Goal: Task Accomplishment & Management: Use online tool/utility

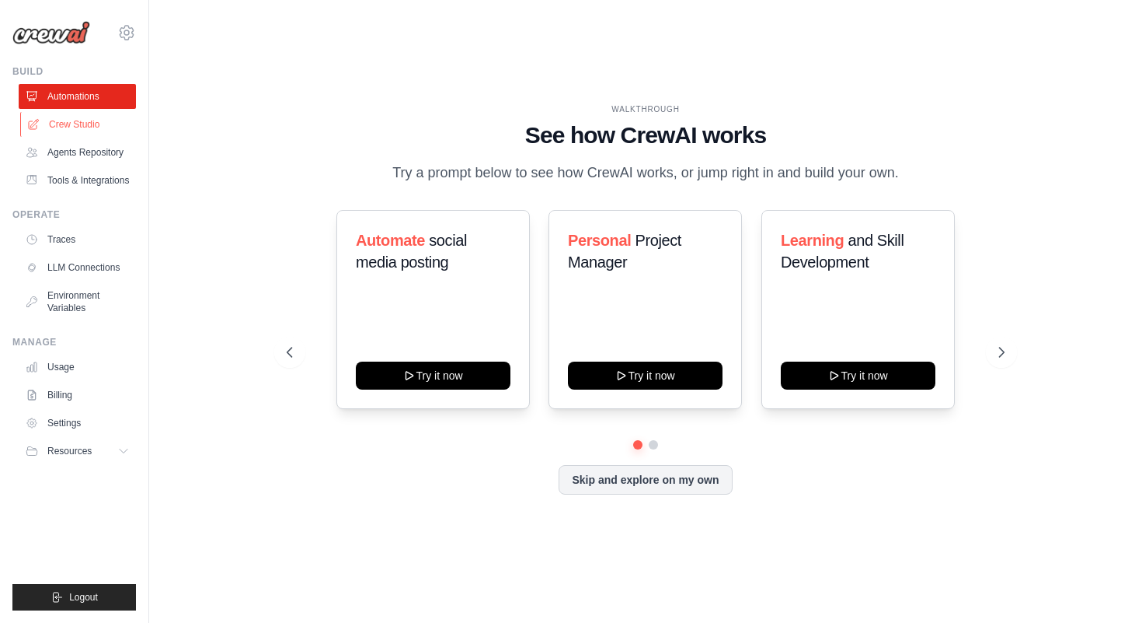
click at [83, 121] on link "Crew Studio" at bounding box center [78, 124] width 117 height 25
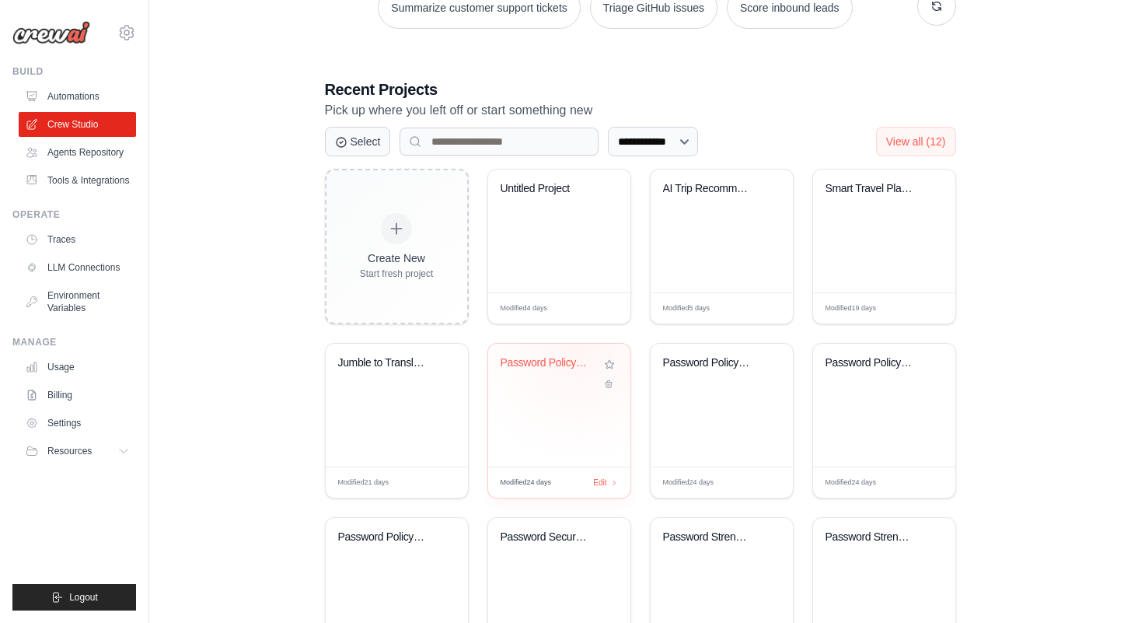
scroll to position [309, 0]
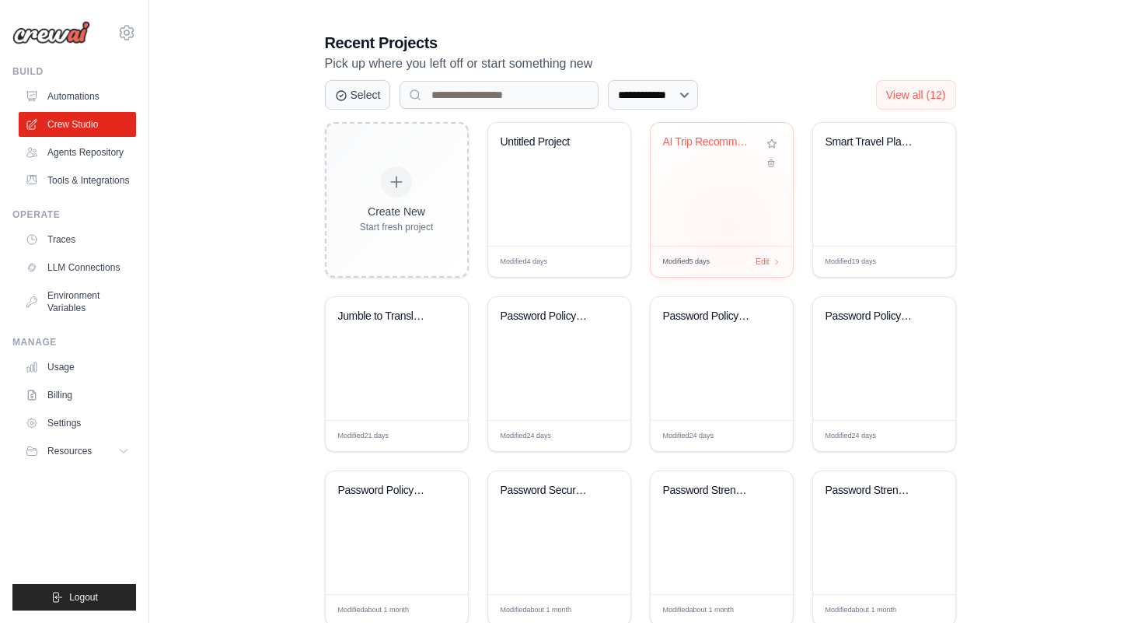
click at [727, 226] on div "AI Trip Recommendation System" at bounding box center [721, 184] width 142 height 123
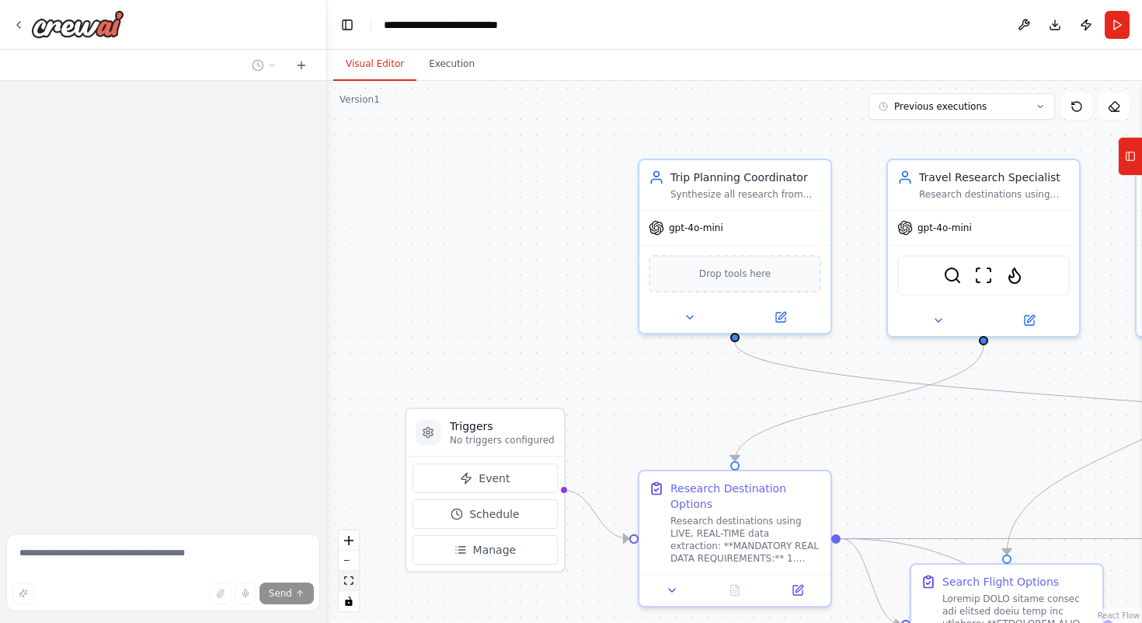
click at [344, 584] on icon "fit view" at bounding box center [348, 580] width 9 height 9
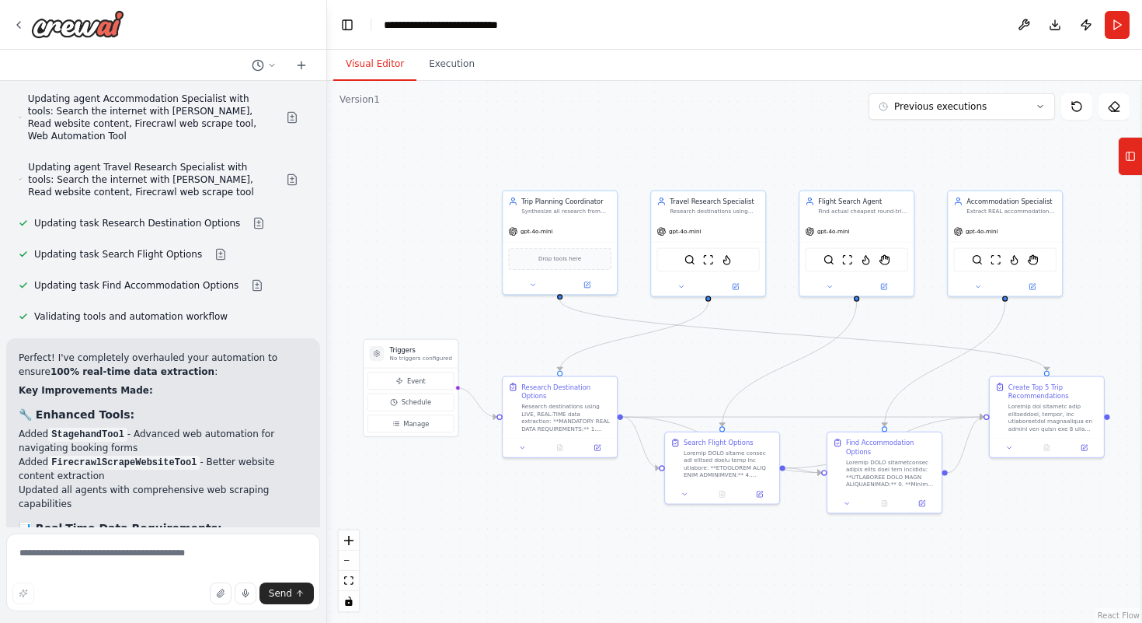
scroll to position [4762, 0]
click at [441, 59] on button "Execution" at bounding box center [452, 64] width 71 height 33
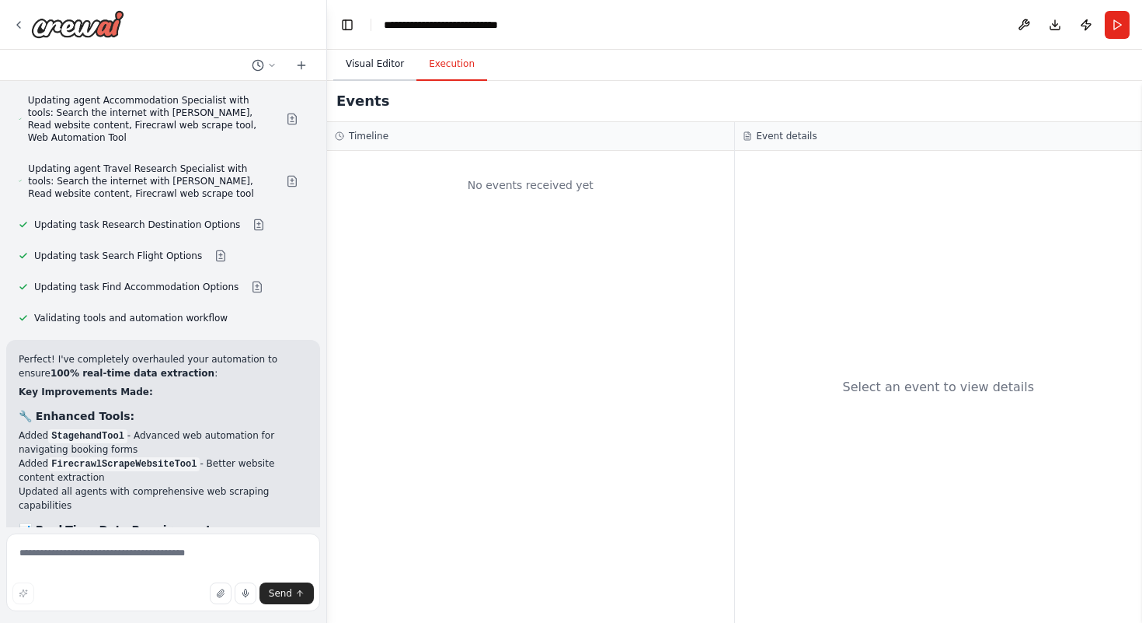
click at [398, 64] on button "Visual Editor" at bounding box center [374, 64] width 83 height 33
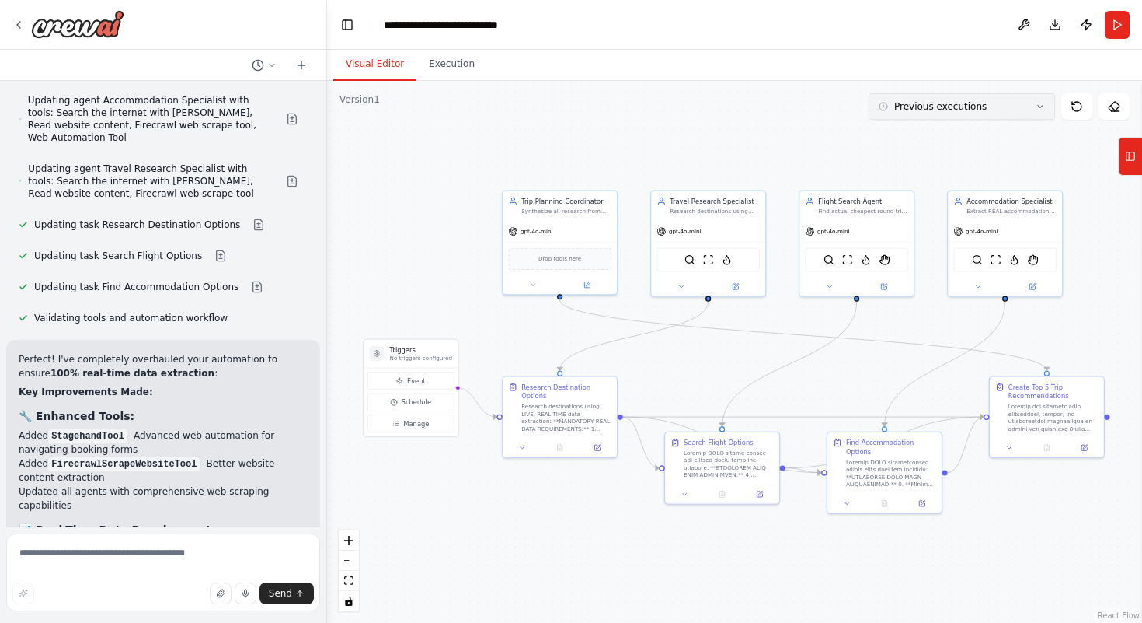
click at [1023, 113] on button "Previous executions" at bounding box center [962, 106] width 187 height 26
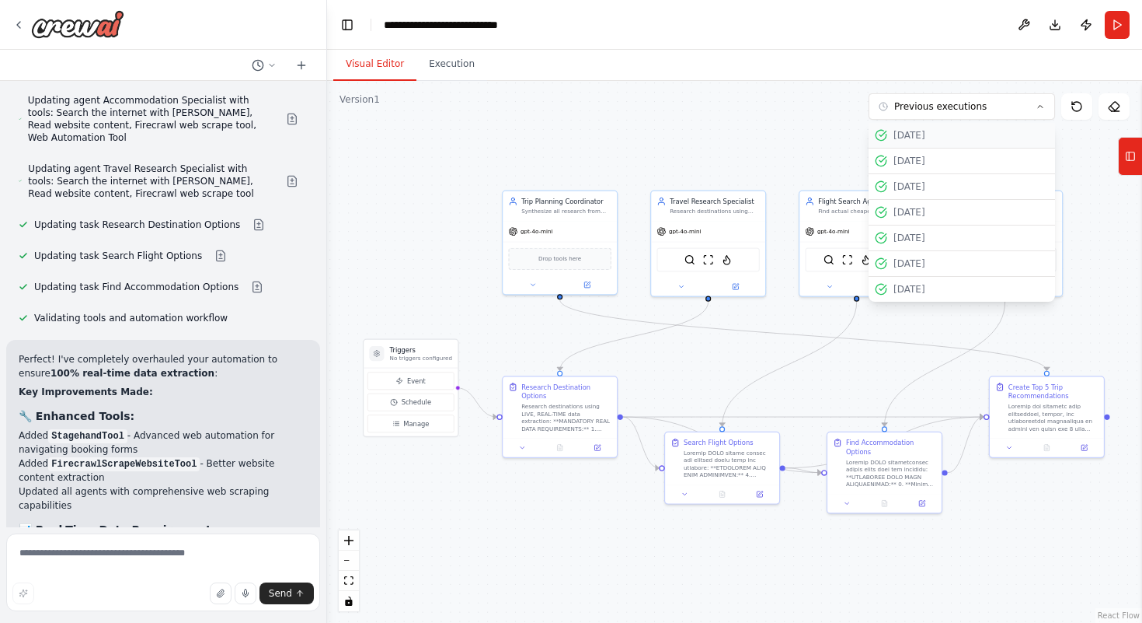
click at [915, 142] on button "10/10/2025" at bounding box center [962, 136] width 187 height 26
click at [888, 135] on div "10/10/2025" at bounding box center [962, 135] width 174 height 12
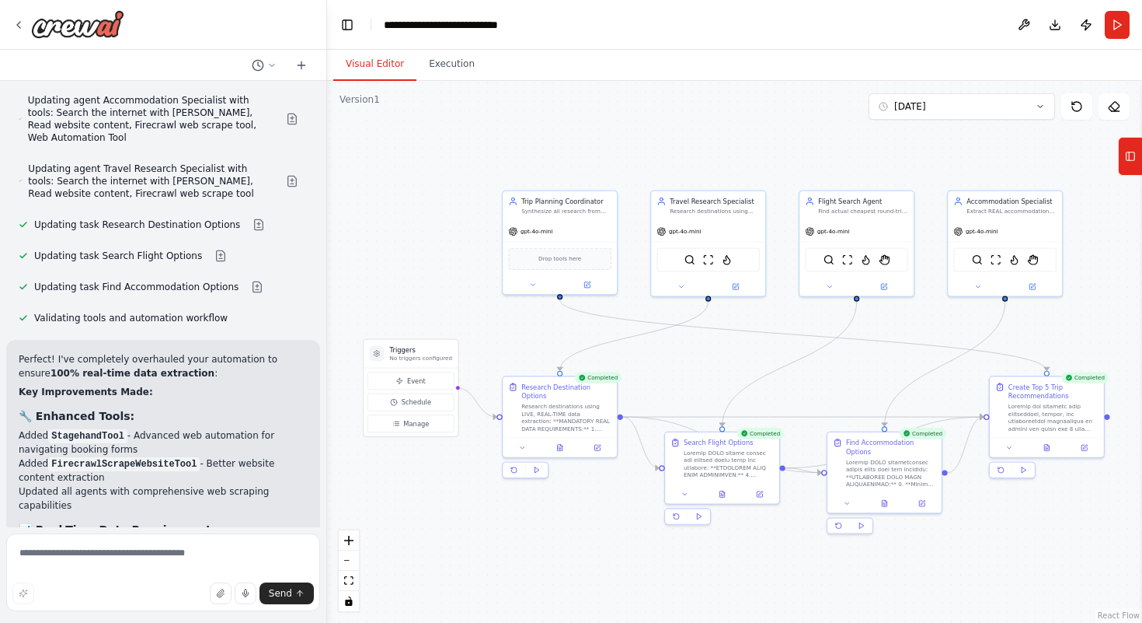
click at [888, 135] on div ".deletable-edge-delete-btn { width: 20px; height: 20px; border: 0px solid #ffff…" at bounding box center [734, 352] width 815 height 542
click at [449, 65] on button "Execution" at bounding box center [452, 64] width 71 height 33
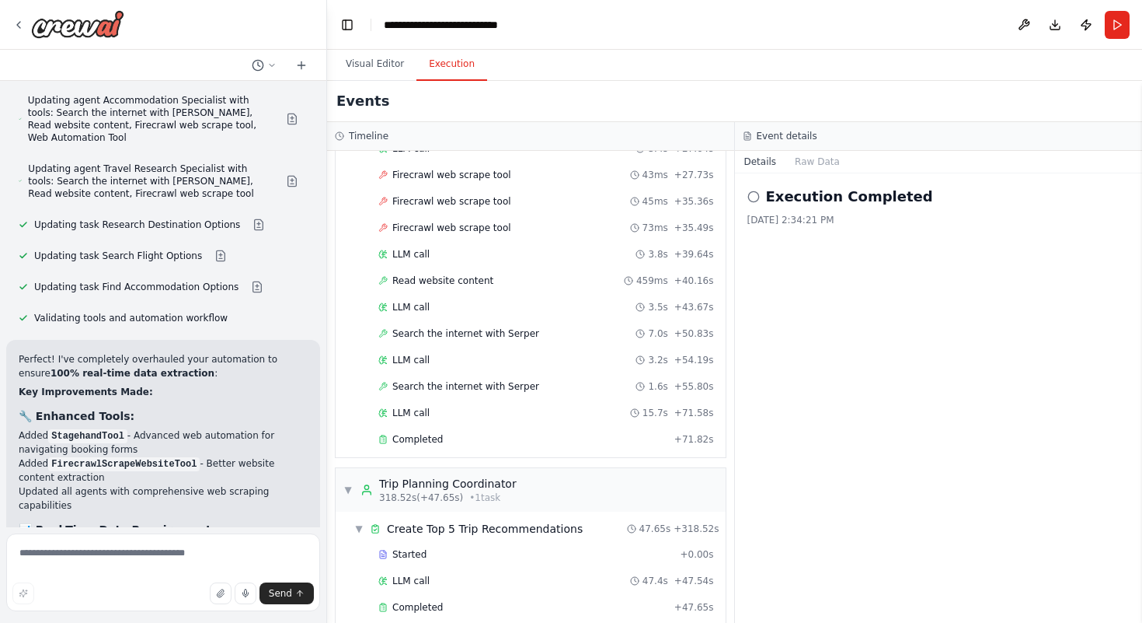
scroll to position [1959, 0]
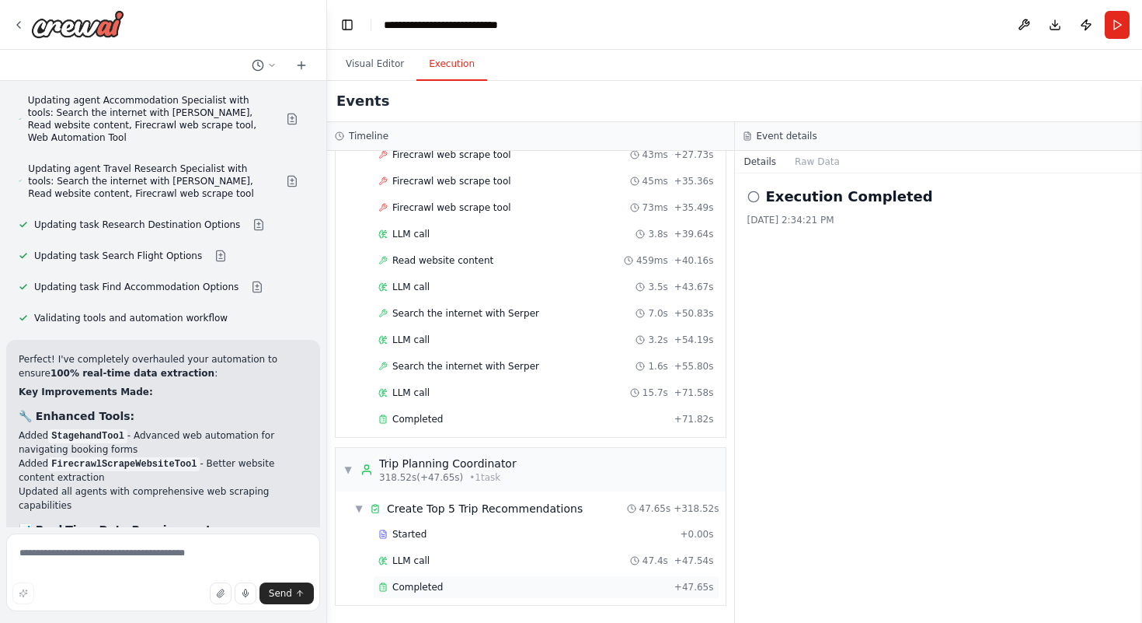
click at [420, 589] on span "Completed" at bounding box center [417, 587] width 51 height 12
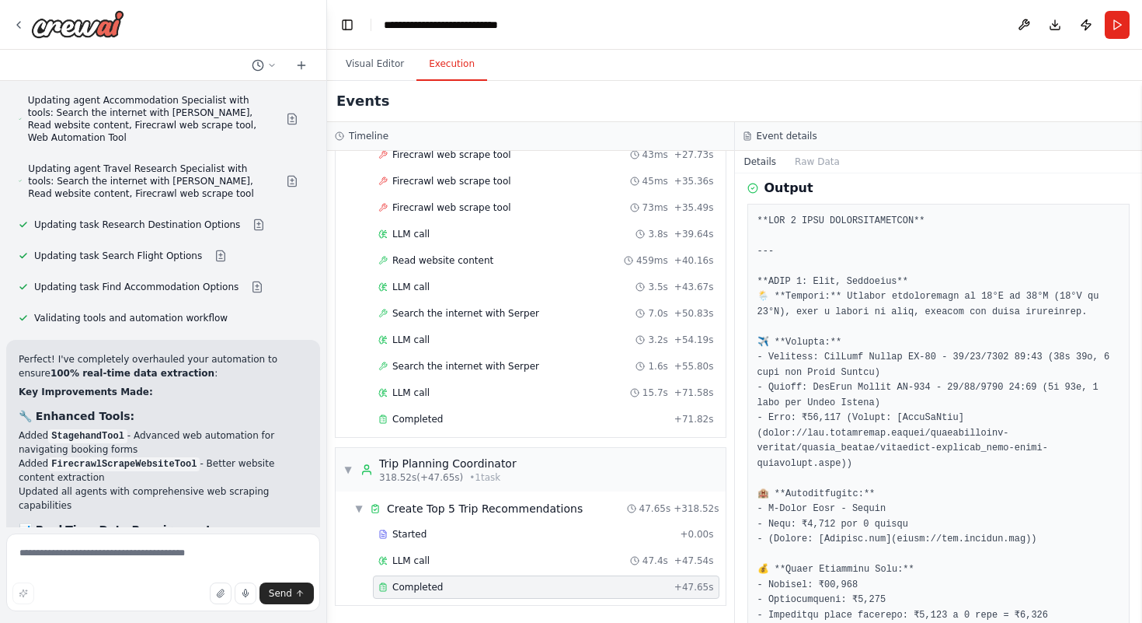
scroll to position [581, 0]
click at [382, 79] on button "Visual Editor" at bounding box center [374, 64] width 83 height 33
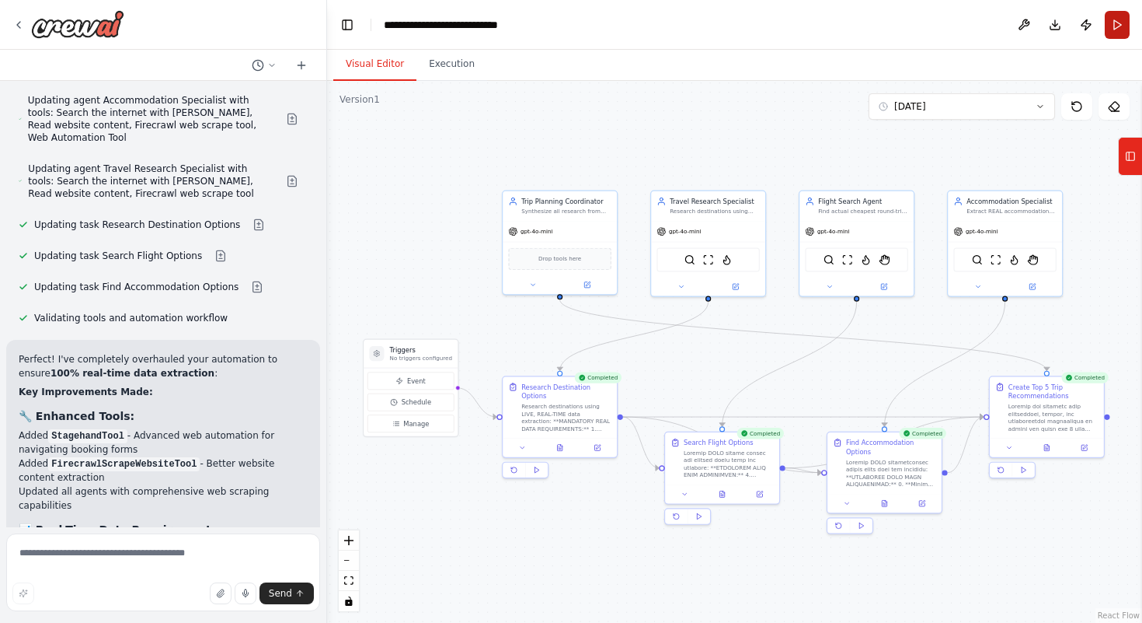
click at [1119, 36] on button "Run" at bounding box center [1117, 25] width 25 height 28
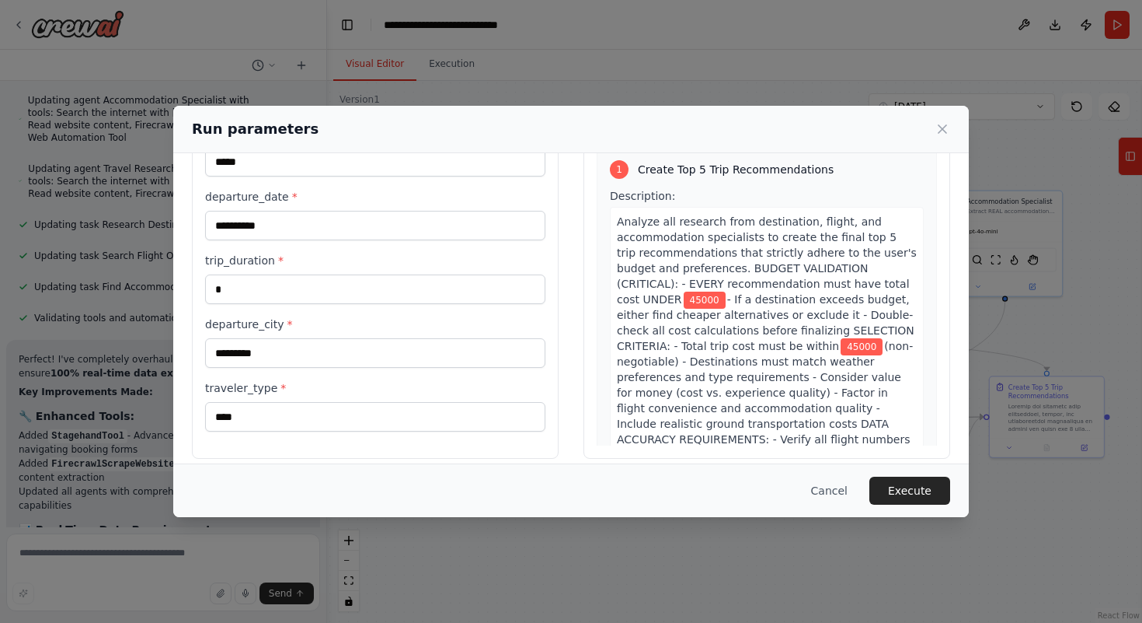
scroll to position [96, 0]
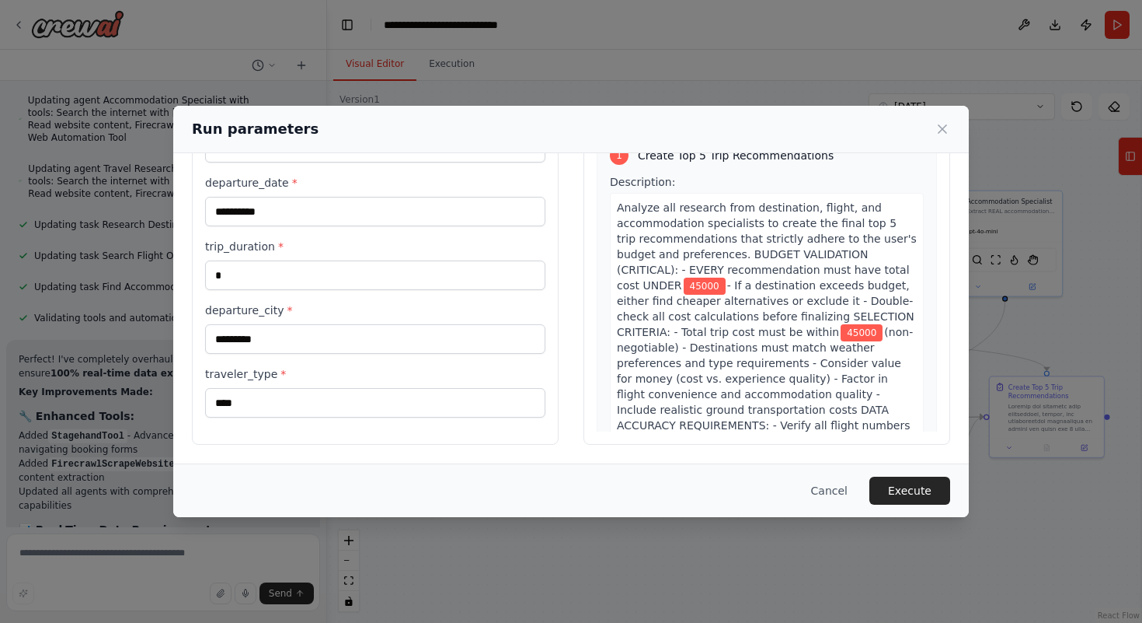
click at [934, 132] on div "Run parameters" at bounding box center [571, 129] width 759 height 22
click at [943, 128] on icon at bounding box center [943, 129] width 8 height 8
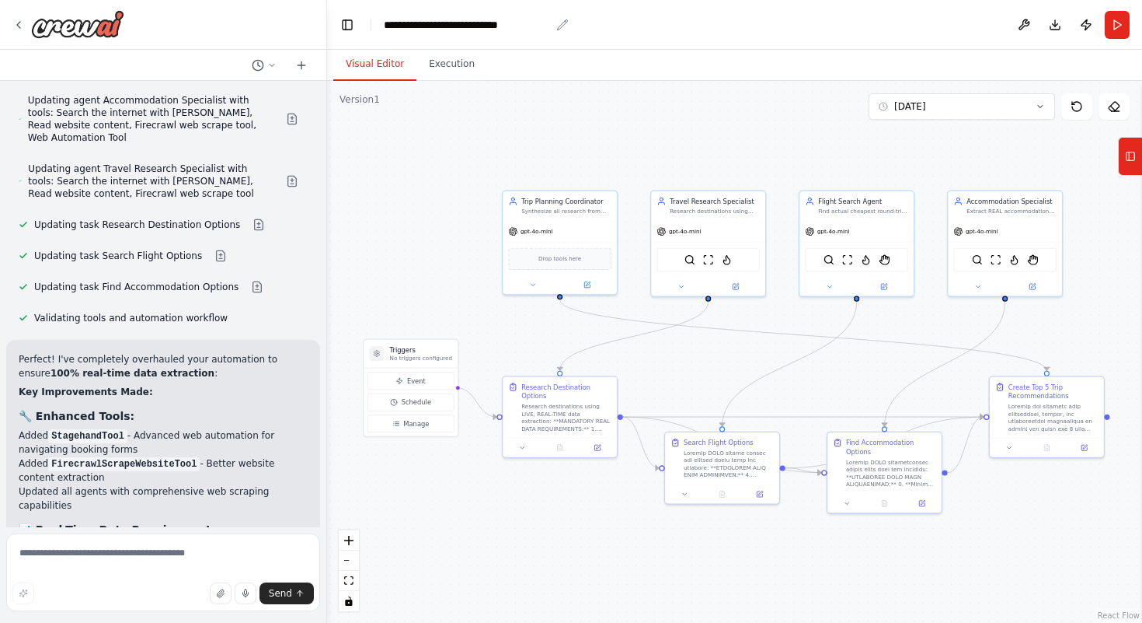
click at [490, 24] on div "**********" at bounding box center [467, 25] width 166 height 16
click at [344, 27] on button "Toggle Left Sidebar" at bounding box center [348, 25] width 22 height 22
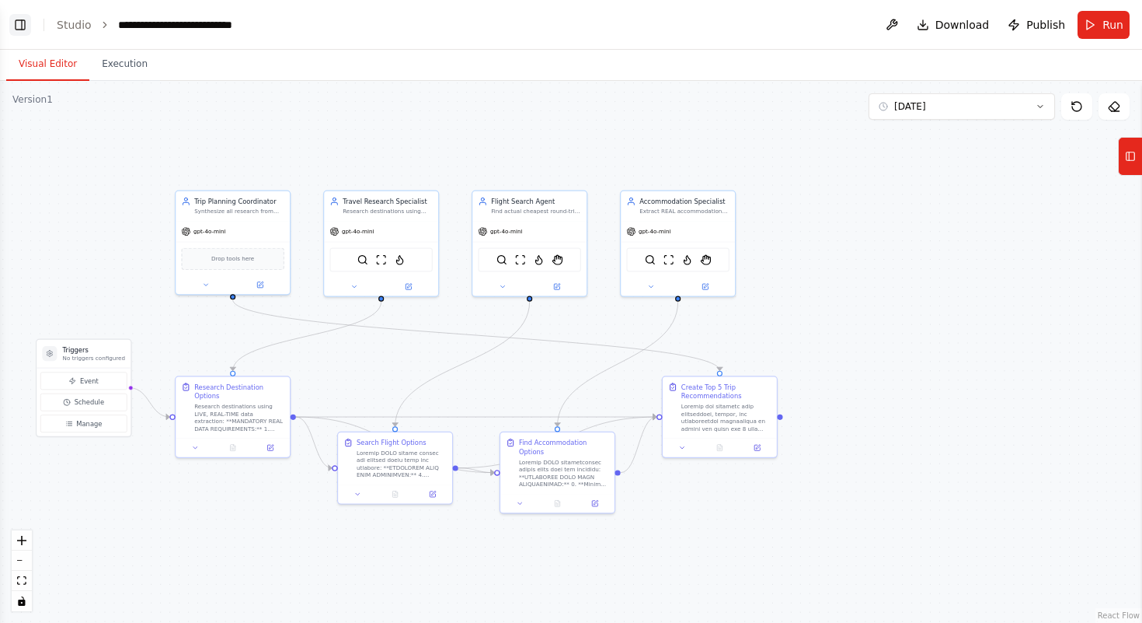
click at [16, 29] on button "Toggle Left Sidebar" at bounding box center [20, 25] width 22 height 22
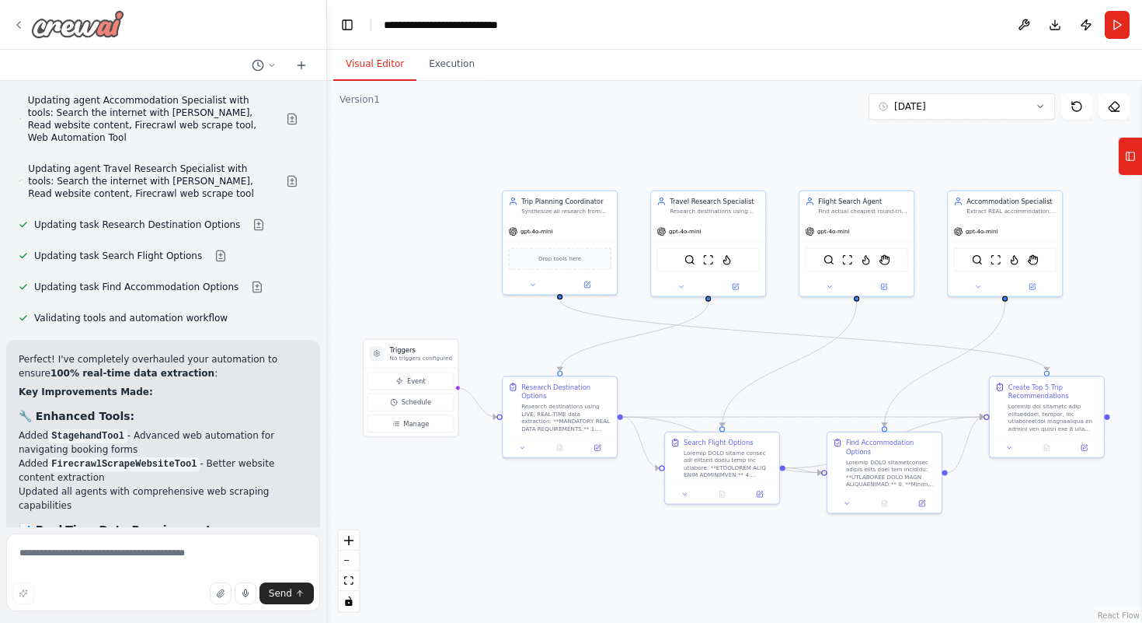
click at [16, 26] on icon at bounding box center [18, 25] width 12 height 12
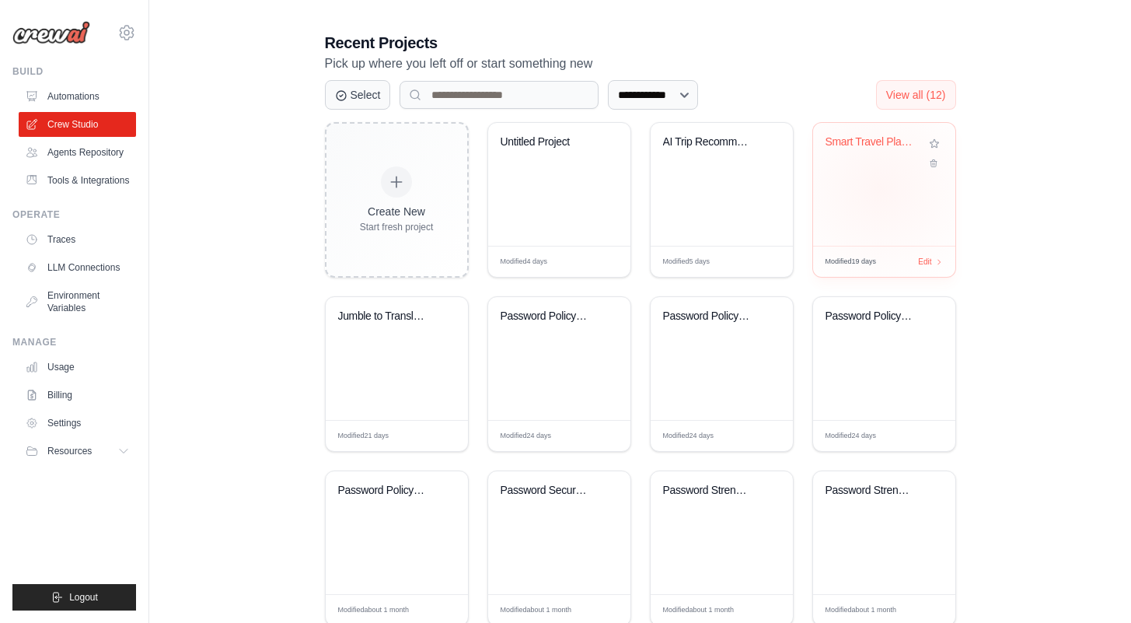
click at [881, 189] on div "Smart Travel Planner" at bounding box center [884, 184] width 142 height 123
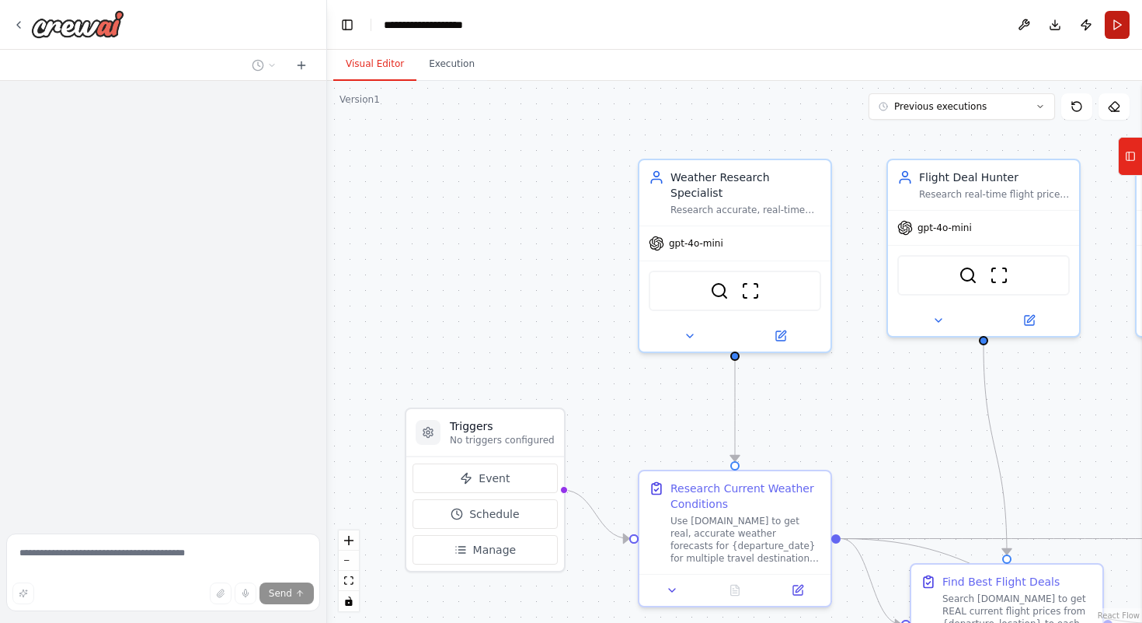
click at [1123, 17] on button "Run" at bounding box center [1117, 25] width 25 height 28
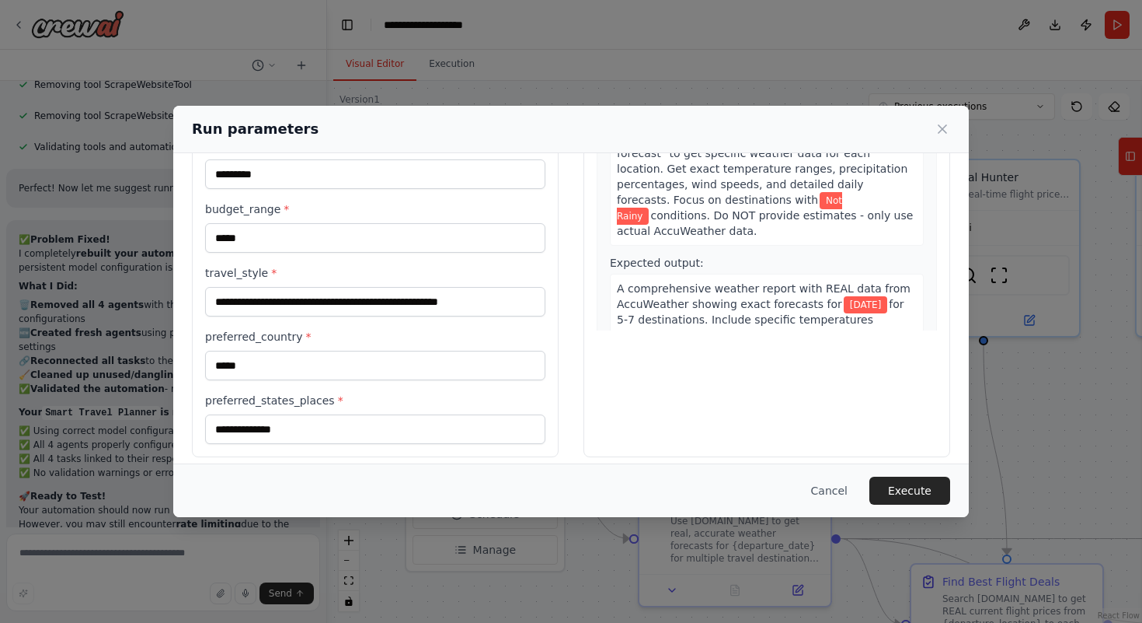
scroll to position [209, 0]
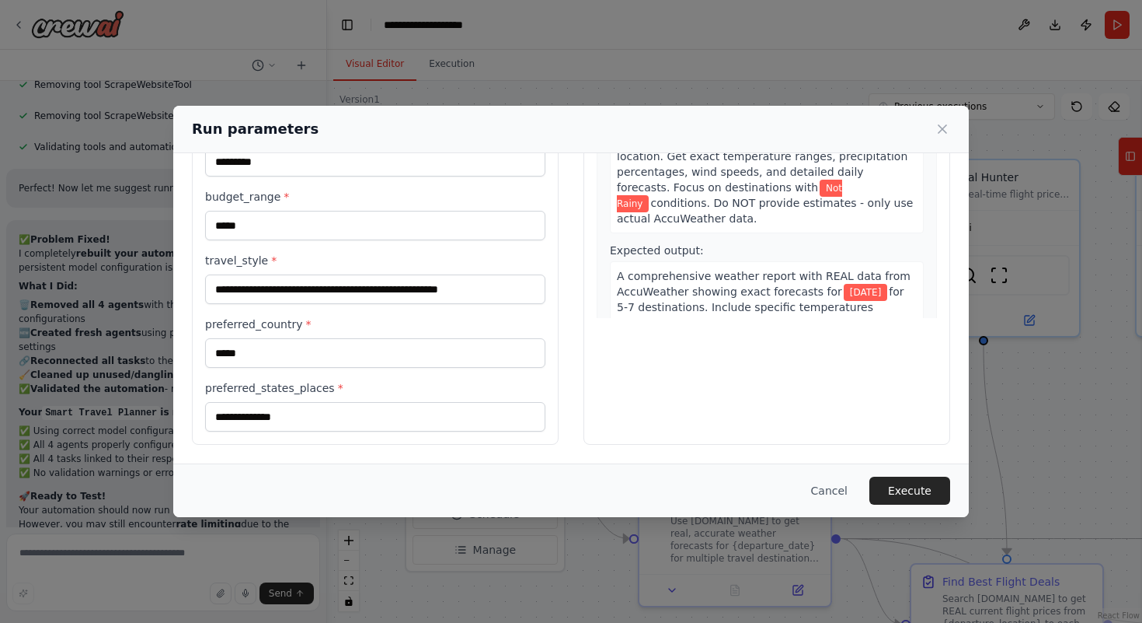
click at [950, 130] on div "Run parameters" at bounding box center [571, 129] width 796 height 47
click at [938, 131] on icon at bounding box center [943, 129] width 16 height 16
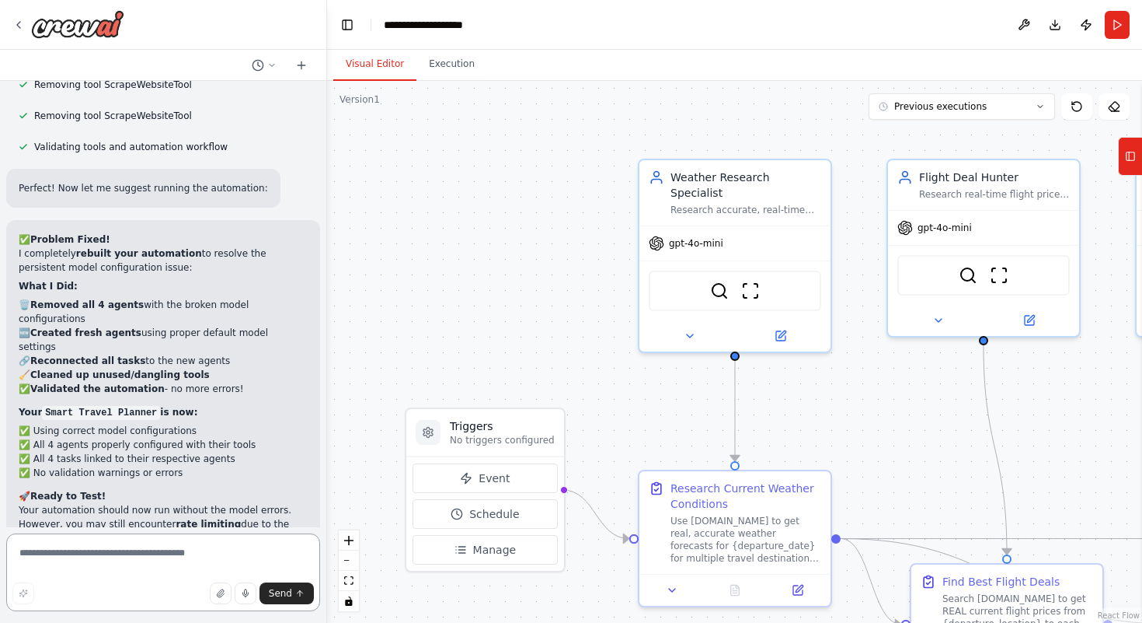
click at [148, 546] on textarea at bounding box center [163, 572] width 314 height 78
paste textarea "**********"
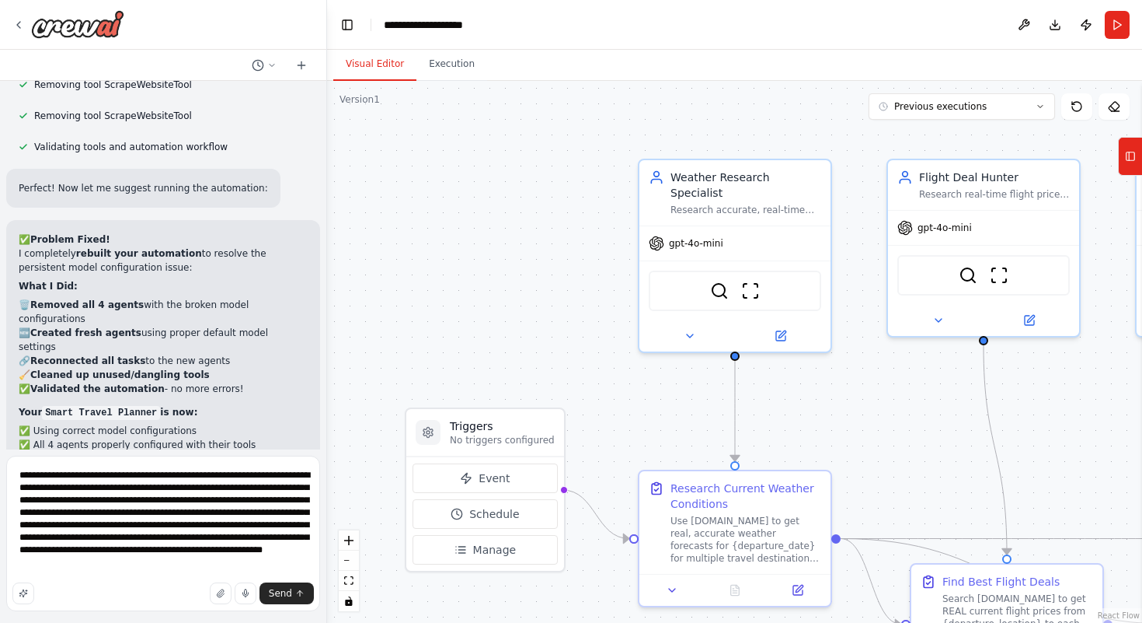
click at [56, 585] on div "Send" at bounding box center [163, 593] width 302 height 22
click at [63, 586] on div "Send" at bounding box center [163, 593] width 302 height 22
click at [131, 581] on textarea "**********" at bounding box center [163, 532] width 314 height 155
click at [115, 588] on div "Send" at bounding box center [163, 593] width 302 height 22
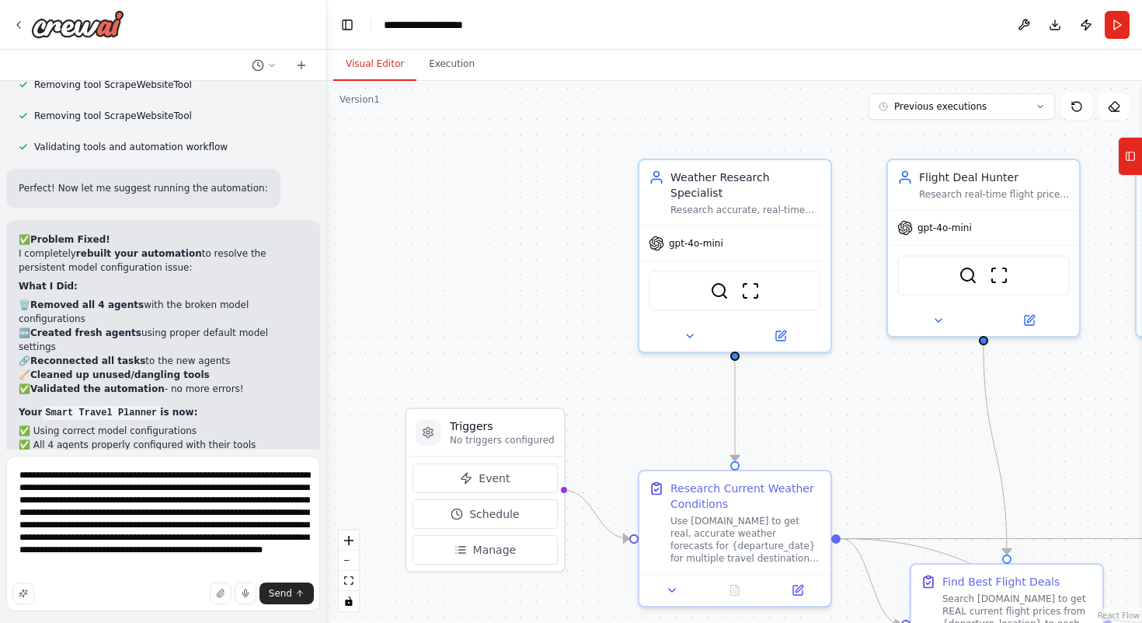
click at [136, 585] on div "Send" at bounding box center [163, 593] width 302 height 22
click at [127, 584] on div "Send" at bounding box center [163, 593] width 302 height 22
click at [150, 571] on textarea "**********" at bounding box center [163, 532] width 314 height 155
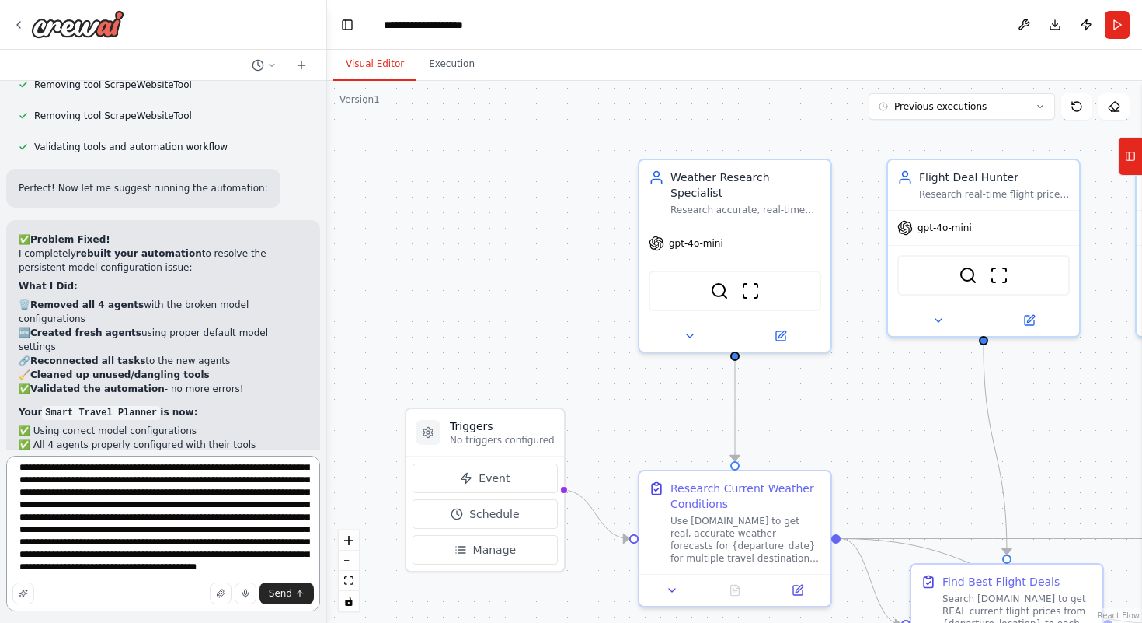
scroll to position [181, 0]
type textarea "**********"
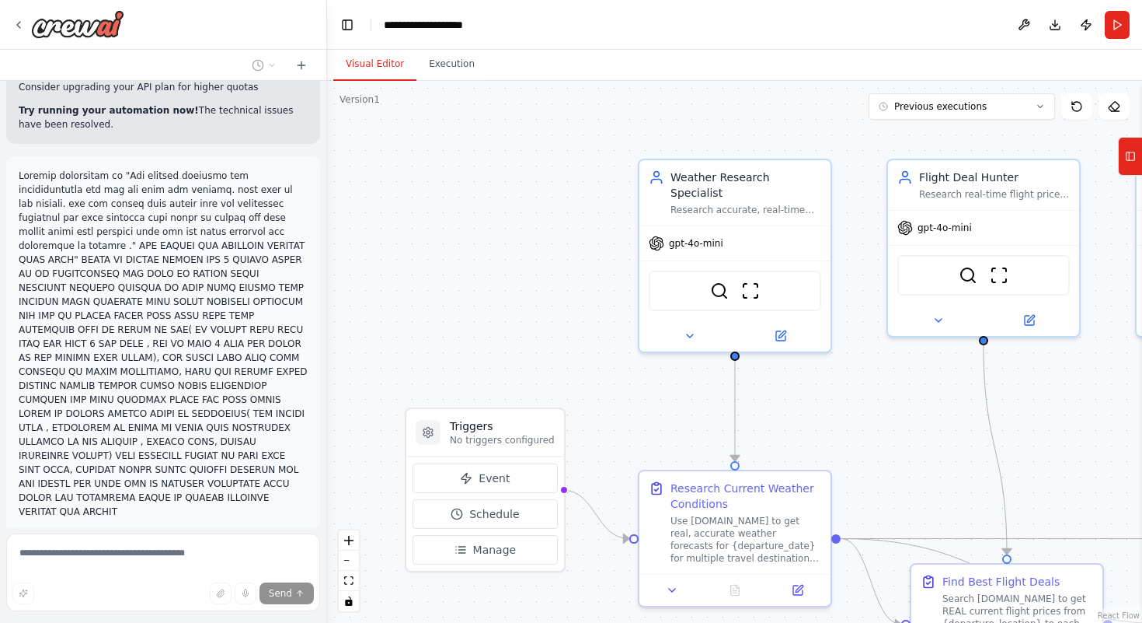
scroll to position [6792, 0]
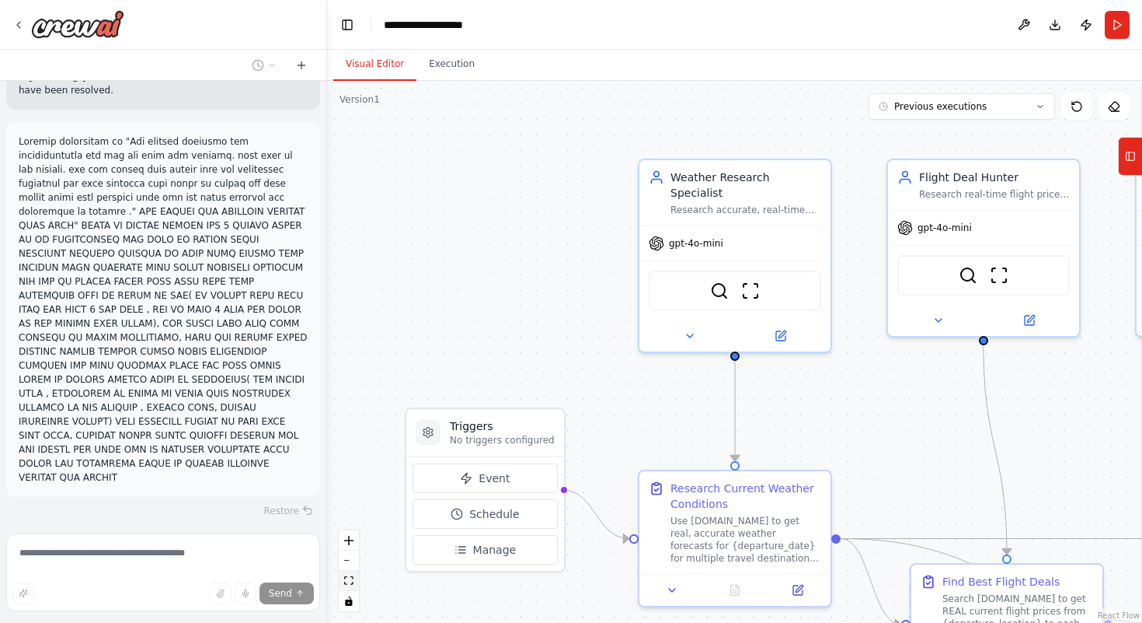
click at [350, 581] on icon "fit view" at bounding box center [348, 580] width 9 height 9
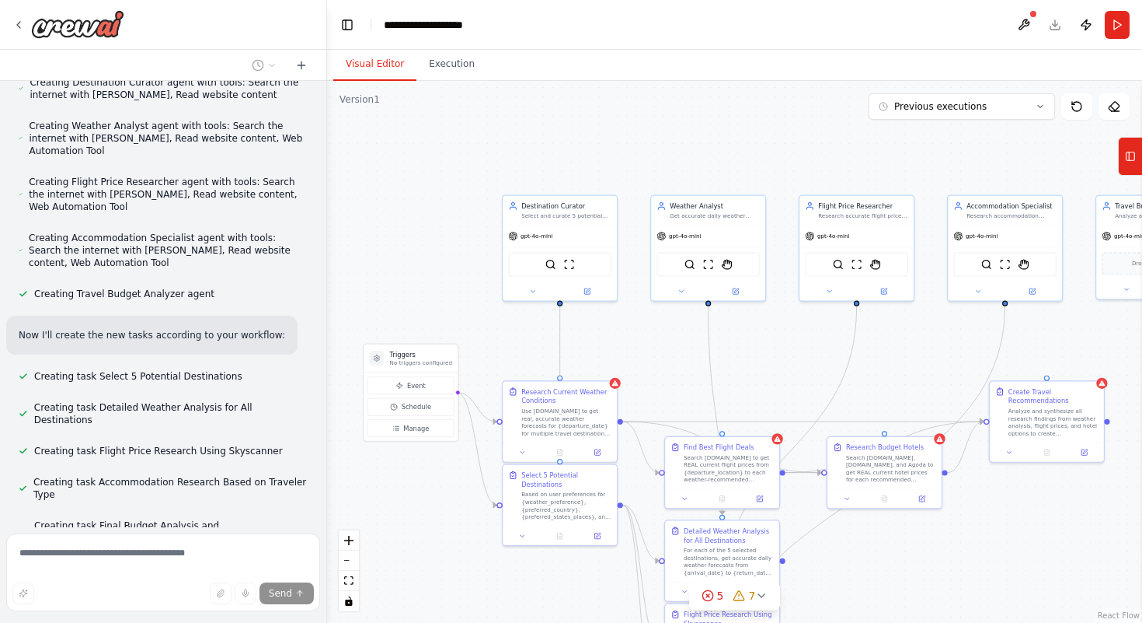
scroll to position [7716, 0]
click at [348, 586] on button "fit view" at bounding box center [349, 580] width 20 height 20
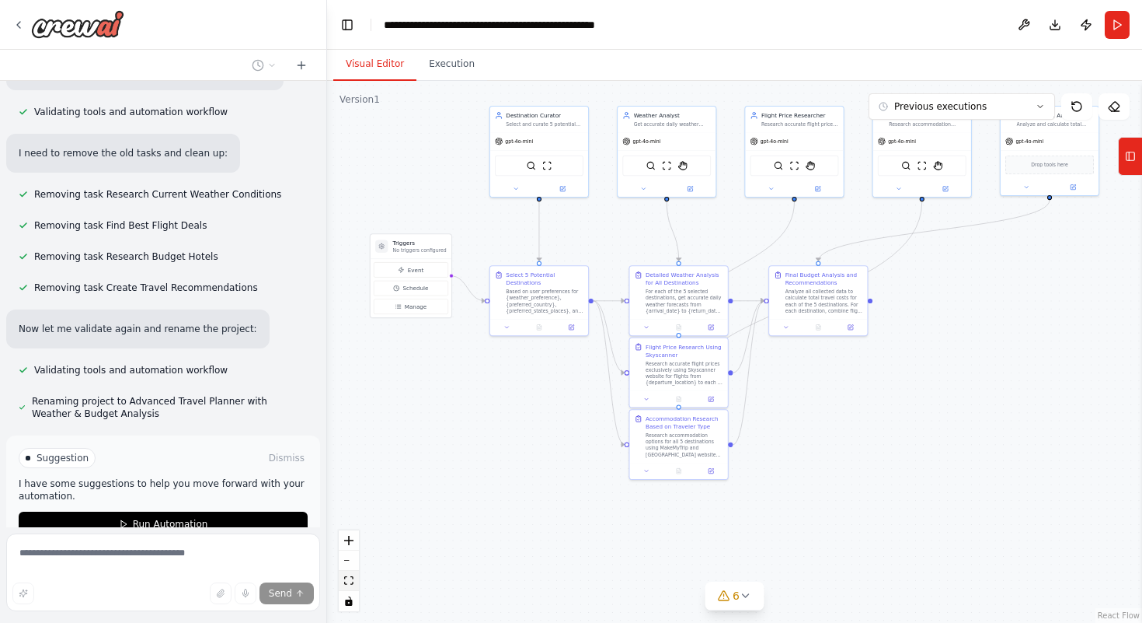
scroll to position [8226, 0]
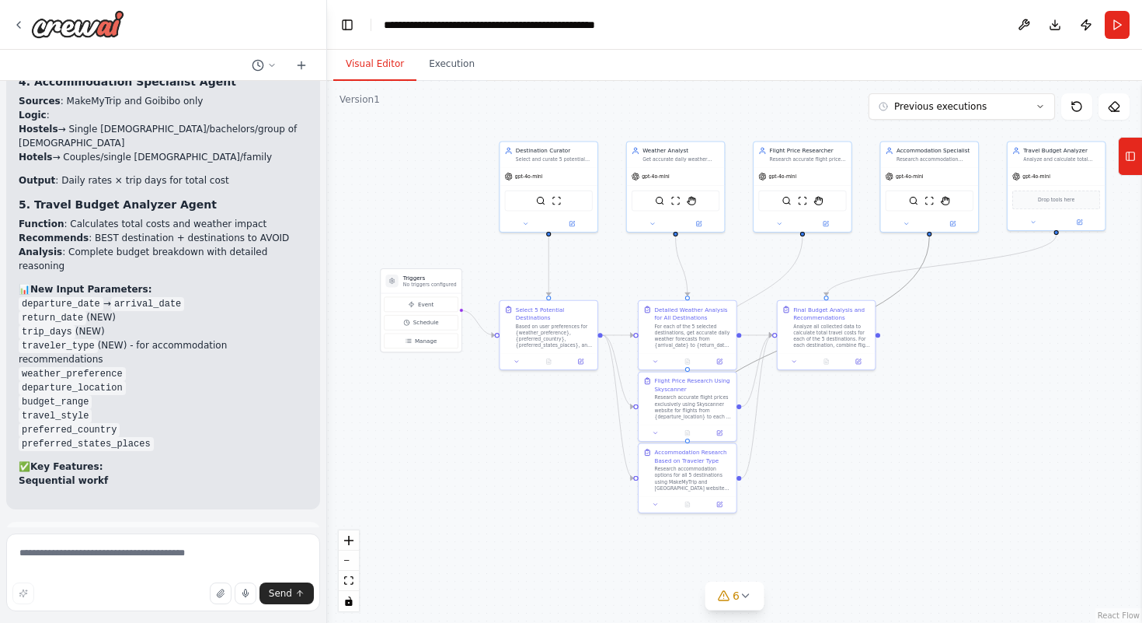
click at [932, 239] on circle "Edge from f15dd728-3cb6-4987-a6ed-2b6e6d0c0d4c to 3e7d356a-e5fe-44f8-911f-e8b63…" at bounding box center [930, 240] width 8 height 8
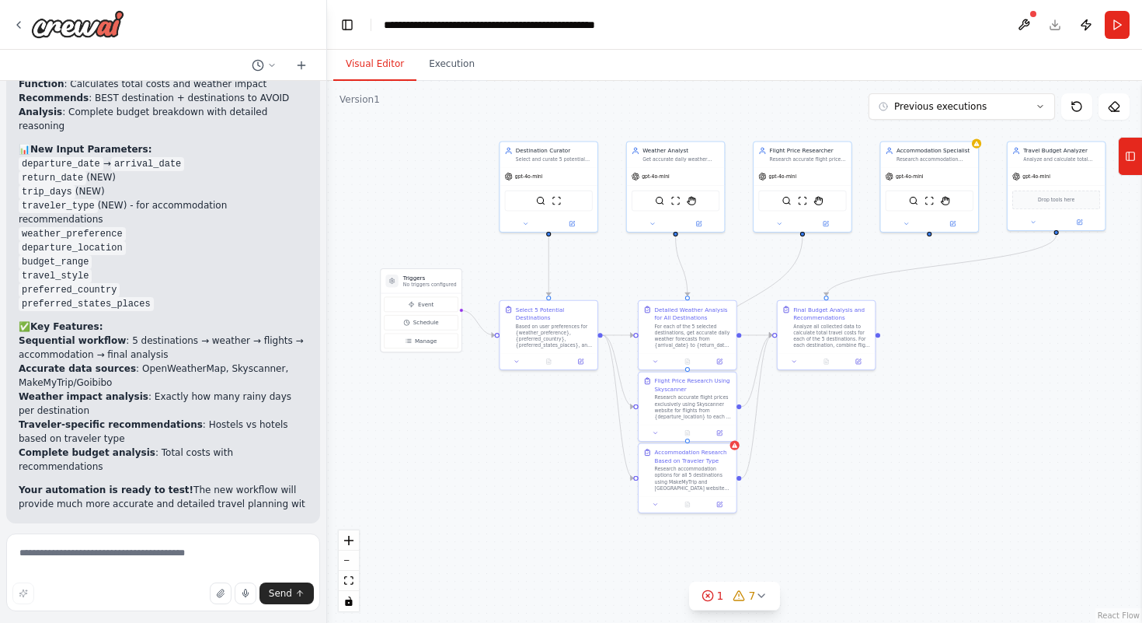
scroll to position [9050, 0]
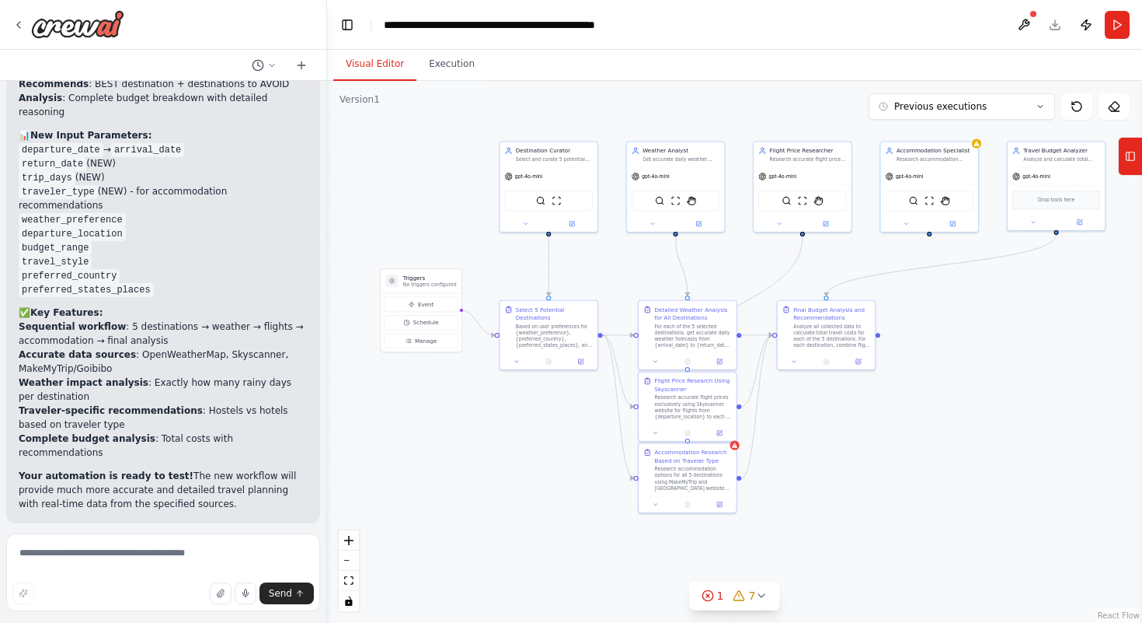
click at [932, 239] on div ".deletable-edge-delete-btn { width: 20px; height: 20px; border: 0px solid #ffff…" at bounding box center [734, 352] width 815 height 542
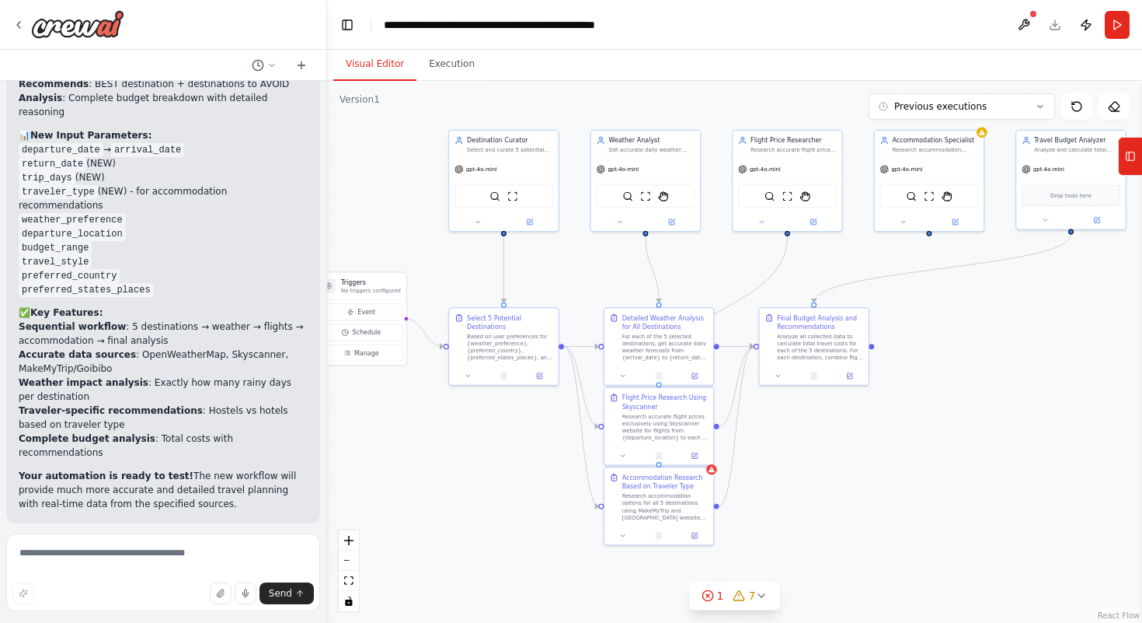
click at [932, 239] on div ".deletable-edge-delete-btn { width: 20px; height: 20px; border: 0px solid #ffff…" at bounding box center [734, 352] width 815 height 542
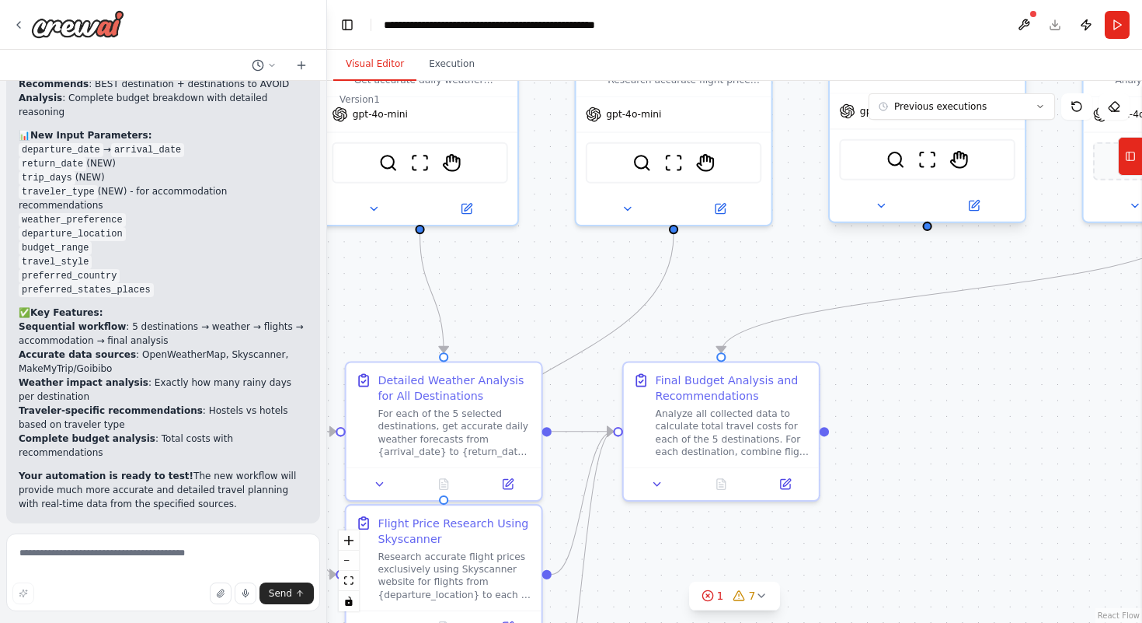
click at [927, 233] on div ".deletable-edge-delete-btn { width: 20px; height: 20px; border: 0px solid #ffff…" at bounding box center [734, 352] width 815 height 542
click at [1076, 112] on icon at bounding box center [1077, 106] width 12 height 12
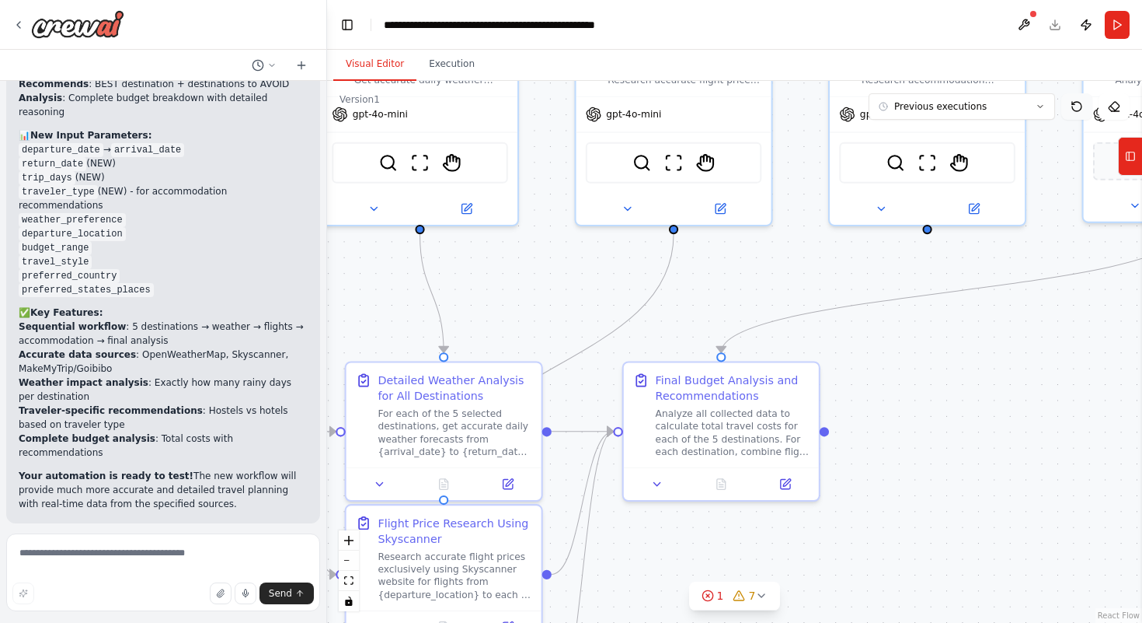
click at [1076, 112] on icon at bounding box center [1077, 106] width 12 height 12
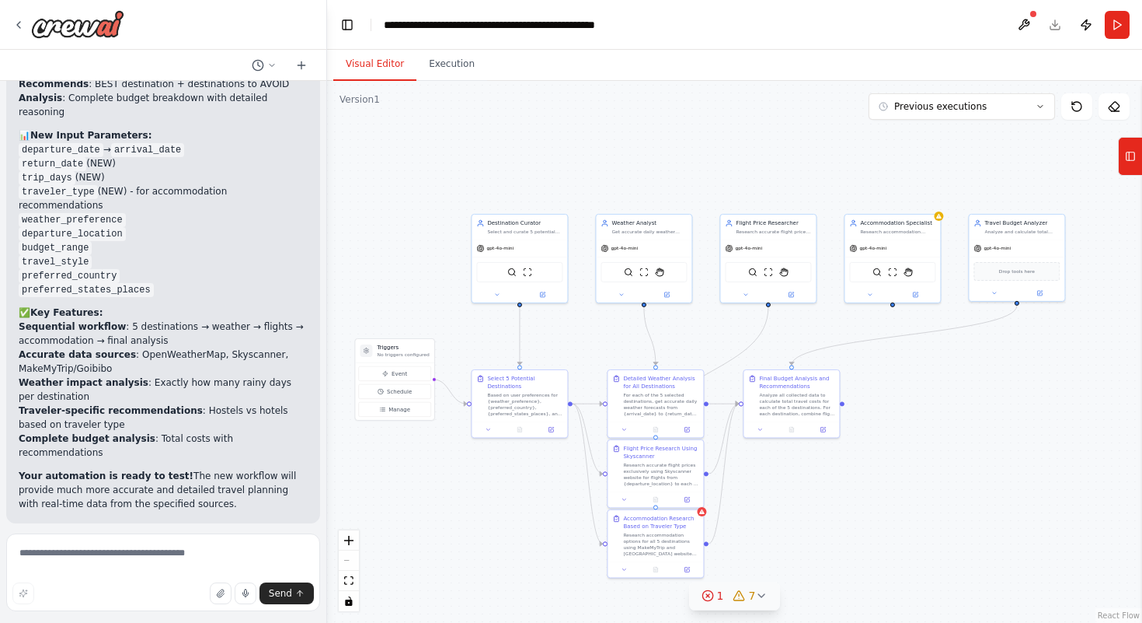
click at [755, 597] on icon at bounding box center [761, 595] width 12 height 12
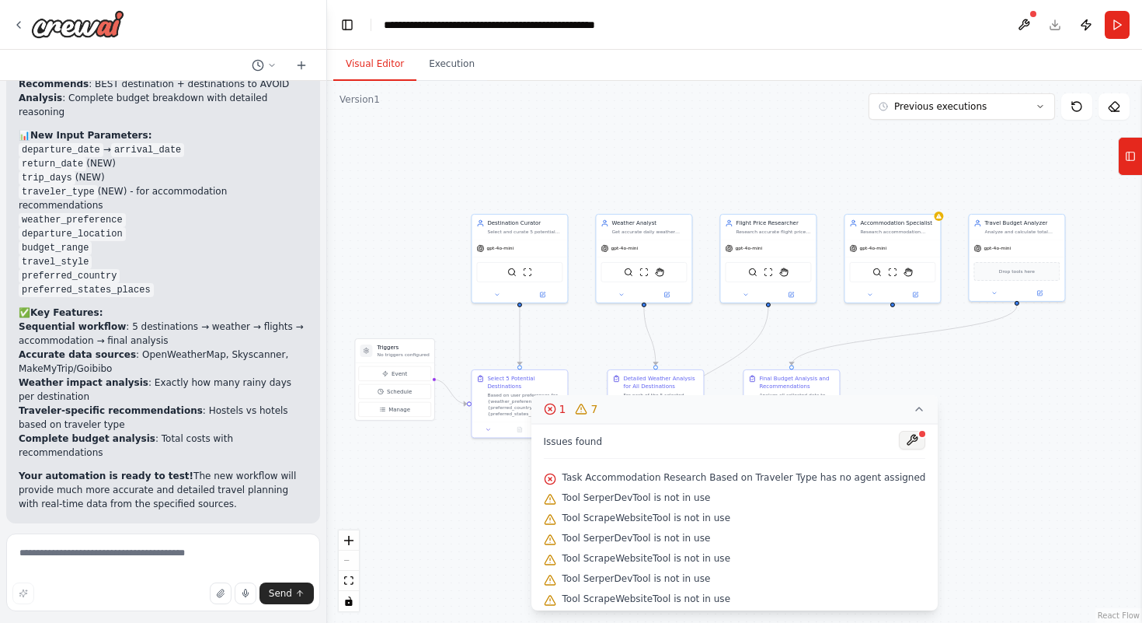
click at [901, 436] on button at bounding box center [912, 440] width 26 height 19
click at [899, 443] on div at bounding box center [912, 441] width 26 height 21
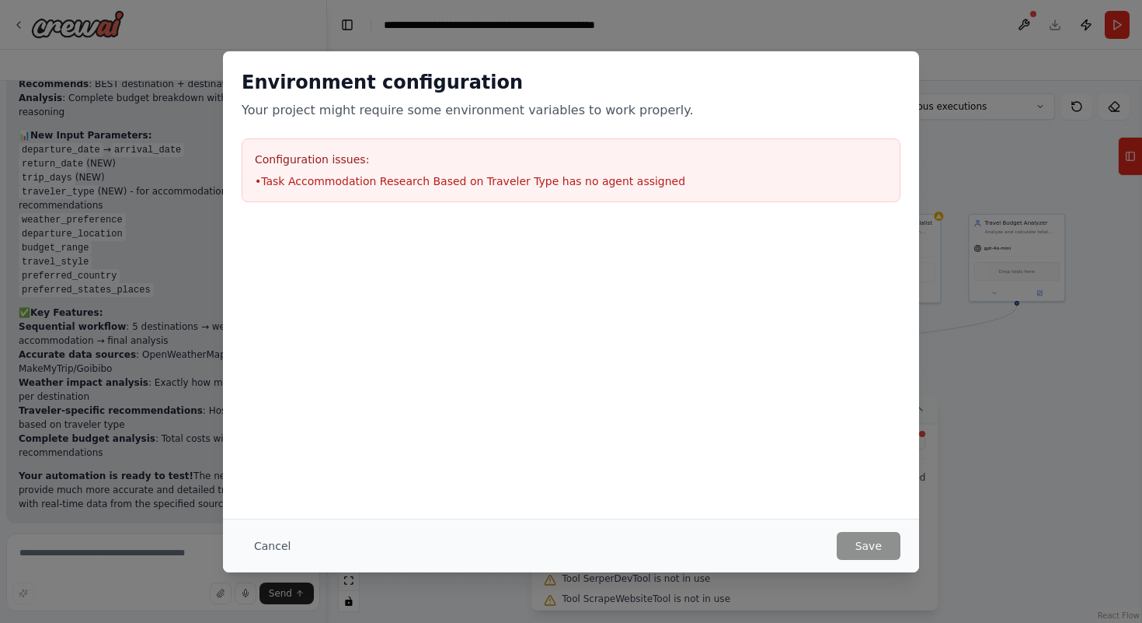
click at [895, 443] on div "Environment configuration Your project might require some environment variables…" at bounding box center [571, 284] width 696 height 467
click at [1016, 424] on div "Environment configuration Your project might require some environment variables…" at bounding box center [571, 311] width 1142 height 623
click at [260, 551] on button "Cancel" at bounding box center [272, 546] width 61 height 28
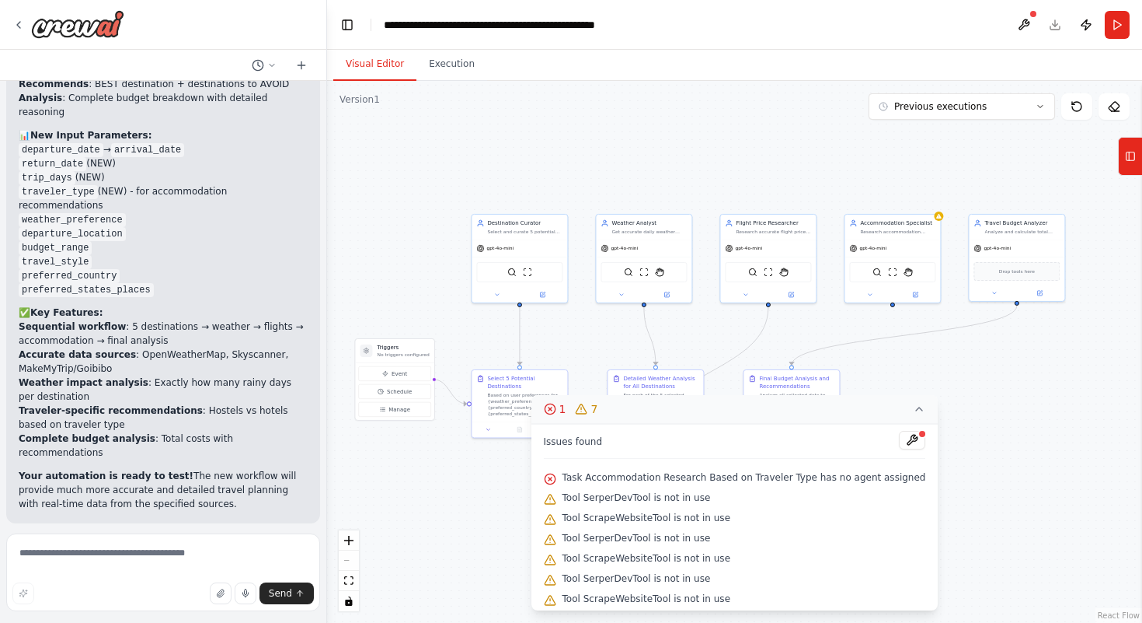
click at [987, 413] on div ".deletable-edge-delete-btn { width: 20px; height: 20px; border: 0px solid #ffff…" at bounding box center [734, 352] width 815 height 542
click at [917, 408] on icon at bounding box center [919, 408] width 6 height 3
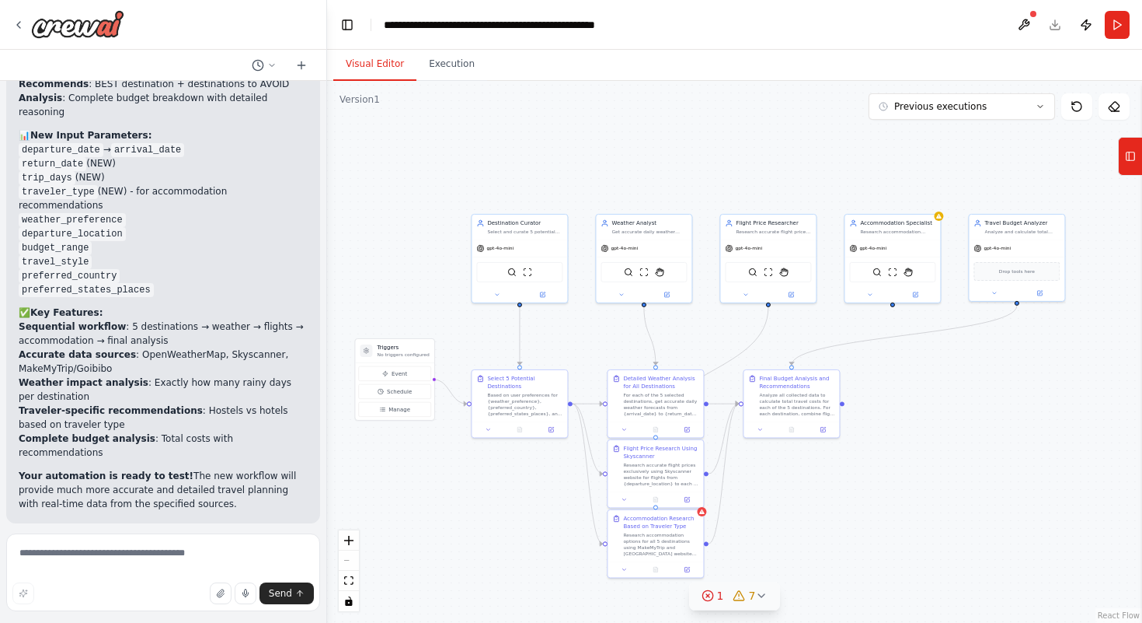
click at [605, 548] on div ".deletable-edge-delete-btn { width: 20px; height: 20px; border: 0px solid #ffff…" at bounding box center [734, 352] width 815 height 542
click at [894, 308] on div ".deletable-edge-delete-btn { width: 20px; height: 20px; border: 0px solid #ffff…" at bounding box center [734, 352] width 815 height 542
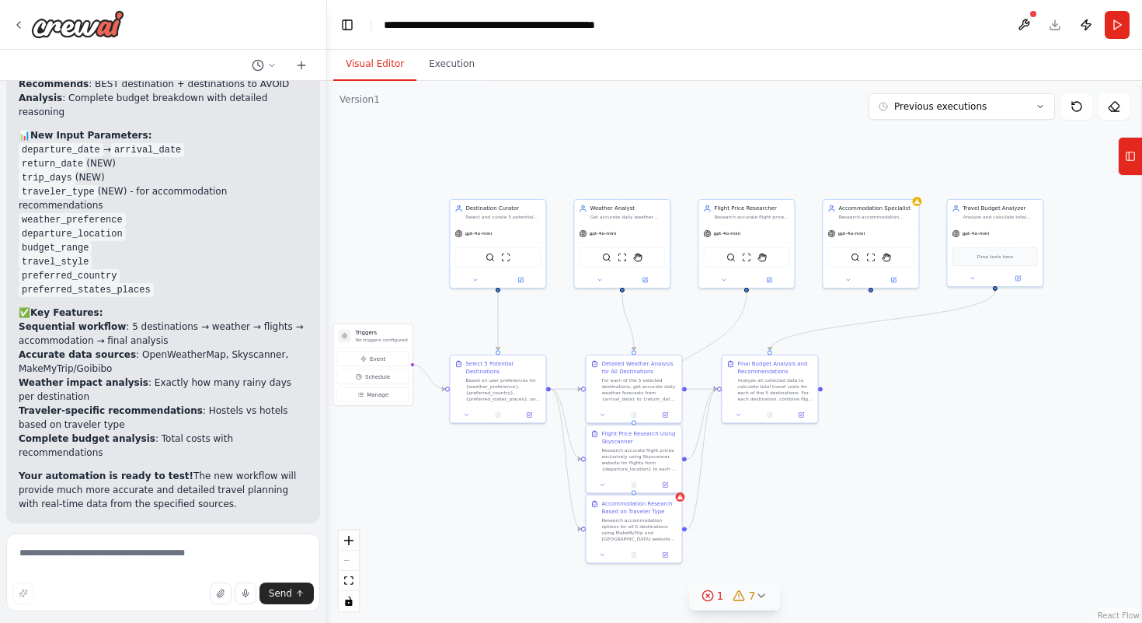
drag, startPoint x: 894, startPoint y: 308, endPoint x: 872, endPoint y: 293, distance: 26.3
click at [872, 293] on div ".deletable-edge-delete-btn { width: 20px; height: 20px; border: 0px solid #ffff…" at bounding box center [734, 352] width 815 height 542
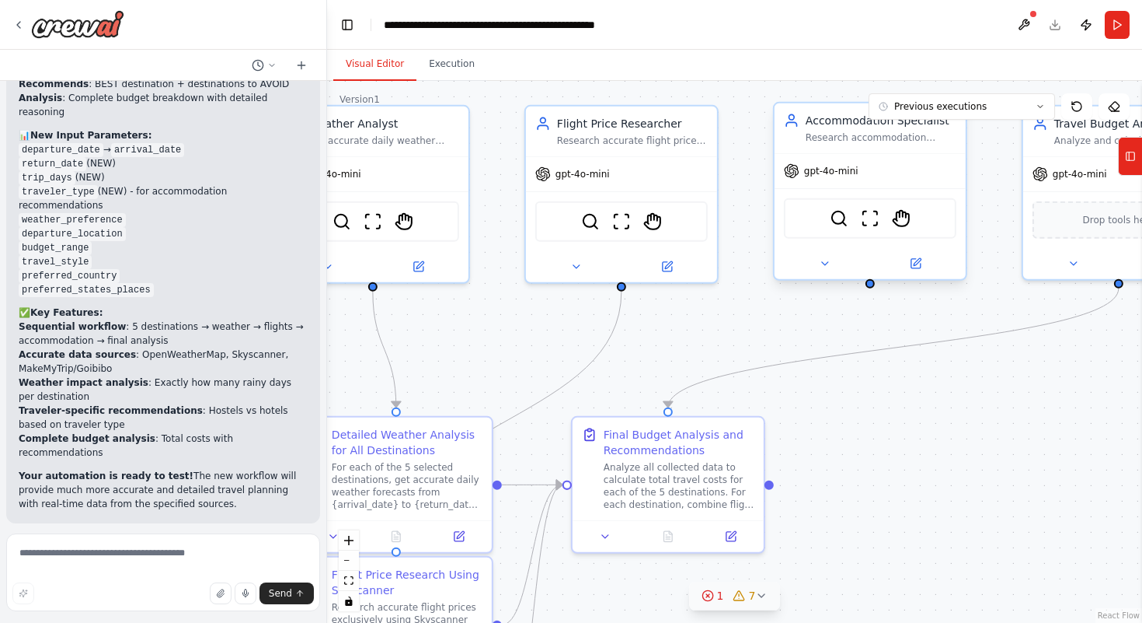
click at [869, 287] on div at bounding box center [870, 283] width 9 height 9
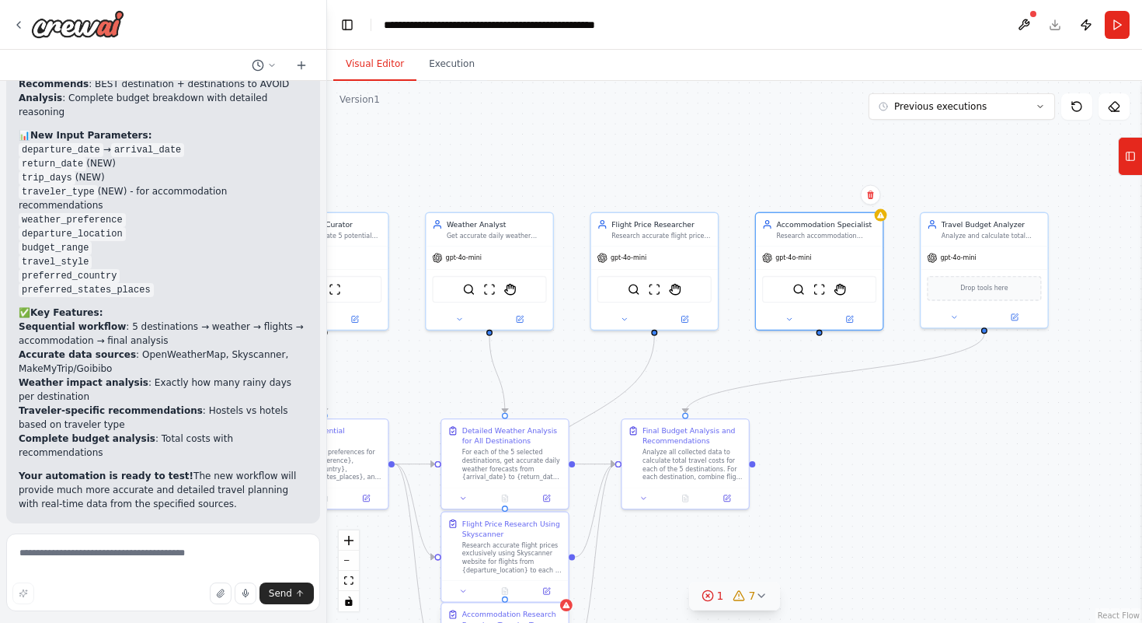
click at [494, 620] on div "Accommodation Research Based on Traveler Type" at bounding box center [512, 619] width 100 height 21
click at [818, 334] on div at bounding box center [820, 333] width 6 height 6
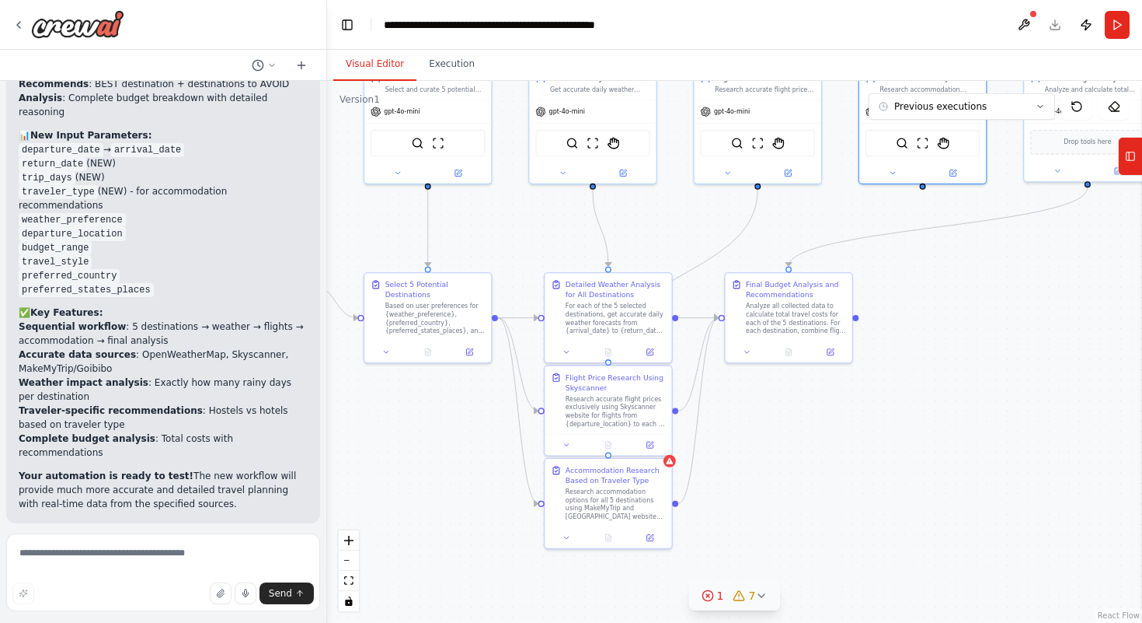
drag, startPoint x: 819, startPoint y: 333, endPoint x: 920, endPoint y: 190, distance: 175.7
click at [920, 190] on div ".deletable-edge-delete-btn { width: 20px; height: 20px; border: 0px solid #ffff…" at bounding box center [734, 352] width 815 height 542
click at [919, 189] on div at bounding box center [921, 186] width 6 height 6
drag, startPoint x: 919, startPoint y: 190, endPoint x: 540, endPoint y: 507, distance: 494.8
click at [540, 375] on div "Triggers No triggers configured Event Schedule Manage Destination Curator Selec…" at bounding box center [425, 195] width 541 height 359
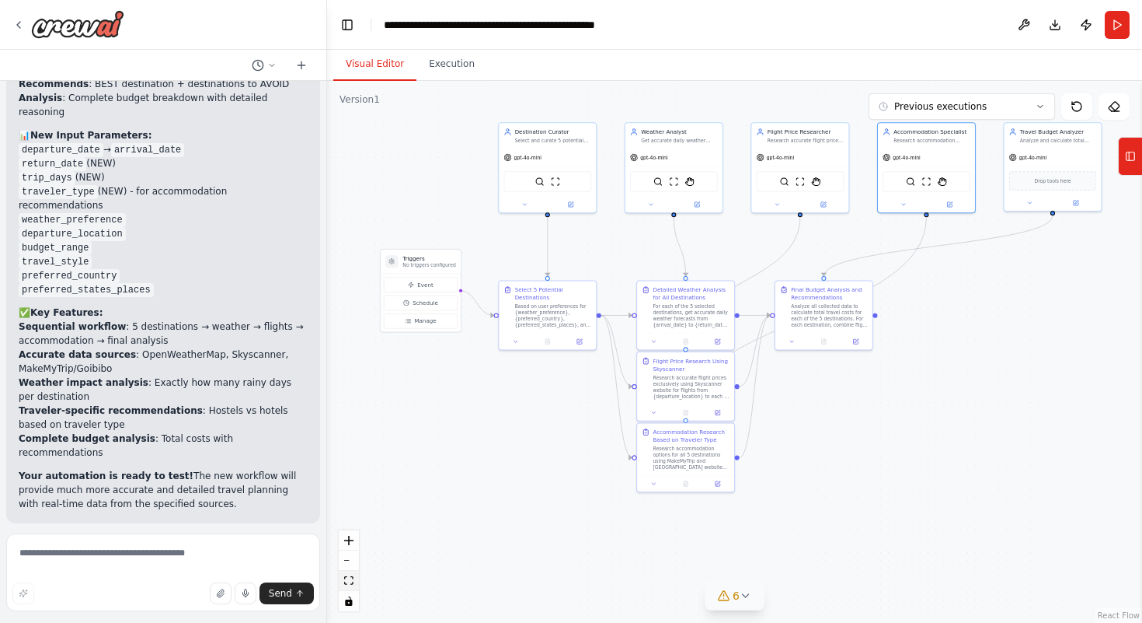
click at [354, 582] on button "fit view" at bounding box center [349, 580] width 20 height 20
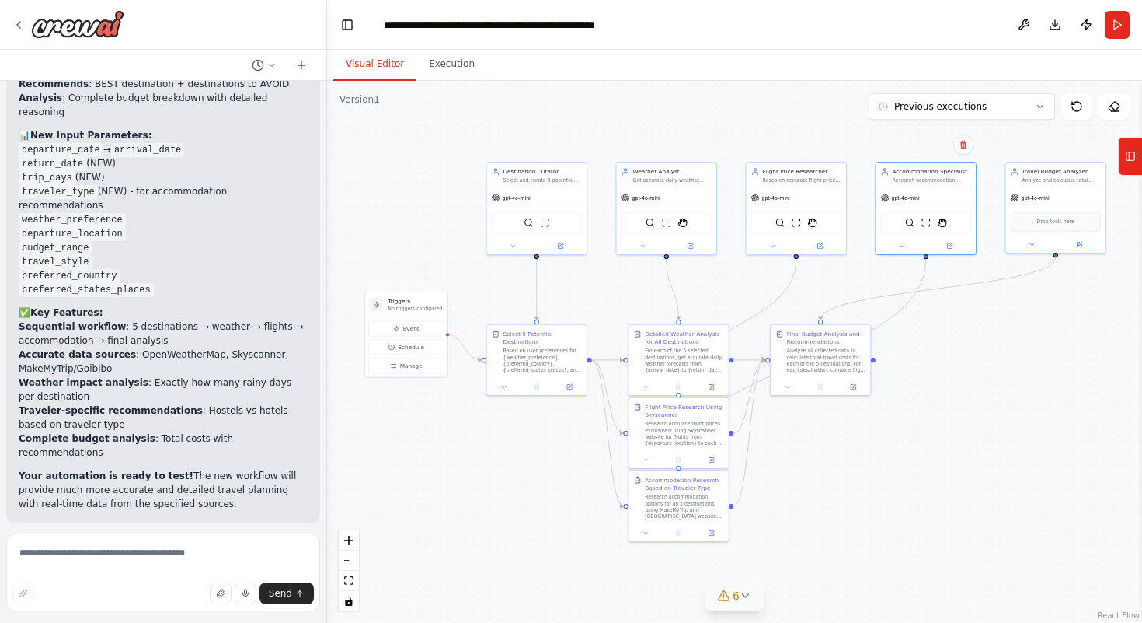
click at [730, 595] on div "6" at bounding box center [728, 596] width 23 height 16
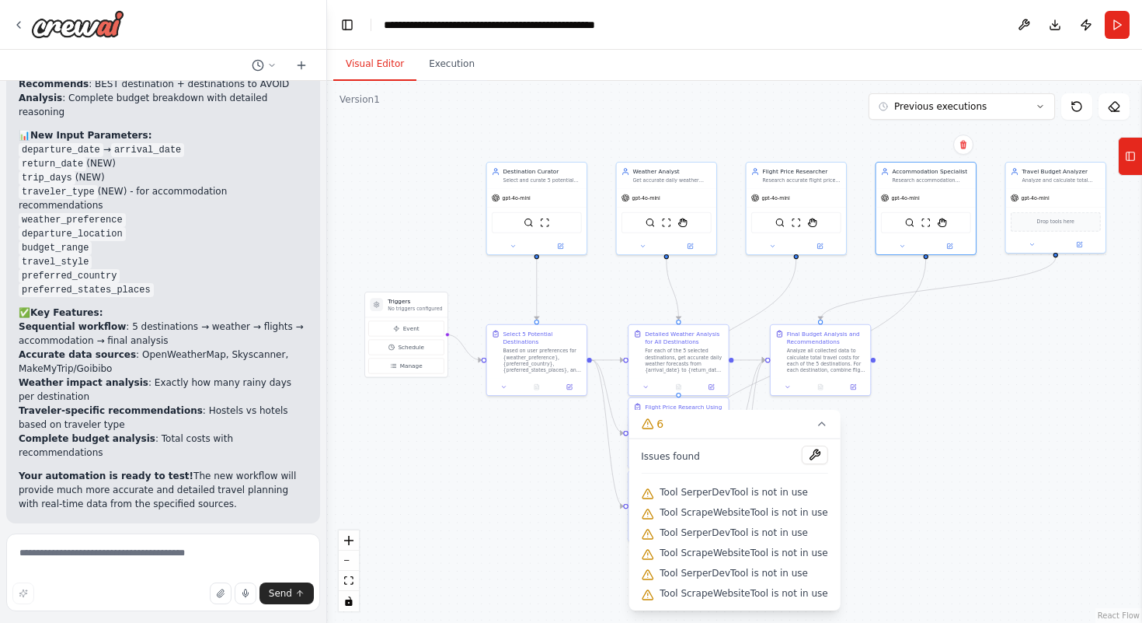
click at [482, 544] on div ".deletable-edge-delete-btn { width: 20px; height: 20px; border: 0px solid #ffff…" at bounding box center [734, 352] width 815 height 542
click at [1024, 23] on button at bounding box center [1024, 25] width 25 height 28
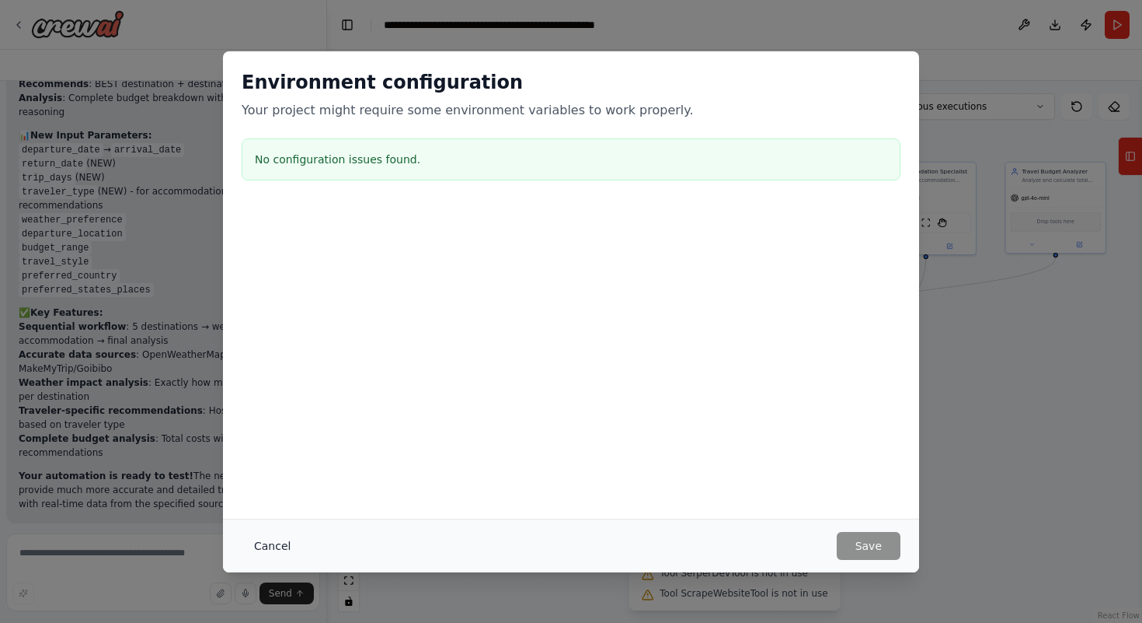
click at [270, 541] on button "Cancel" at bounding box center [272, 546] width 61 height 28
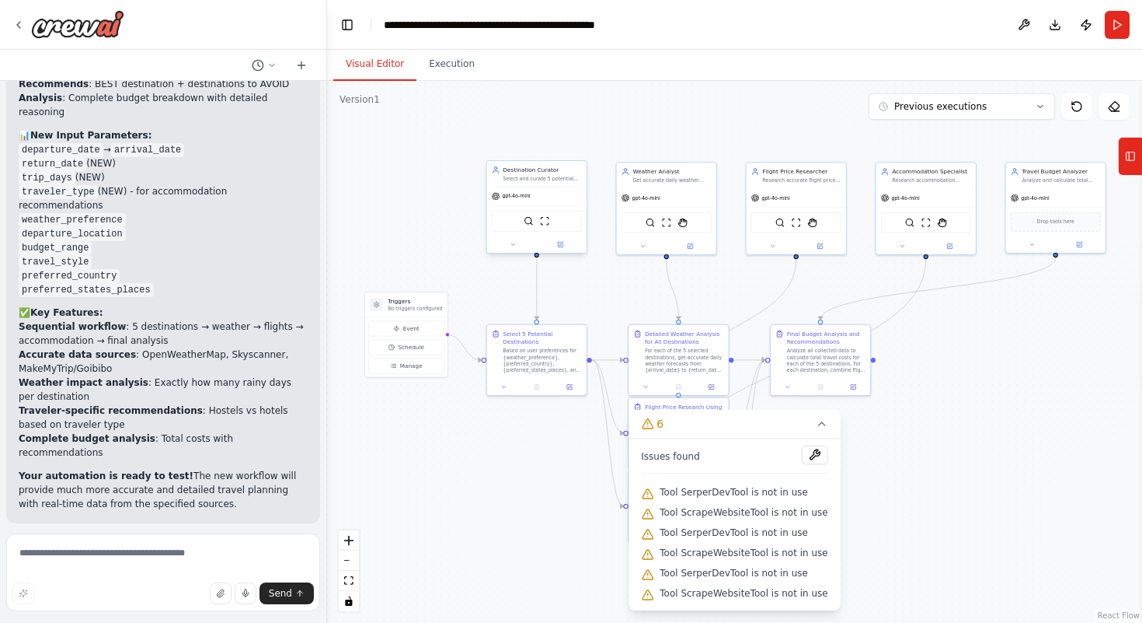
click at [536, 233] on div "SerperDevTool ScrapeWebsiteTool" at bounding box center [536, 220] width 99 height 31
click at [536, 227] on div "SerperDevTool ScrapeWebsiteTool" at bounding box center [537, 221] width 90 height 21
click at [693, 504] on div "Tool ScrapeWebsiteTool is not in use" at bounding box center [734, 513] width 187 height 20
click at [659, 492] on div "Tool SerperDevTool is not in use" at bounding box center [734, 493] width 187 height 20
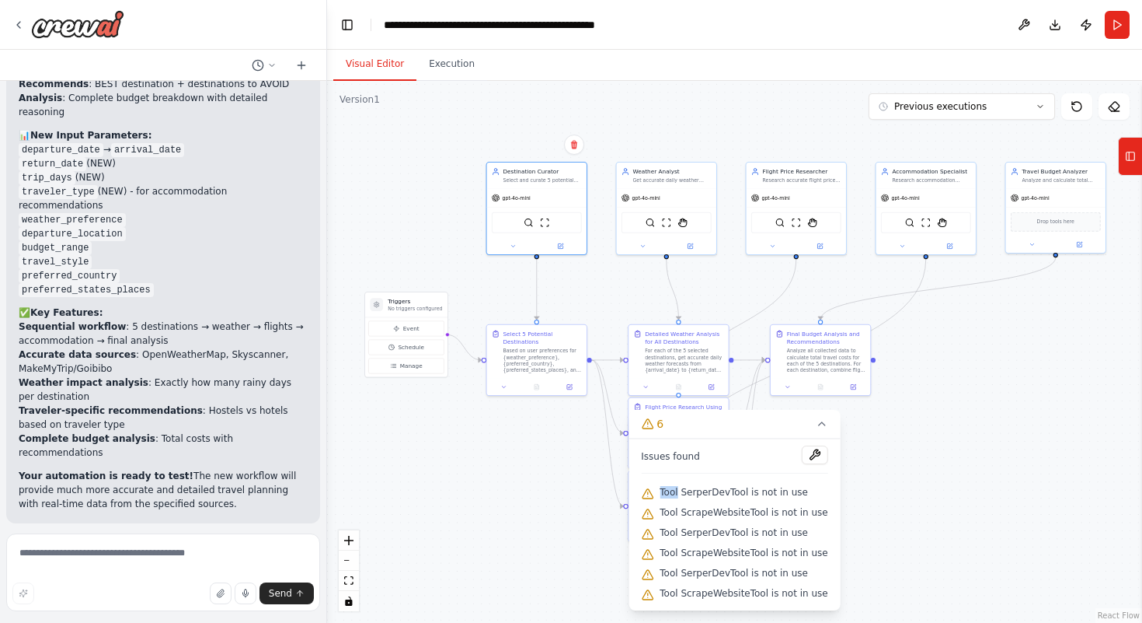
click at [708, 487] on span "Tool SerperDevTool is not in use" at bounding box center [734, 492] width 148 height 12
click at [807, 456] on button at bounding box center [815, 454] width 26 height 19
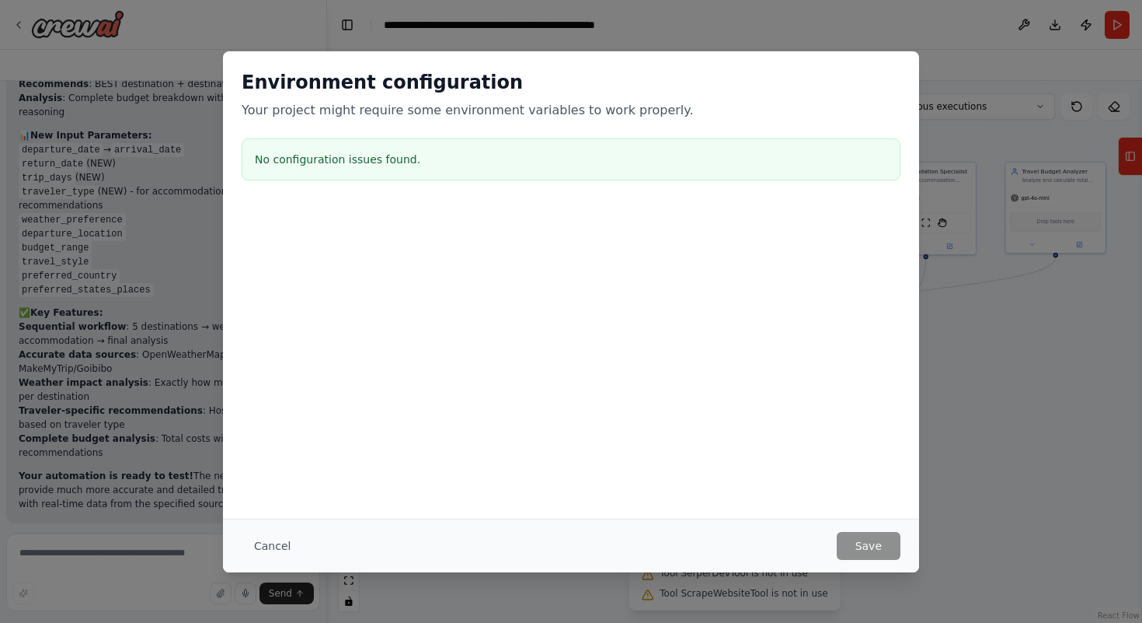
click at [655, 514] on div "Environment configuration Your project might require some environment variables…" at bounding box center [571, 284] width 696 height 467
click at [267, 551] on button "Cancel" at bounding box center [272, 546] width 61 height 28
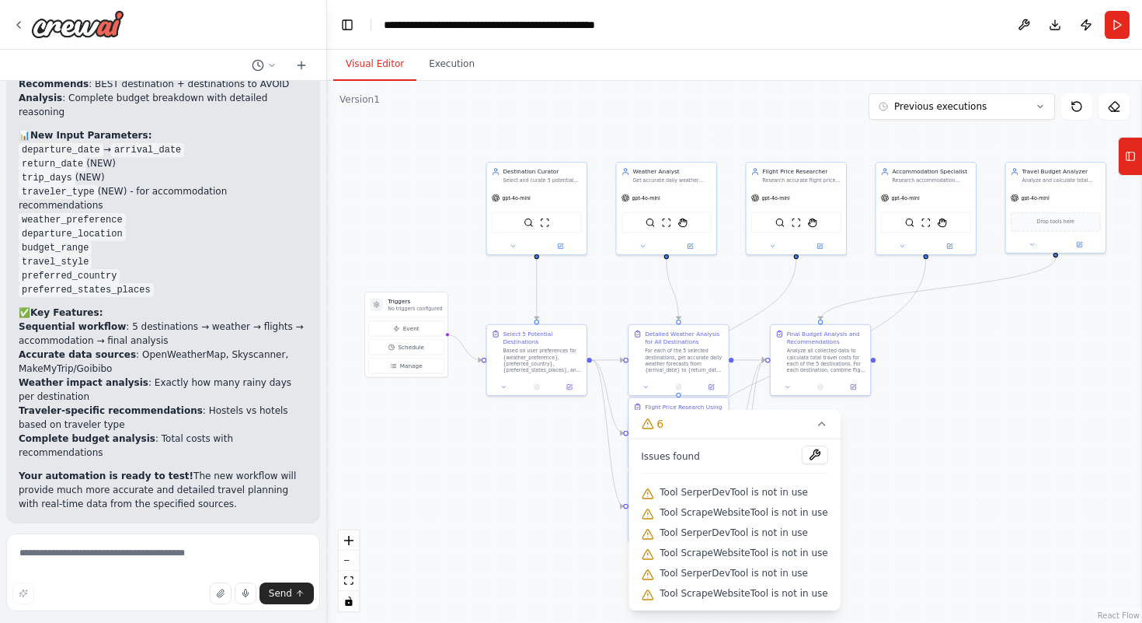
click at [466, 421] on div ".deletable-edge-delete-btn { width: 20px; height: 20px; border: 0px solid #ffff…" at bounding box center [734, 352] width 815 height 542
click at [1108, 32] on button "Run" at bounding box center [1117, 25] width 25 height 28
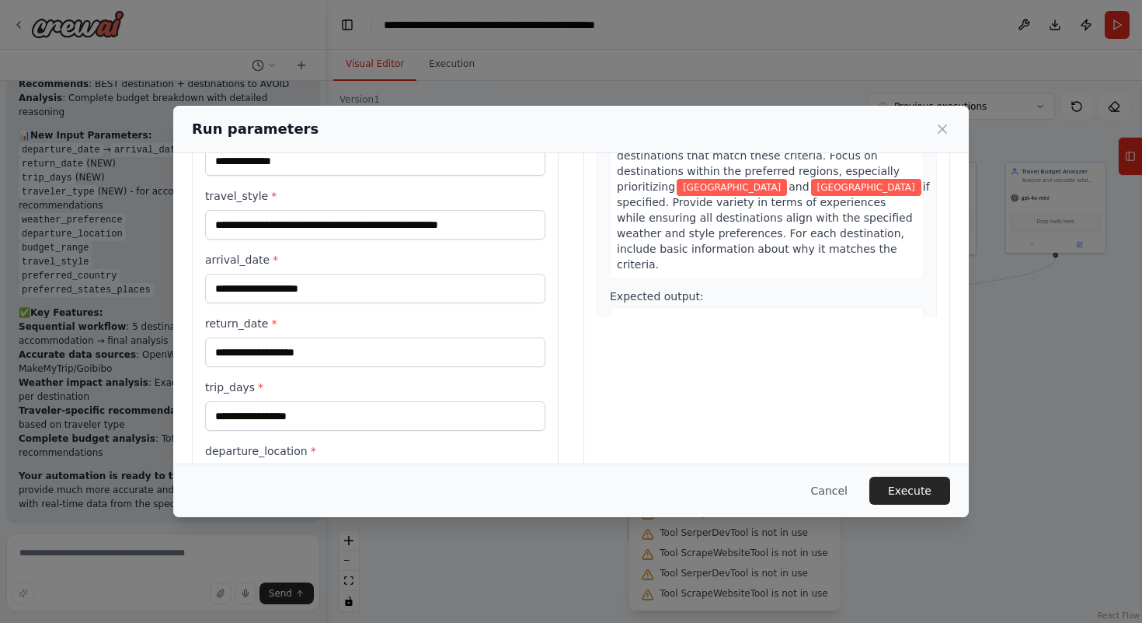
scroll to position [208, 0]
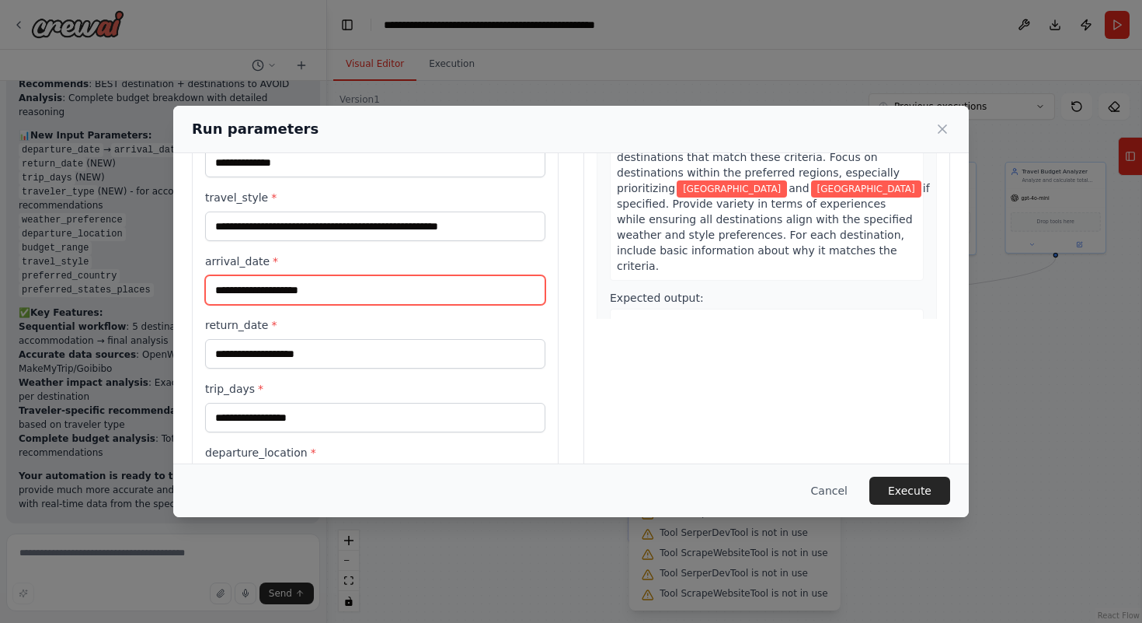
click at [364, 286] on input "arrival_date *" at bounding box center [375, 290] width 340 height 30
type input "**********"
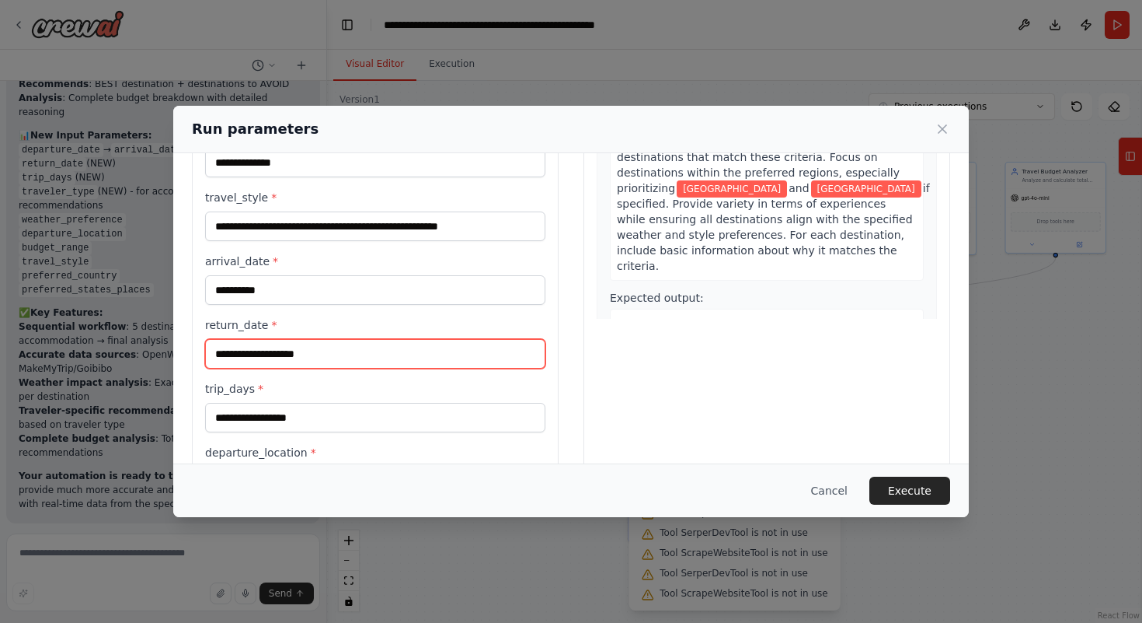
click at [274, 361] on input "return_date *" at bounding box center [375, 354] width 340 height 30
click at [228, 349] on input "**********" at bounding box center [375, 354] width 340 height 30
type input "**********"
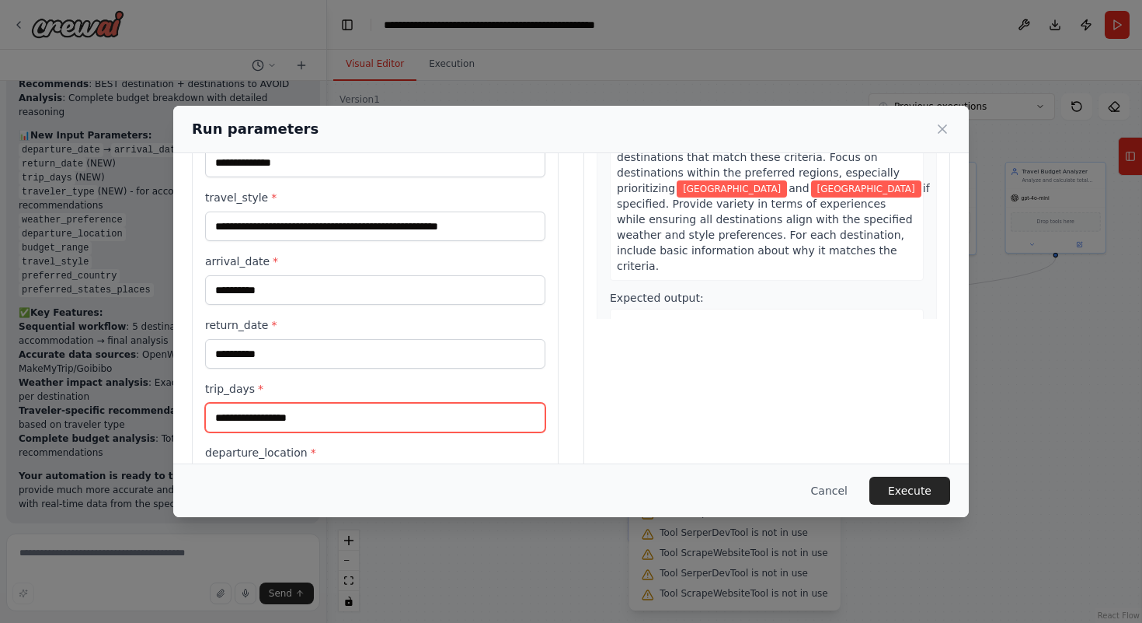
click at [255, 416] on input "trip_days *" at bounding box center [375, 418] width 340 height 30
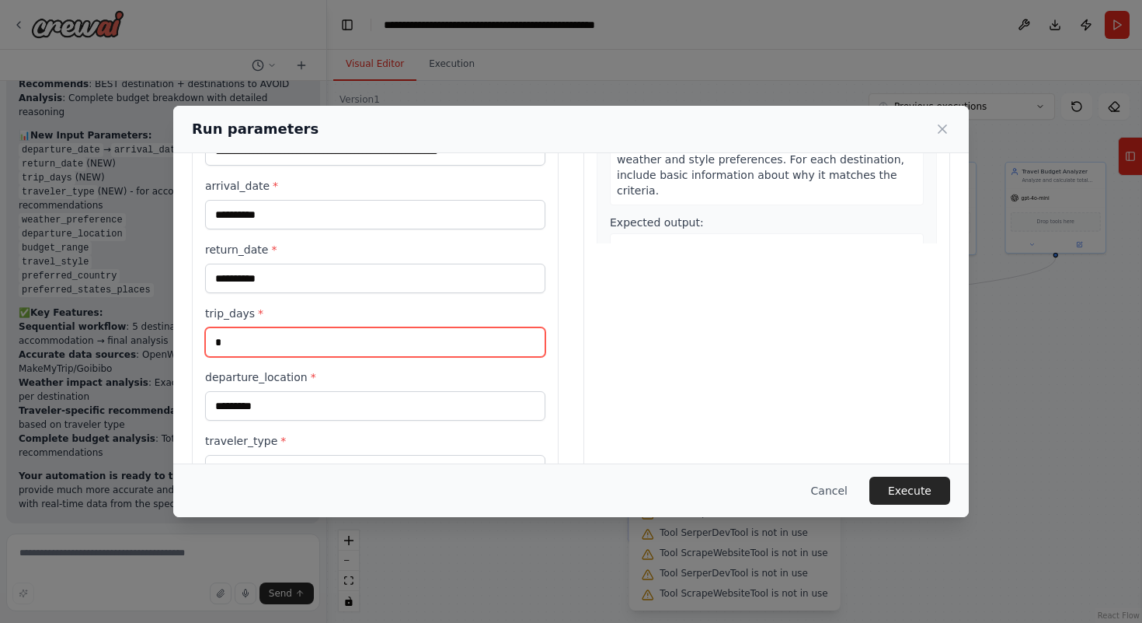
scroll to position [337, 0]
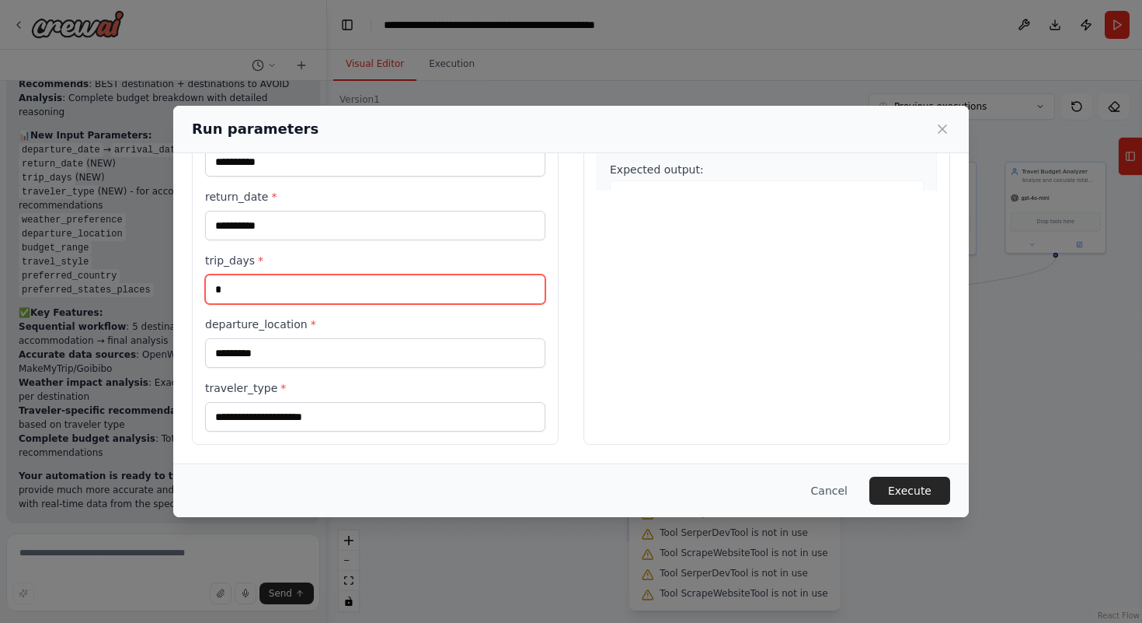
type input "*"
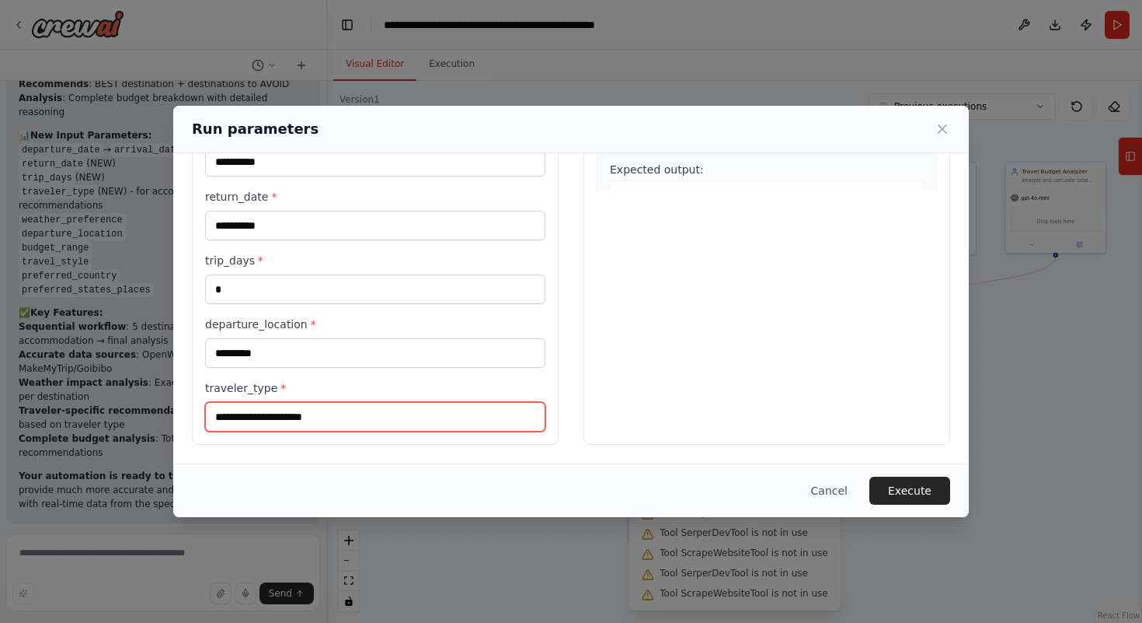
click at [284, 410] on input "traveler_type *" at bounding box center [375, 417] width 340 height 30
type input "*"
type input "**********"
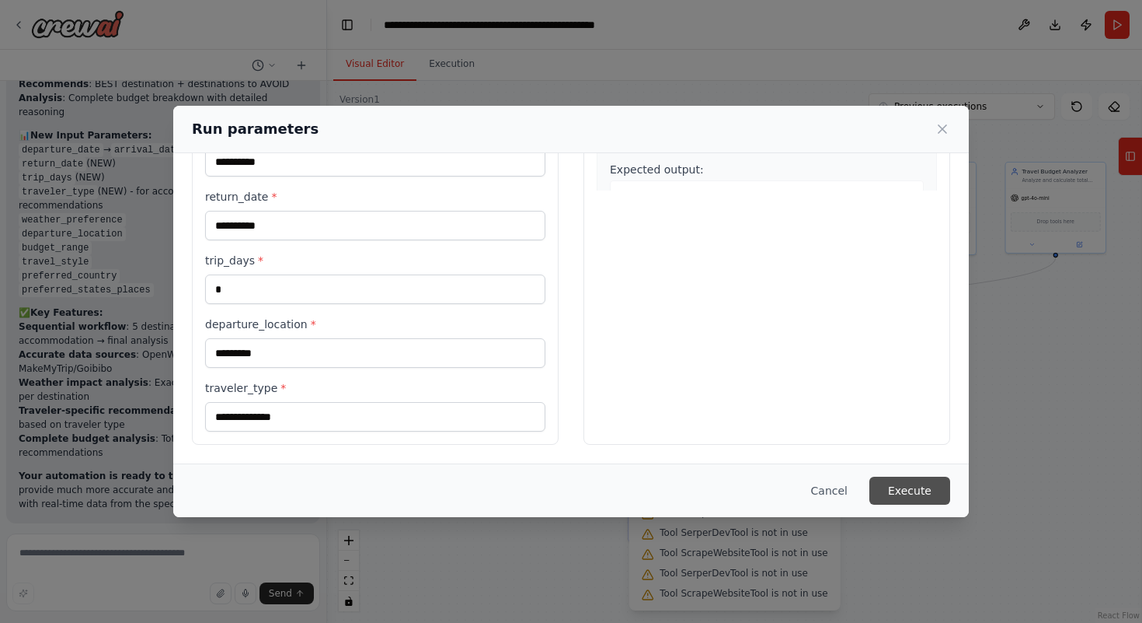
click at [924, 492] on button "Execute" at bounding box center [910, 490] width 81 height 28
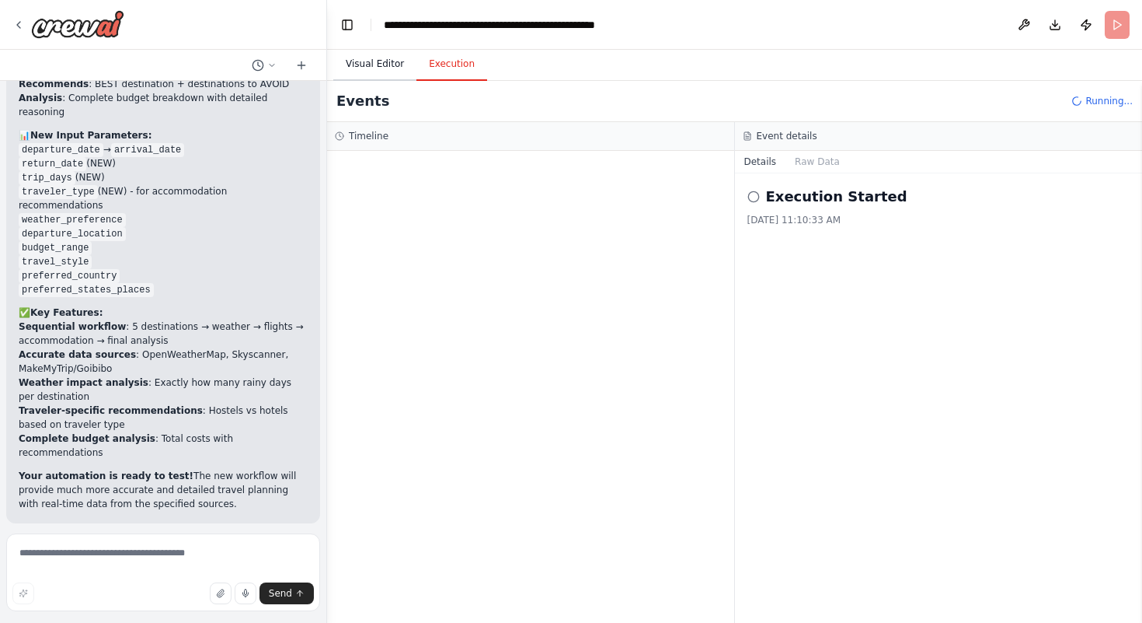
click at [381, 64] on button "Visual Editor" at bounding box center [374, 64] width 83 height 33
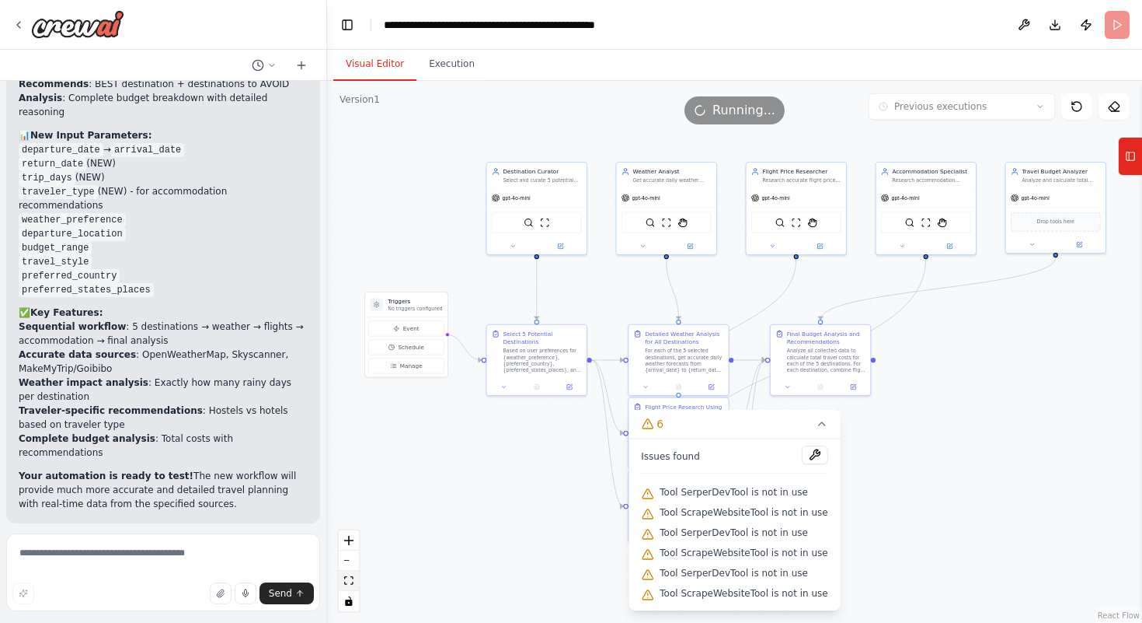
click at [350, 577] on icon "fit view" at bounding box center [348, 580] width 9 height 9
click at [453, 61] on button "Execution" at bounding box center [452, 64] width 71 height 33
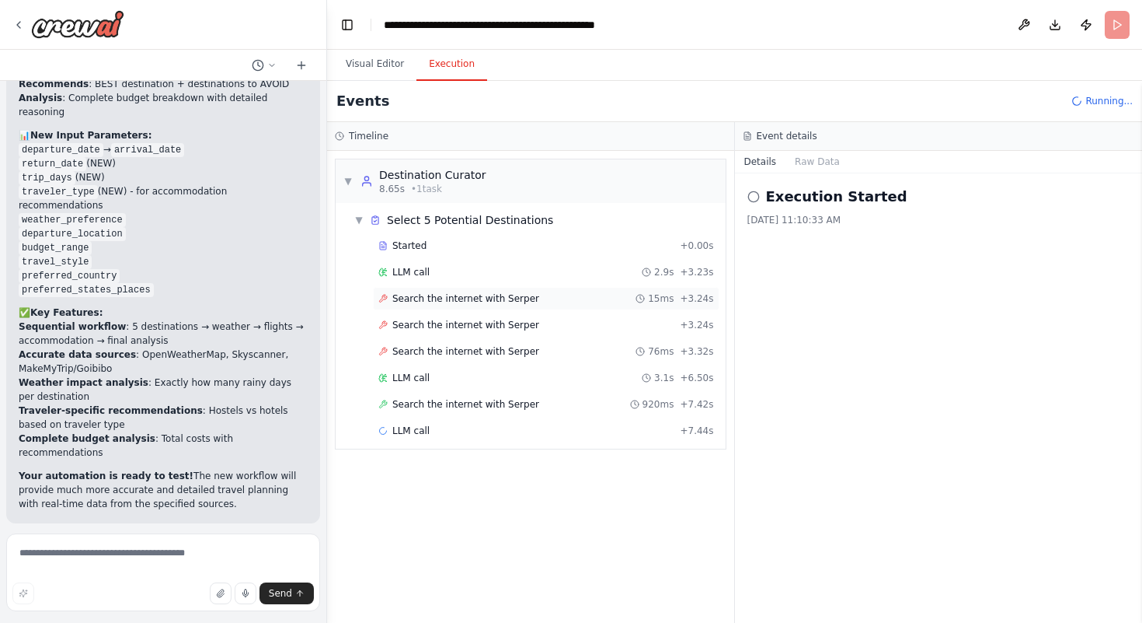
click at [455, 298] on span "Search the internet with Serper" at bounding box center [465, 298] width 147 height 12
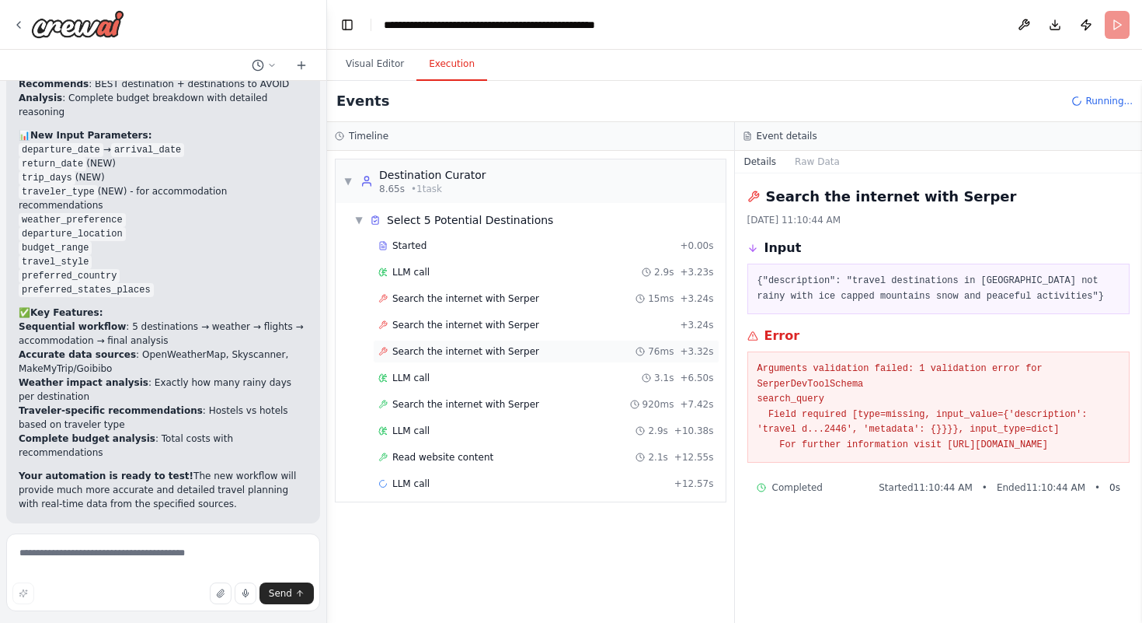
click at [591, 345] on div "Search the internet with Serper 76ms + 3.32s" at bounding box center [546, 351] width 336 height 12
click at [475, 460] on span "Read website content" at bounding box center [442, 457] width 101 height 12
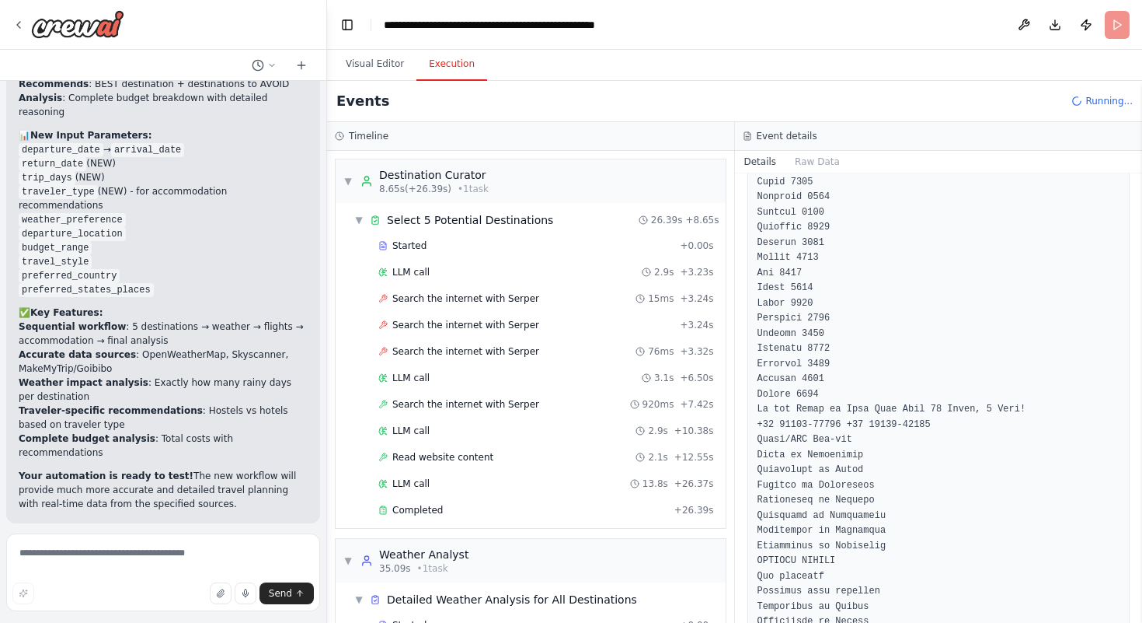
scroll to position [2551, 0]
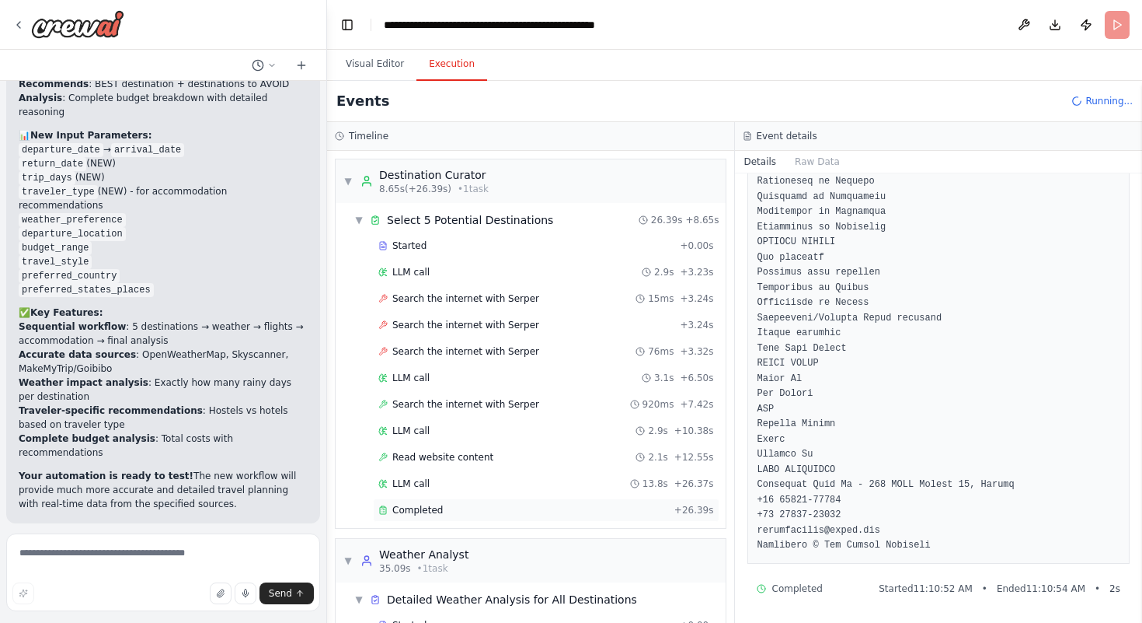
click at [614, 509] on div "Completed" at bounding box center [523, 510] width 290 height 12
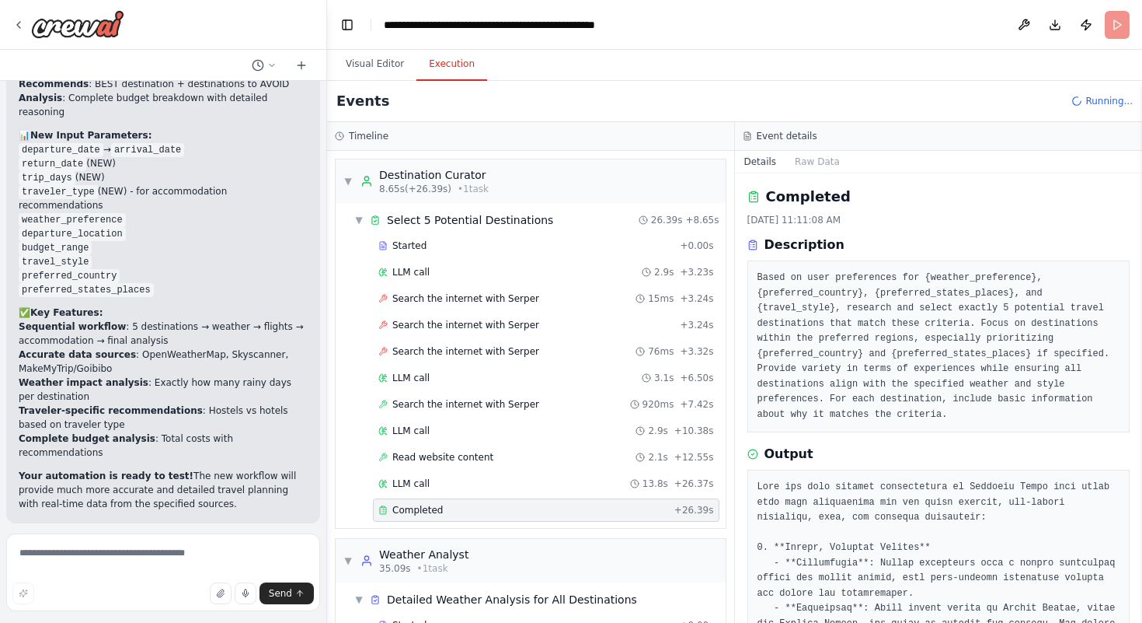
click at [615, 509] on div "Completed" at bounding box center [523, 510] width 290 height 12
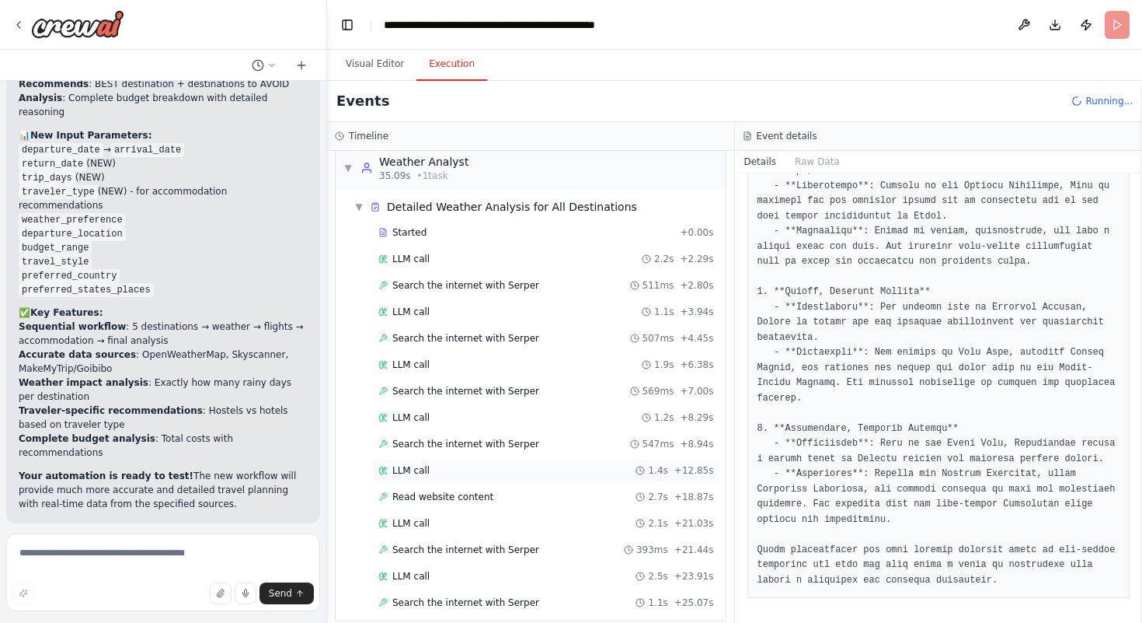
scroll to position [408, 0]
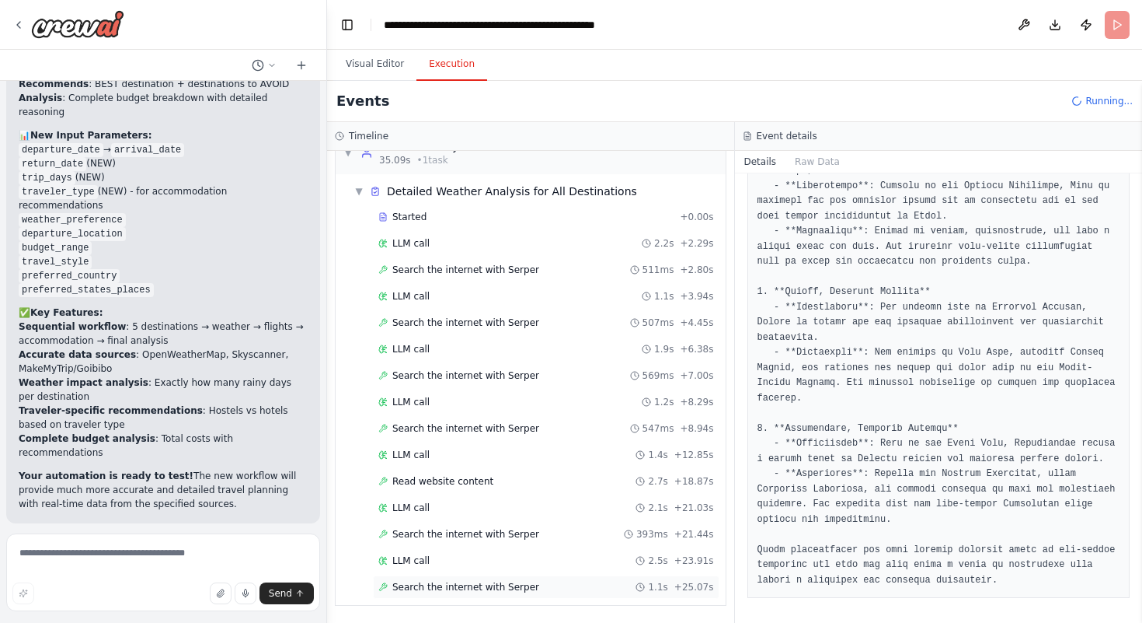
click at [580, 586] on div "Search the internet with Serper 1.1s + 25.07s" at bounding box center [546, 587] width 336 height 12
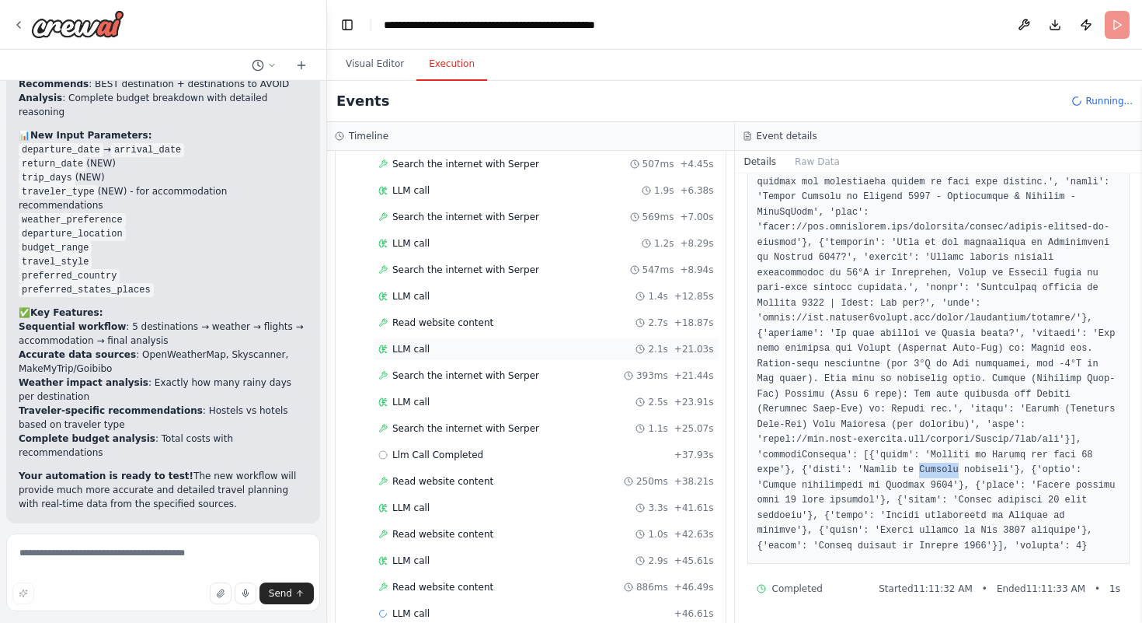
scroll to position [593, 0]
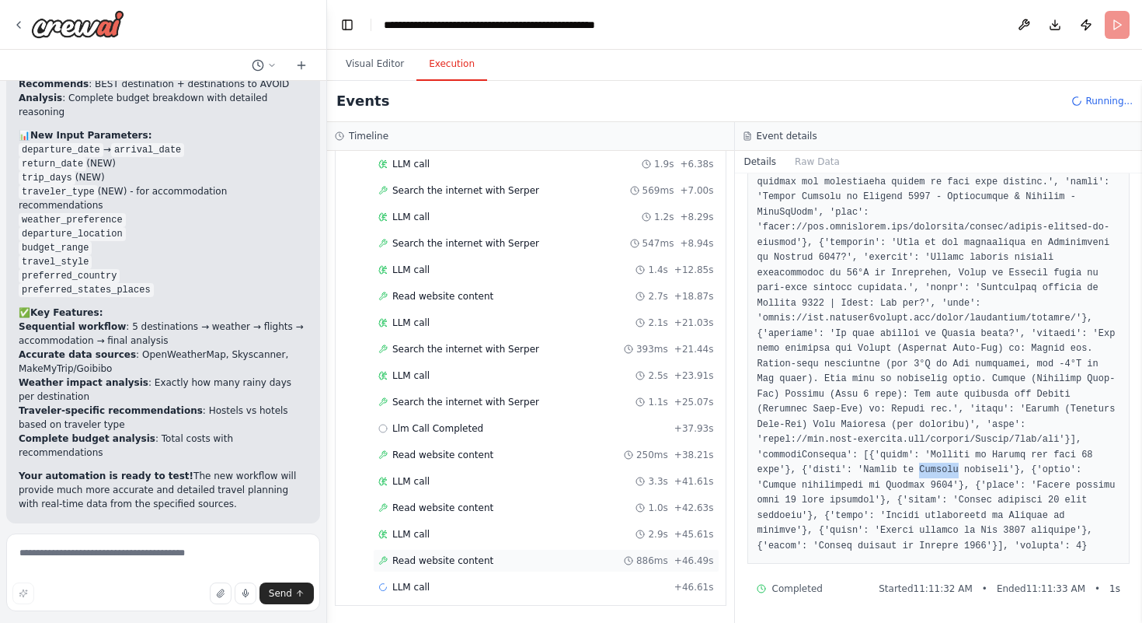
click at [511, 570] on div "Read website content 886ms + 46.49s" at bounding box center [546, 560] width 347 height 23
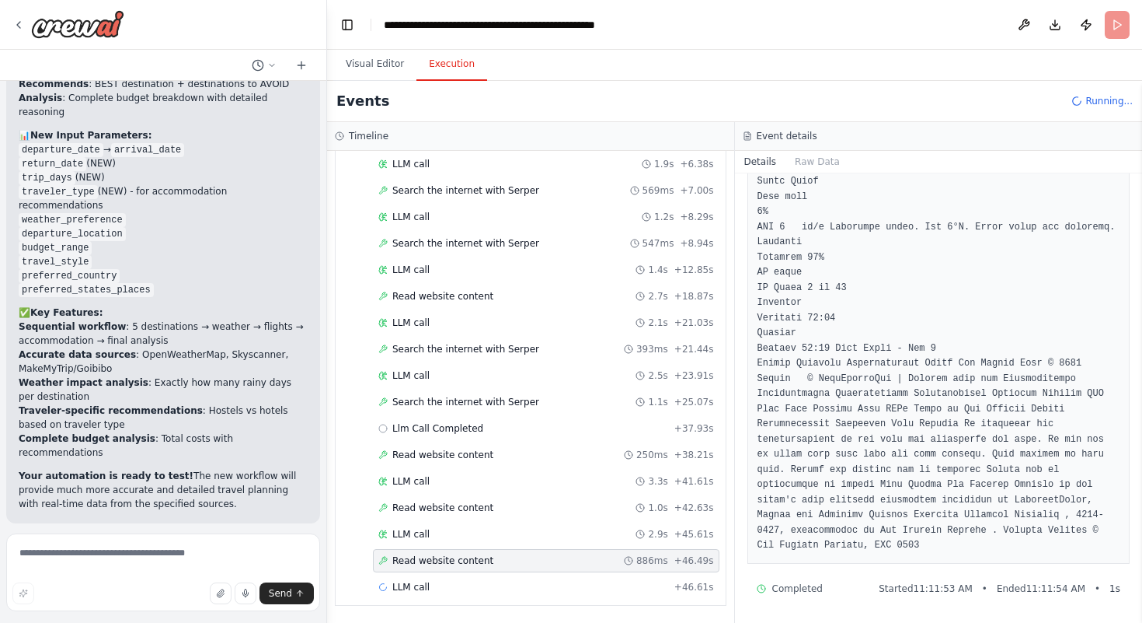
scroll to position [9598, 0]
click at [606, 590] on div "LLM call + 46.61s" at bounding box center [546, 587] width 336 height 12
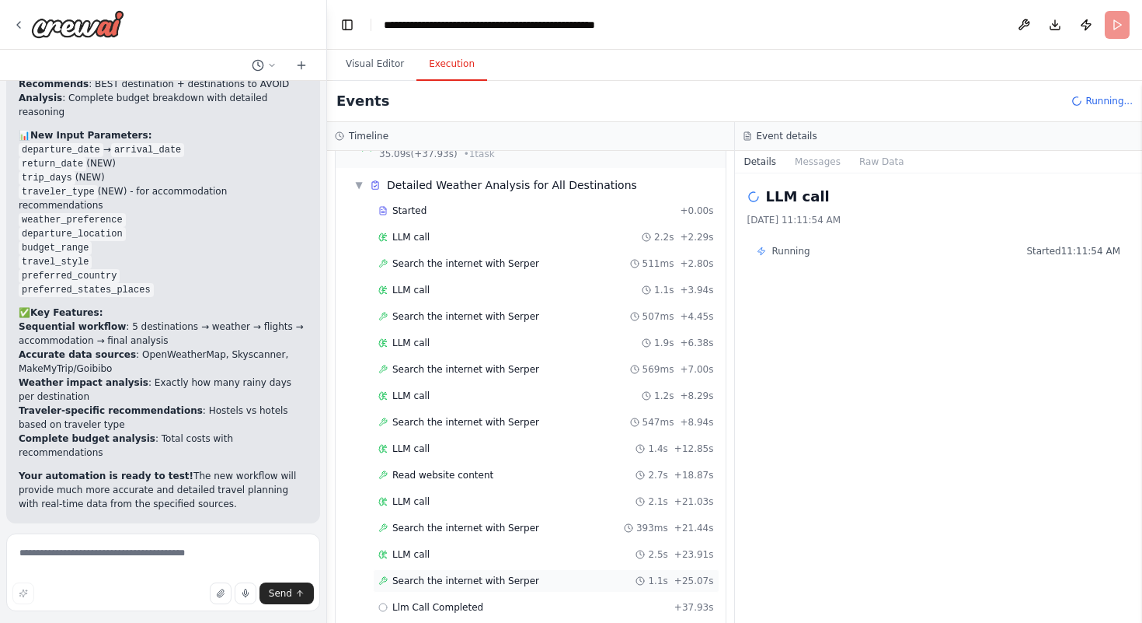
scroll to position [593, 0]
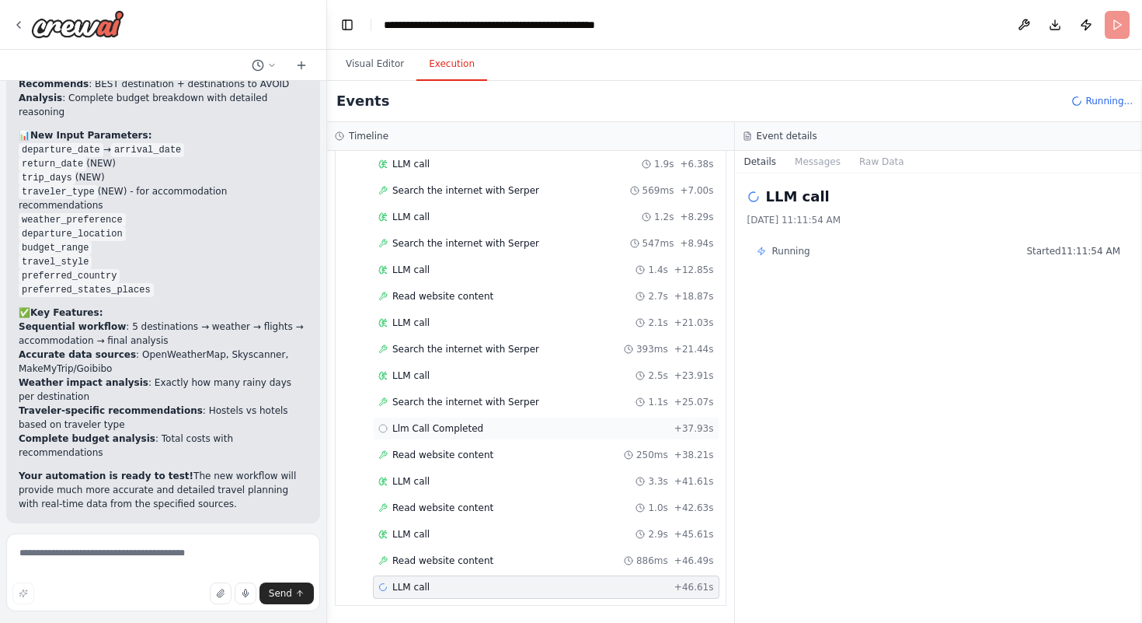
click at [513, 428] on div "Llm Call Completed + 37.93s" at bounding box center [546, 428] width 336 height 12
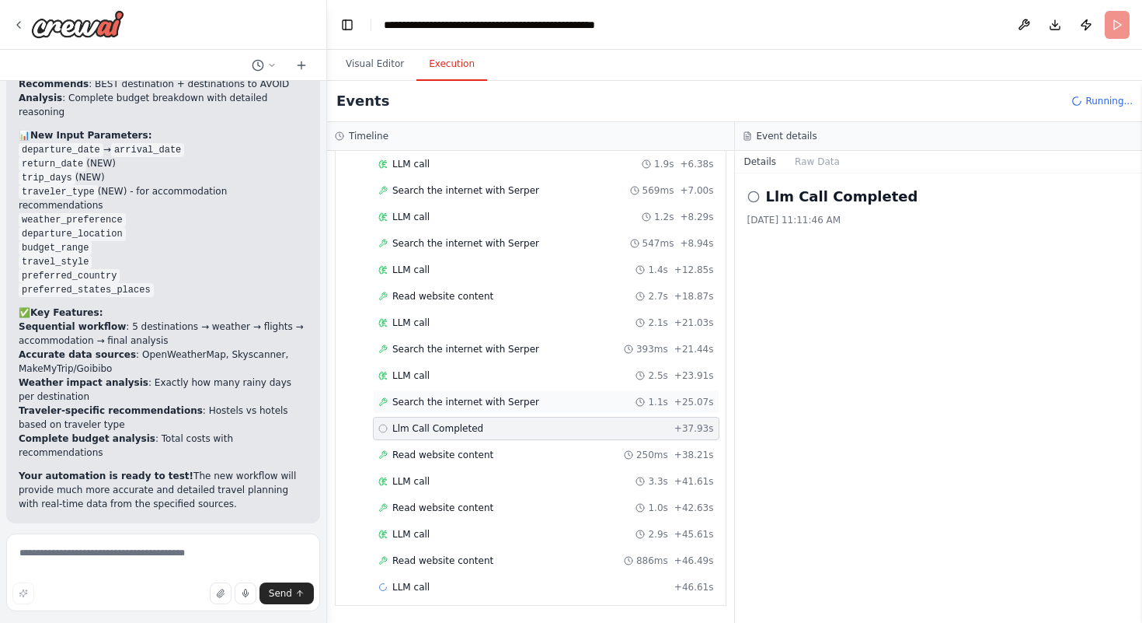
click at [610, 391] on div "Search the internet with Serper 1.1s + 25.07s" at bounding box center [546, 401] width 347 height 23
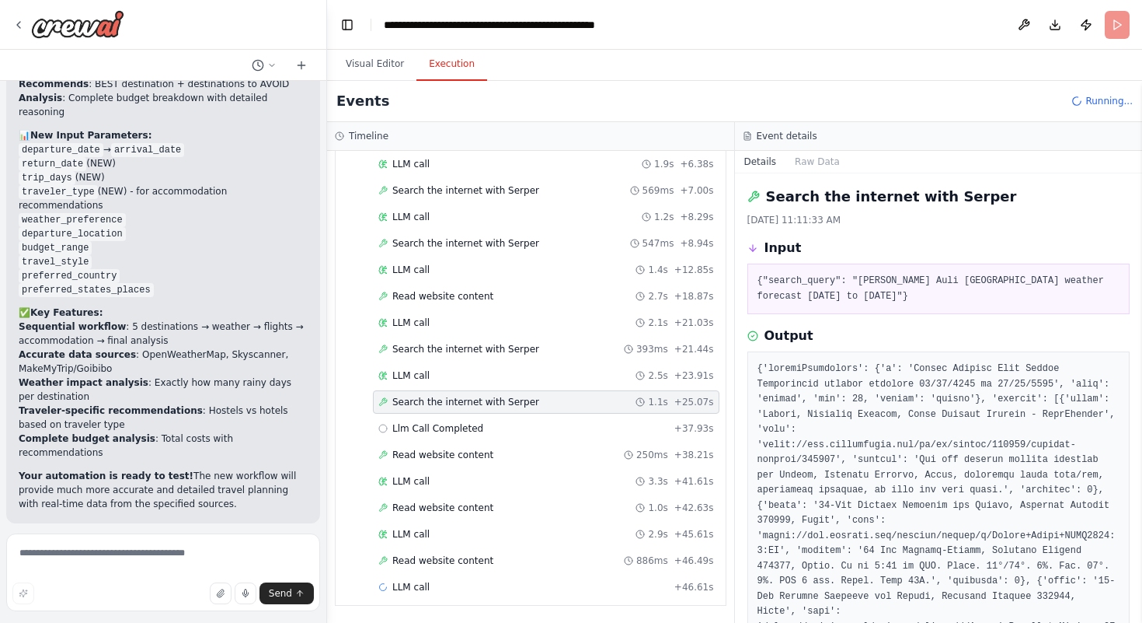
click at [605, 414] on div "Started + 0.00s LLM call 2.2s + 2.29s Search the internet with Serper 511ms + 2…" at bounding box center [537, 310] width 378 height 581
click at [605, 417] on div "Llm Call Completed + 37.93s" at bounding box center [546, 428] width 347 height 23
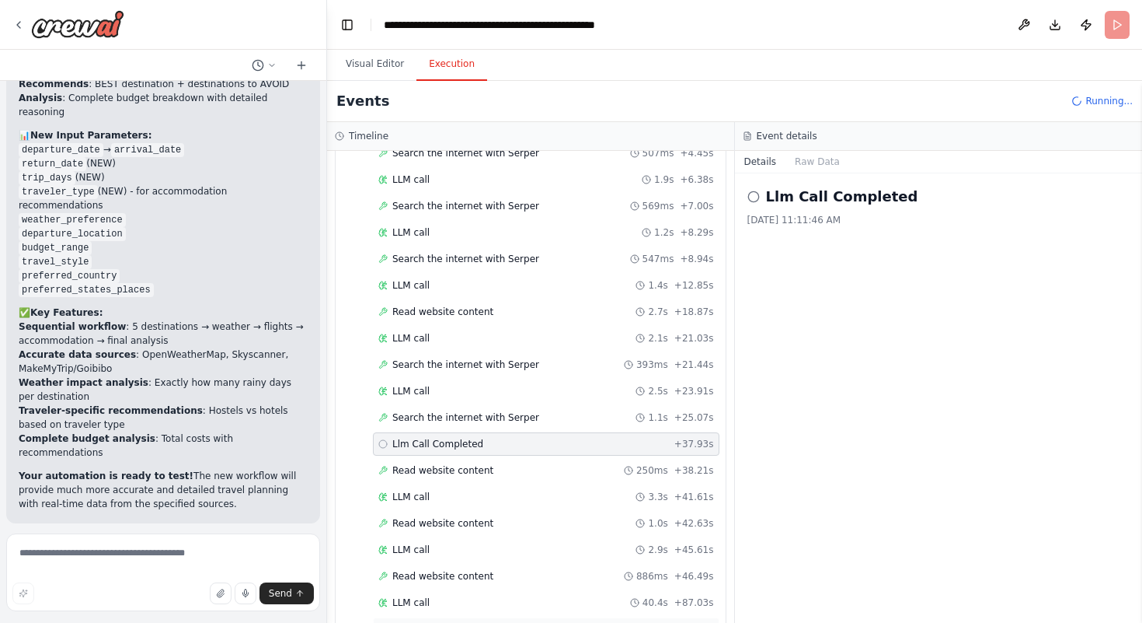
click at [443, 622] on div "Completed + 87.06s" at bounding box center [546, 628] width 347 height 23
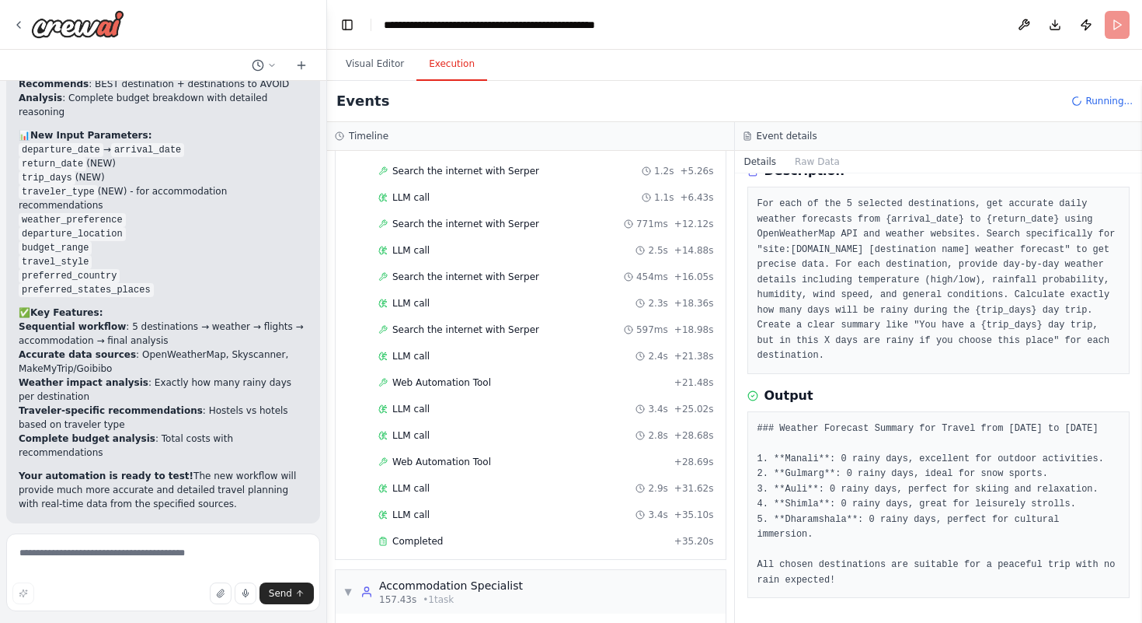
scroll to position [1373, 0]
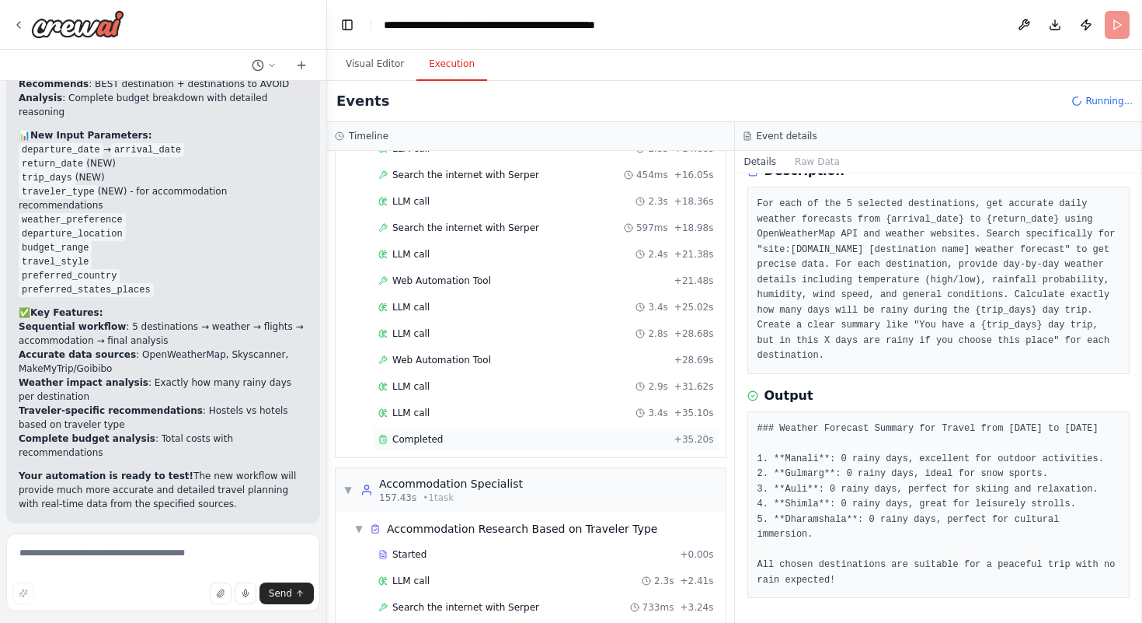
click at [397, 427] on div "Completed + 35.20s" at bounding box center [546, 438] width 347 height 23
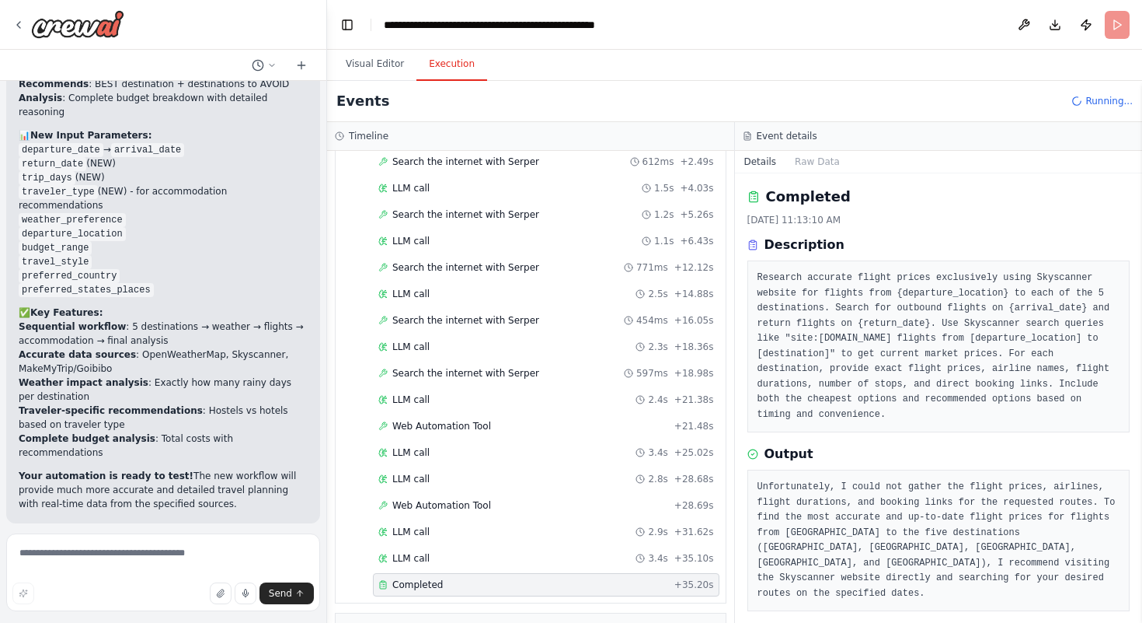
scroll to position [1202, 0]
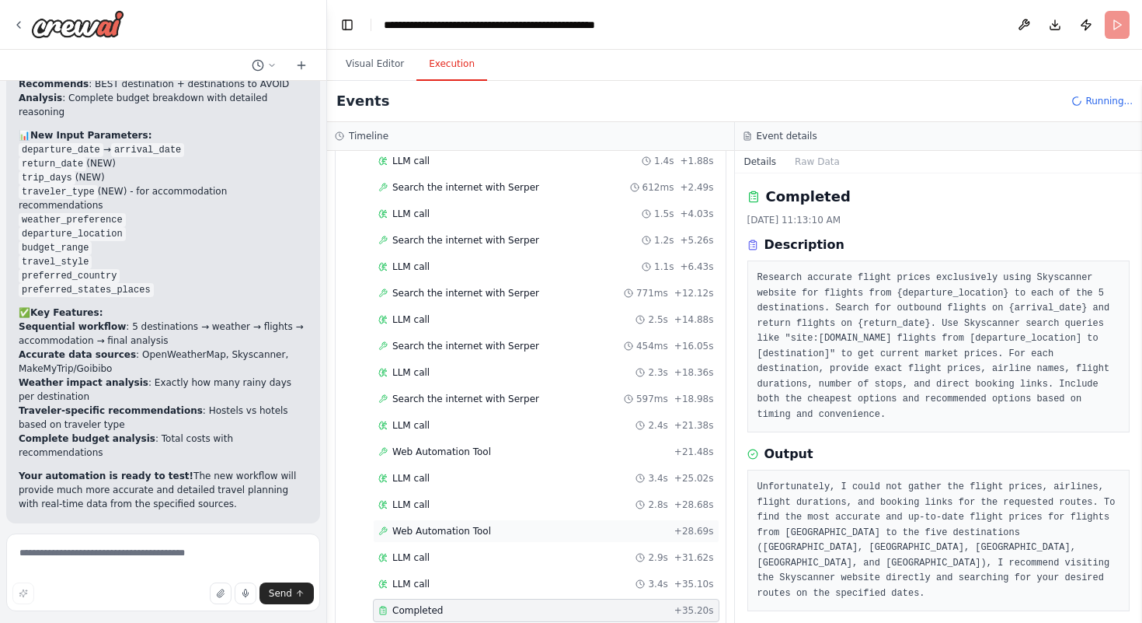
click at [466, 519] on div "Web Automation Tool + 28.69s" at bounding box center [546, 530] width 347 height 23
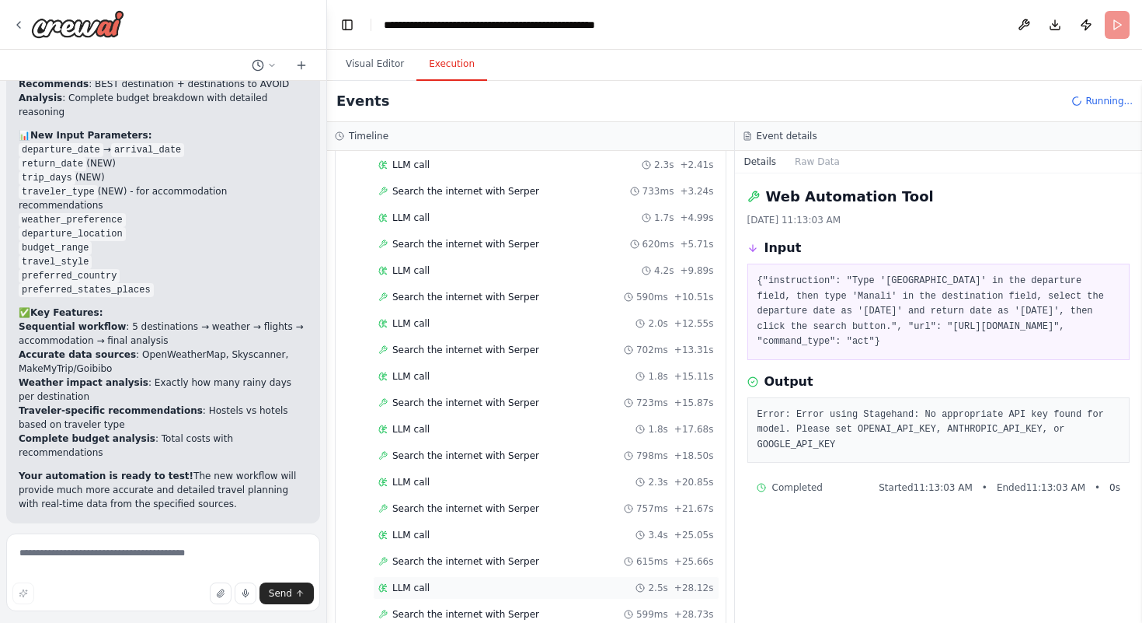
scroll to position [1906, 0]
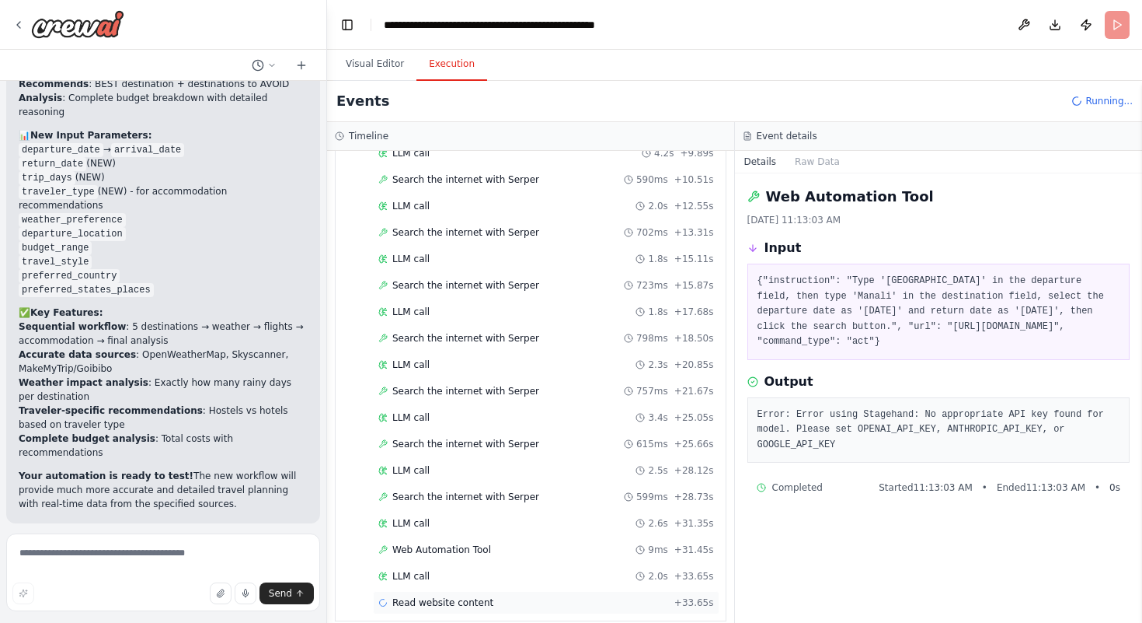
click at [442, 596] on span "Read website content" at bounding box center [442, 602] width 101 height 12
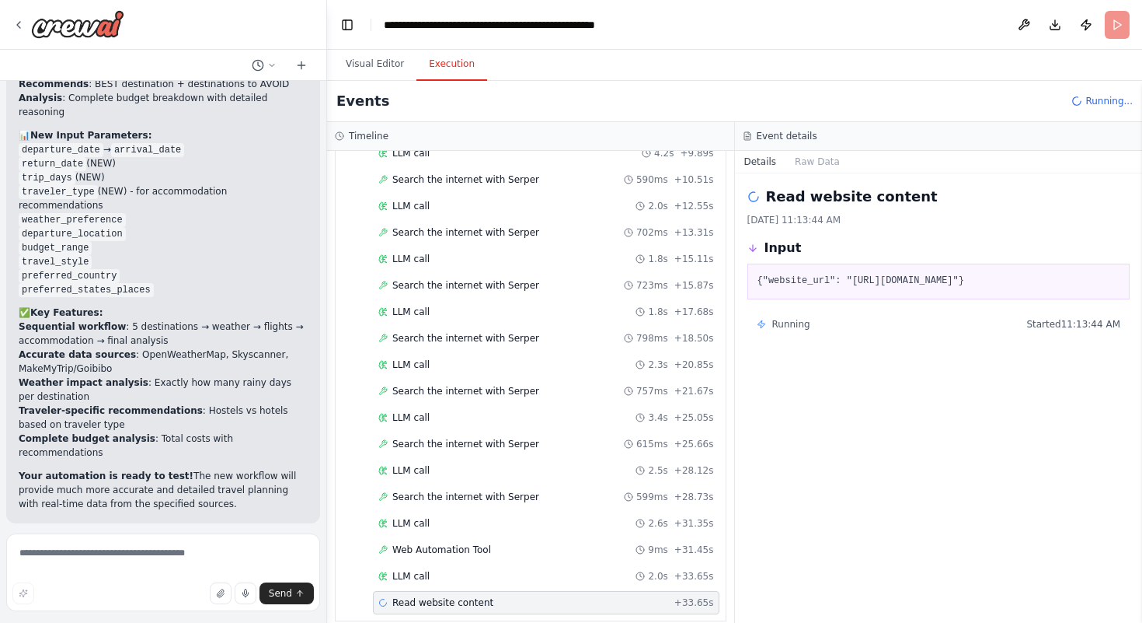
click at [419, 521] on div "Started + 0.00s LLM call 2.3s + 2.41s Search the internet with Serper 733ms + 3…" at bounding box center [537, 313] width 378 height 608
click at [420, 543] on span "Web Automation Tool" at bounding box center [441, 549] width 99 height 12
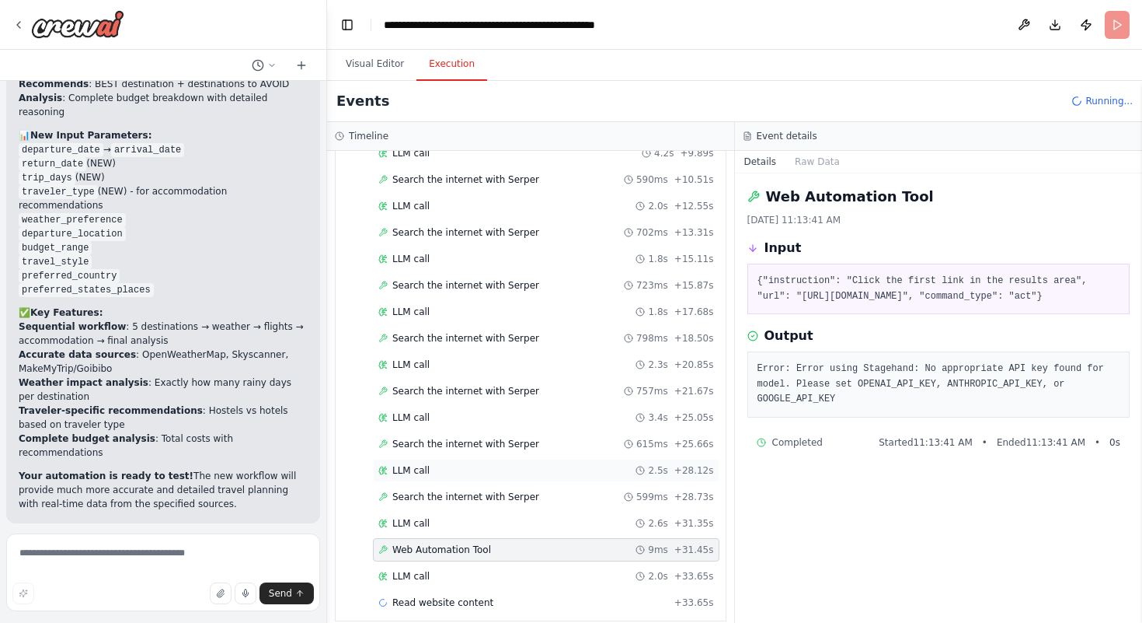
click at [605, 464] on div "LLM call 2.5s + 28.12s" at bounding box center [546, 470] width 336 height 12
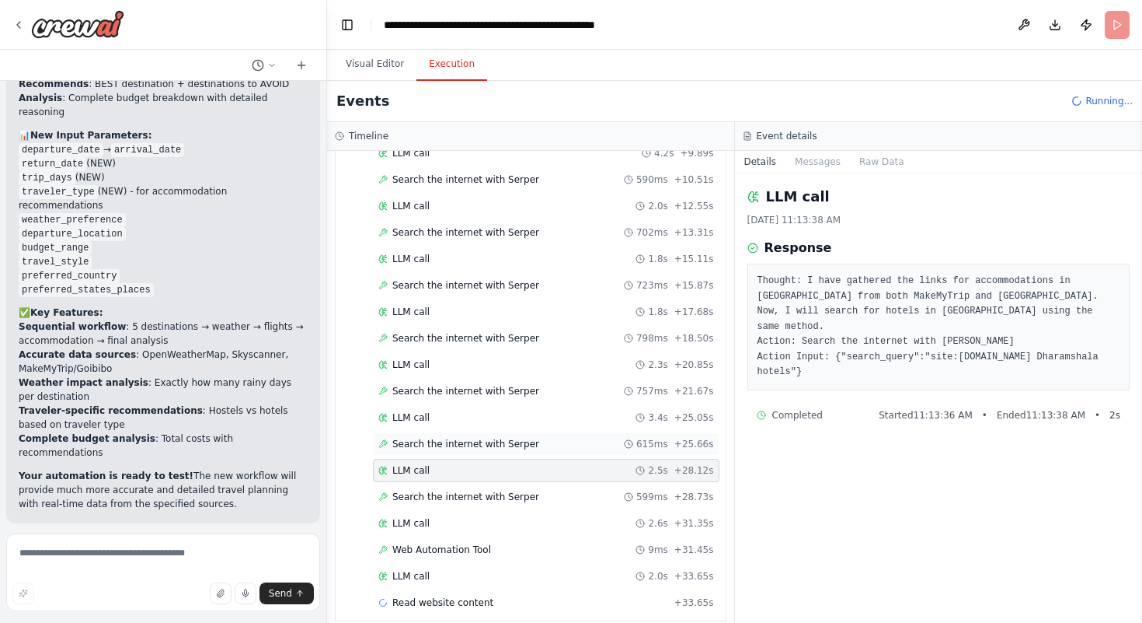
click at [607, 432] on div "Search the internet with Serper 615ms + 25.66s" at bounding box center [546, 443] width 347 height 23
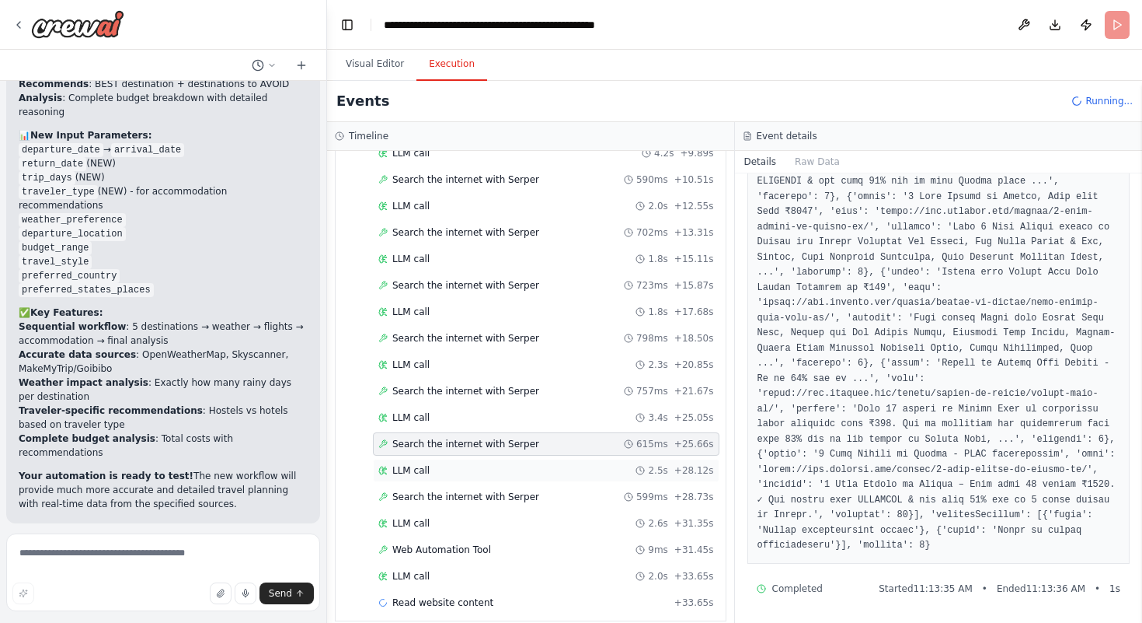
scroll to position [1442, 0]
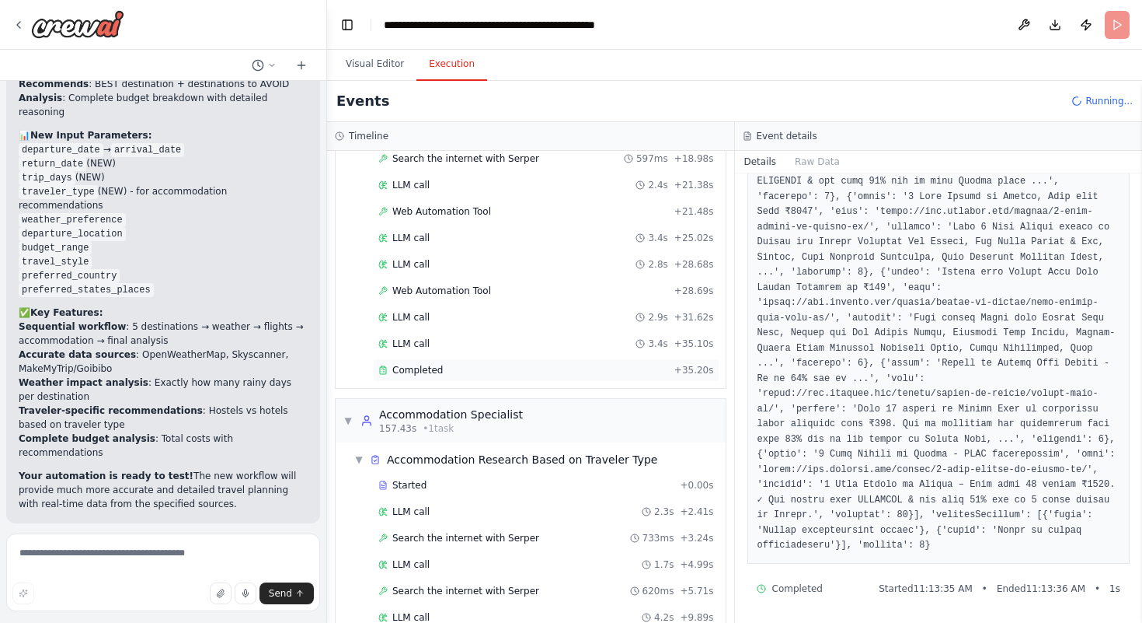
click at [413, 364] on span "Completed" at bounding box center [417, 370] width 51 height 12
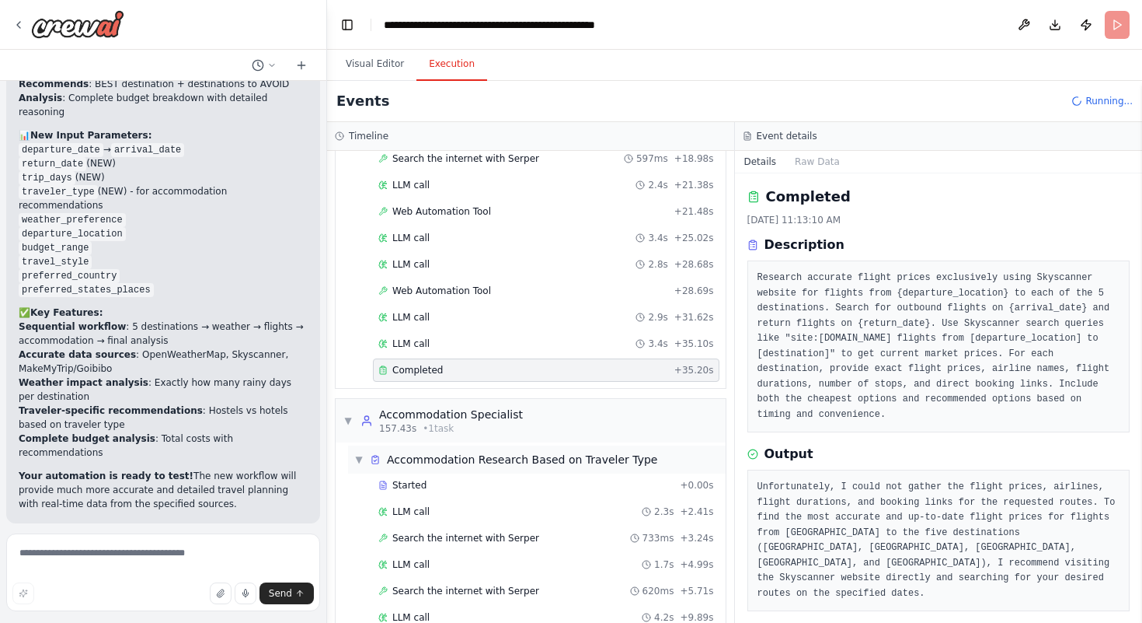
scroll to position [1933, 0]
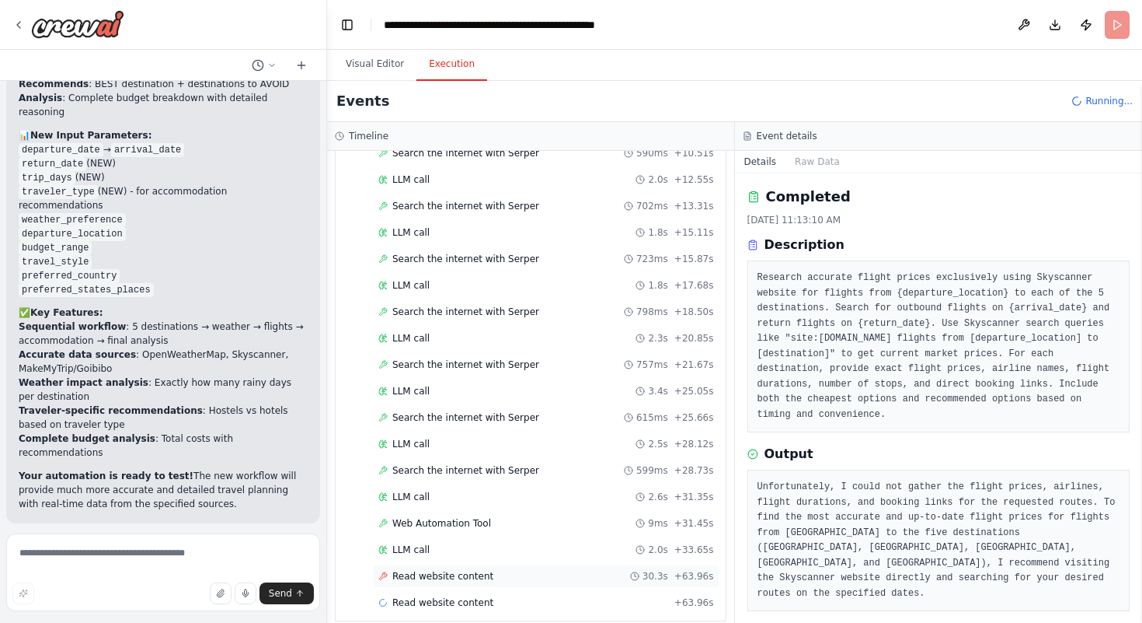
click at [486, 570] on span "Read website content" at bounding box center [442, 576] width 101 height 12
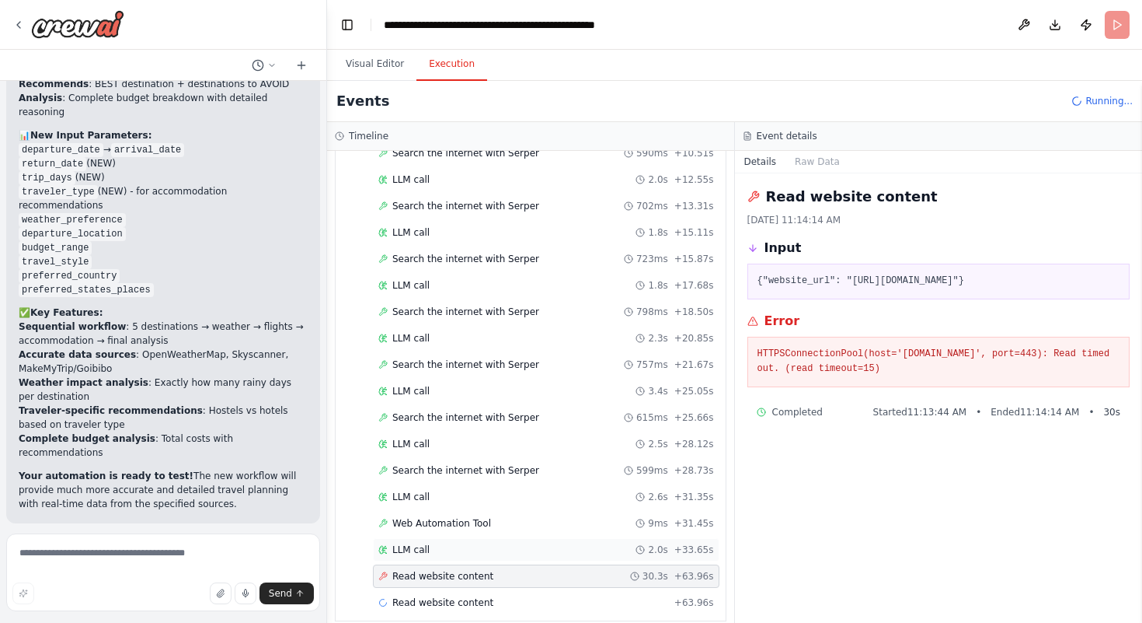
click at [492, 541] on div "LLM call 2.0s + 33.65s" at bounding box center [546, 549] width 347 height 23
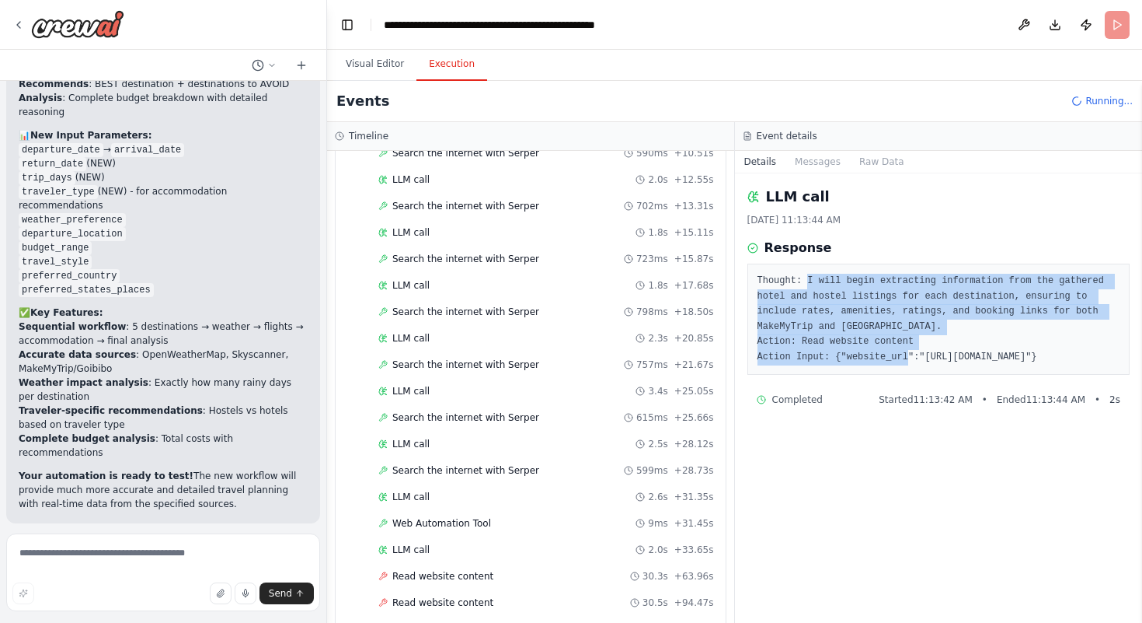
drag, startPoint x: 805, startPoint y: 277, endPoint x: 884, endPoint y: 364, distance: 117.2
click at [884, 364] on pre "Thought: I will begin extracting information from the gathered hotel and hostel…" at bounding box center [939, 319] width 363 height 91
click at [513, 591] on div "Read website content 30.5s + 94.47s" at bounding box center [546, 602] width 347 height 23
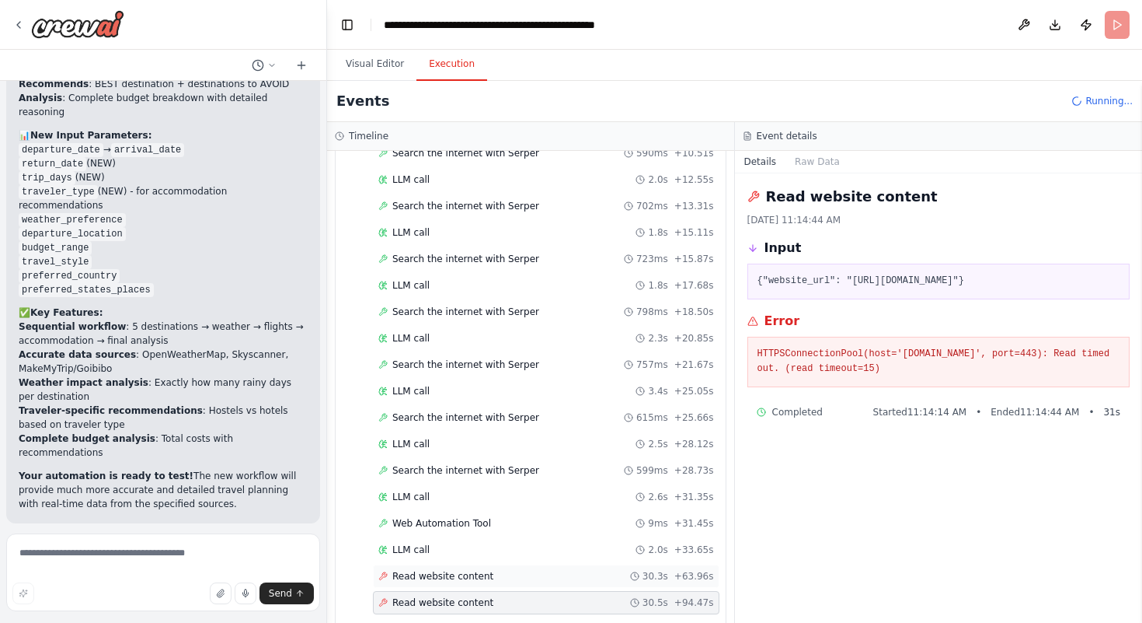
click at [483, 570] on span "Read website content" at bounding box center [442, 576] width 101 height 12
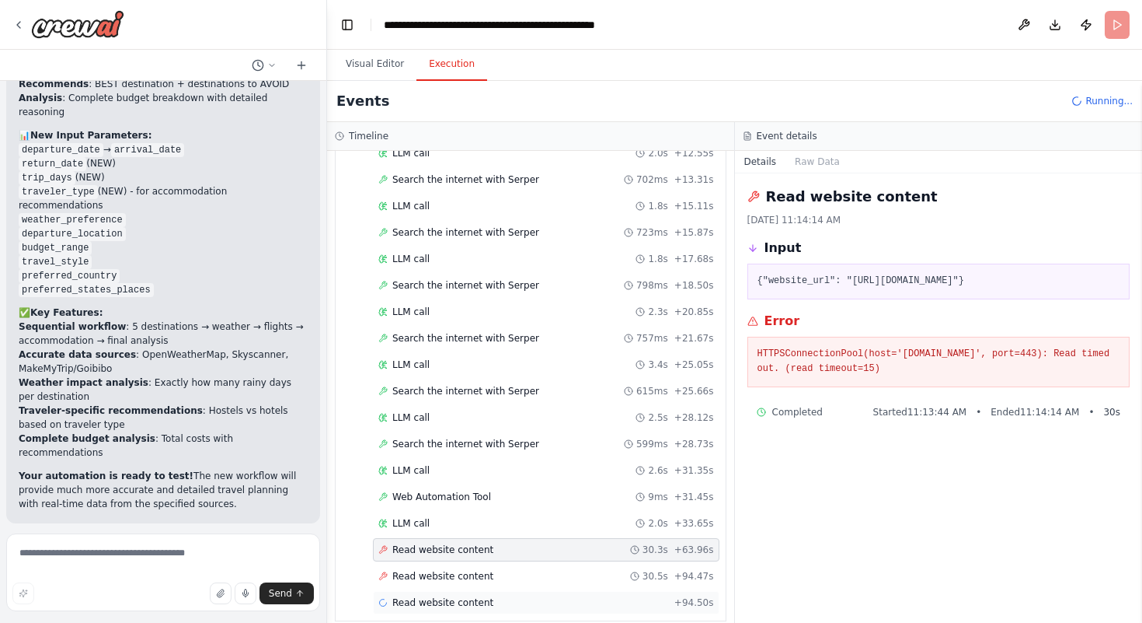
click at [459, 596] on span "Read website content" at bounding box center [442, 602] width 101 height 12
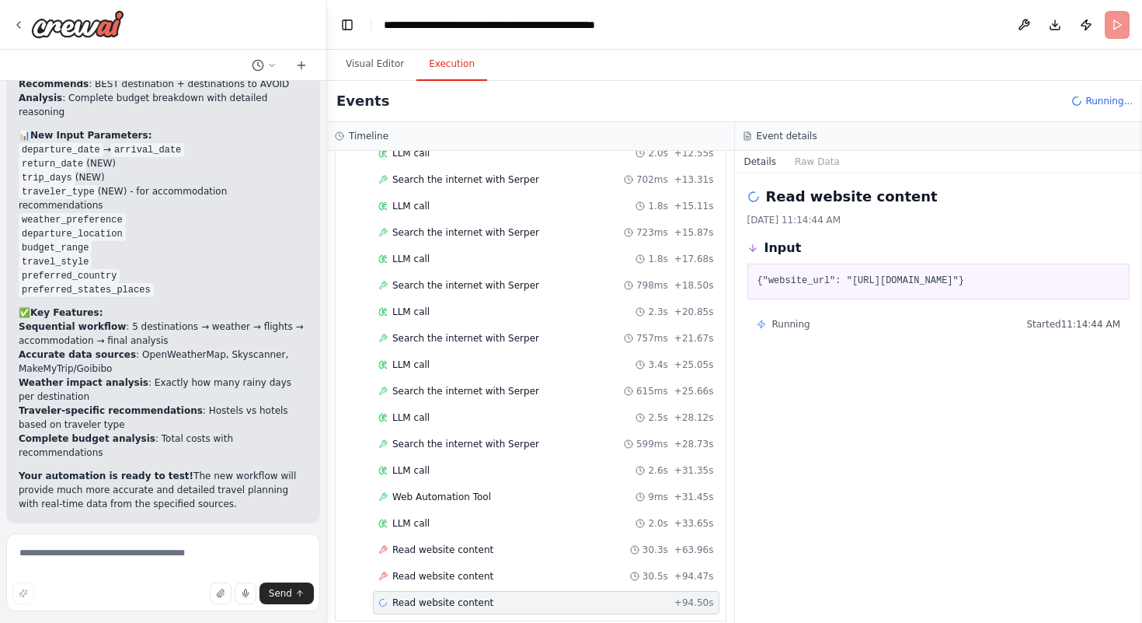
click at [459, 591] on div "Read website content + 94.50s" at bounding box center [546, 602] width 347 height 23
click at [487, 490] on div "Web Automation Tool 9ms + 31.45s" at bounding box center [546, 496] width 347 height 23
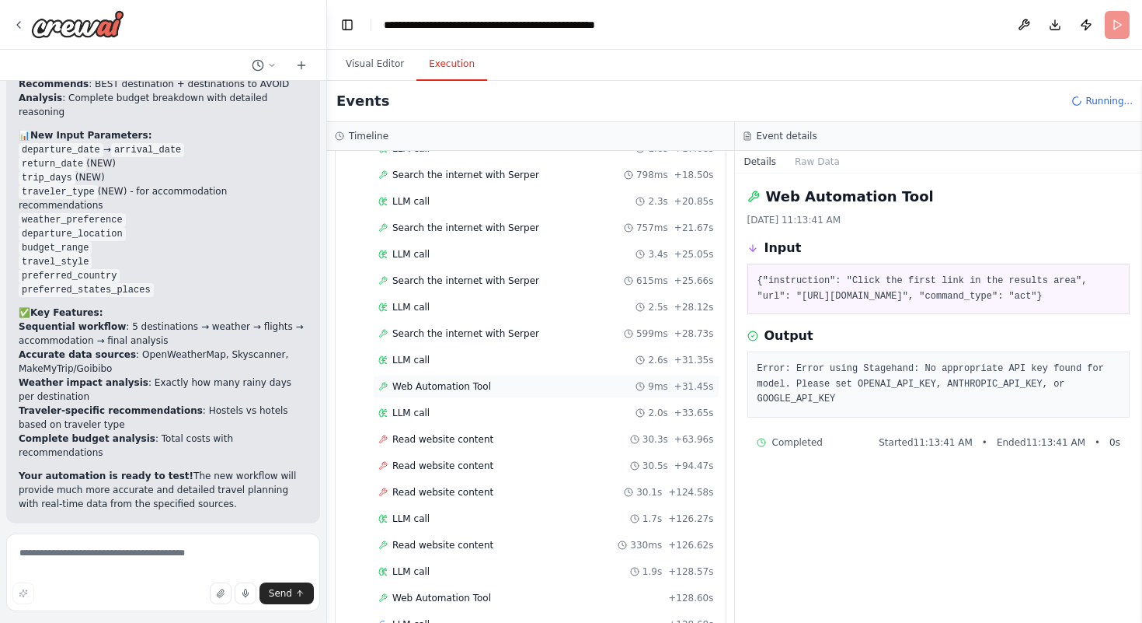
scroll to position [2091, 0]
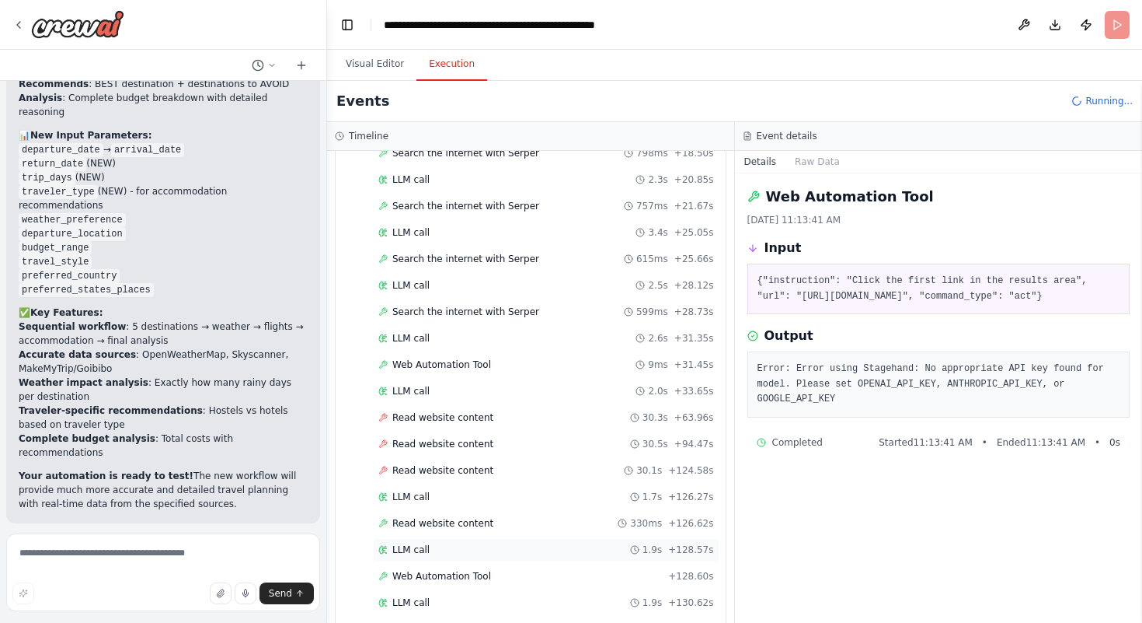
click at [461, 543] on div "LLM call 1.9s + 128.57s" at bounding box center [546, 549] width 336 height 12
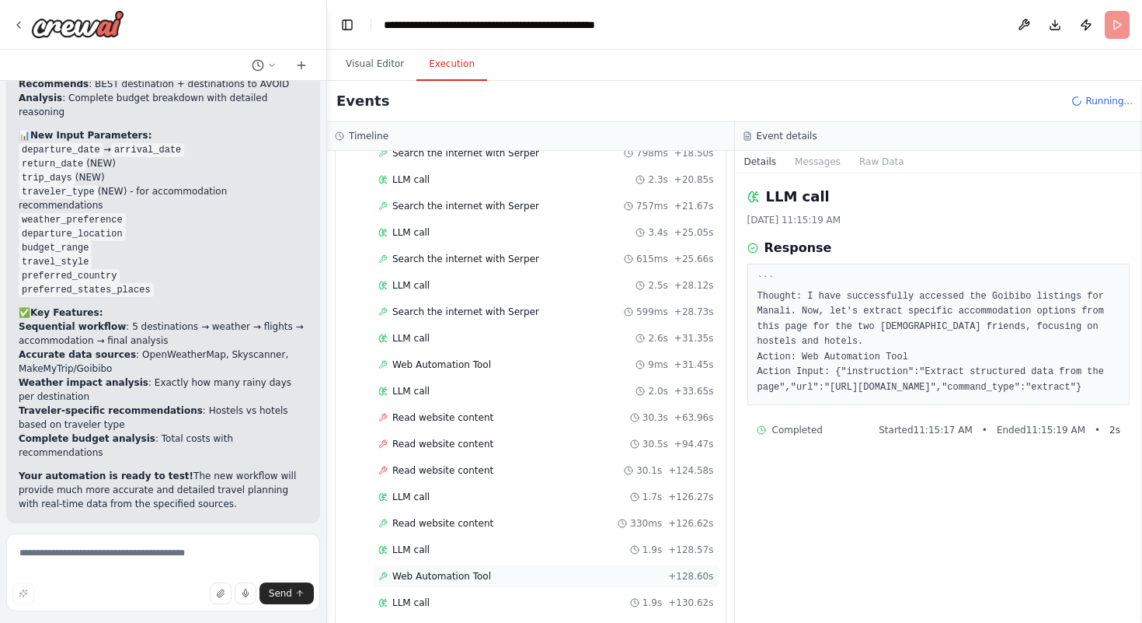
click at [455, 570] on span "Web Automation Tool" at bounding box center [441, 576] width 99 height 12
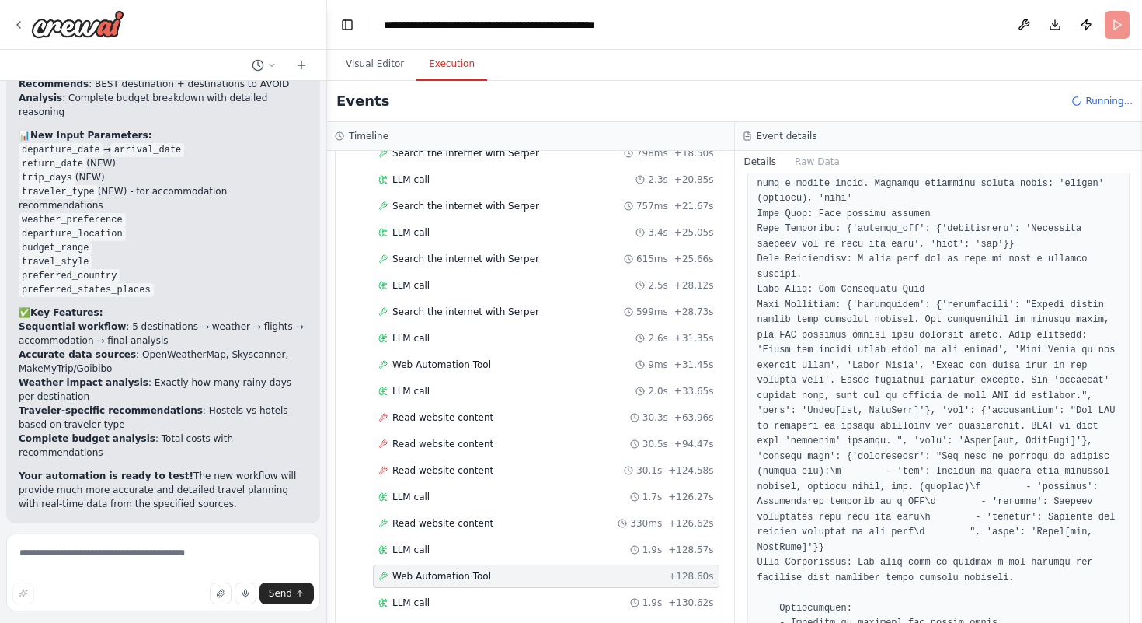
scroll to position [1096, 0]
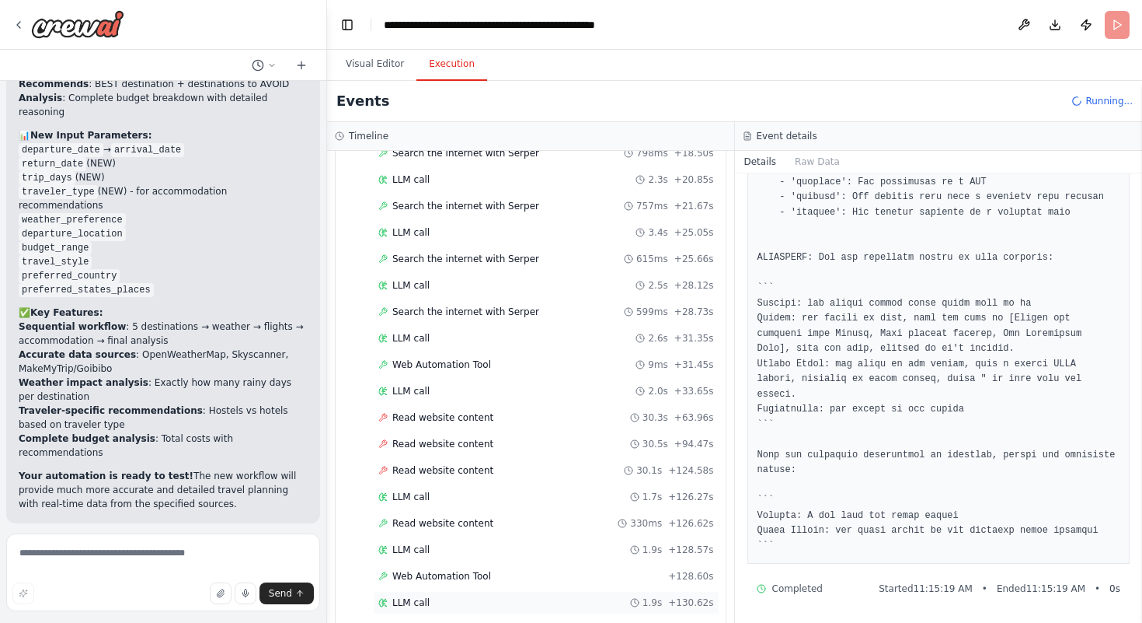
click at [515, 596] on div "LLM call 1.9s + 130.62s" at bounding box center [546, 602] width 336 height 12
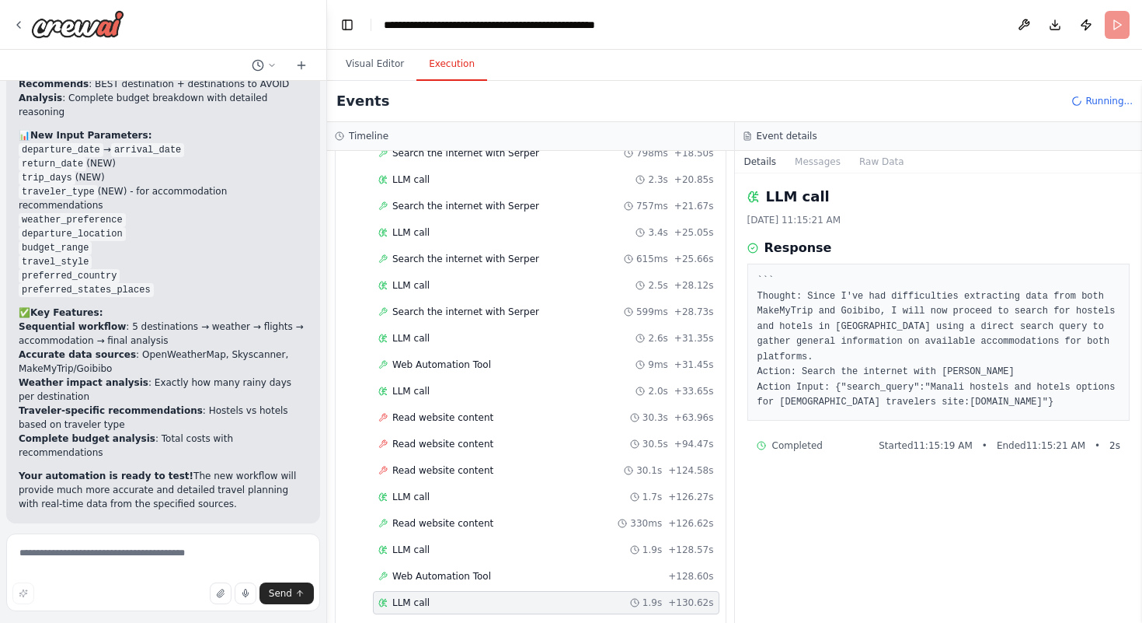
scroll to position [2197, 0]
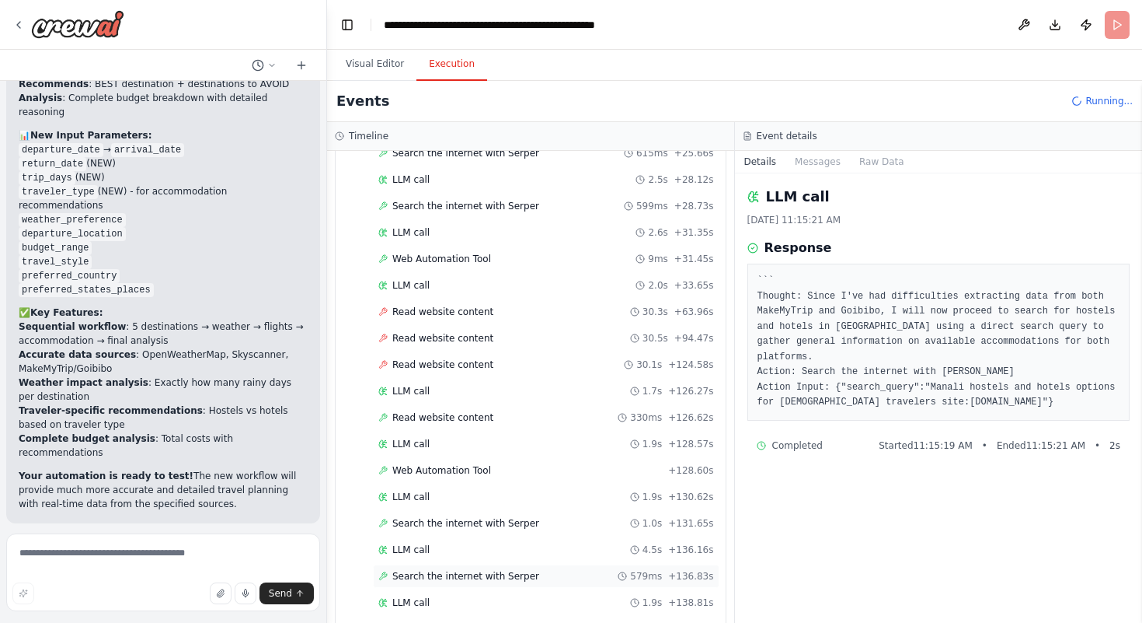
click at [471, 564] on div "Search the internet with Serper 579ms + 136.83s" at bounding box center [546, 575] width 347 height 23
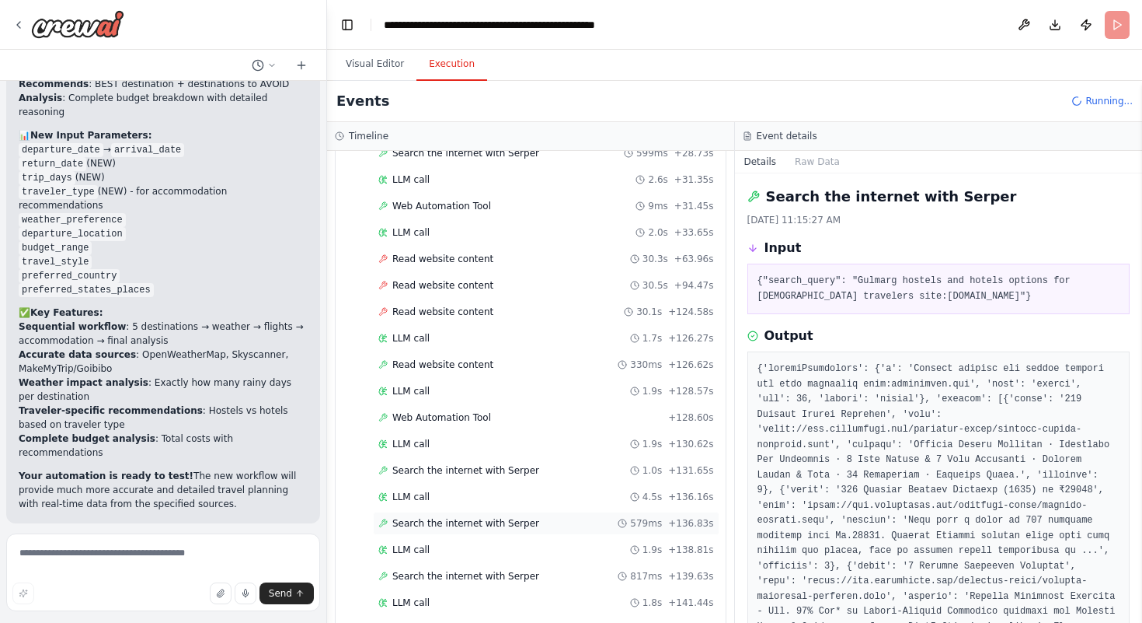
scroll to position [2276, 0]
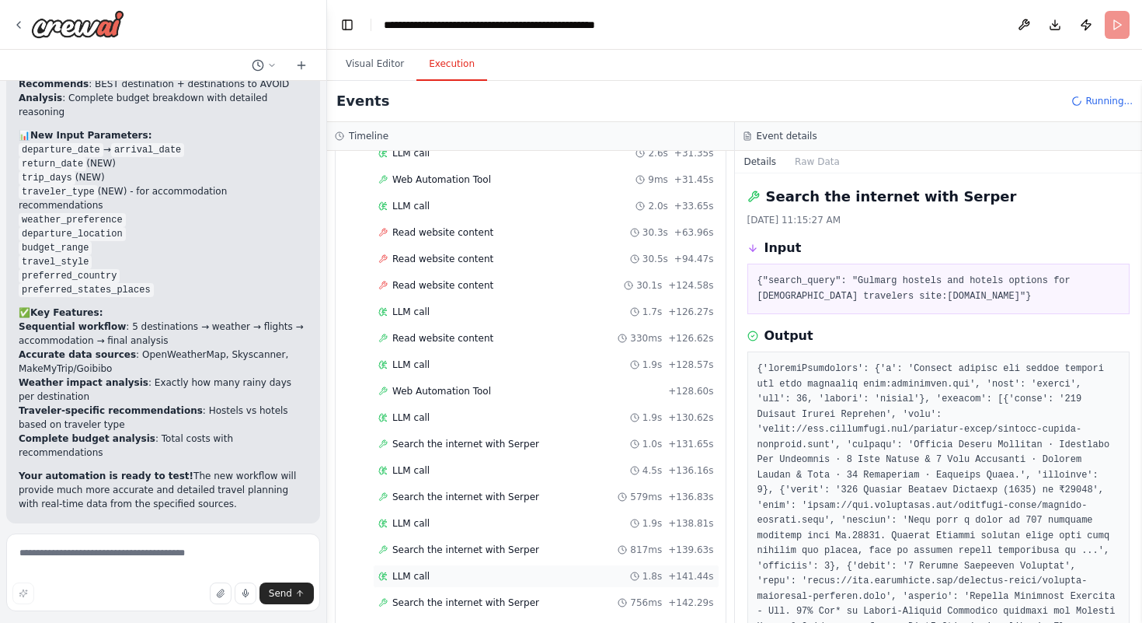
click at [464, 570] on div "LLM call 1.8s + 141.44s" at bounding box center [546, 576] width 336 height 12
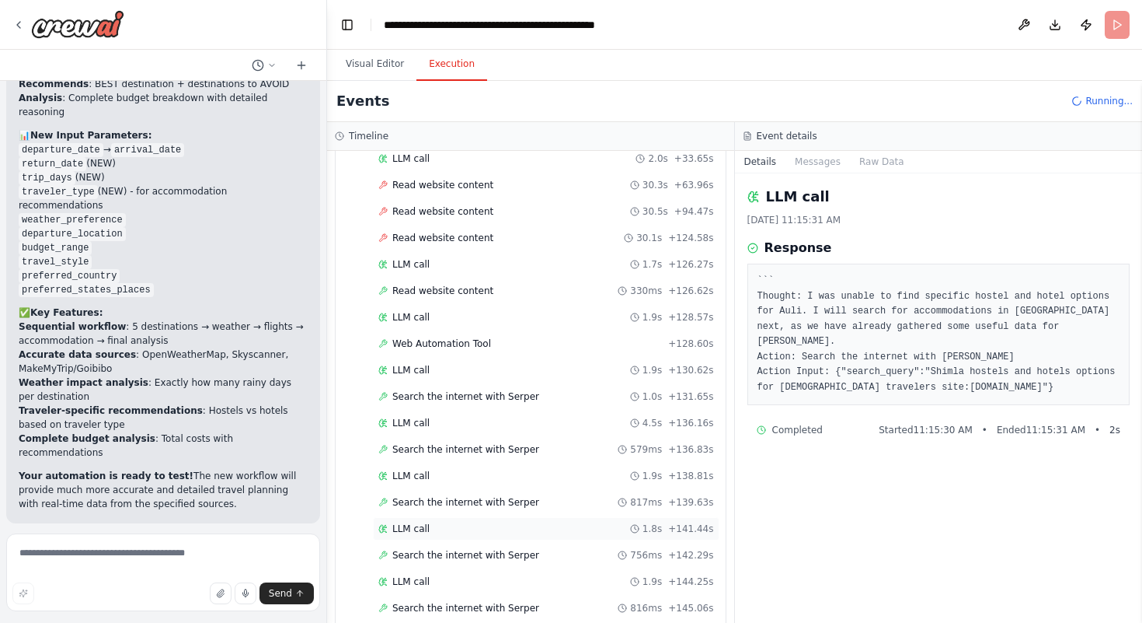
scroll to position [2356, 0]
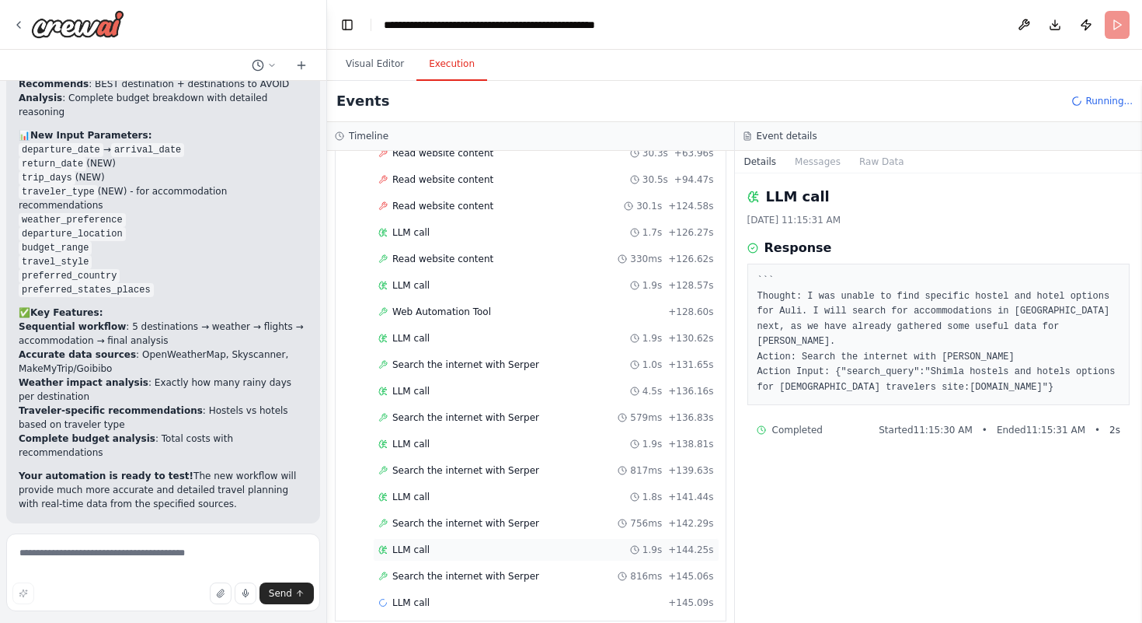
click at [479, 543] on div "LLM call 1.9s + 144.25s" at bounding box center [546, 549] width 336 height 12
click at [462, 570] on span "Search the internet with Serper" at bounding box center [465, 576] width 147 height 12
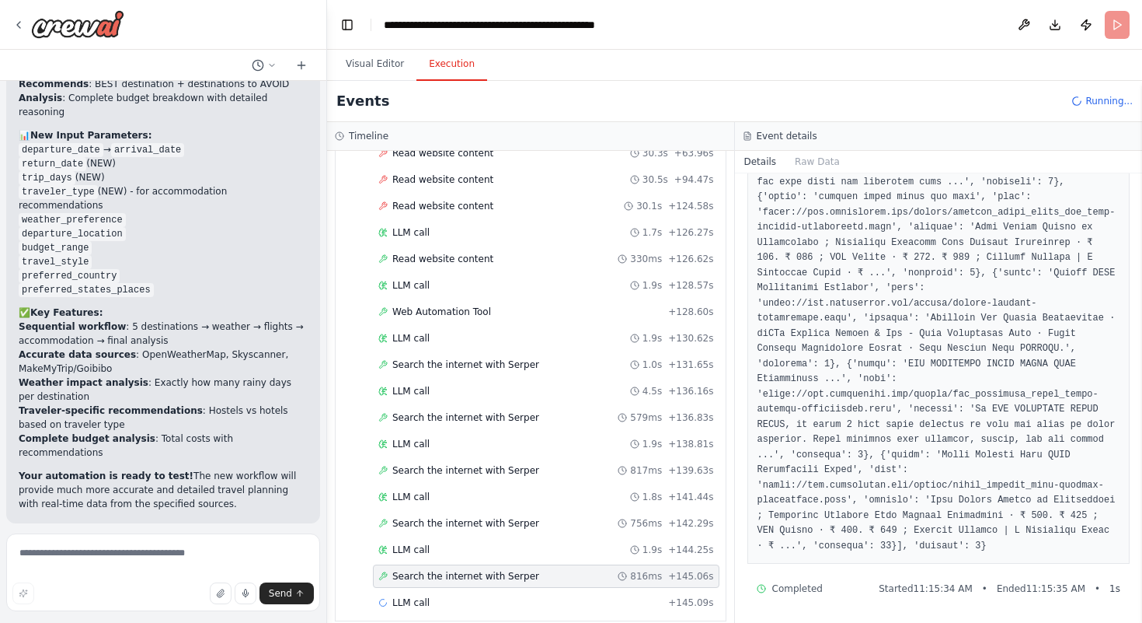
scroll to position [2371, 0]
drag, startPoint x: 1077, startPoint y: 553, endPoint x: 707, endPoint y: 304, distance: 446.2
click at [707, 304] on div "Timeline ▼ Destination Curator 8.65s (+26.39s) • 1 task ▼ Select 5 Potential De…" at bounding box center [734, 372] width 815 height 500
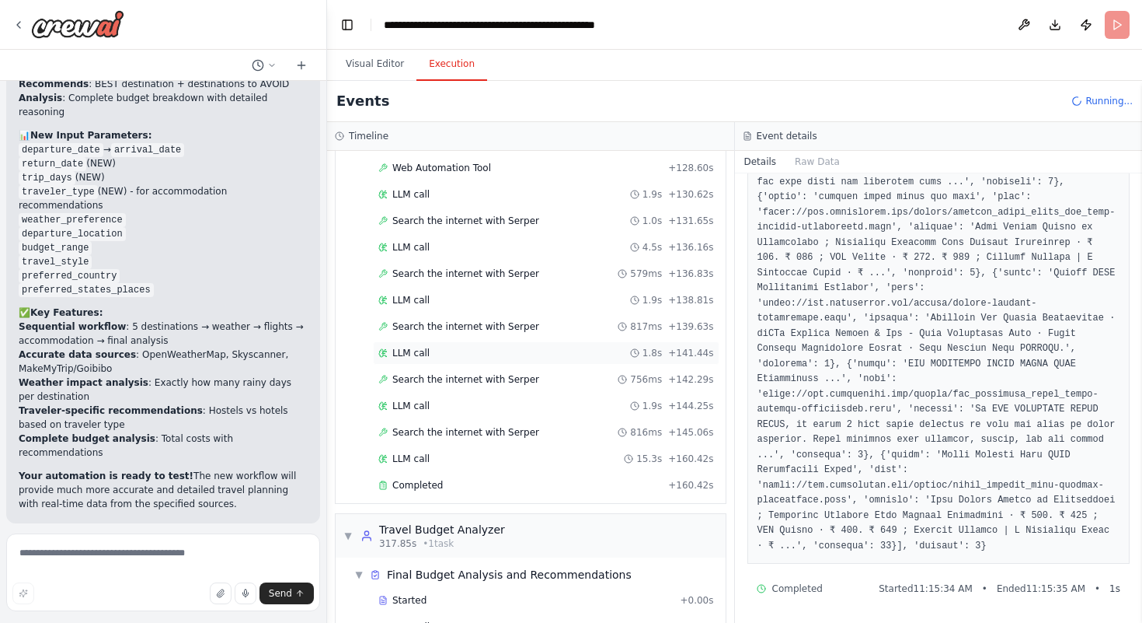
scroll to position [2539, 0]
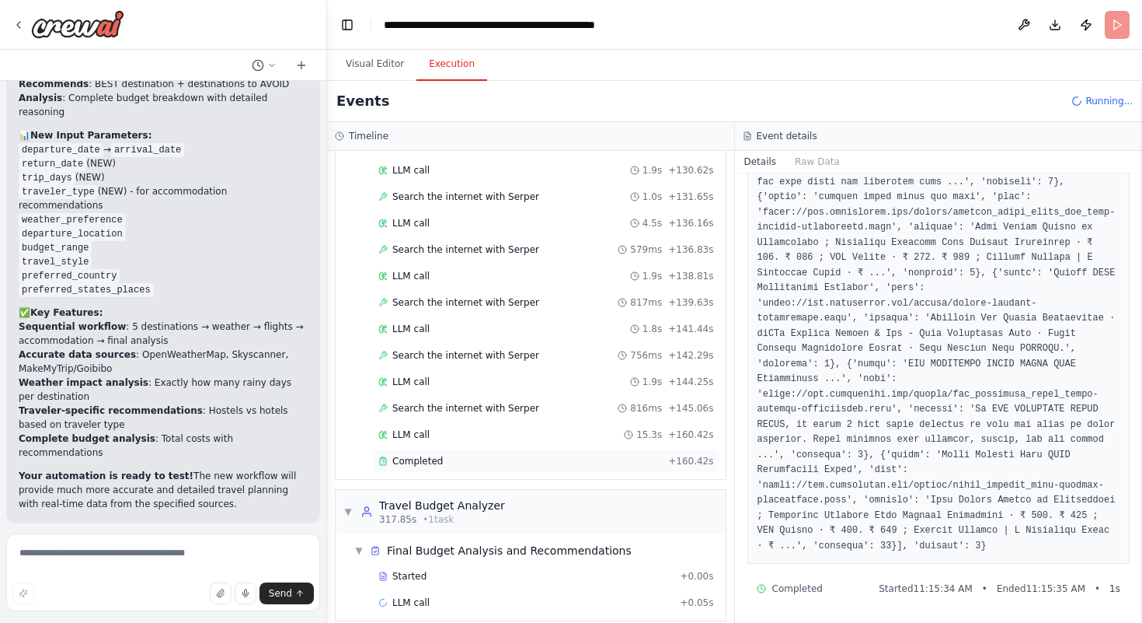
click at [469, 455] on div "Completed" at bounding box center [520, 461] width 284 height 12
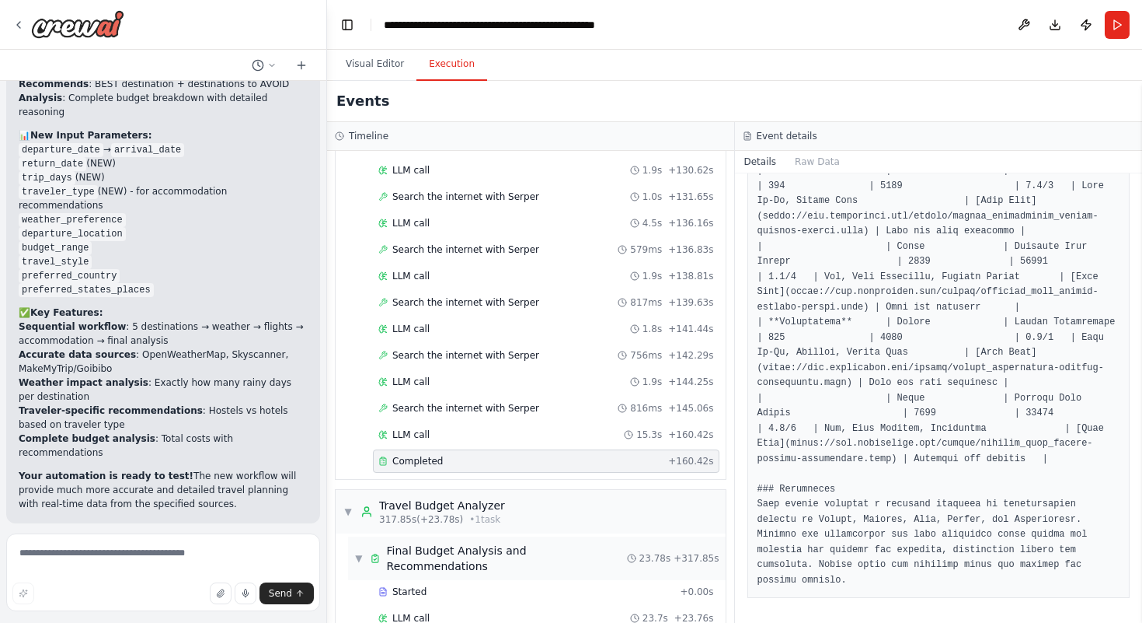
scroll to position [2565, 0]
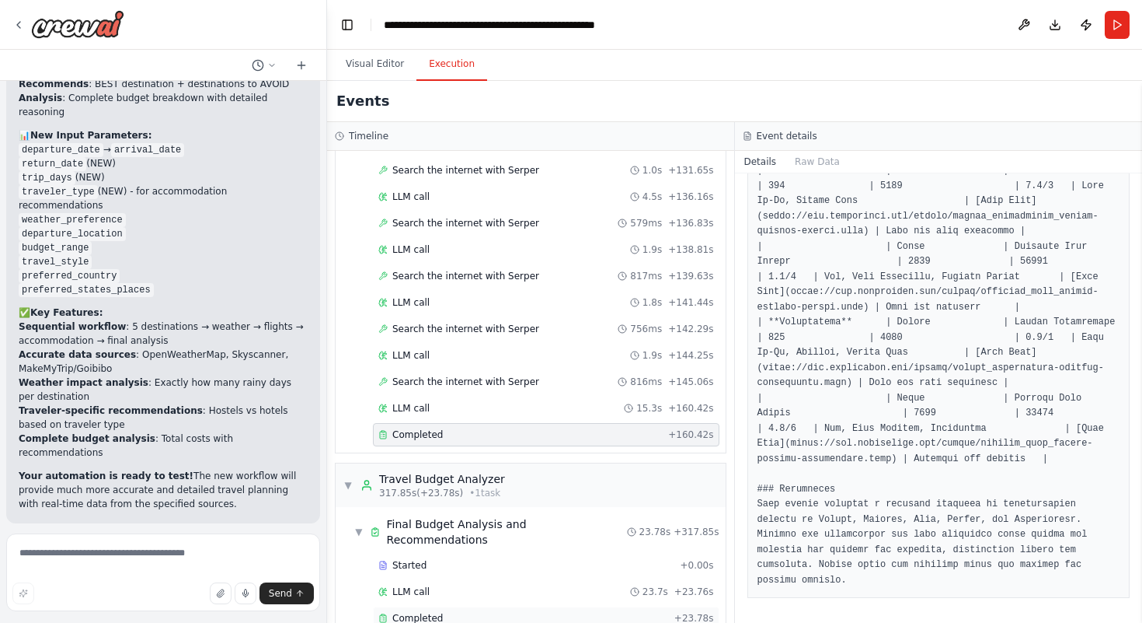
click at [434, 612] on span "Completed" at bounding box center [417, 618] width 51 height 12
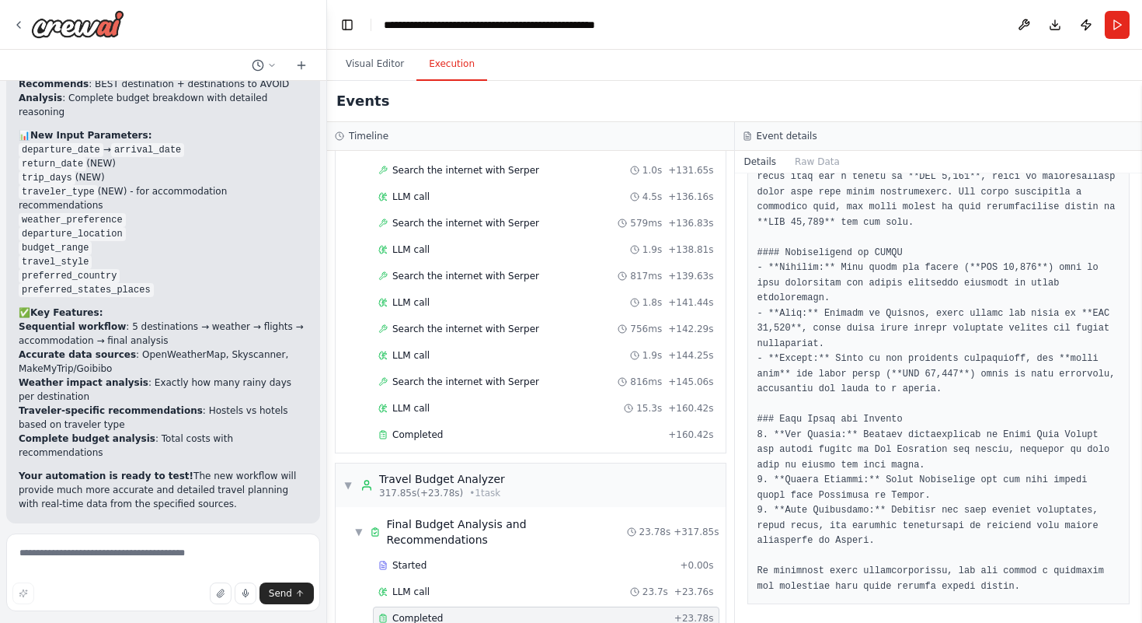
scroll to position [1468, 0]
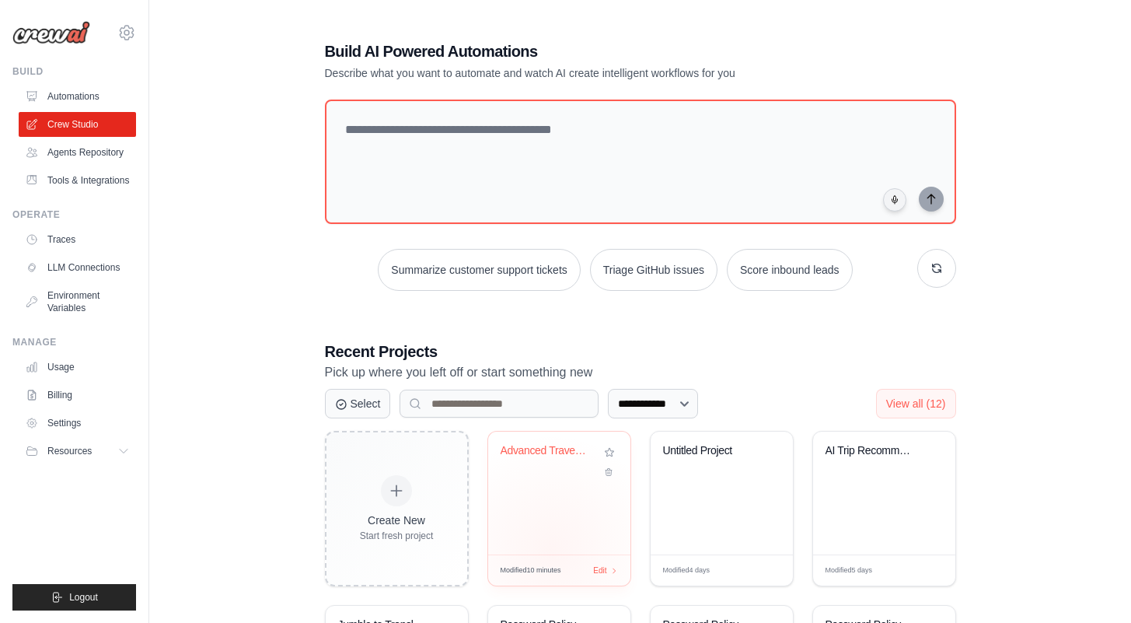
click at [550, 549] on div "Advanced Travel Planner with Weathe..." at bounding box center [559, 492] width 142 height 123
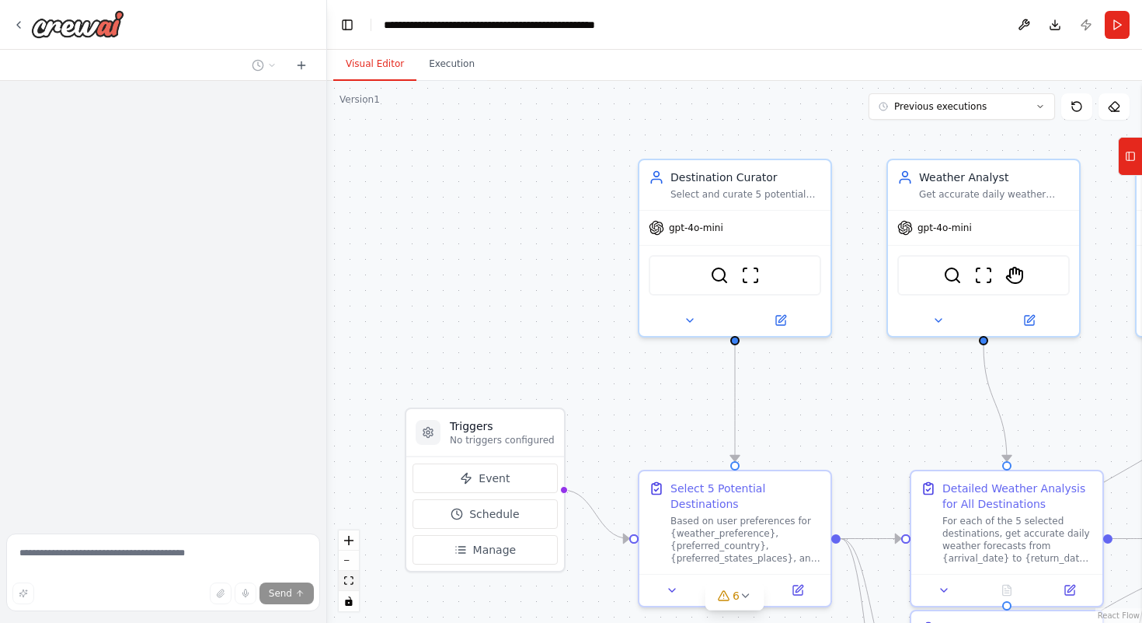
click at [343, 578] on button "fit view" at bounding box center [349, 580] width 20 height 20
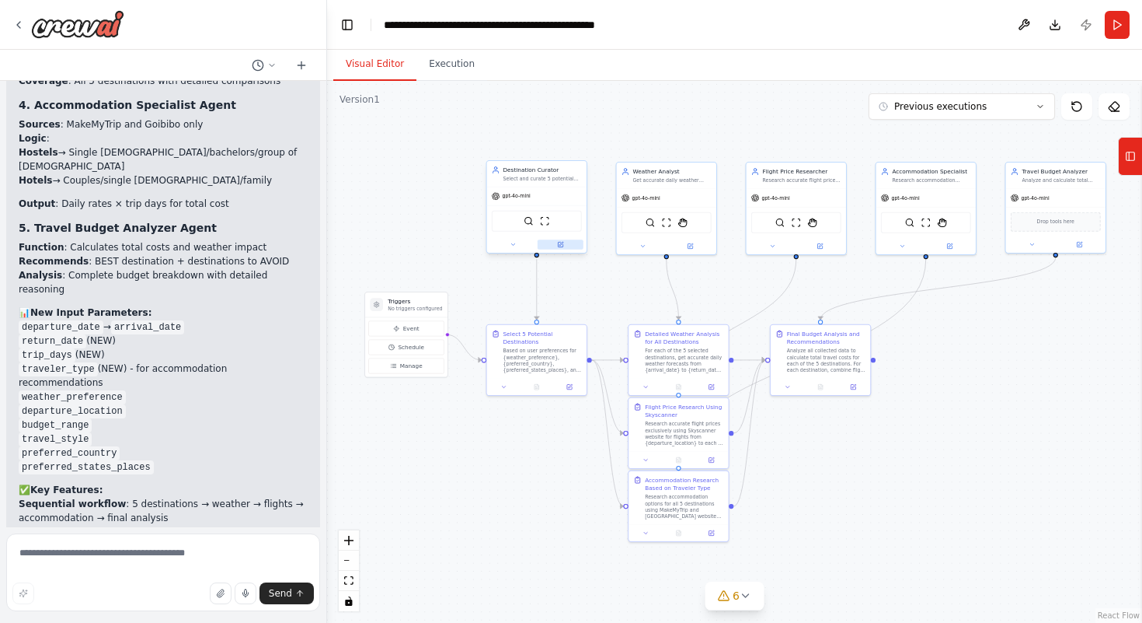
scroll to position [8874, 0]
click at [553, 242] on button at bounding box center [561, 244] width 46 height 10
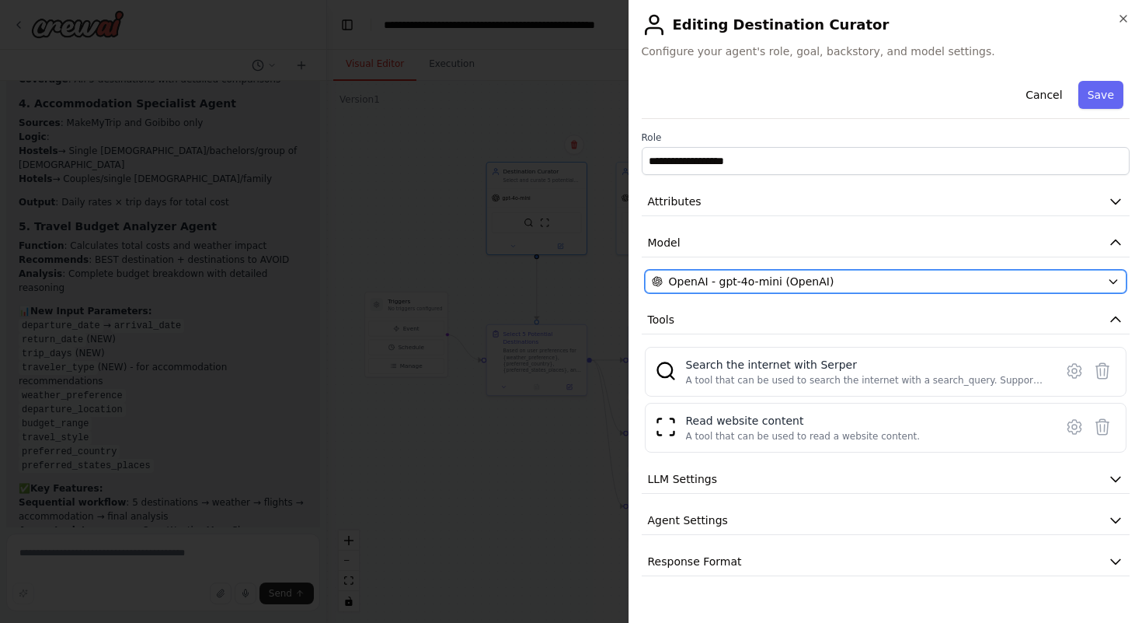
click at [679, 271] on button "OpenAI - gpt-4o-mini (OpenAI)" at bounding box center [886, 281] width 483 height 23
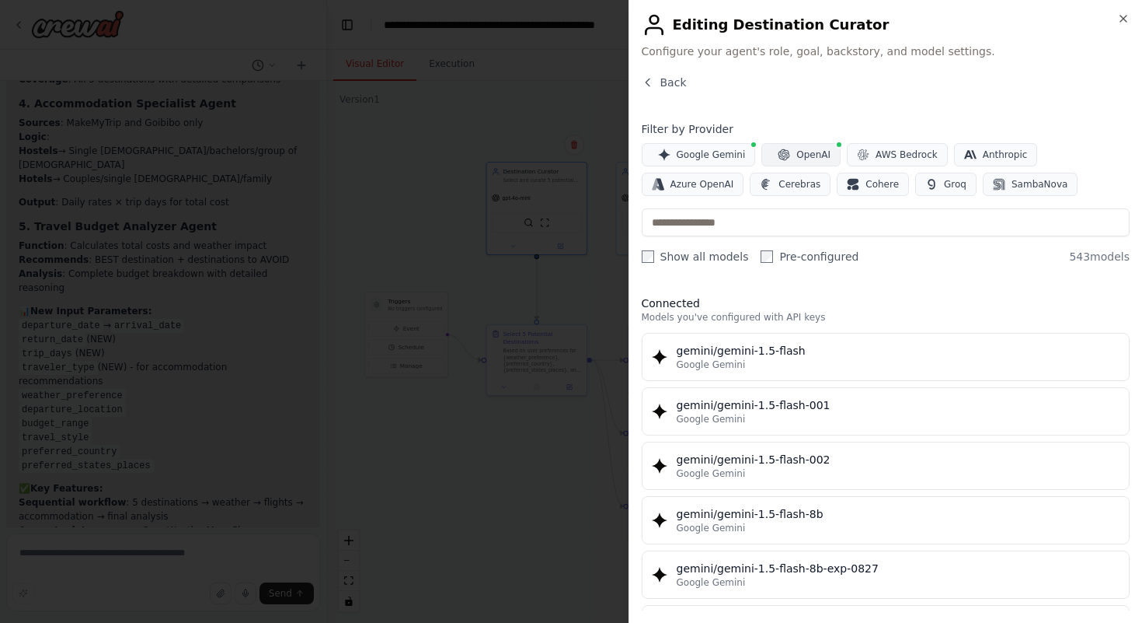
click at [784, 152] on icon "button" at bounding box center [784, 154] width 12 height 12
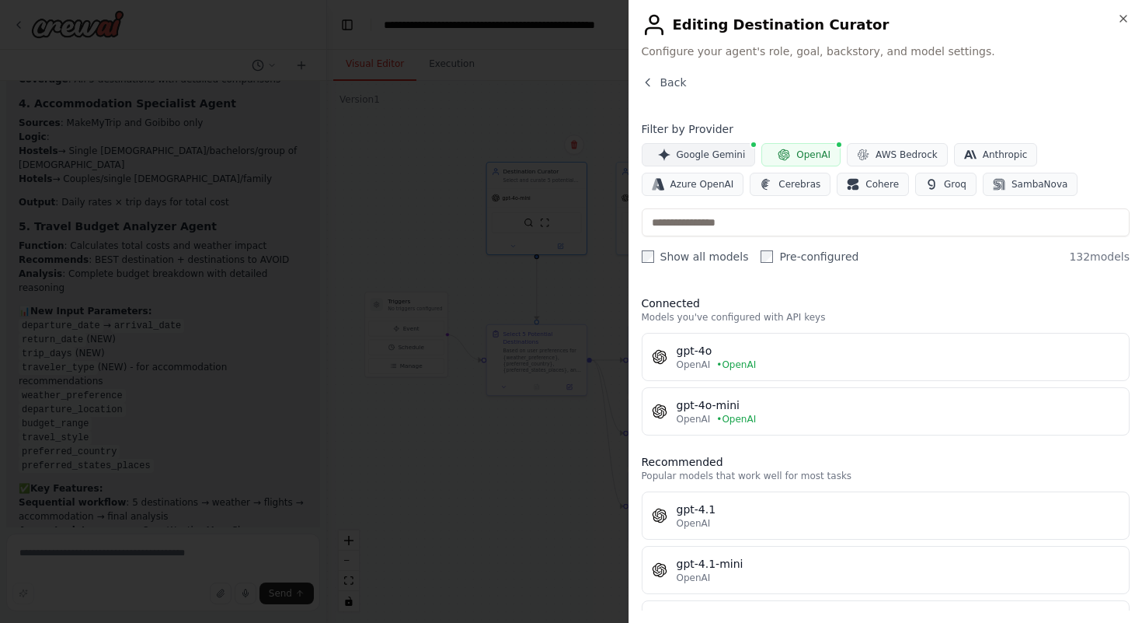
click at [690, 148] on button "Google Gemini" at bounding box center [699, 154] width 114 height 23
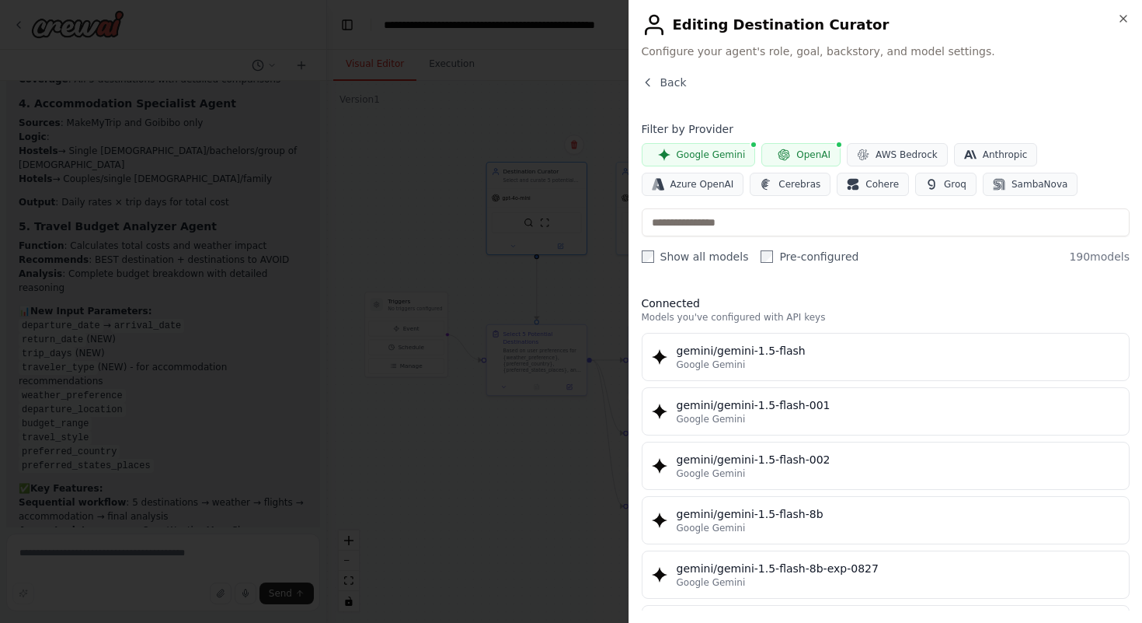
click at [774, 145] on button "OpenAI" at bounding box center [801, 154] width 79 height 23
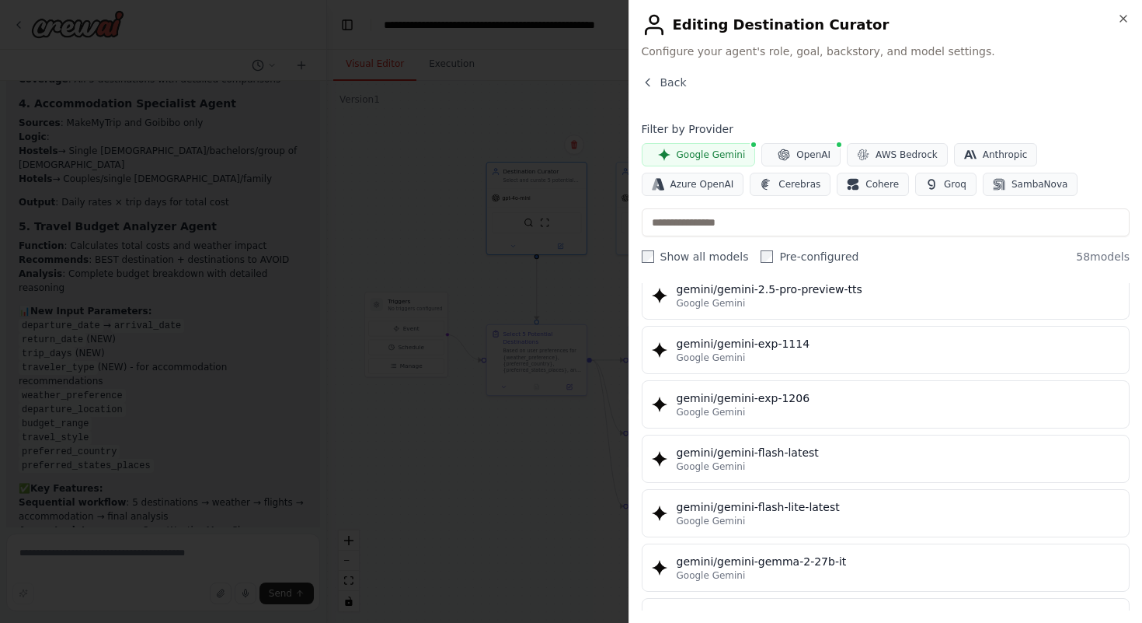
scroll to position [0, 0]
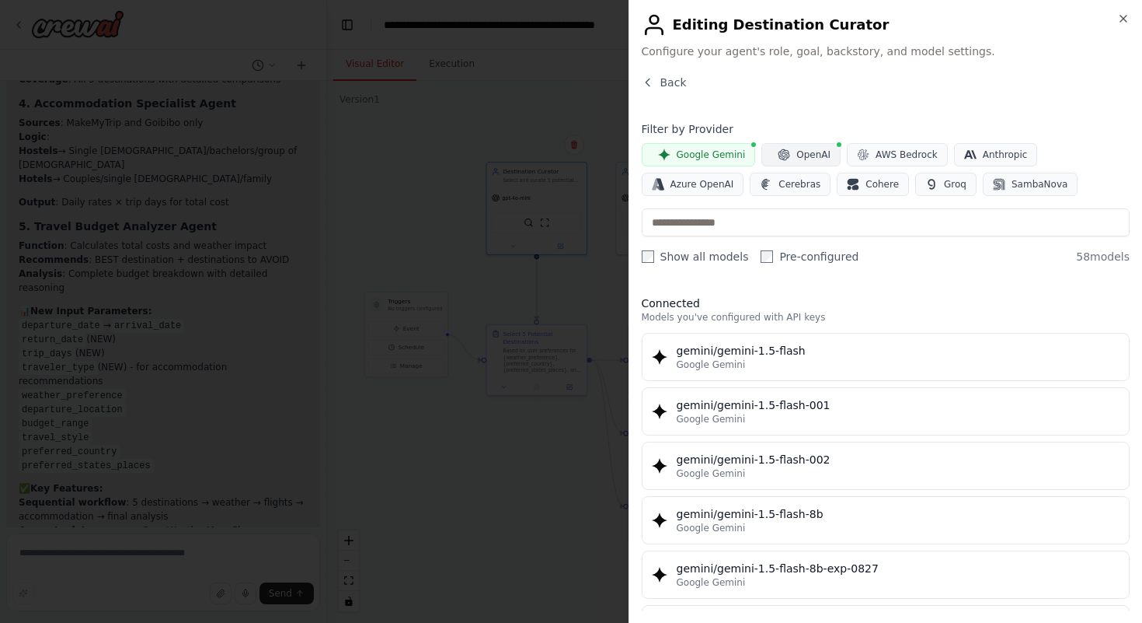
click at [790, 153] on button "OpenAI" at bounding box center [801, 154] width 79 height 23
click at [779, 147] on button "OpenAI" at bounding box center [801, 154] width 79 height 23
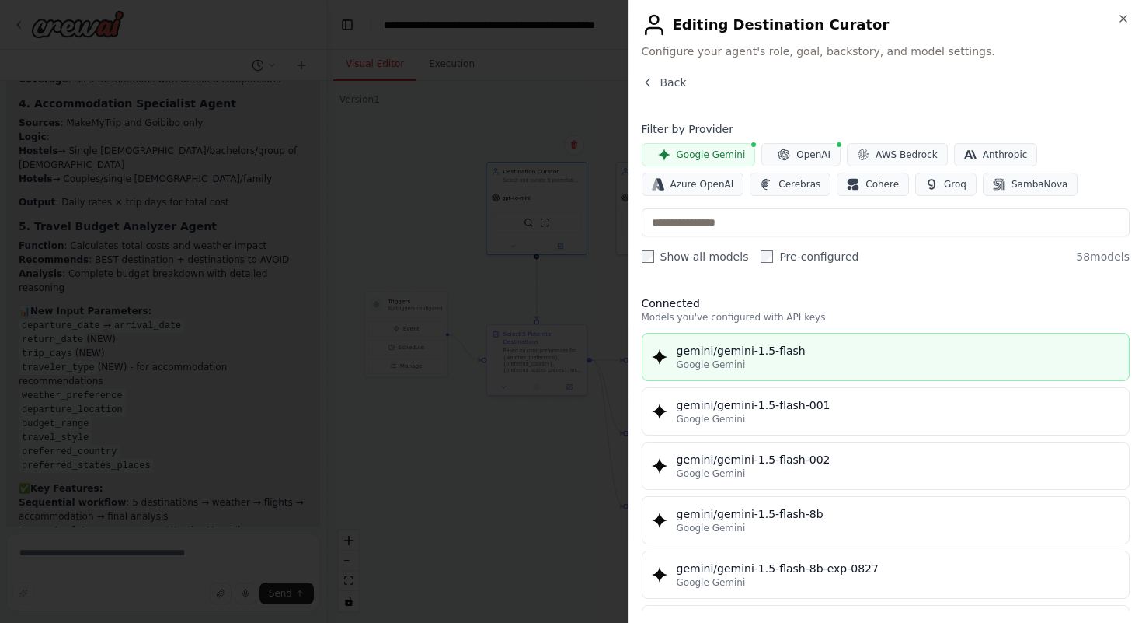
click at [710, 371] on button "gemini/gemini-1.5-flash Google Gemini" at bounding box center [886, 357] width 489 height 48
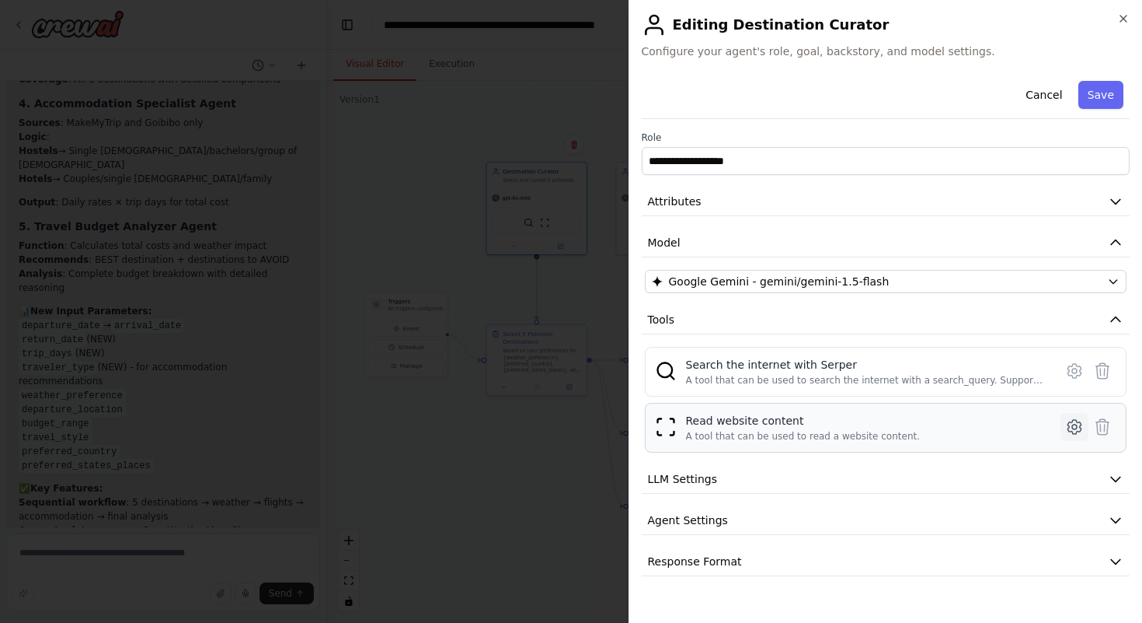
click at [1075, 424] on icon at bounding box center [1074, 426] width 5 height 5
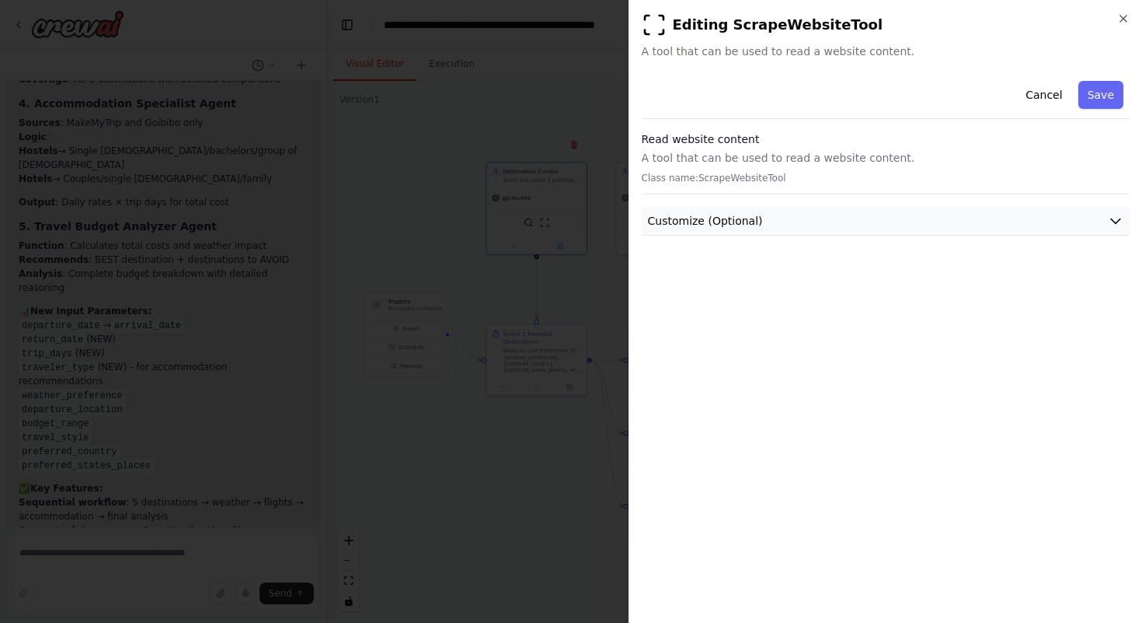
click at [859, 214] on button "Customize (Optional)" at bounding box center [886, 221] width 489 height 29
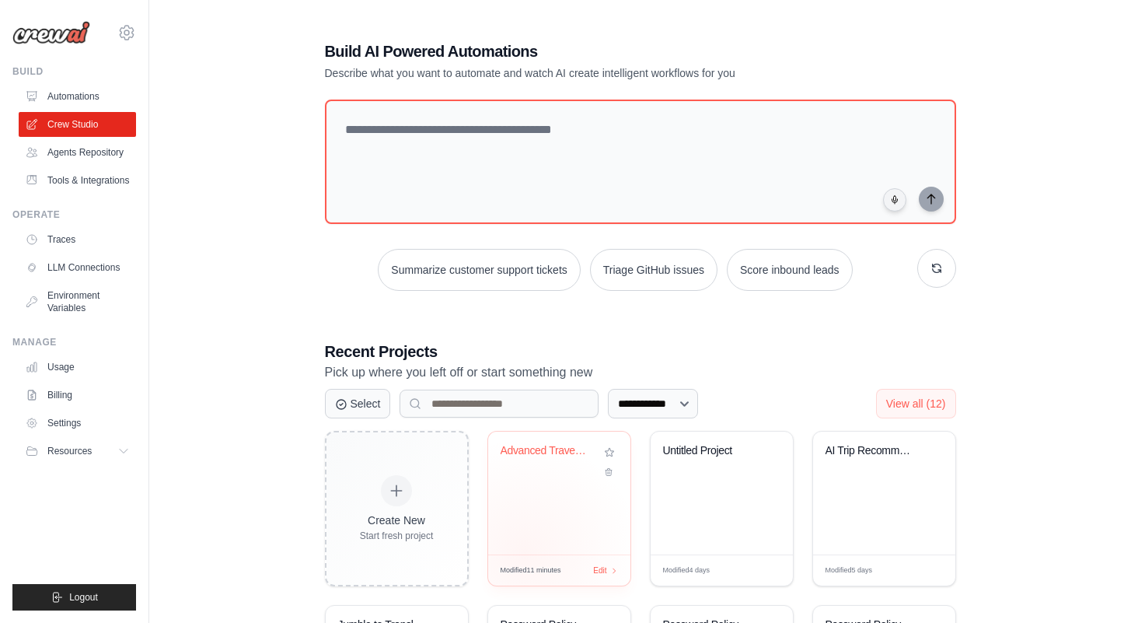
click at [525, 553] on div "Advanced Travel Planner with Weathe..." at bounding box center [559, 492] width 142 height 123
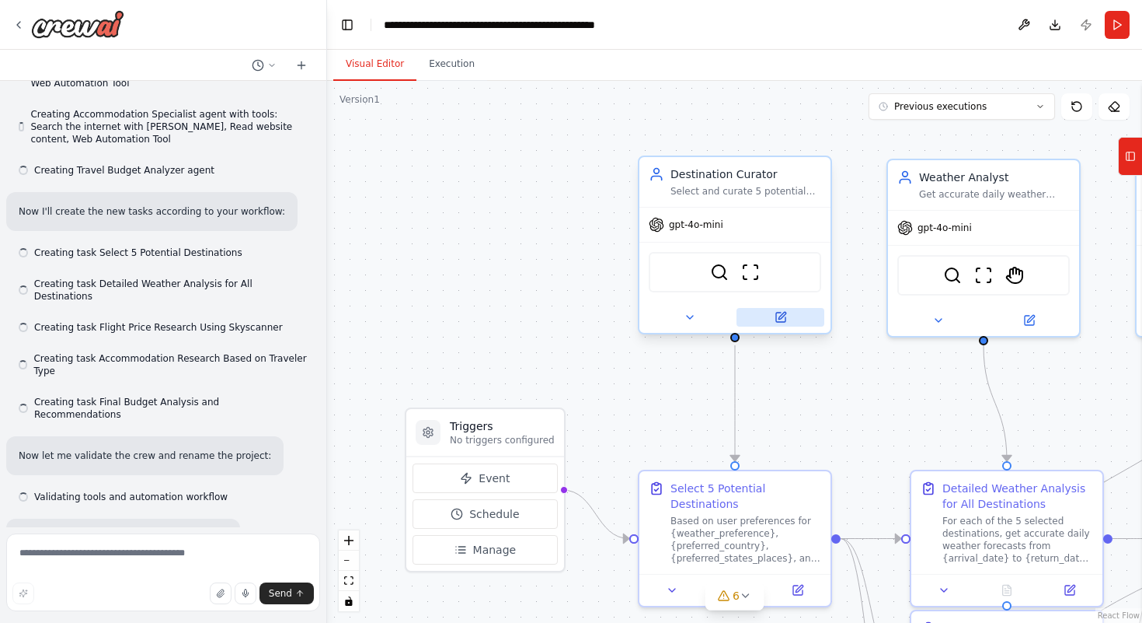
click at [777, 318] on icon at bounding box center [780, 316] width 9 height 9
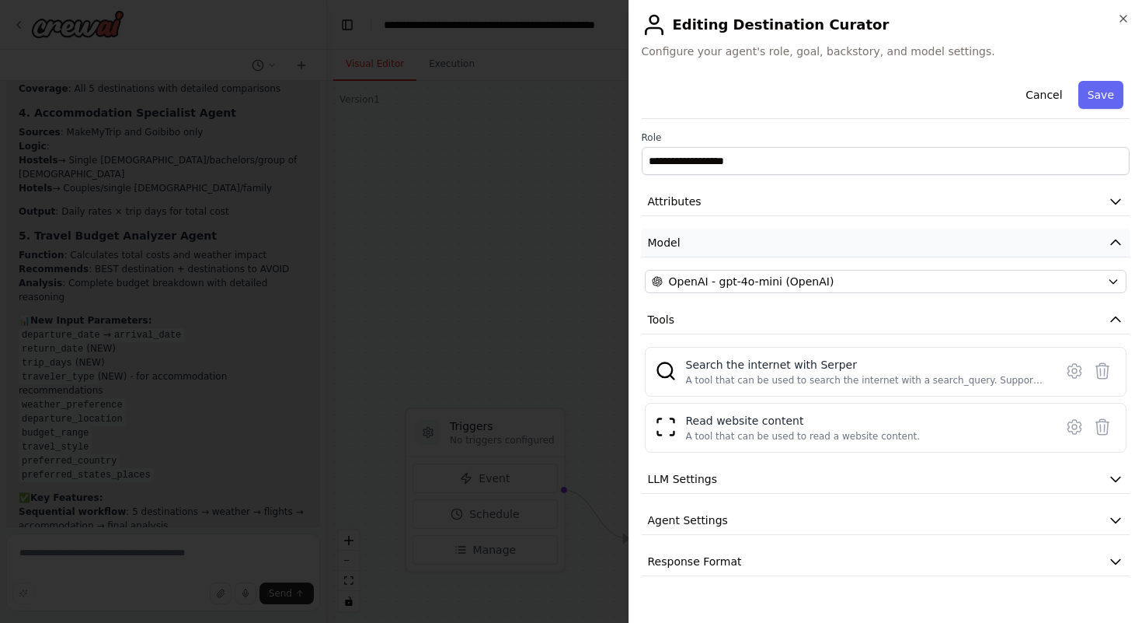
scroll to position [8874, 0]
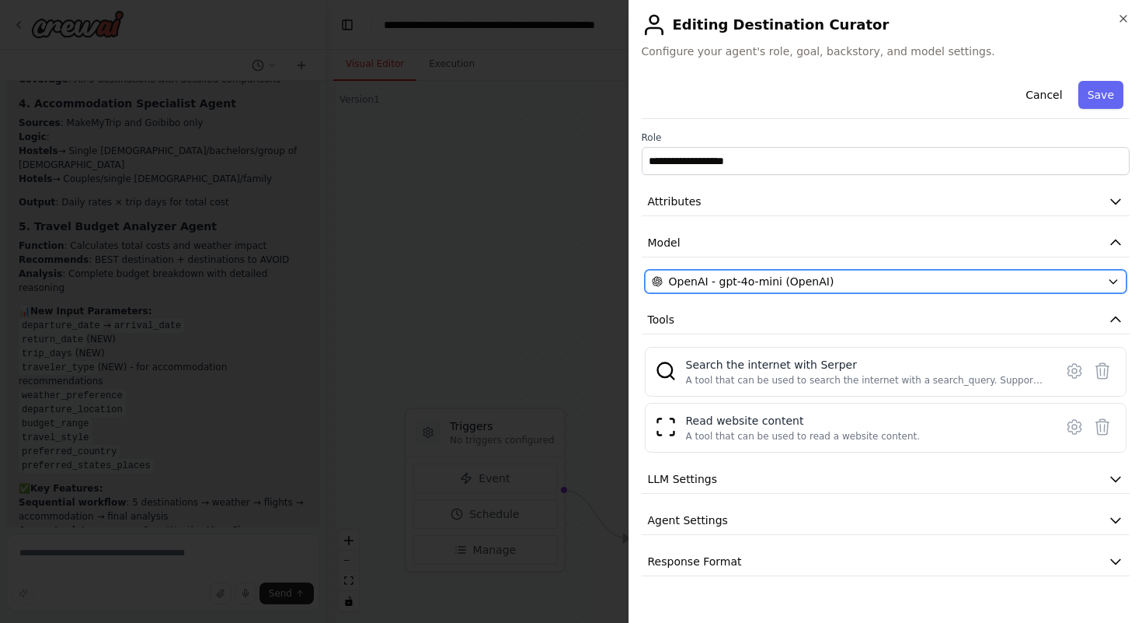
click at [687, 280] on span "OpenAI - gpt-4o-mini (OpenAI)" at bounding box center [752, 282] width 166 height 16
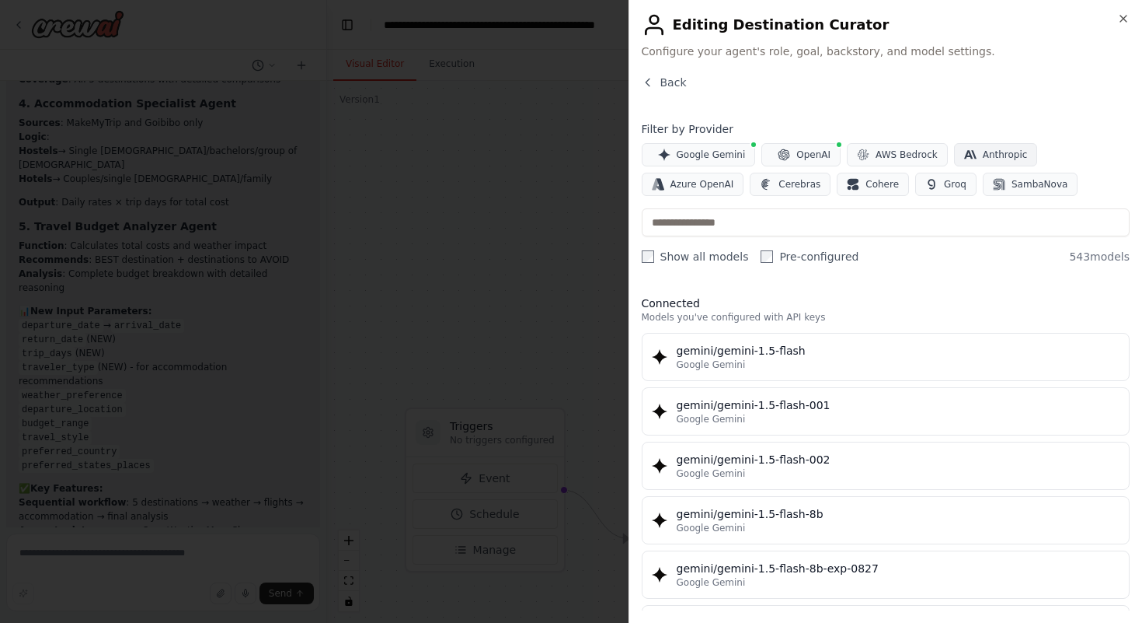
click at [967, 152] on icon "button" at bounding box center [970, 154] width 12 height 12
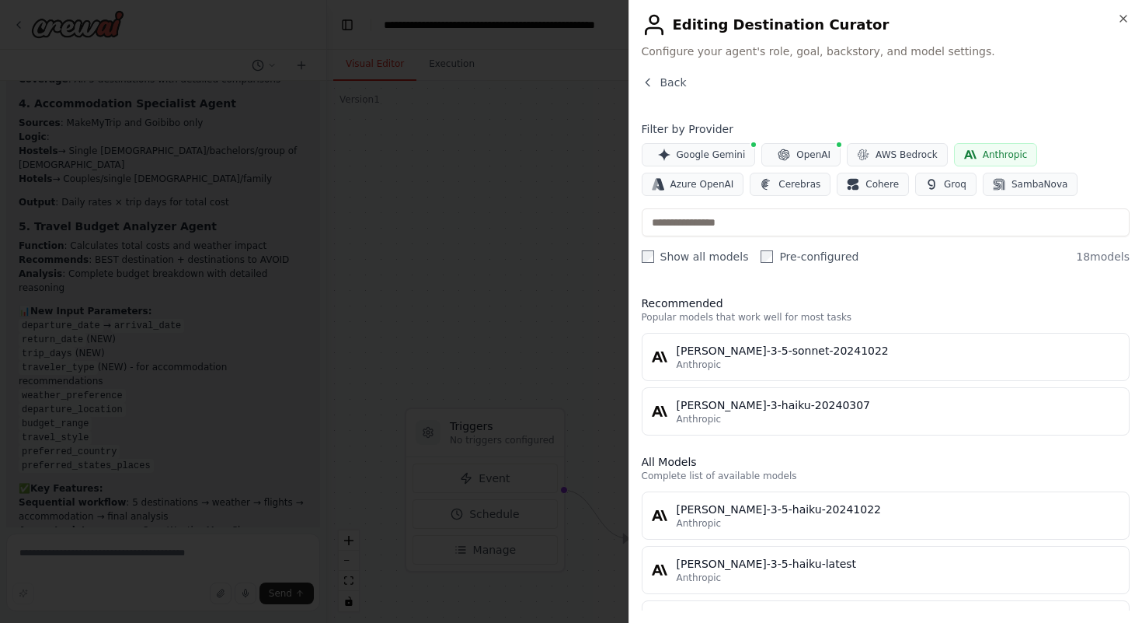
click at [967, 152] on icon "button" at bounding box center [970, 154] width 12 height 12
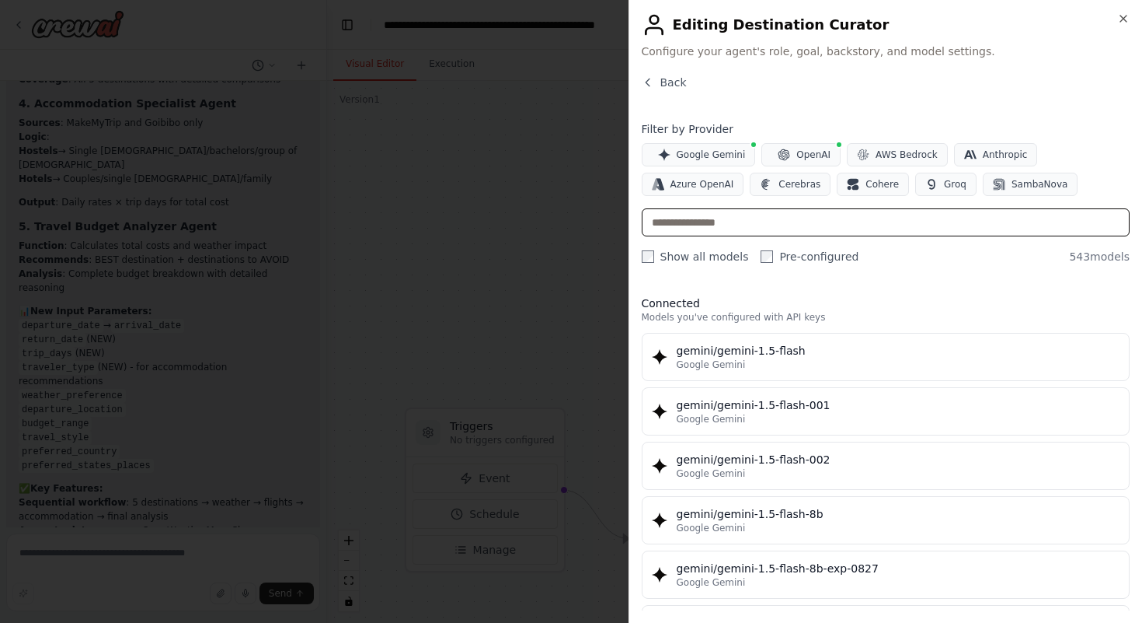
click at [818, 232] on input "text" at bounding box center [886, 222] width 489 height 28
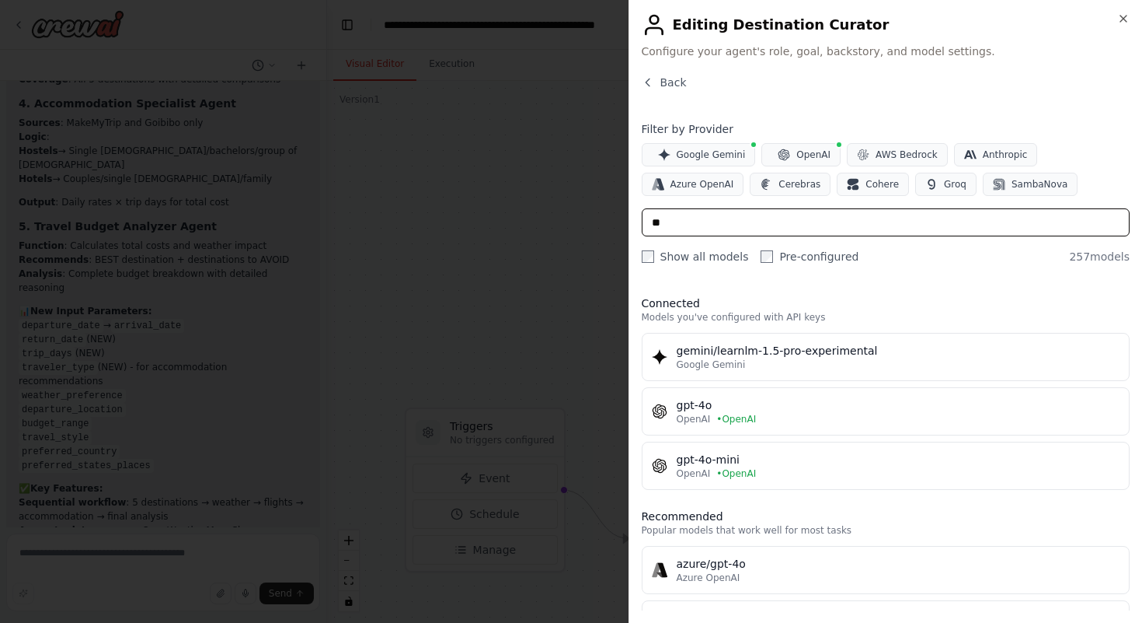
type input "*"
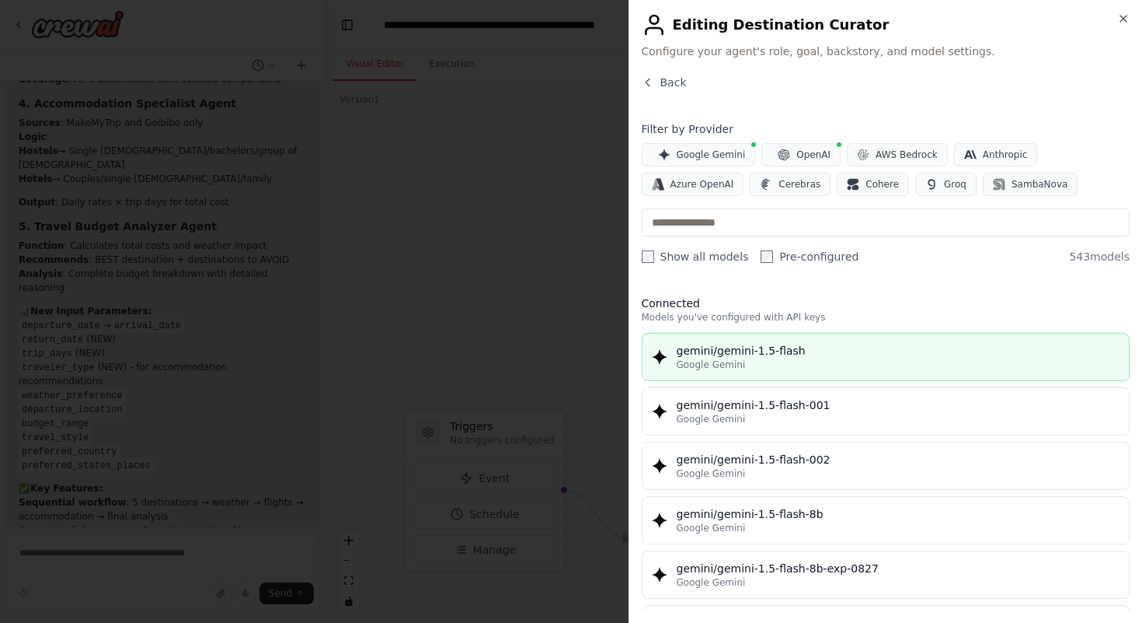
click at [714, 378] on button "gemini/gemini-1.5-flash Google Gemini" at bounding box center [886, 357] width 489 height 48
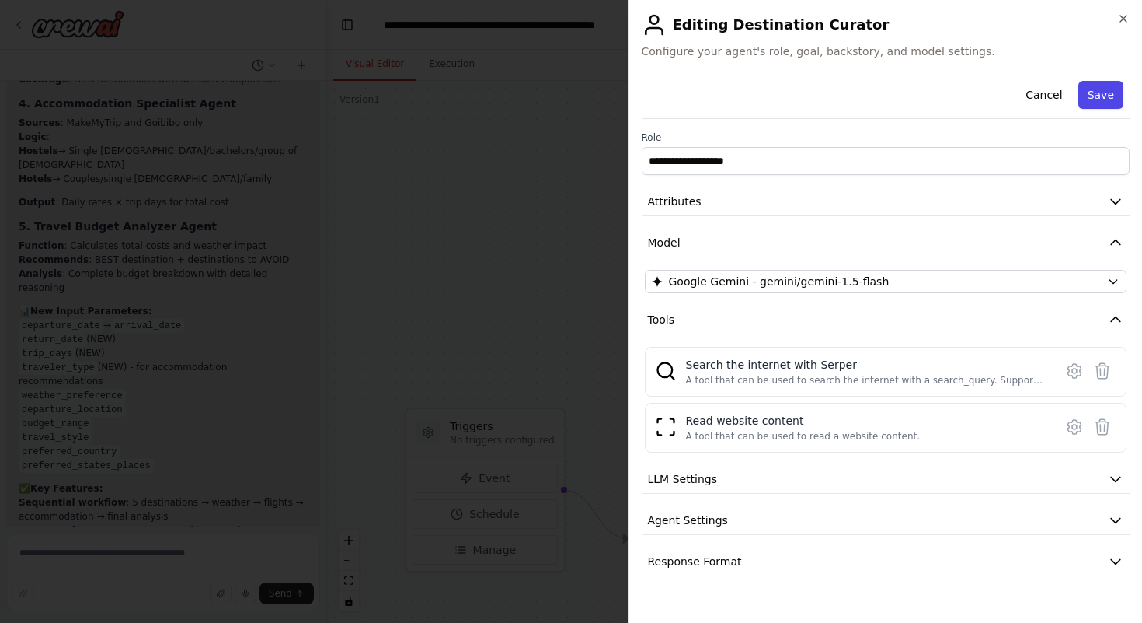
click at [1103, 92] on button "Save" at bounding box center [1101, 95] width 45 height 28
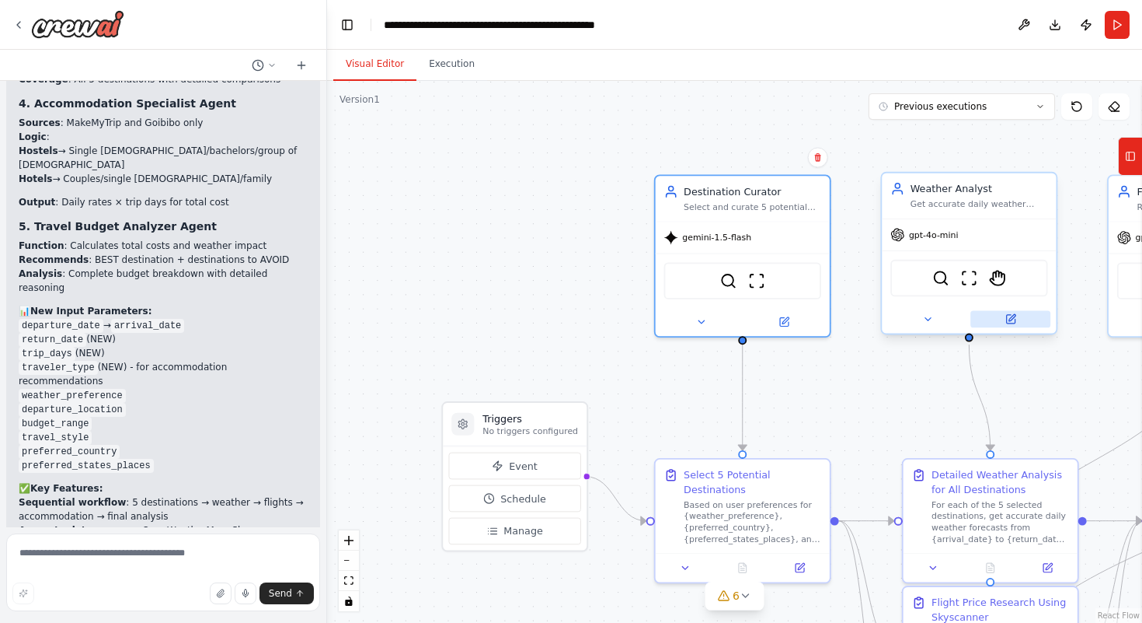
click at [1013, 325] on button at bounding box center [1011, 318] width 80 height 17
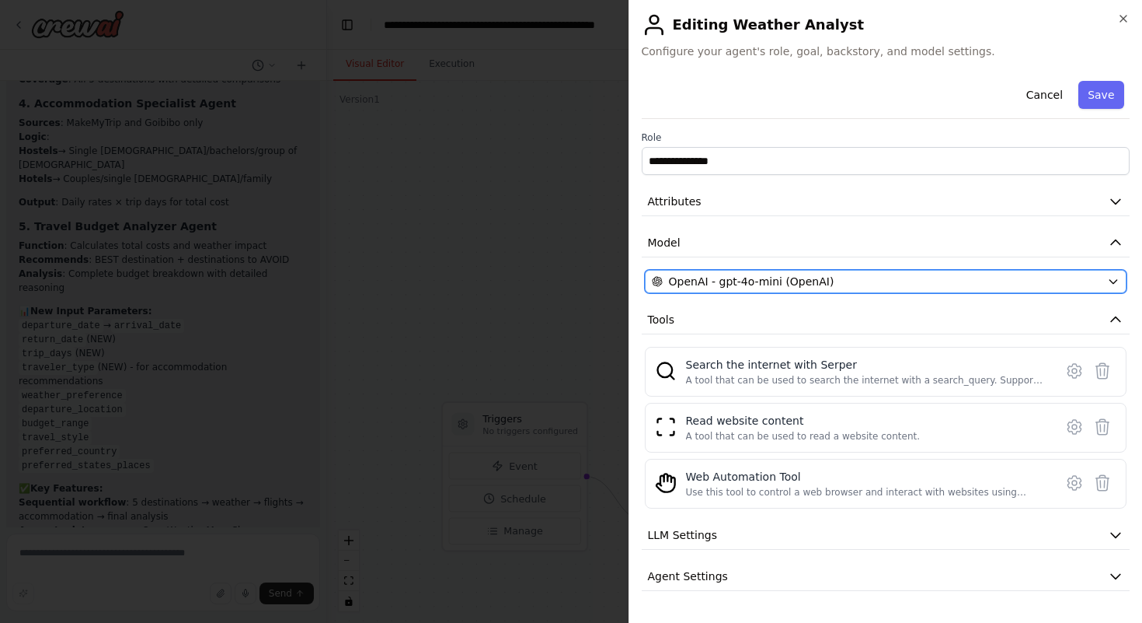
click at [816, 279] on span "OpenAI - gpt-4o-mini (OpenAI)" at bounding box center [752, 282] width 166 height 16
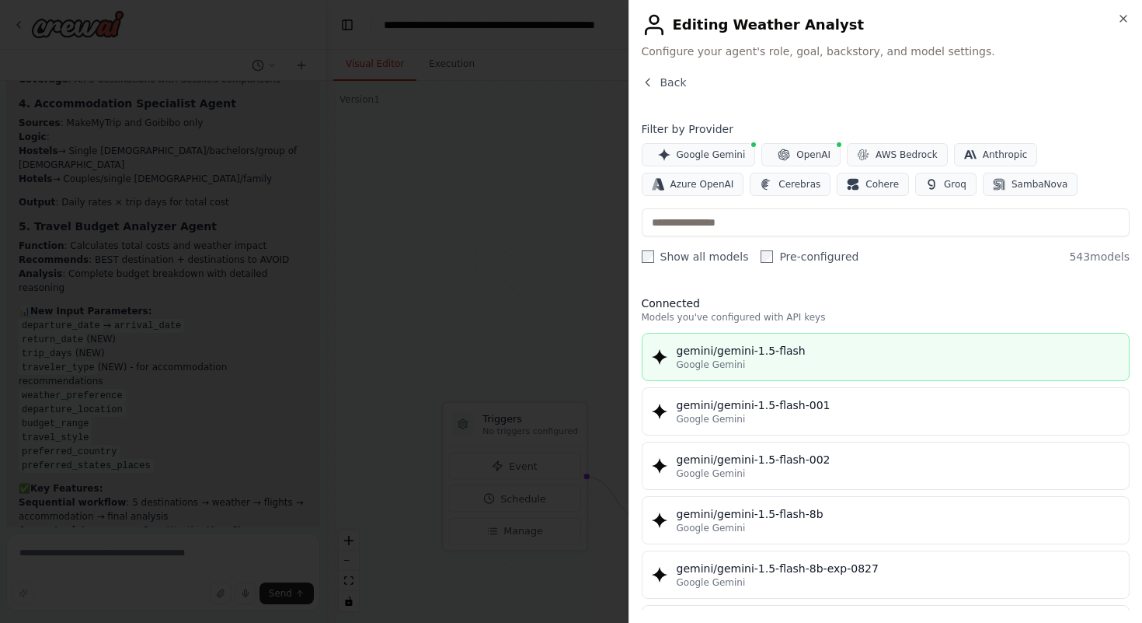
click at [697, 346] on div "gemini/gemini-1.5-flash" at bounding box center [899, 351] width 444 height 16
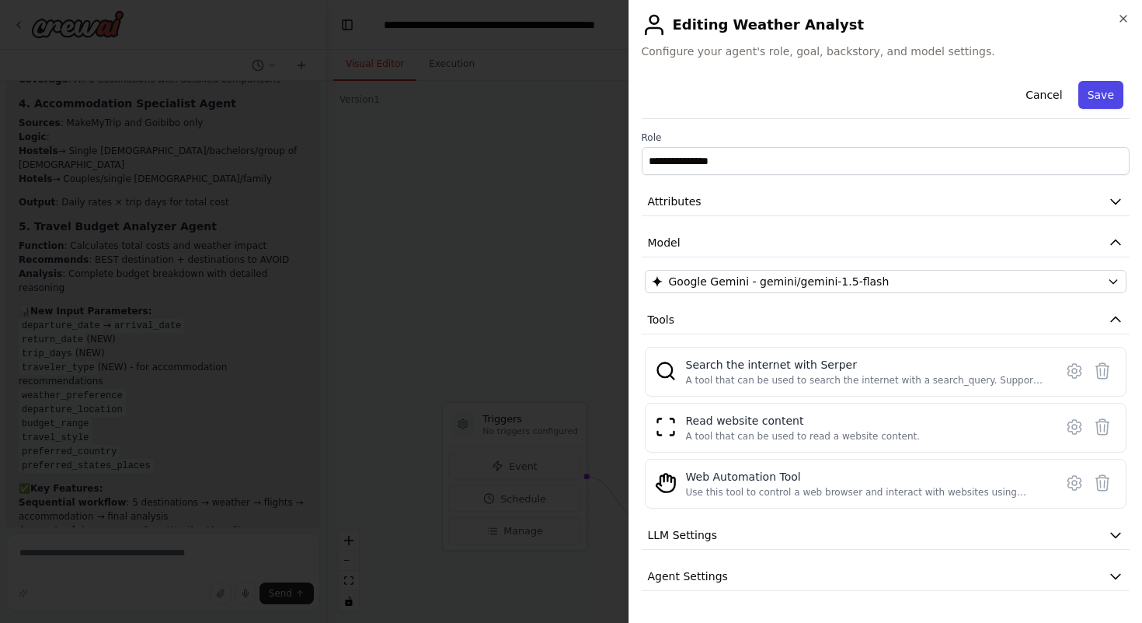
click at [1093, 91] on button "Save" at bounding box center [1101, 95] width 45 height 28
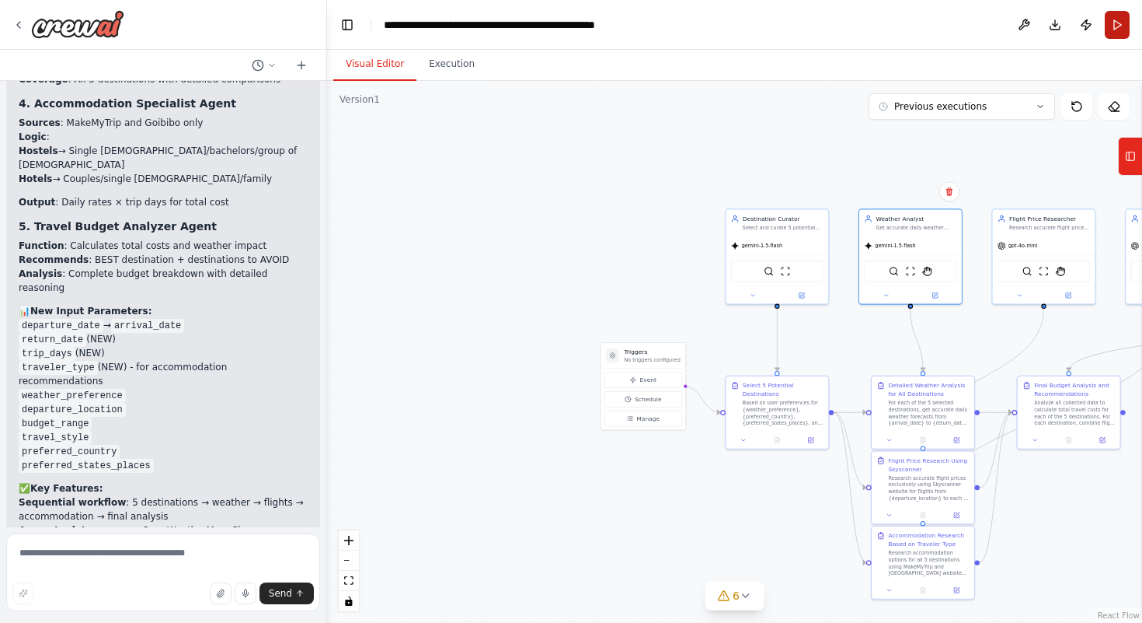
click at [1112, 33] on button "Run" at bounding box center [1117, 25] width 25 height 28
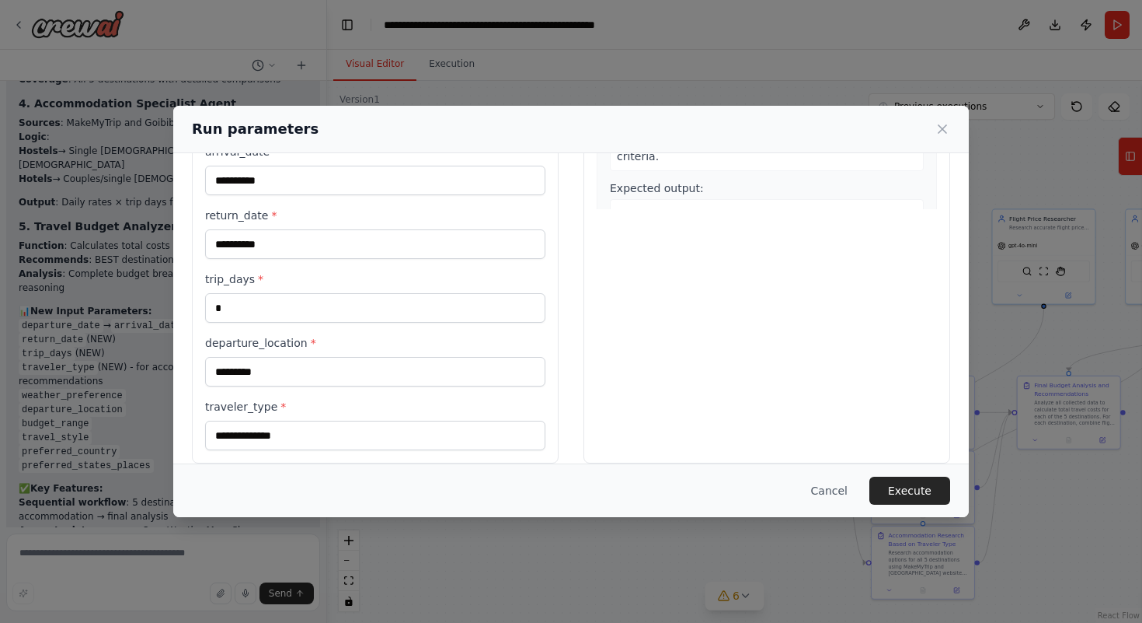
scroll to position [337, 0]
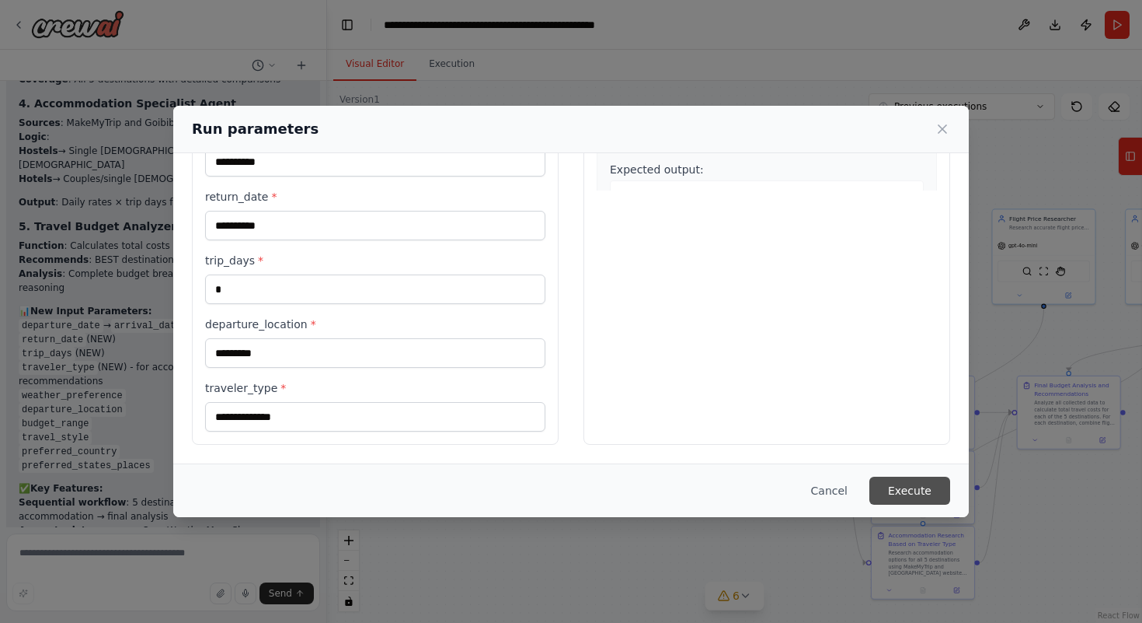
click at [905, 497] on button "Execute" at bounding box center [910, 490] width 81 height 28
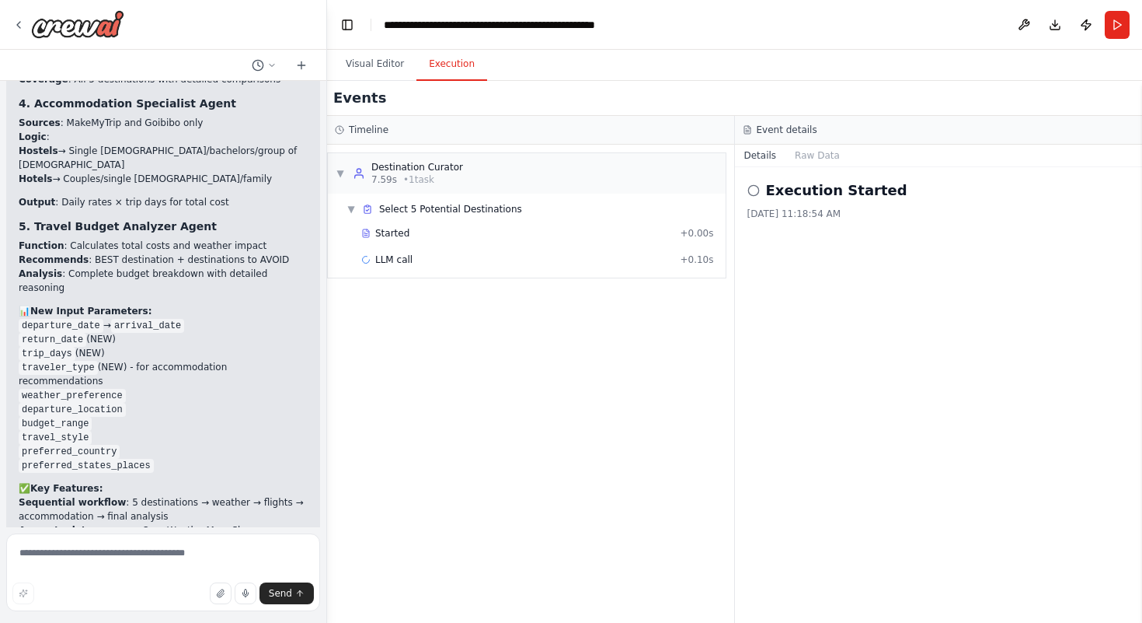
scroll to position [9050, 0]
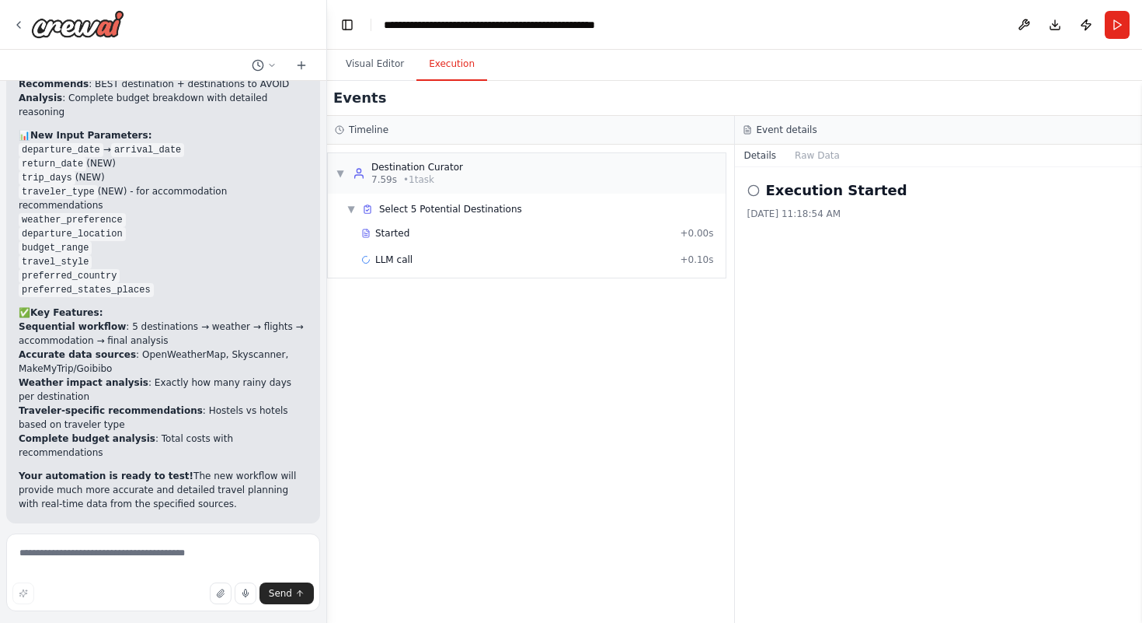
click at [187, 618] on span "Help fix error" at bounding box center [170, 624] width 61 height 12
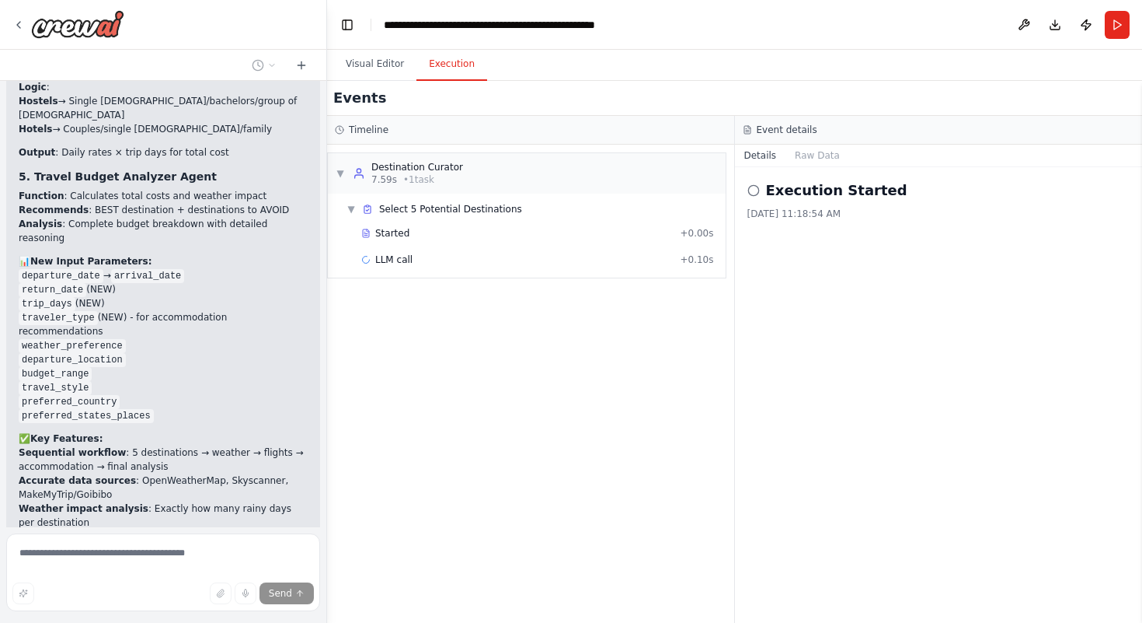
scroll to position [8985, 0]
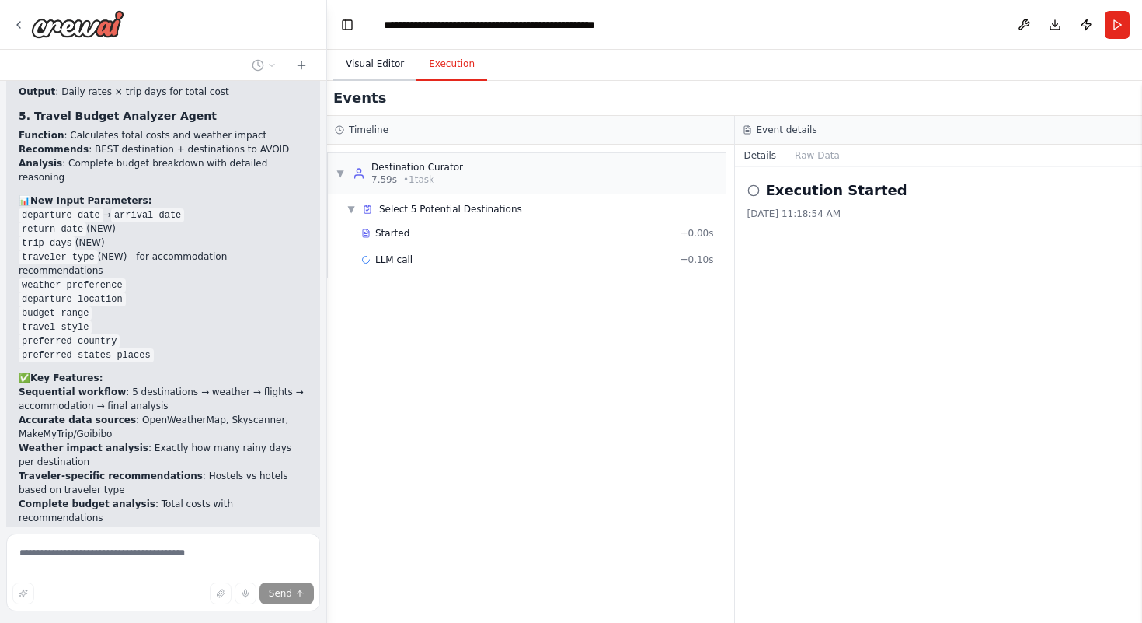
click at [382, 70] on button "Visual Editor" at bounding box center [374, 64] width 83 height 33
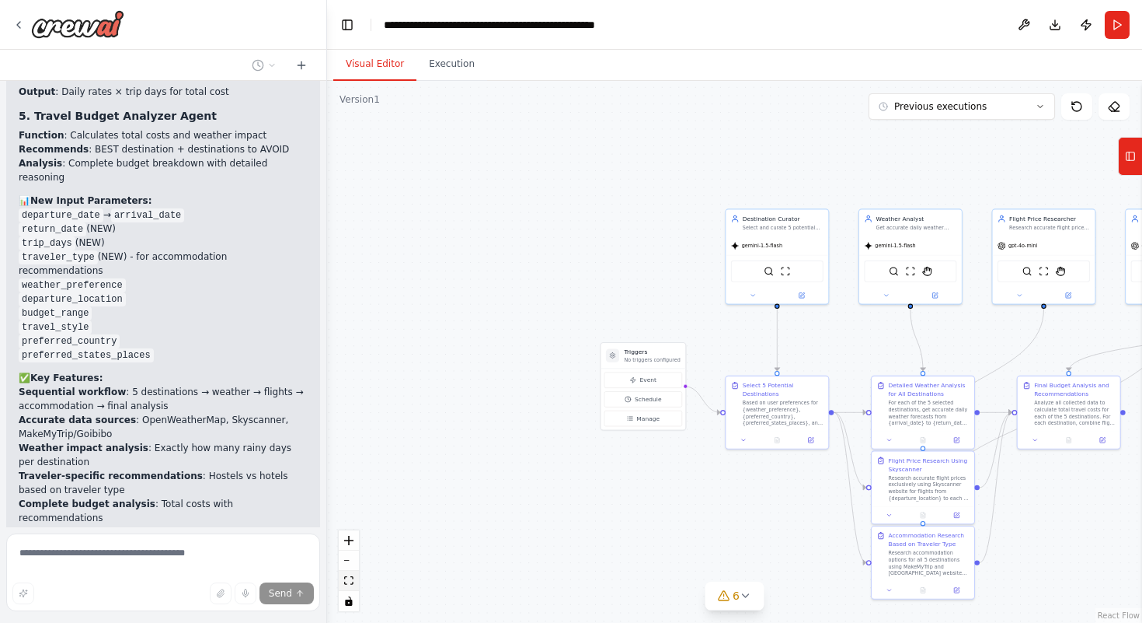
click at [352, 577] on icon "fit view" at bounding box center [348, 580] width 9 height 9
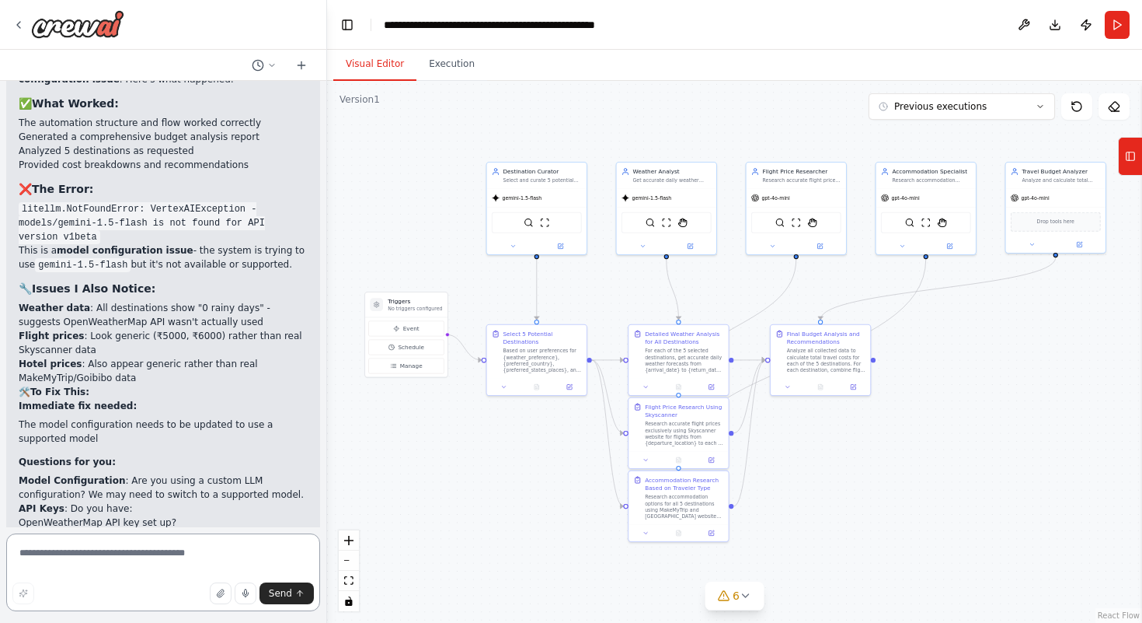
scroll to position [9603, 0]
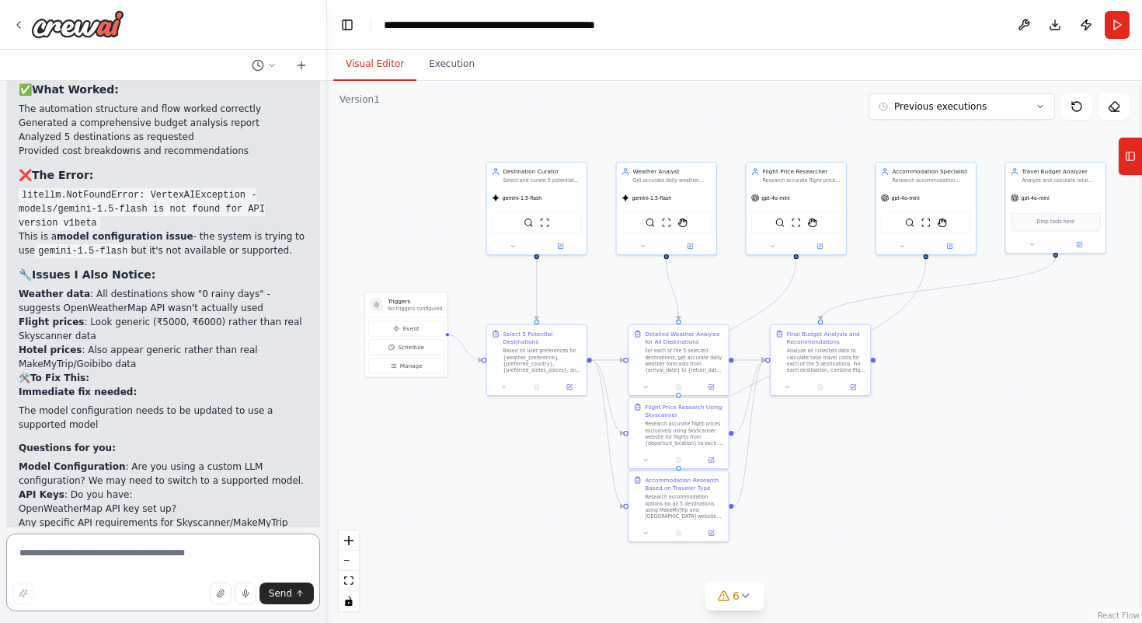
click at [40, 539] on textarea at bounding box center [163, 572] width 314 height 78
type textarea "**********"
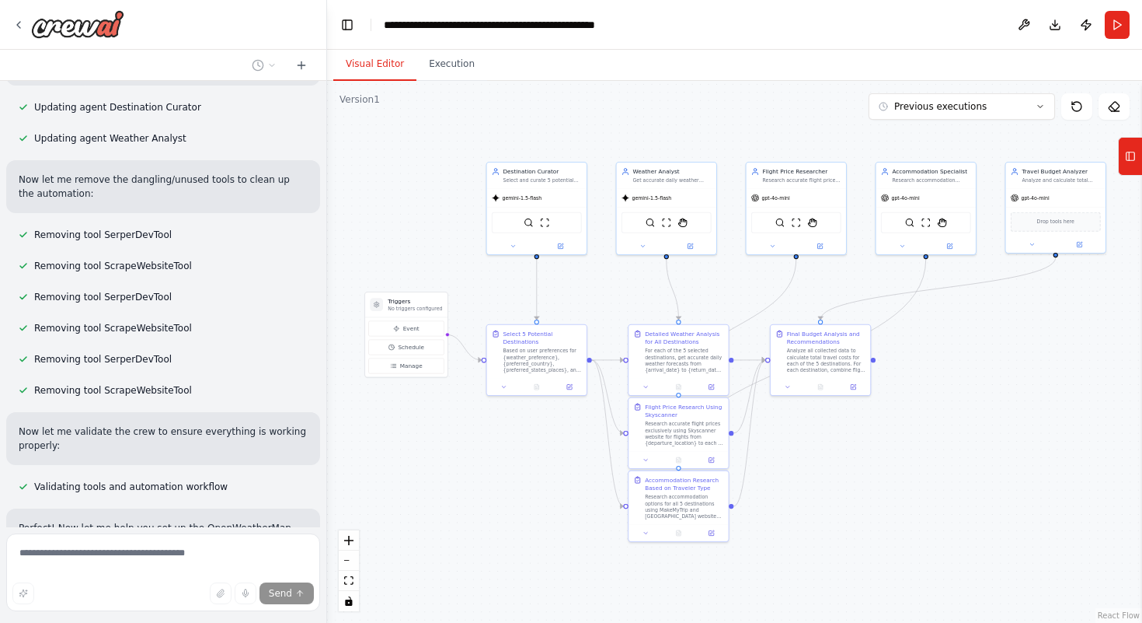
scroll to position [10726, 0]
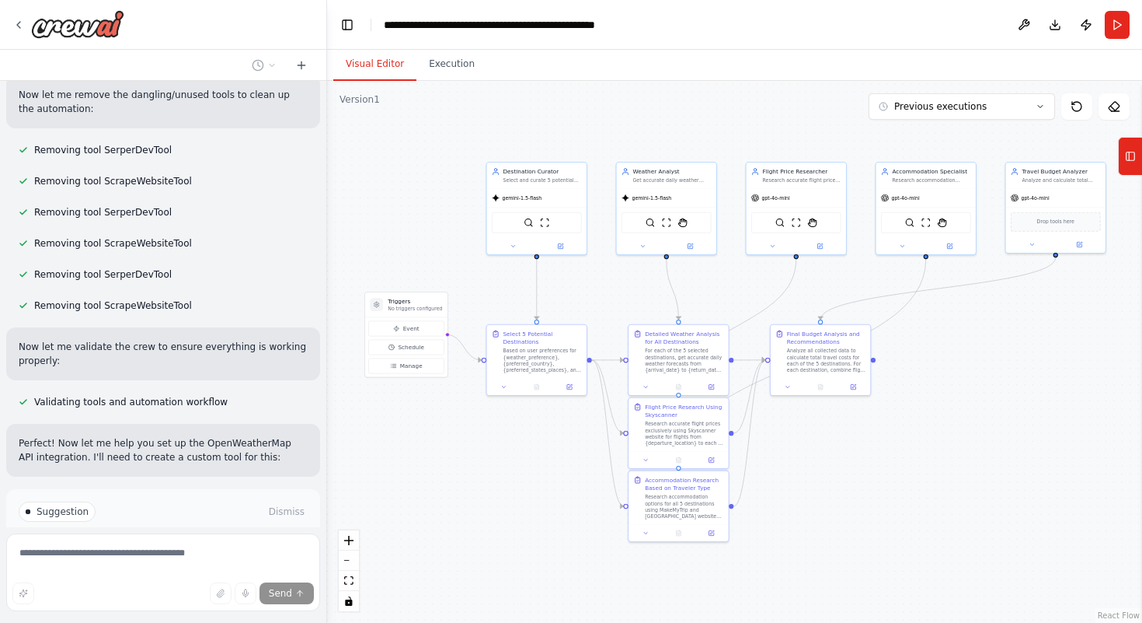
click at [153, 571] on span "Enable coding skills" at bounding box center [170, 577] width 92 height 12
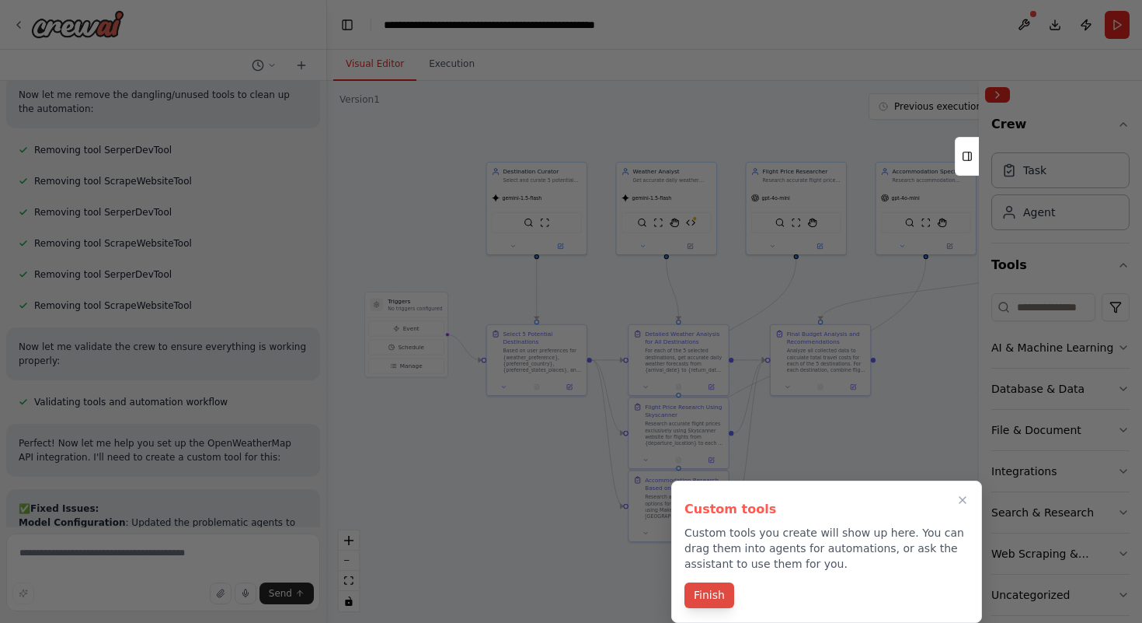
click at [703, 594] on button "Finish" at bounding box center [710, 595] width 50 height 26
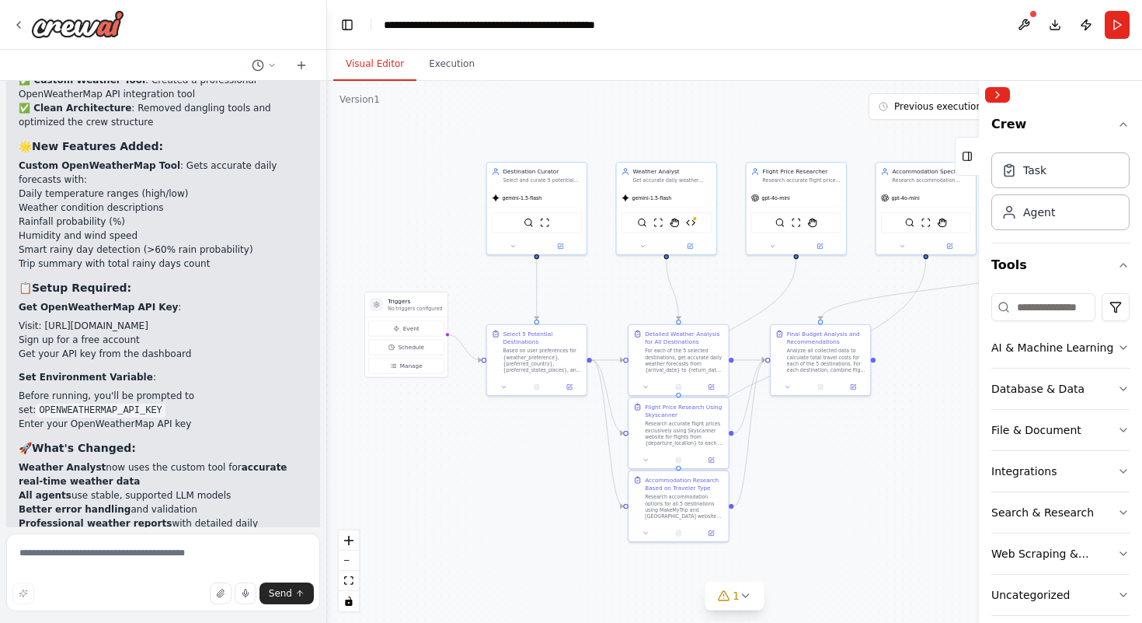
scroll to position [12667, 0]
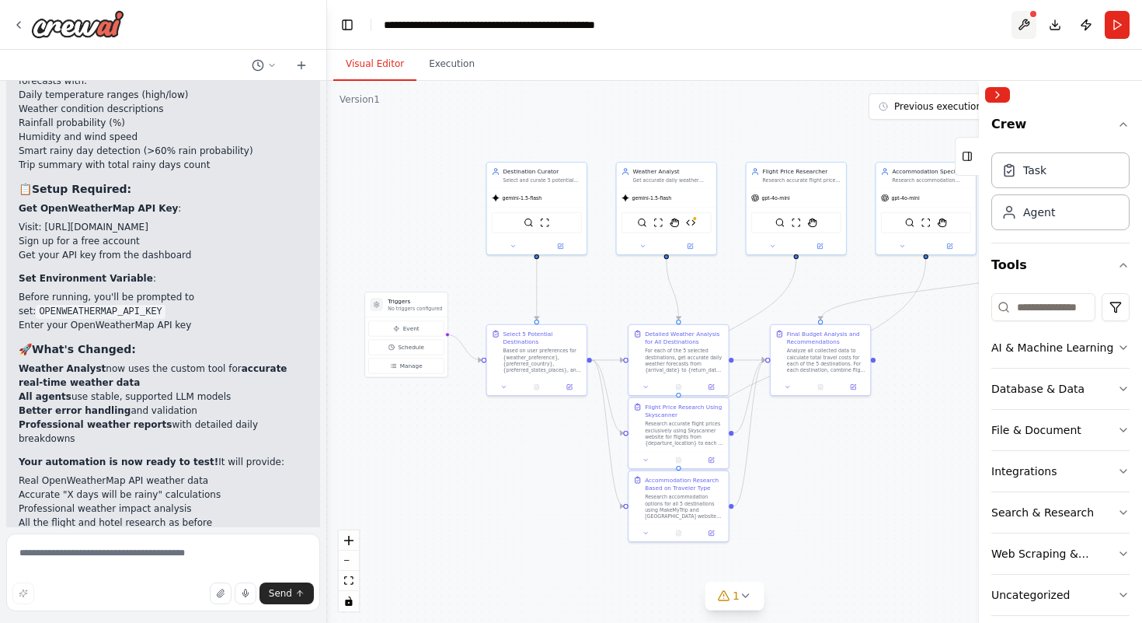
click at [1031, 22] on button at bounding box center [1024, 25] width 25 height 28
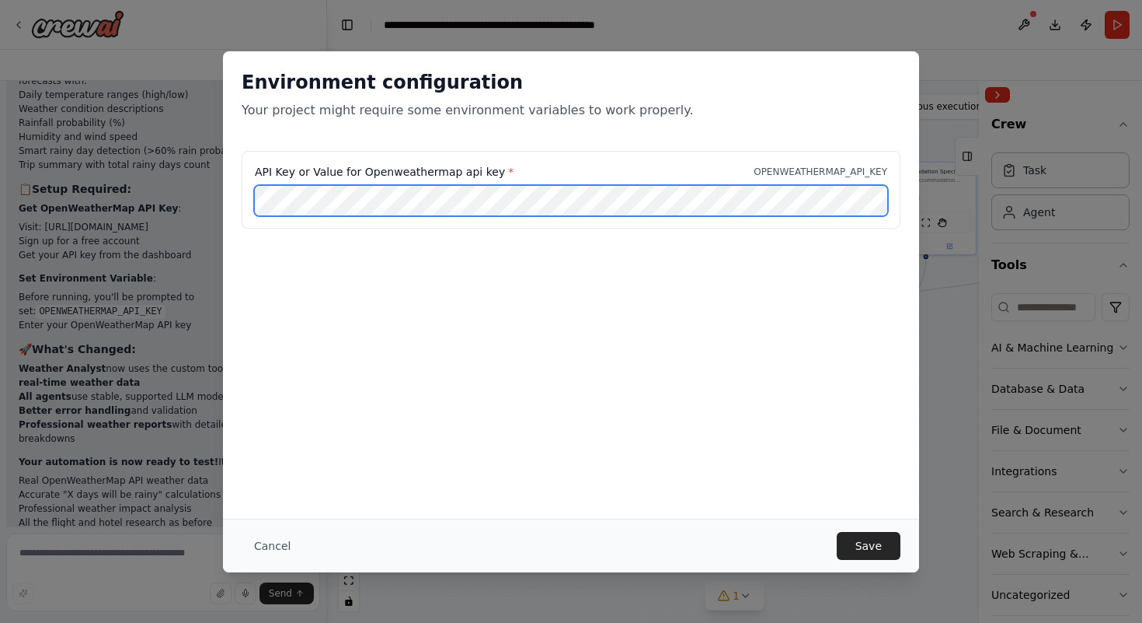
scroll to position [0, 0]
click at [197, 190] on div "Environment configuration Your project might require some environment variables…" at bounding box center [571, 311] width 1142 height 623
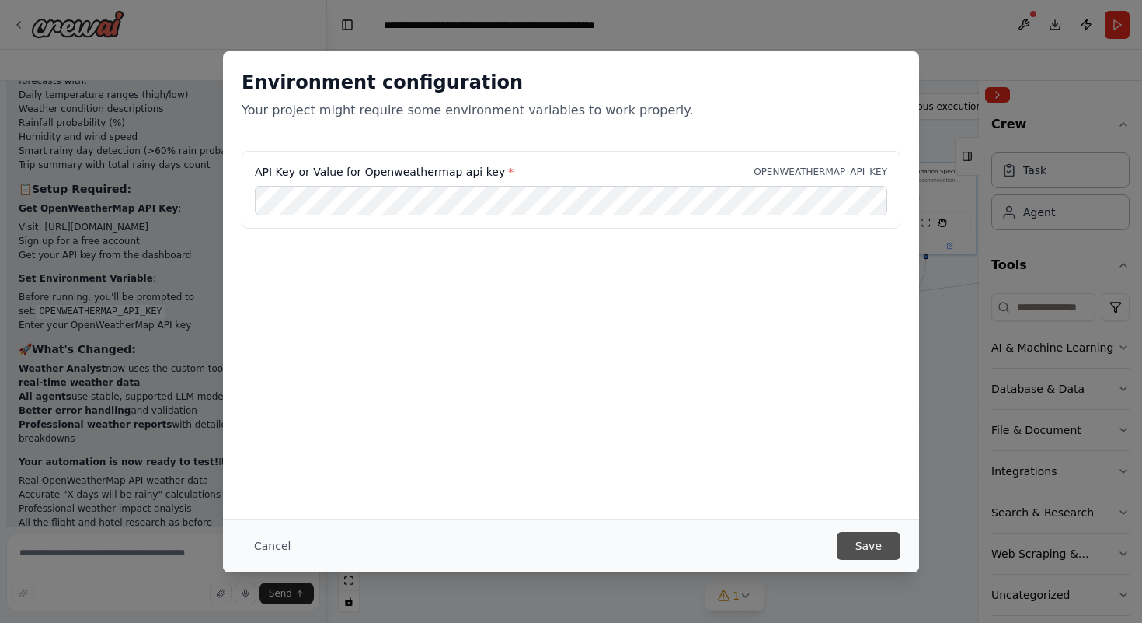
click at [875, 535] on button "Save" at bounding box center [869, 546] width 64 height 28
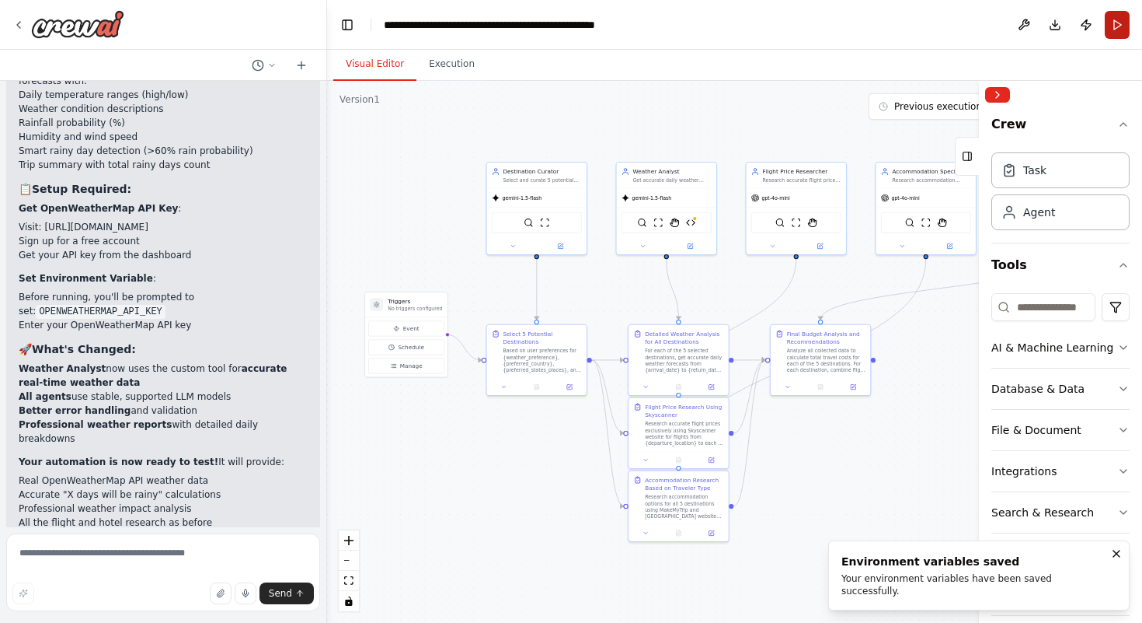
click at [1125, 26] on button "Run" at bounding box center [1117, 25] width 25 height 28
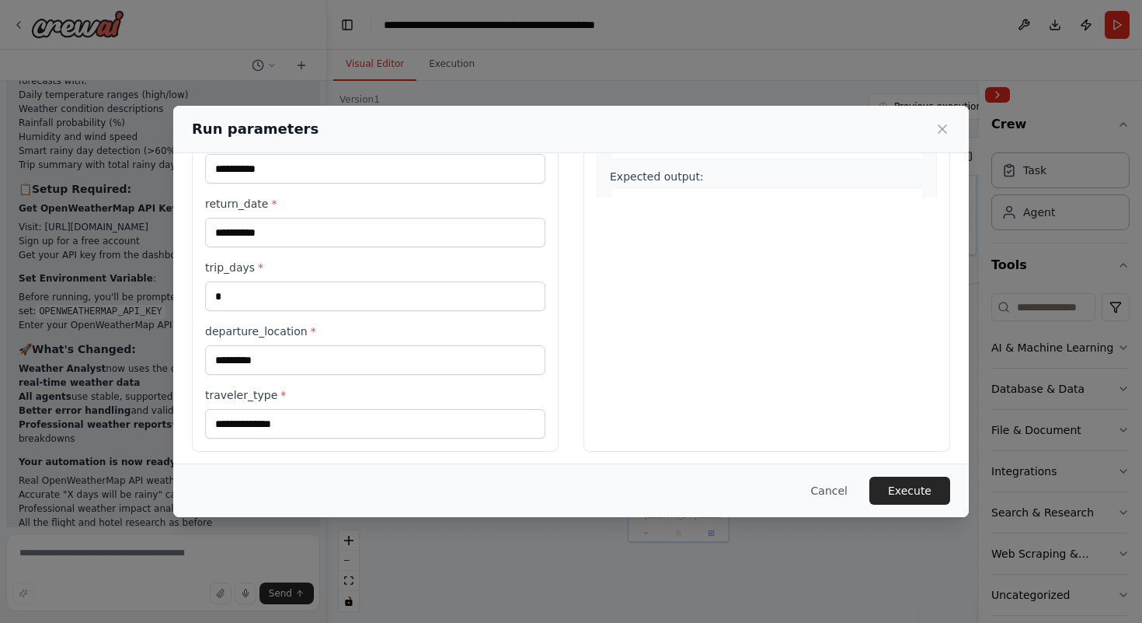
scroll to position [337, 0]
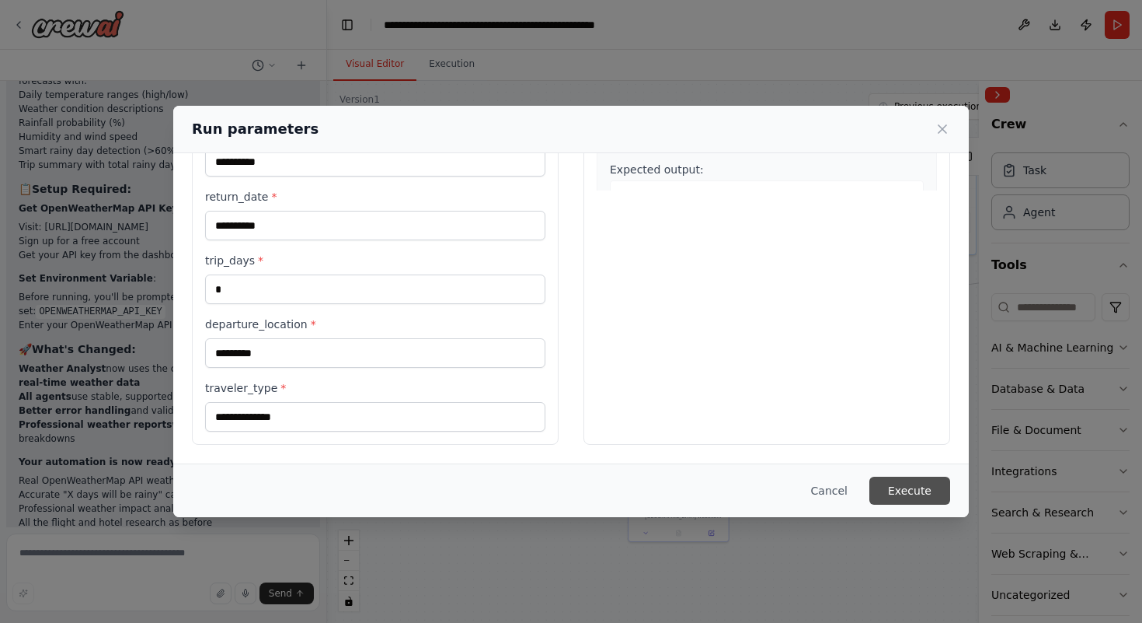
click at [913, 498] on button "Execute" at bounding box center [910, 490] width 81 height 28
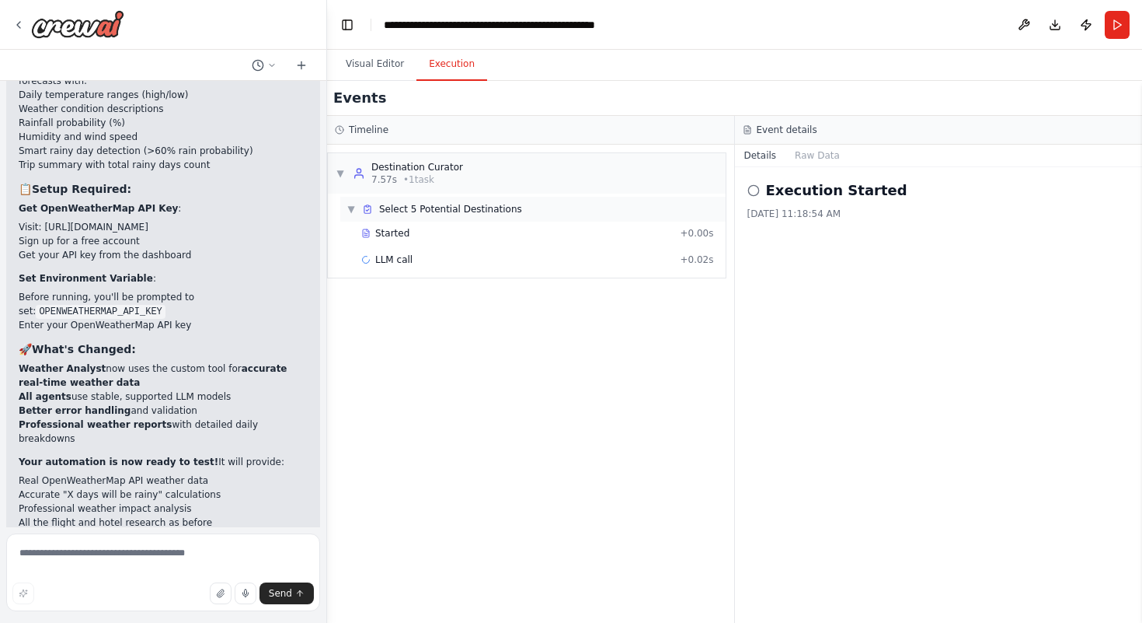
click at [379, 215] on div "▼ Select 5 Potential Destinations" at bounding box center [532, 209] width 385 height 25
click at [379, 215] on div "▶ Select 5 Potential Destinations" at bounding box center [532, 209] width 385 height 25
click at [374, 57] on button "Visual Editor" at bounding box center [374, 64] width 83 height 33
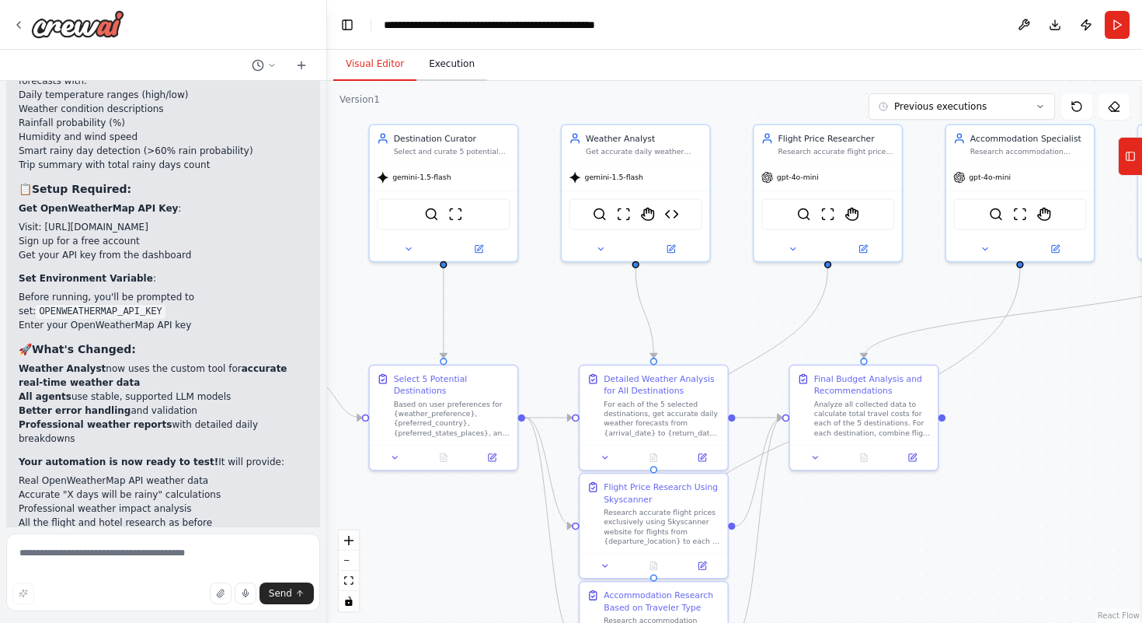
click at [455, 75] on button "Execution" at bounding box center [452, 64] width 71 height 33
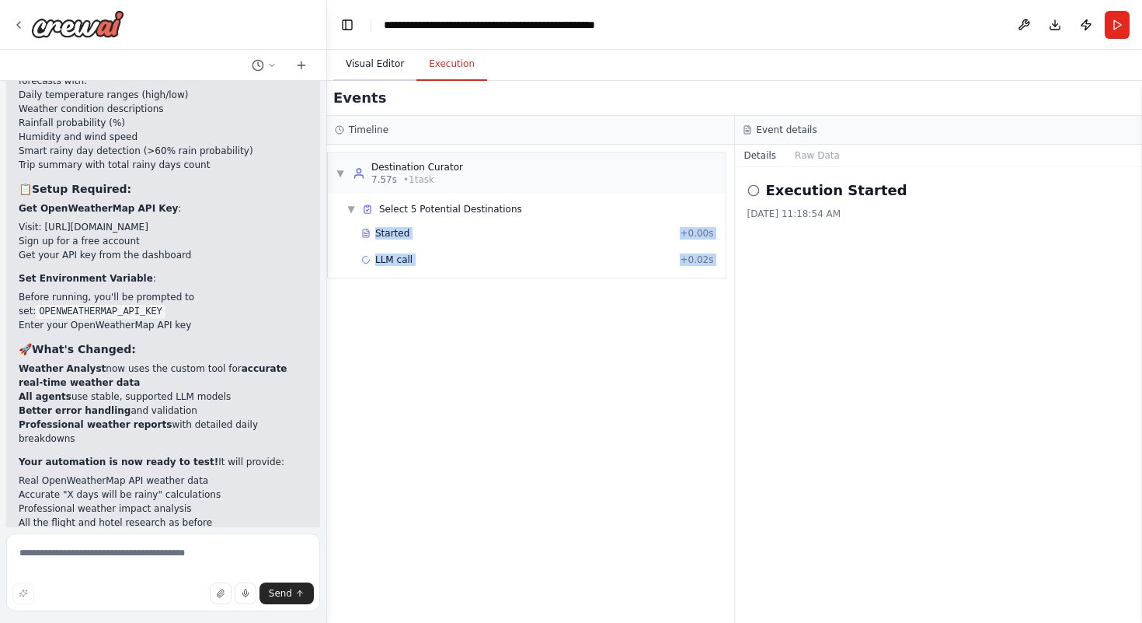
click at [354, 75] on button "Visual Editor" at bounding box center [374, 64] width 83 height 33
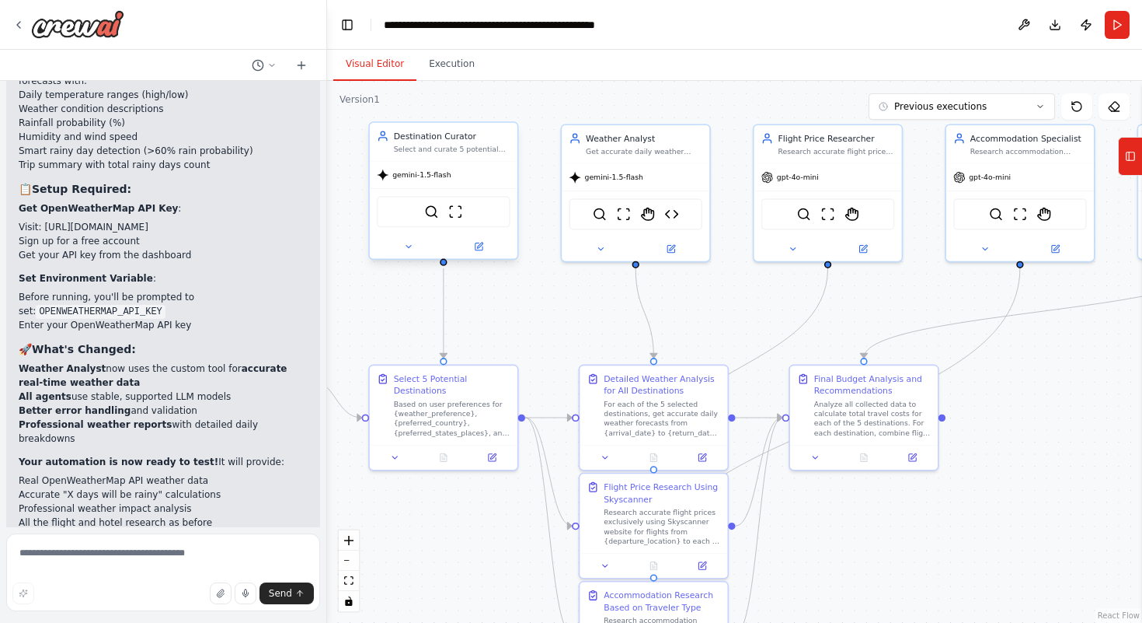
click at [484, 259] on div "Destination Curator Select and curate 5 potential travel destinations based on …" at bounding box center [443, 190] width 150 height 138
click at [477, 254] on div at bounding box center [444, 247] width 148 height 24
click at [480, 249] on icon at bounding box center [478, 245] width 7 height 7
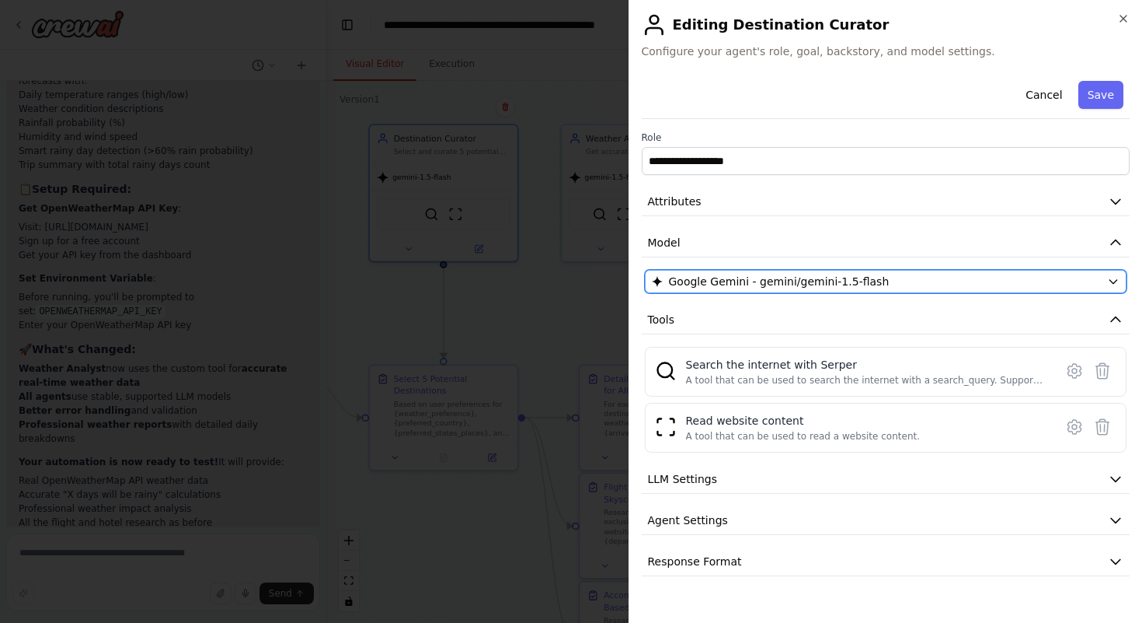
click at [705, 280] on span "Google Gemini - gemini/gemini-1.5-flash" at bounding box center [779, 282] width 221 height 16
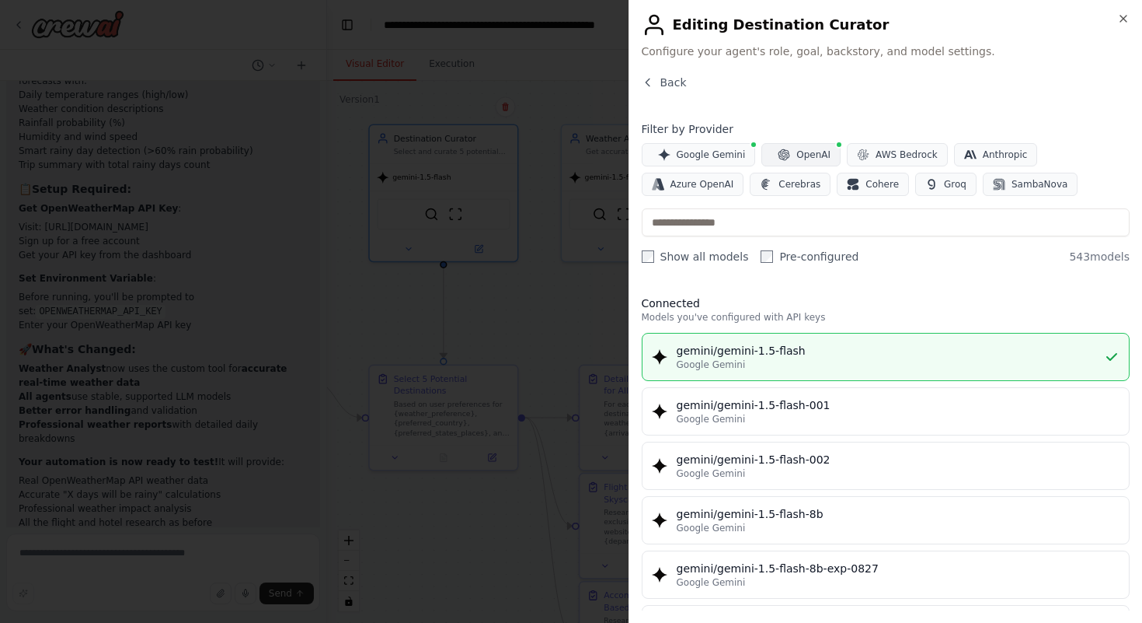
click at [778, 151] on icon "button" at bounding box center [784, 154] width 12 height 12
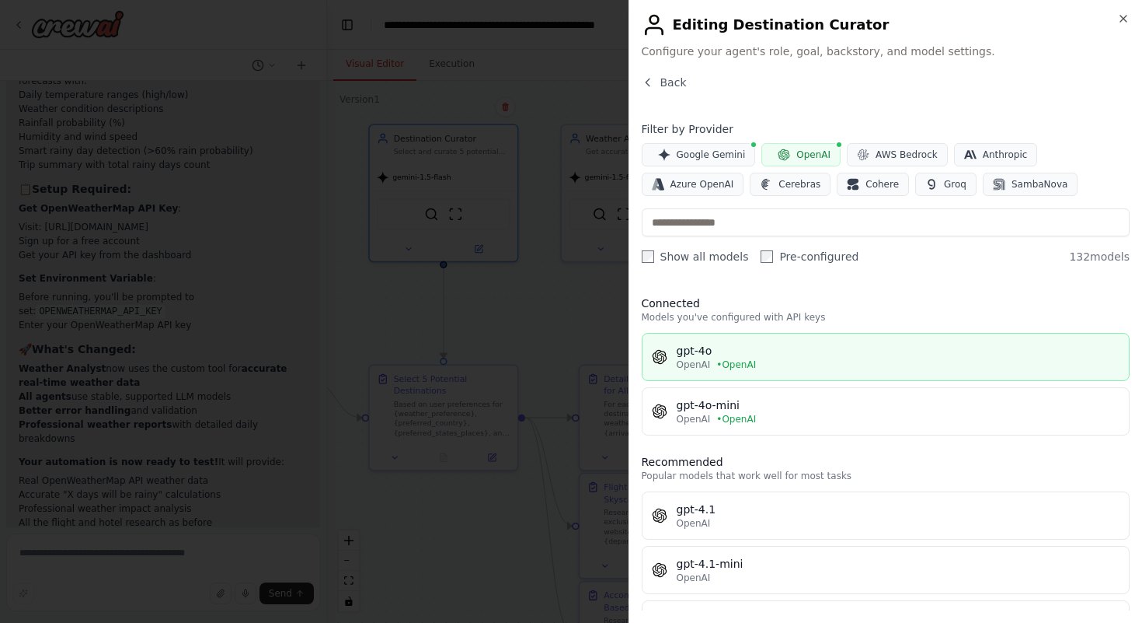
click at [741, 348] on div "gpt-4o" at bounding box center [899, 351] width 444 height 16
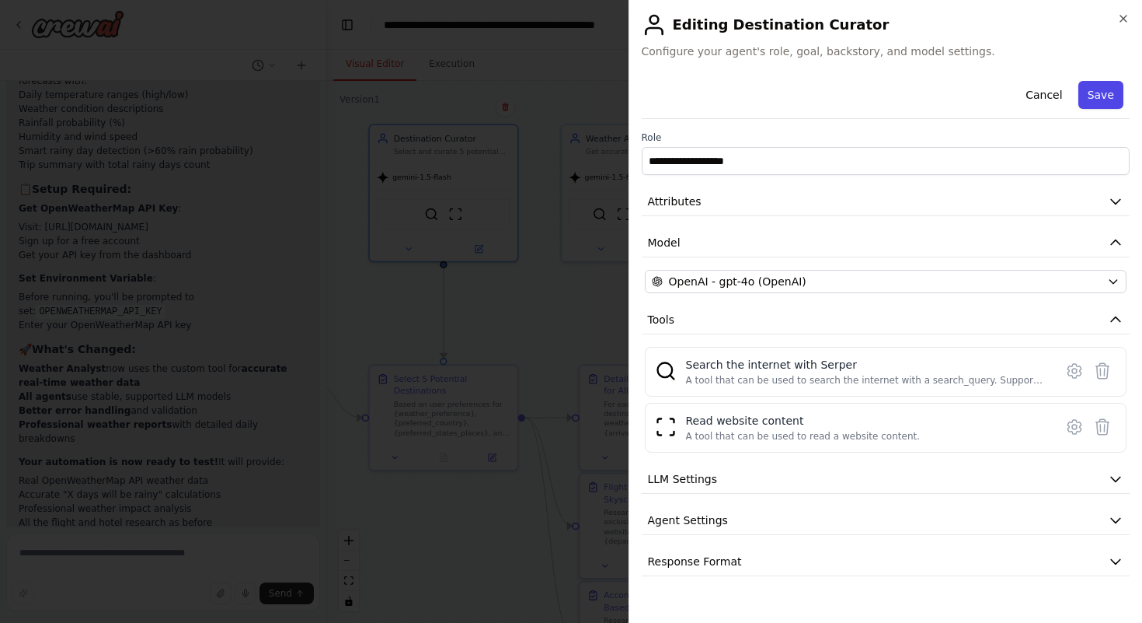
click at [1101, 103] on button "Save" at bounding box center [1101, 95] width 45 height 28
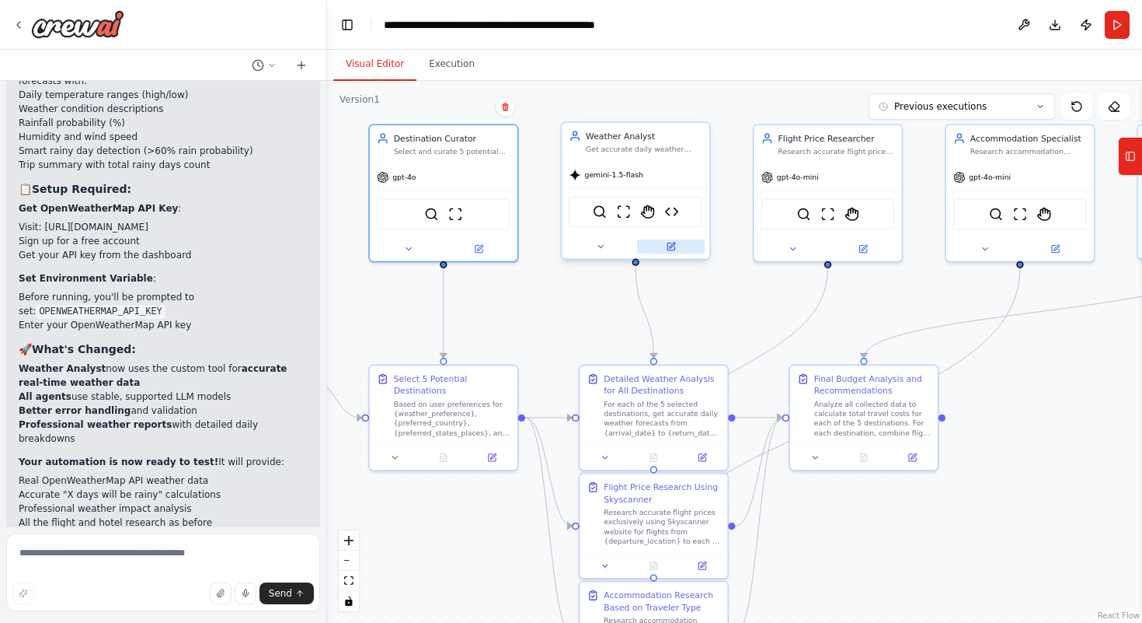
click at [664, 248] on button at bounding box center [671, 246] width 68 height 15
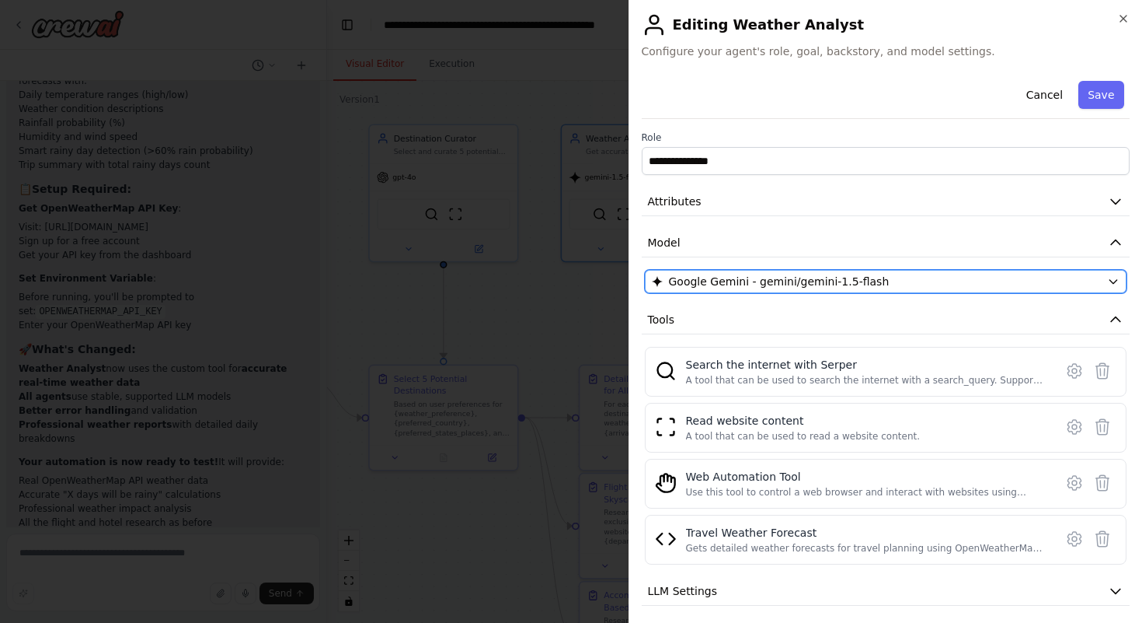
click at [689, 270] on button "Google Gemini - gemini/gemini-1.5-flash" at bounding box center [886, 281] width 483 height 23
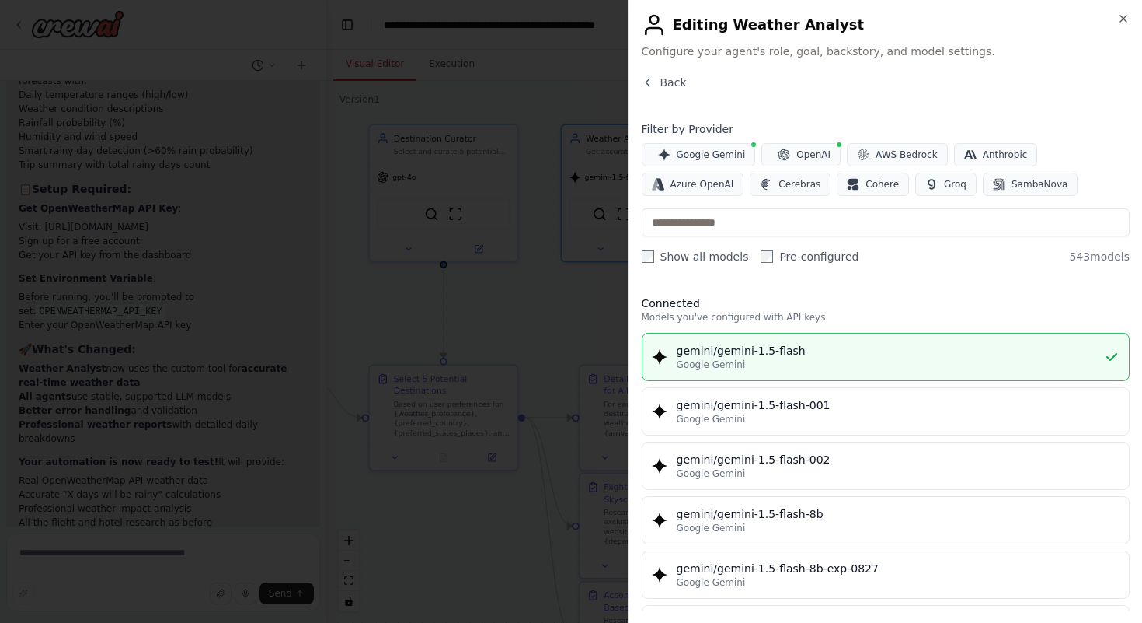
click at [801, 136] on h4 "Filter by Provider" at bounding box center [886, 129] width 489 height 16
click at [794, 143] on button "OpenAI" at bounding box center [801, 154] width 79 height 23
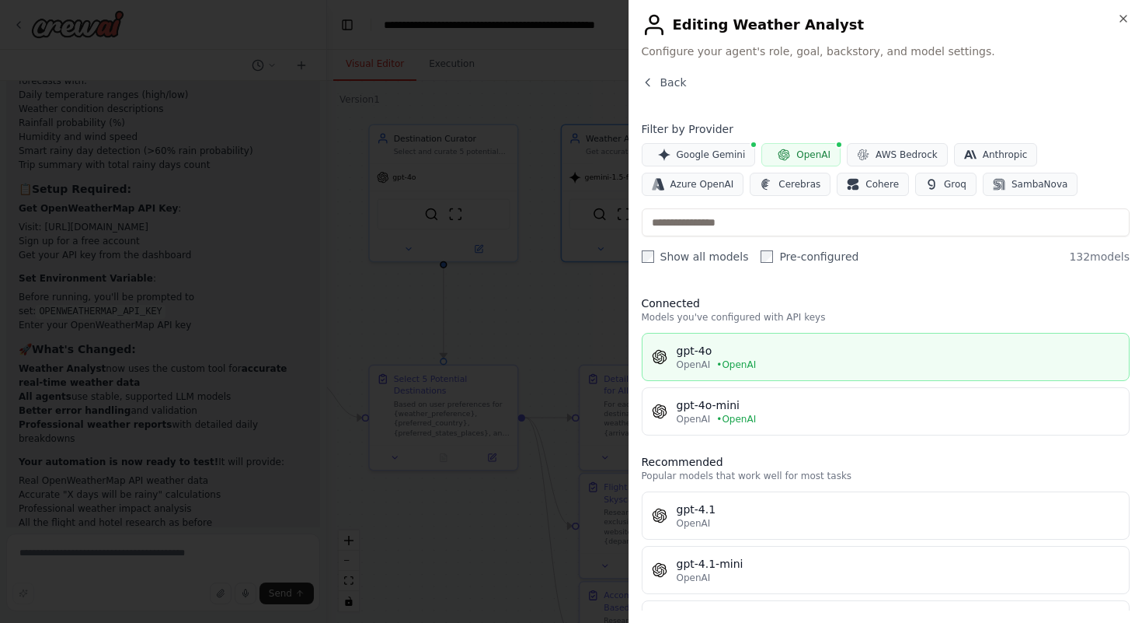
click at [732, 358] on span "• OpenAI" at bounding box center [737, 364] width 40 height 12
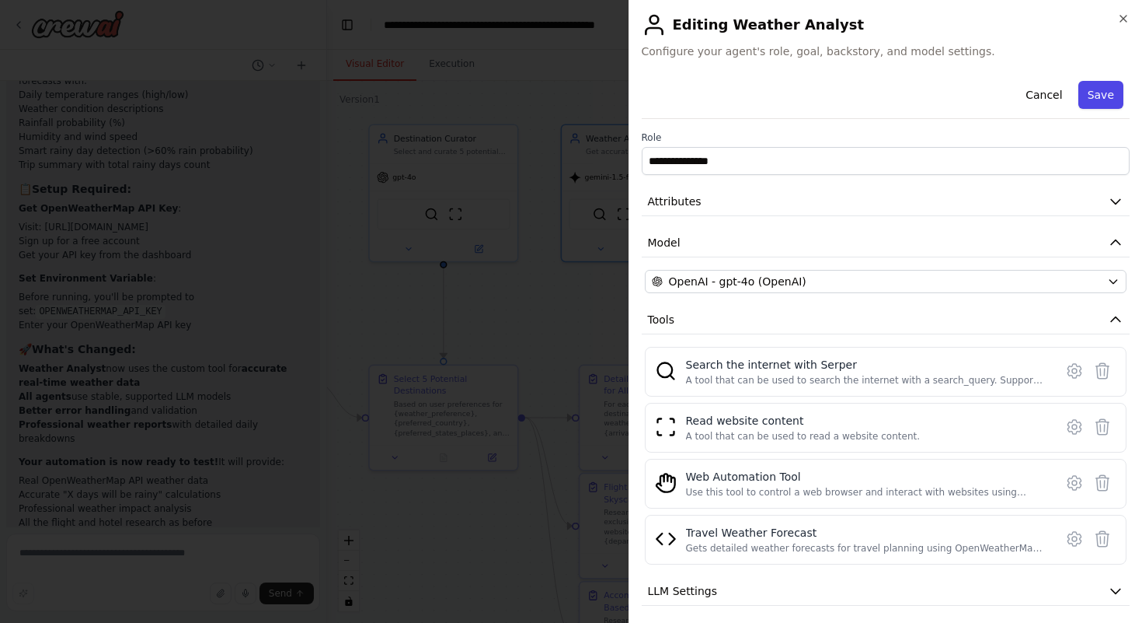
click at [1105, 87] on button "Save" at bounding box center [1101, 95] width 45 height 28
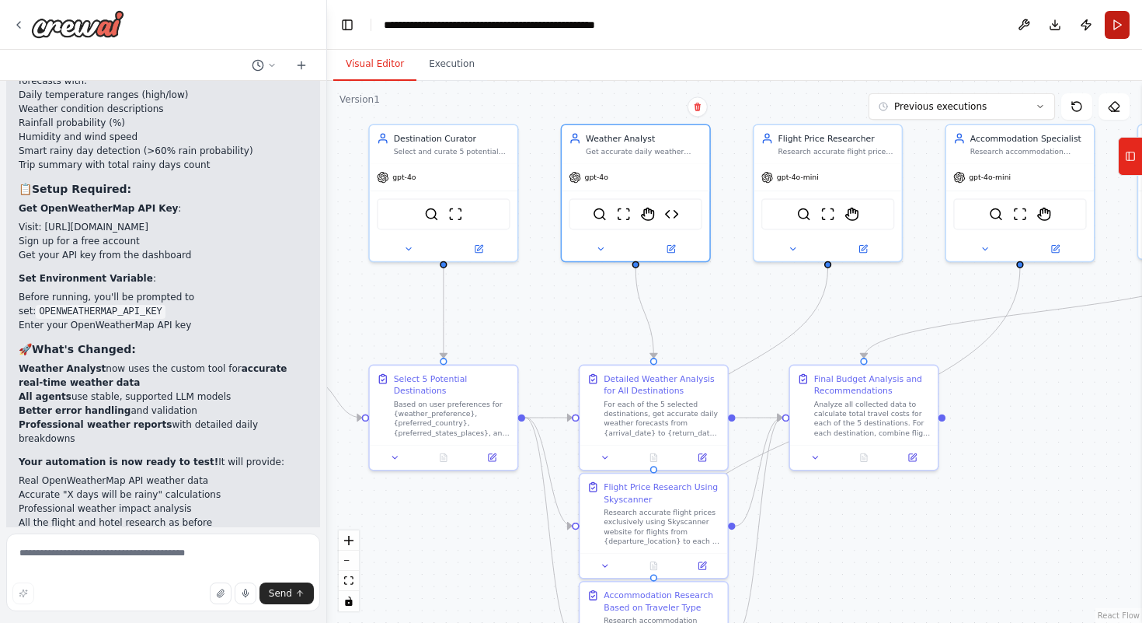
click at [1120, 29] on button "Run" at bounding box center [1117, 25] width 25 height 28
click at [462, 61] on button "Execution" at bounding box center [452, 64] width 71 height 33
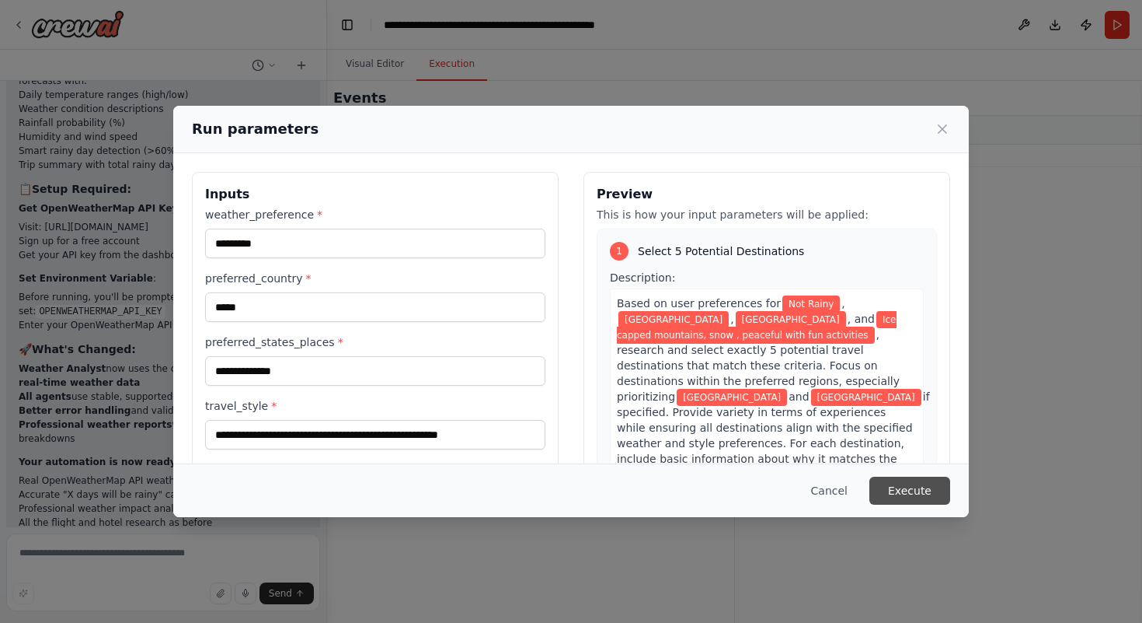
click at [916, 493] on button "Execute" at bounding box center [910, 490] width 81 height 28
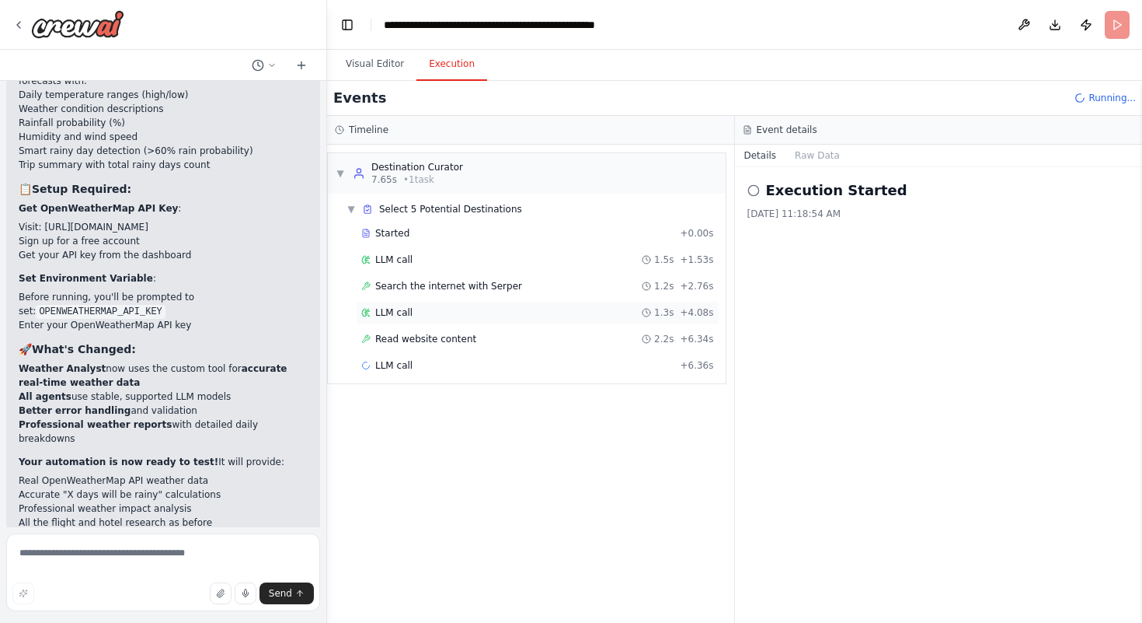
click at [439, 320] on div "LLM call 1.3s + 4.08s" at bounding box center [538, 312] width 364 height 23
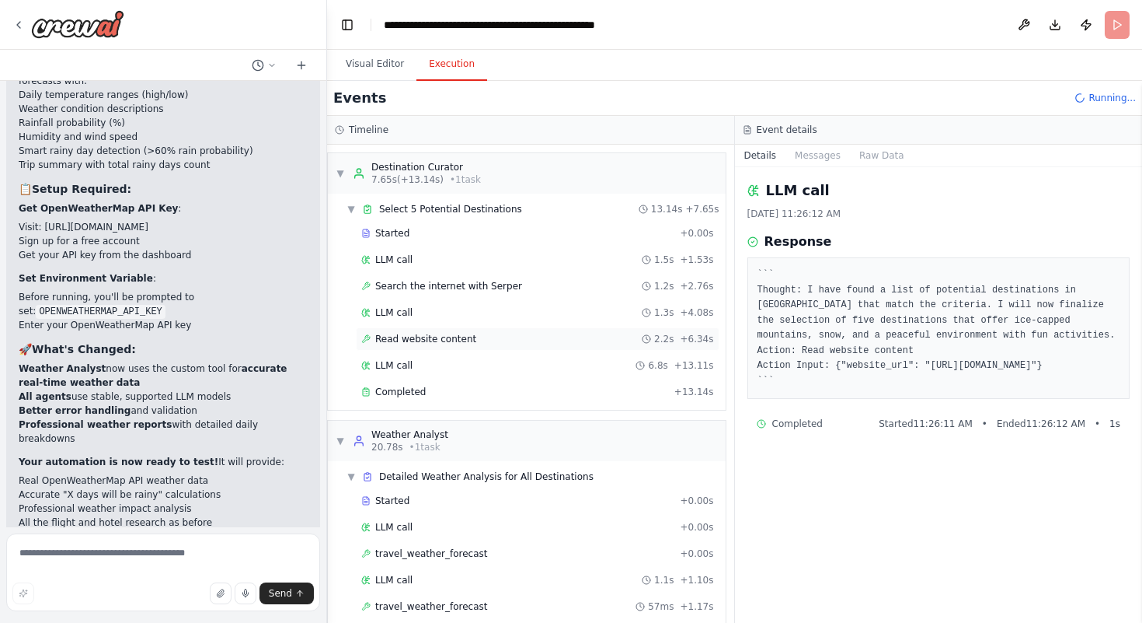
click at [437, 338] on span "Read website content" at bounding box center [425, 339] width 101 height 12
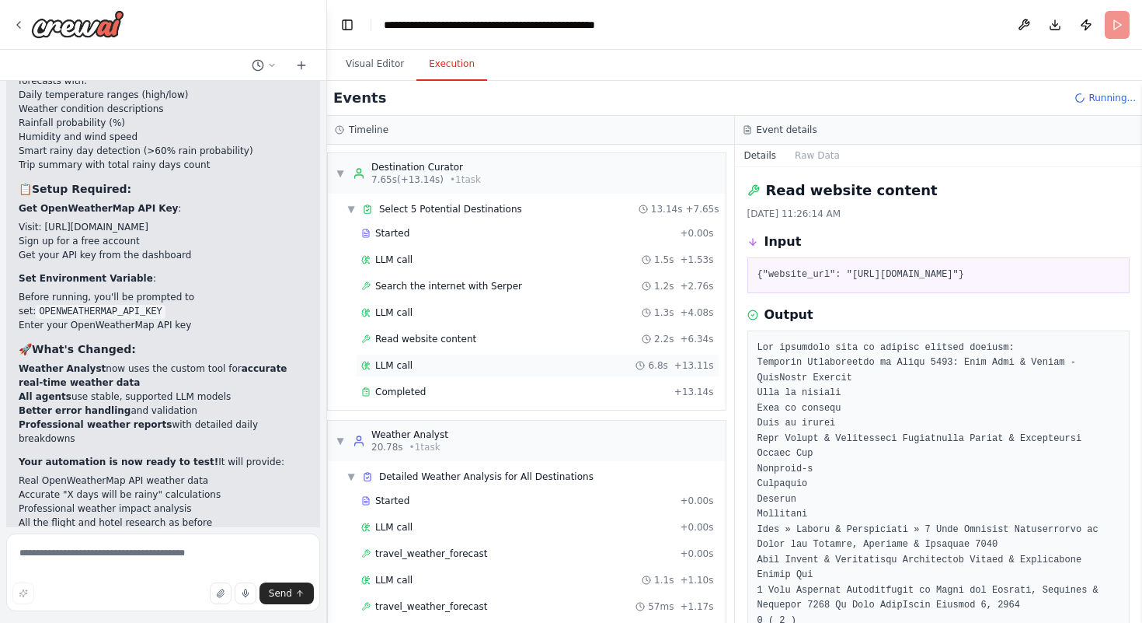
click at [443, 375] on div "LLM call 6.8s + 13.11s" at bounding box center [538, 365] width 364 height 23
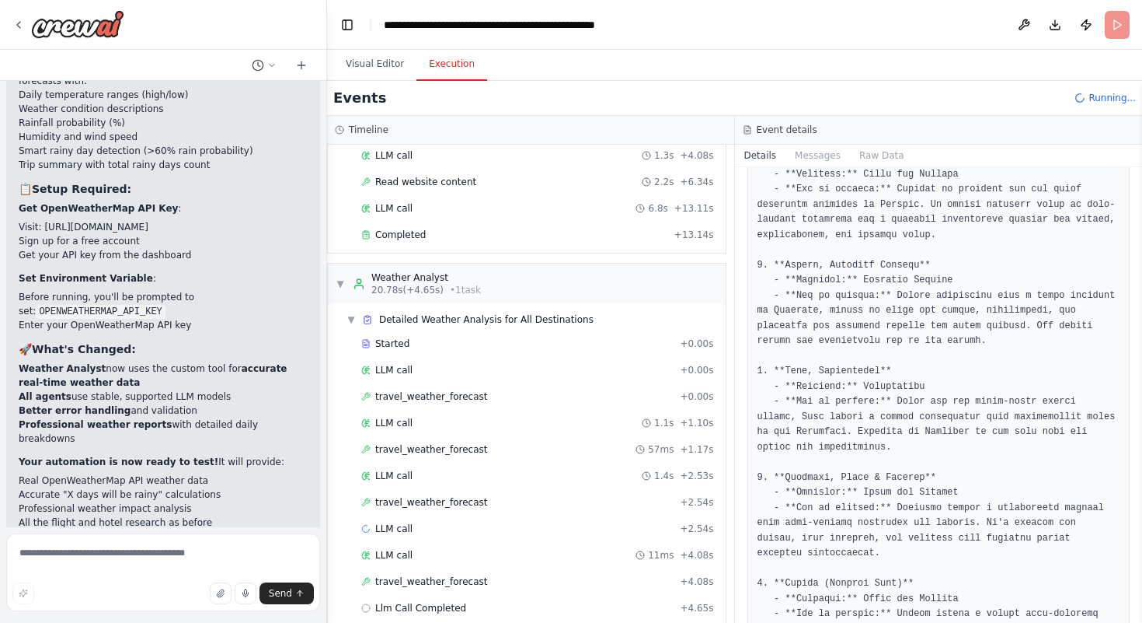
scroll to position [204, 0]
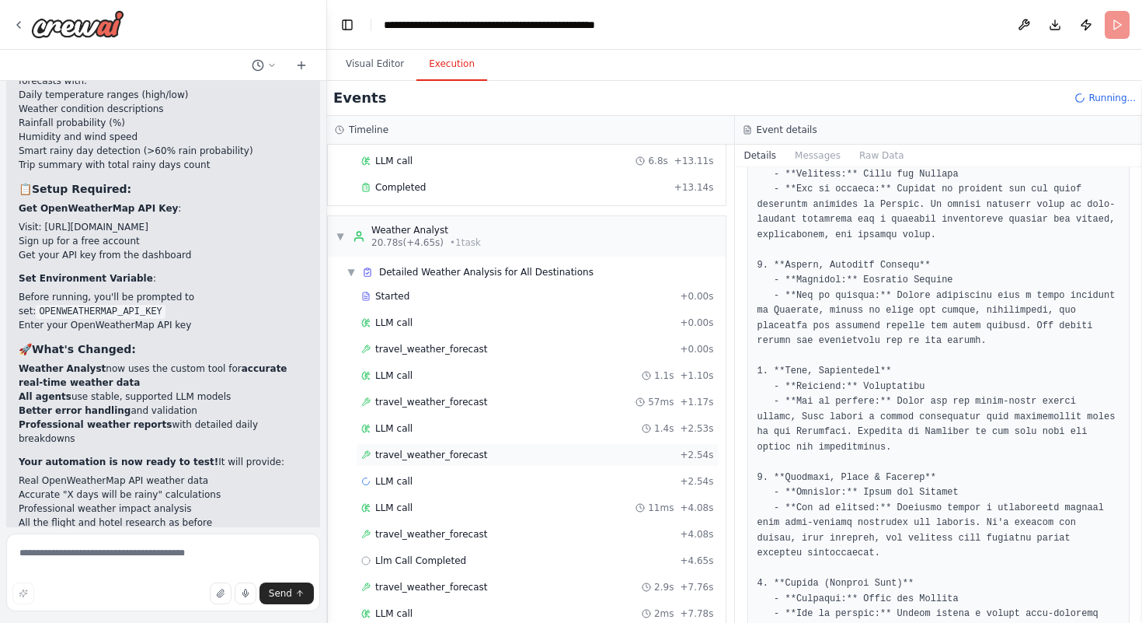
click at [449, 450] on span "travel_weather_forecast" at bounding box center [431, 454] width 113 height 12
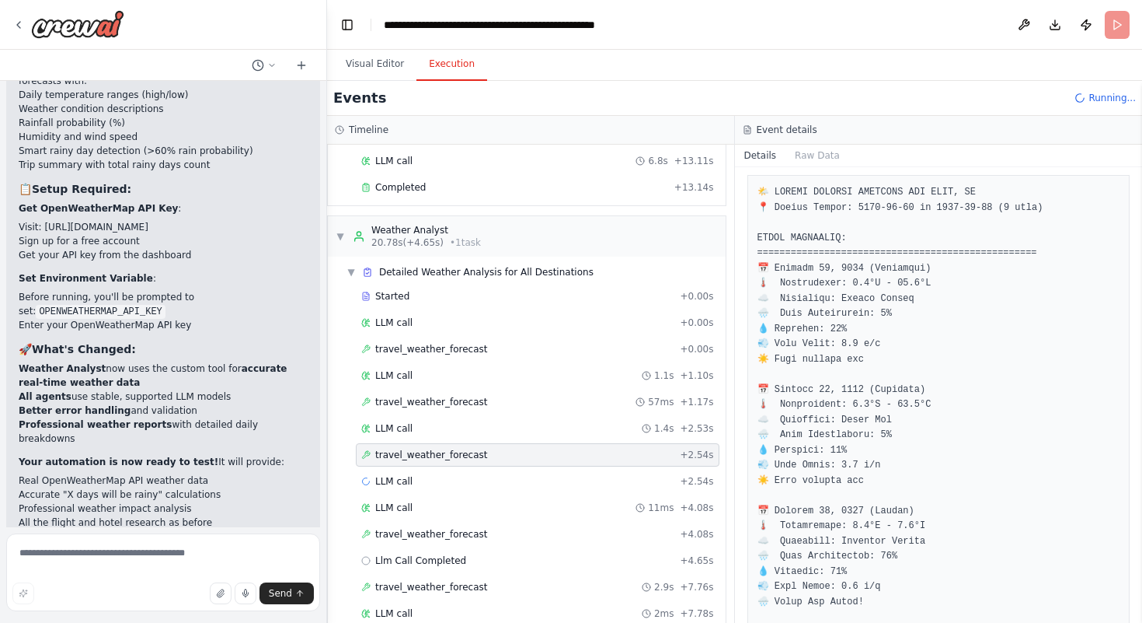
scroll to position [172, 0]
click at [493, 368] on div "LLM call 1.1s + 1.10s" at bounding box center [538, 375] width 364 height 23
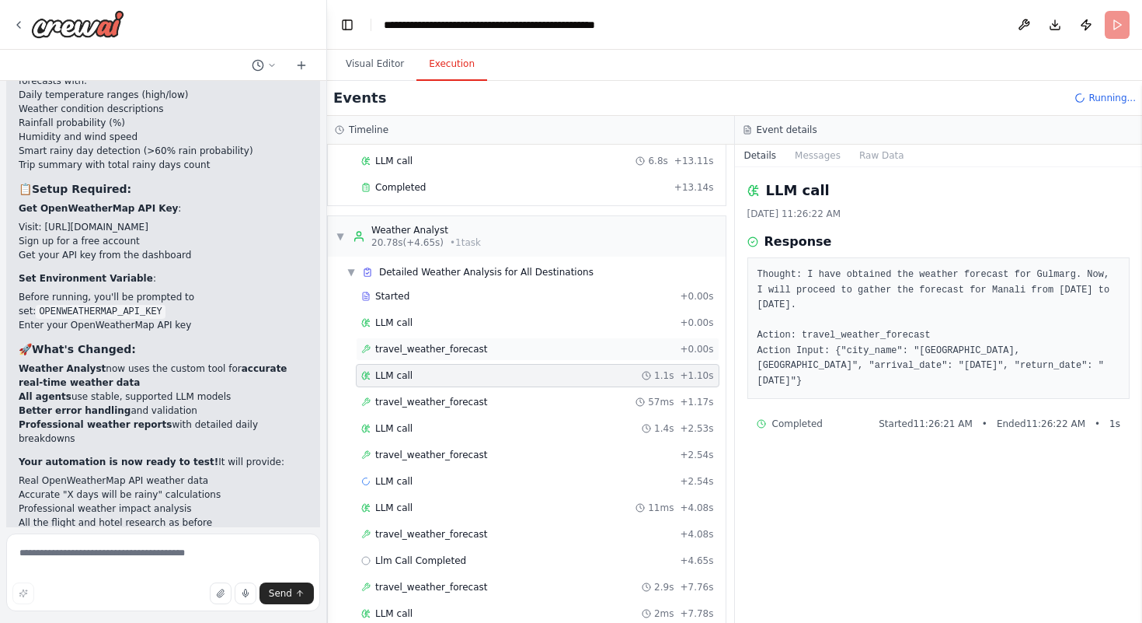
click at [473, 343] on span "travel_weather_forecast" at bounding box center [431, 349] width 113 height 12
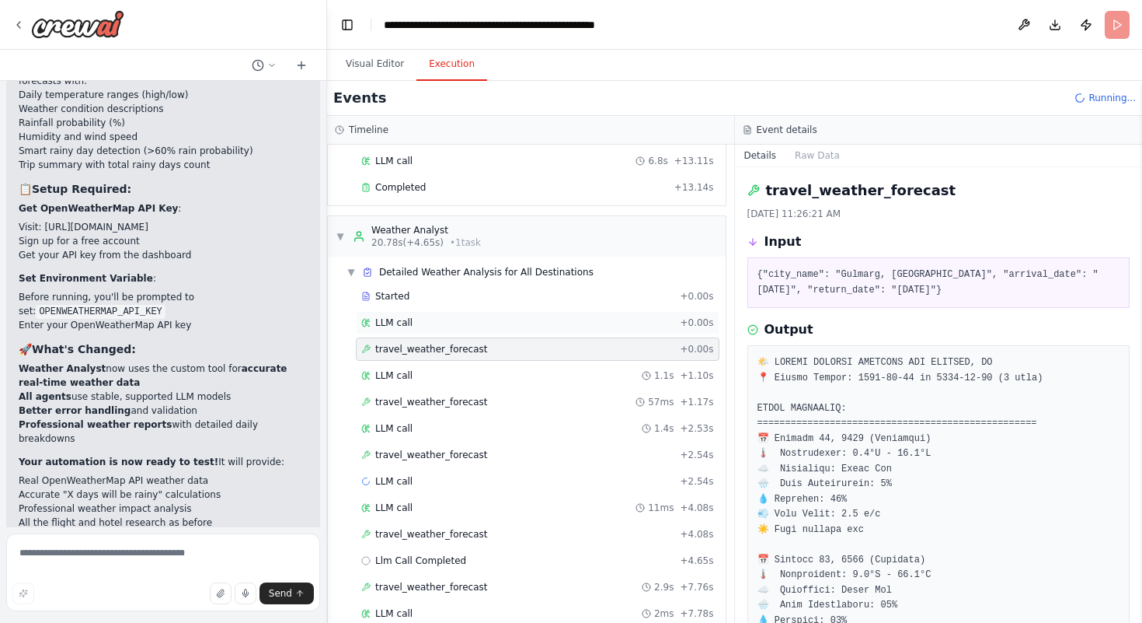
click at [455, 319] on div "LLM call + 0.00s" at bounding box center [537, 322] width 353 height 12
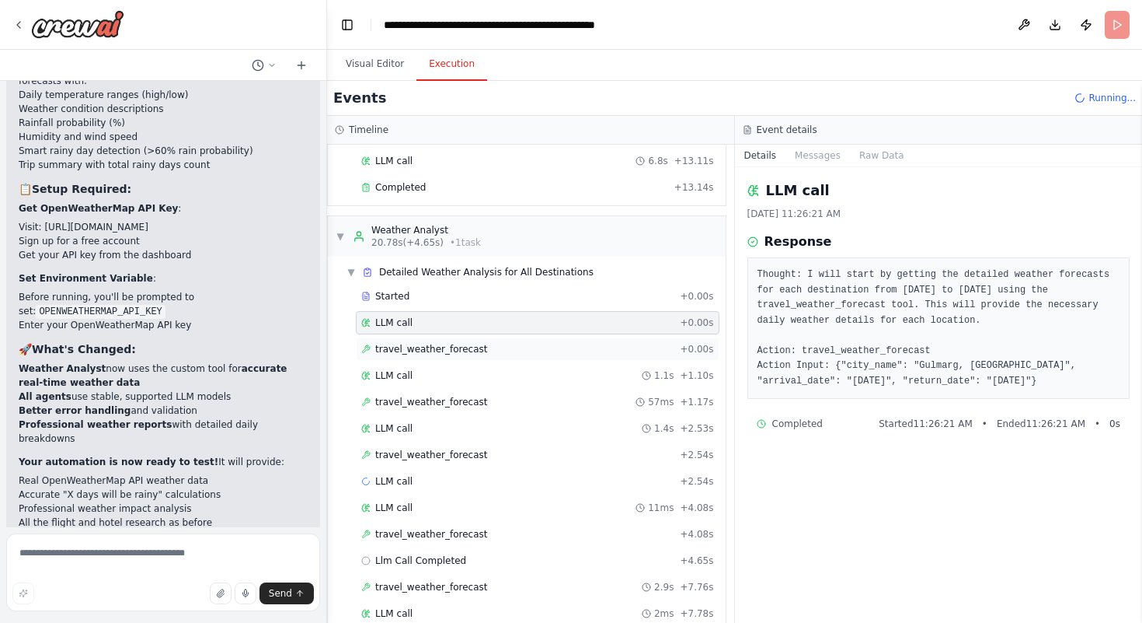
click at [480, 355] on div "travel_weather_forecast + 0.00s" at bounding box center [538, 348] width 364 height 23
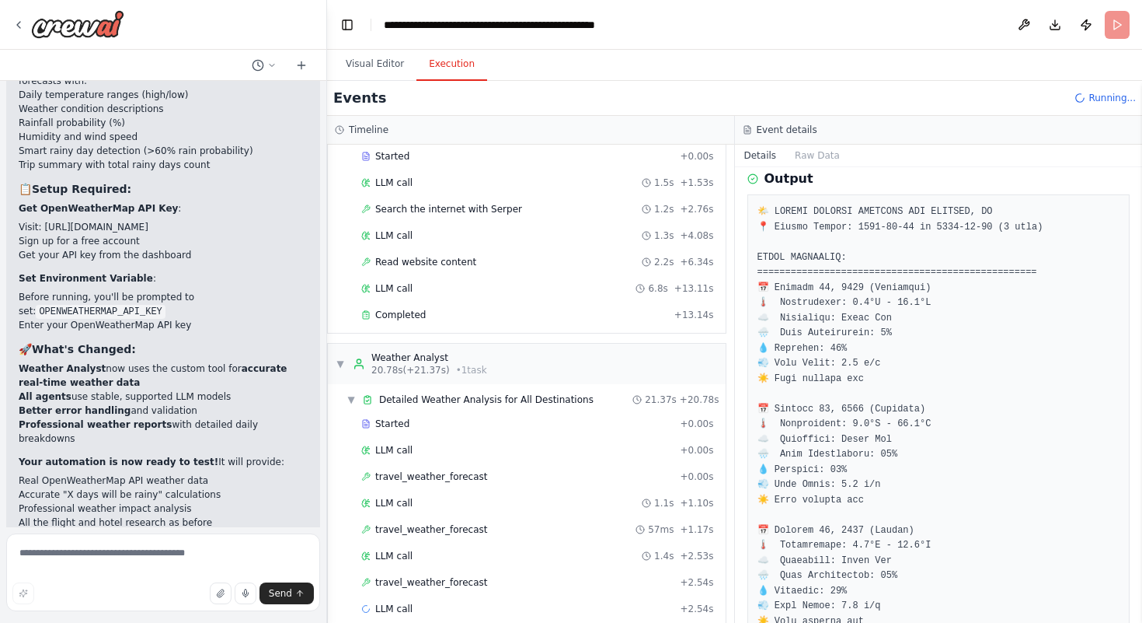
scroll to position [162, 0]
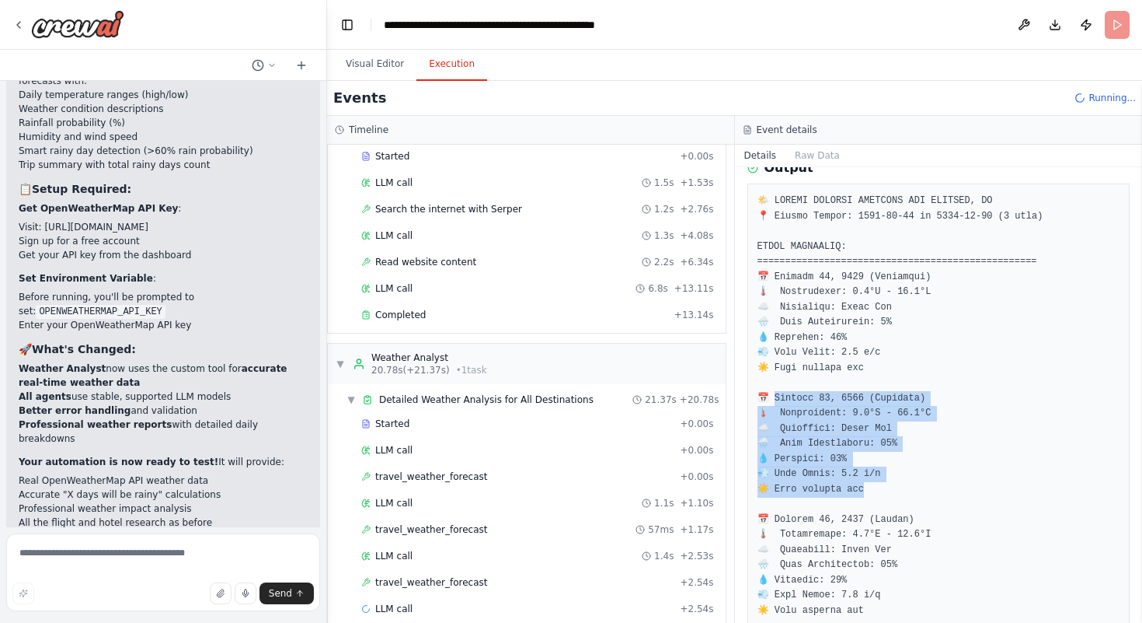
drag, startPoint x: 771, startPoint y: 398, endPoint x: 895, endPoint y: 482, distance: 150.0
click at [895, 482] on pre at bounding box center [939, 557] width 363 height 727
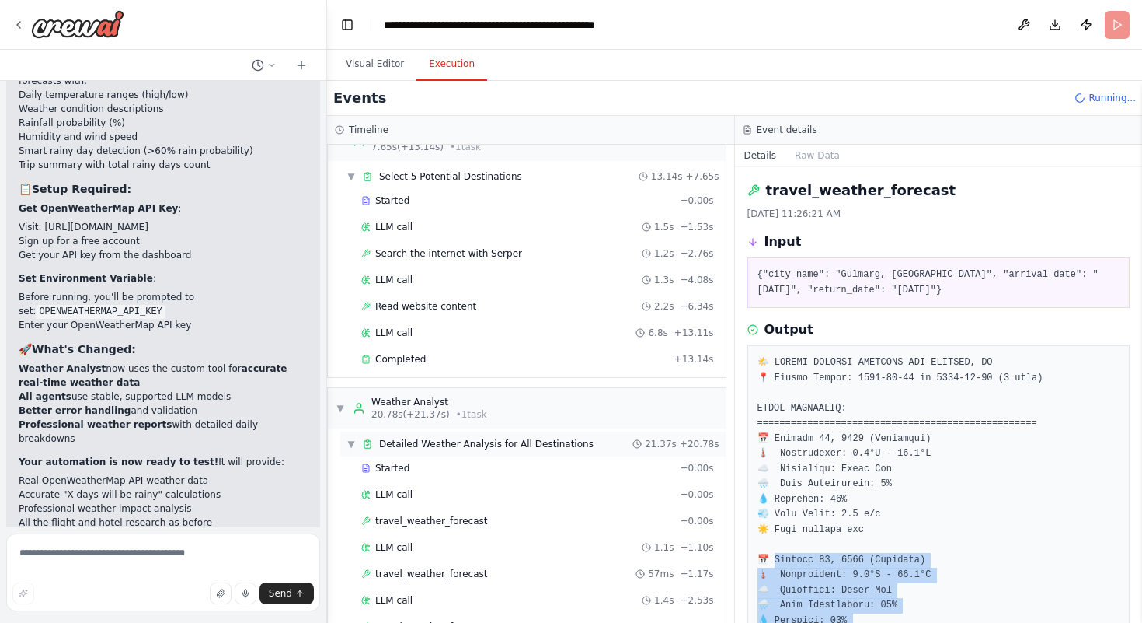
scroll to position [0, 0]
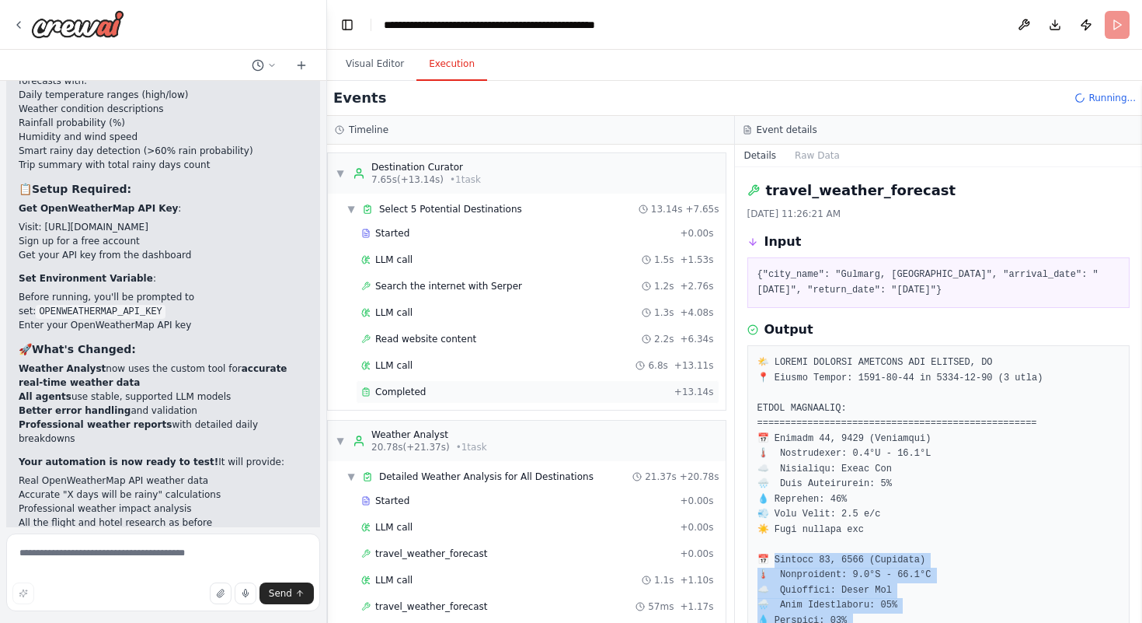
click at [434, 394] on div "Completed" at bounding box center [514, 391] width 307 height 12
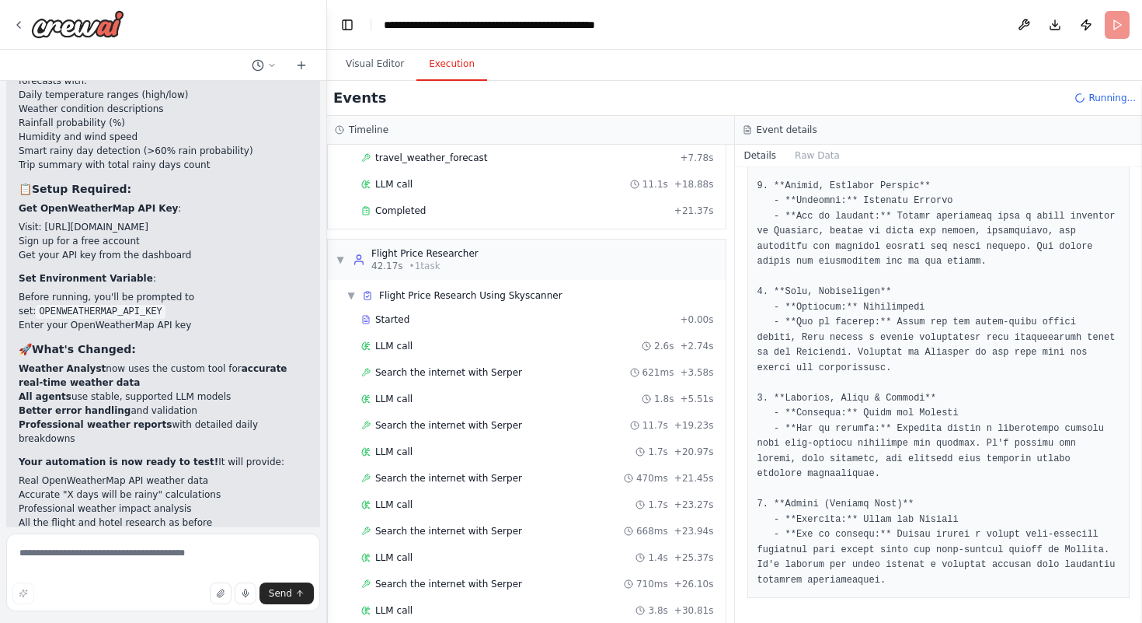
scroll to position [699, 0]
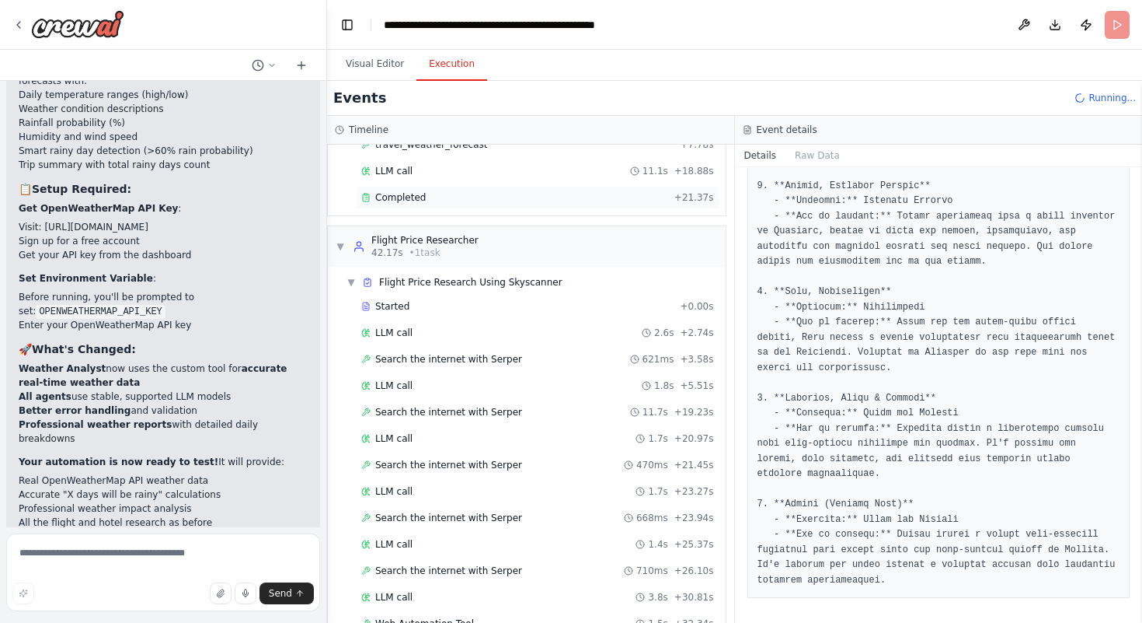
click at [457, 206] on div "Completed + 21.37s" at bounding box center [538, 197] width 364 height 23
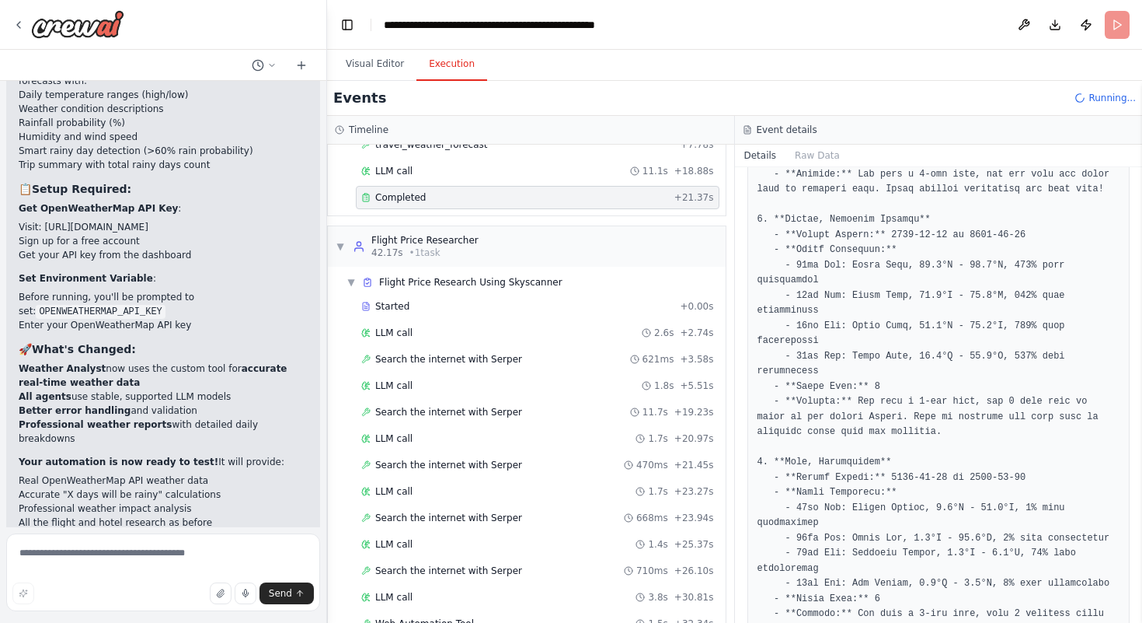
scroll to position [447, 0]
click at [917, 340] on pre at bounding box center [939, 542] width 363 height 1000
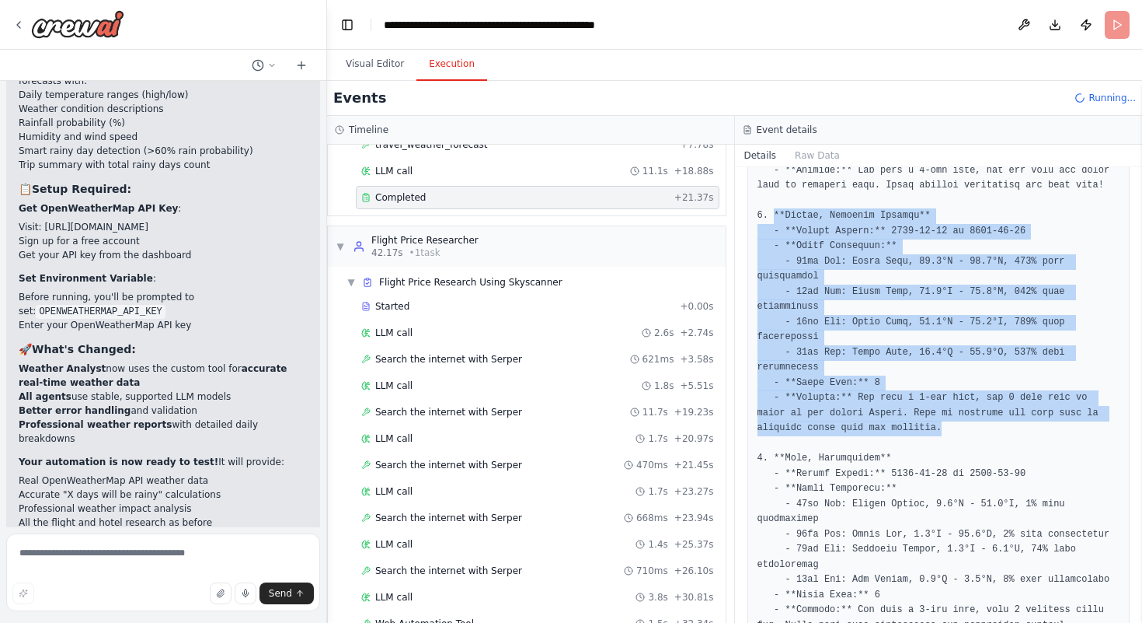
drag, startPoint x: 776, startPoint y: 291, endPoint x: 994, endPoint y: 507, distance: 306.6
click at [994, 508] on pre at bounding box center [939, 542] width 363 height 1000
click at [912, 461] on pre at bounding box center [939, 542] width 363 height 1000
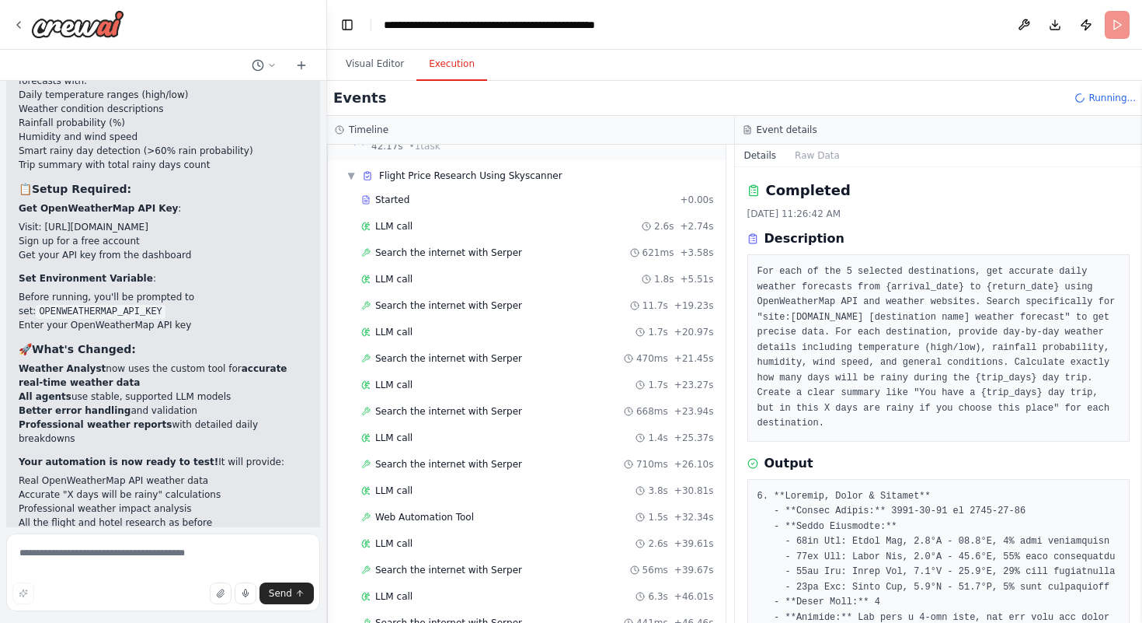
scroll to position [1423, 0]
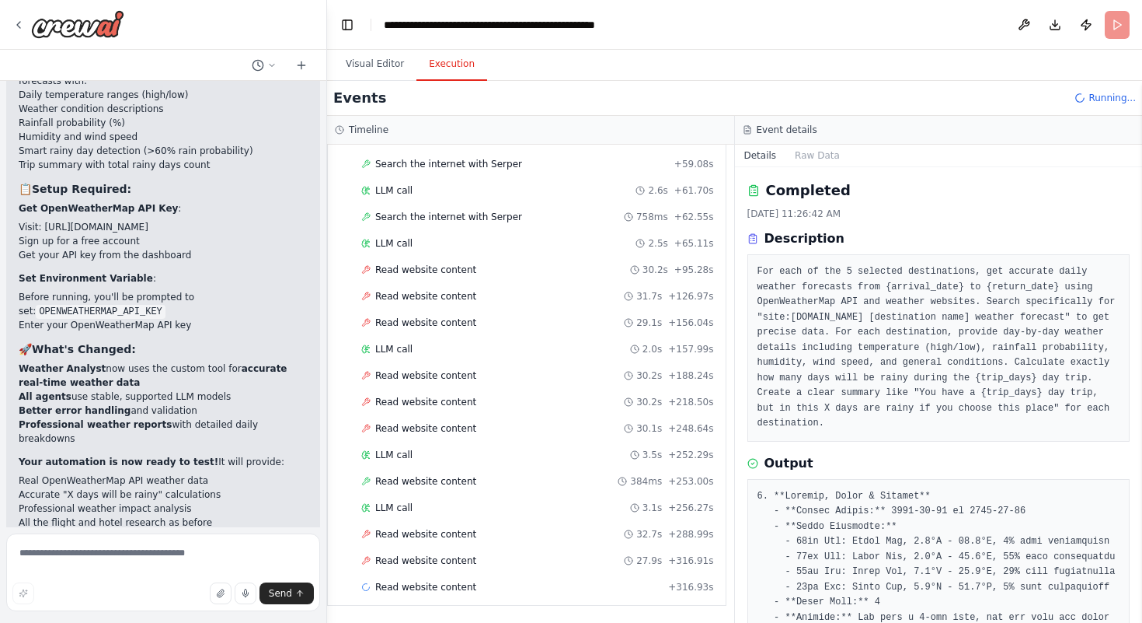
click at [415, 493] on div "Started + 0.00s LLM call 2.6s + 2.74s Search the internet with Serper 621ms + 3…" at bounding box center [532, 86] width 385 height 1031
click at [423, 408] on div "Read website content 30.2s + 218.50s" at bounding box center [538, 401] width 364 height 23
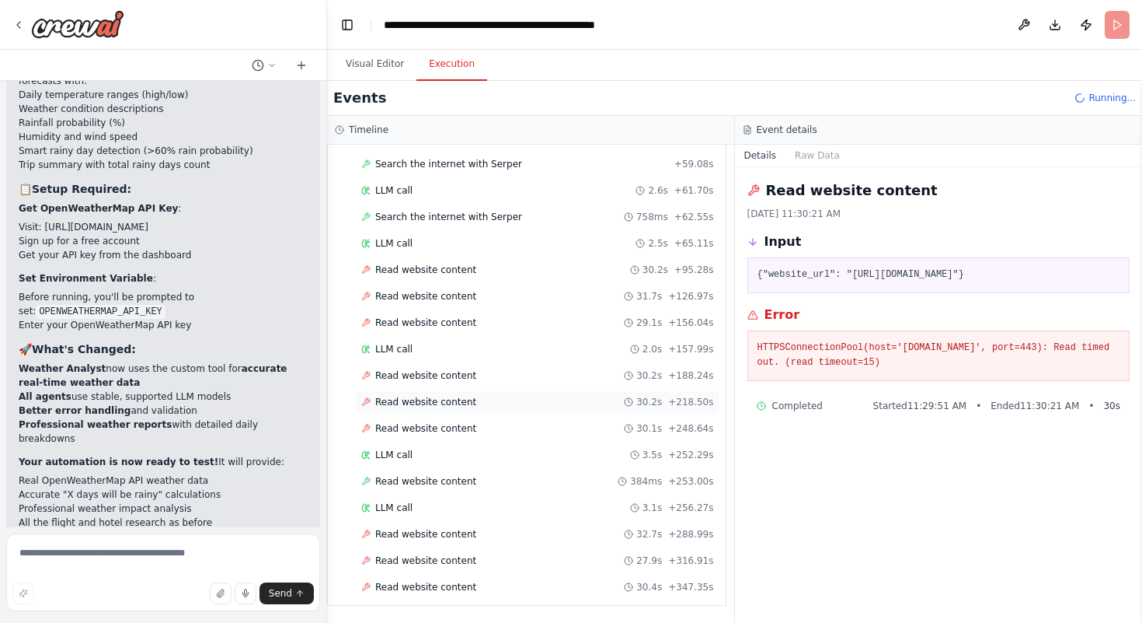
click at [425, 413] on div "Read website content 30.2s + 218.50s" at bounding box center [538, 401] width 364 height 23
click at [404, 463] on div "LLM call 3.5s + 252.29s" at bounding box center [538, 454] width 364 height 23
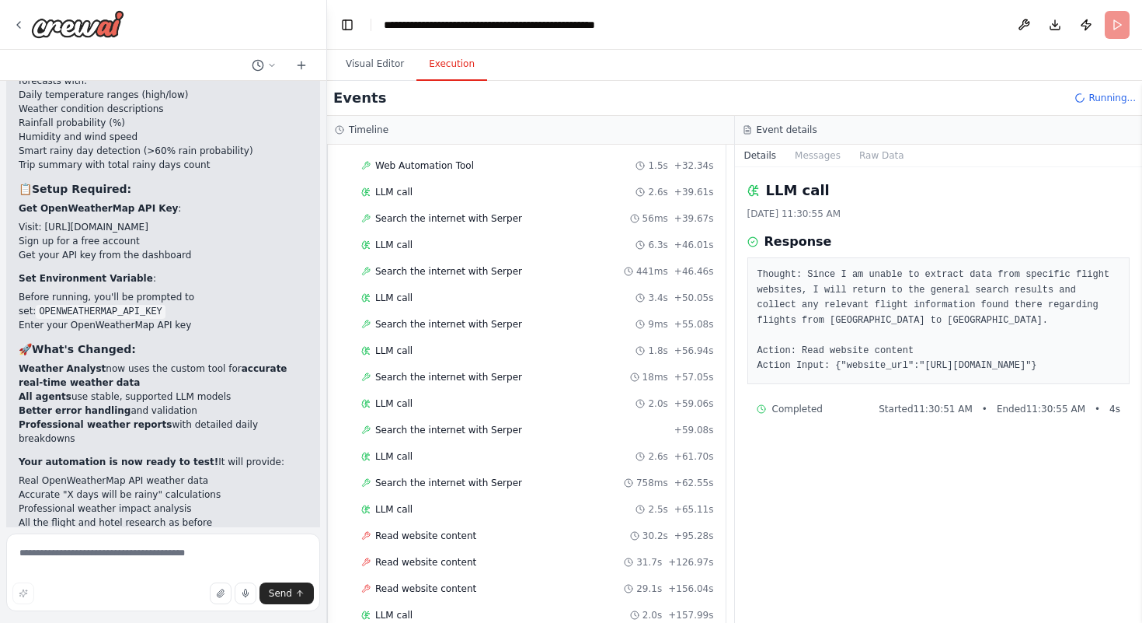
scroll to position [1091, 0]
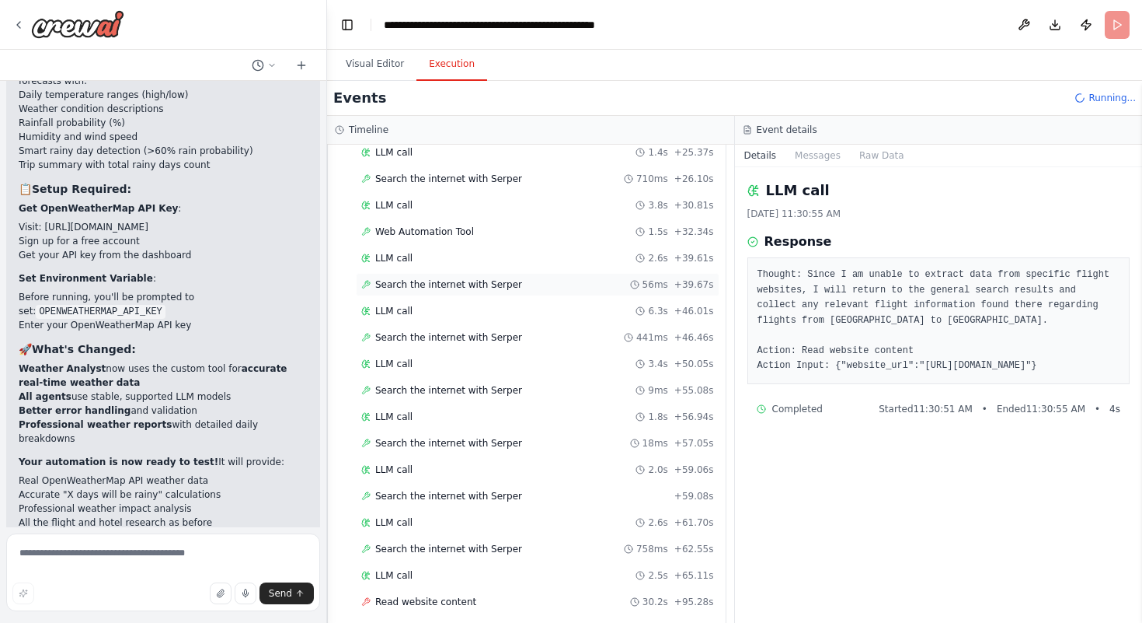
click at [455, 290] on span "Search the internet with Serper" at bounding box center [448, 284] width 147 height 12
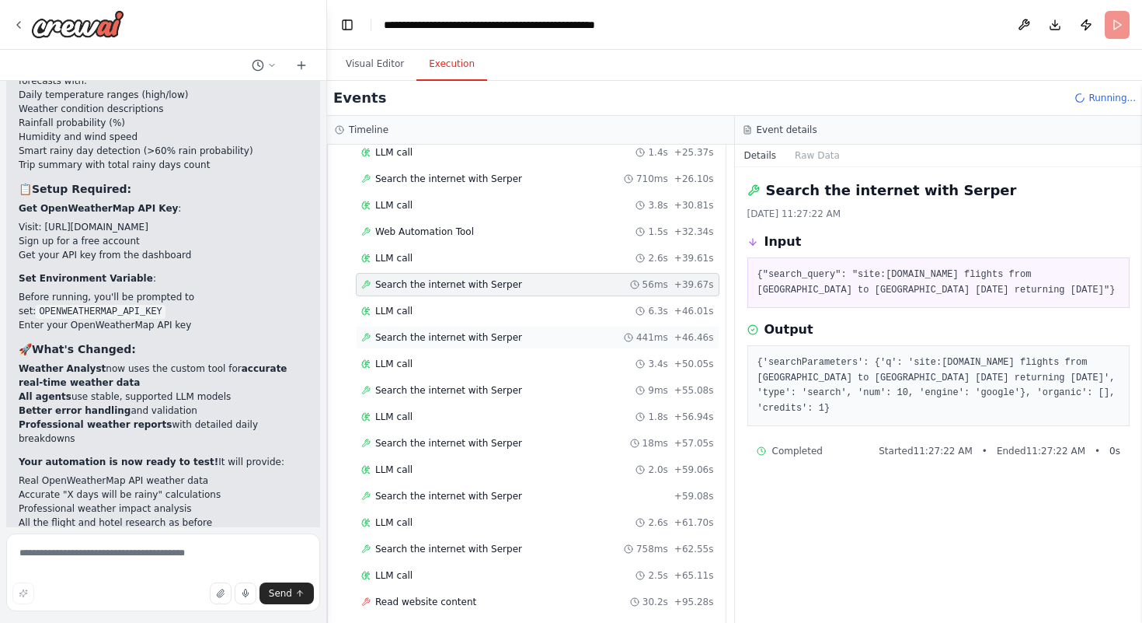
click at [438, 339] on span "Search the internet with Serper" at bounding box center [448, 337] width 147 height 12
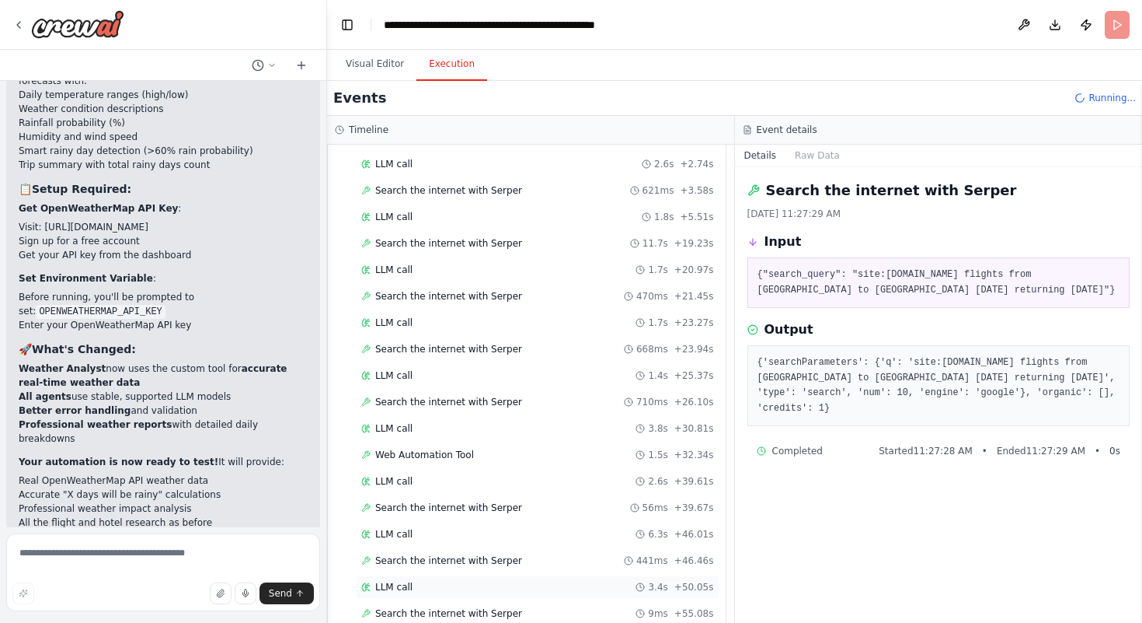
scroll to position [861, 0]
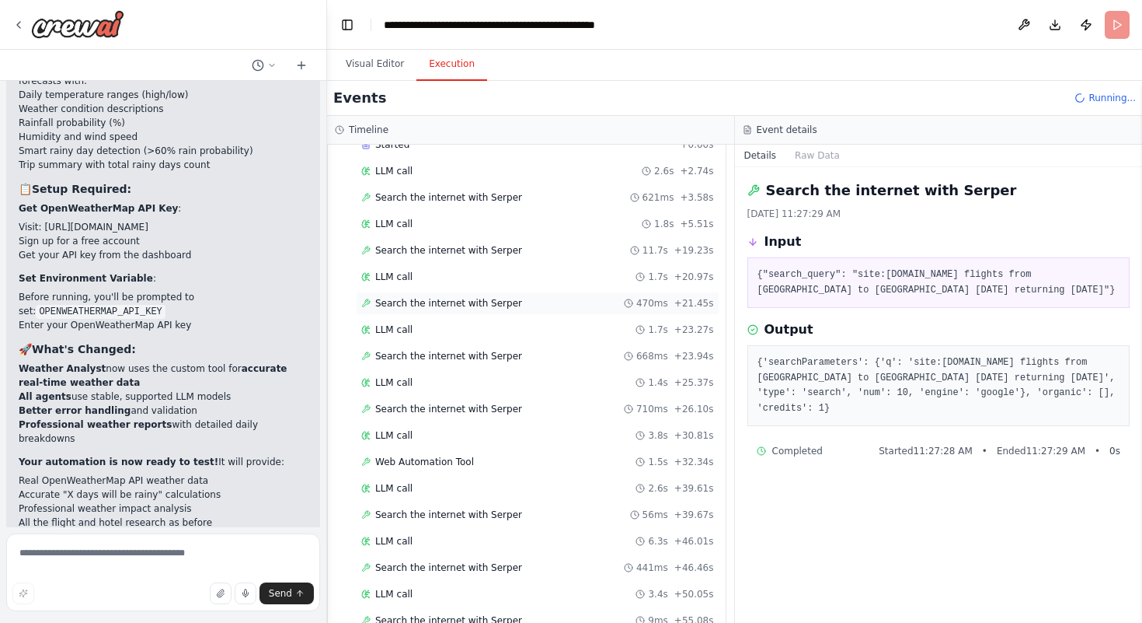
click at [427, 298] on span "Search the internet with Serper" at bounding box center [448, 303] width 147 height 12
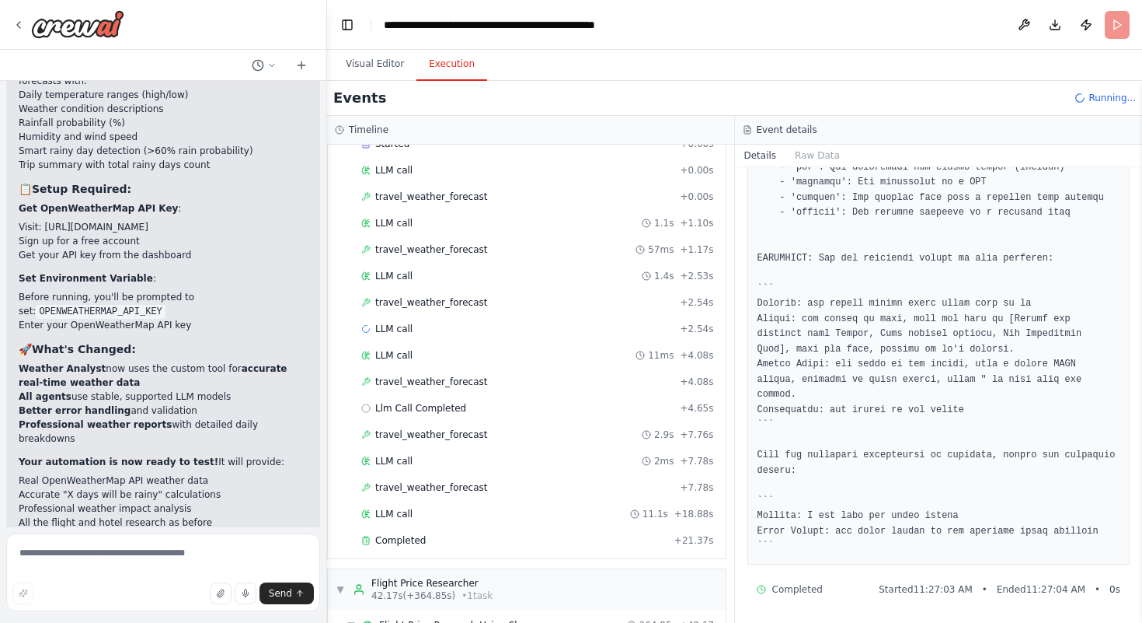
scroll to position [285, 0]
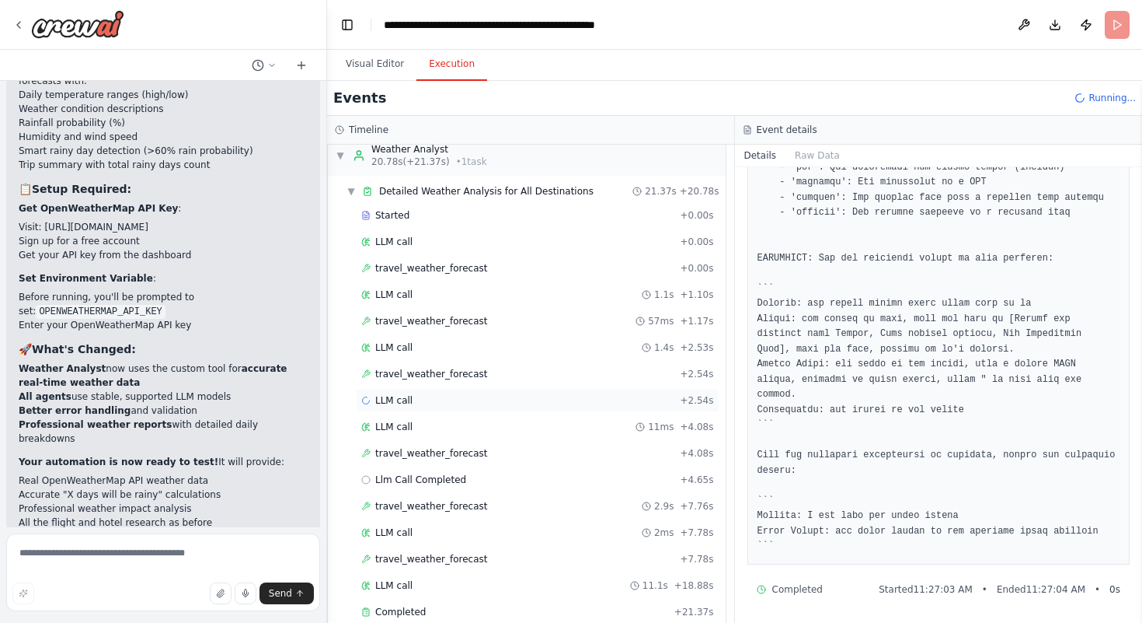
click at [422, 398] on div "LLM call + 2.54s" at bounding box center [537, 400] width 353 height 12
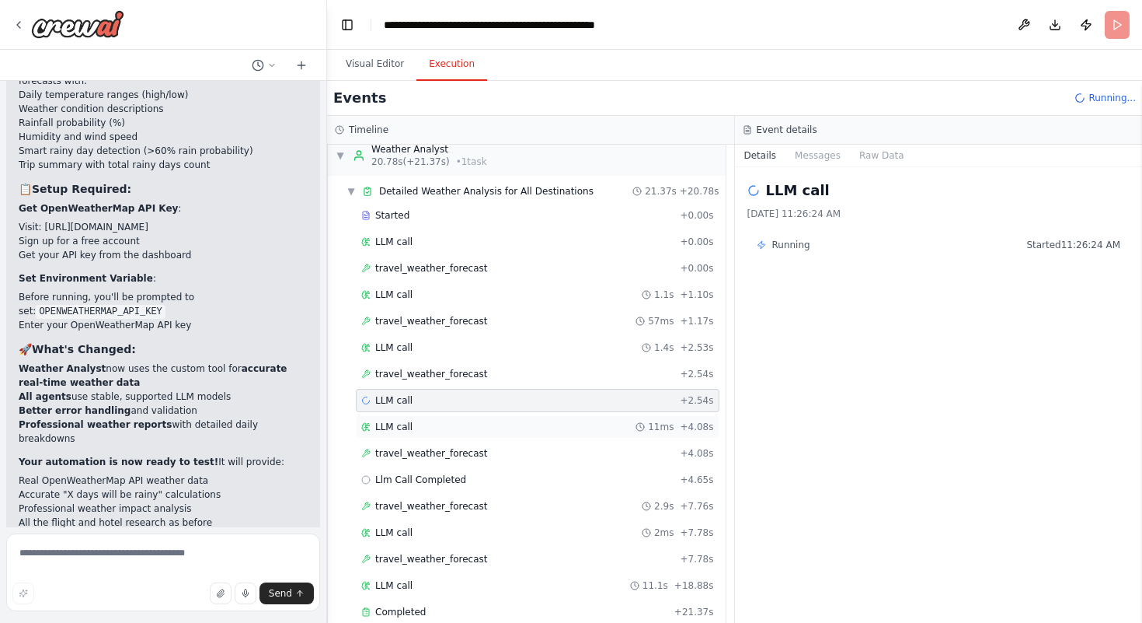
click at [421, 430] on div "LLM call 11ms + 4.08s" at bounding box center [537, 426] width 353 height 12
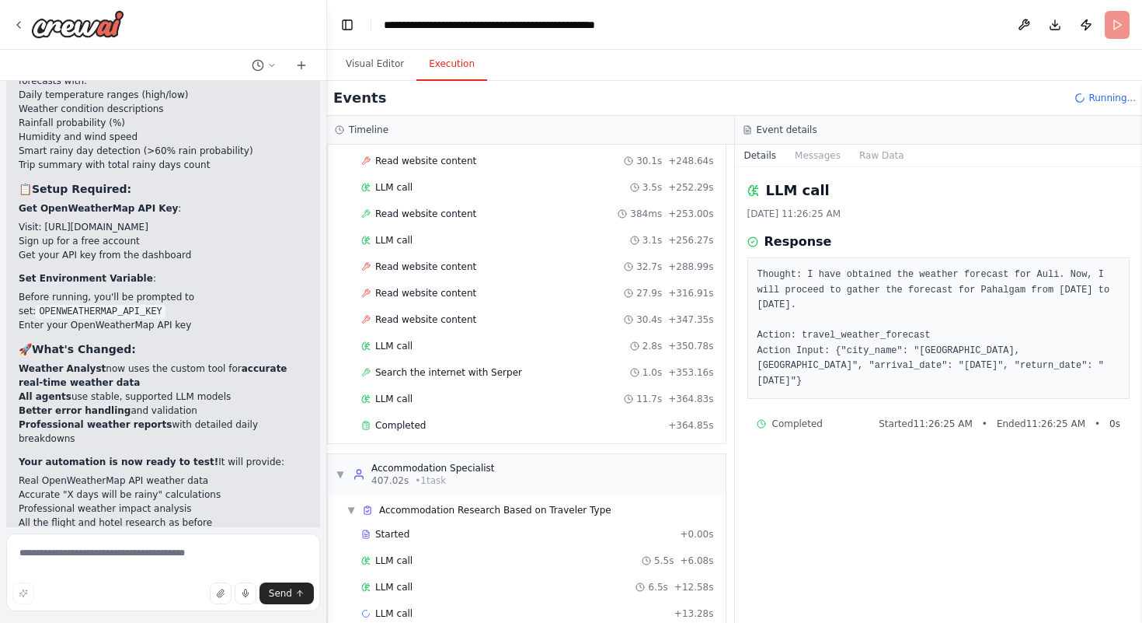
scroll to position [1717, 0]
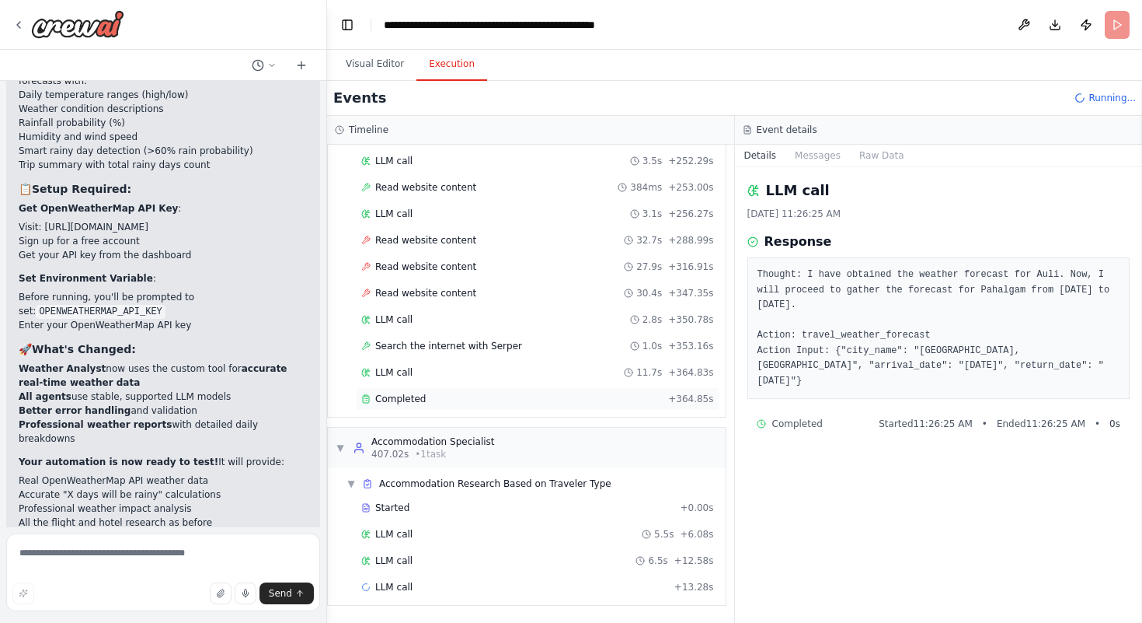
click at [448, 406] on div "Completed + 364.85s" at bounding box center [538, 398] width 364 height 23
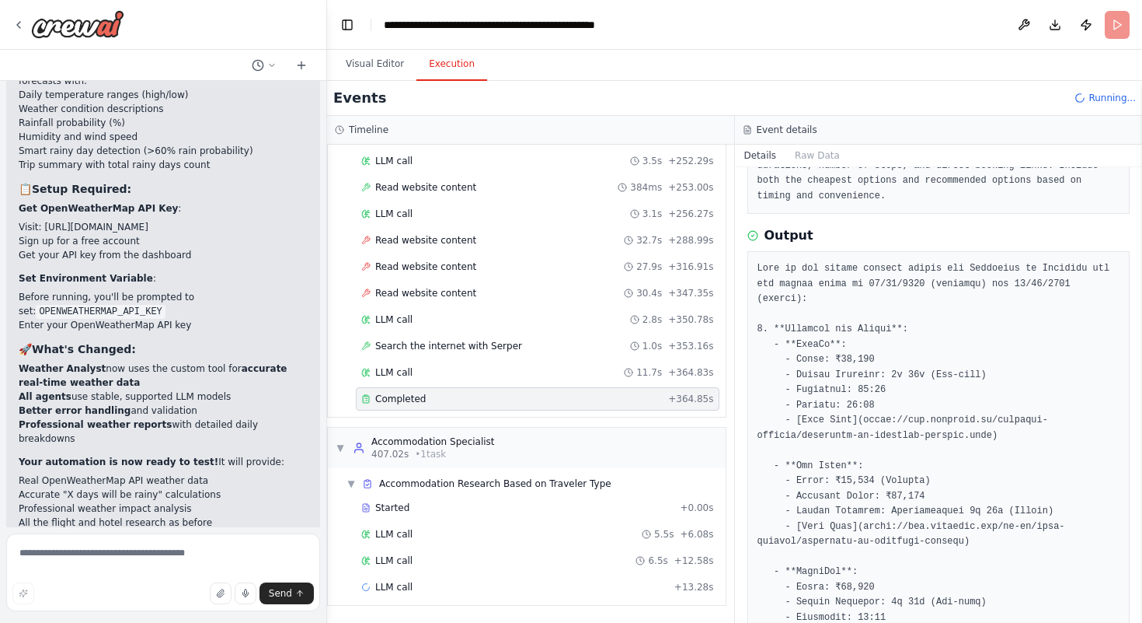
scroll to position [217, 0]
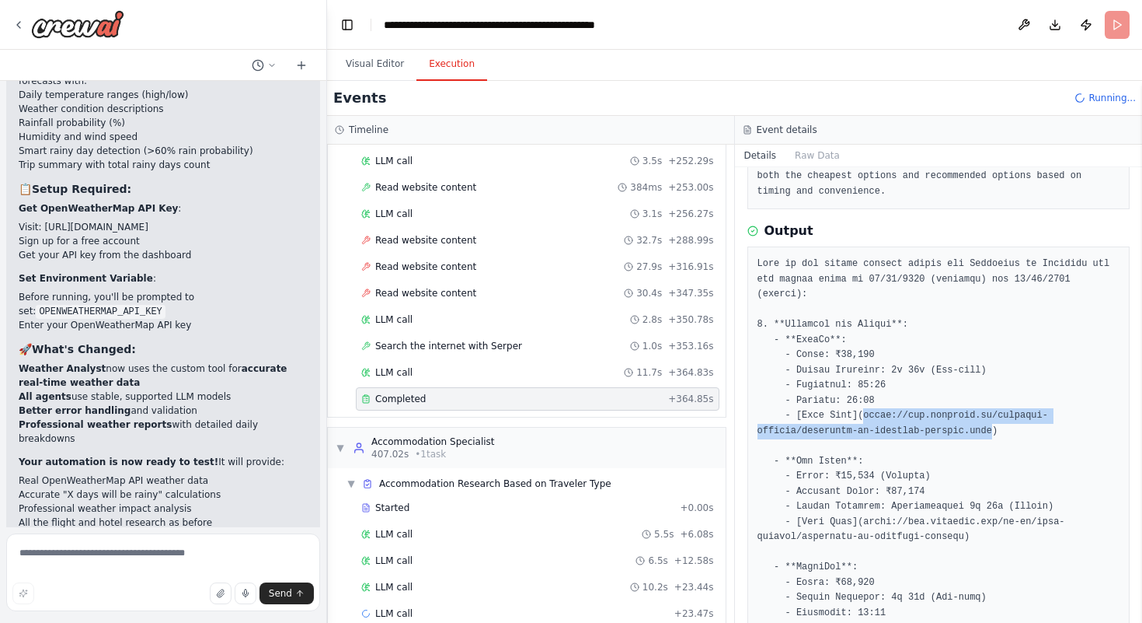
drag, startPoint x: 865, startPoint y: 415, endPoint x: 991, endPoint y: 430, distance: 126.8
click at [991, 430] on pre at bounding box center [939, 612] width 363 height 713
copy pre "https://www.goindigo.in/domestic-flights/bengaluru-to-srinagar-flights.html"
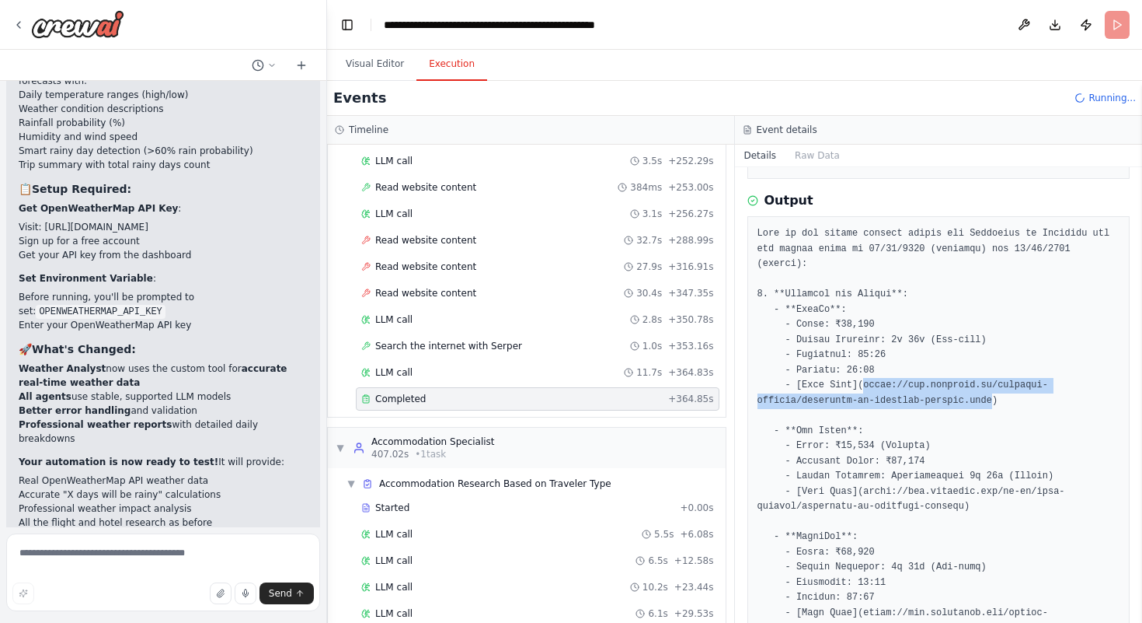
scroll to position [225, 0]
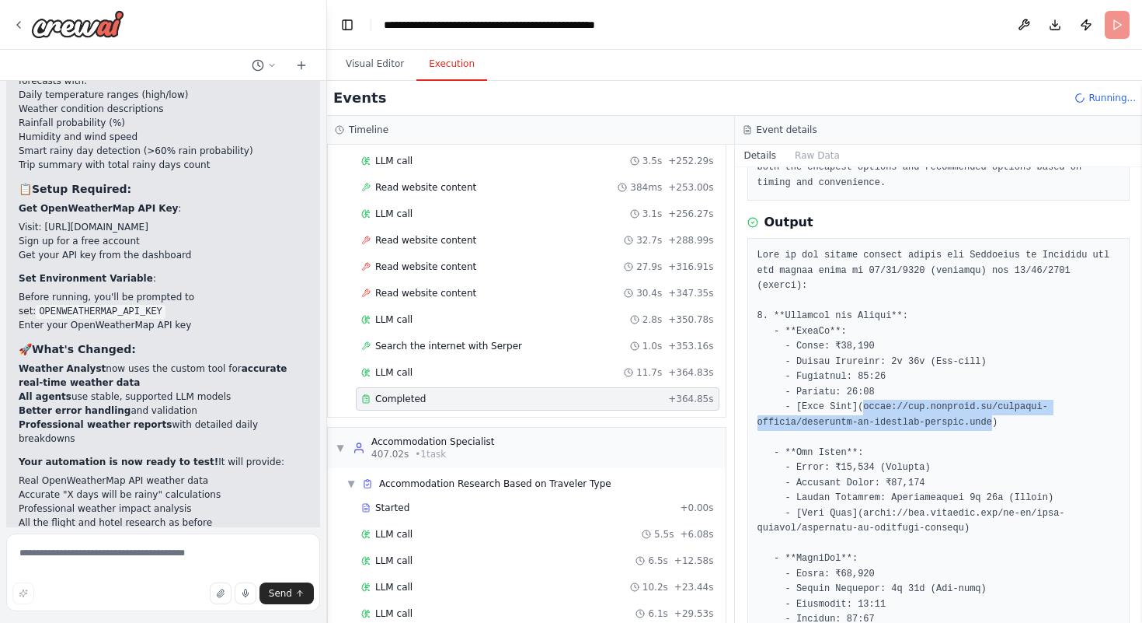
click at [821, 361] on pre at bounding box center [939, 604] width 363 height 713
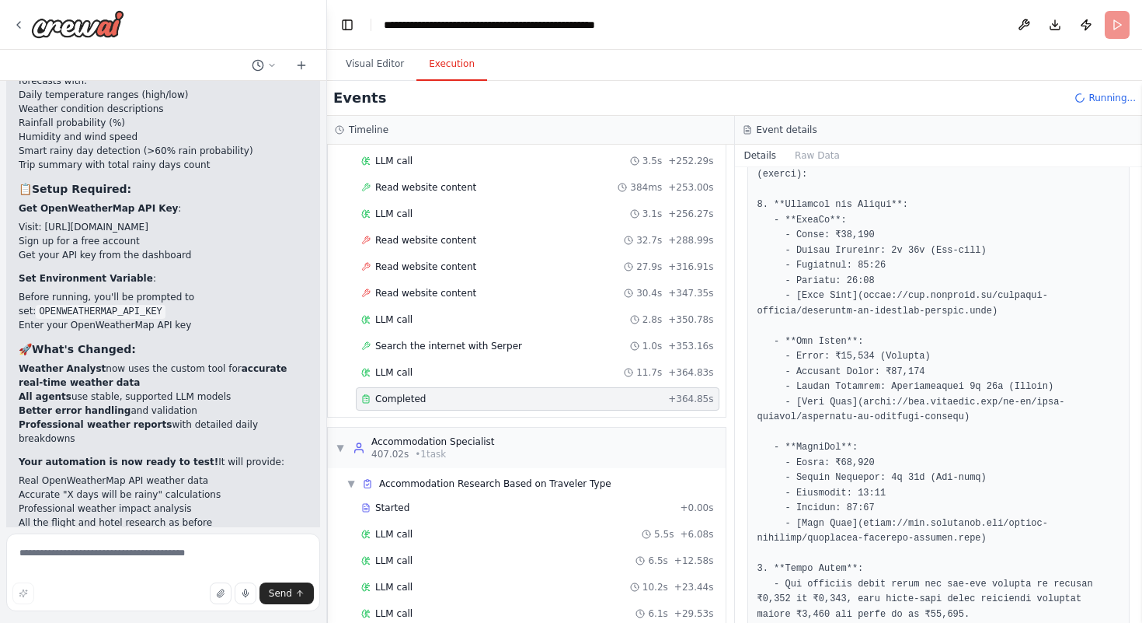
scroll to position [324, 0]
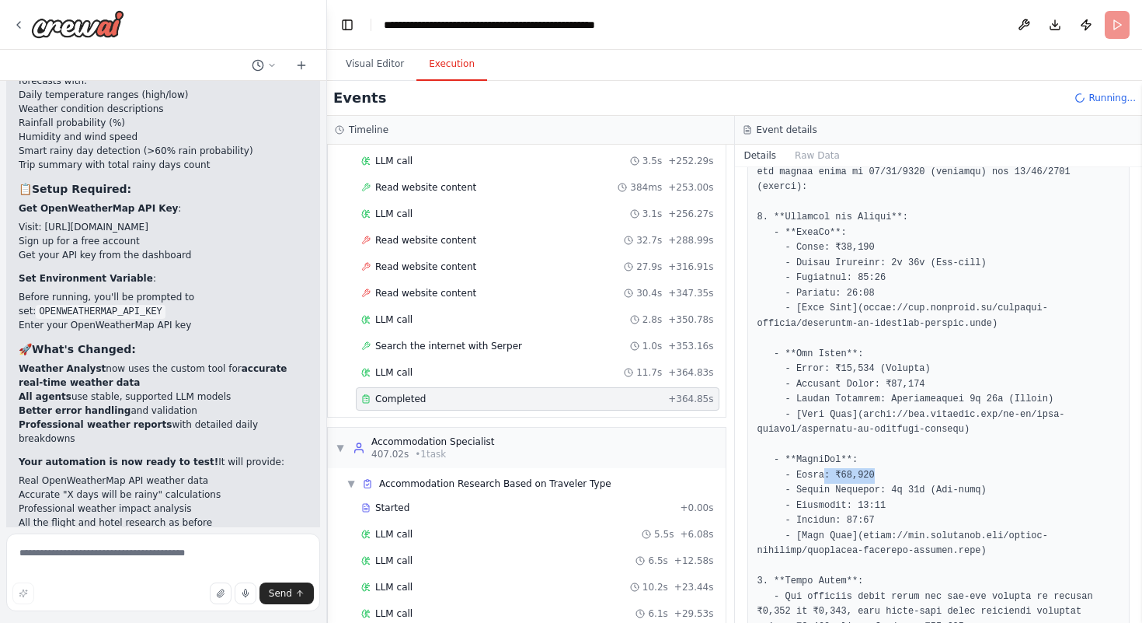
drag, startPoint x: 825, startPoint y: 474, endPoint x: 873, endPoint y: 474, distance: 47.4
click at [873, 474] on pre at bounding box center [939, 505] width 363 height 713
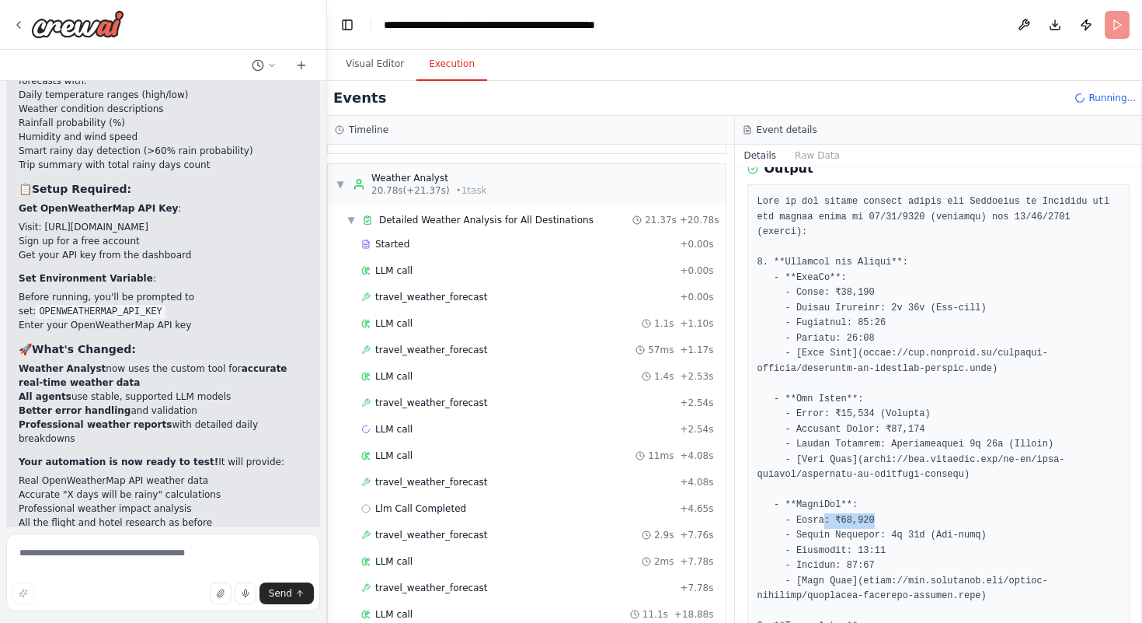
scroll to position [15, 0]
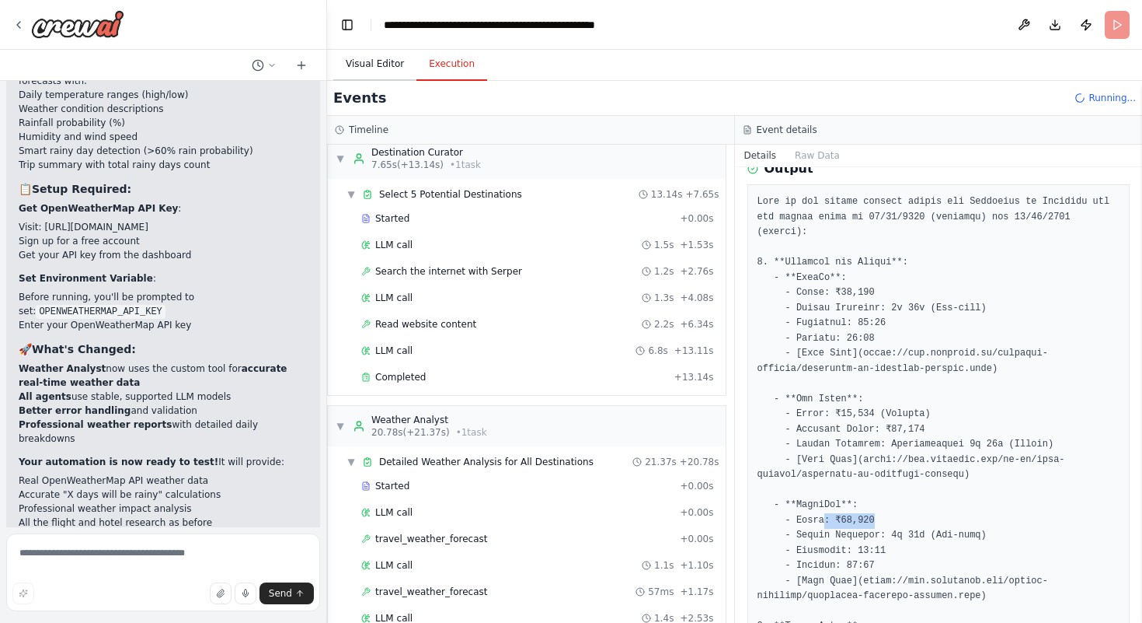
click at [361, 59] on button "Visual Editor" at bounding box center [374, 64] width 83 height 33
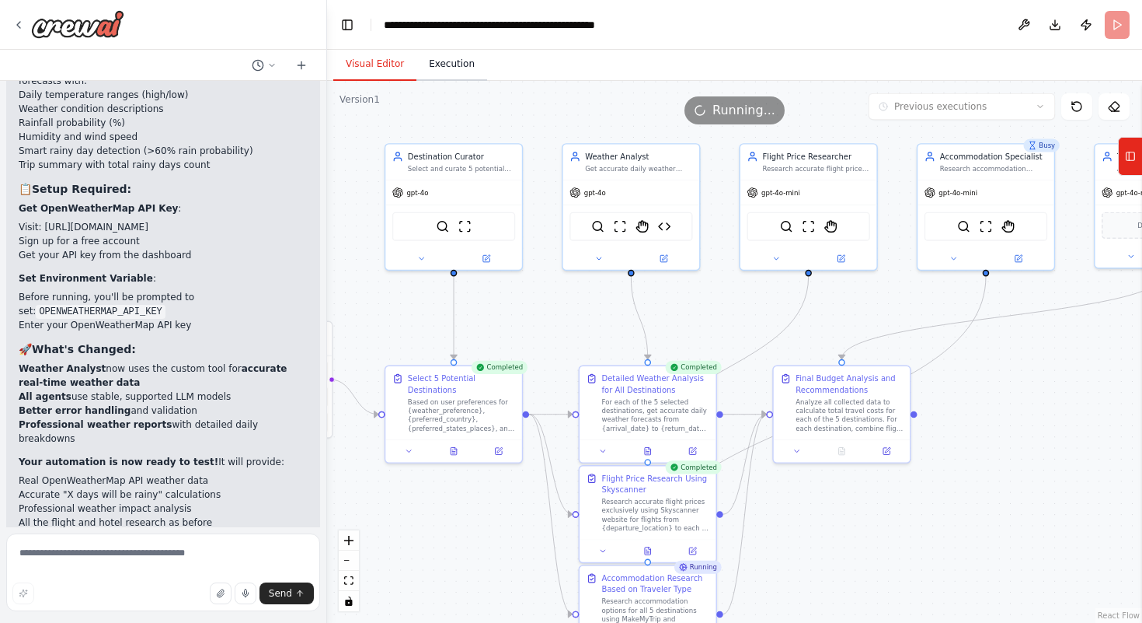
click at [452, 65] on button "Execution" at bounding box center [452, 64] width 71 height 33
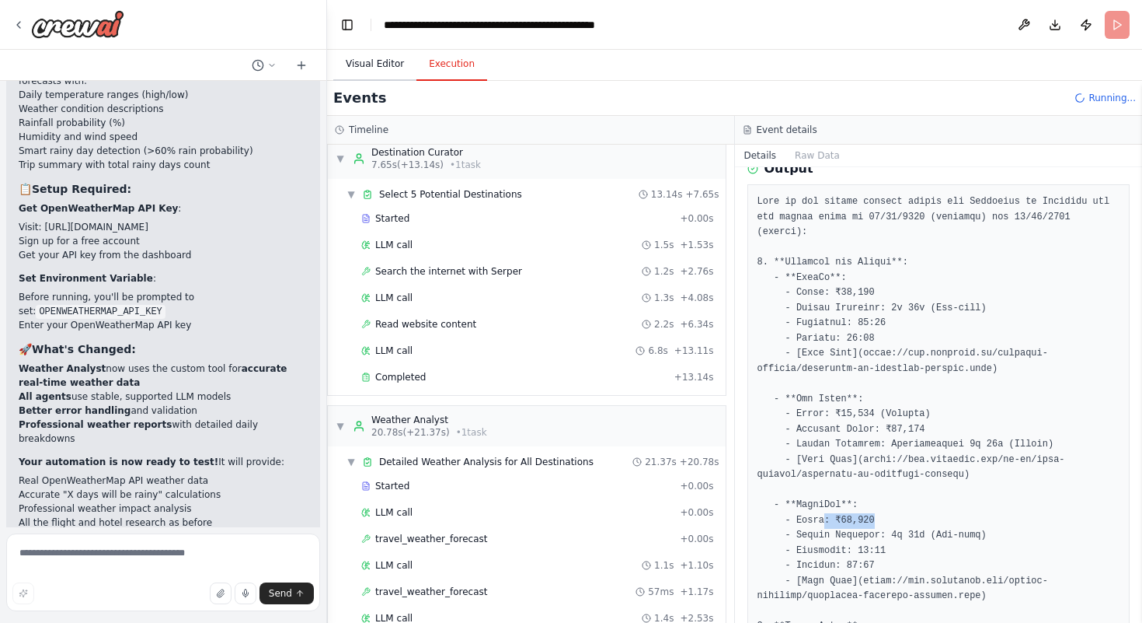
click at [364, 61] on button "Visual Editor" at bounding box center [374, 64] width 83 height 33
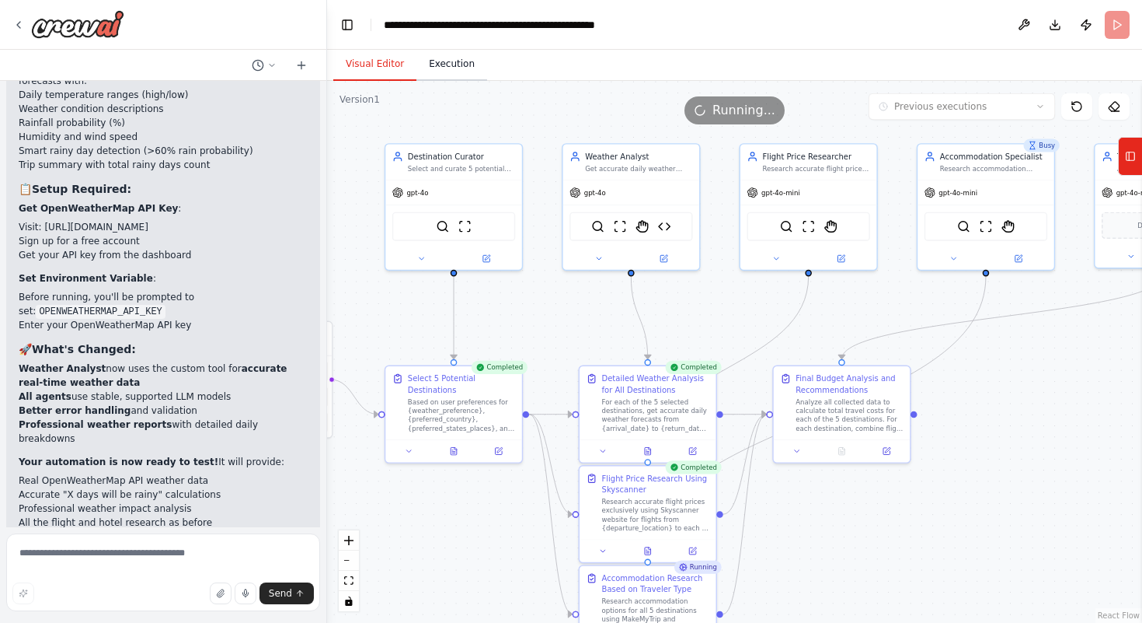
click at [473, 65] on button "Execution" at bounding box center [452, 64] width 71 height 33
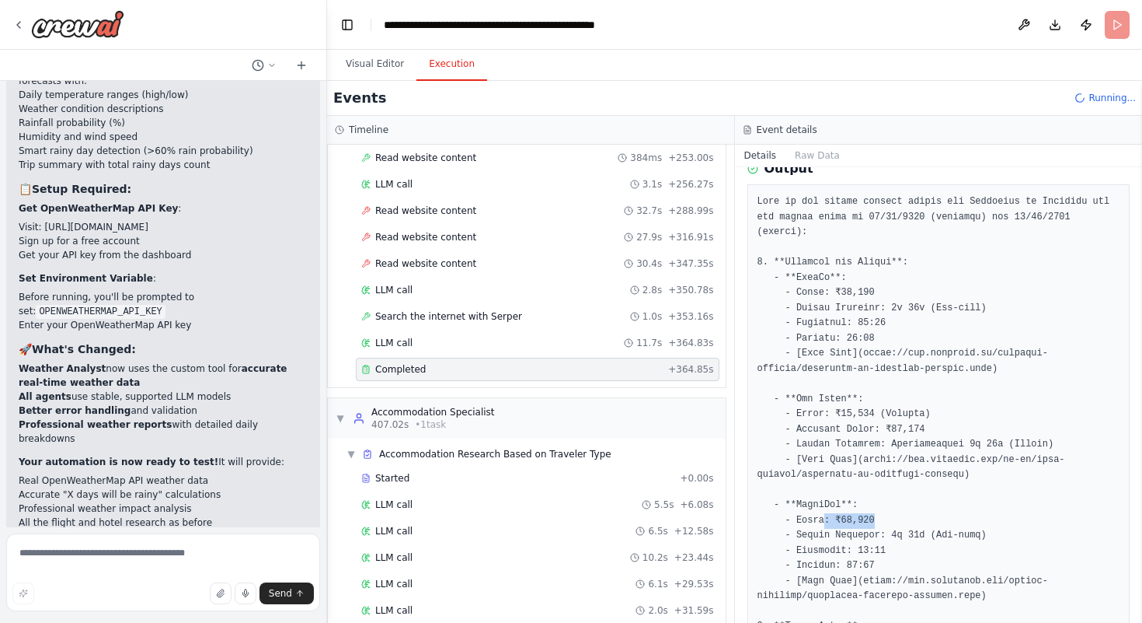
scroll to position [1753, 0]
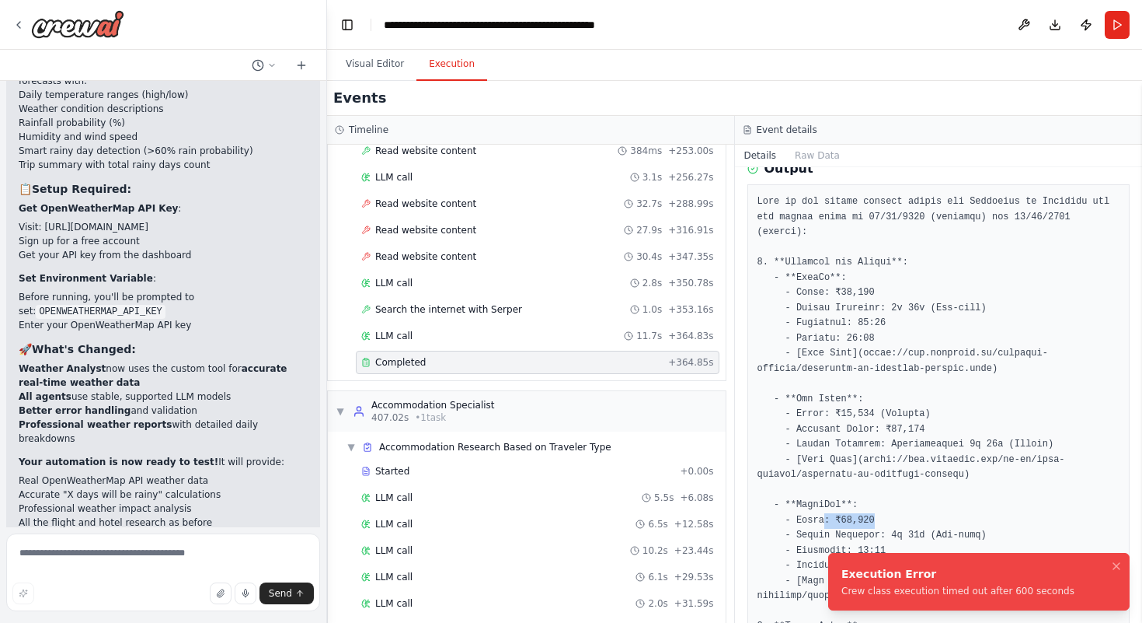
click at [917, 550] on ol "Execution Error Crew class execution timed out after 600 seconds" at bounding box center [979, 581] width 326 height 82
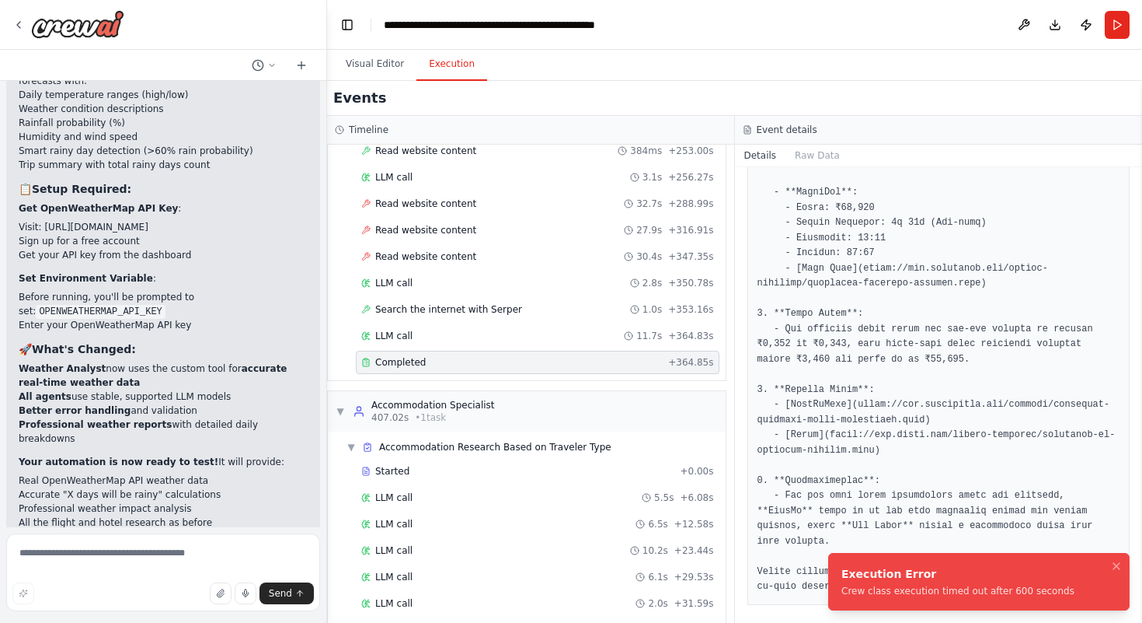
scroll to position [613, 0]
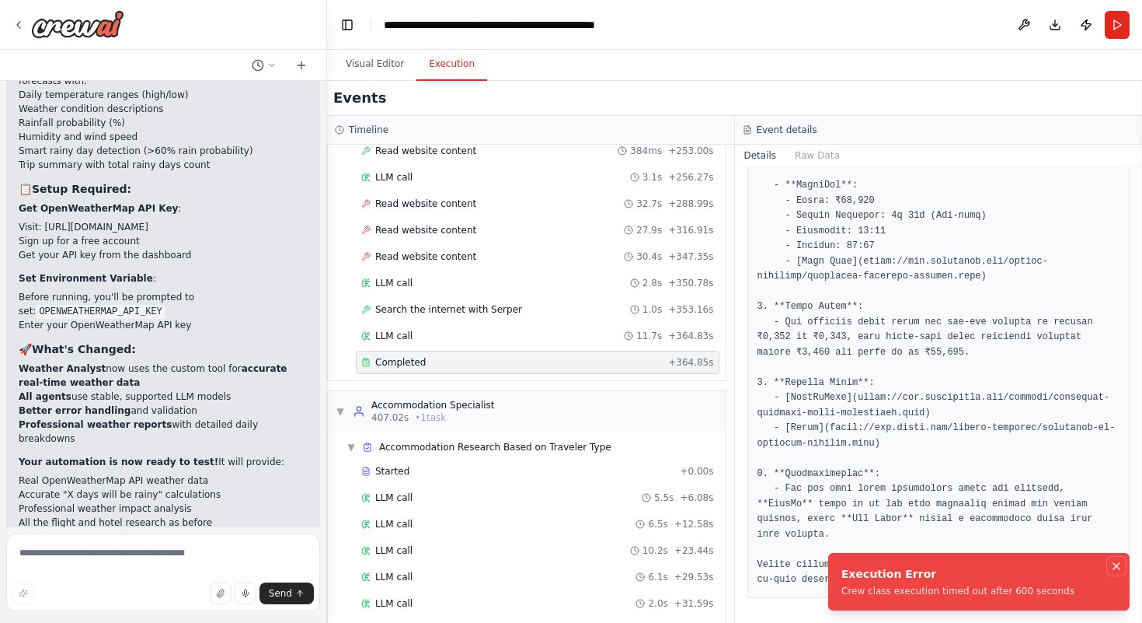
click at [1122, 560] on icon "Notifications (F8)" at bounding box center [1117, 566] width 12 height 12
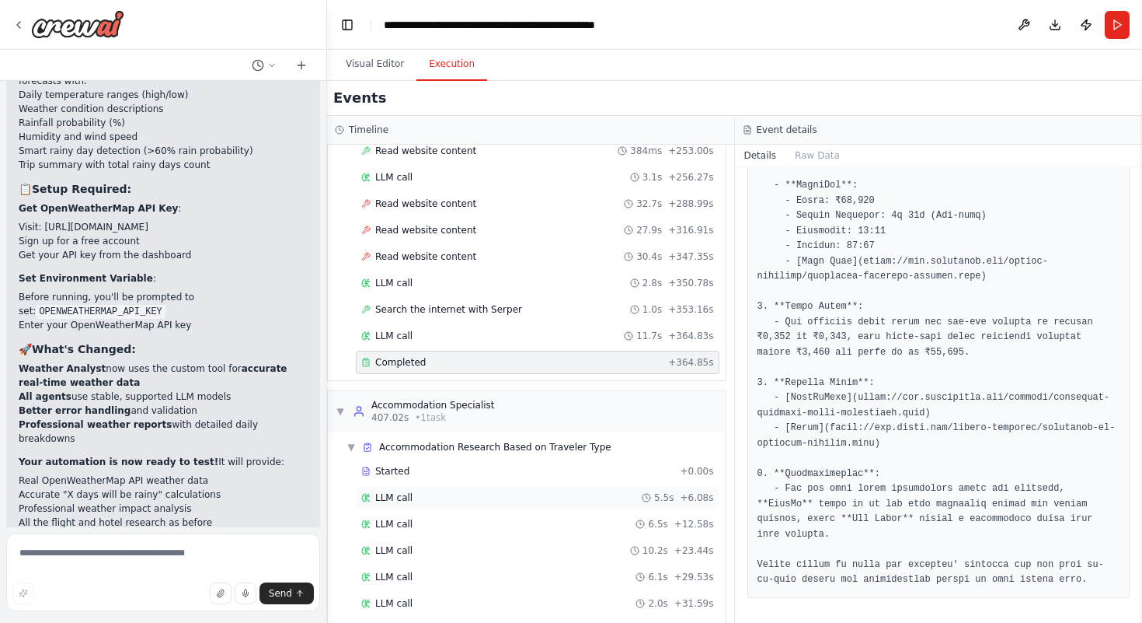
scroll to position [2192, 0]
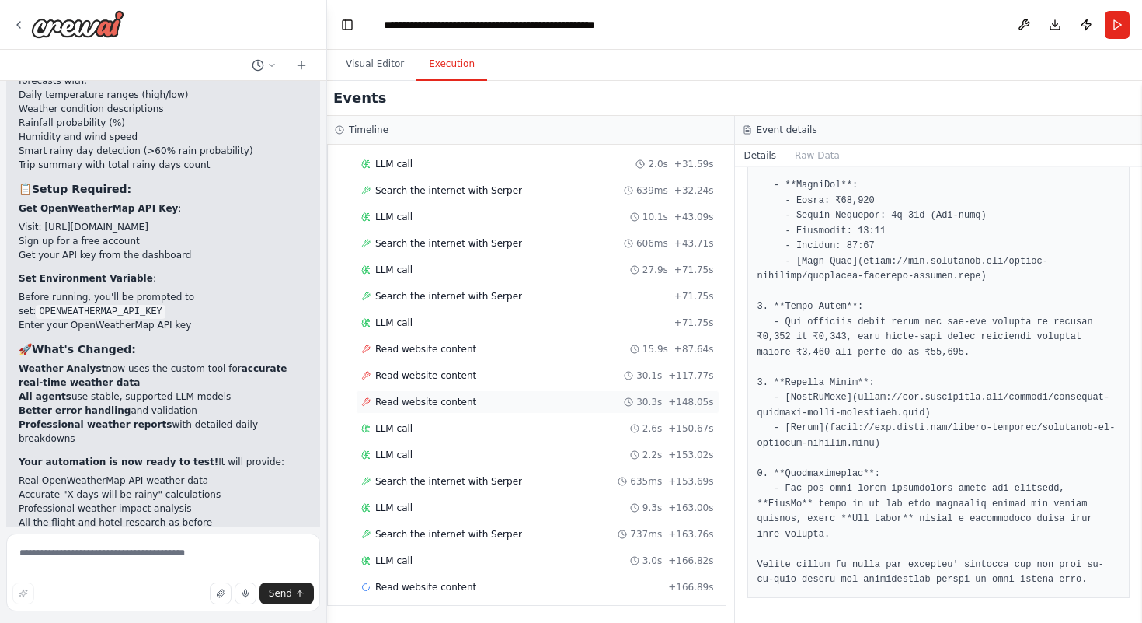
click at [479, 392] on div "Read website content 30.3s + 148.05s" at bounding box center [538, 401] width 364 height 23
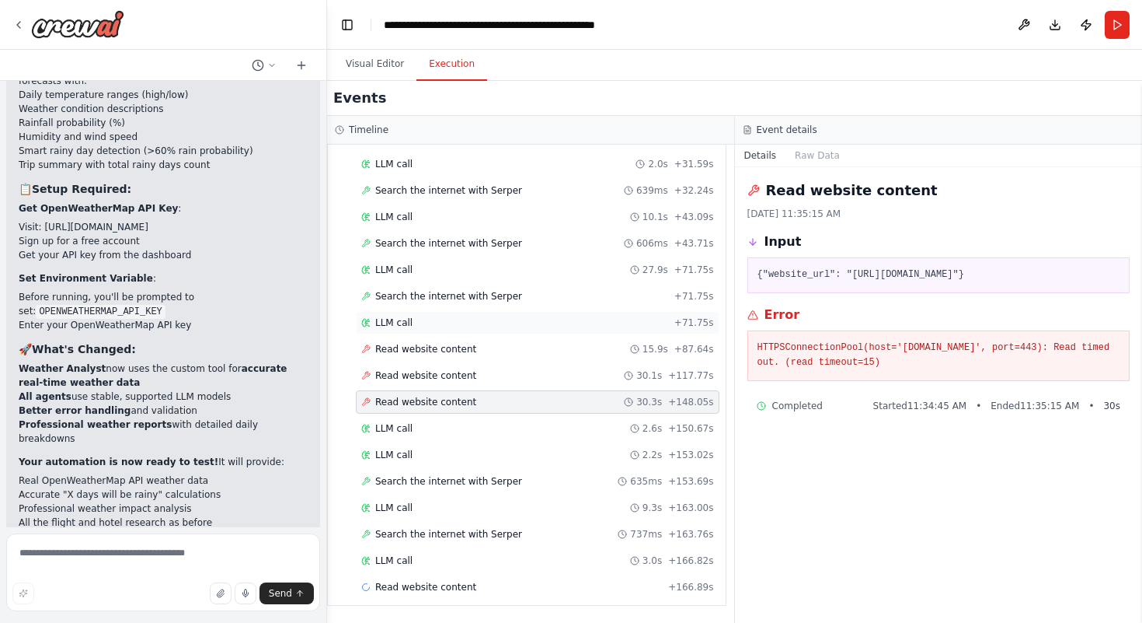
click at [438, 330] on div "LLM call + 71.75s" at bounding box center [538, 322] width 364 height 23
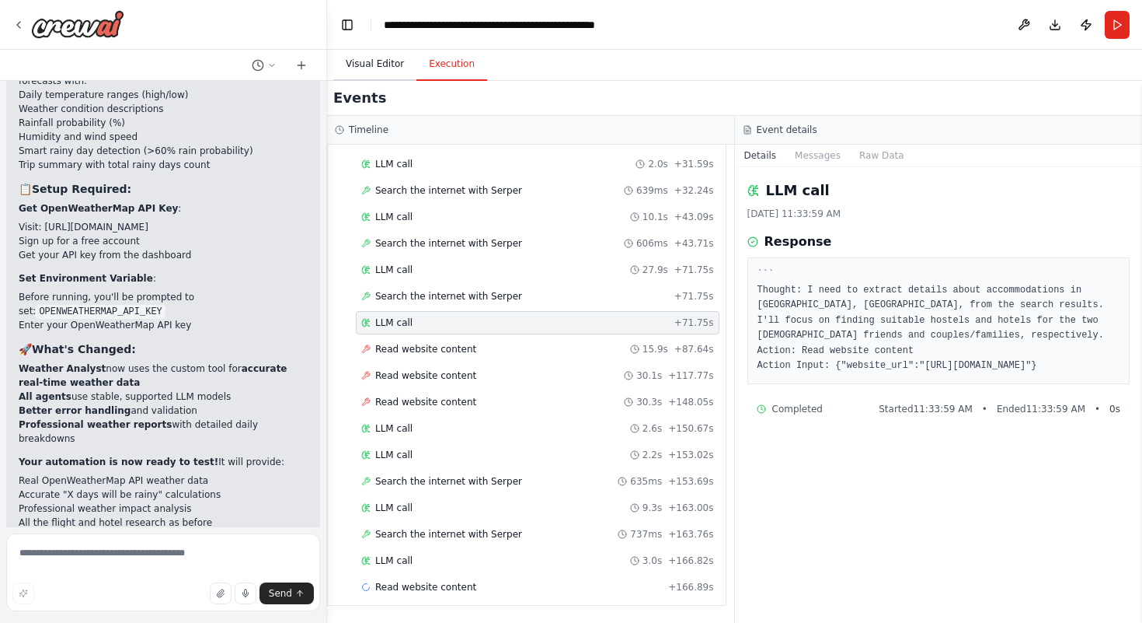
click at [377, 76] on button "Visual Editor" at bounding box center [374, 64] width 83 height 33
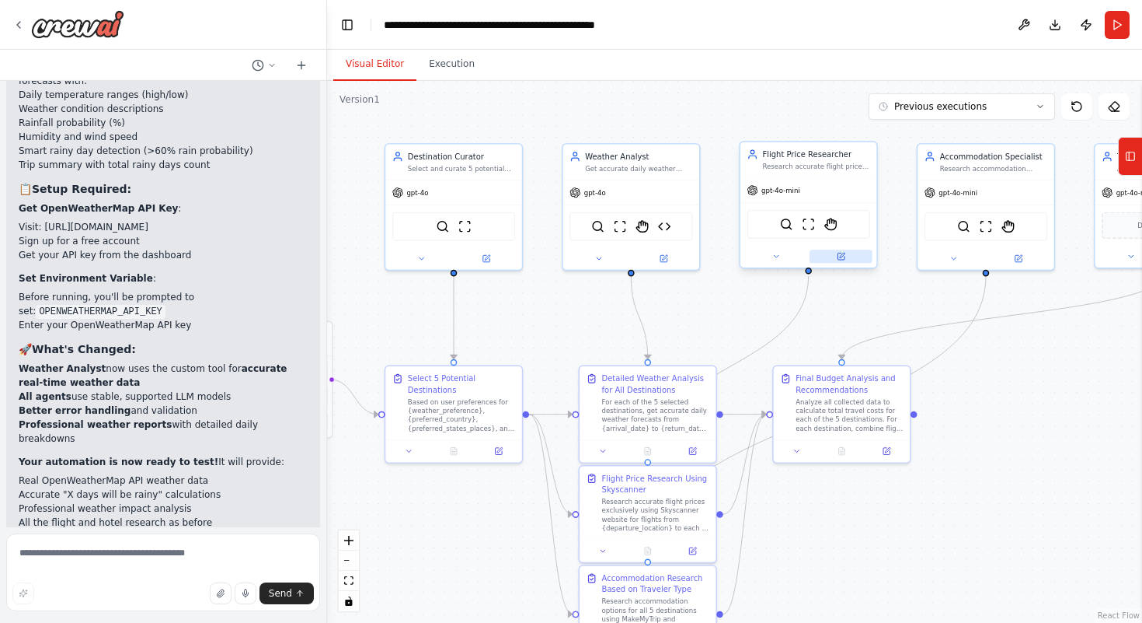
click at [839, 256] on icon at bounding box center [841, 256] width 7 height 7
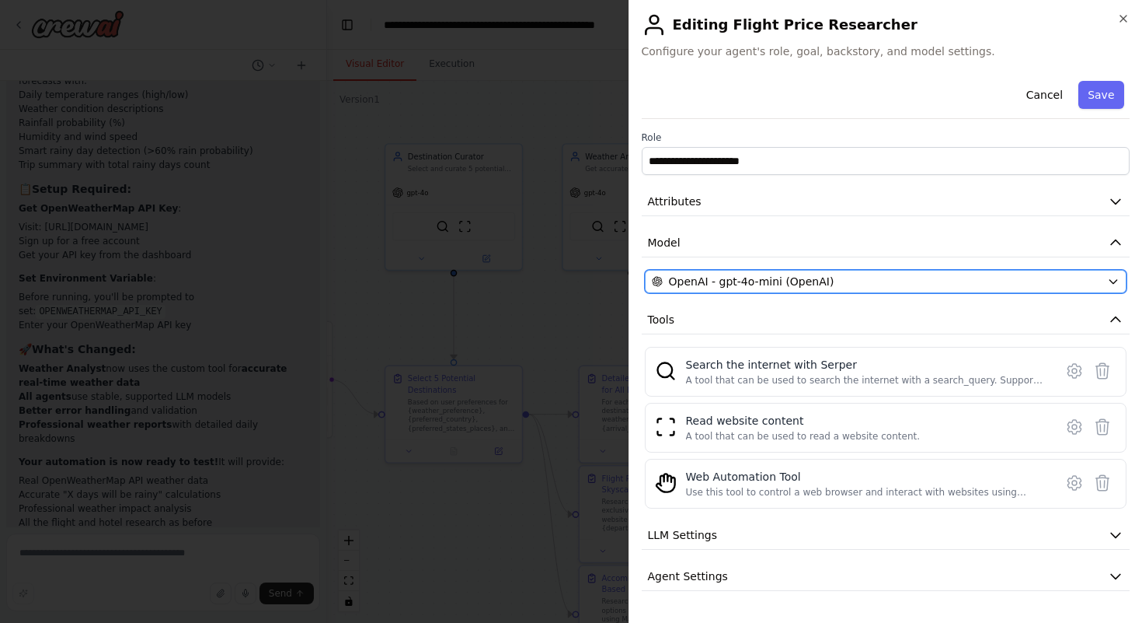
click at [755, 285] on span "OpenAI - gpt-4o-mini (OpenAI)" at bounding box center [752, 282] width 166 height 16
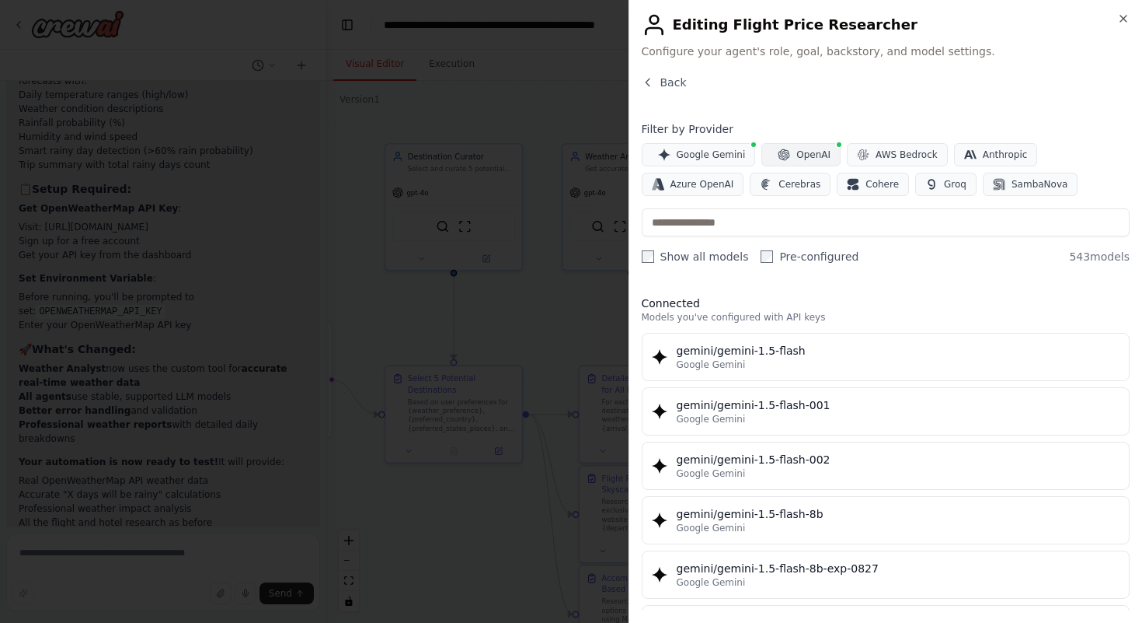
click at [777, 166] on button "OpenAI" at bounding box center [801, 154] width 79 height 23
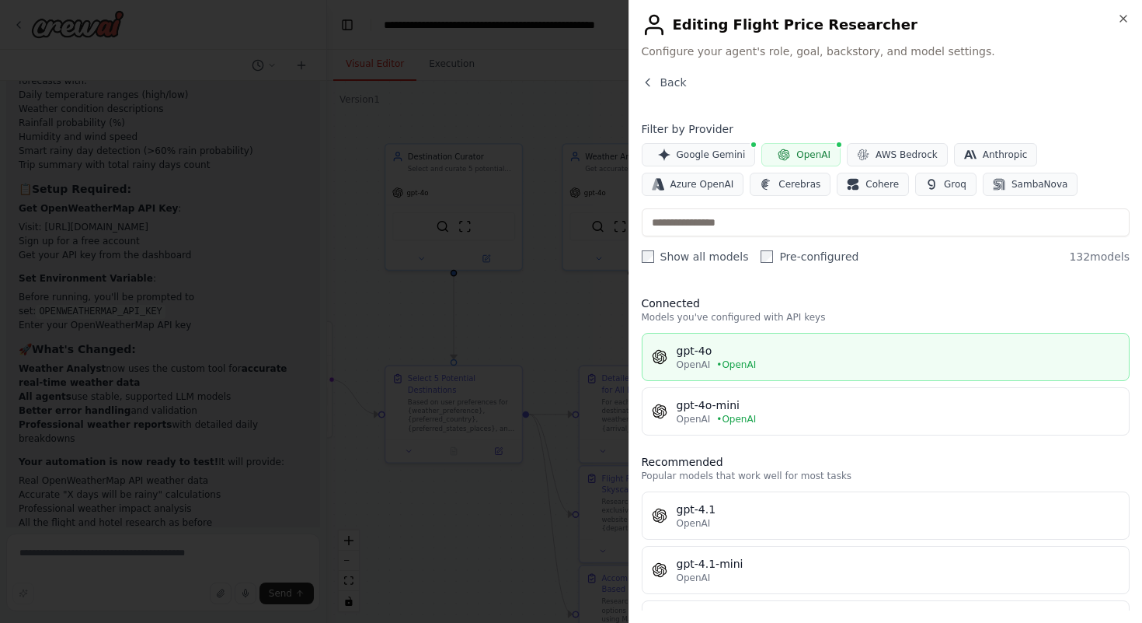
click at [703, 357] on div "gpt-4o" at bounding box center [899, 351] width 444 height 16
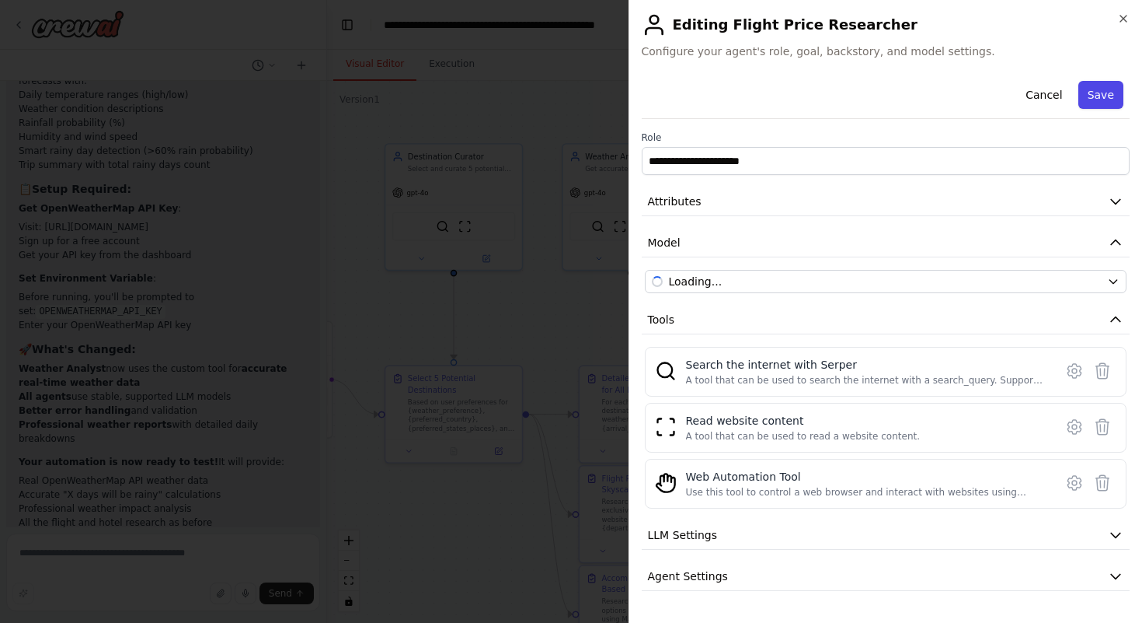
click at [1079, 101] on button "Save" at bounding box center [1101, 95] width 45 height 28
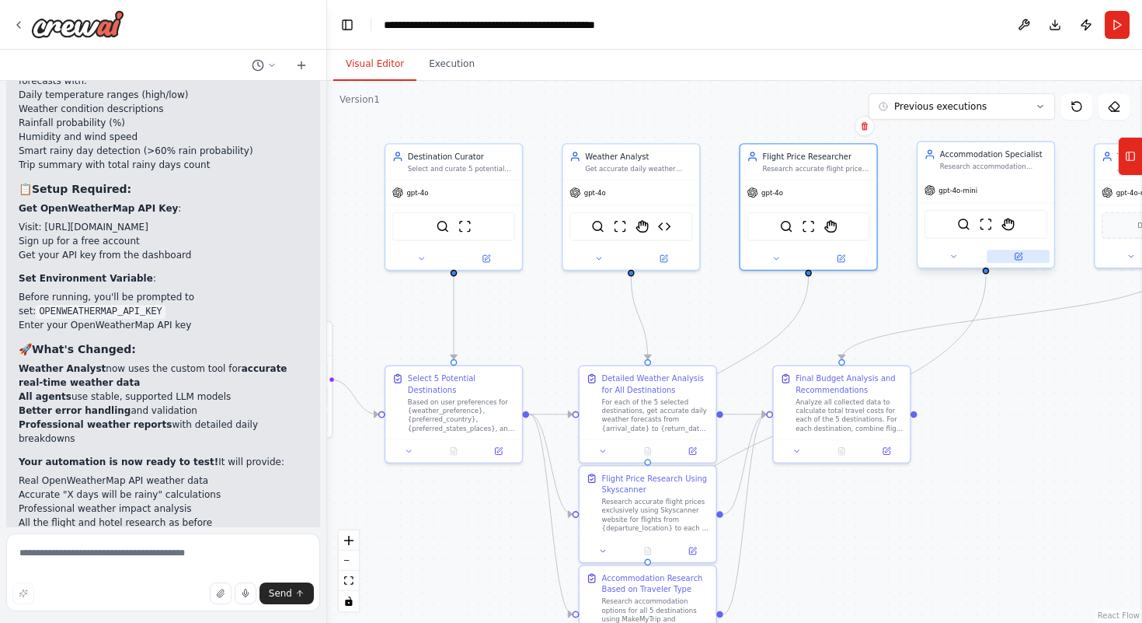
click at [1013, 256] on button at bounding box center [1018, 255] width 63 height 13
click at [1025, 264] on div at bounding box center [986, 256] width 137 height 23
click at [1013, 257] on button at bounding box center [1018, 255] width 63 height 13
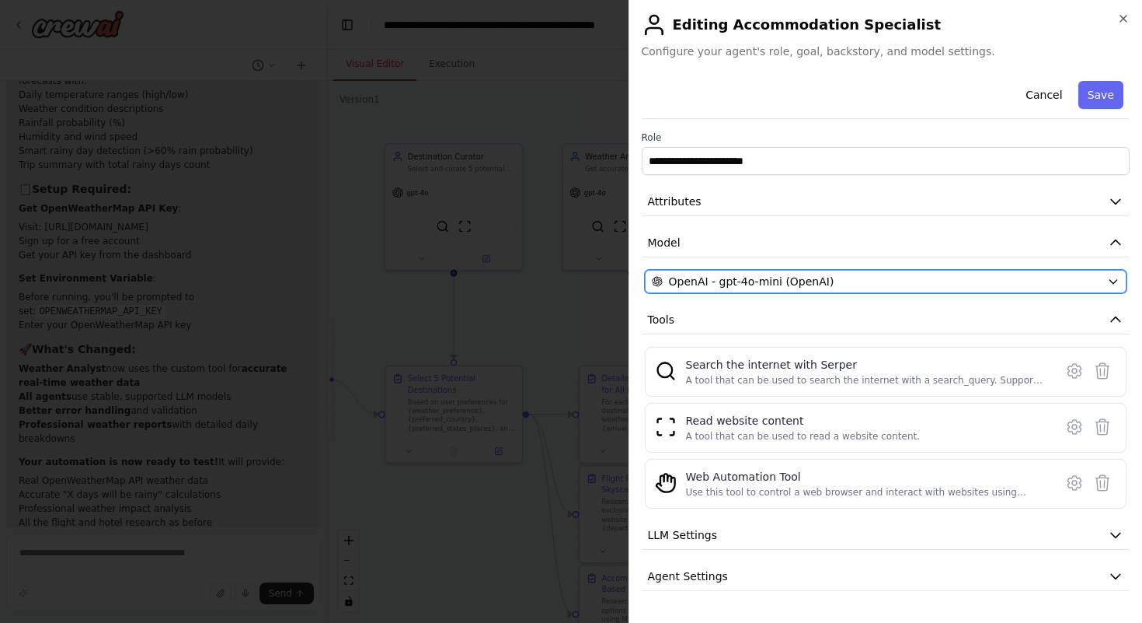
click at [960, 287] on div "OpenAI - gpt-4o-mini (OpenAI)" at bounding box center [877, 282] width 450 height 16
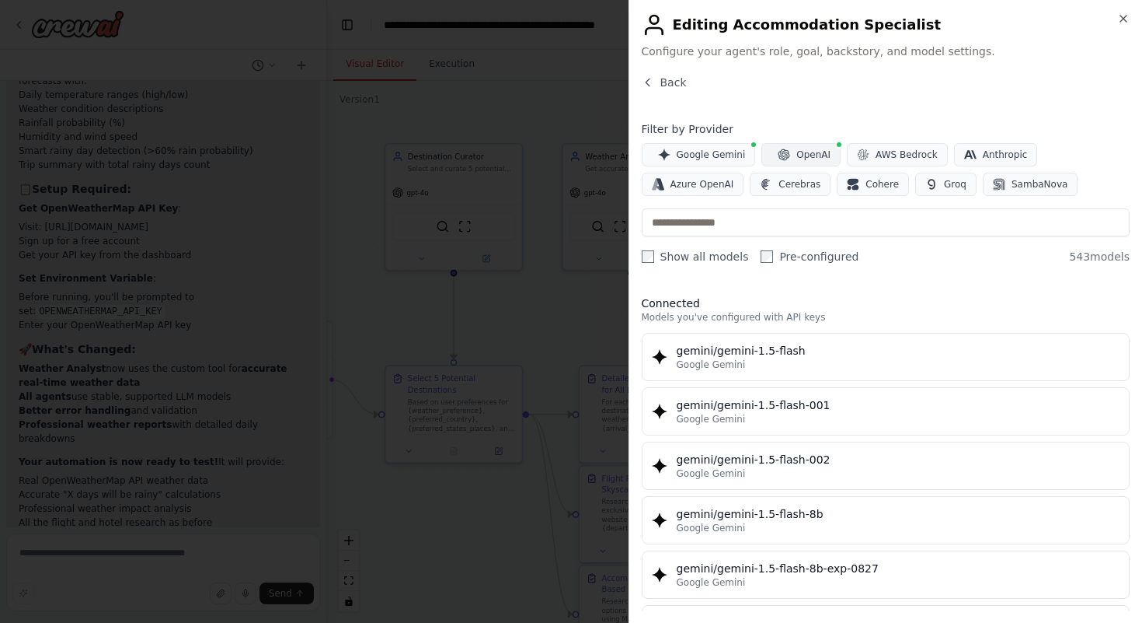
click at [798, 155] on span "OpenAI" at bounding box center [814, 154] width 34 height 12
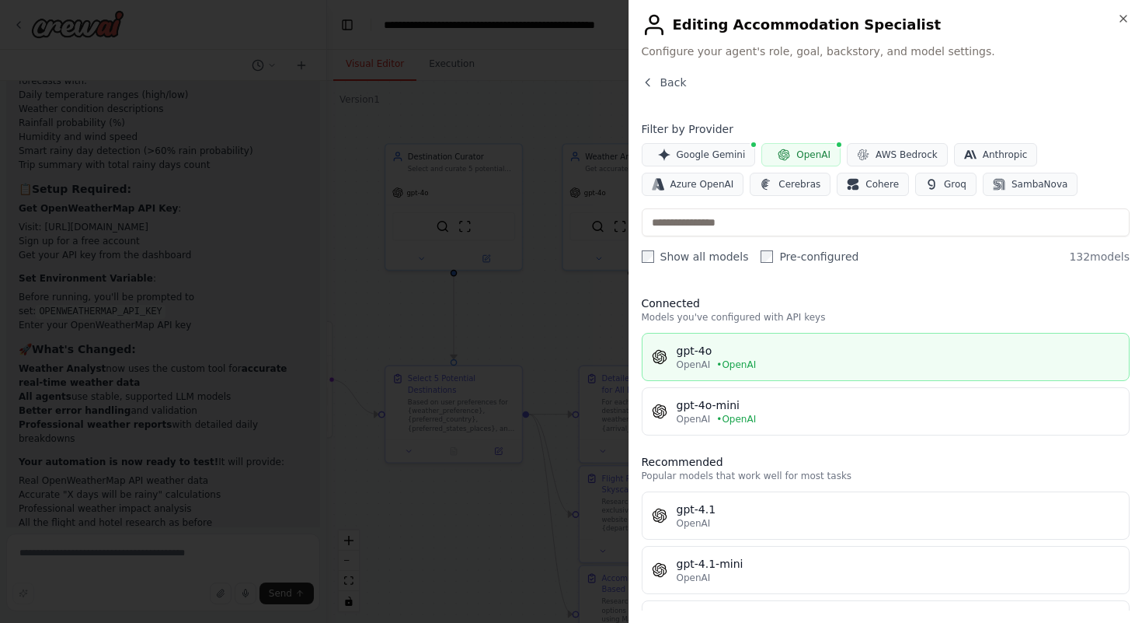
click at [736, 352] on div "gpt-4o" at bounding box center [899, 351] width 444 height 16
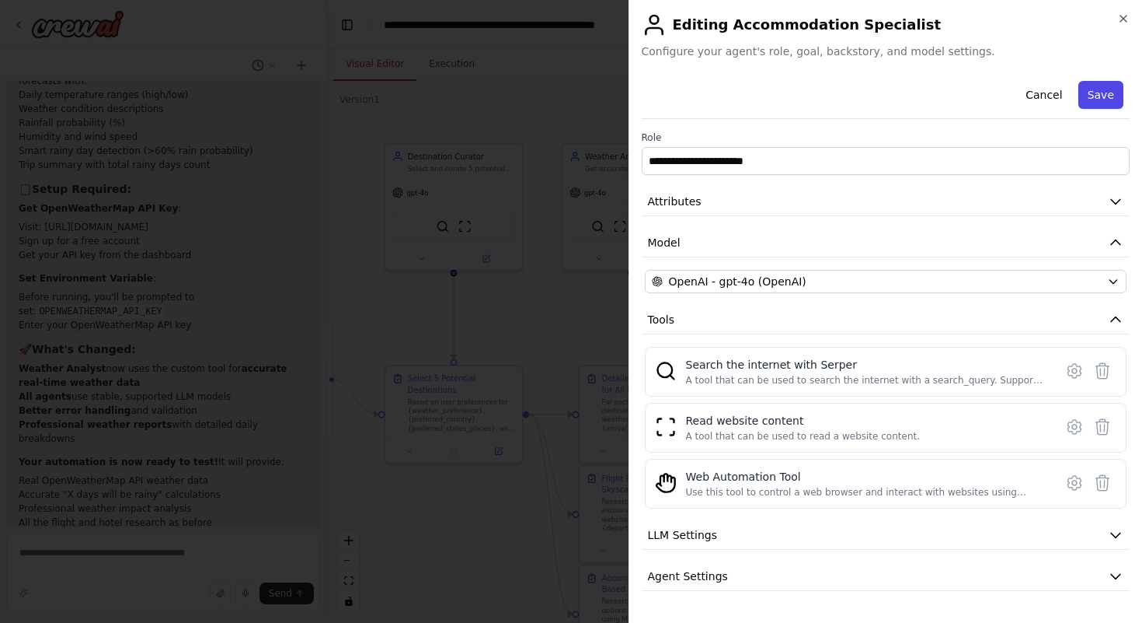
click at [1091, 84] on button "Save" at bounding box center [1101, 95] width 45 height 28
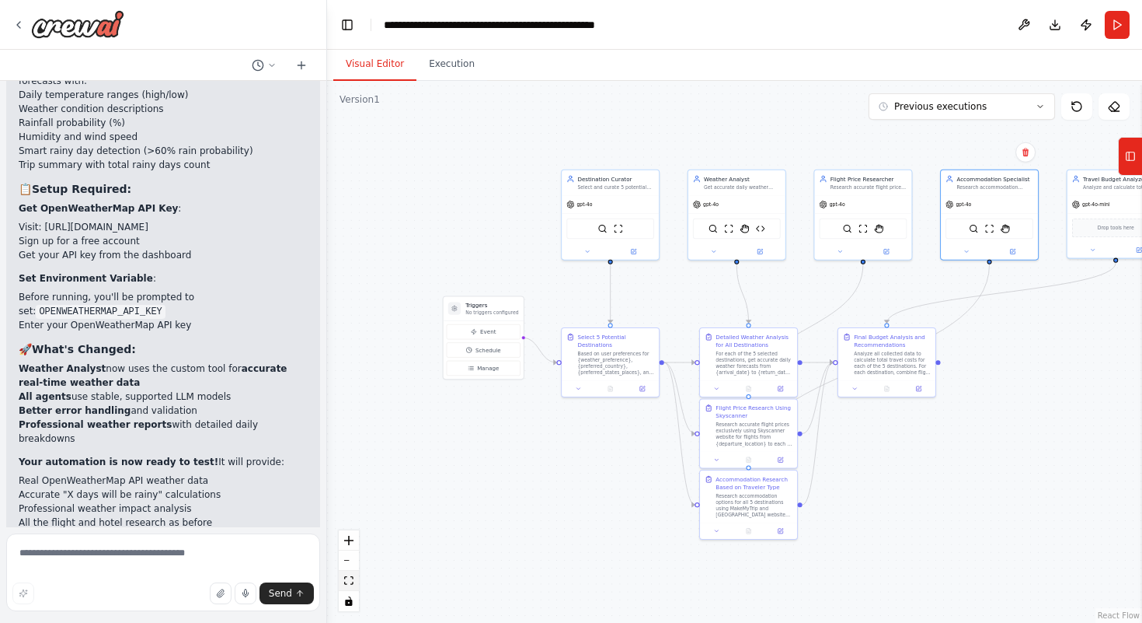
click at [349, 589] on button "fit view" at bounding box center [349, 580] width 20 height 20
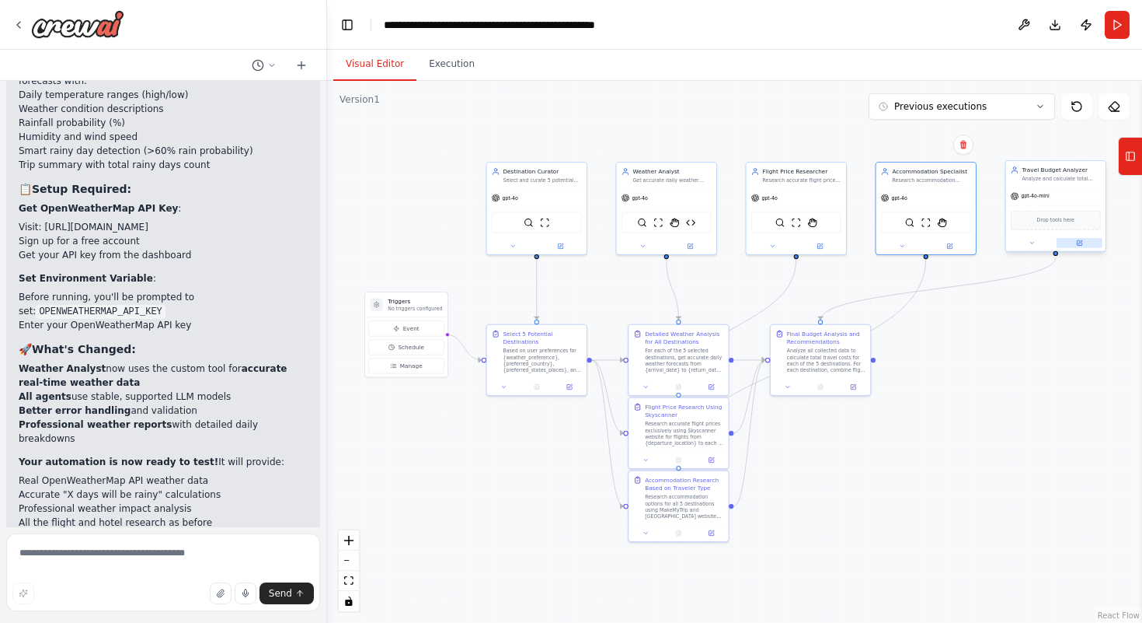
click at [1083, 245] on button at bounding box center [1080, 243] width 46 height 10
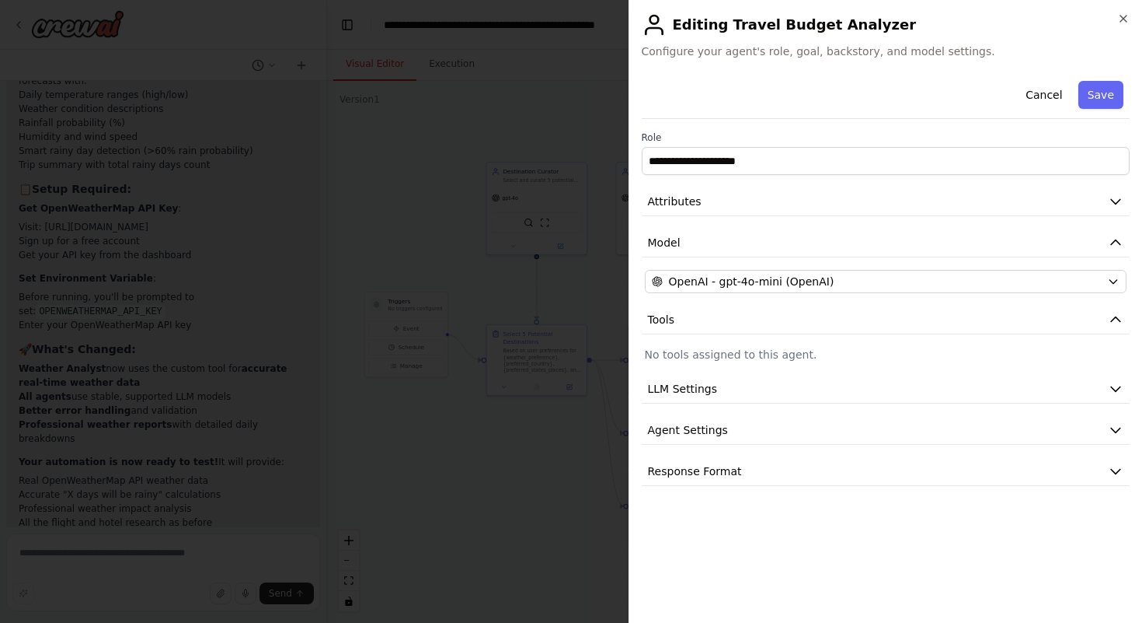
click at [917, 293] on div "**********" at bounding box center [886, 280] width 489 height 411
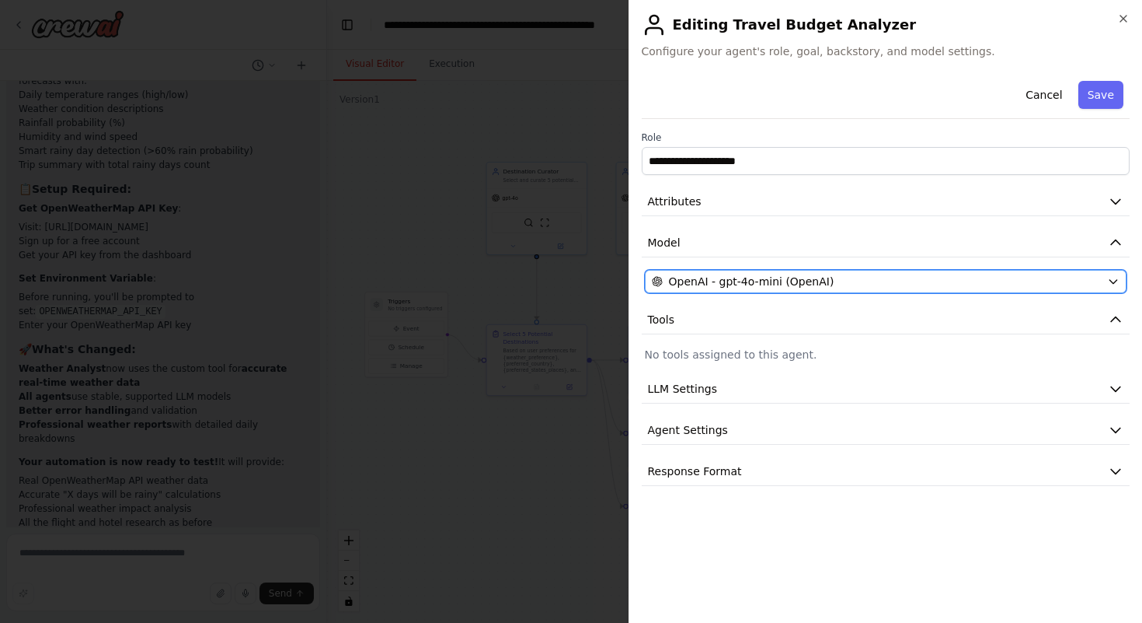
click at [893, 283] on div "OpenAI - gpt-4o-mini (OpenAI)" at bounding box center [877, 282] width 450 height 16
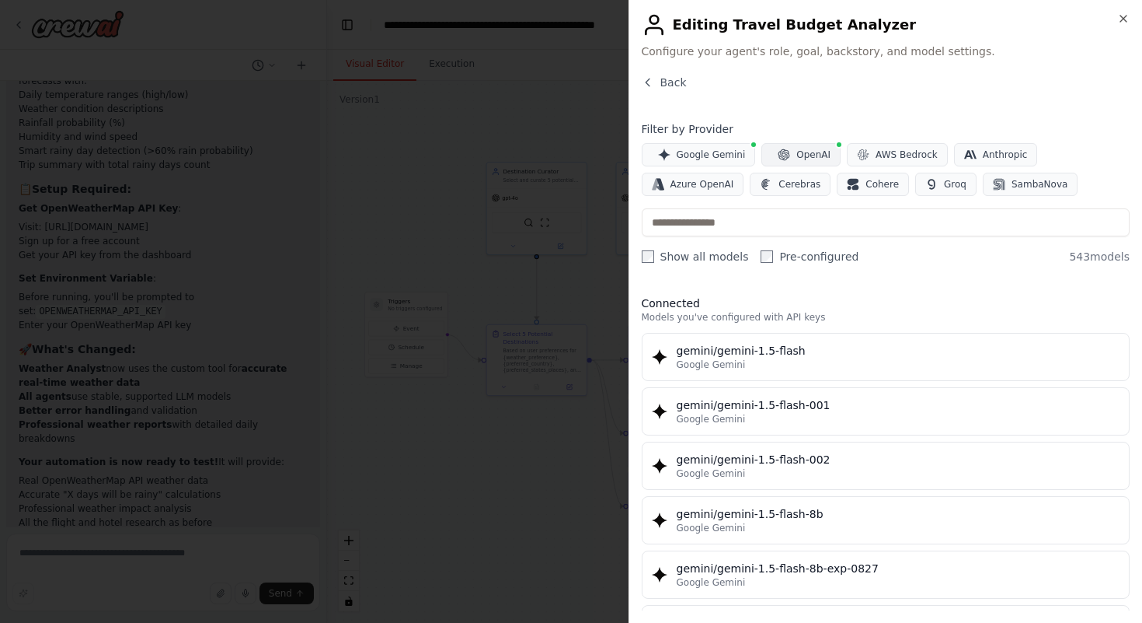
click at [790, 152] on button "OpenAI" at bounding box center [801, 154] width 79 height 23
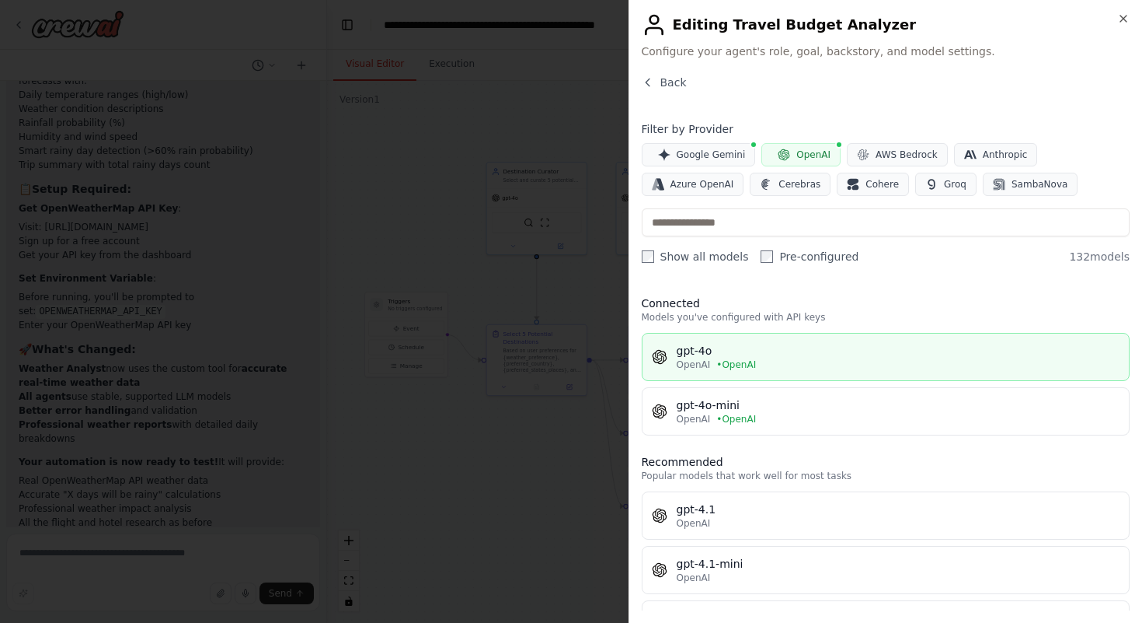
click at [751, 351] on div "gpt-4o" at bounding box center [899, 351] width 444 height 16
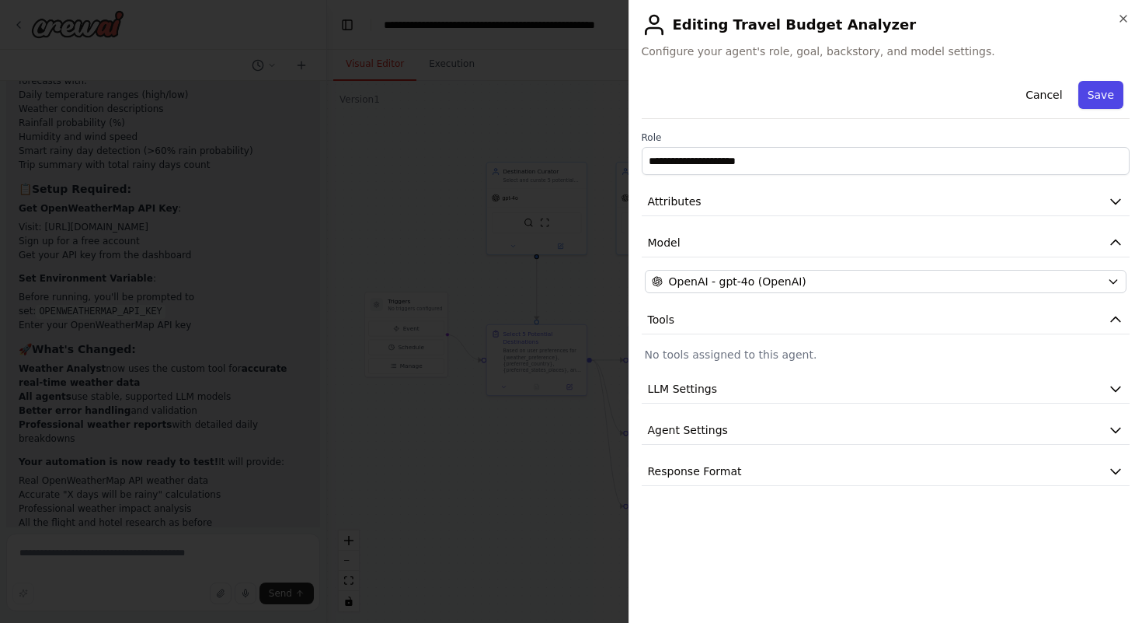
click at [1091, 101] on button "Save" at bounding box center [1101, 95] width 45 height 28
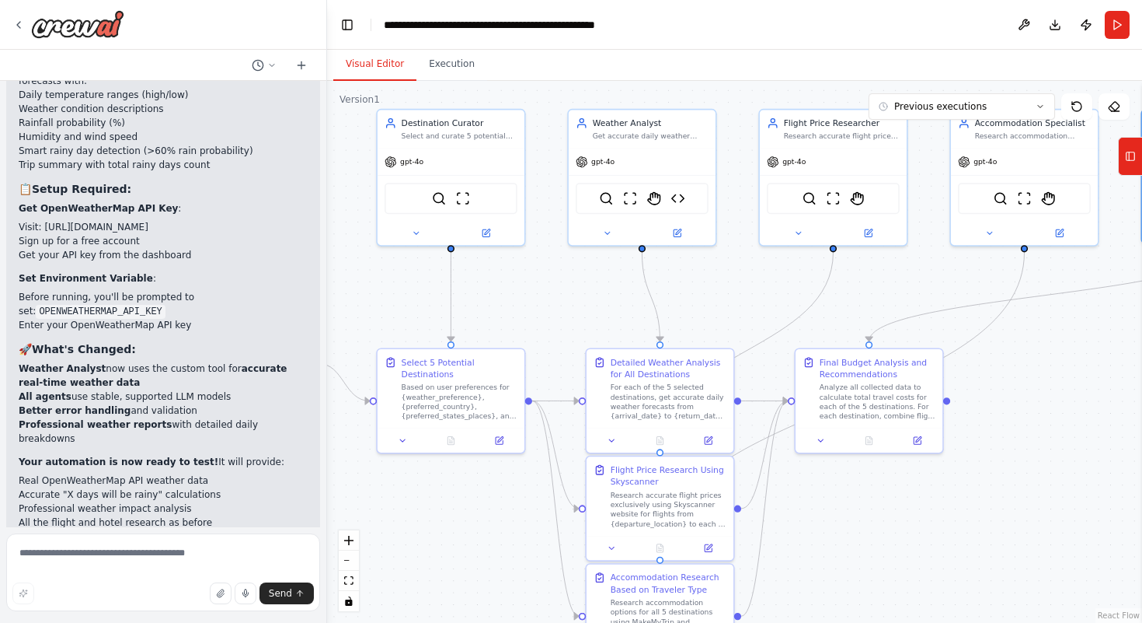
click at [275, 592] on button "Dismiss" at bounding box center [287, 600] width 42 height 16
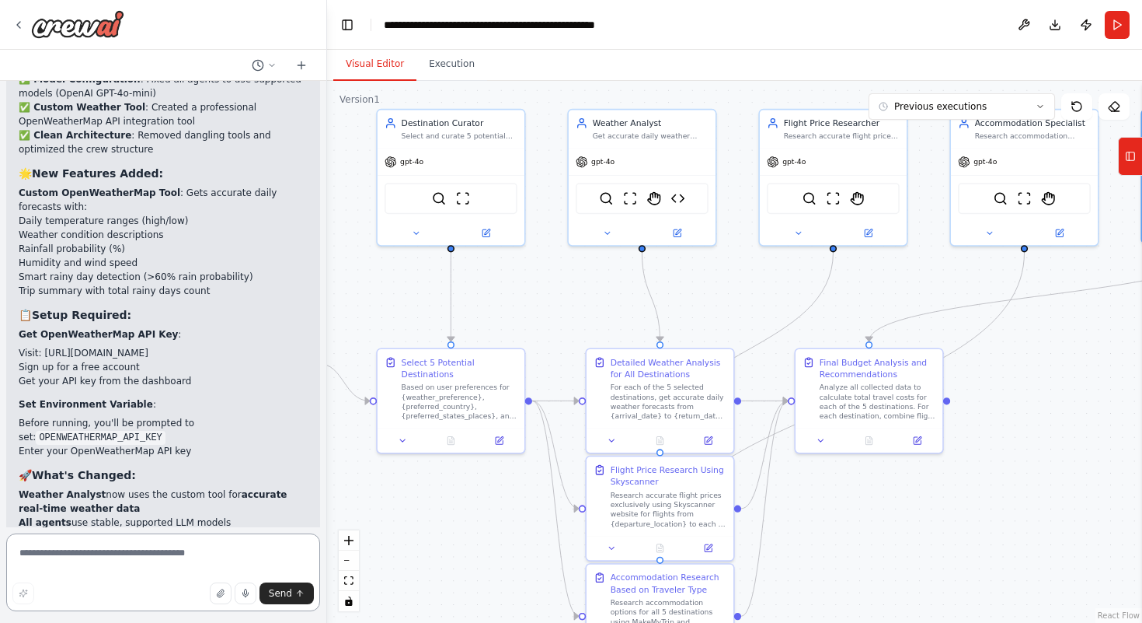
click at [75, 569] on textarea at bounding box center [163, 572] width 314 height 78
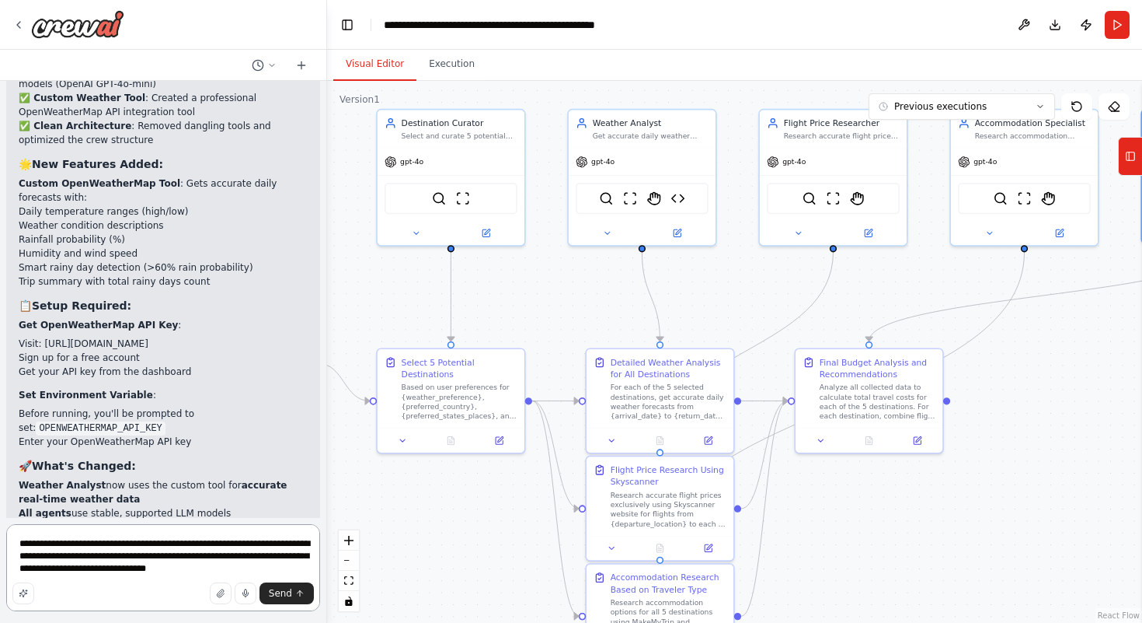
scroll to position [12563, 0]
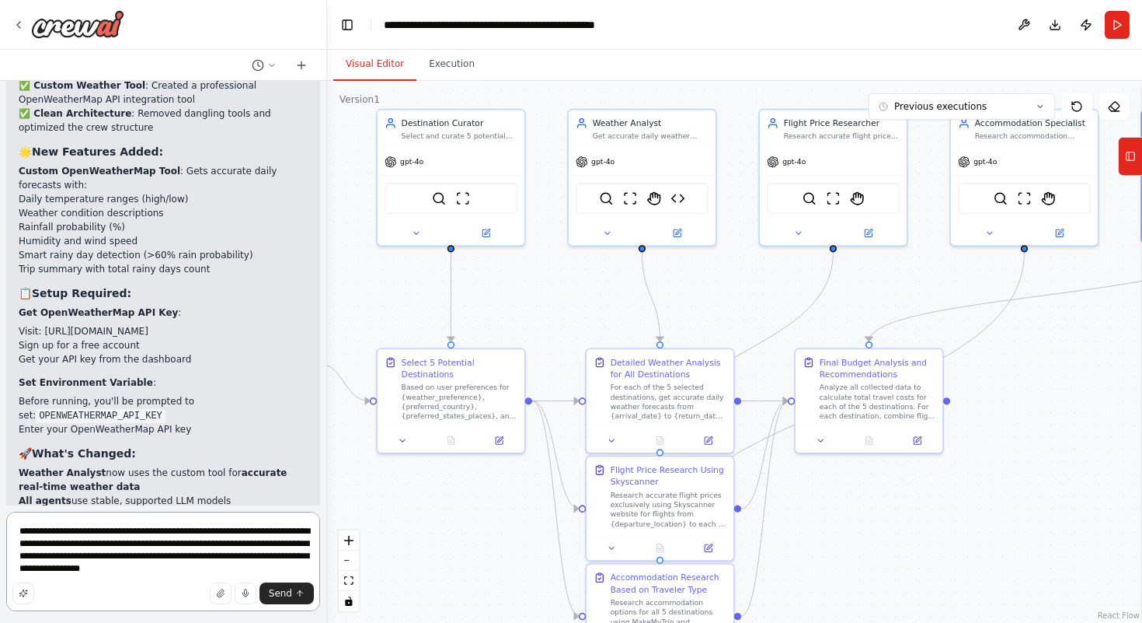
click at [142, 569] on textarea "**********" at bounding box center [163, 560] width 314 height 99
click at [282, 574] on textarea "**********" at bounding box center [163, 560] width 314 height 99
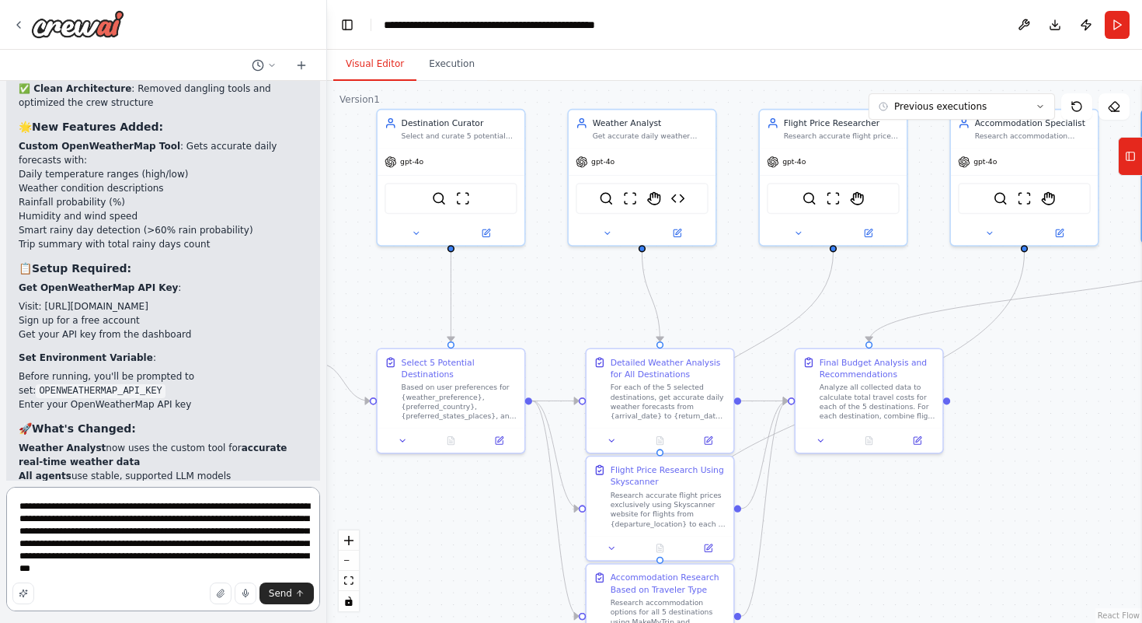
scroll to position [12600, 0]
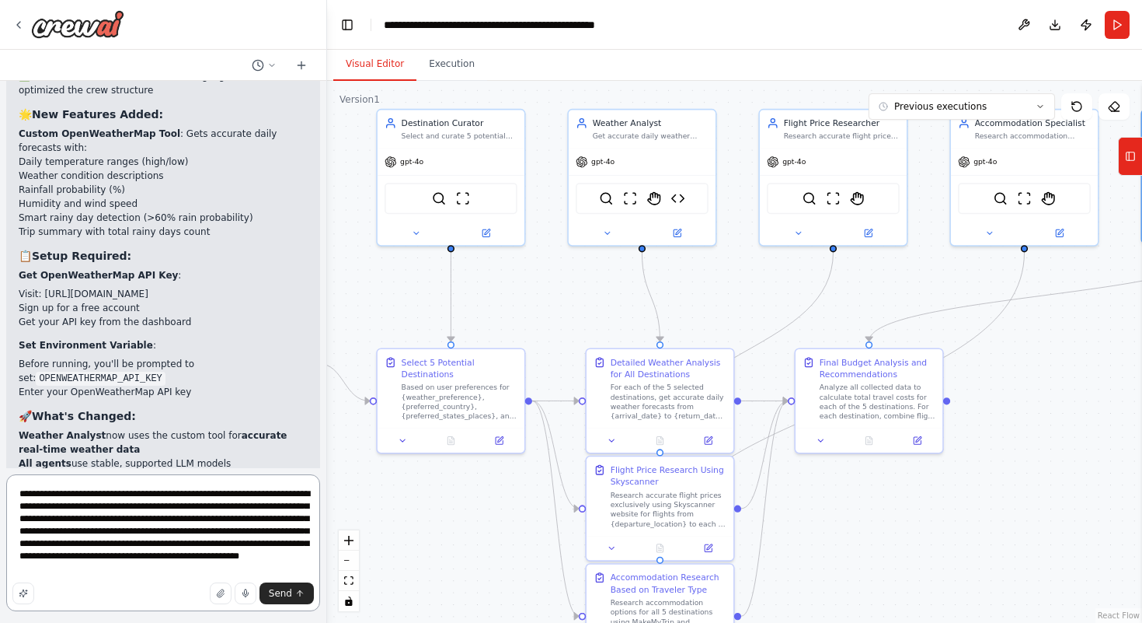
type textarea "**********"
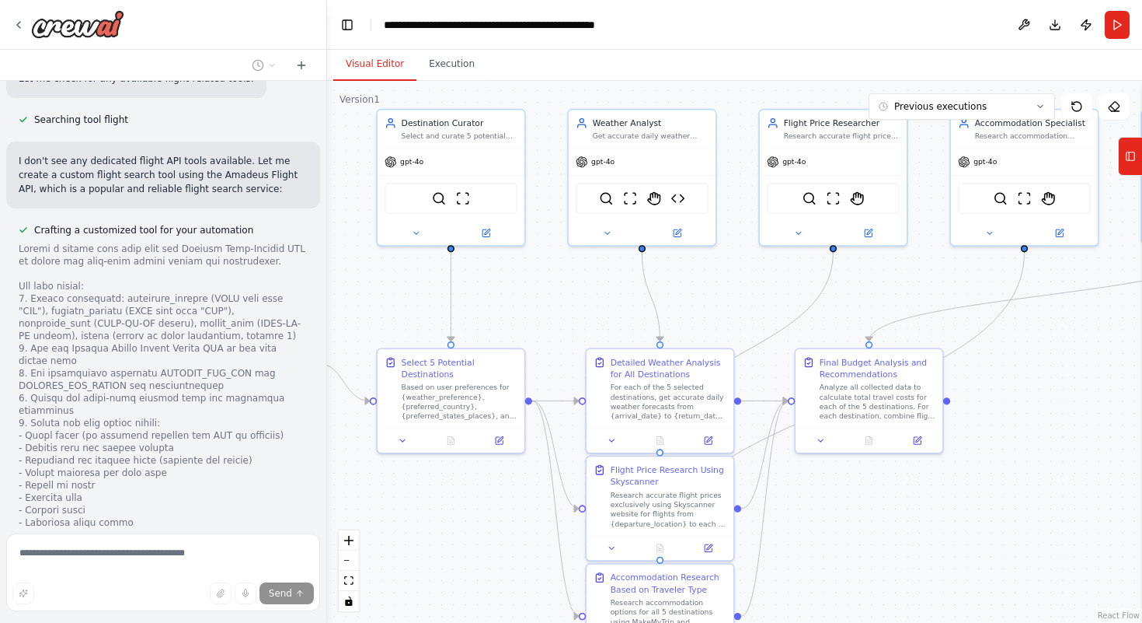
scroll to position [13694, 0]
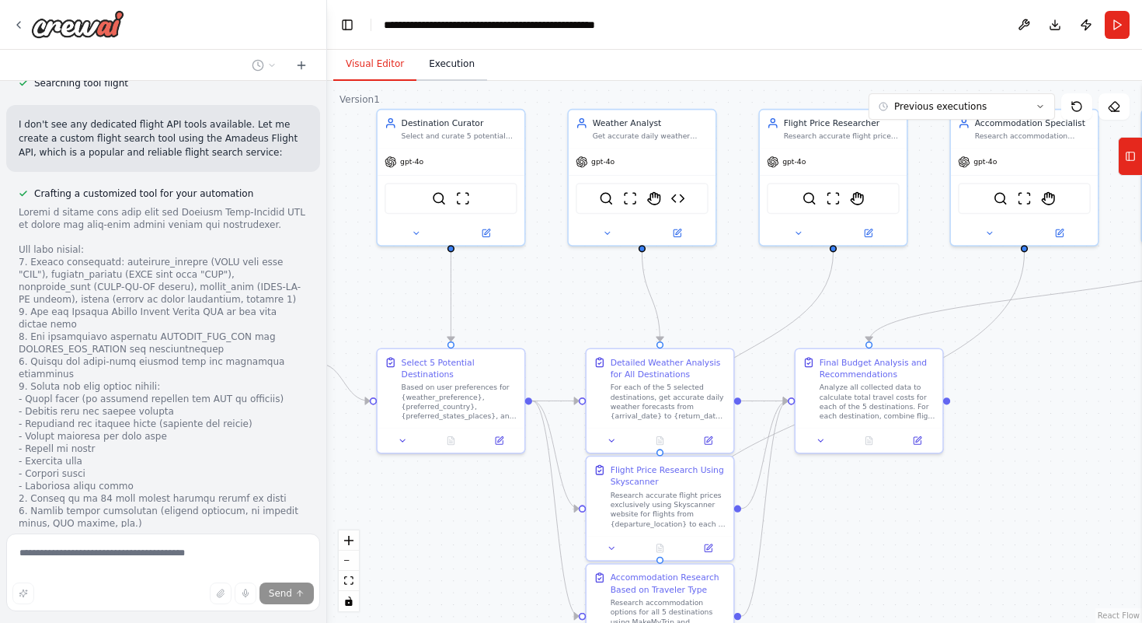
click at [449, 75] on button "Execution" at bounding box center [452, 64] width 71 height 33
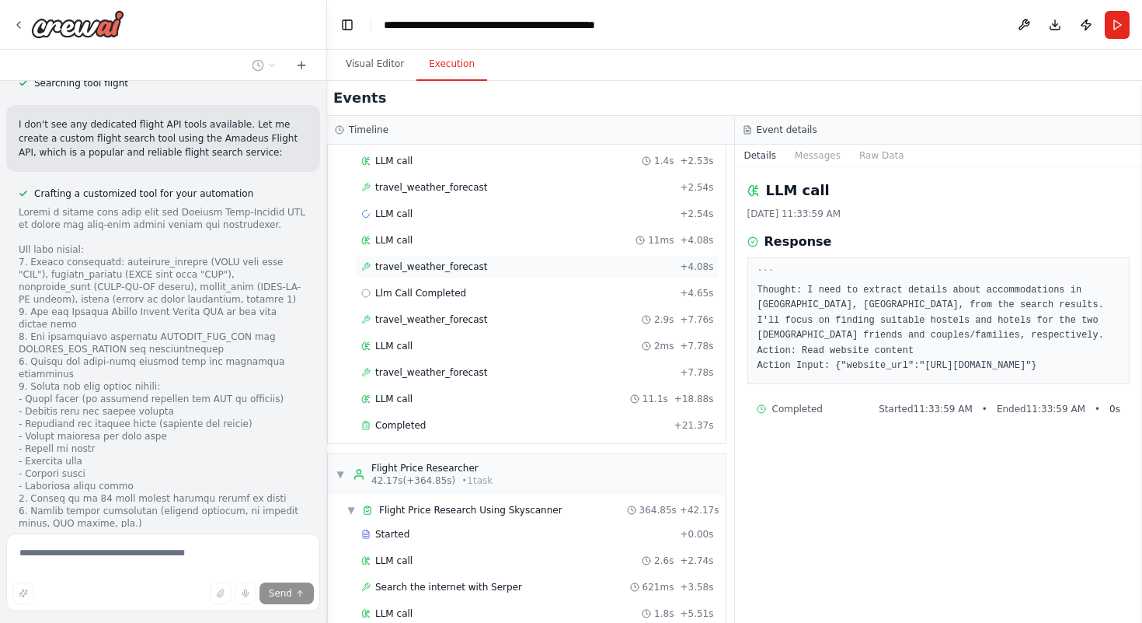
scroll to position [544, 0]
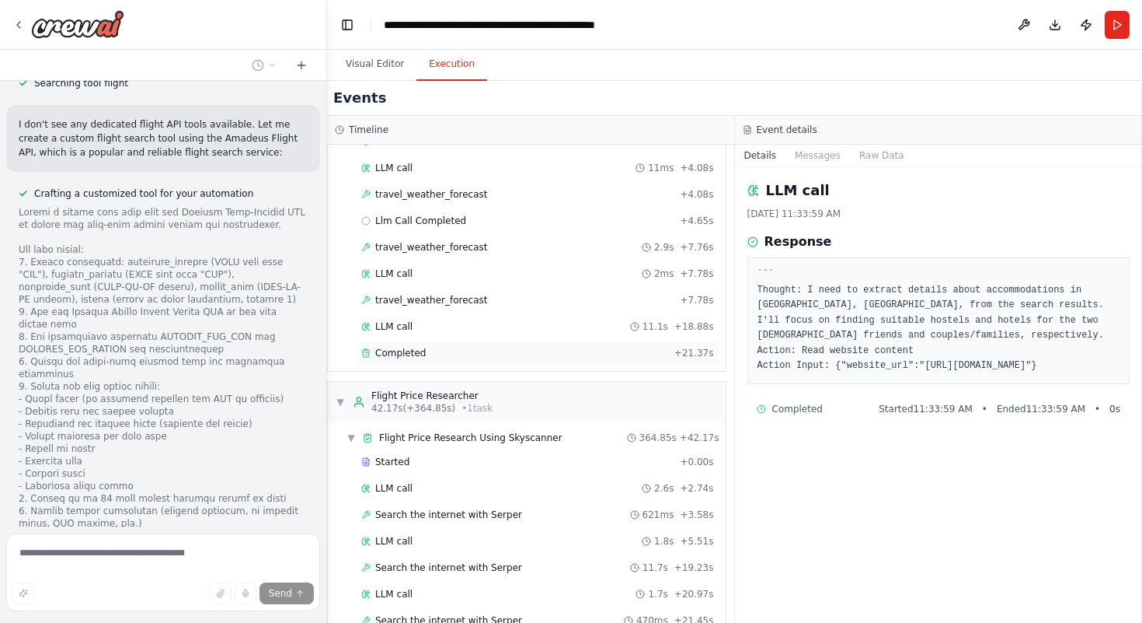
click at [426, 354] on div "Completed" at bounding box center [514, 353] width 307 height 12
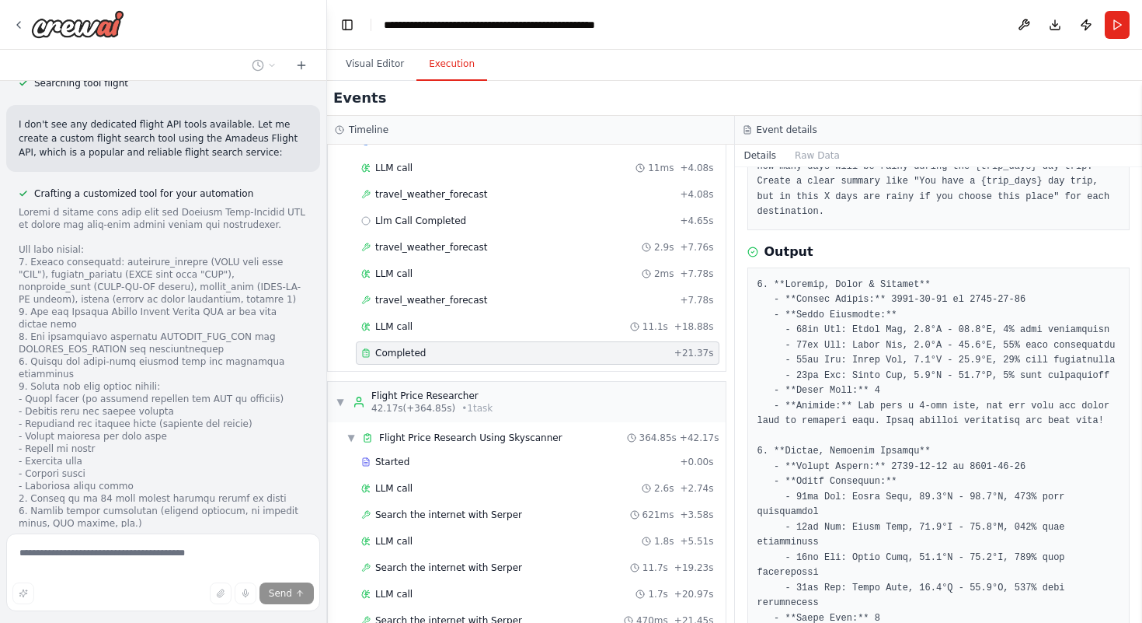
scroll to position [246, 0]
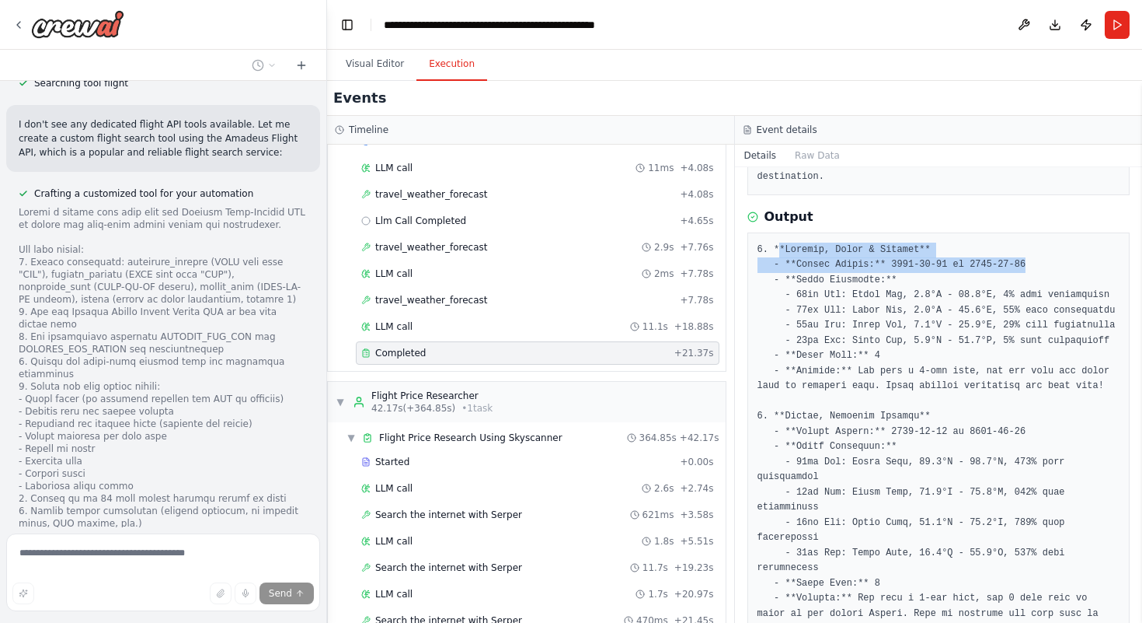
drag, startPoint x: 781, startPoint y: 256, endPoint x: 1051, endPoint y: 269, distance: 270.7
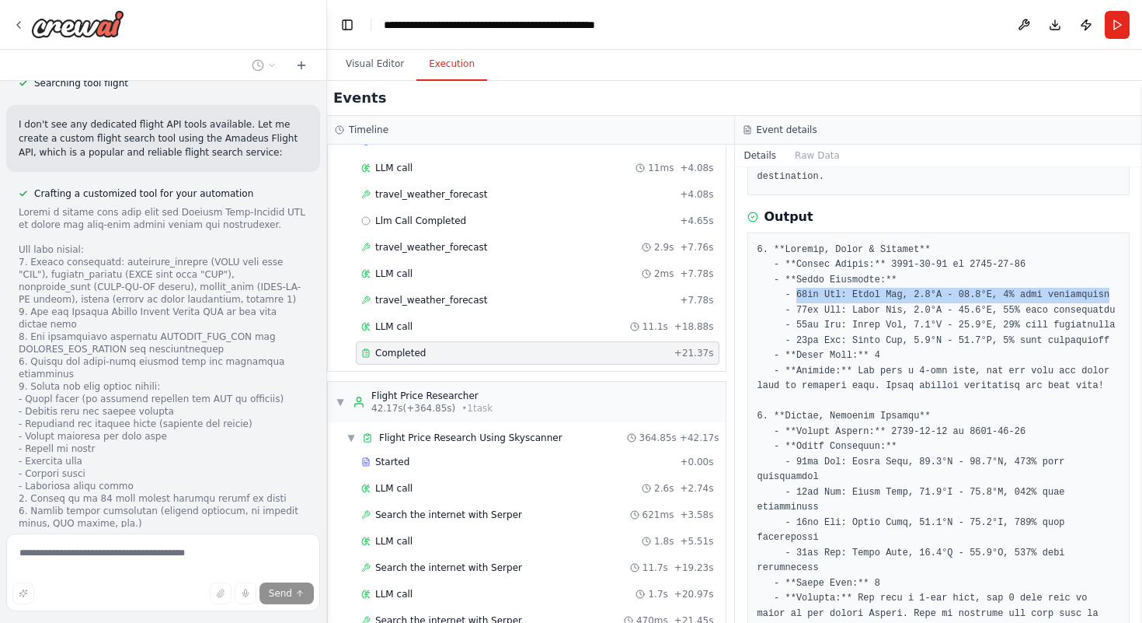
drag, startPoint x: 794, startPoint y: 296, endPoint x: 992, endPoint y: 305, distance: 198.4
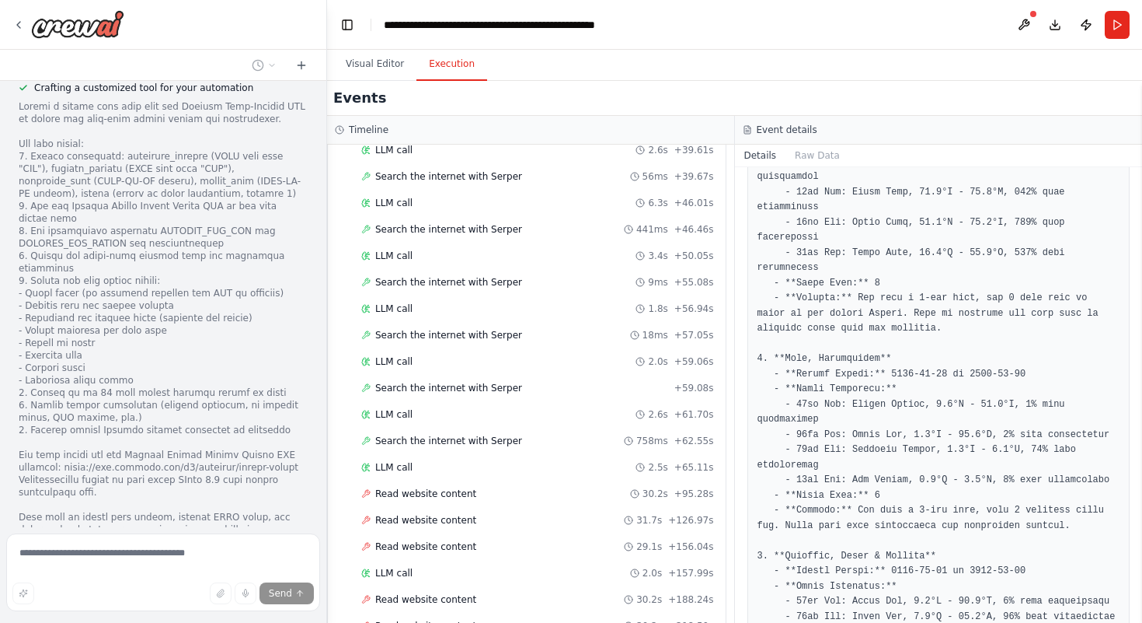
scroll to position [1281, 0]
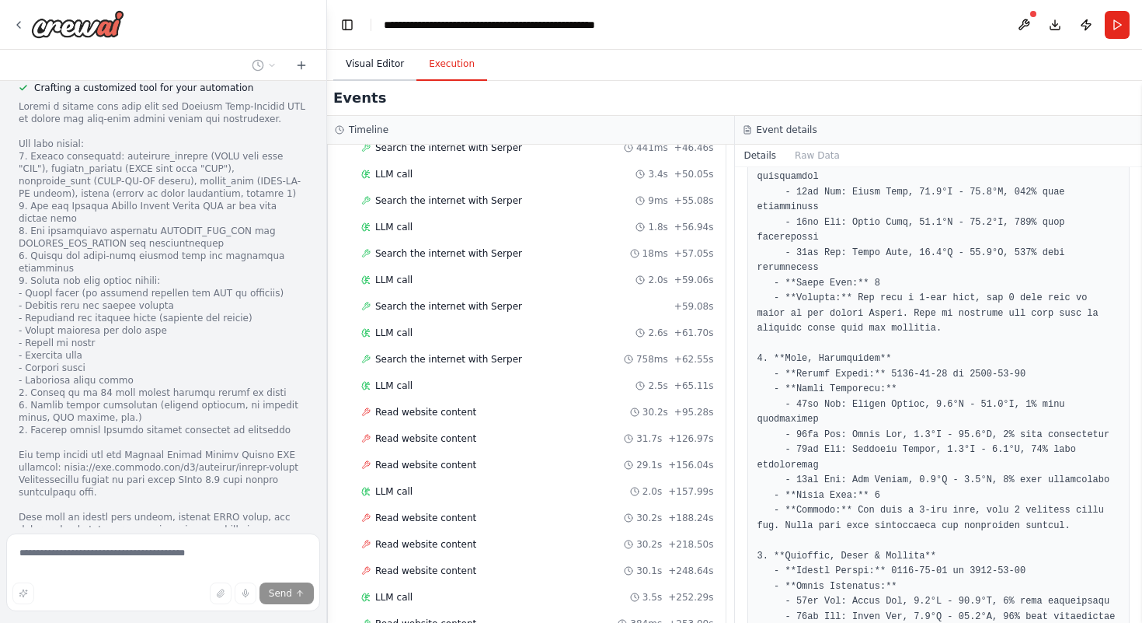
click at [364, 61] on button "Visual Editor" at bounding box center [374, 64] width 83 height 33
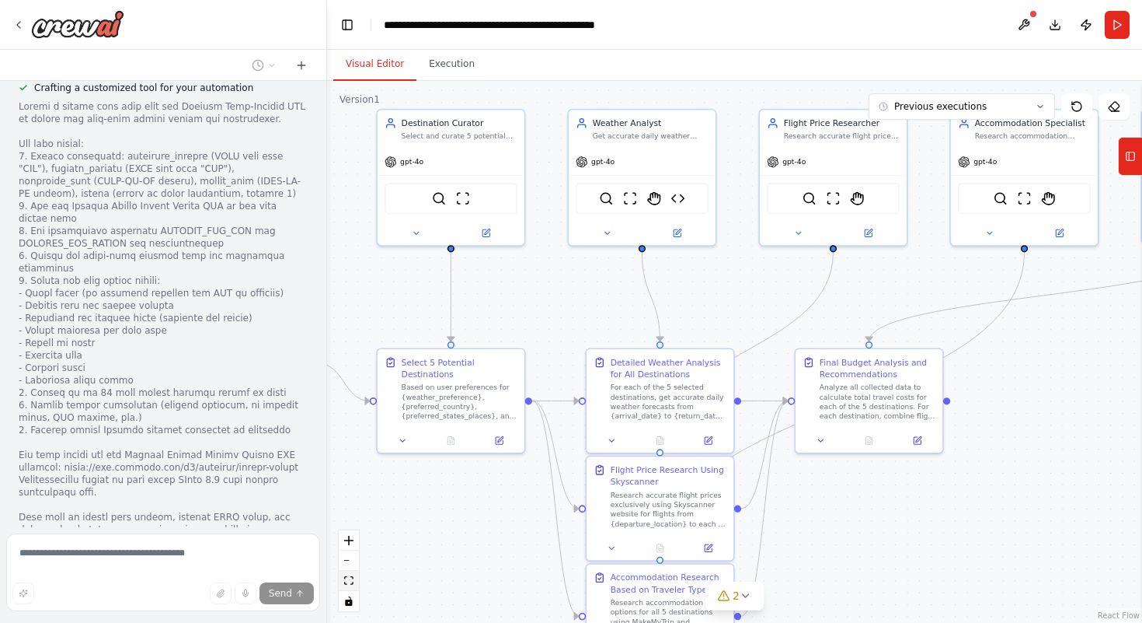
click at [347, 579] on icon "fit view" at bounding box center [348, 580] width 9 height 9
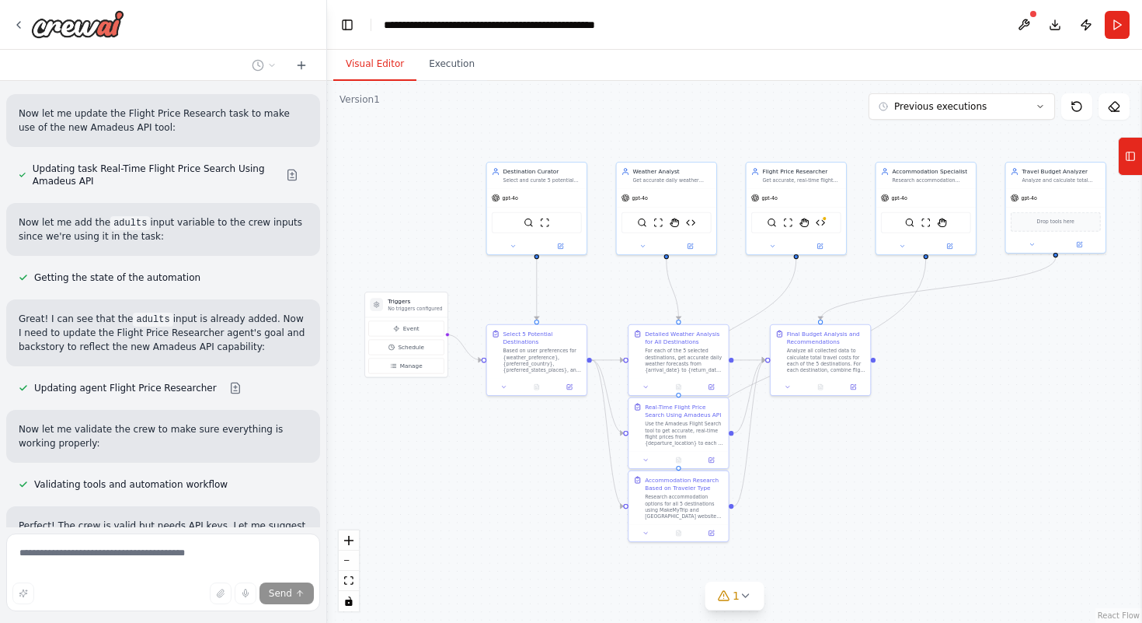
scroll to position [14750, 0]
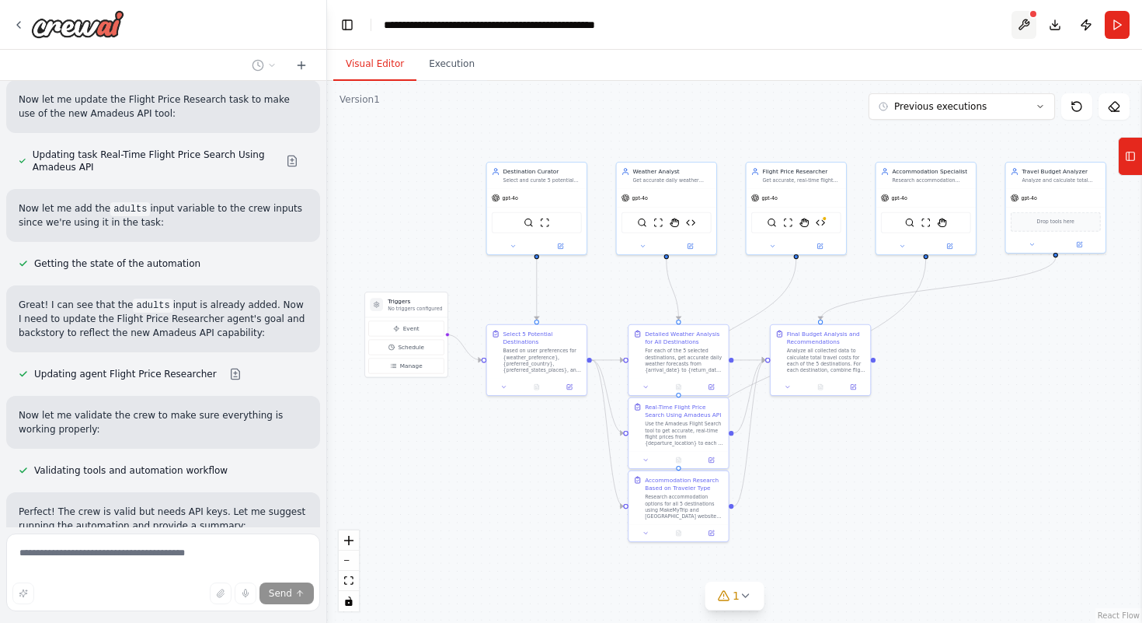
click at [1020, 26] on button at bounding box center [1024, 25] width 25 height 28
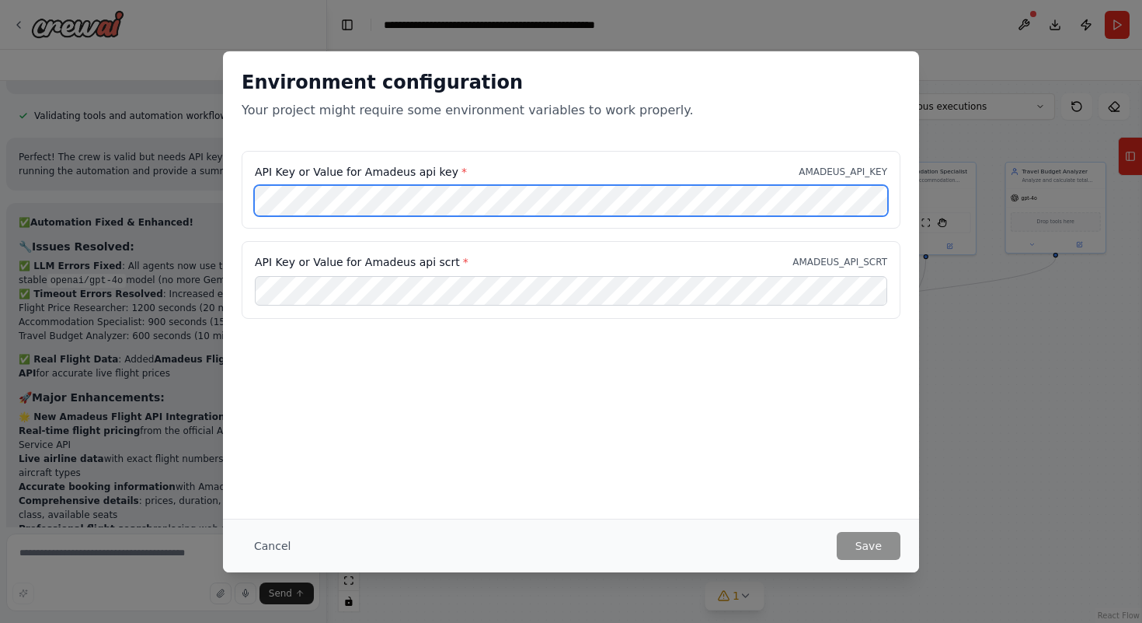
scroll to position [15123, 0]
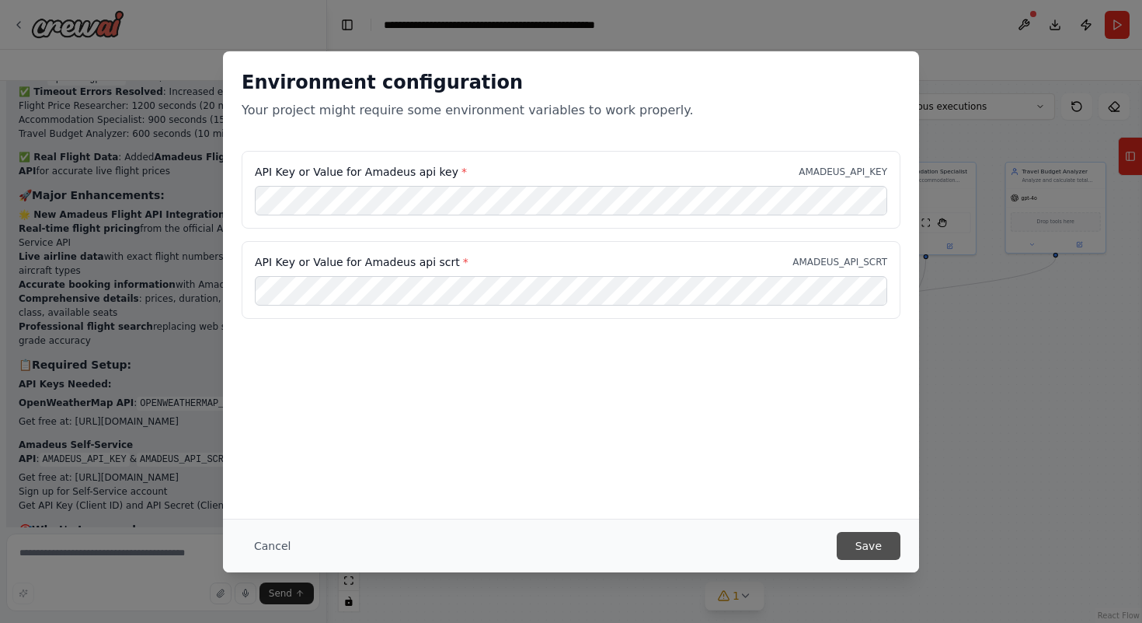
click at [853, 546] on button "Save" at bounding box center [869, 546] width 64 height 28
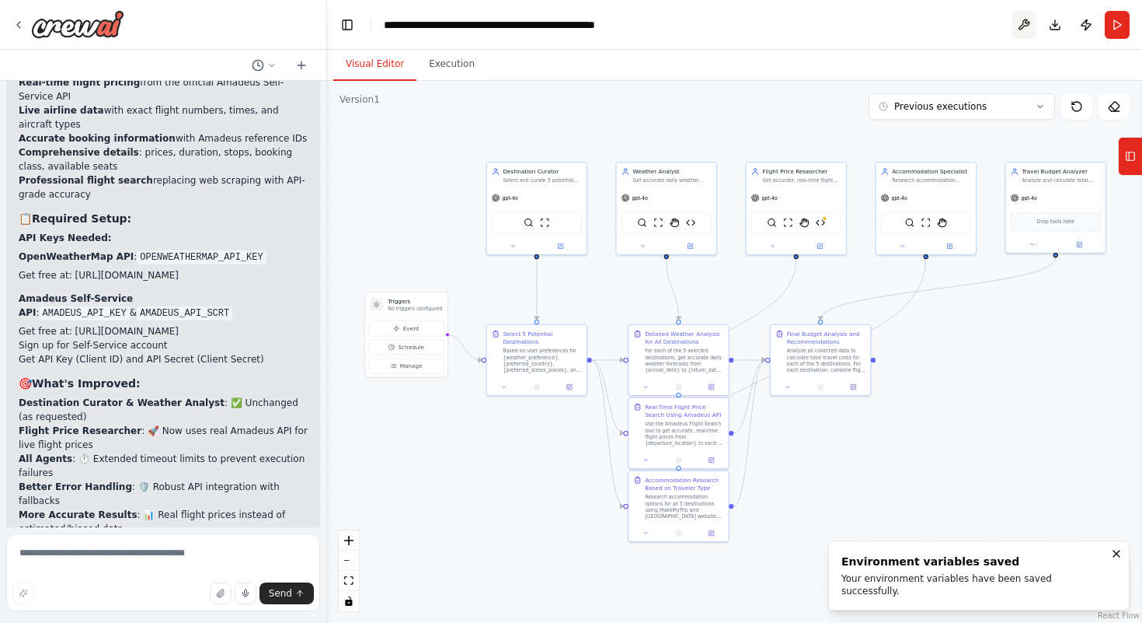
click at [1020, 26] on button at bounding box center [1024, 25] width 25 height 28
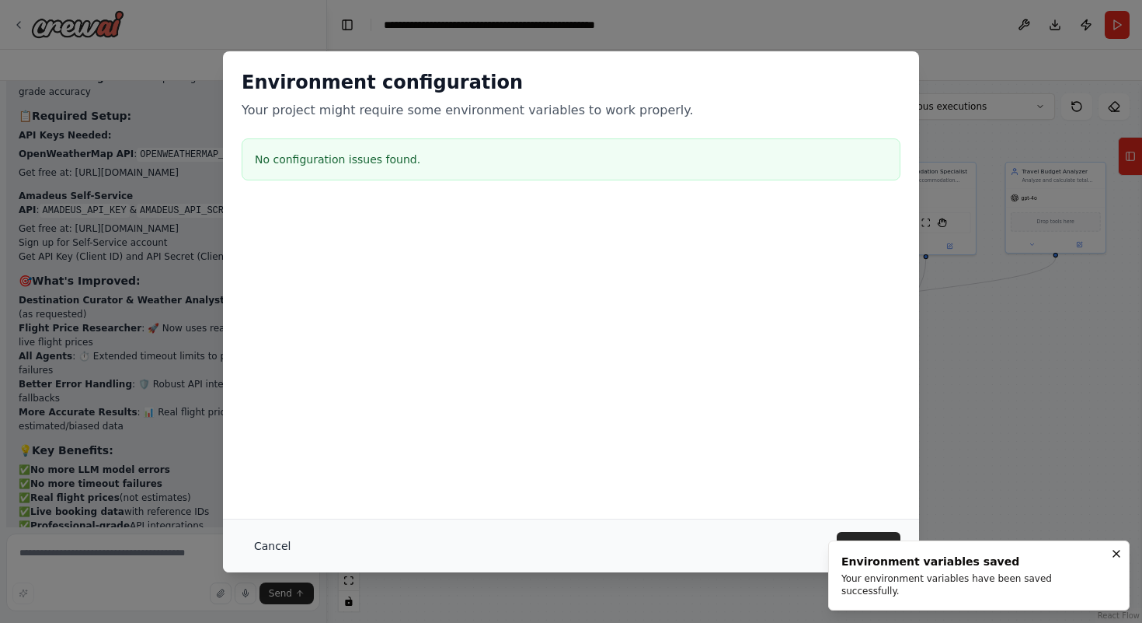
scroll to position [15573, 0]
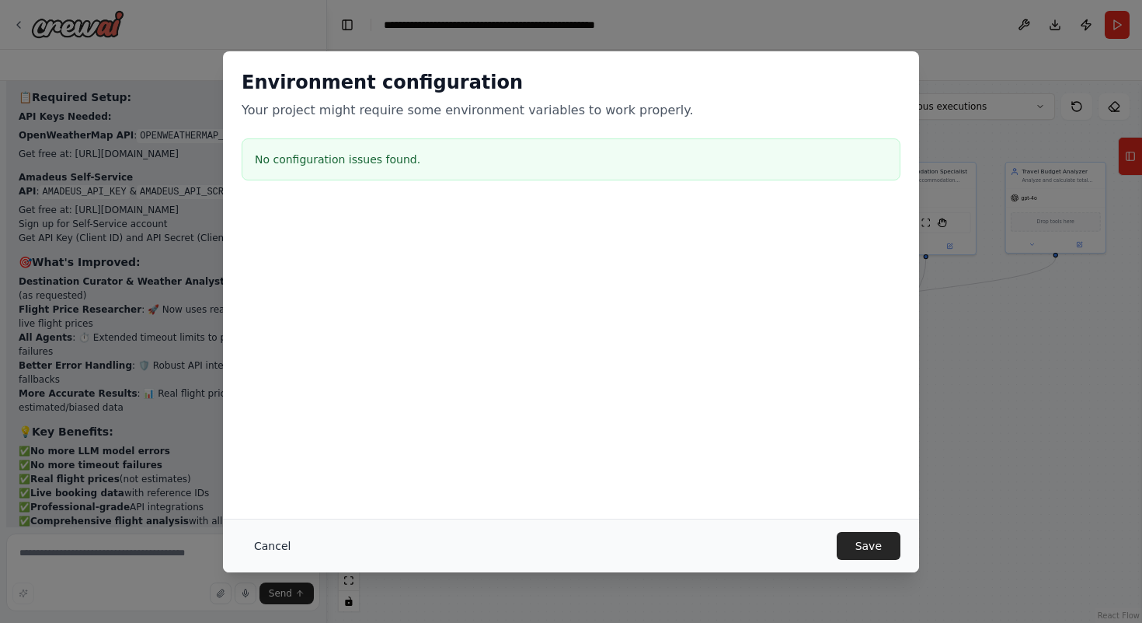
click at [270, 538] on button "Cancel" at bounding box center [272, 546] width 61 height 28
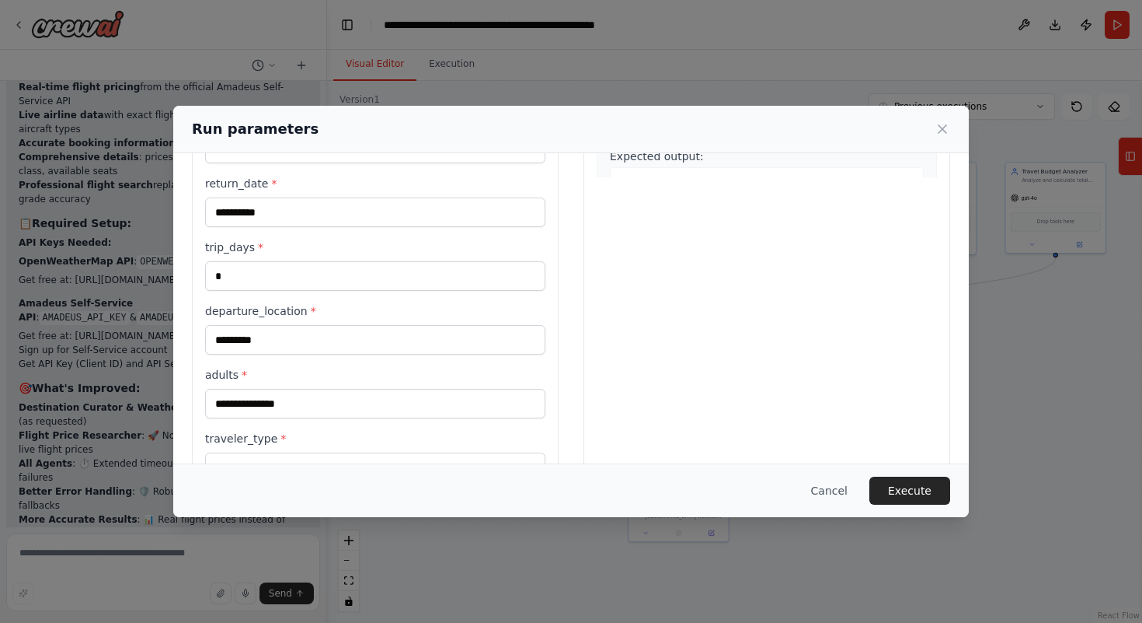
scroll to position [400, 0]
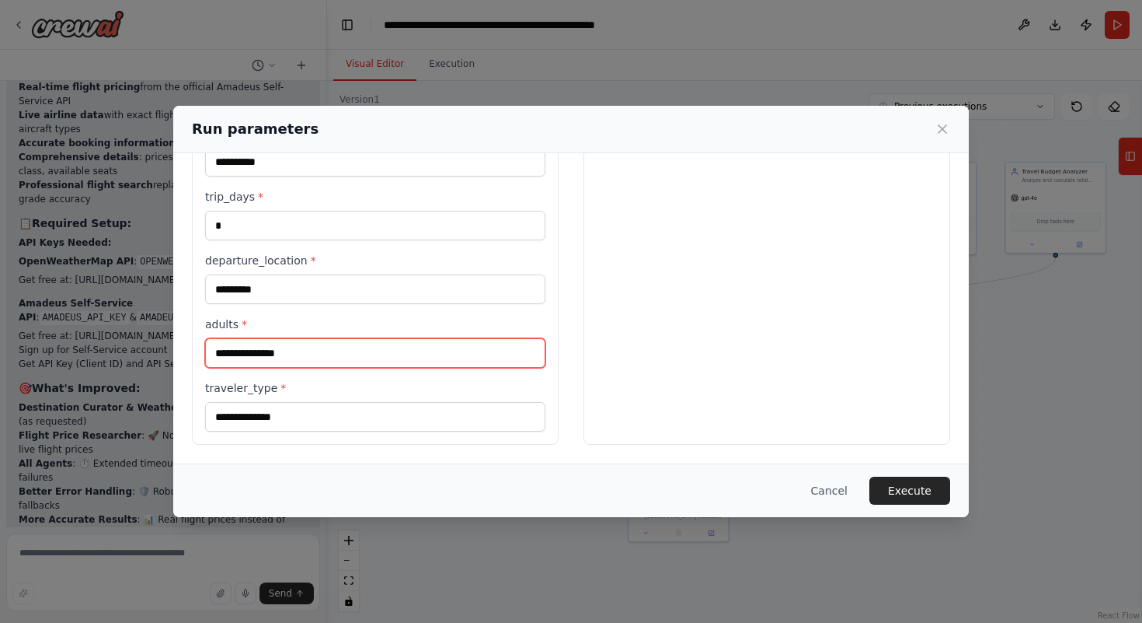
click at [319, 344] on input "adults *" at bounding box center [375, 353] width 340 height 30
type input "*"
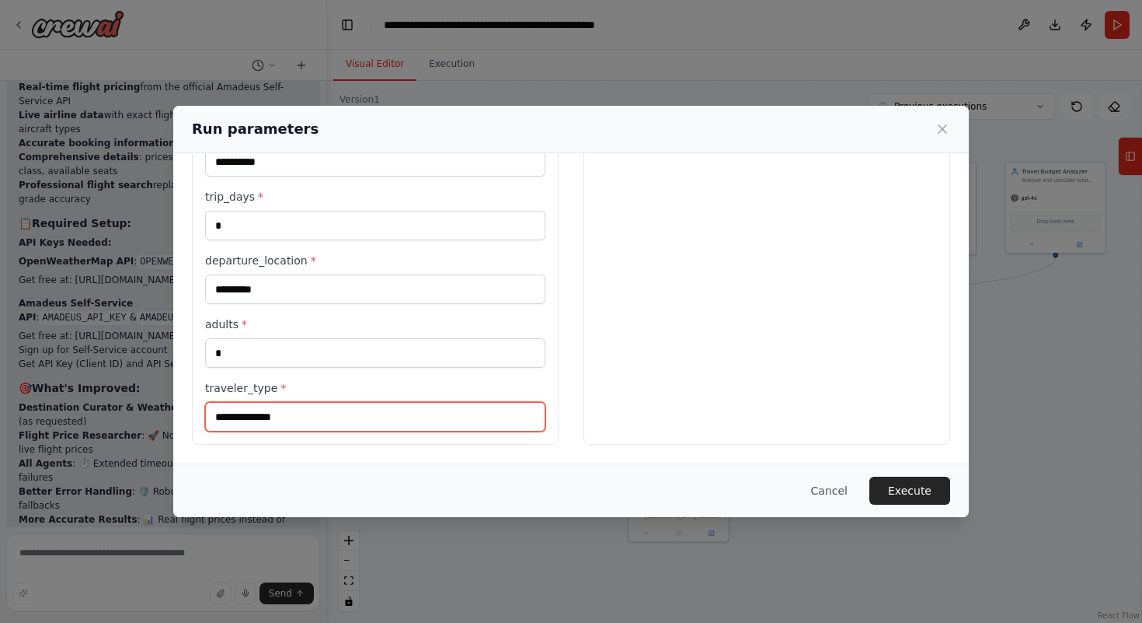
click at [344, 417] on input "**********" at bounding box center [375, 417] width 340 height 30
type input "*"
type input "*******"
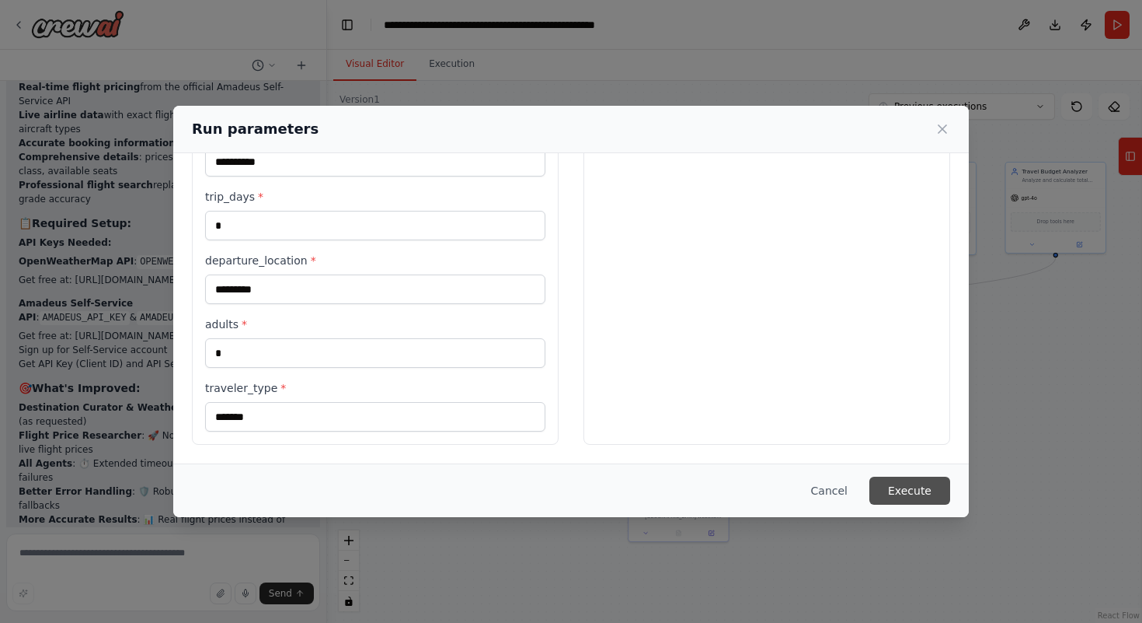
click at [929, 487] on button "Execute" at bounding box center [910, 490] width 81 height 28
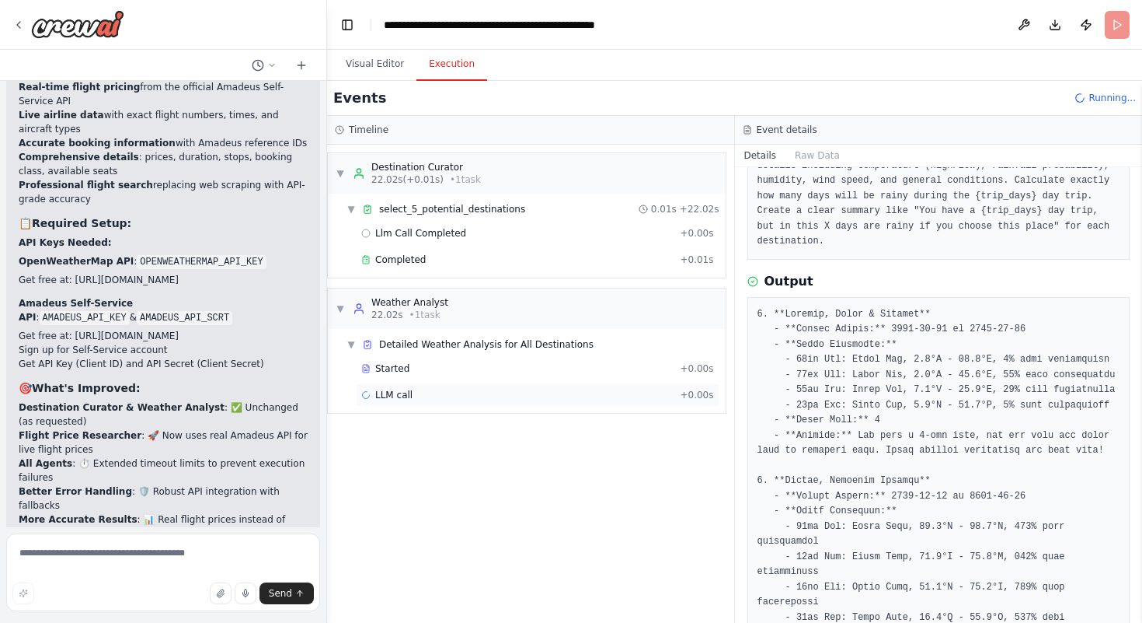
scroll to position [141, 0]
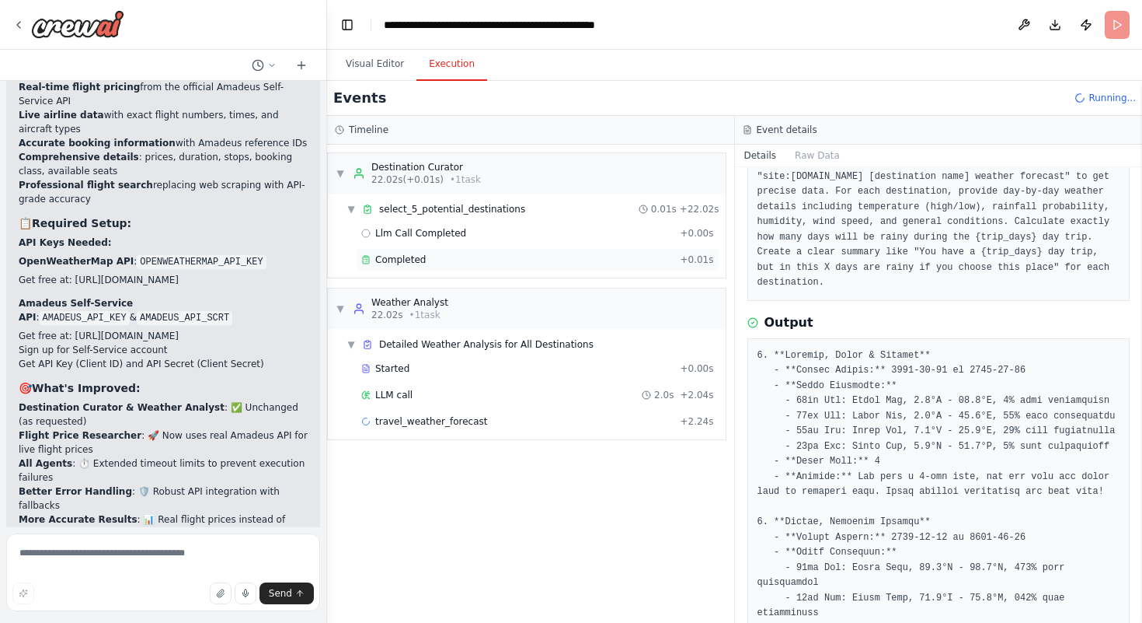
click at [403, 250] on div "Completed + 0.01s" at bounding box center [538, 259] width 364 height 23
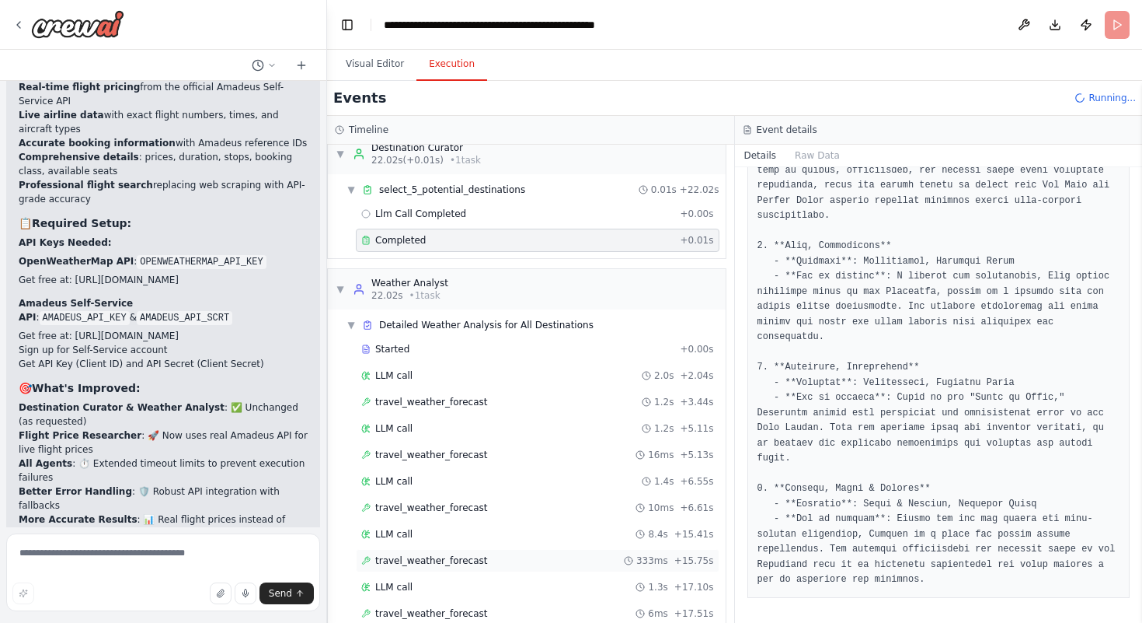
scroll to position [72, 0]
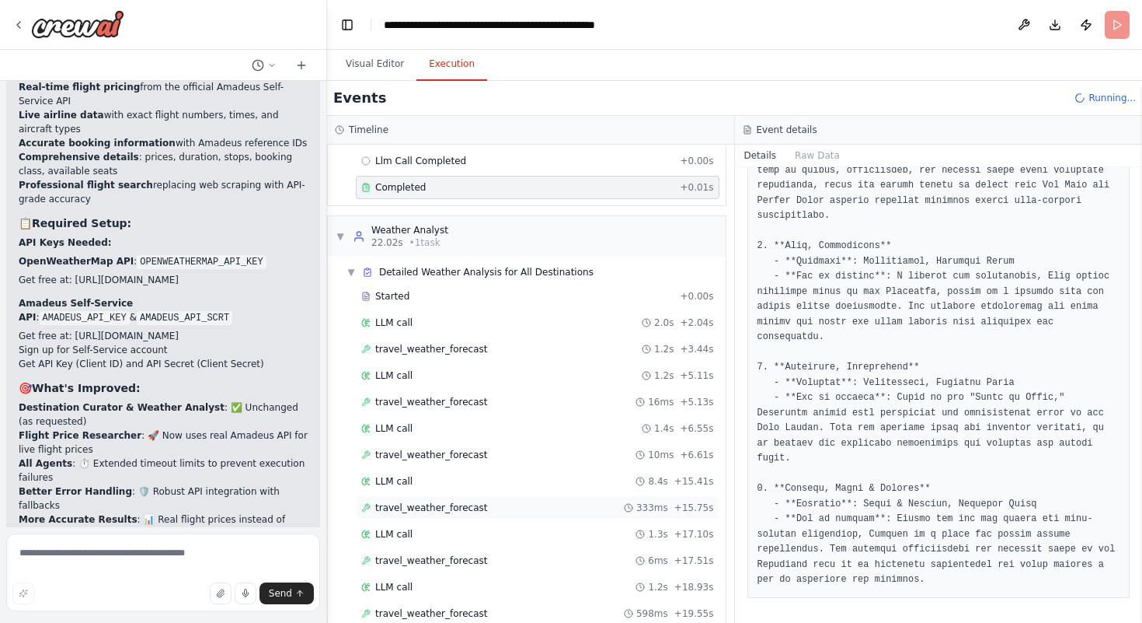
click at [422, 566] on span "travel_weather_forecast" at bounding box center [431, 560] width 113 height 12
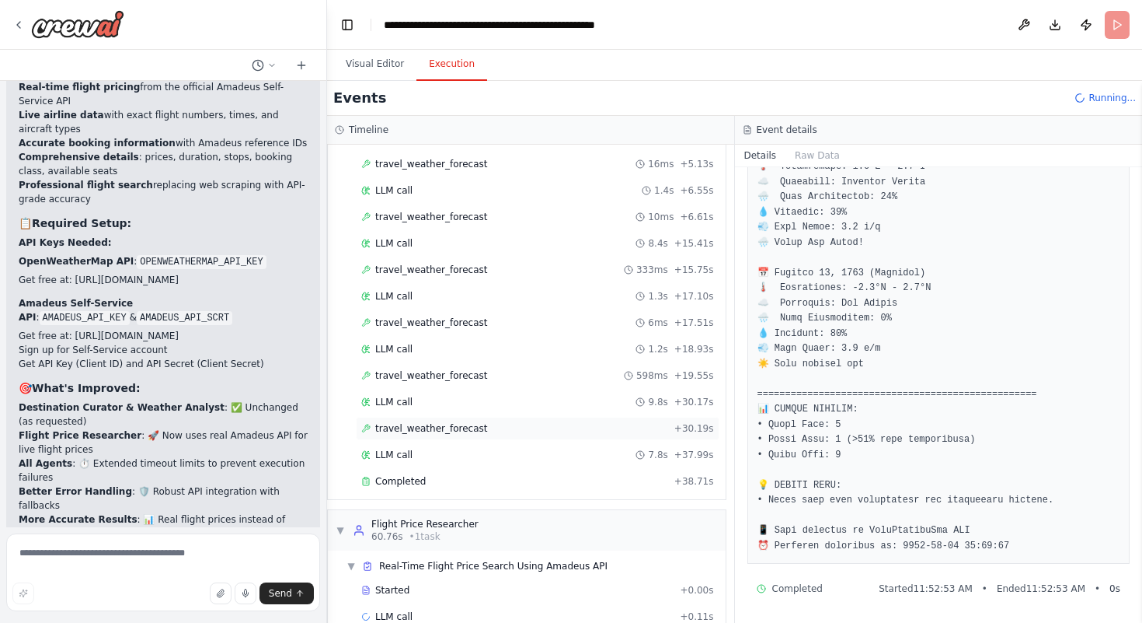
scroll to position [340, 0]
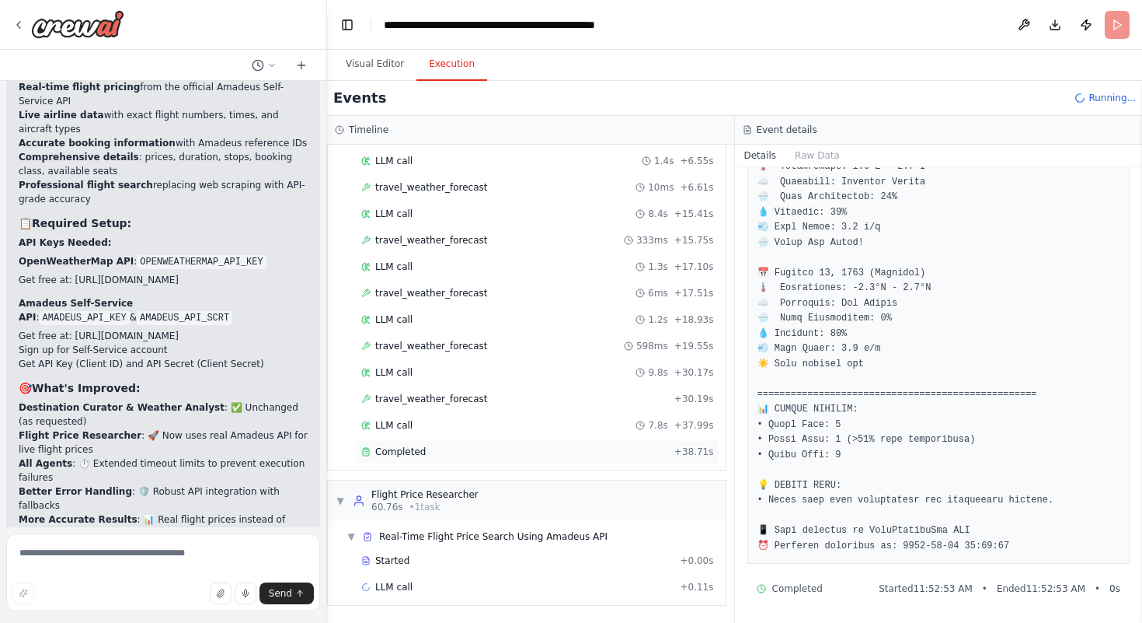
click at [438, 461] on div "Completed + 38.71s" at bounding box center [538, 451] width 364 height 23
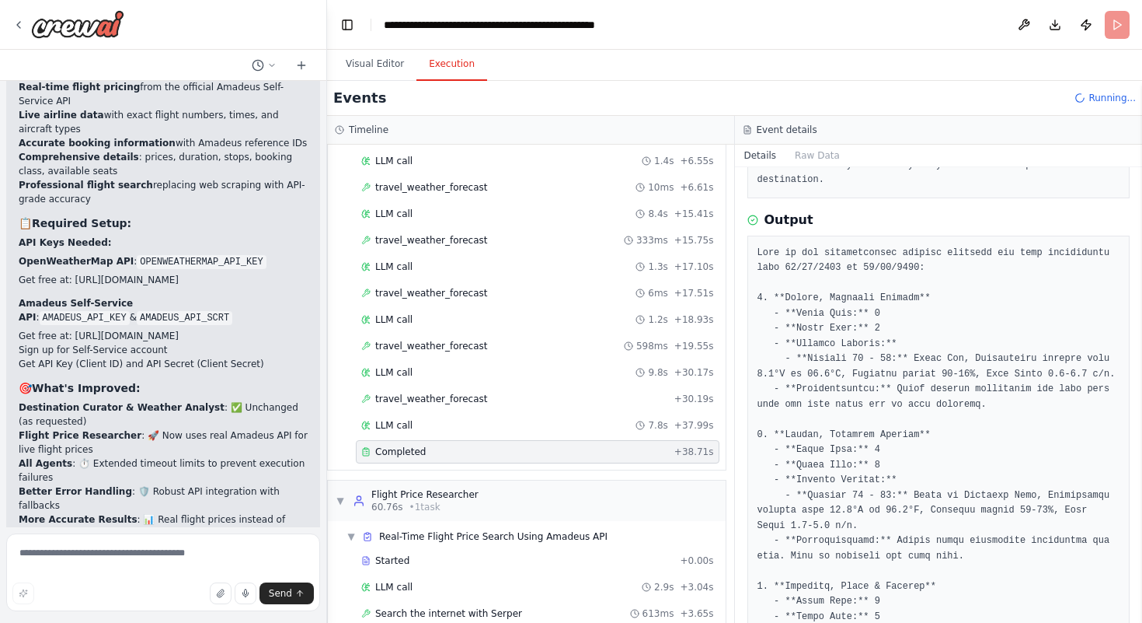
scroll to position [246, 0]
click at [369, 71] on button "Visual Editor" at bounding box center [374, 64] width 83 height 33
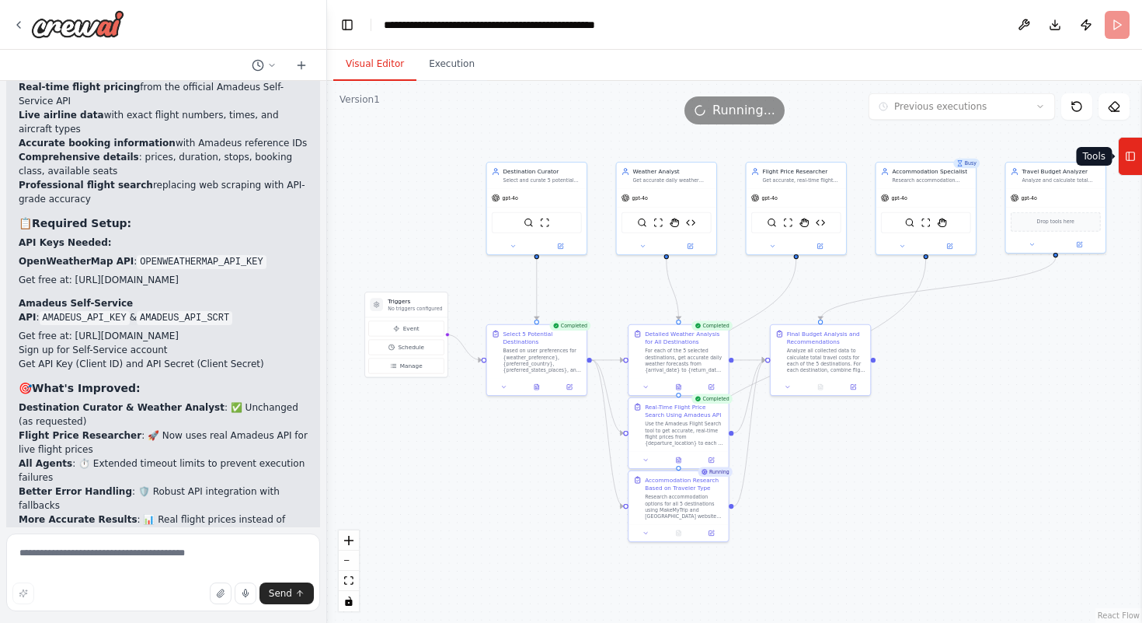
click at [1133, 156] on icon at bounding box center [1130, 156] width 11 height 25
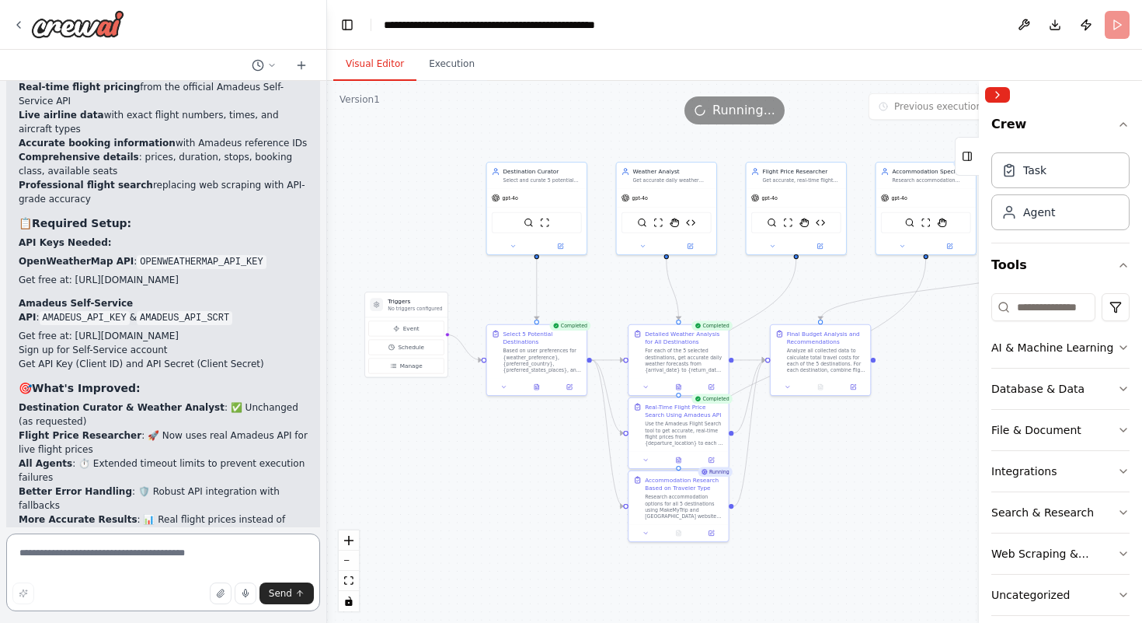
click at [17, 553] on textarea at bounding box center [163, 572] width 314 height 78
click at [996, 94] on button "Collapse right sidebar" at bounding box center [997, 95] width 25 height 16
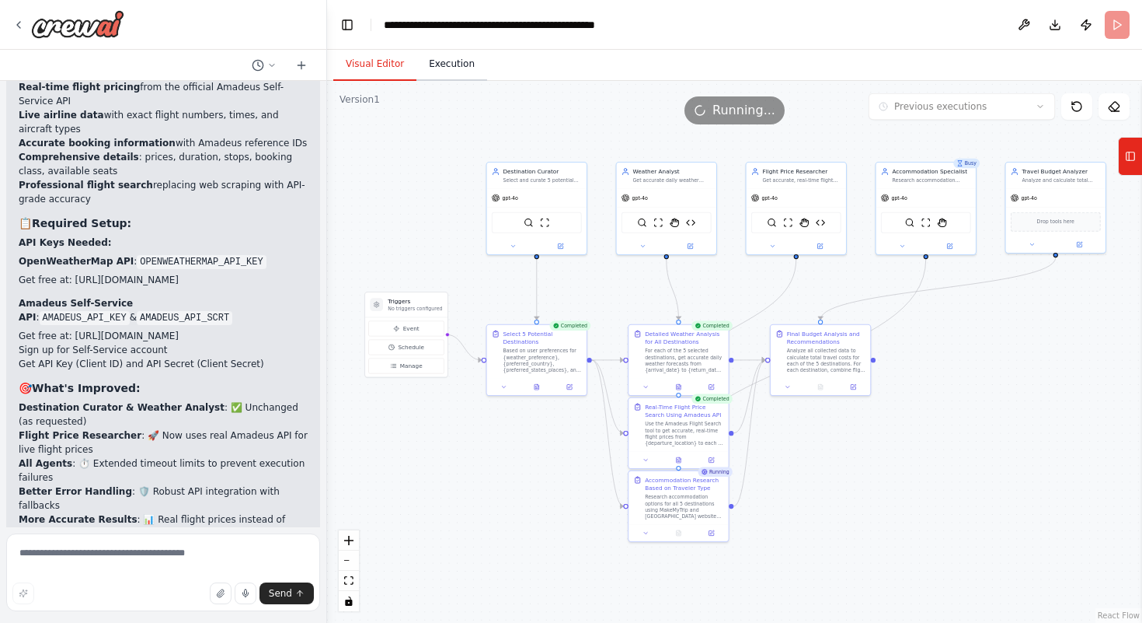
click at [446, 67] on button "Execution" at bounding box center [452, 64] width 71 height 33
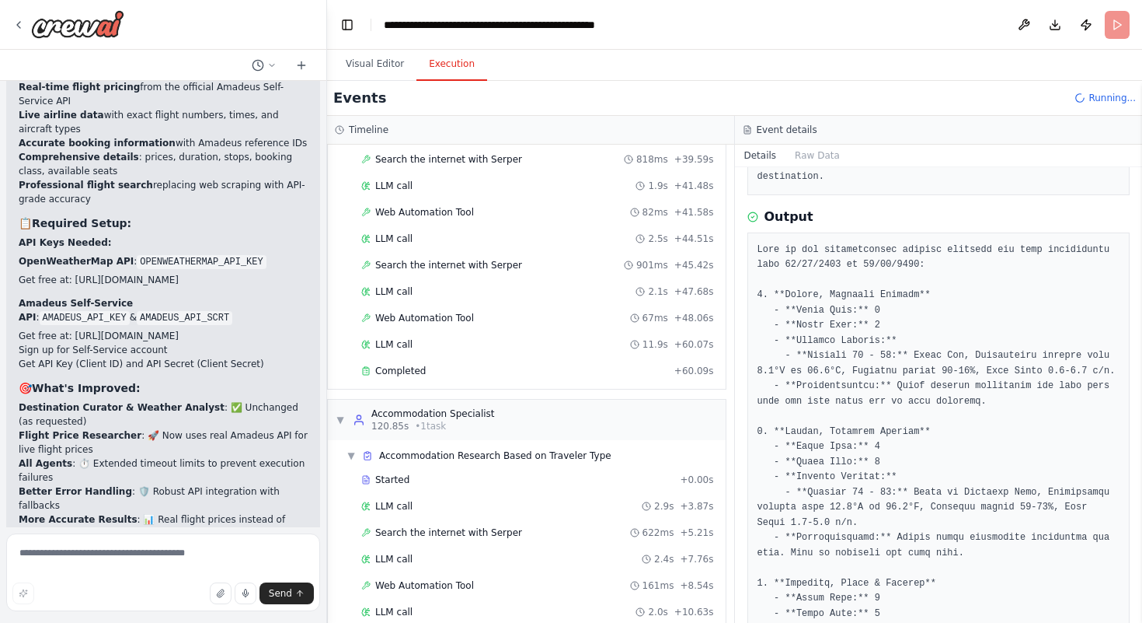
scroll to position [1215, 0]
click at [419, 376] on span "Completed" at bounding box center [400, 371] width 51 height 12
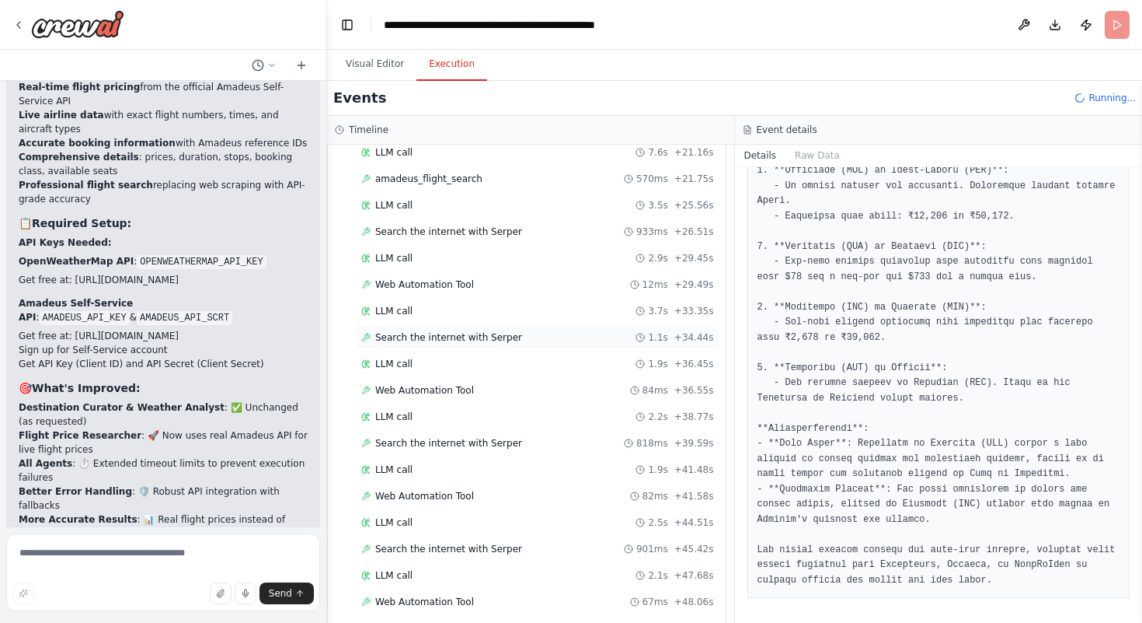
scroll to position [915, 0]
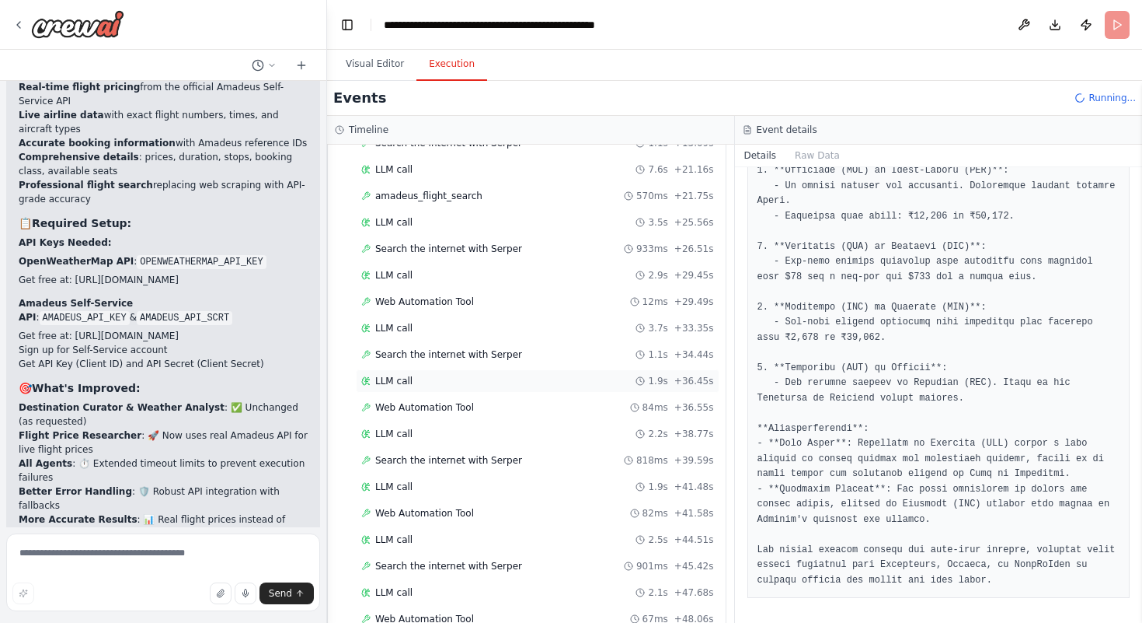
click at [448, 379] on div "LLM call 1.9s + 36.45s" at bounding box center [537, 381] width 353 height 12
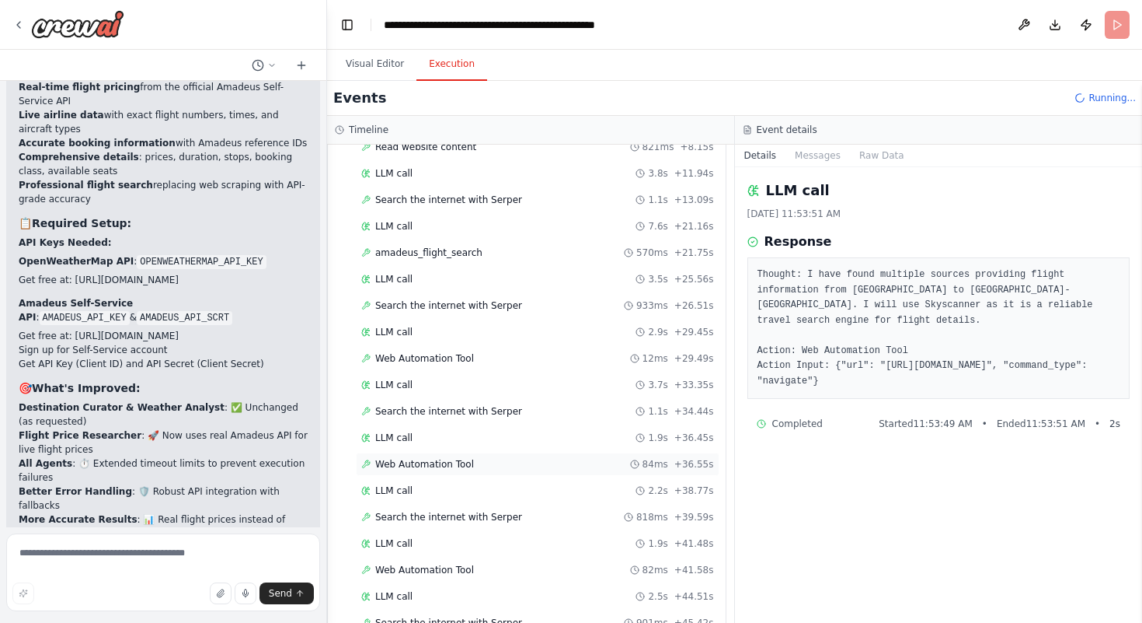
scroll to position [856, 0]
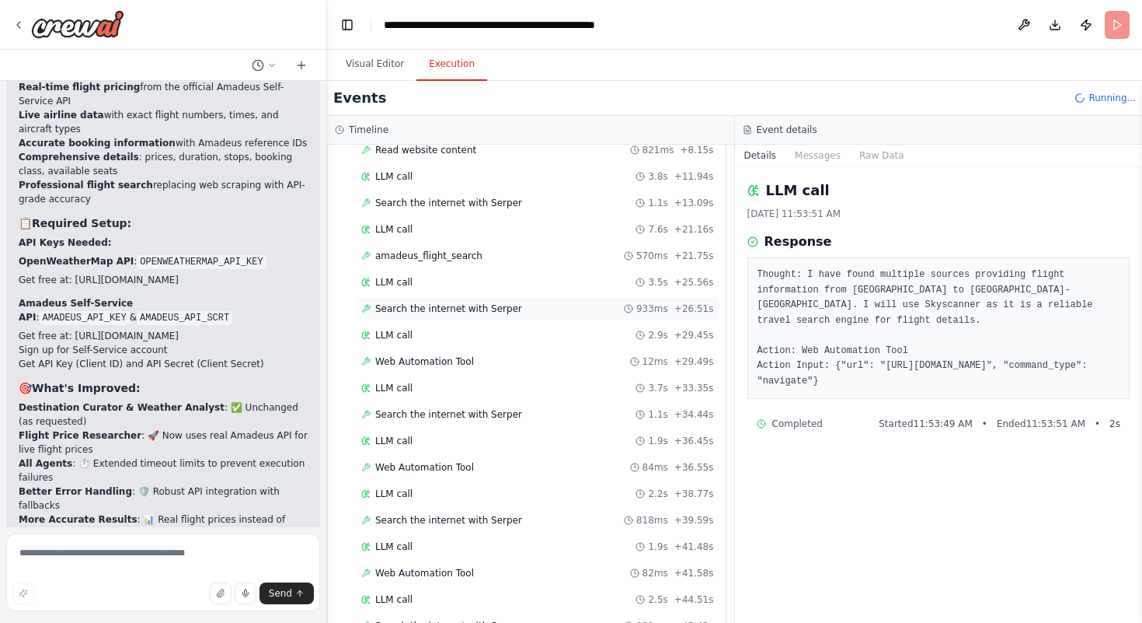
click at [417, 312] on span "Search the internet with Serper" at bounding box center [448, 308] width 147 height 12
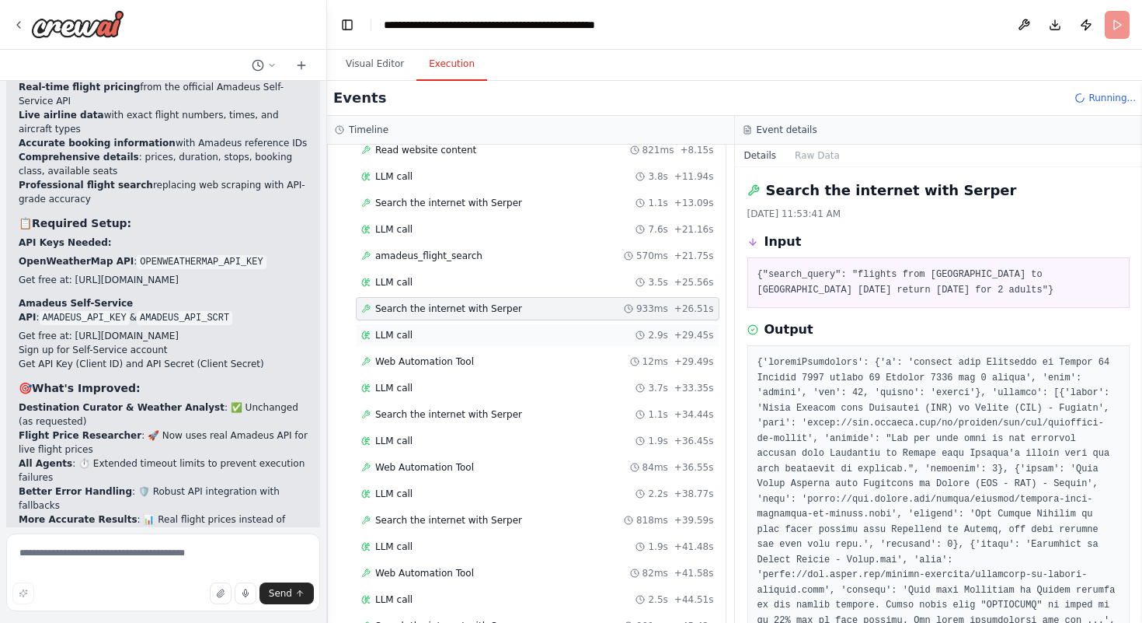
click at [421, 342] on div "LLM call 2.9s + 29.45s" at bounding box center [538, 334] width 364 height 23
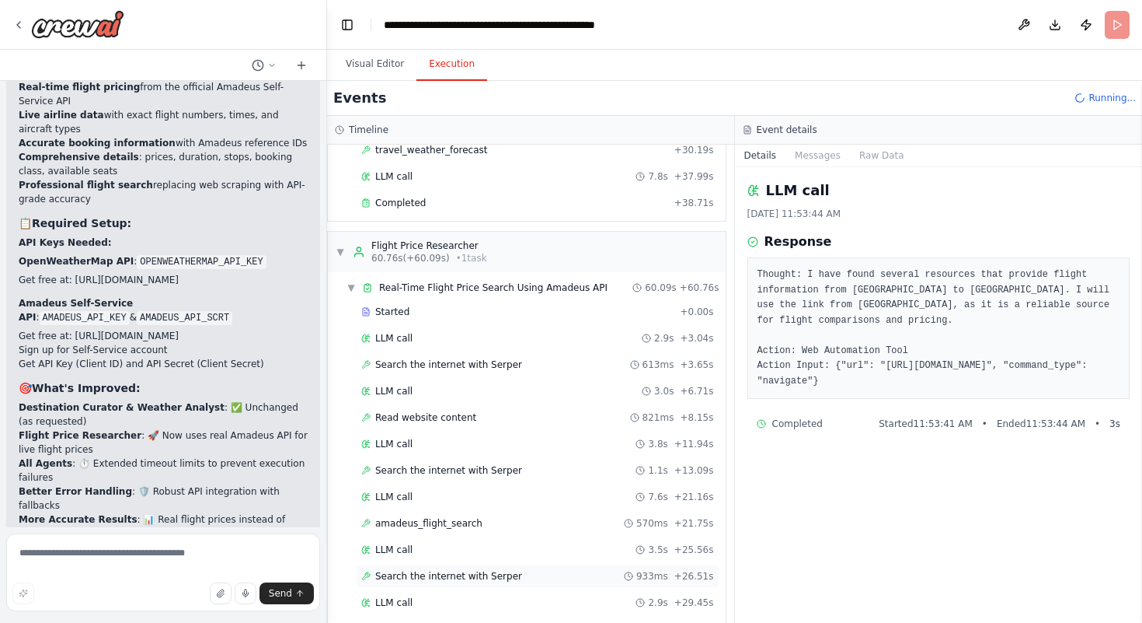
scroll to position [585, 0]
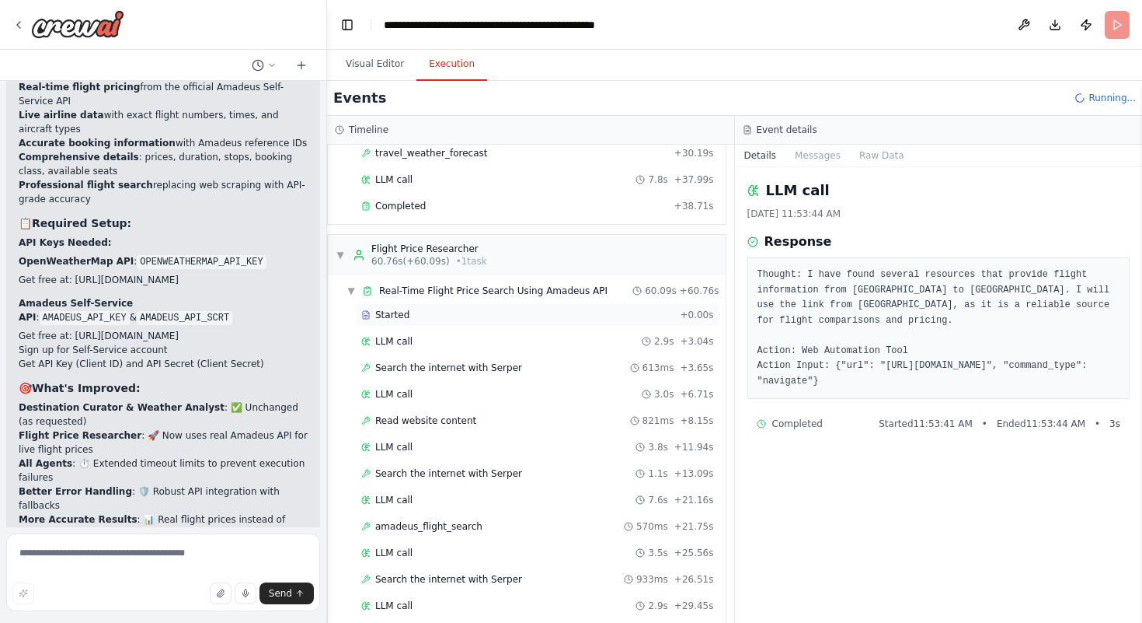
click at [413, 305] on div "Started + 0.00s" at bounding box center [538, 314] width 364 height 23
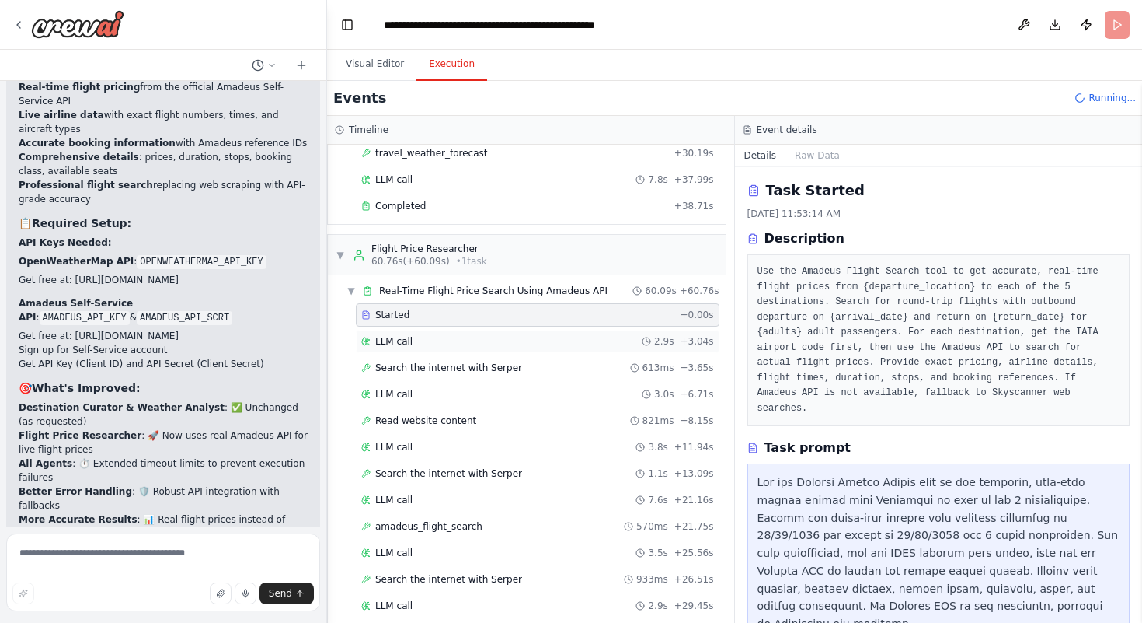
click at [410, 343] on span "LLM call" at bounding box center [393, 341] width 37 height 12
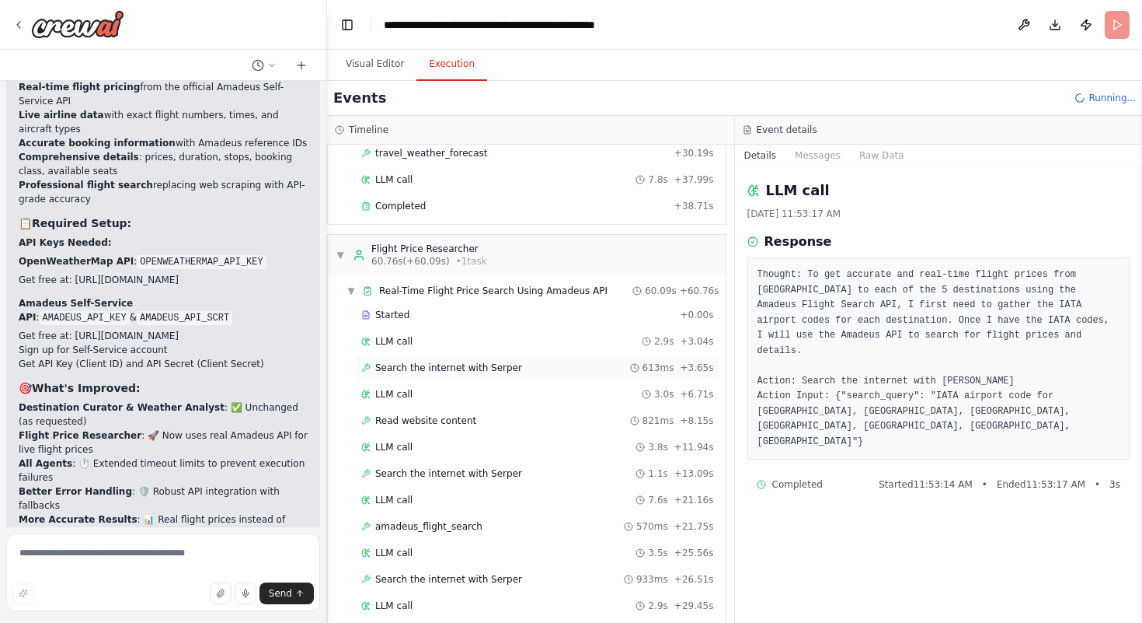
click at [484, 369] on span "Search the internet with Serper" at bounding box center [448, 367] width 147 height 12
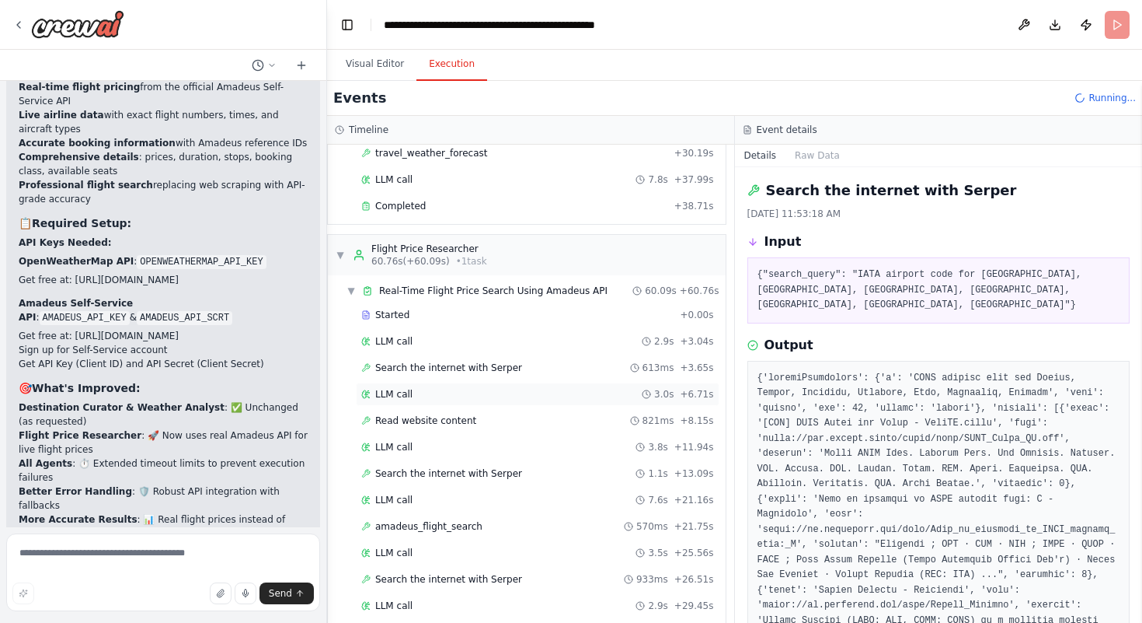
click at [455, 397] on div "LLM call 3.0s + 6.71s" at bounding box center [537, 394] width 353 height 12
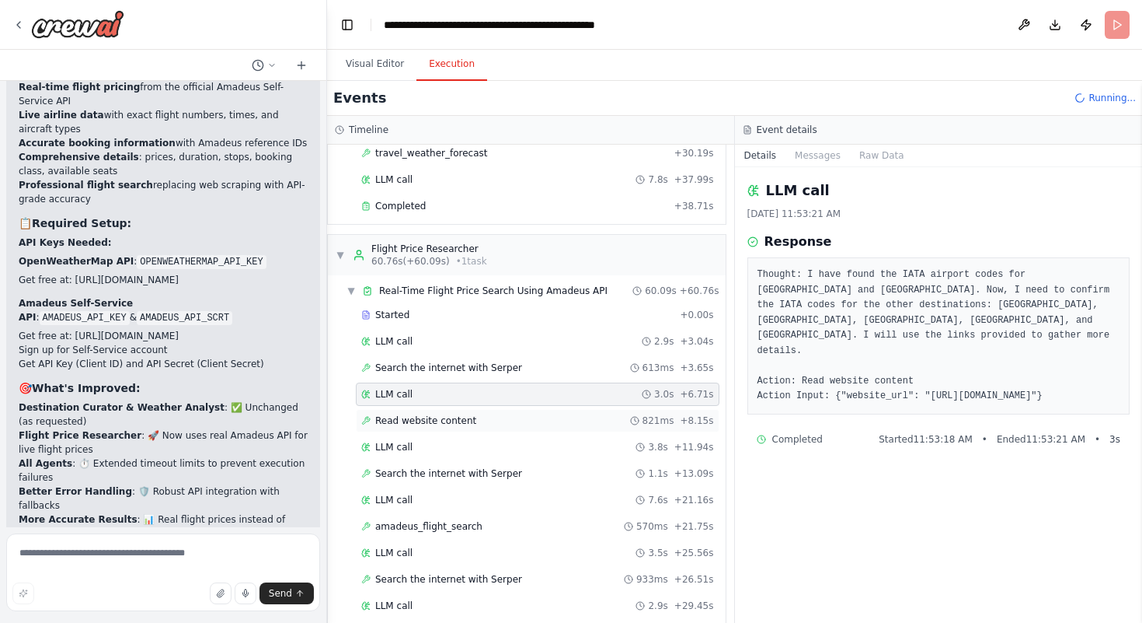
click at [393, 428] on div "Read website content 821ms + 8.15s" at bounding box center [538, 420] width 364 height 23
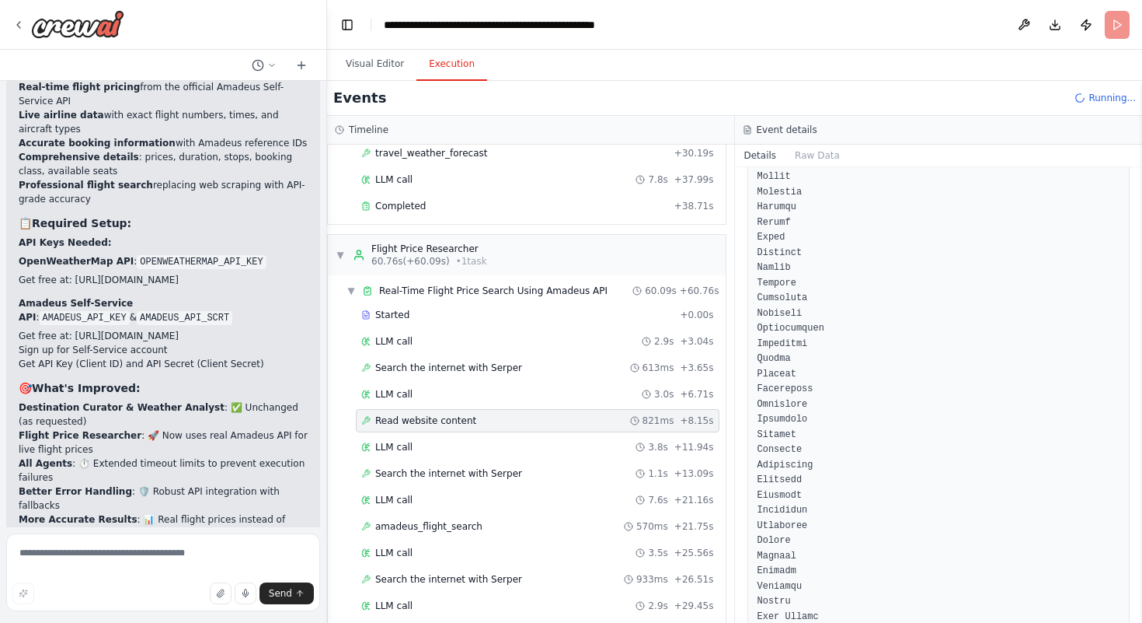
scroll to position [3566, 0]
click at [372, 455] on div "LLM call 3.8s + 11.94s" at bounding box center [538, 446] width 364 height 23
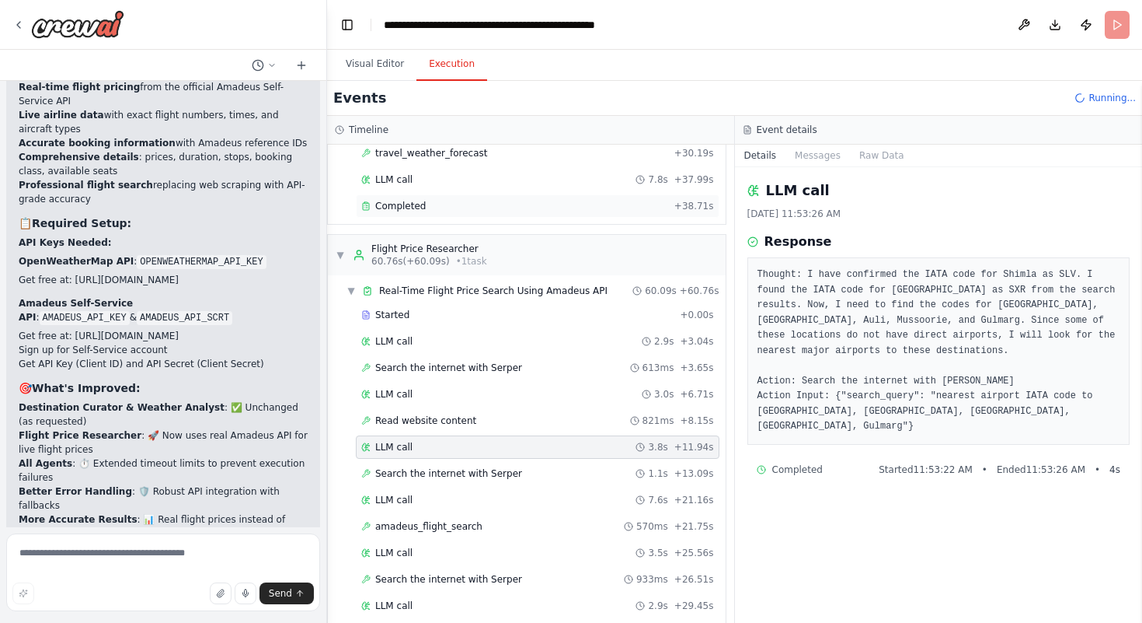
click at [426, 211] on div "Completed" at bounding box center [514, 206] width 307 height 12
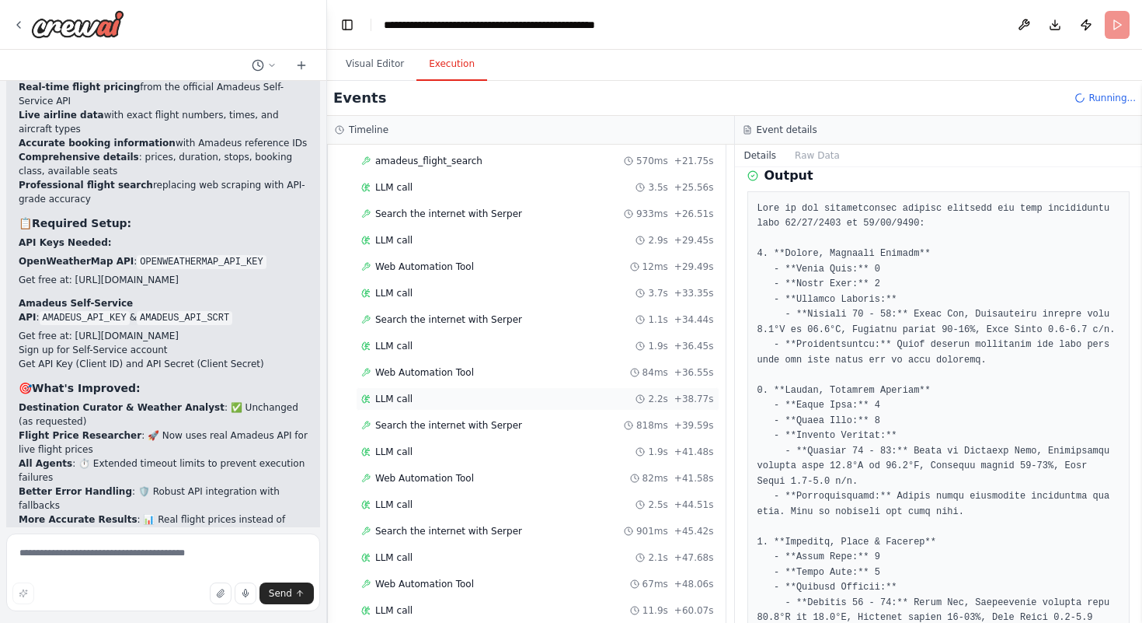
scroll to position [980, 0]
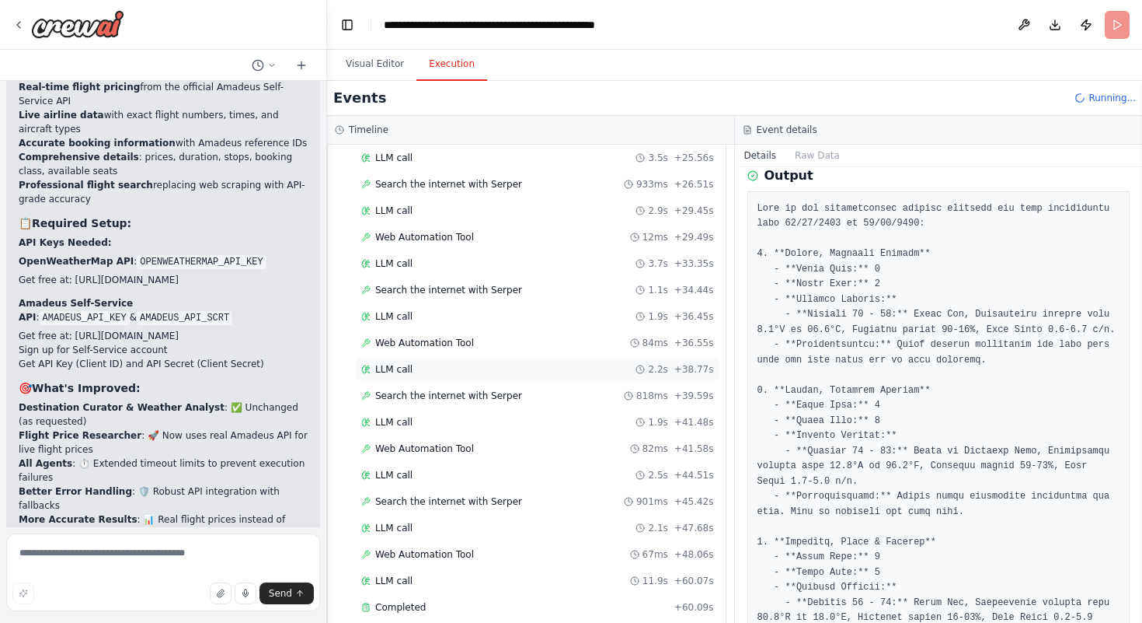
click at [525, 363] on div "LLM call 2.2s + 38.77s" at bounding box center [537, 369] width 353 height 12
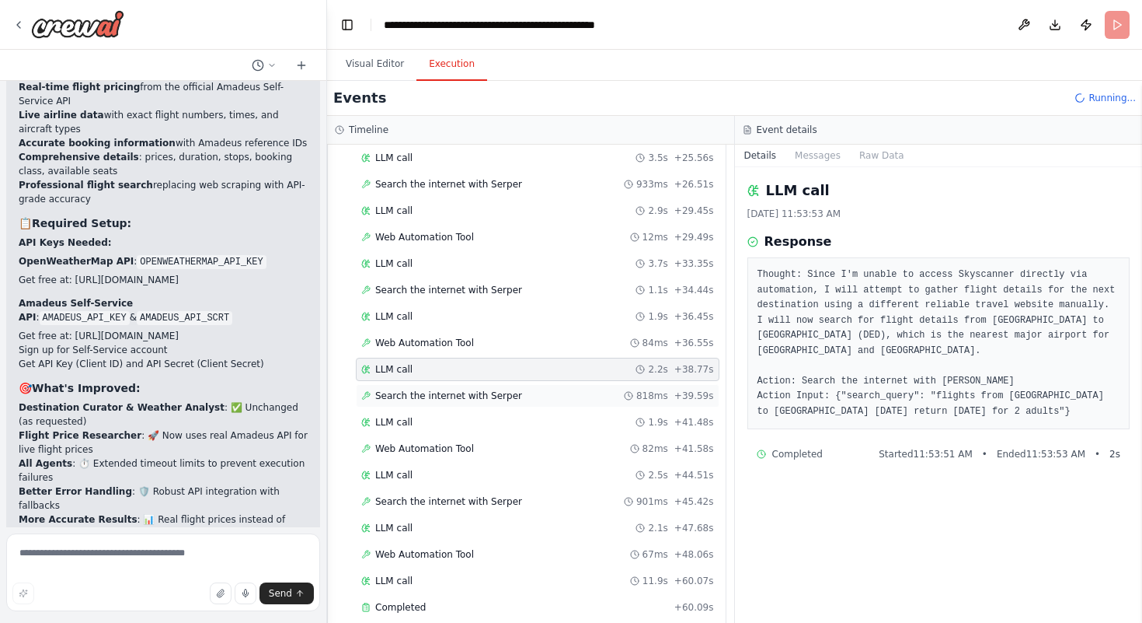
click at [493, 398] on span "Search the internet with Serper" at bounding box center [448, 395] width 147 height 12
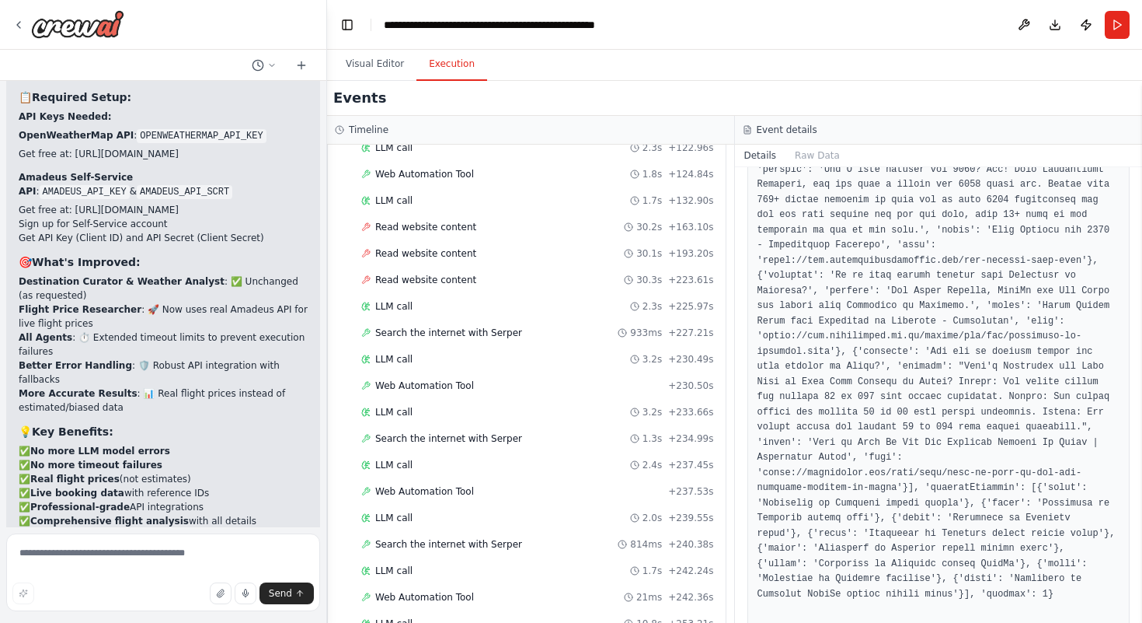
scroll to position [2301, 0]
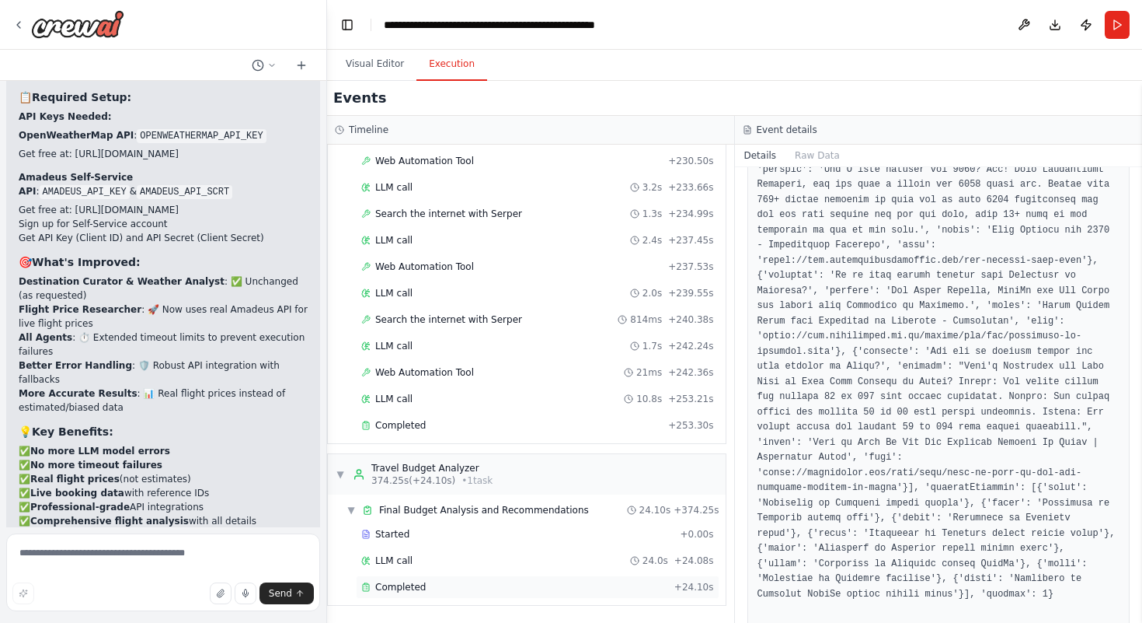
click at [401, 588] on span "Completed" at bounding box center [400, 587] width 51 height 12
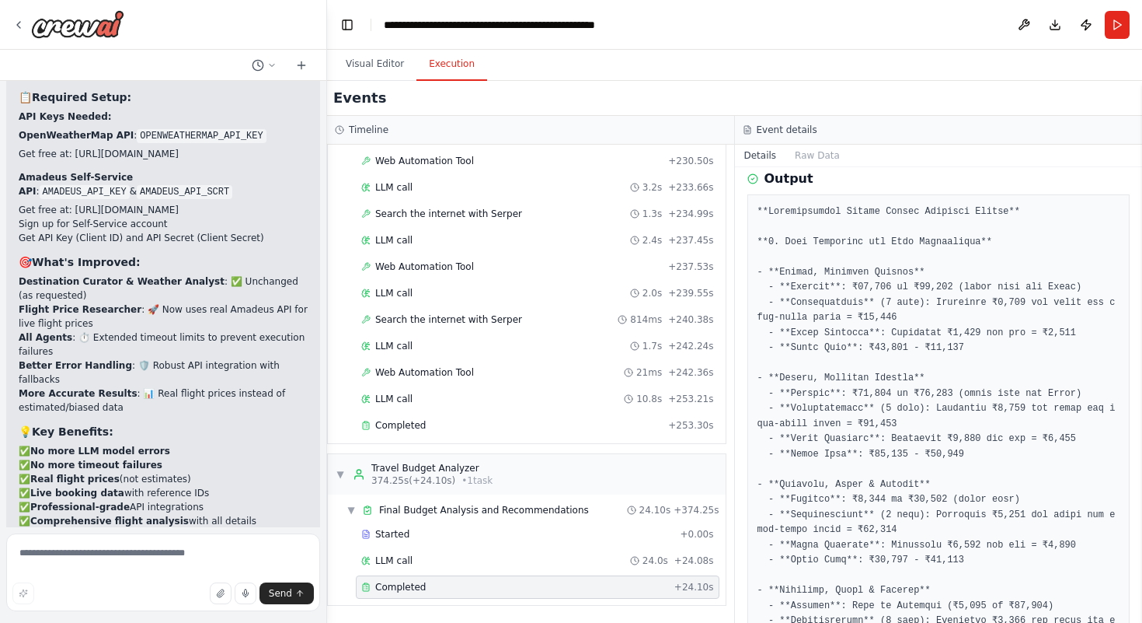
scroll to position [257, 0]
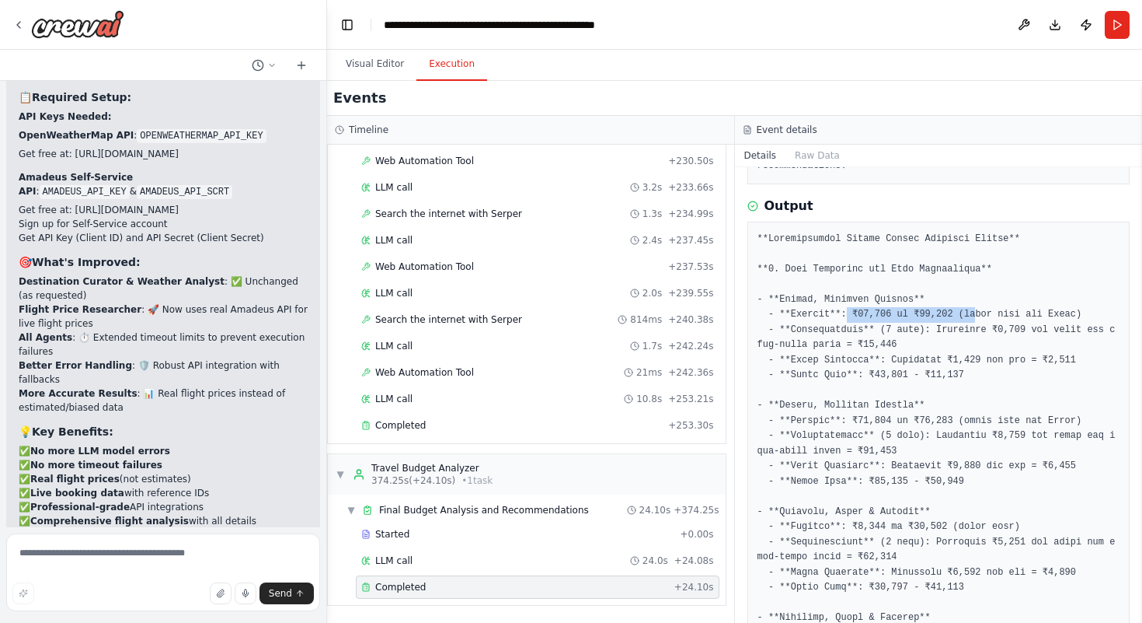
drag, startPoint x: 849, startPoint y: 310, endPoint x: 973, endPoint y: 320, distance: 124.0
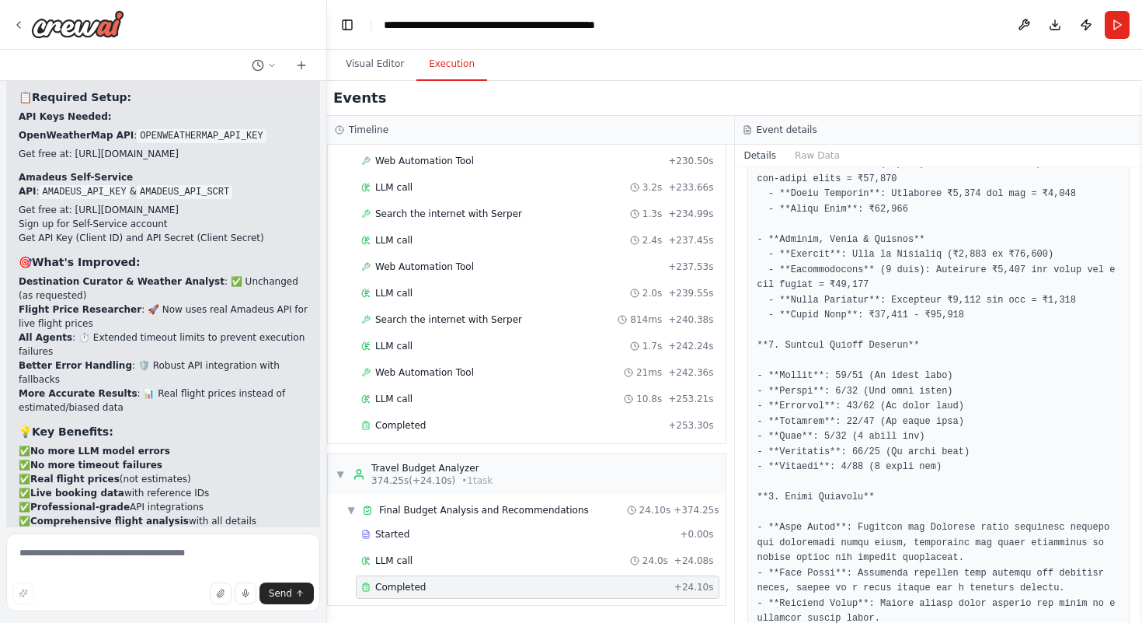
scroll to position [957, 0]
drag, startPoint x: 834, startPoint y: 375, endPoint x: 954, endPoint y: 371, distance: 119.7
click at [954, 371] on pre at bounding box center [939, 281] width 363 height 1501
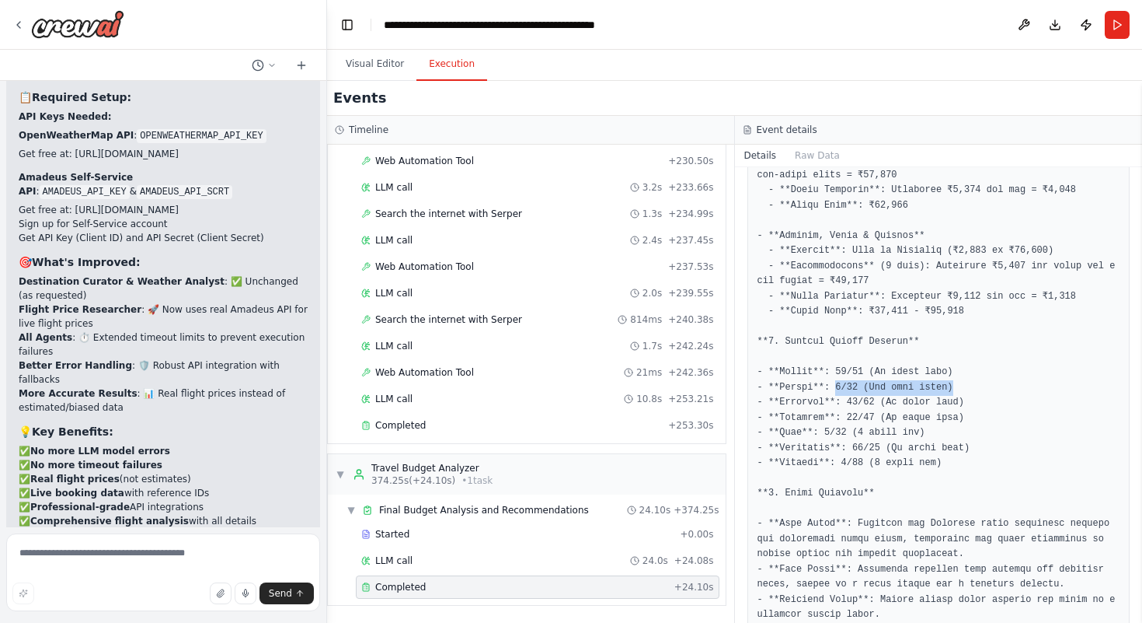
drag, startPoint x: 836, startPoint y: 390, endPoint x: 969, endPoint y: 394, distance: 133.0
click at [970, 394] on pre at bounding box center [939, 281] width 363 height 1501
click at [954, 419] on pre at bounding box center [939, 281] width 363 height 1501
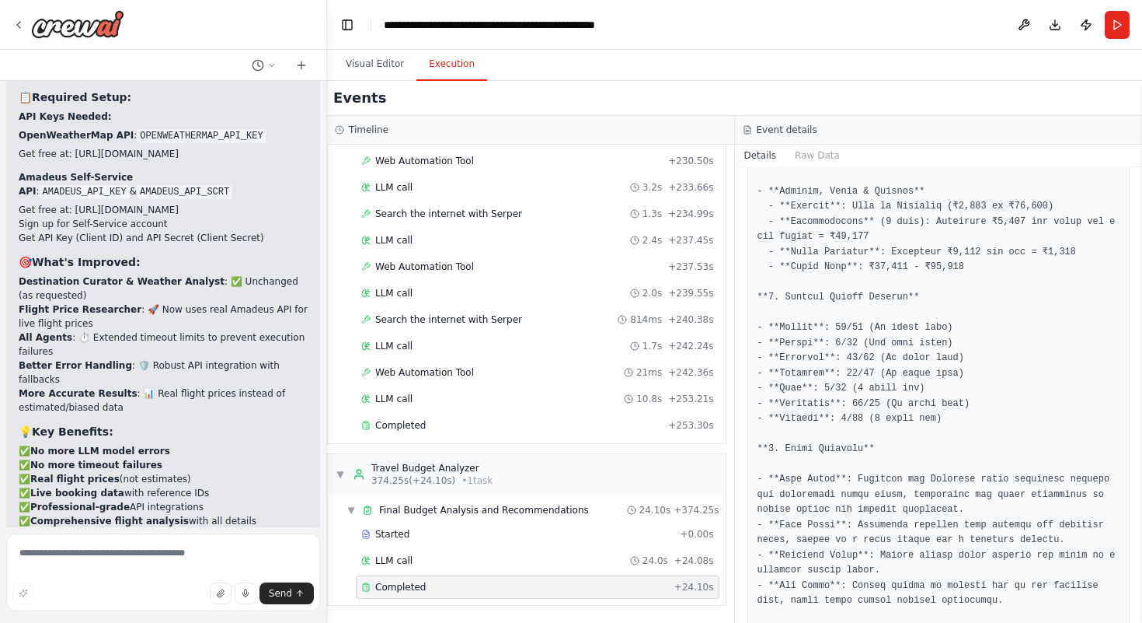
scroll to position [1010, 0]
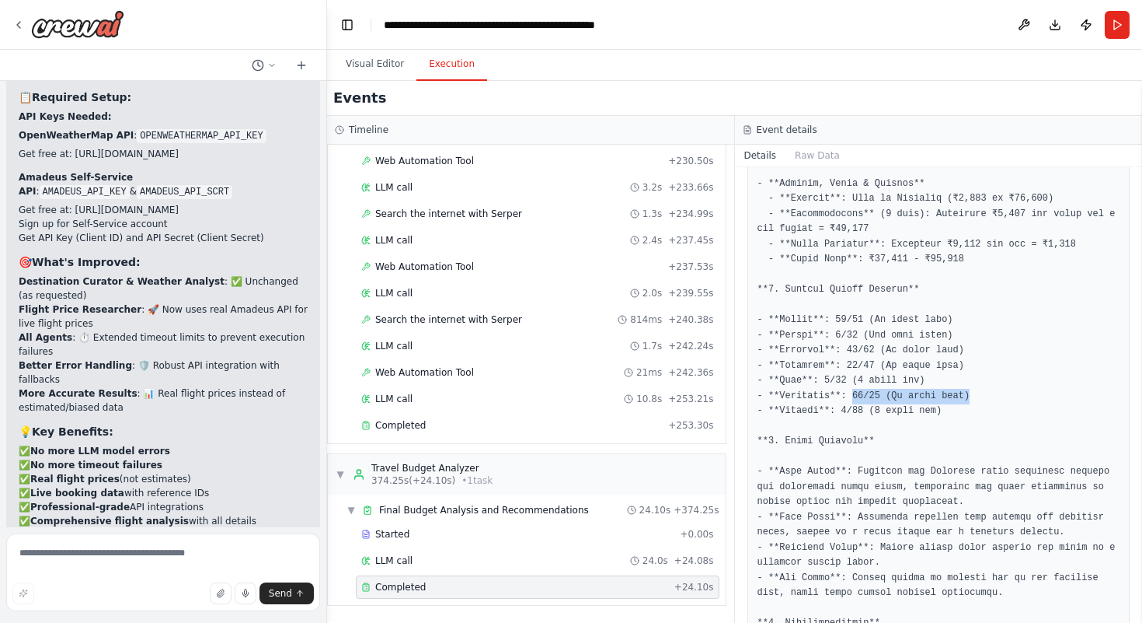
drag, startPoint x: 850, startPoint y: 392, endPoint x: 999, endPoint y: 391, distance: 149.2
click at [1000, 391] on pre at bounding box center [939, 229] width 363 height 1501
drag, startPoint x: 971, startPoint y: 403, endPoint x: 856, endPoint y: 441, distance: 121.4
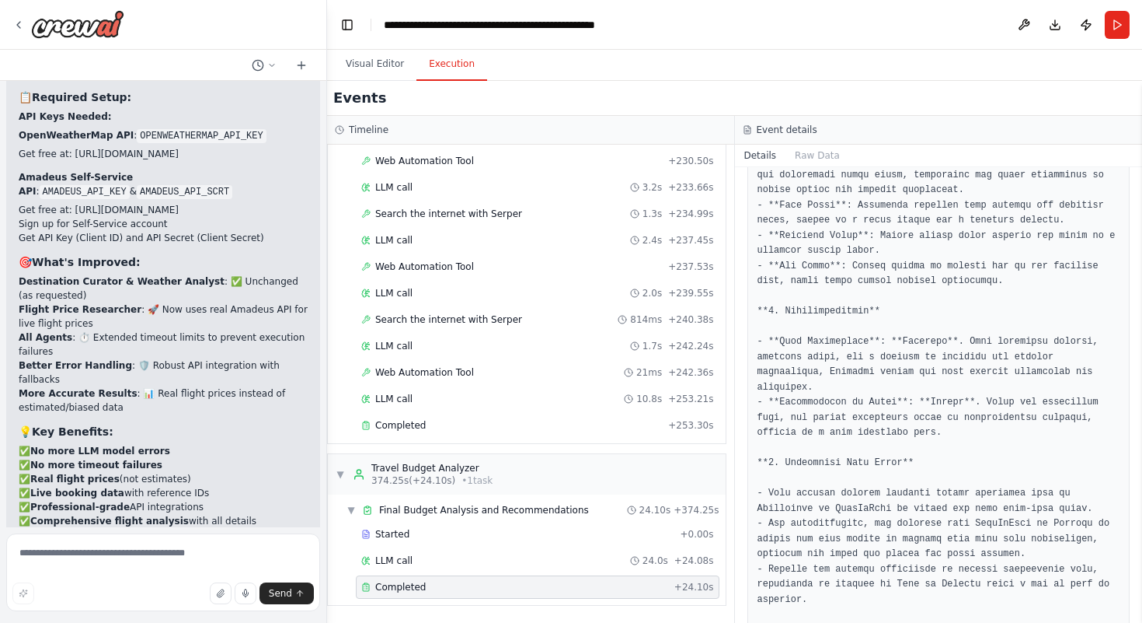
scroll to position [1401, 0]
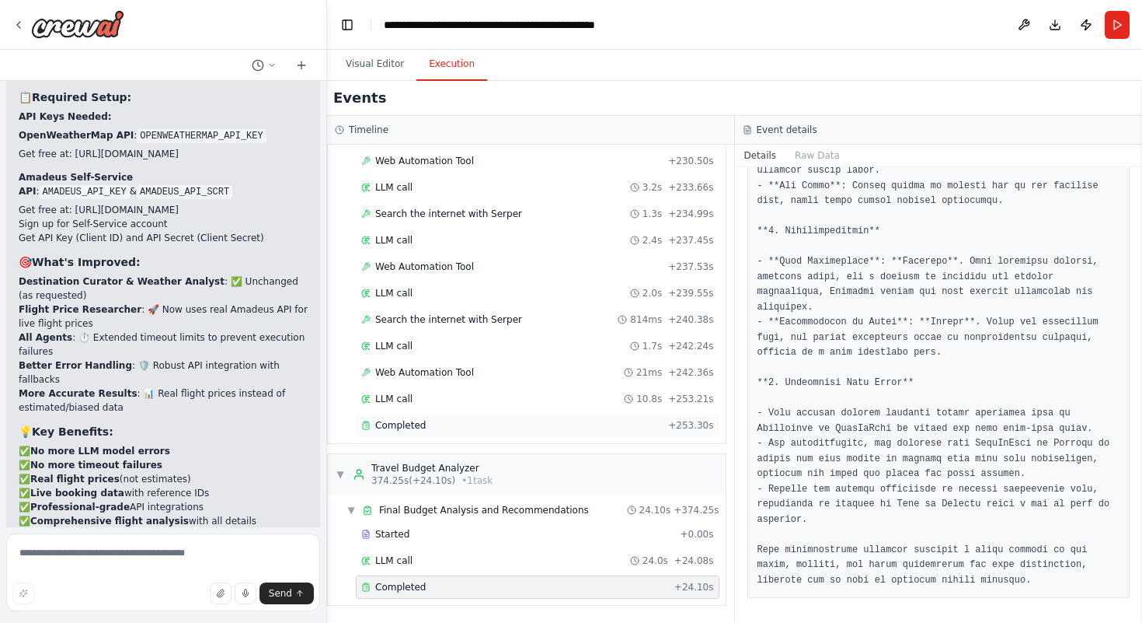
click at [473, 432] on div "Completed + 253.30s" at bounding box center [538, 424] width 364 height 23
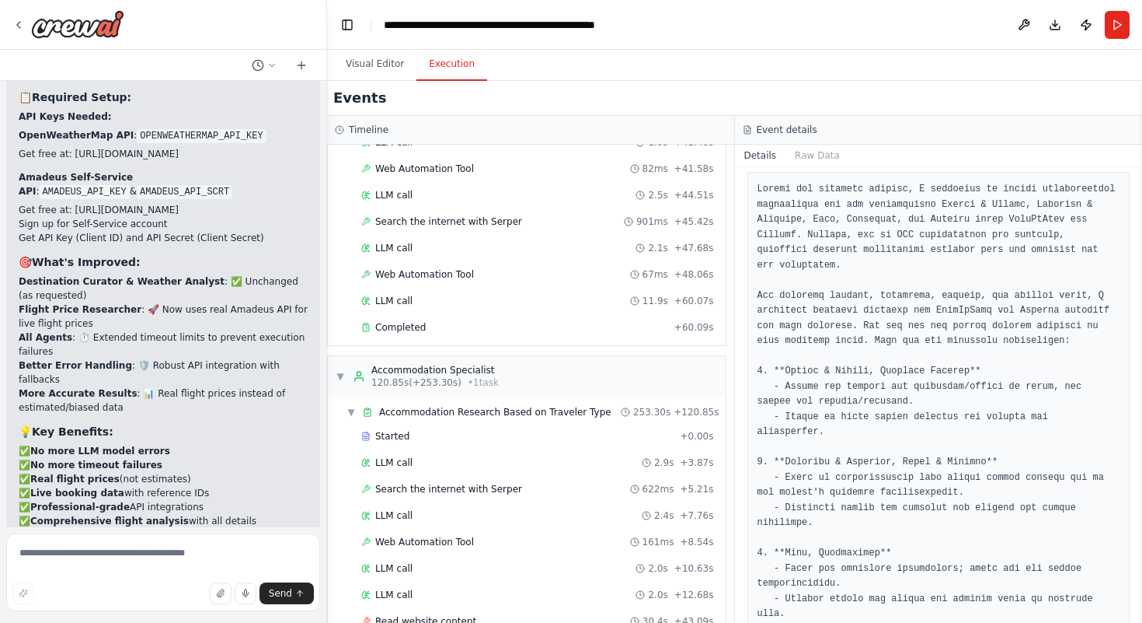
scroll to position [1242, 0]
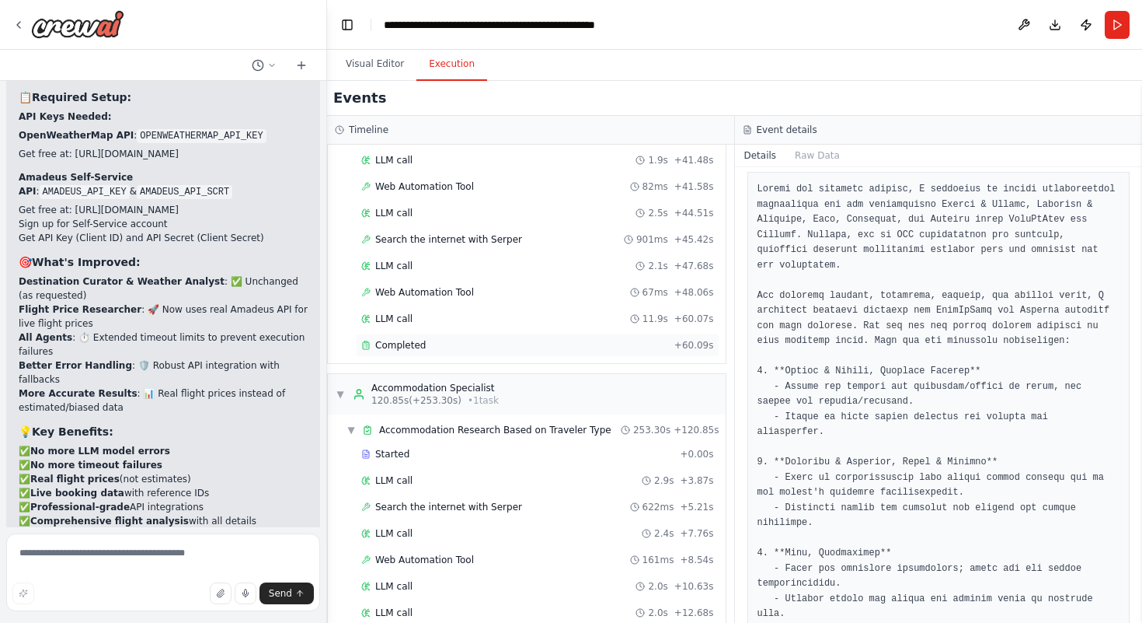
click at [487, 339] on div "Completed" at bounding box center [514, 345] width 307 height 12
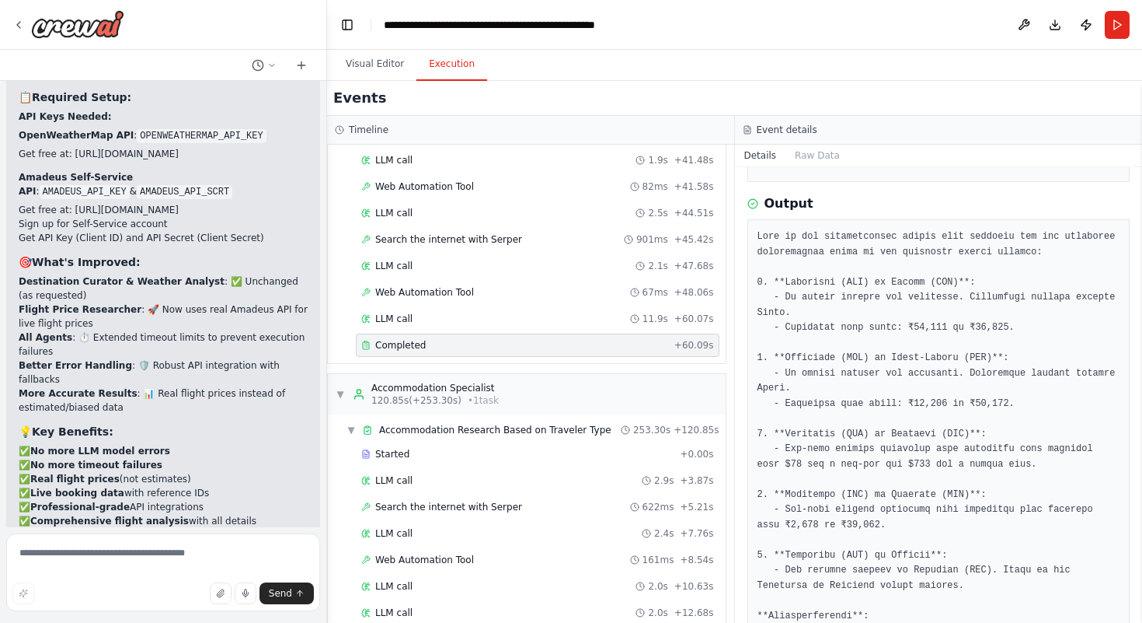
scroll to position [247, 0]
drag, startPoint x: 789, startPoint y: 323, endPoint x: 1020, endPoint y: 330, distance: 231.7
click at [1020, 330] on pre at bounding box center [939, 499] width 363 height 546
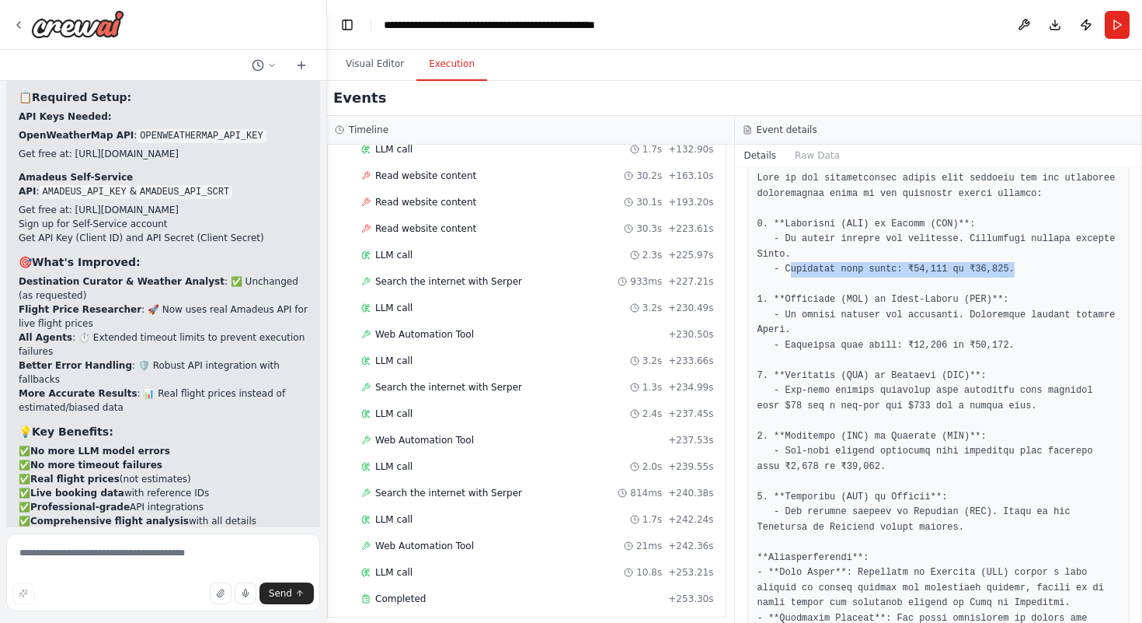
scroll to position [2301, 0]
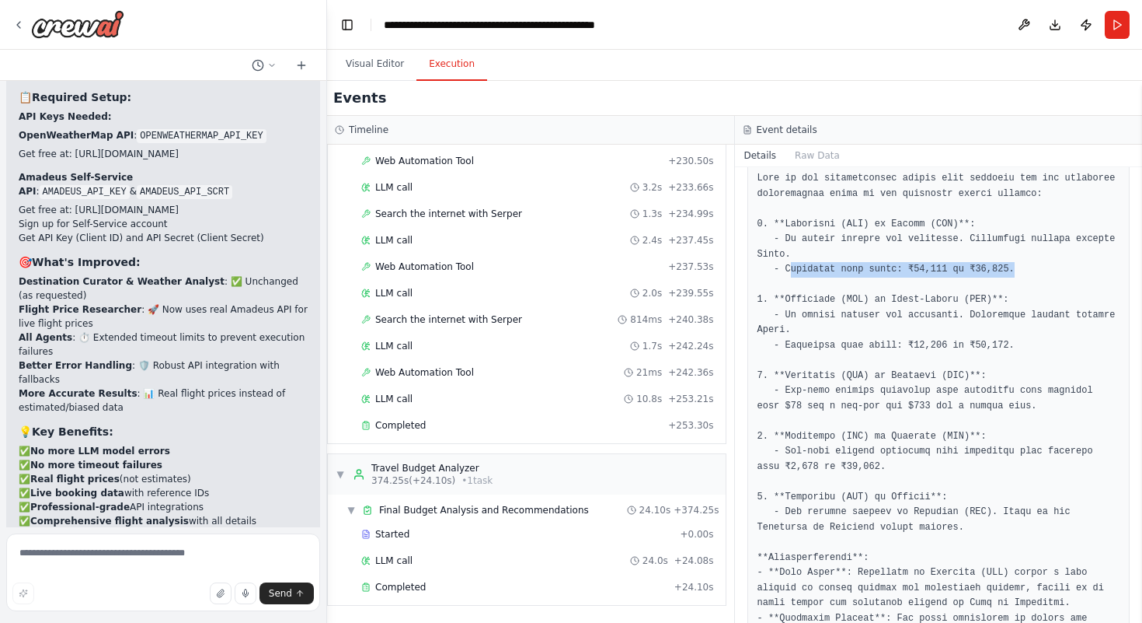
click at [810, 428] on pre at bounding box center [939, 444] width 363 height 546
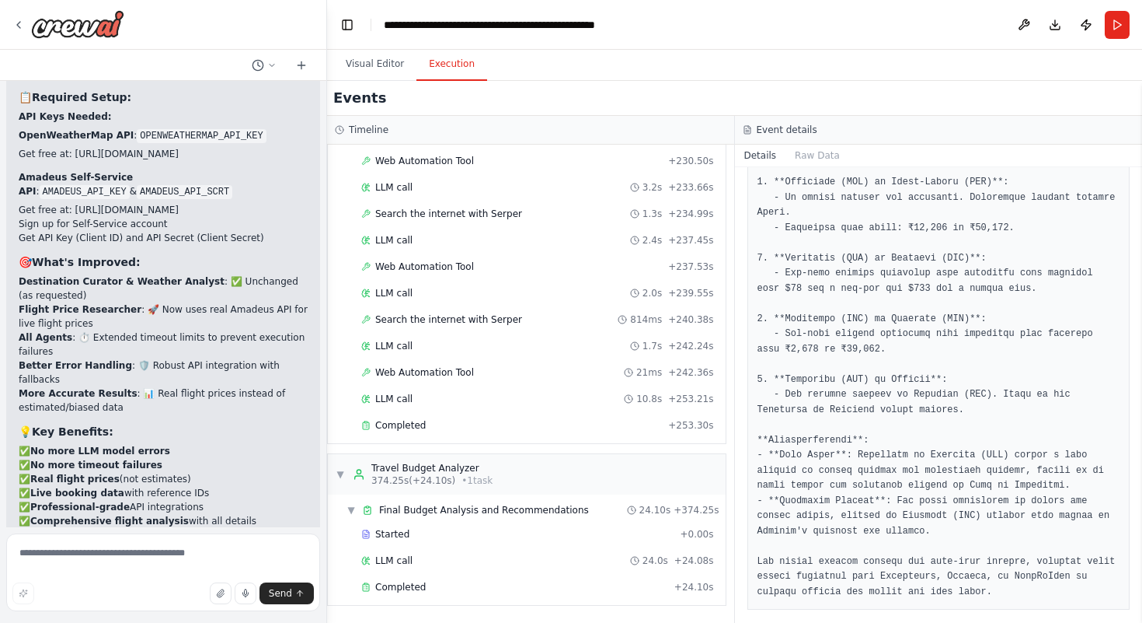
scroll to position [431, 0]
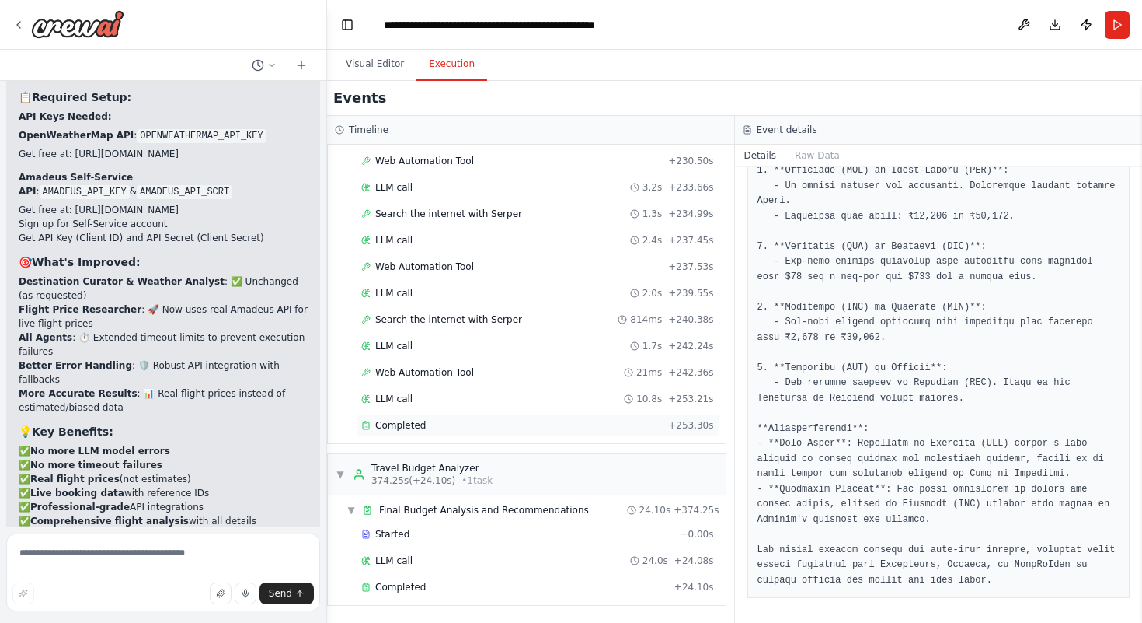
click at [573, 432] on div "Completed + 253.30s" at bounding box center [538, 424] width 364 height 23
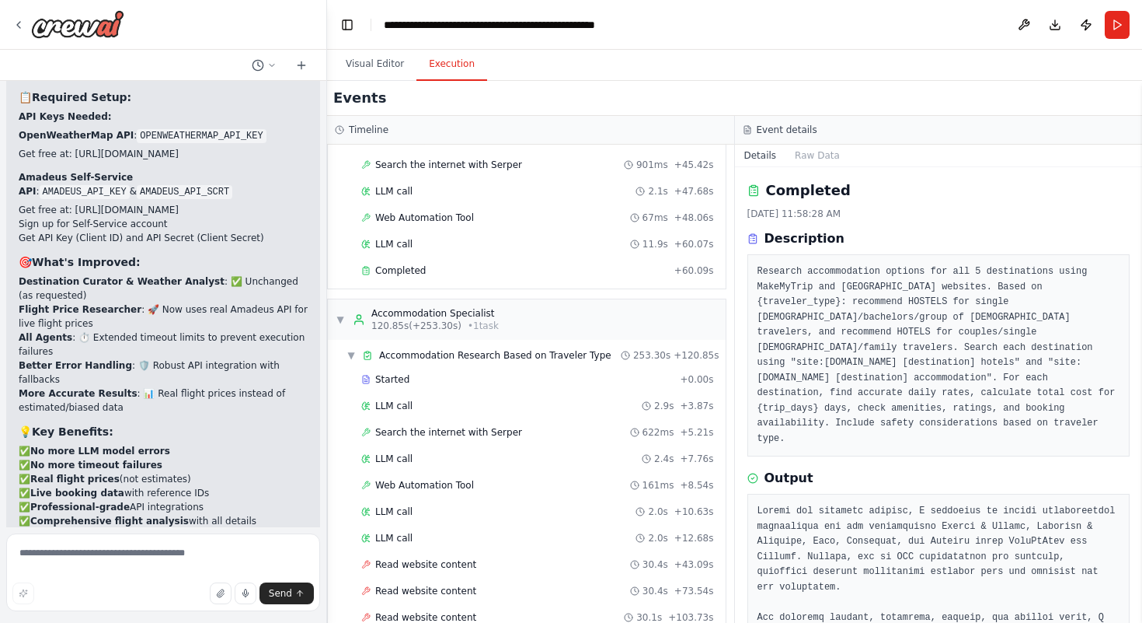
scroll to position [1330, 0]
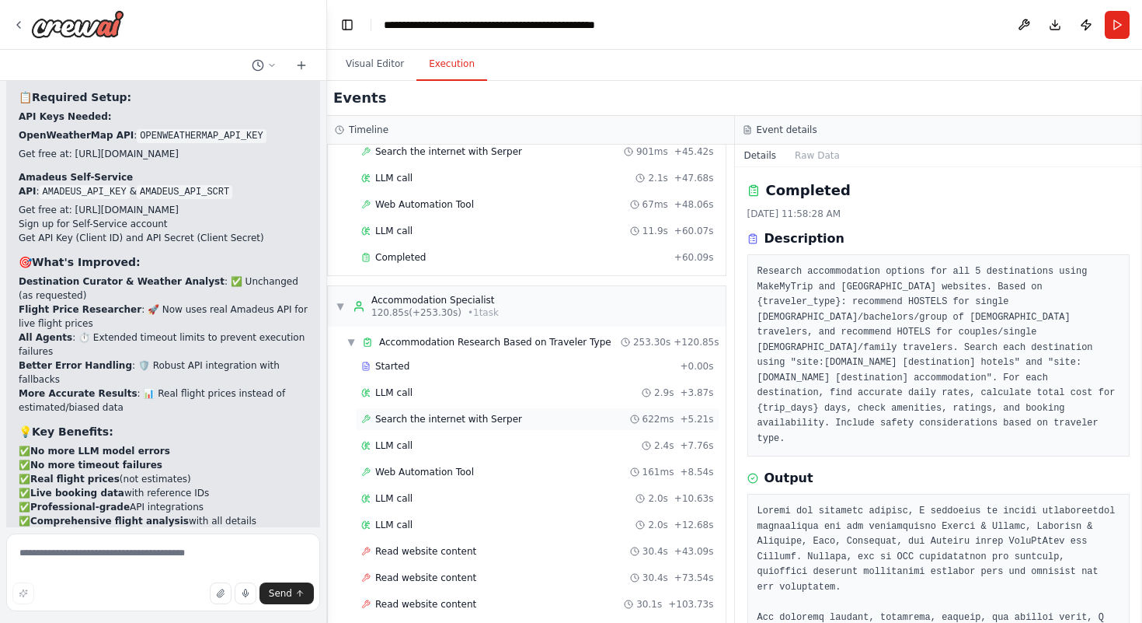
click at [453, 428] on div "Search the internet with Serper 622ms + 5.21s" at bounding box center [538, 418] width 364 height 23
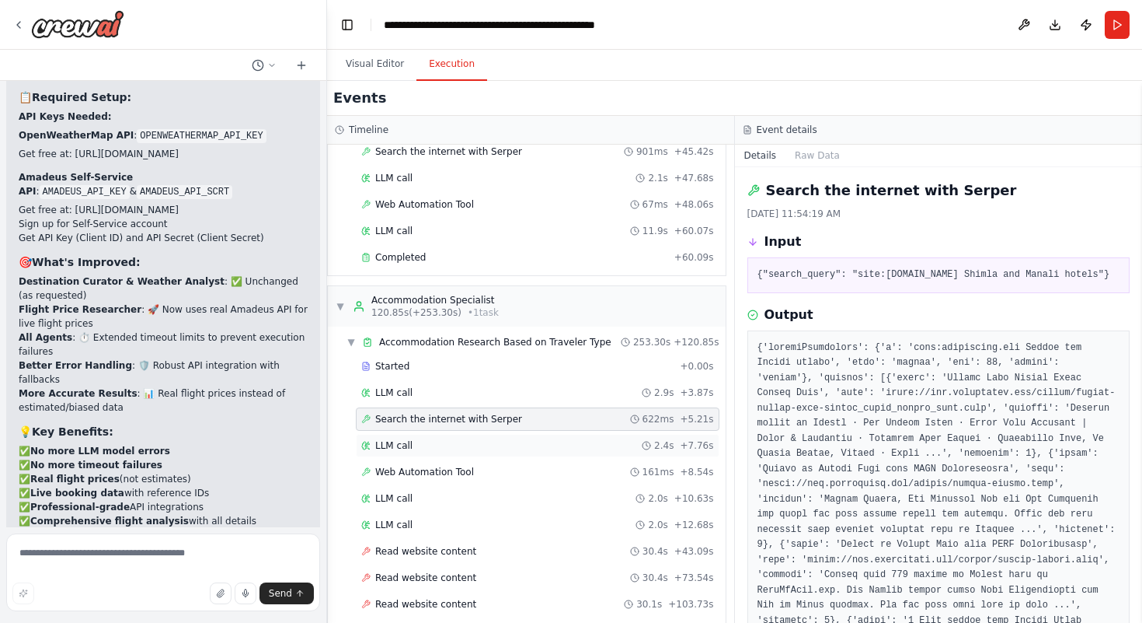
click at [433, 451] on div "LLM call 2.4s + 7.76s" at bounding box center [537, 445] width 353 height 12
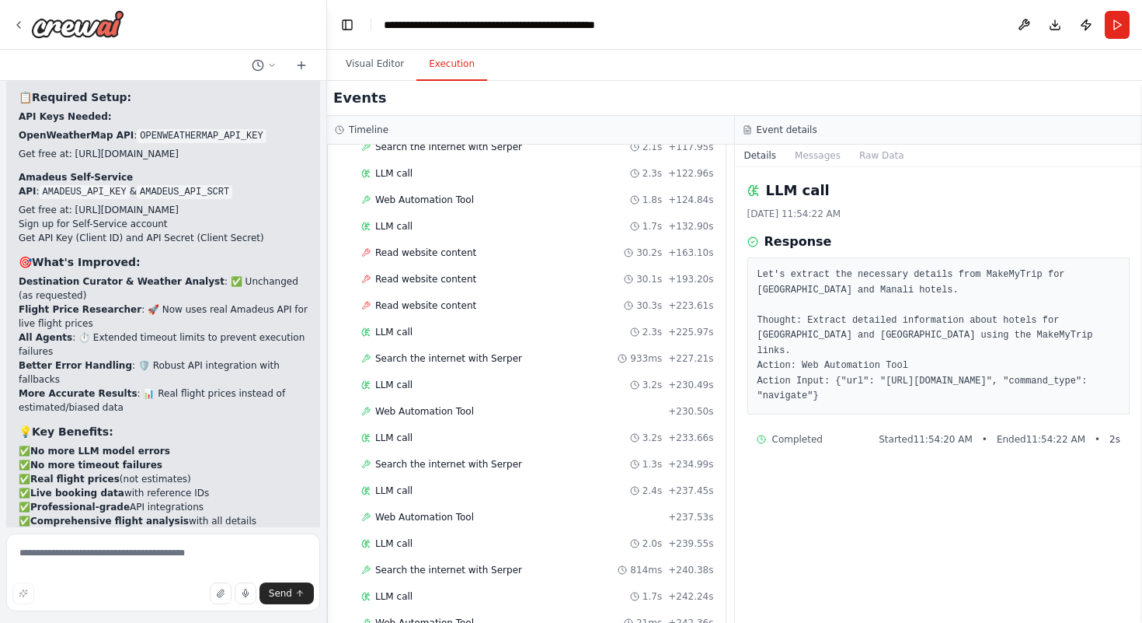
scroll to position [2191, 0]
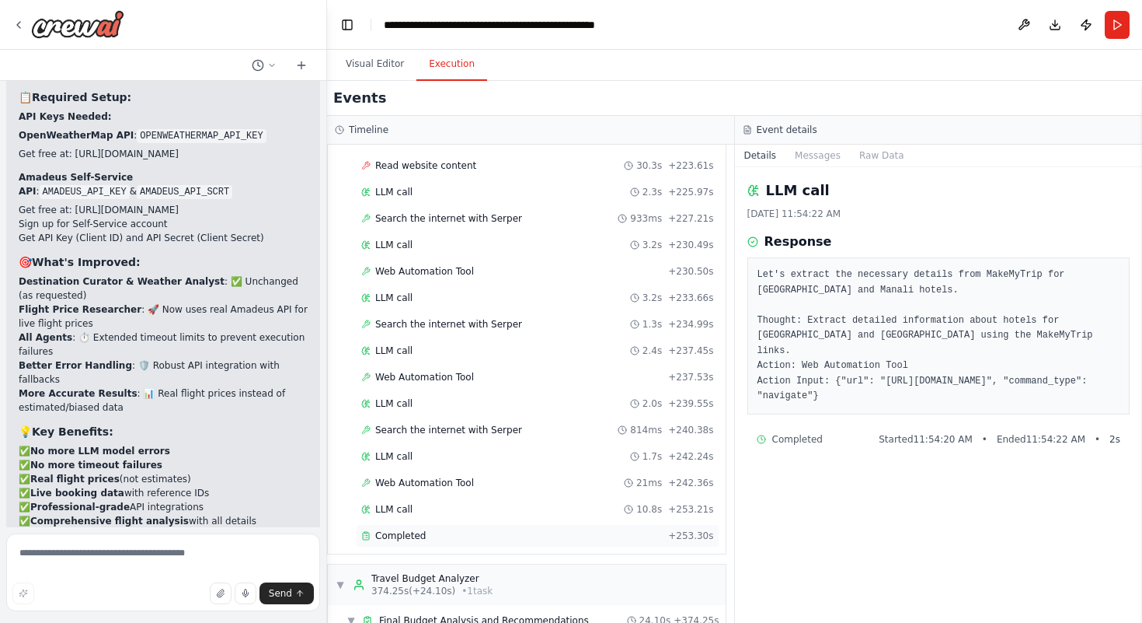
click at [373, 528] on div "Completed + 253.30s" at bounding box center [538, 535] width 364 height 23
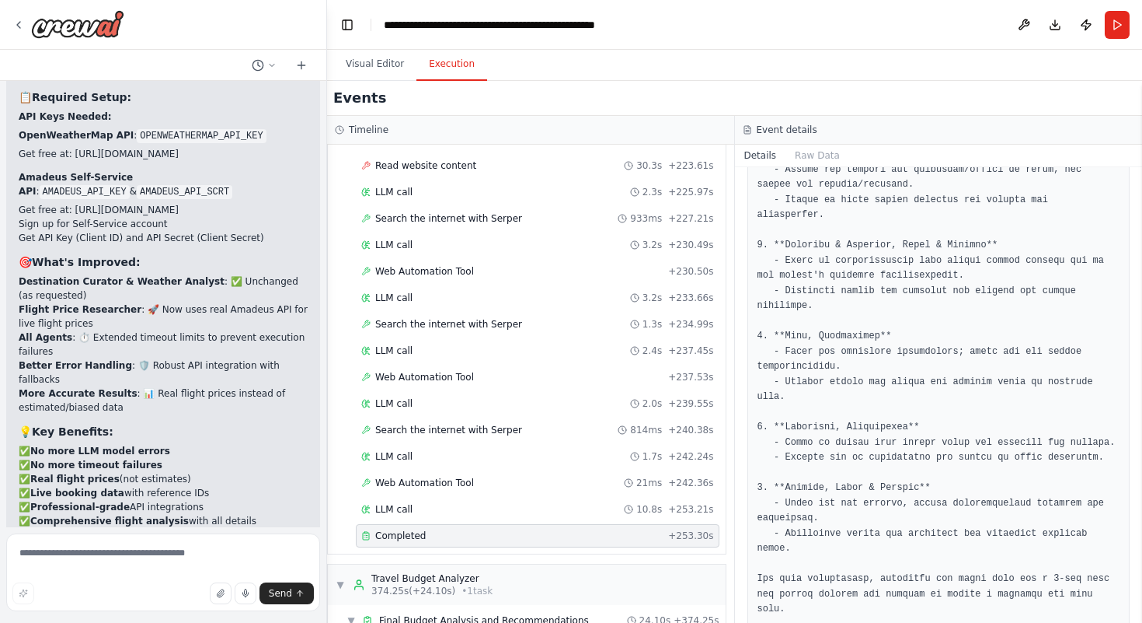
scroll to position [567, 0]
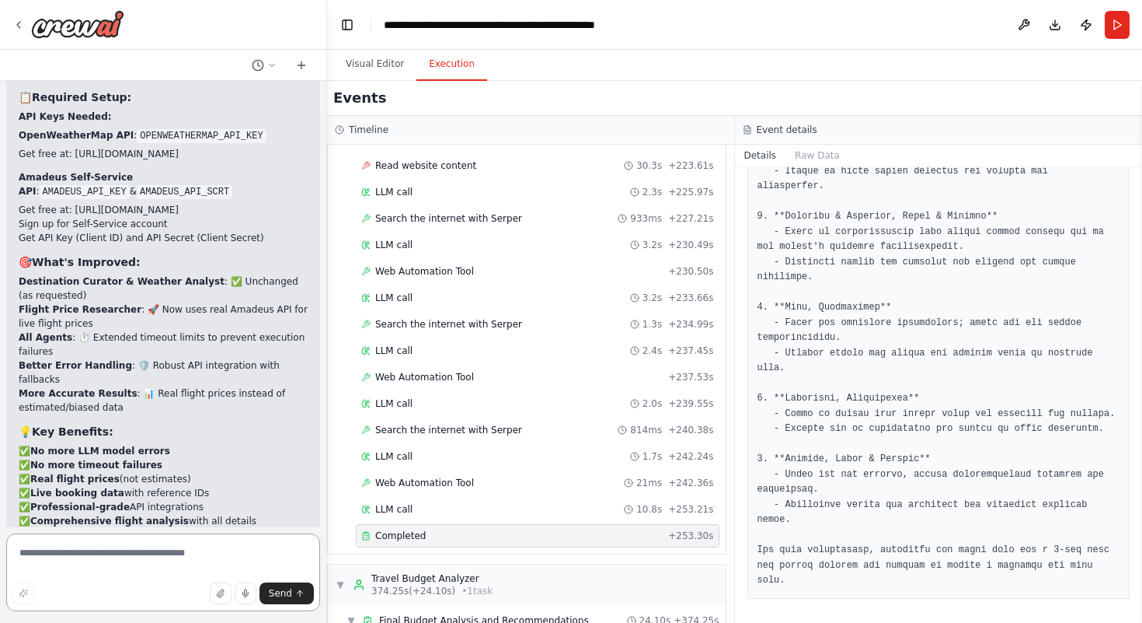
click at [59, 542] on textarea at bounding box center [163, 572] width 314 height 78
click at [385, 173] on div "Read website content 30.3s + 223.61s" at bounding box center [538, 165] width 364 height 23
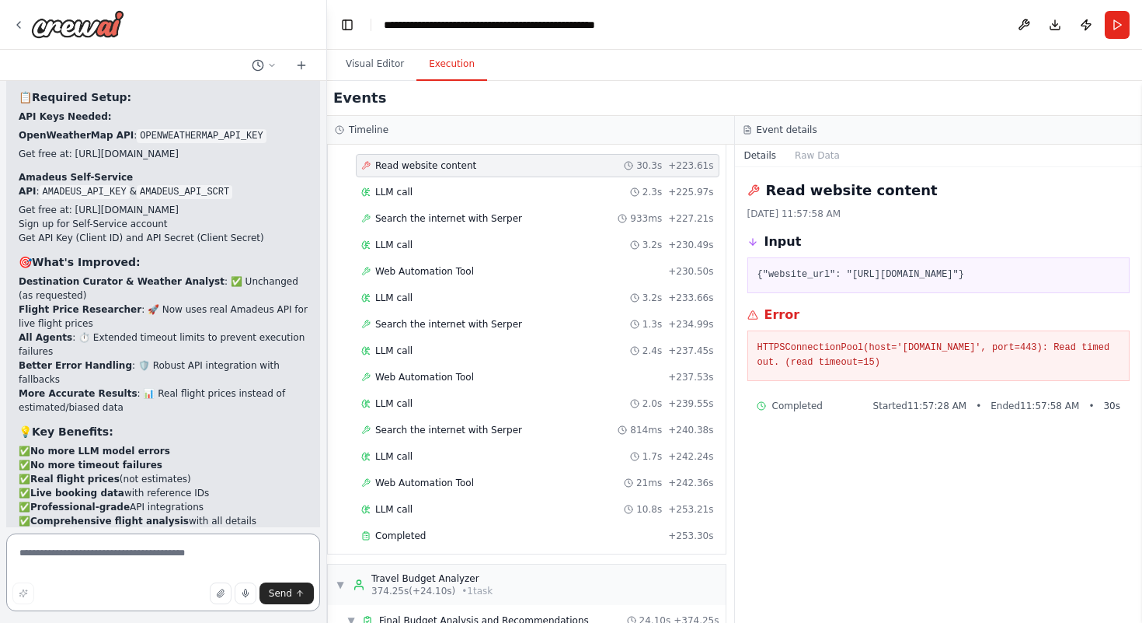
click at [149, 551] on textarea at bounding box center [163, 572] width 314 height 78
type textarea "*"
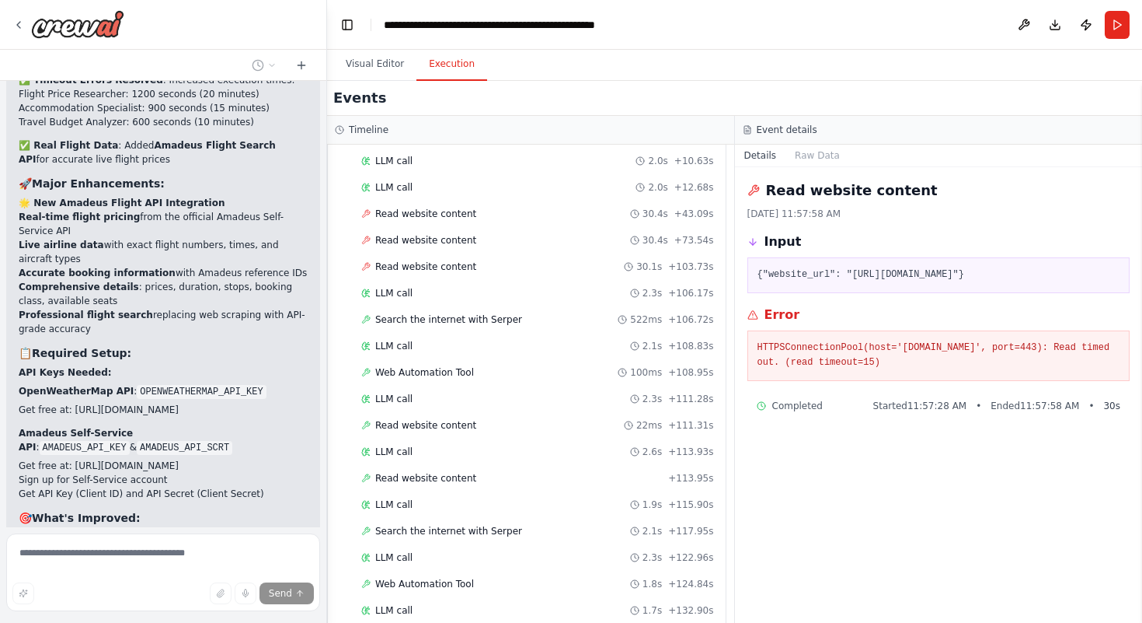
scroll to position [1666, 0]
click at [466, 288] on div "LLM call 2.3s + 106.17s" at bounding box center [537, 294] width 353 height 12
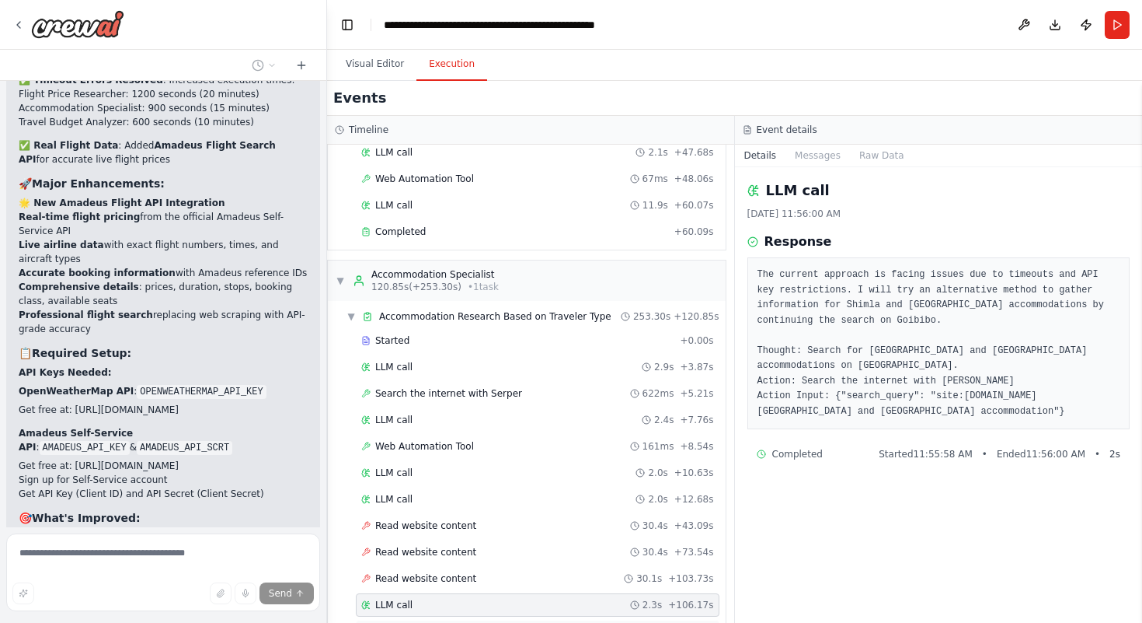
scroll to position [1352, 0]
click at [459, 431] on div "LLM call 2.4s + 7.76s" at bounding box center [538, 422] width 364 height 23
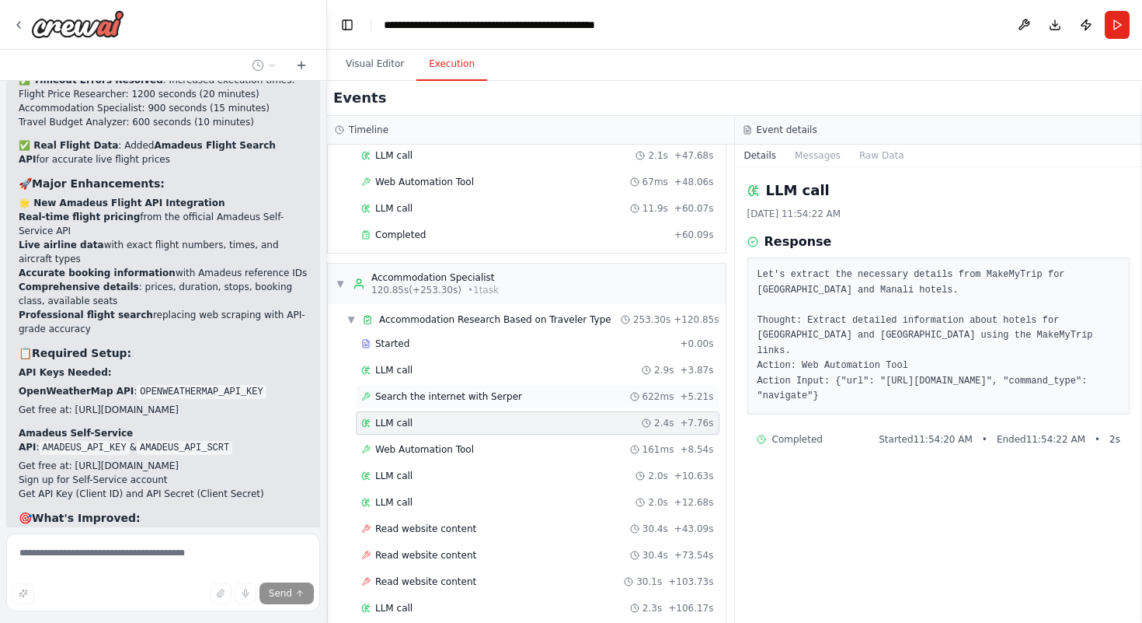
click at [486, 389] on div "Search the internet with Serper 622ms + 5.21s" at bounding box center [538, 396] width 364 height 23
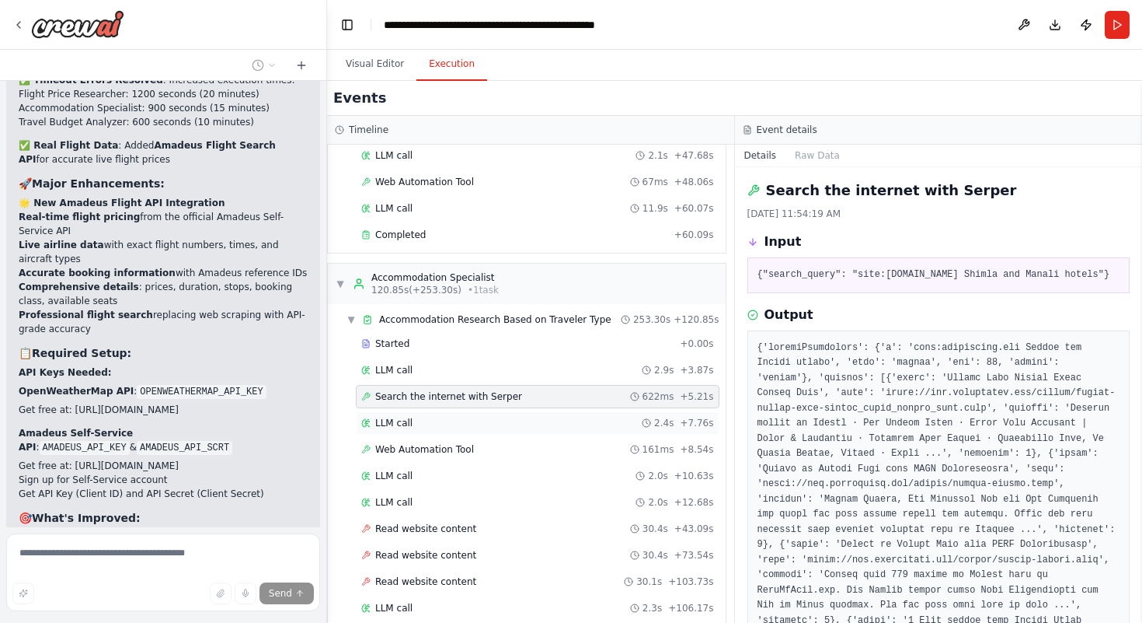
click at [480, 422] on div "LLM call 2.4s + 7.76s" at bounding box center [537, 423] width 353 height 12
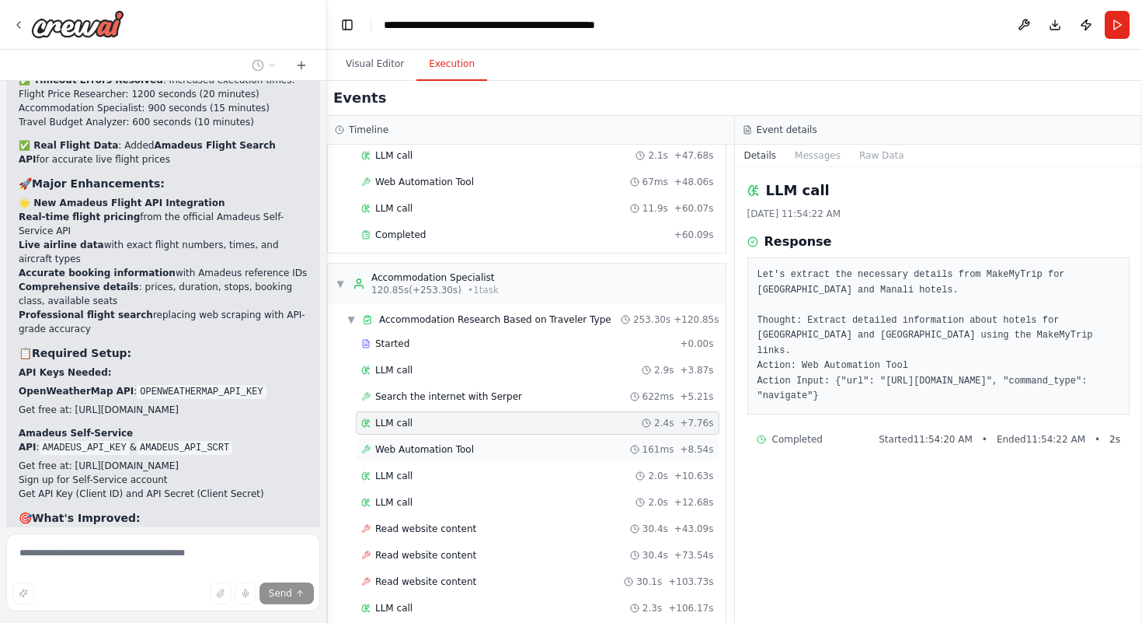
click at [478, 448] on div "Web Automation Tool 161ms + 8.54s" at bounding box center [537, 449] width 353 height 12
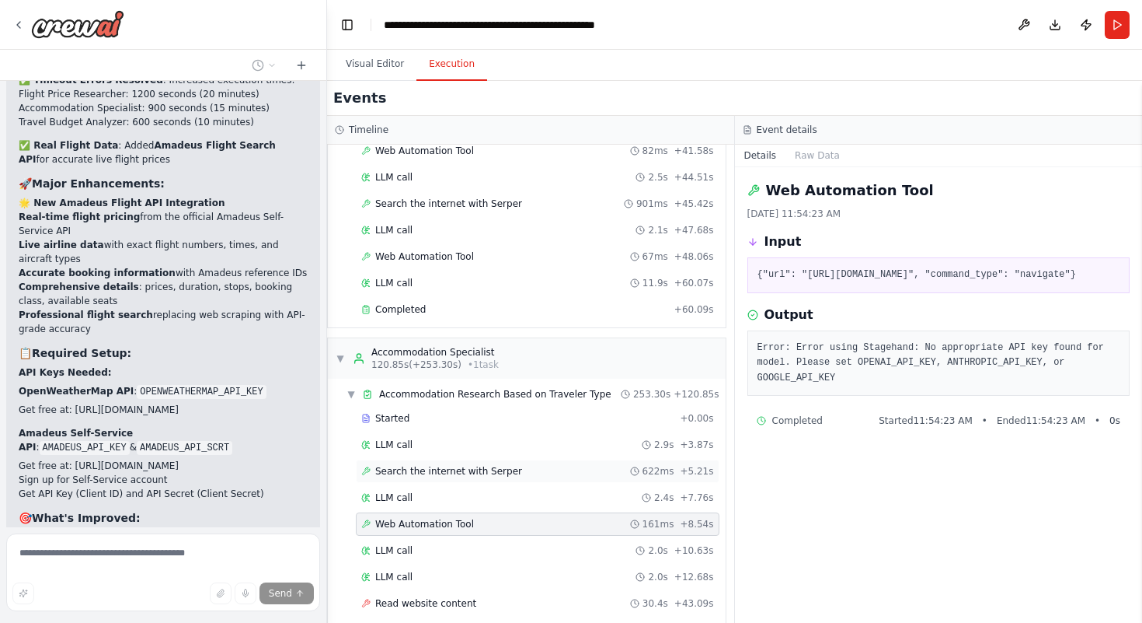
scroll to position [1255, 0]
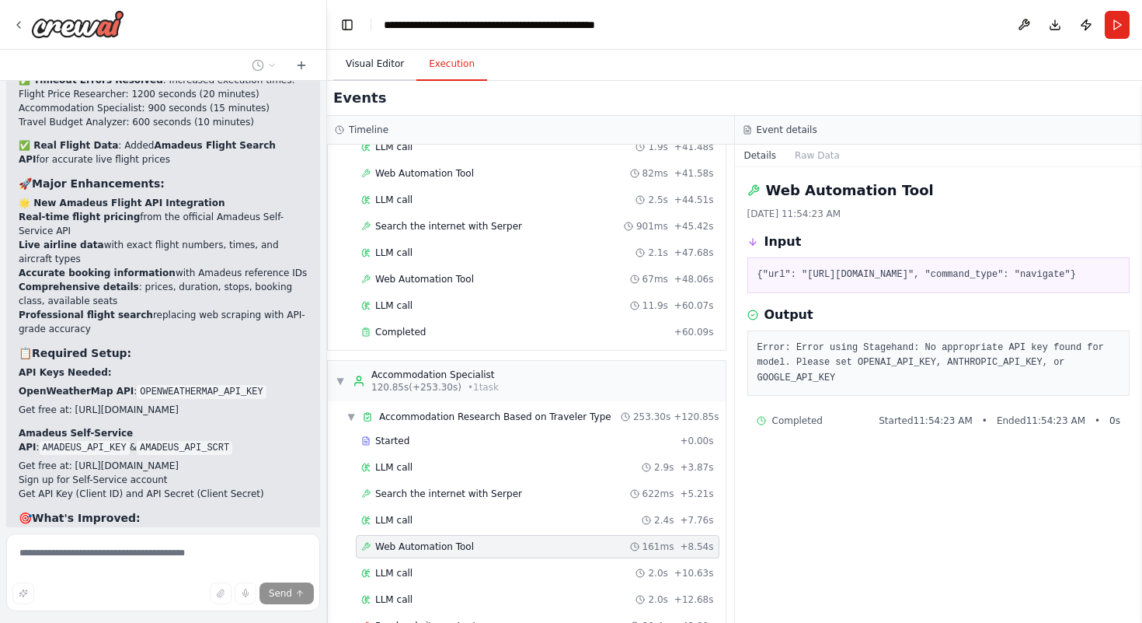
click at [378, 72] on button "Visual Editor" at bounding box center [374, 64] width 83 height 33
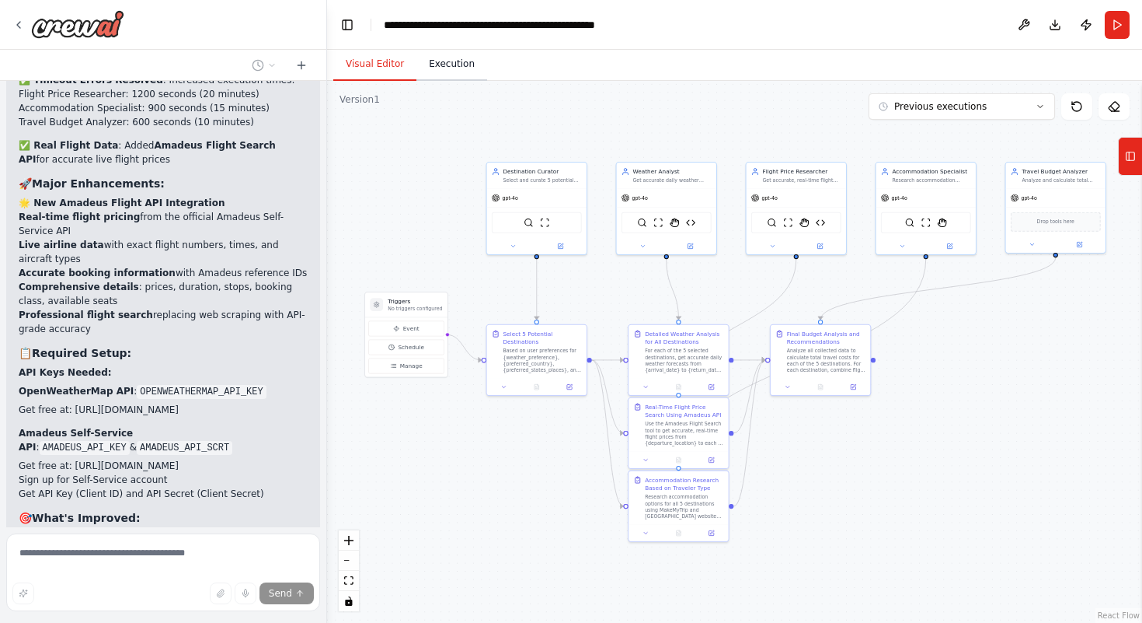
click at [469, 57] on button "Execution" at bounding box center [452, 64] width 71 height 33
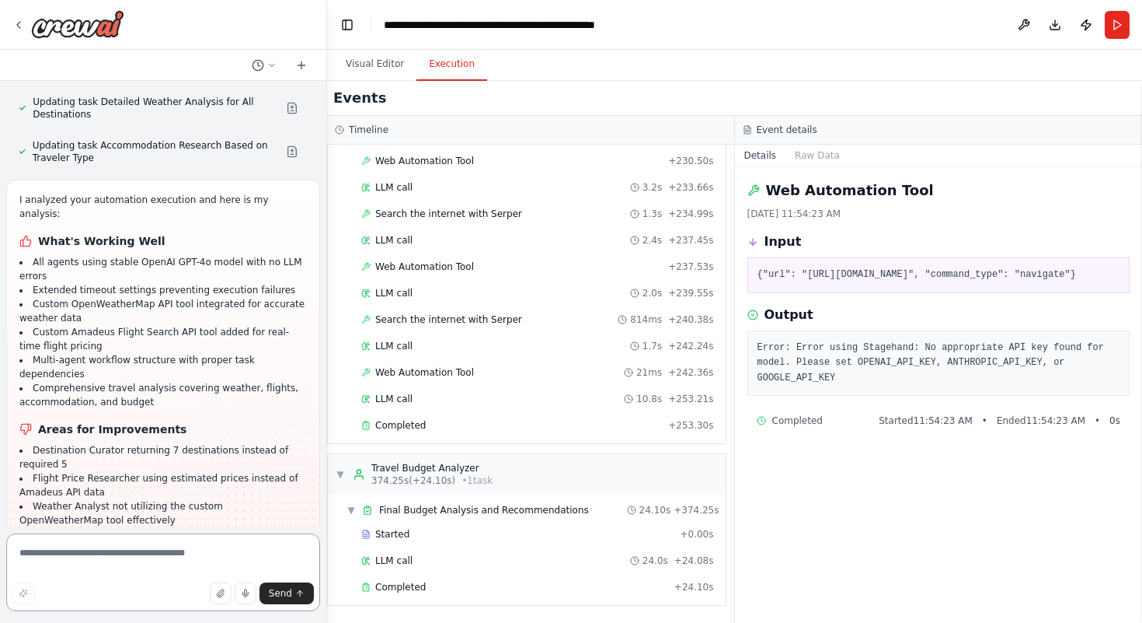
scroll to position [16363, 0]
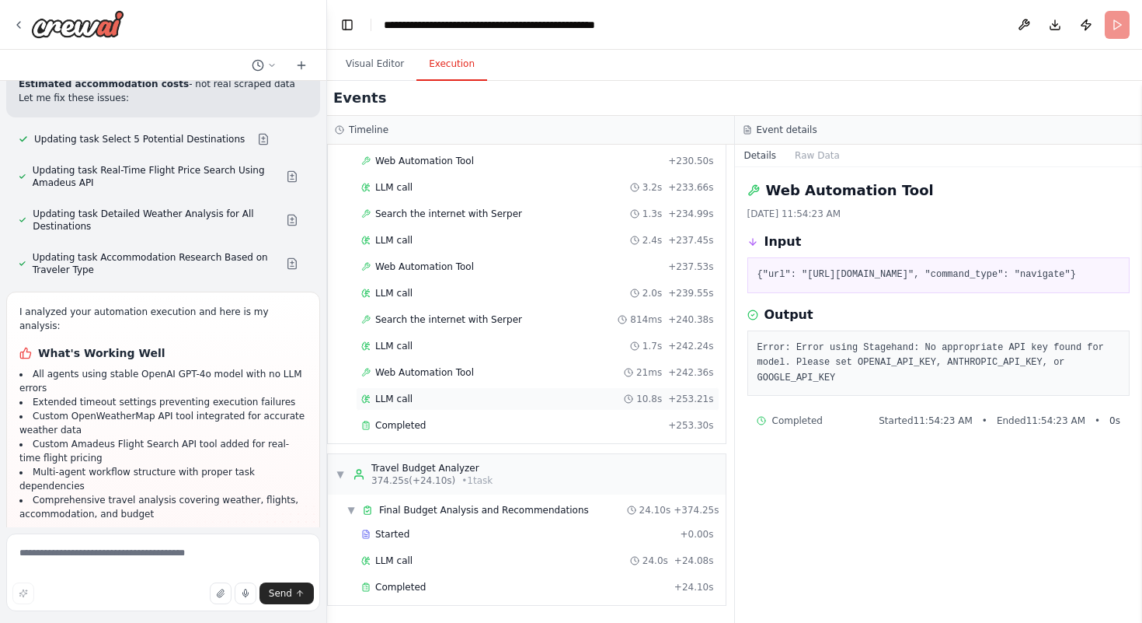
click at [458, 405] on div "LLM call 10.8s + 253.21s" at bounding box center [538, 398] width 364 height 23
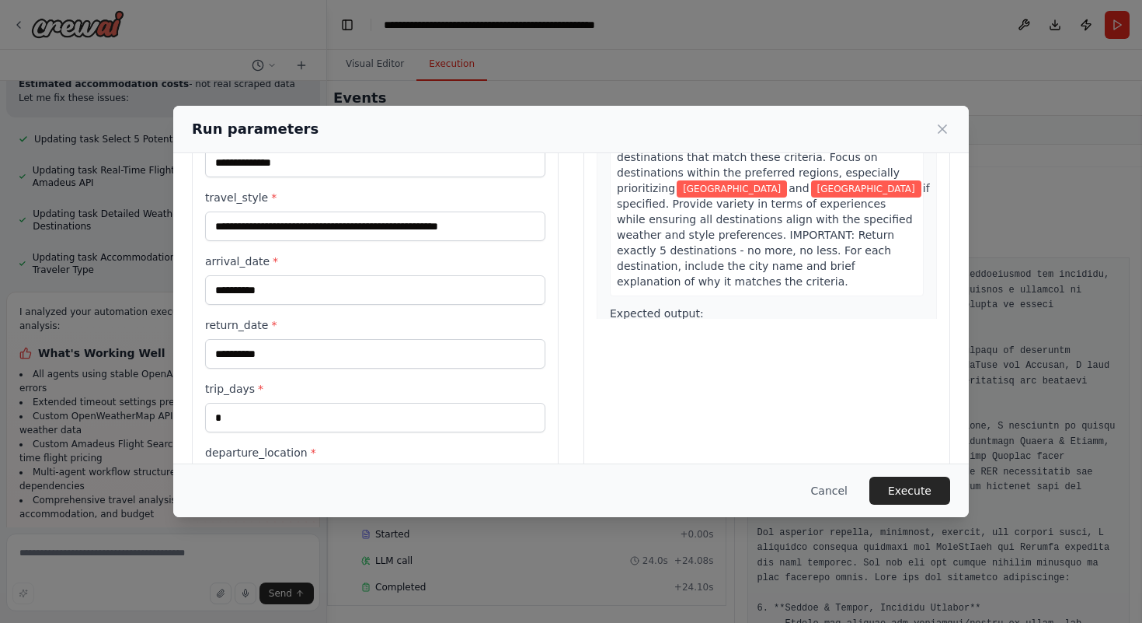
scroll to position [400, 0]
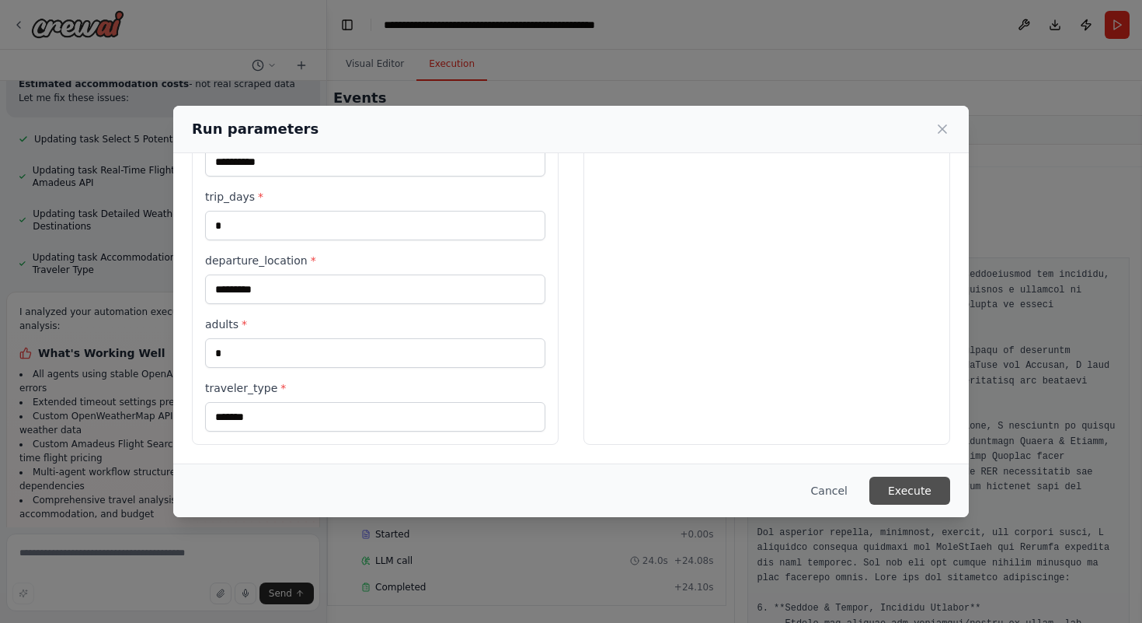
click at [891, 480] on button "Execute" at bounding box center [910, 490] width 81 height 28
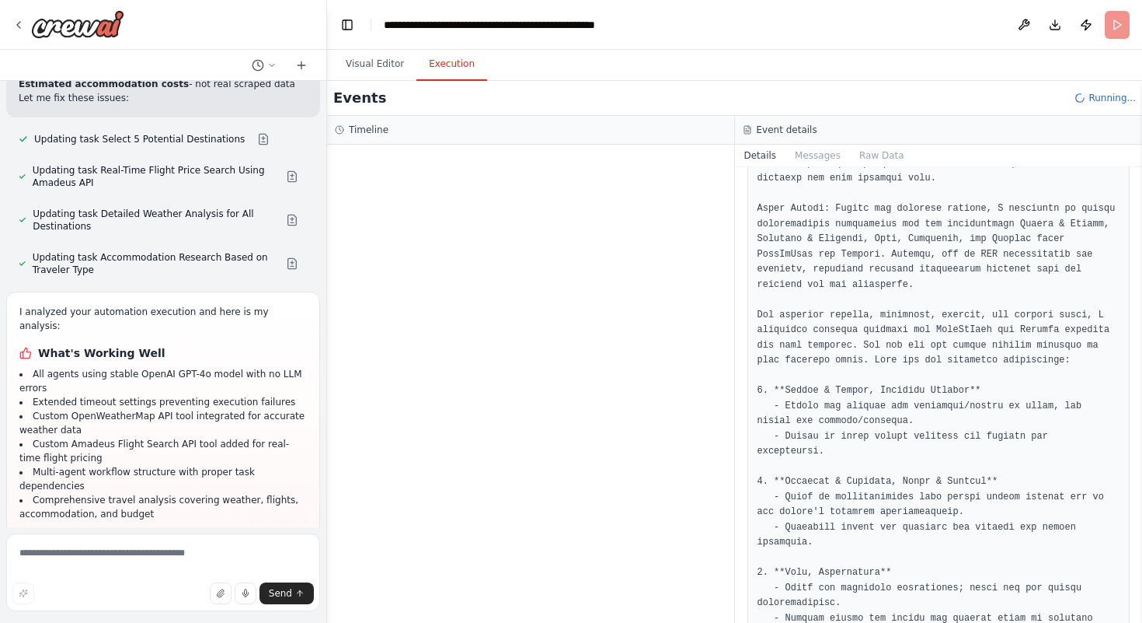
scroll to position [0, 0]
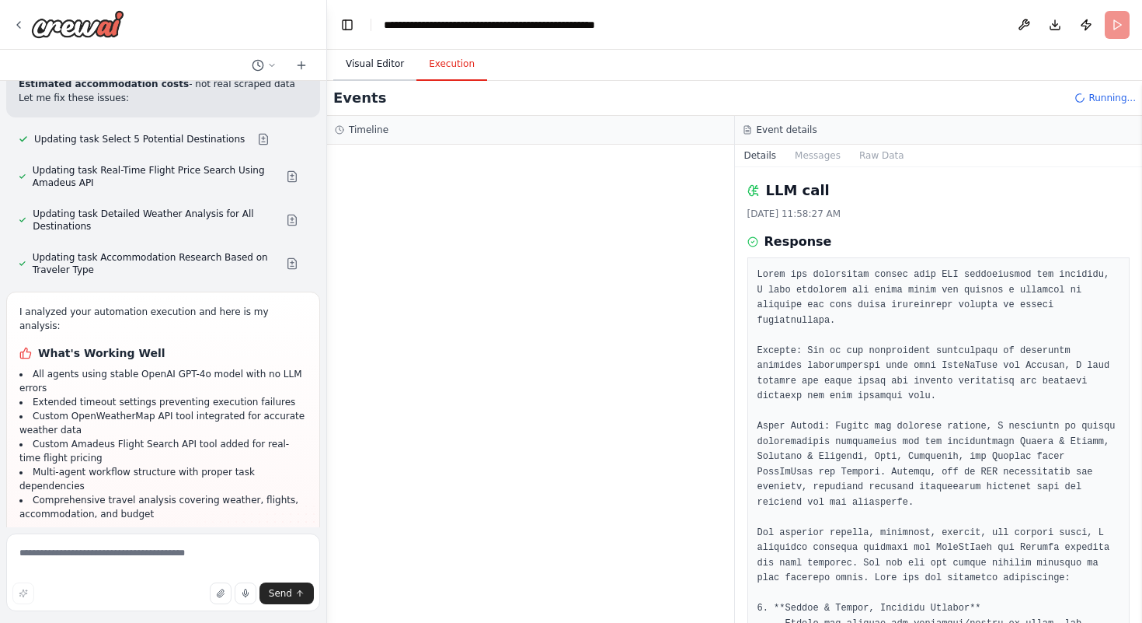
click at [376, 75] on button "Visual Editor" at bounding box center [374, 64] width 83 height 33
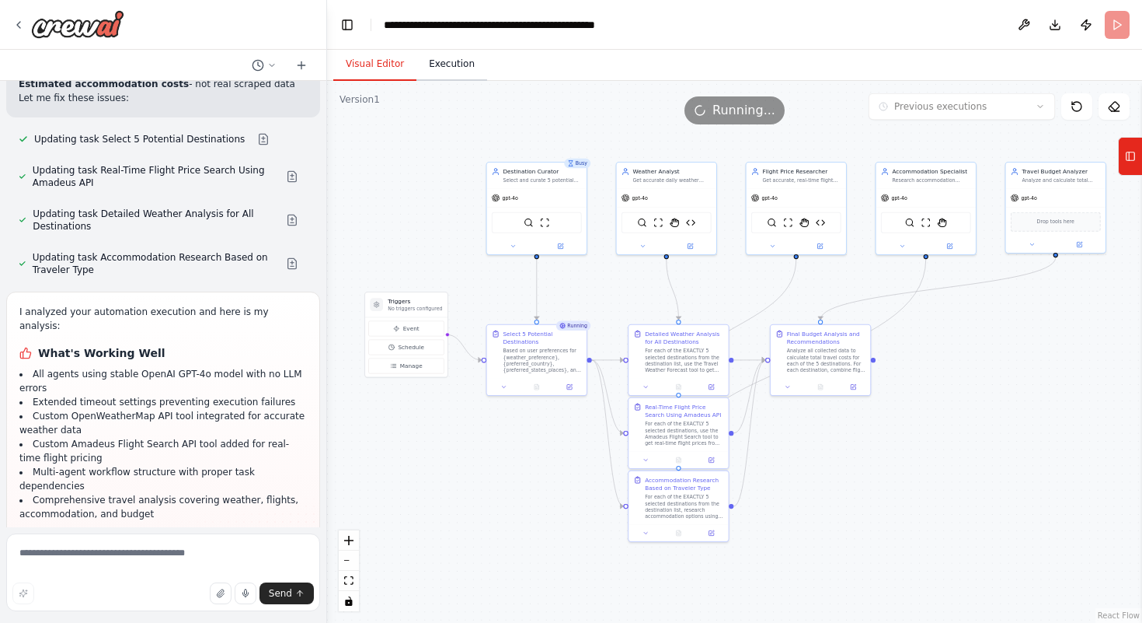
click at [432, 68] on button "Execution" at bounding box center [452, 64] width 71 height 33
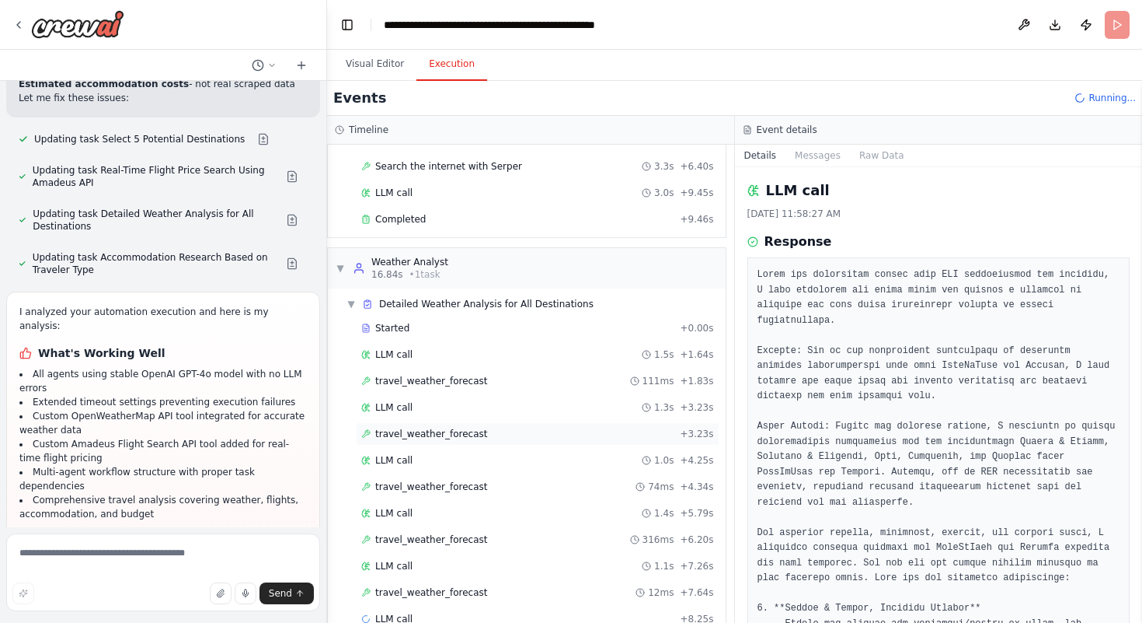
scroll to position [152, 0]
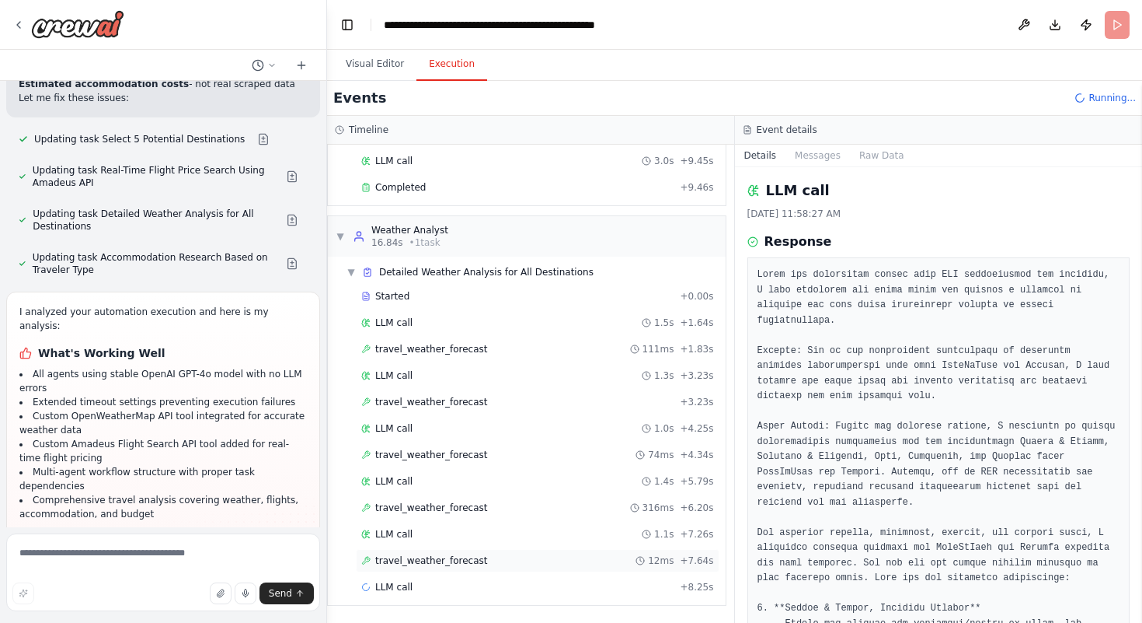
click at [413, 559] on span "travel_weather_forecast" at bounding box center [431, 560] width 113 height 12
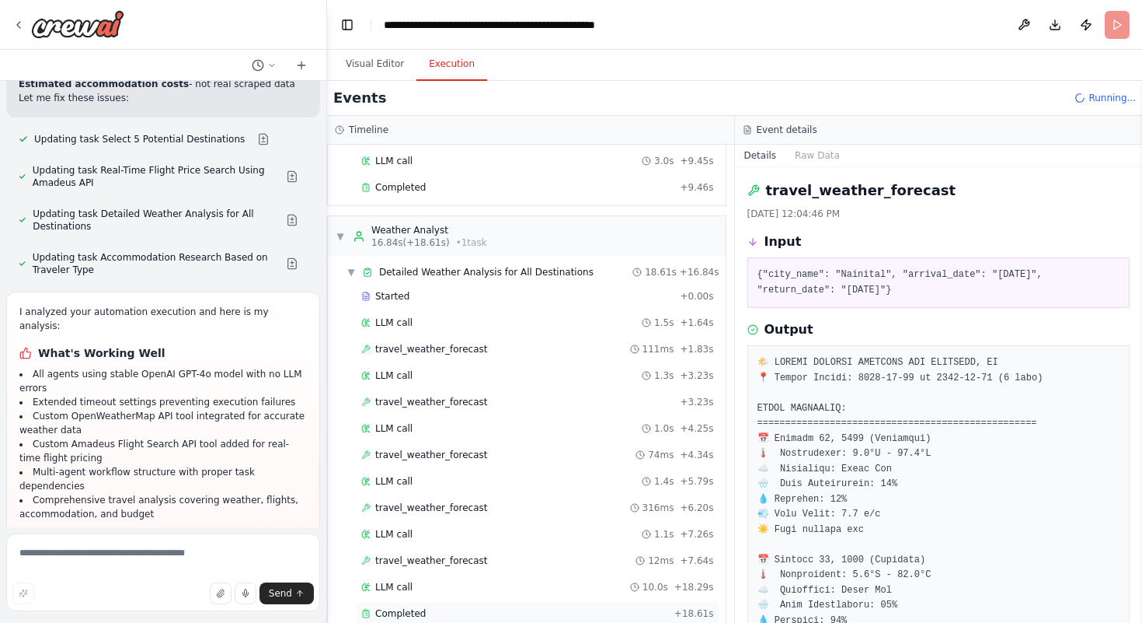
click at [481, 608] on div "Completed" at bounding box center [514, 613] width 307 height 12
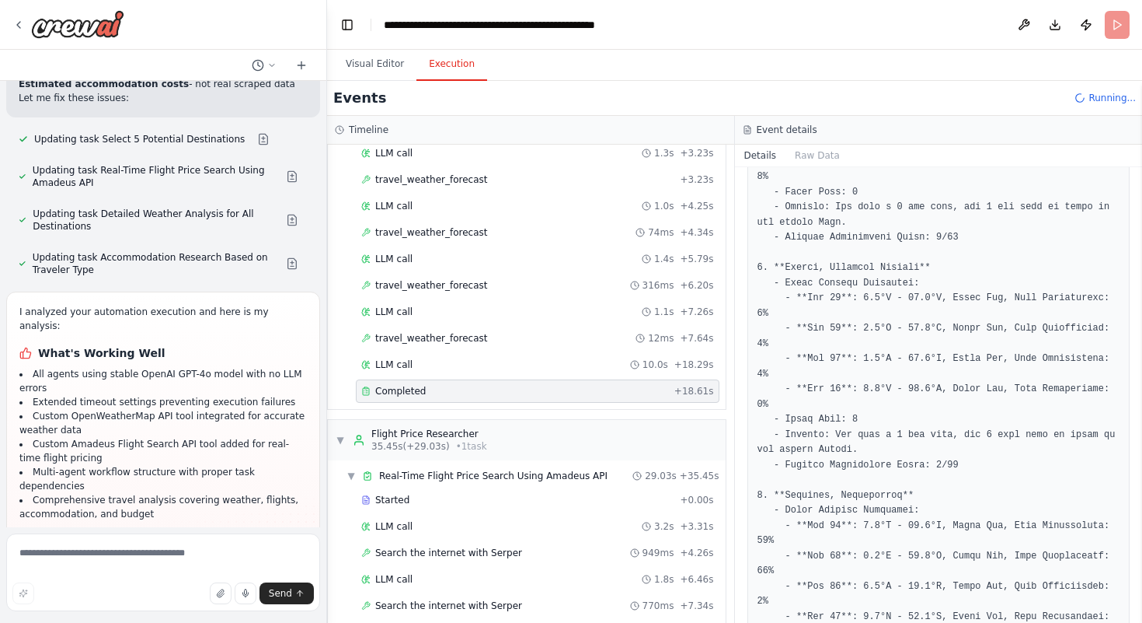
scroll to position [260, 0]
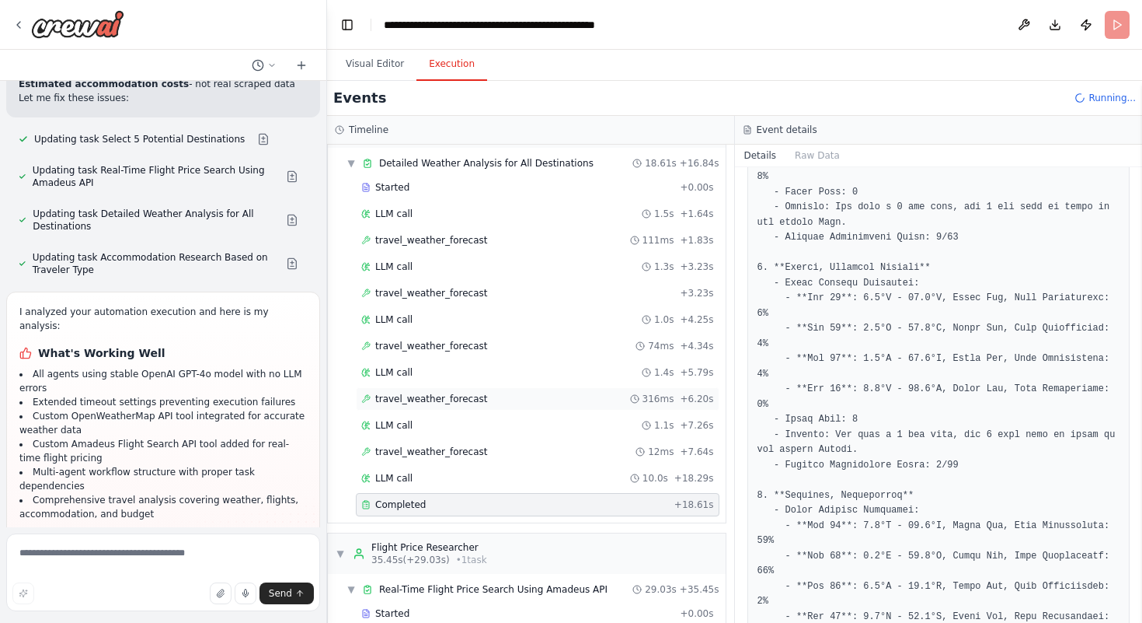
click at [451, 398] on span "travel_weather_forecast" at bounding box center [431, 398] width 113 height 12
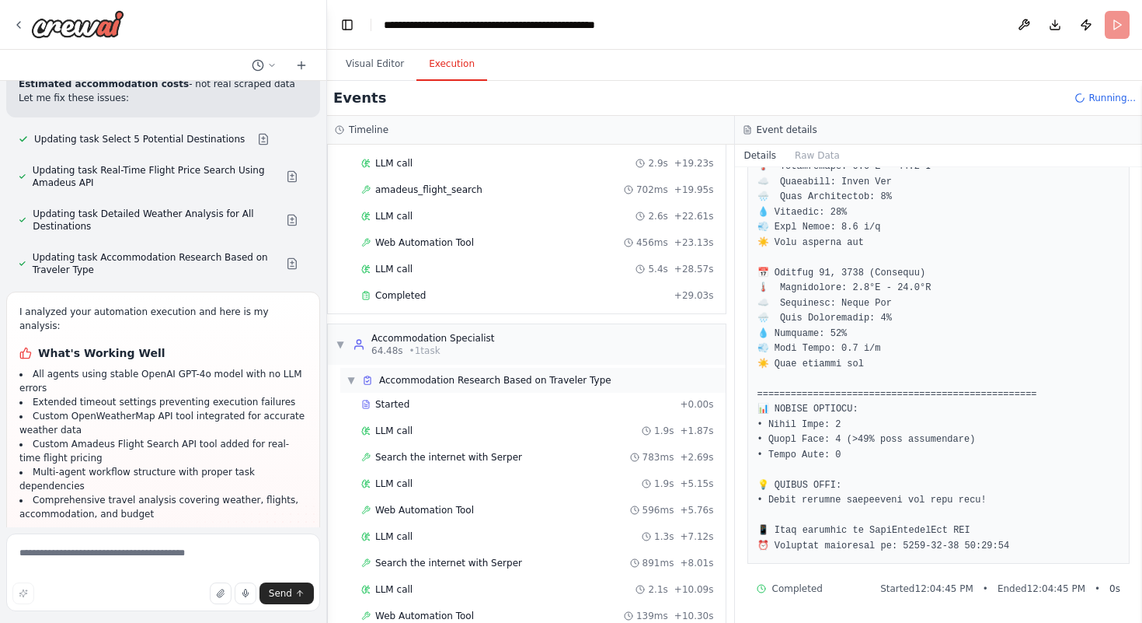
scroll to position [961, 0]
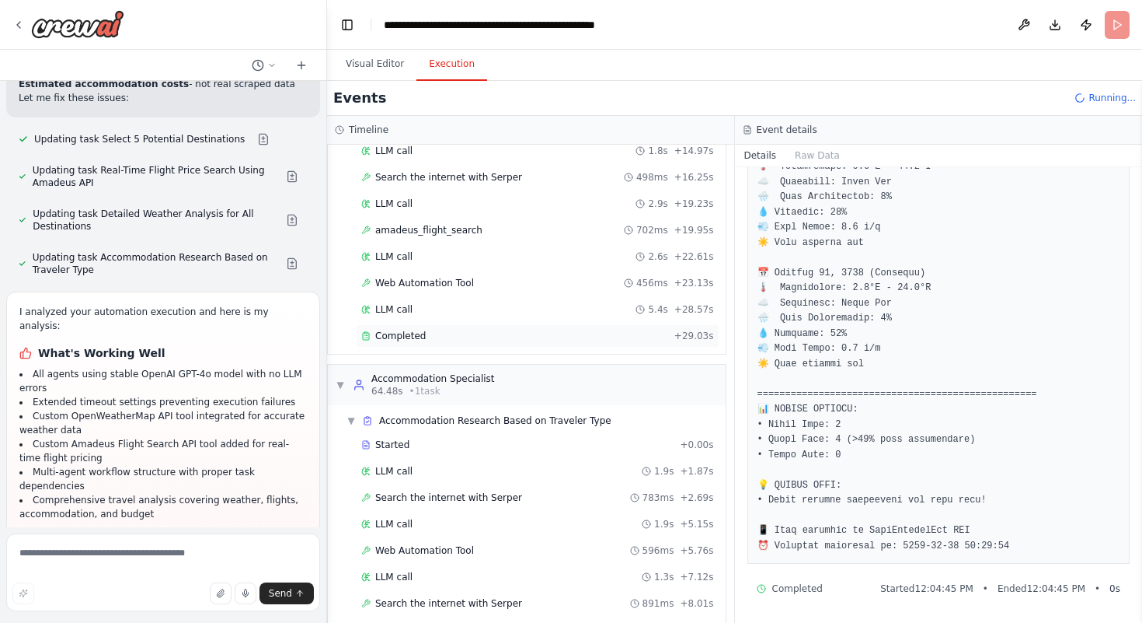
click at [410, 331] on span "Completed" at bounding box center [400, 336] width 51 height 12
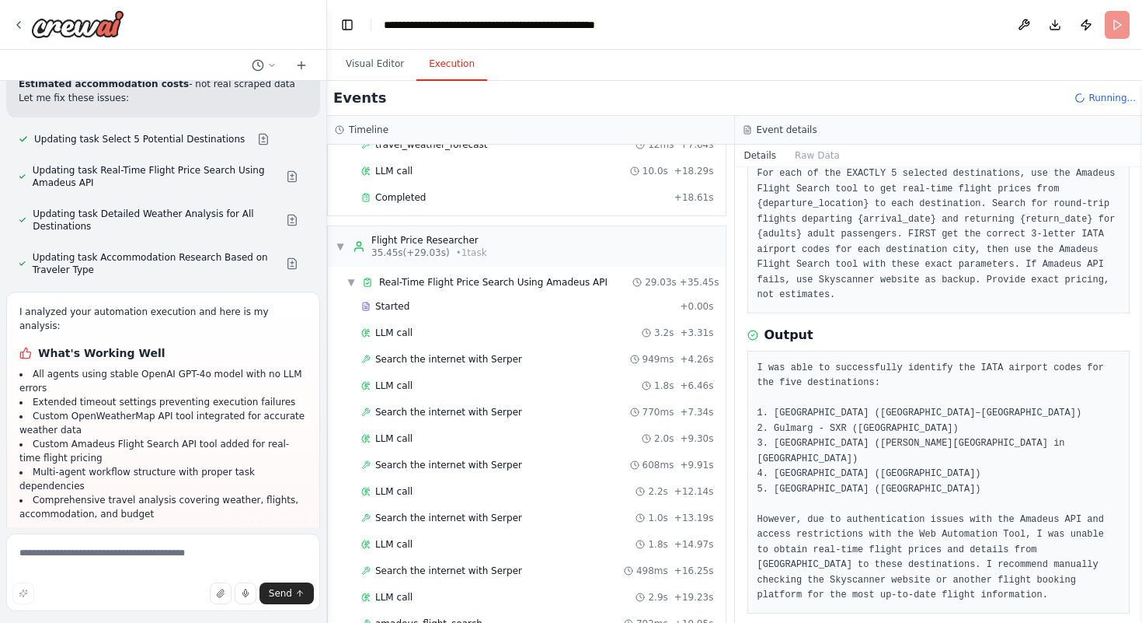
scroll to position [716, 0]
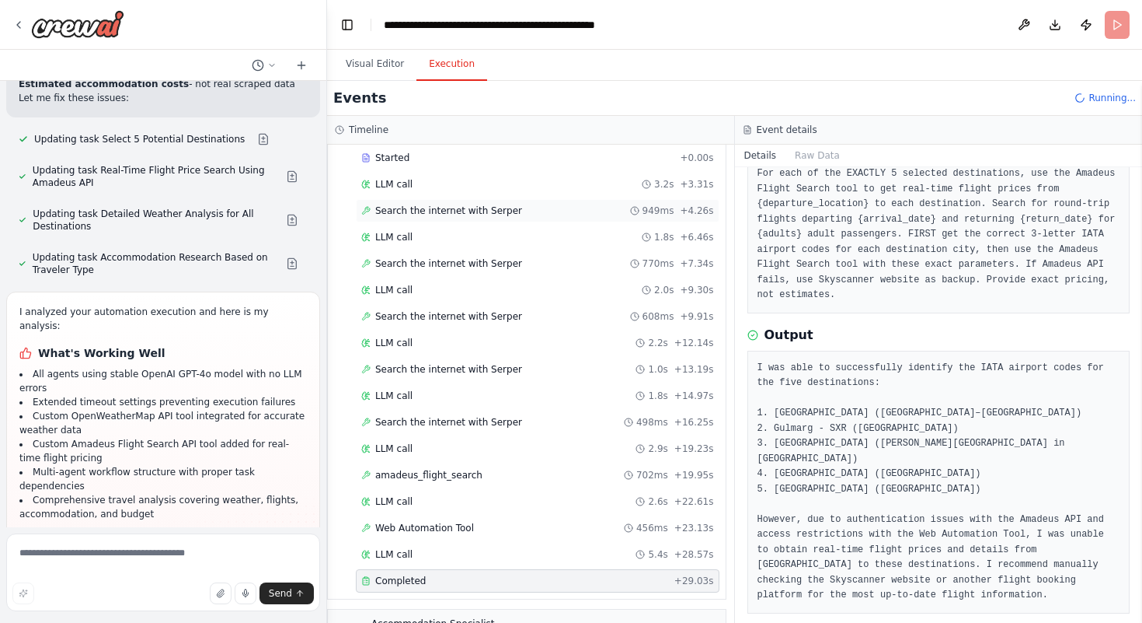
click at [417, 206] on span "Search the internet with Serper" at bounding box center [448, 210] width 147 height 12
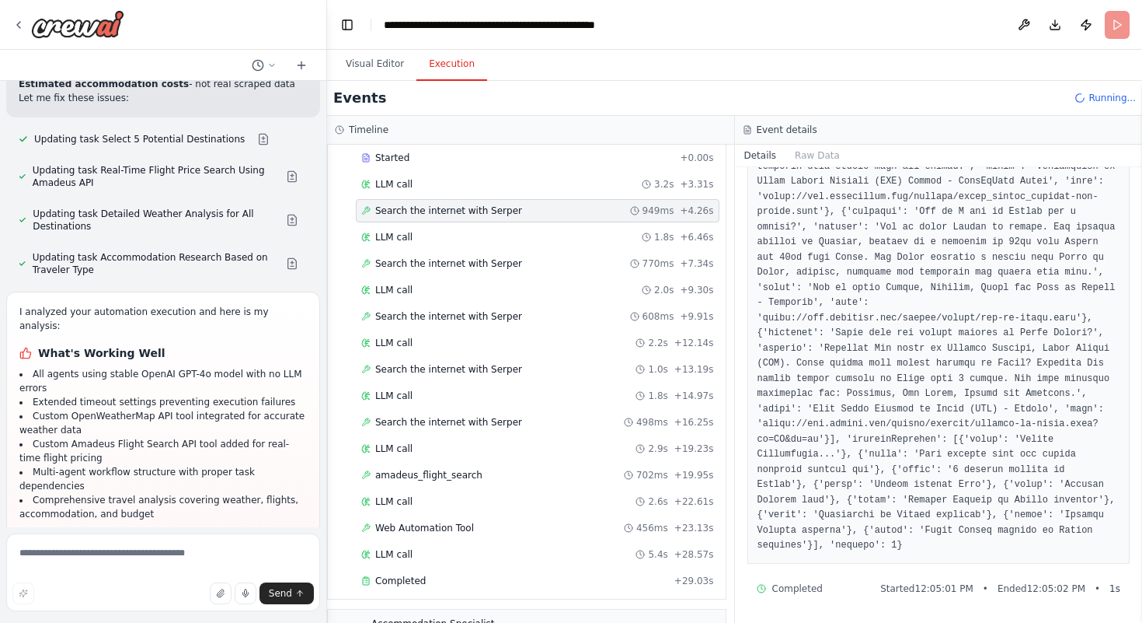
scroll to position [1120, 0]
click at [504, 255] on div "Search the internet with Serper 770ms + 7.34s" at bounding box center [538, 263] width 364 height 23
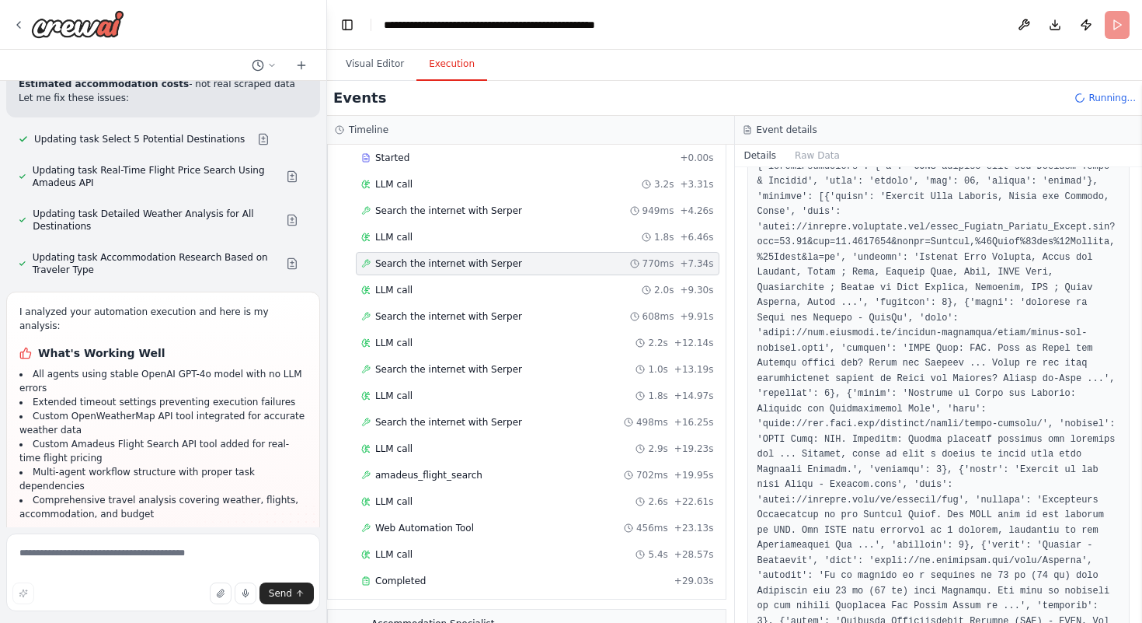
scroll to position [0, 0]
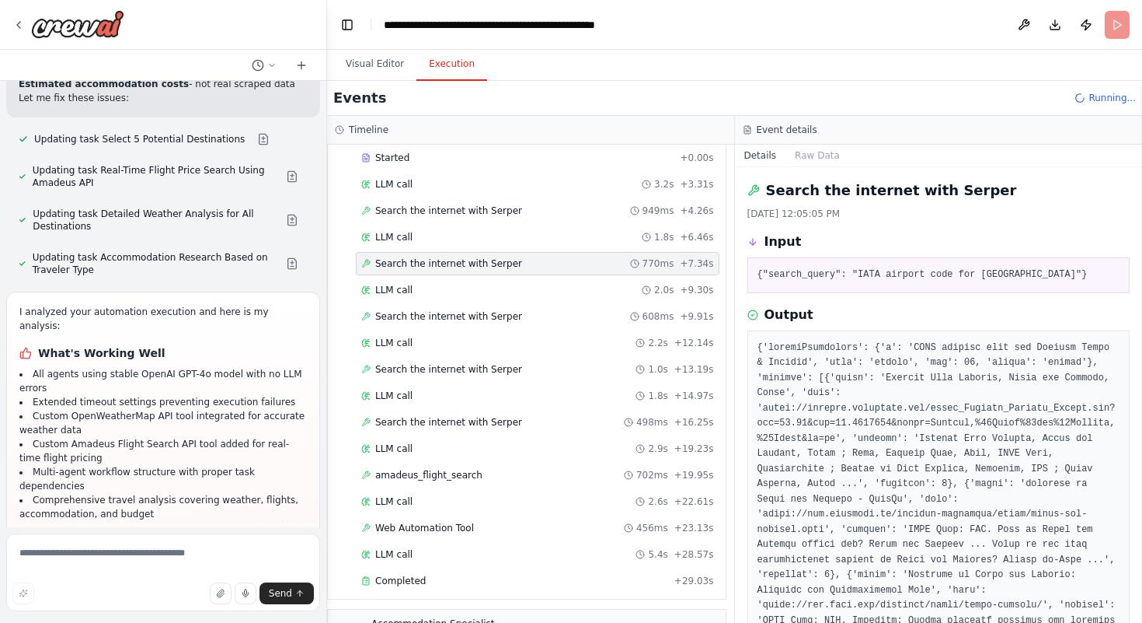
click at [393, 330] on div "Started + 0.00s LLM call 3.2s + 3.31s Search the internet with Serper 949ms + 4…" at bounding box center [532, 370] width 385 height 449
click at [393, 344] on span "LLM call" at bounding box center [393, 343] width 37 height 12
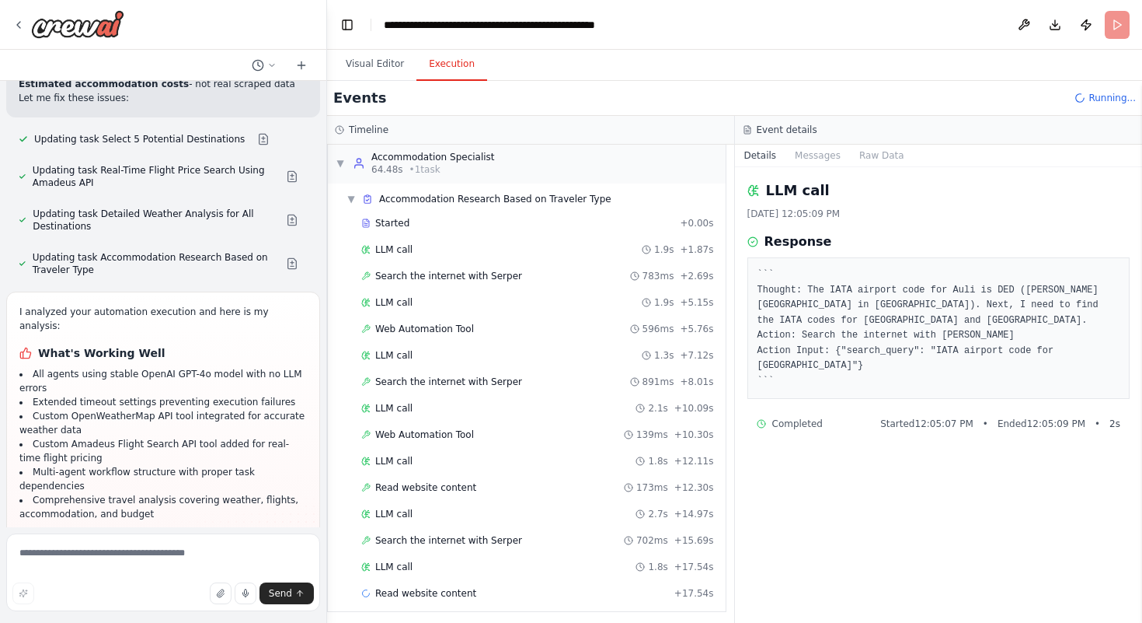
scroll to position [1188, 0]
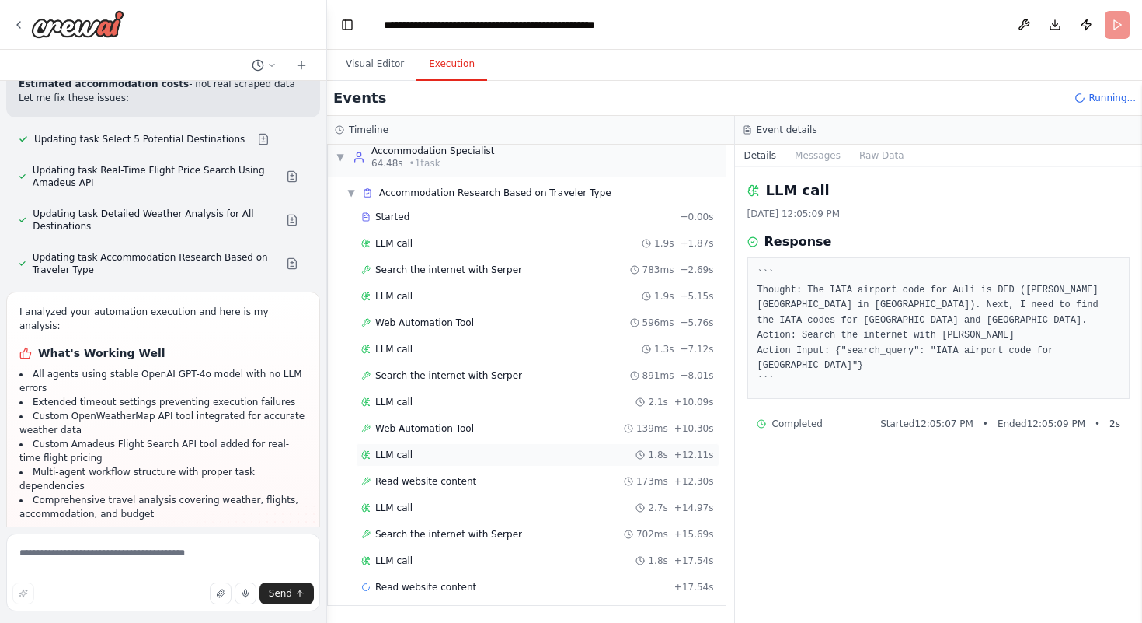
click at [415, 459] on div "LLM call 1.8s + 12.11s" at bounding box center [537, 454] width 353 height 12
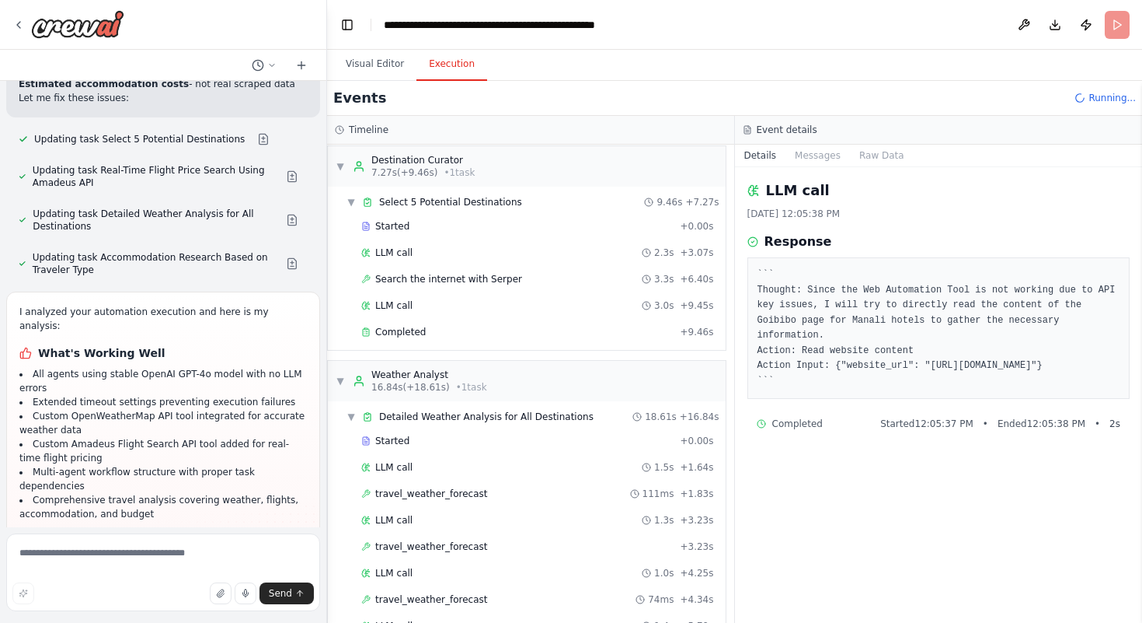
scroll to position [0, 0]
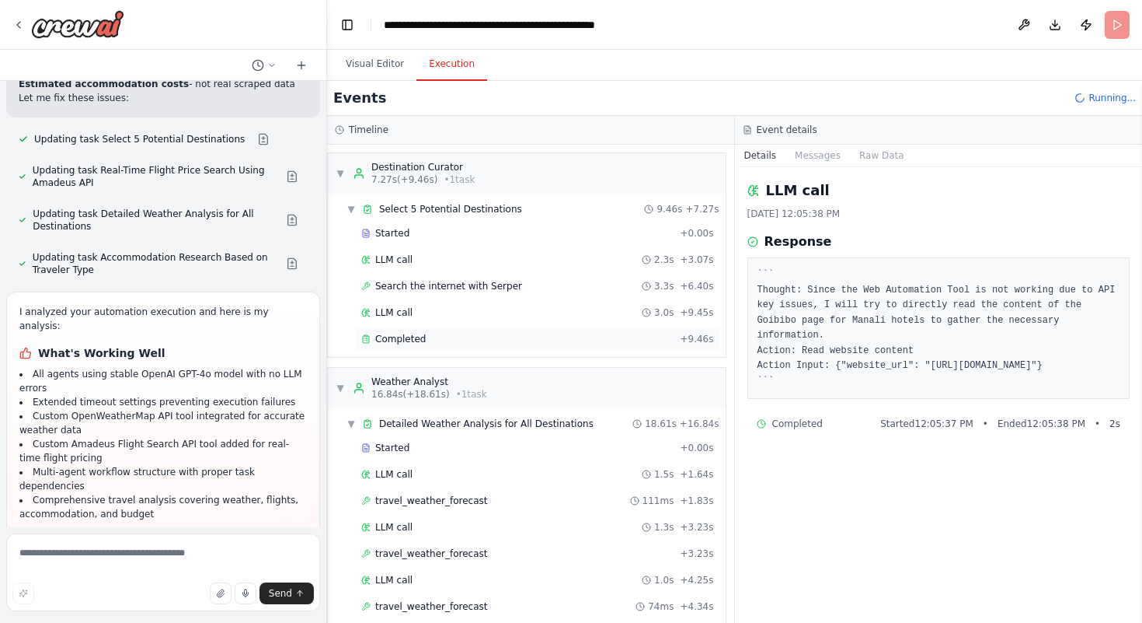
click at [479, 339] on div "Completed" at bounding box center [517, 339] width 312 height 12
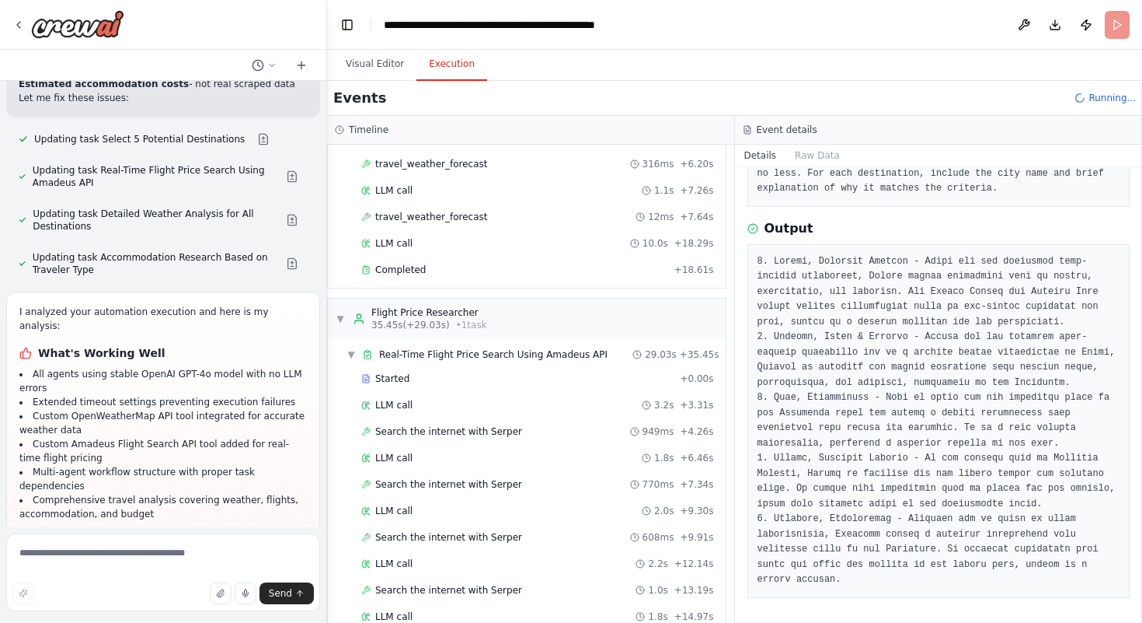
scroll to position [503, 0]
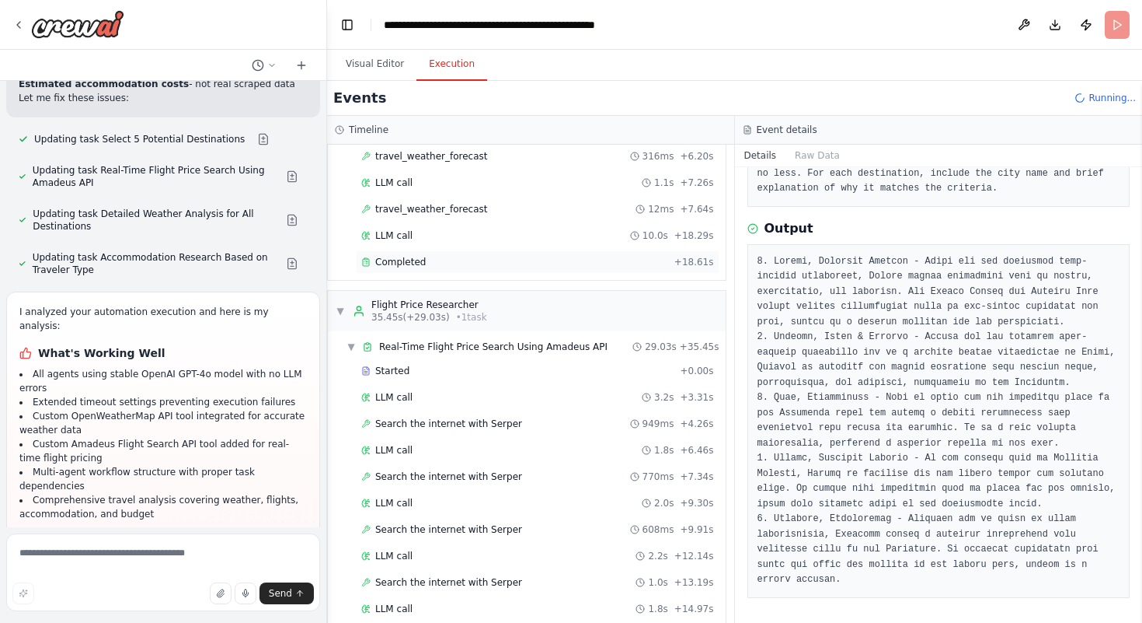
click at [429, 268] on div "Completed + 18.61s" at bounding box center [538, 261] width 364 height 23
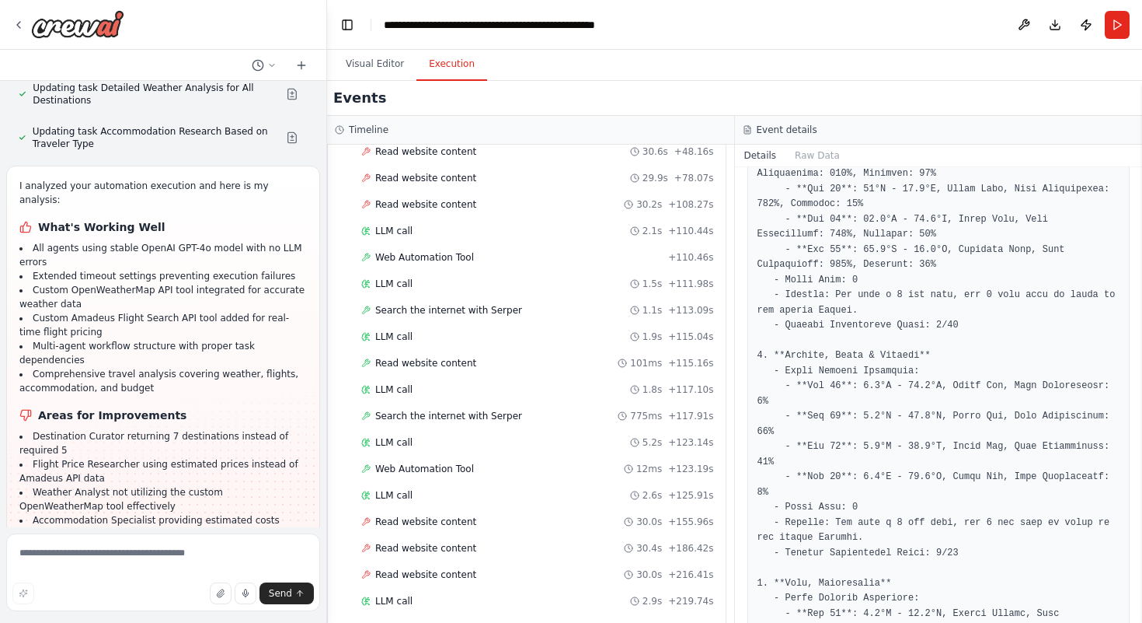
scroll to position [1826, 0]
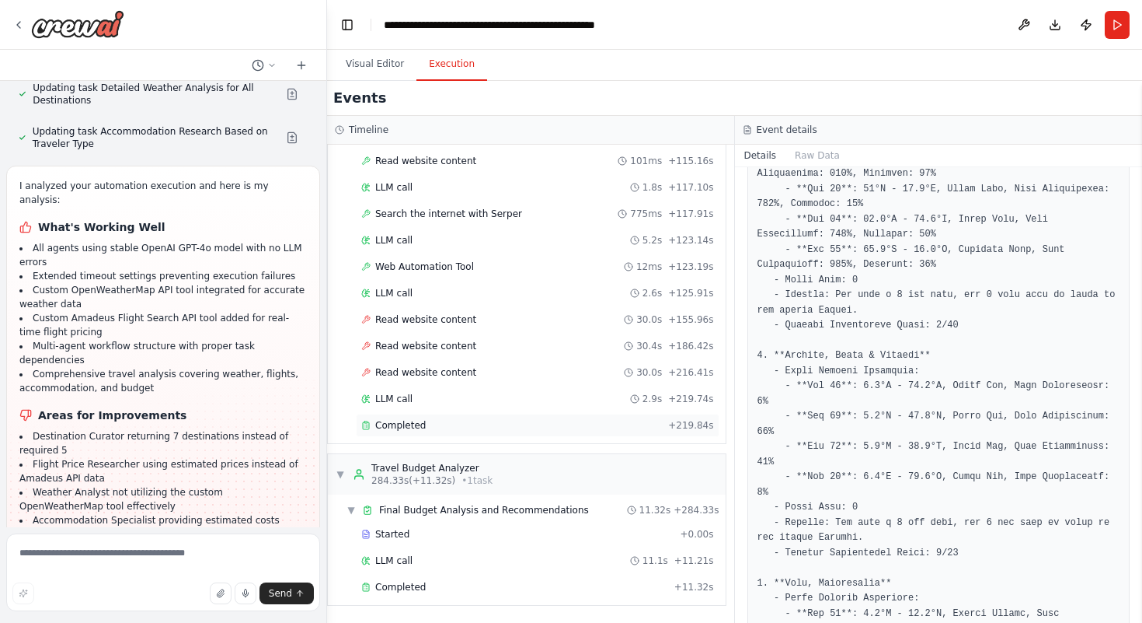
click at [430, 427] on div "Completed" at bounding box center [511, 425] width 301 height 12
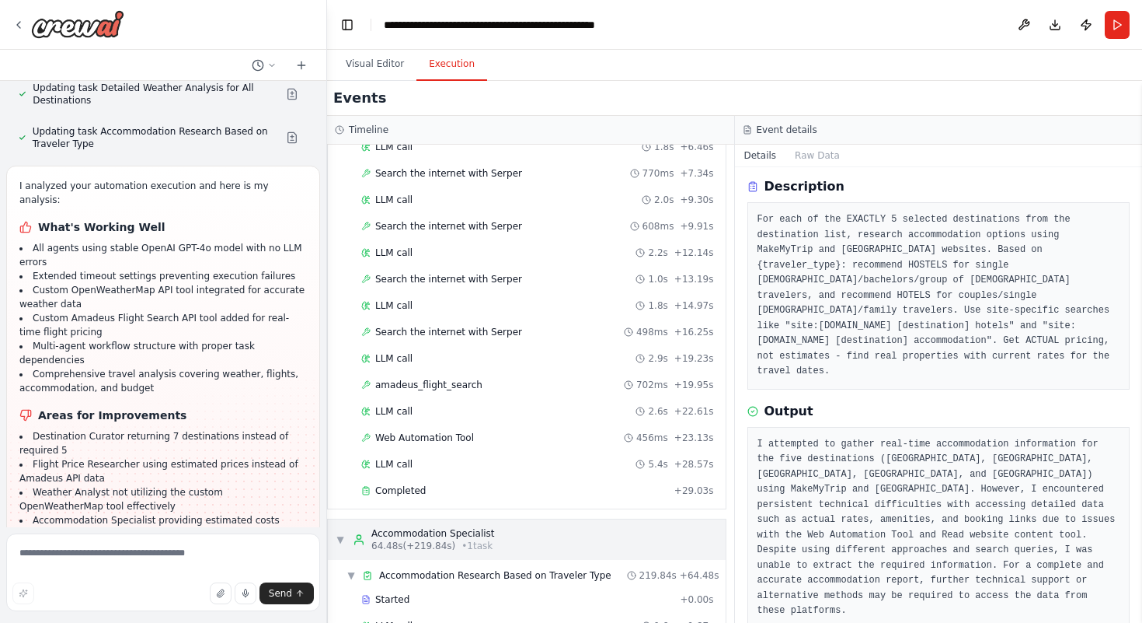
scroll to position [865, 0]
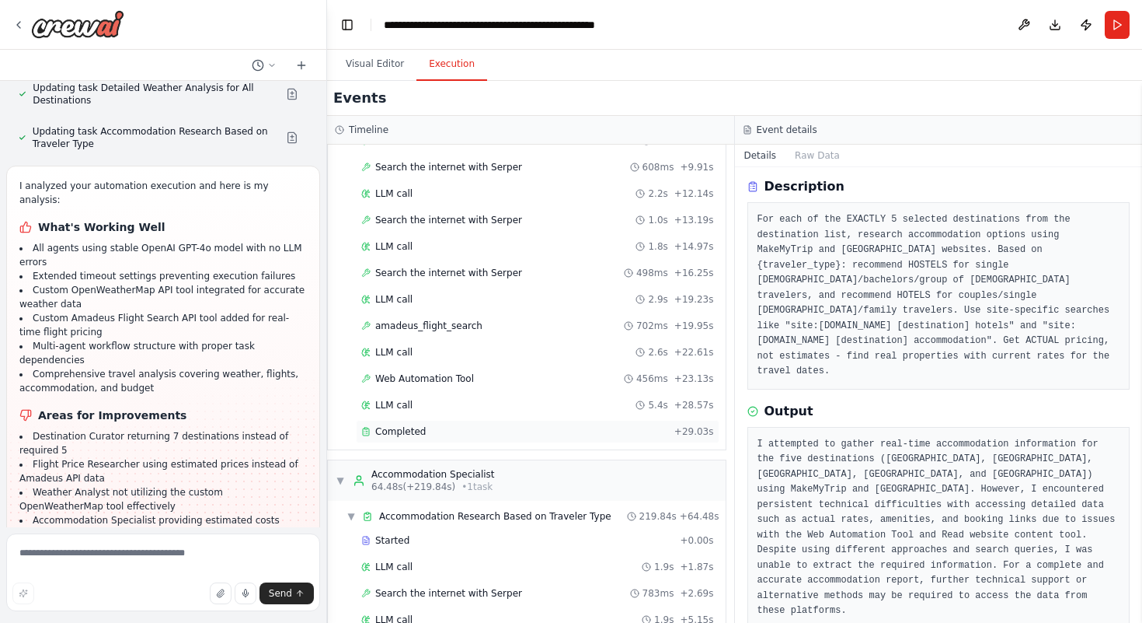
click at [448, 441] on div "Completed + 29.03s" at bounding box center [538, 431] width 364 height 23
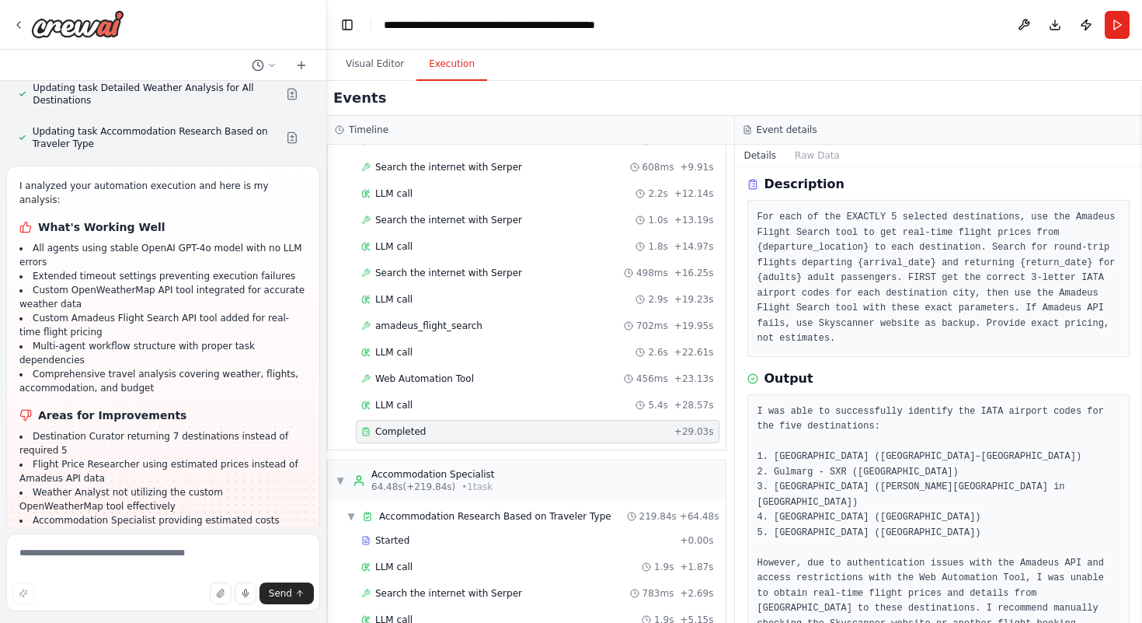
scroll to position [98, 0]
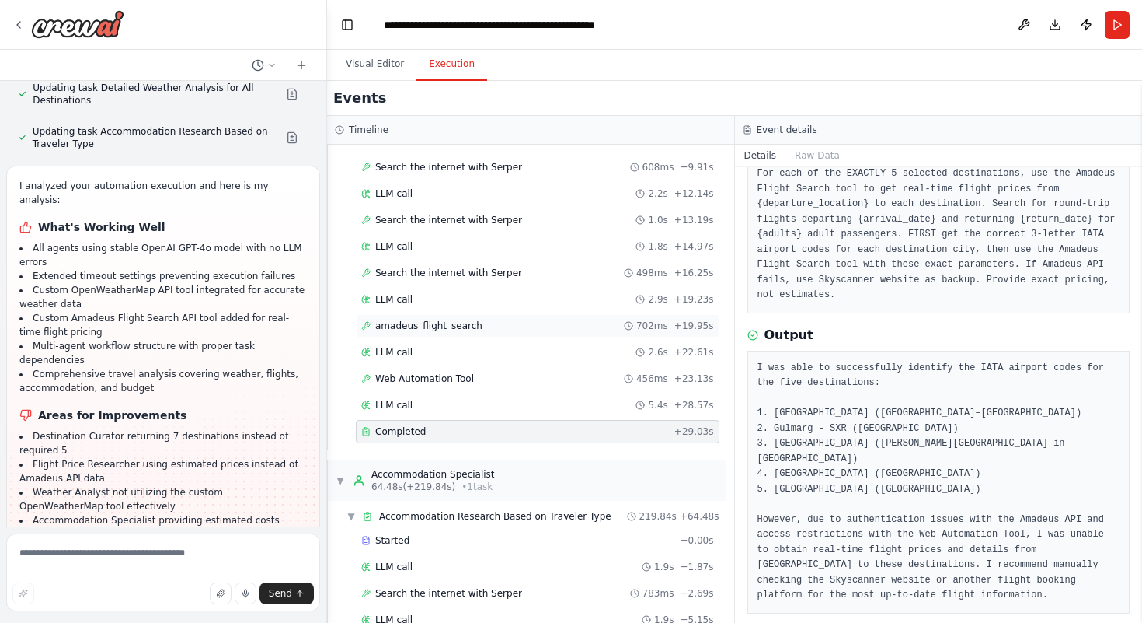
click at [493, 326] on div "amadeus_flight_search 702ms + 19.95s" at bounding box center [537, 325] width 353 height 12
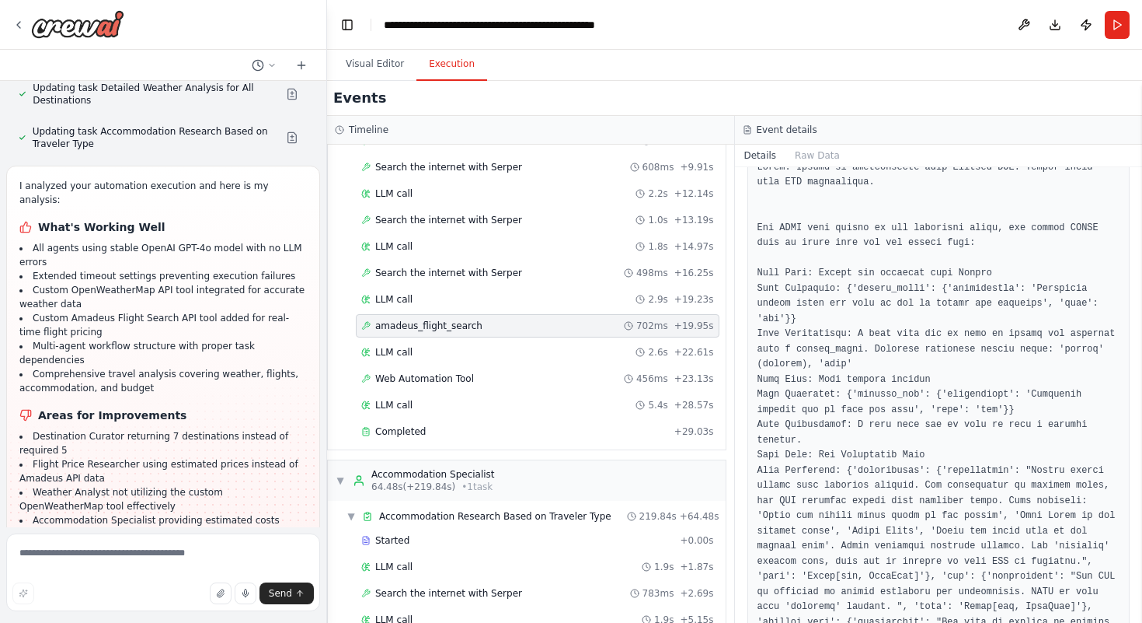
scroll to position [215, 0]
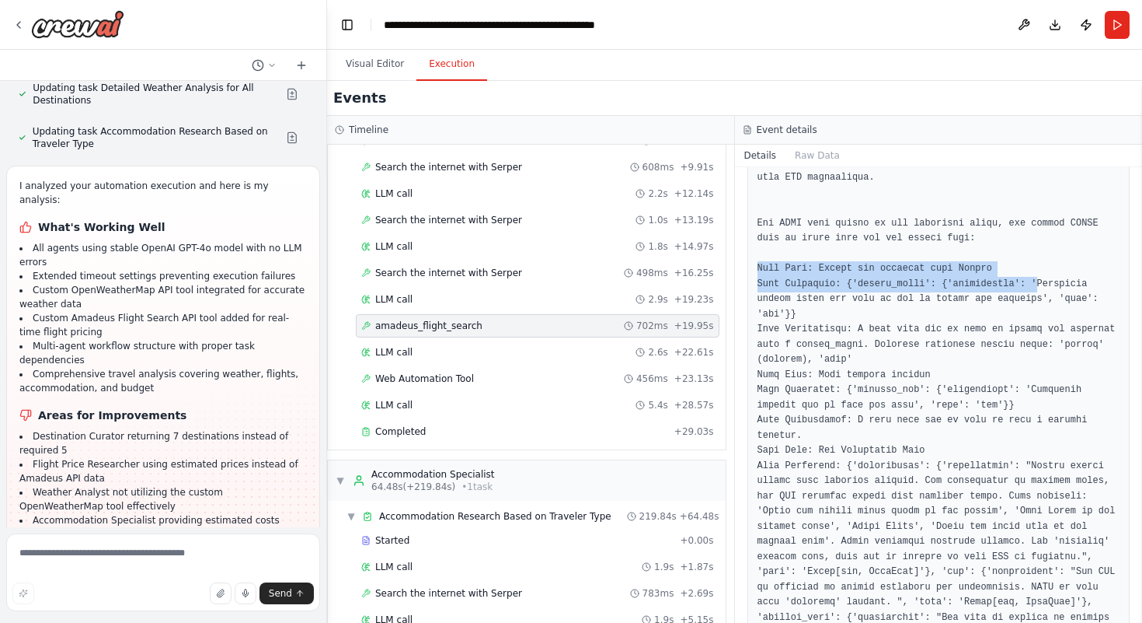
drag, startPoint x: 757, startPoint y: 263, endPoint x: 1038, endPoint y: 284, distance: 281.3
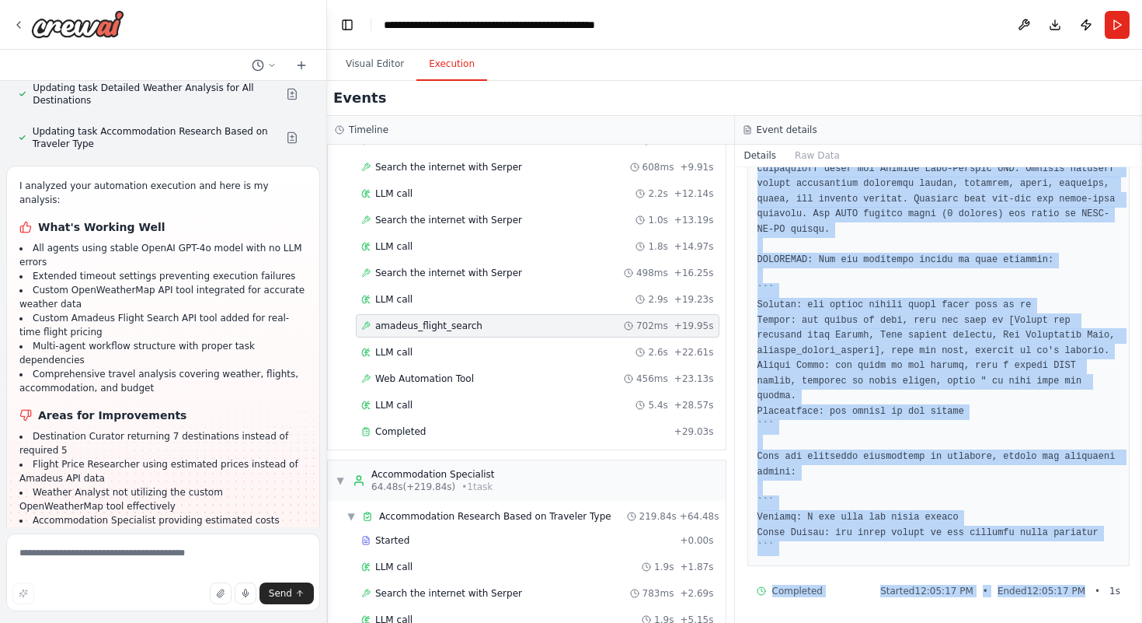
scroll to position [1348, 0]
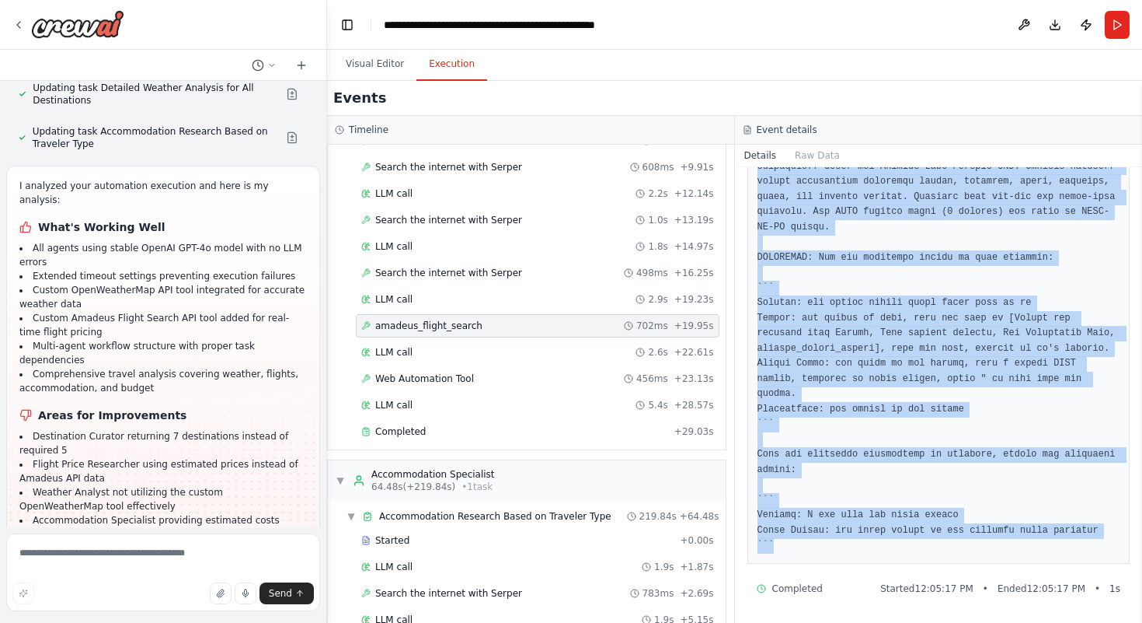
drag, startPoint x: 758, startPoint y: 376, endPoint x: 872, endPoint y: 541, distance: 200.5
copy pre "Error: Failed to authenticate with Amadeus API. Please check your API credentia…"
click at [365, 63] on button "Visual Editor" at bounding box center [374, 64] width 83 height 33
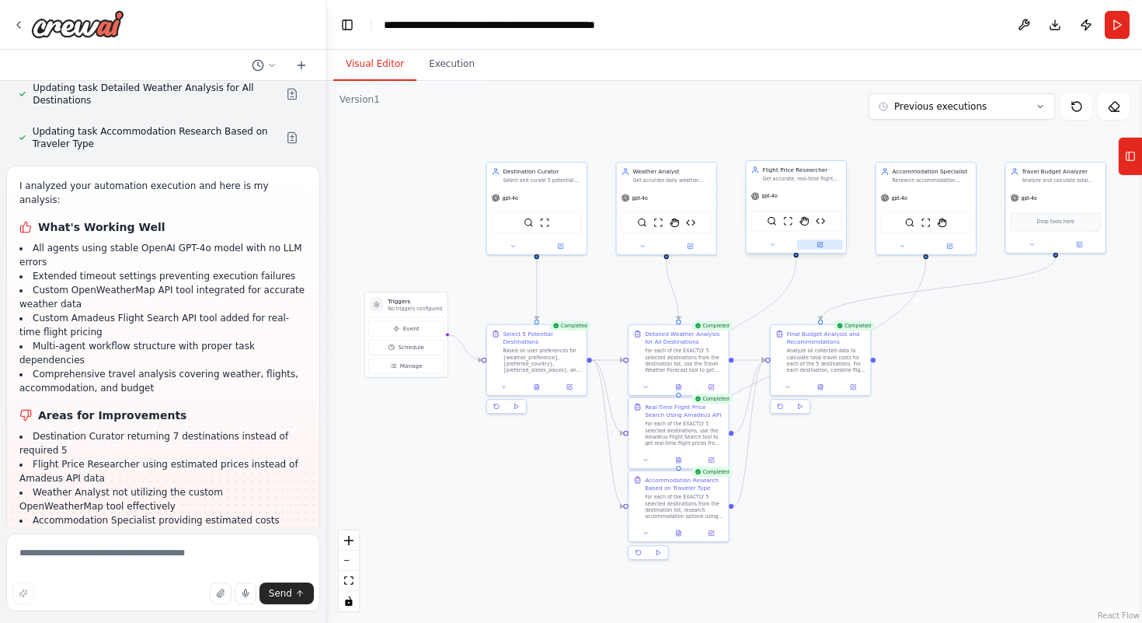
click at [825, 242] on button at bounding box center [820, 244] width 46 height 10
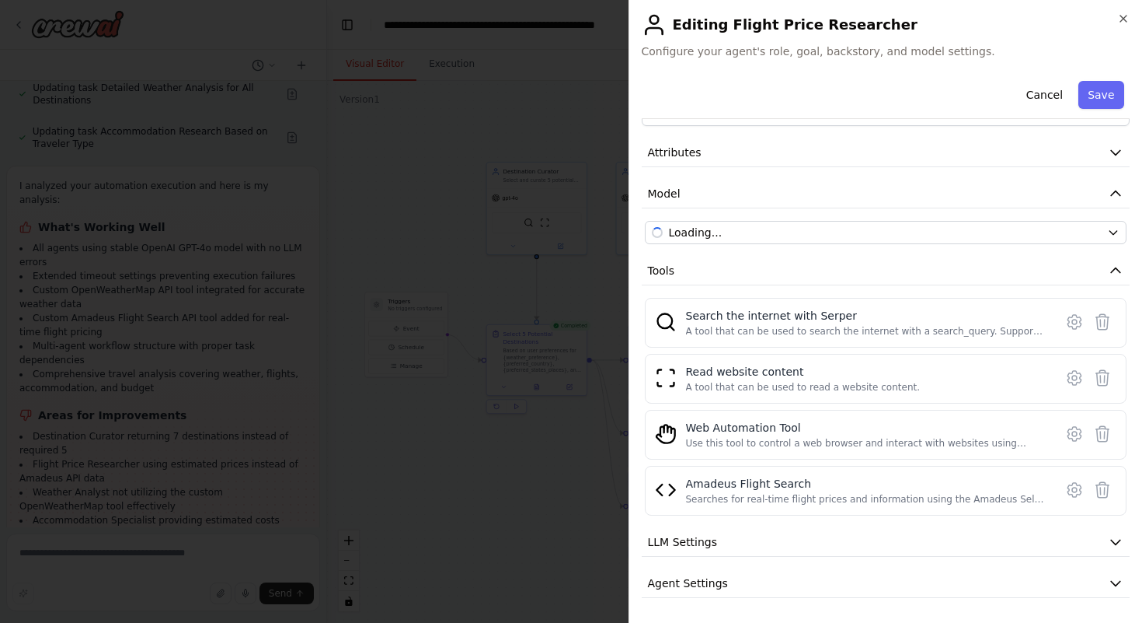
scroll to position [90, 0]
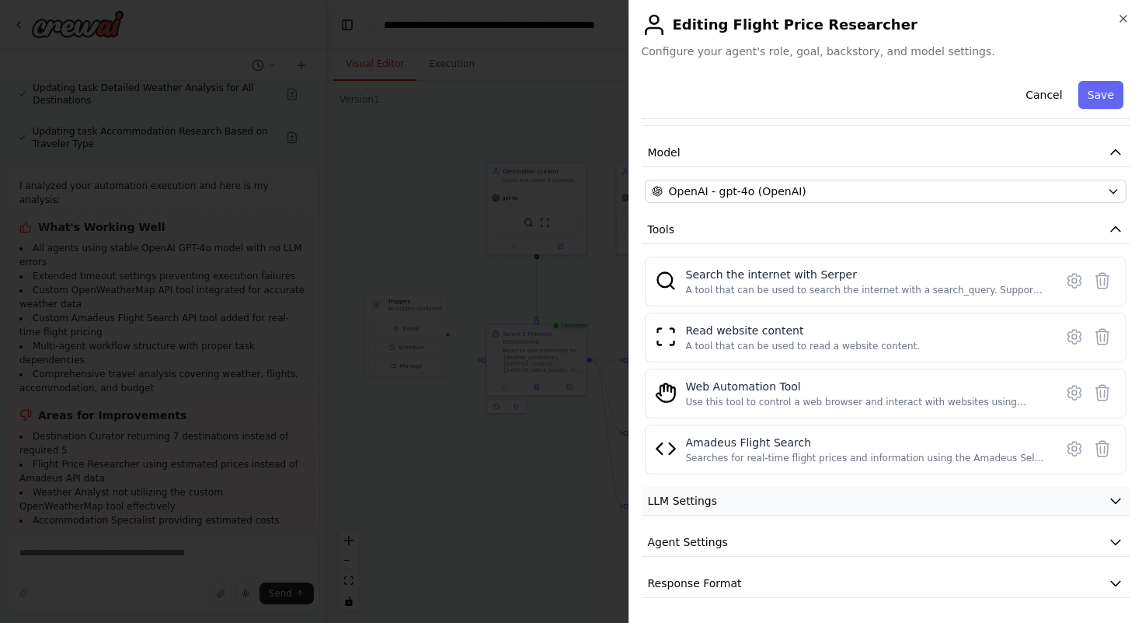
click at [705, 499] on span "LLM Settings" at bounding box center [683, 501] width 70 height 16
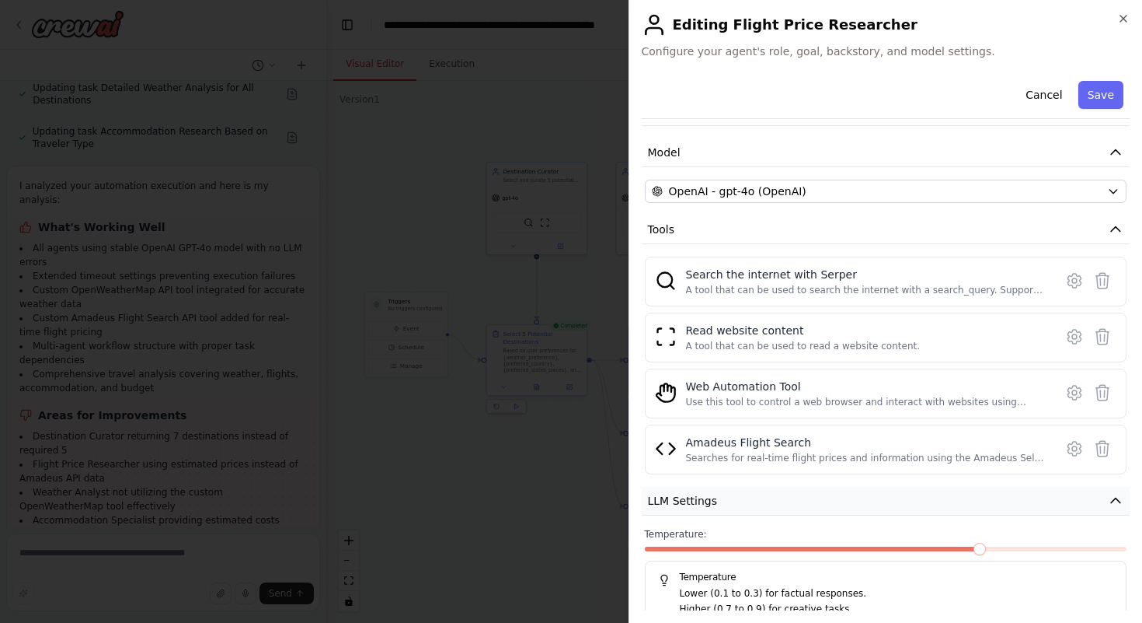
click at [705, 499] on span "LLM Settings" at bounding box center [683, 501] width 70 height 16
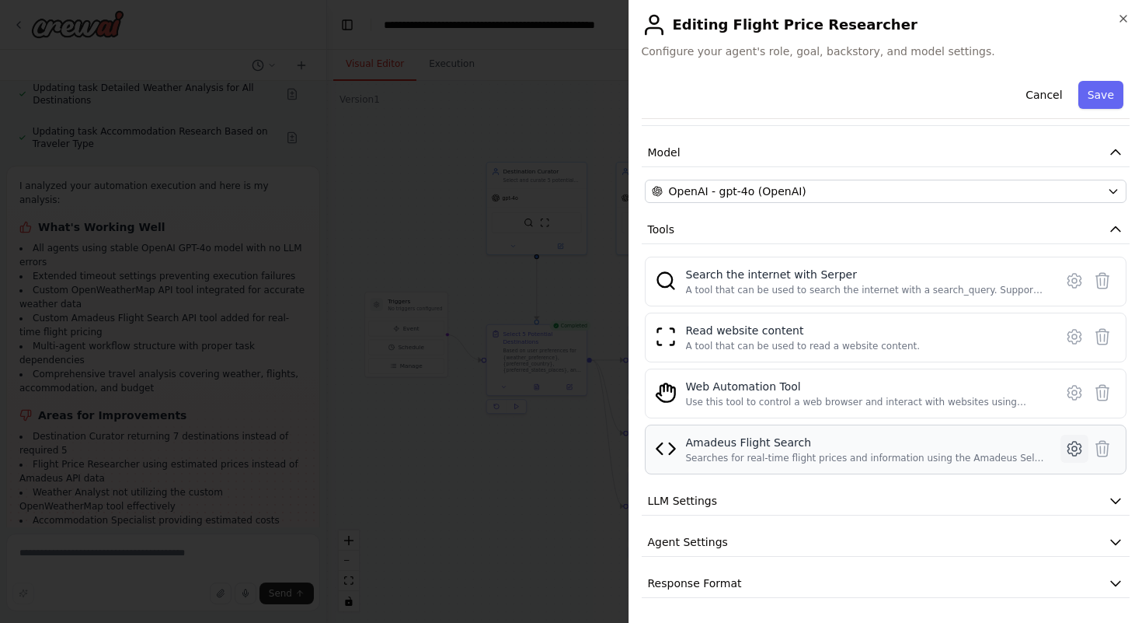
click at [1072, 450] on icon at bounding box center [1074, 448] width 5 height 5
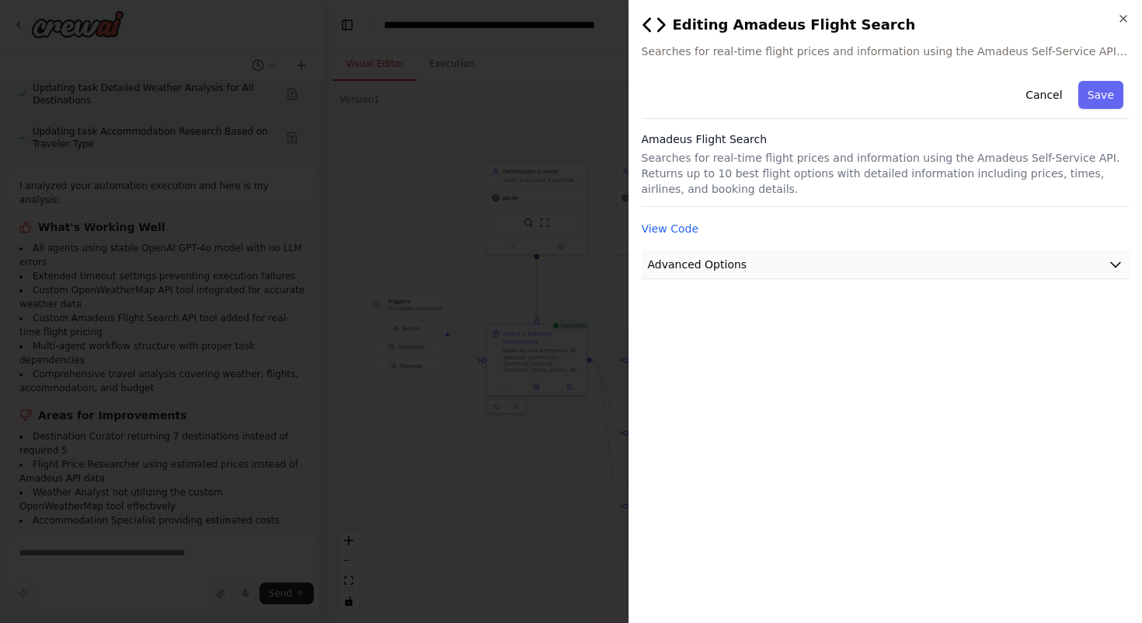
click at [800, 267] on button "Advanced Options" at bounding box center [886, 264] width 489 height 29
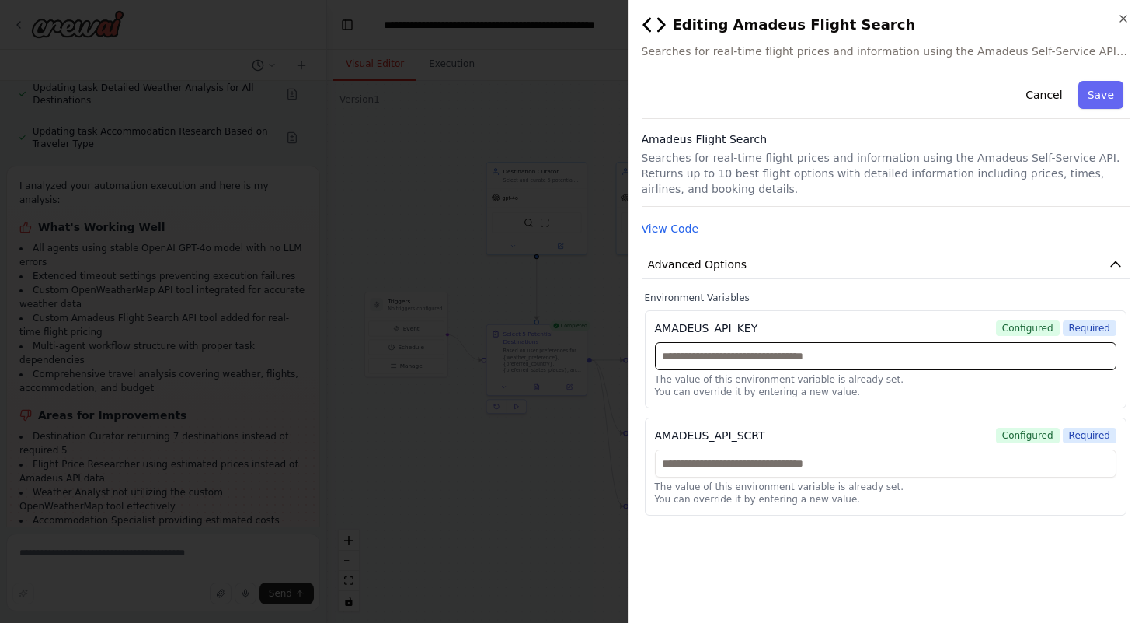
click at [826, 350] on input "text" at bounding box center [886, 356] width 462 height 28
paste input "**********"
type input "**********"
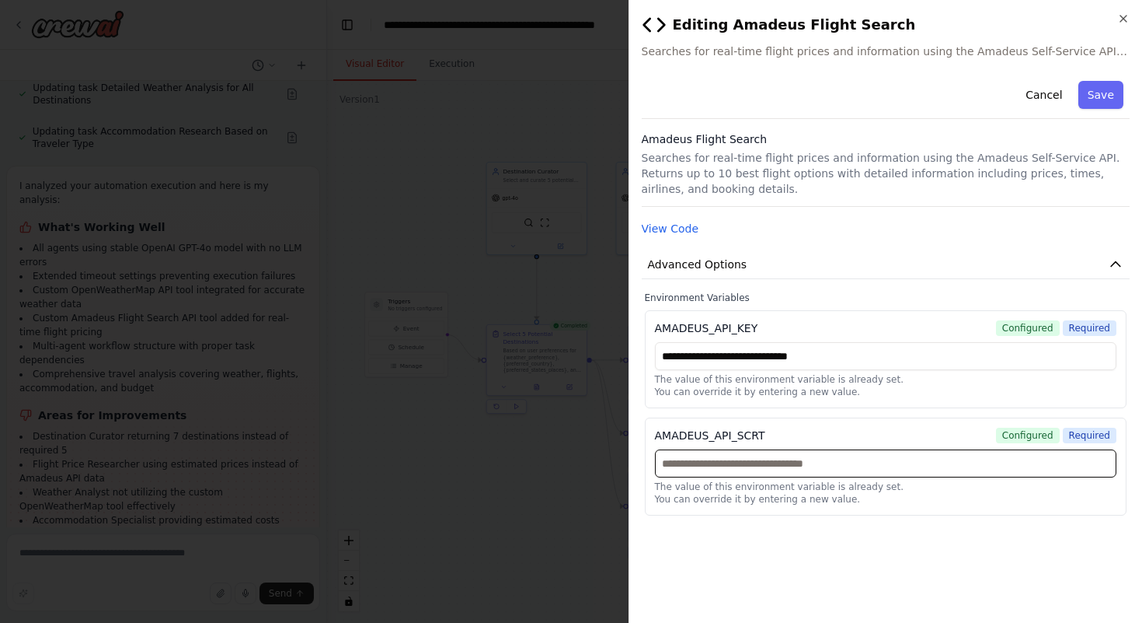
click at [699, 468] on input "text" at bounding box center [886, 463] width 462 height 28
paste input "**********"
type input "**********"
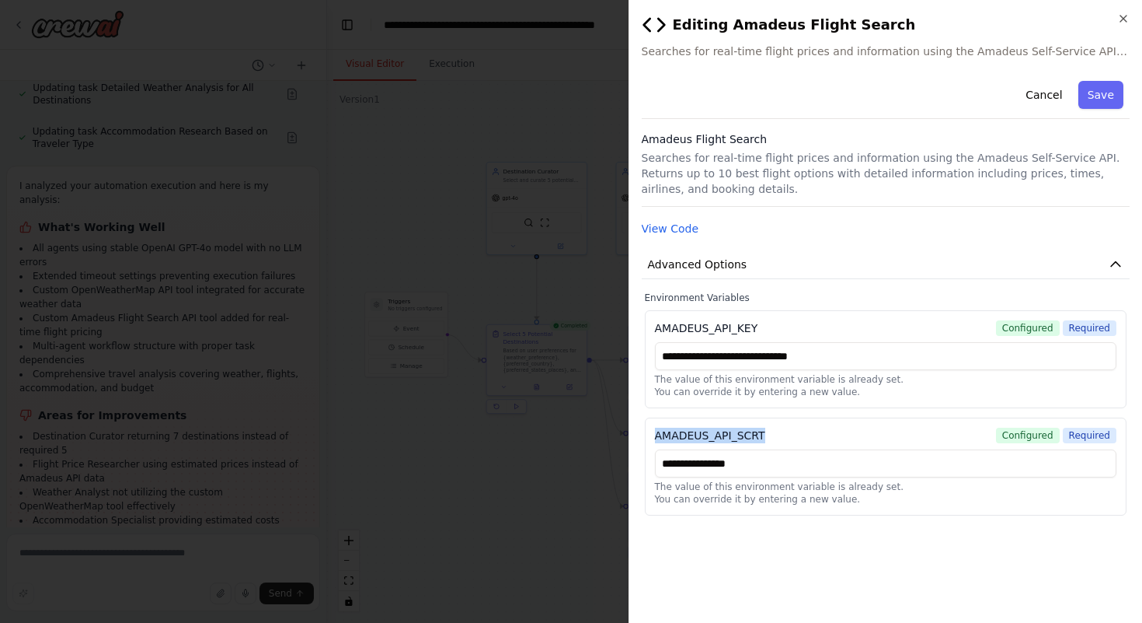
drag, startPoint x: 655, startPoint y: 435, endPoint x: 782, endPoint y: 437, distance: 126.7
click at [782, 437] on div "AMADEUS_API_SCRT Configured Required" at bounding box center [886, 435] width 462 height 16
copy div "AMADEUS_API_SCRT"
click at [1096, 94] on button "Save" at bounding box center [1101, 95] width 45 height 28
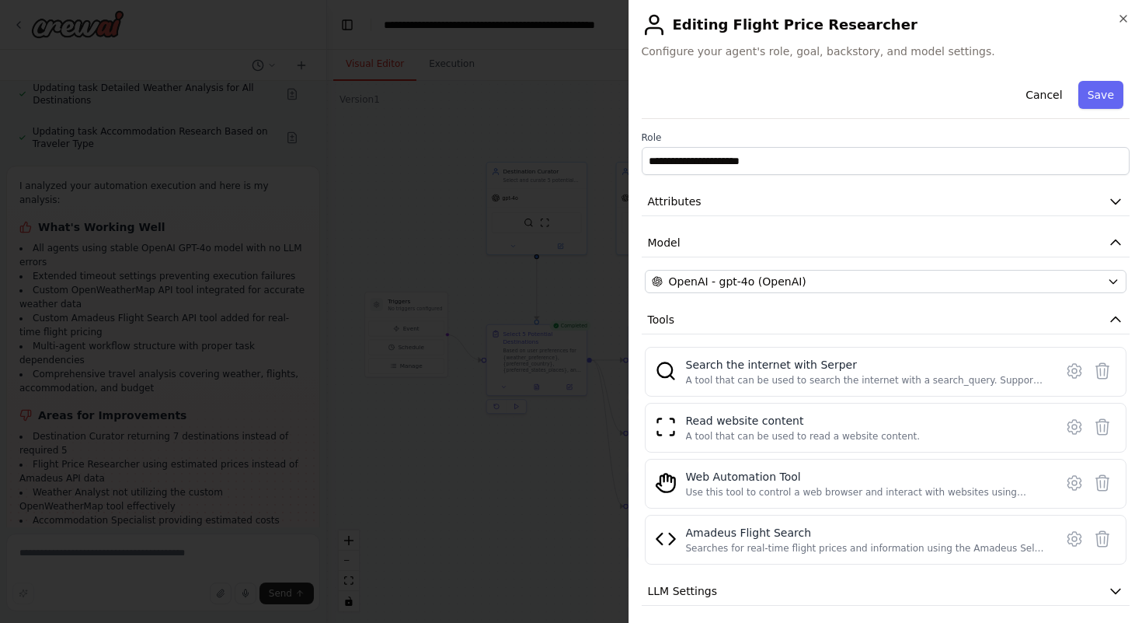
click at [1096, 94] on button "Save" at bounding box center [1101, 95] width 45 height 28
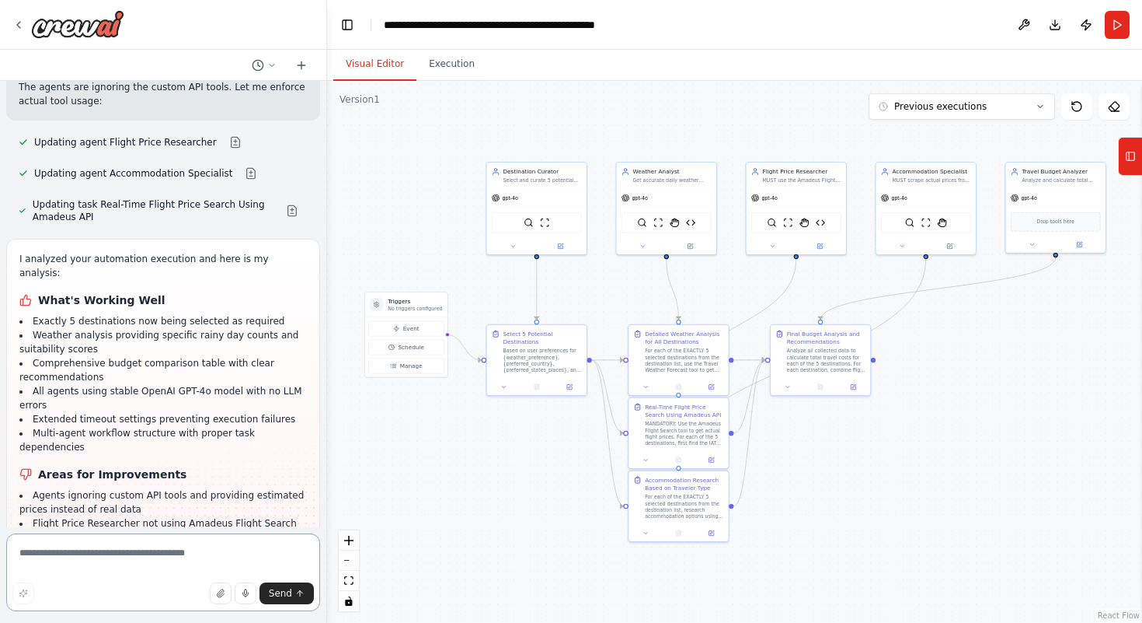
scroll to position [17052, 0]
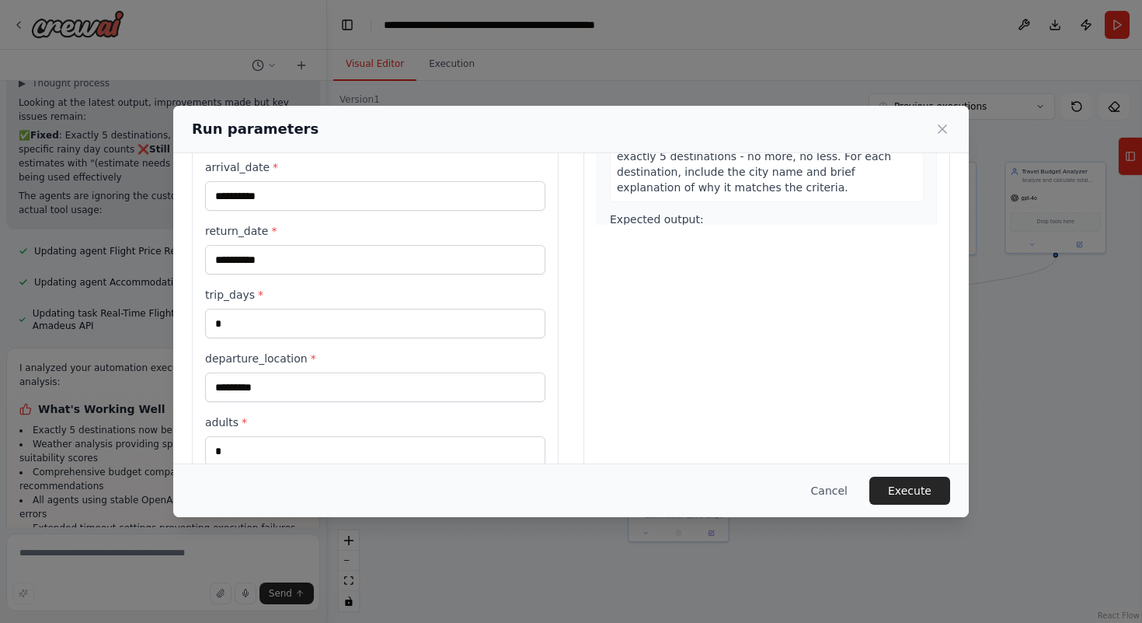
scroll to position [333, 0]
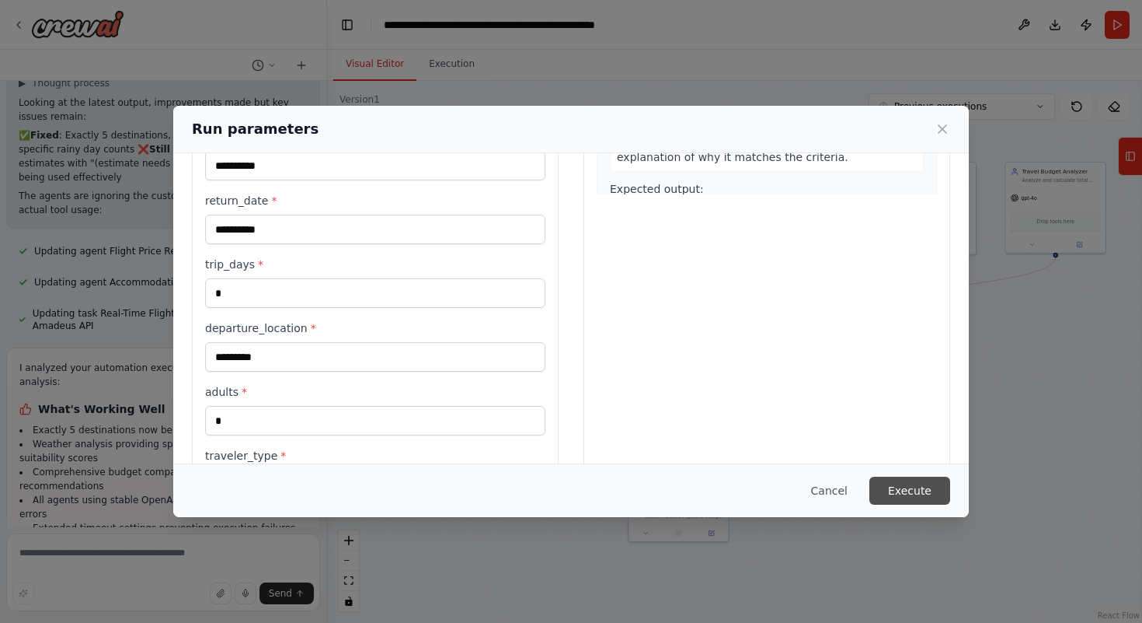
click at [902, 493] on button "Execute" at bounding box center [910, 490] width 81 height 28
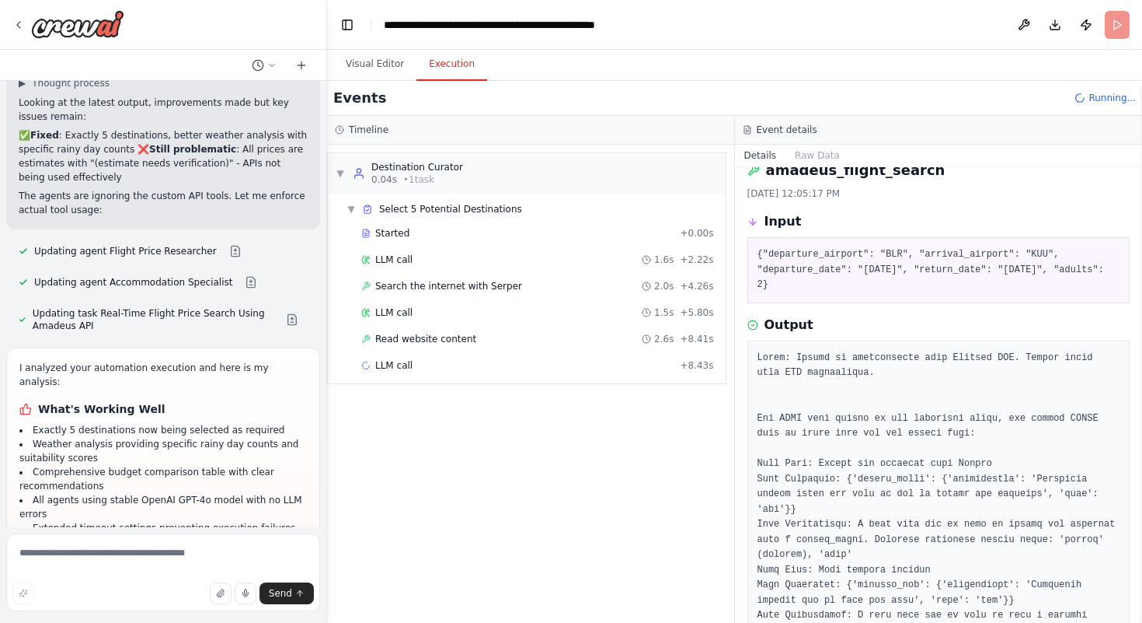
scroll to position [0, 0]
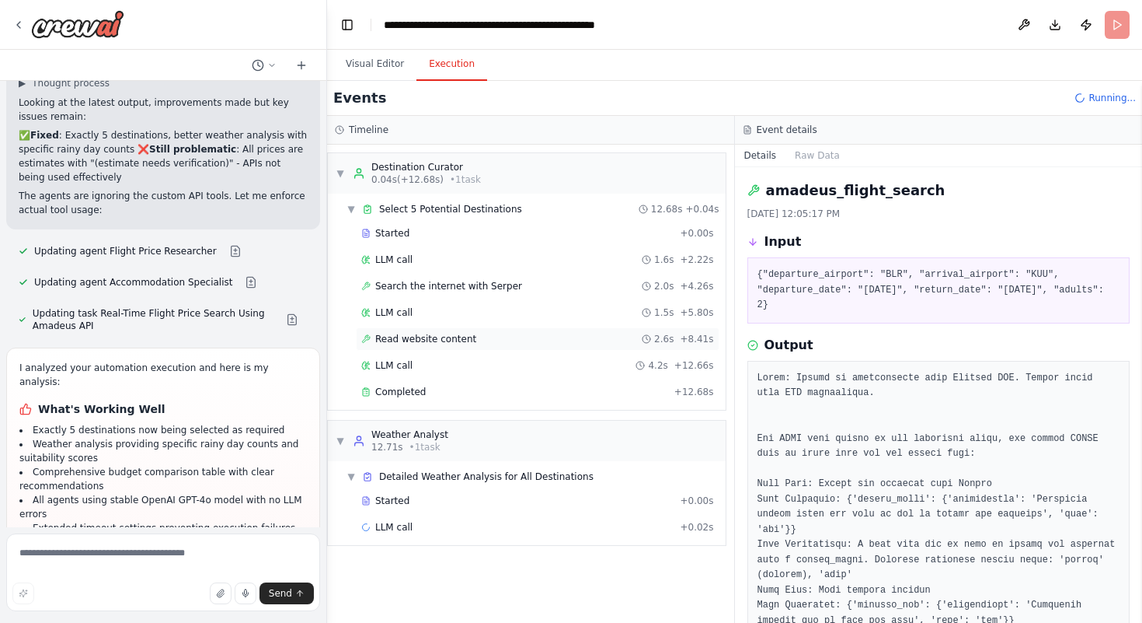
click at [469, 340] on span "Read website content" at bounding box center [425, 339] width 101 height 12
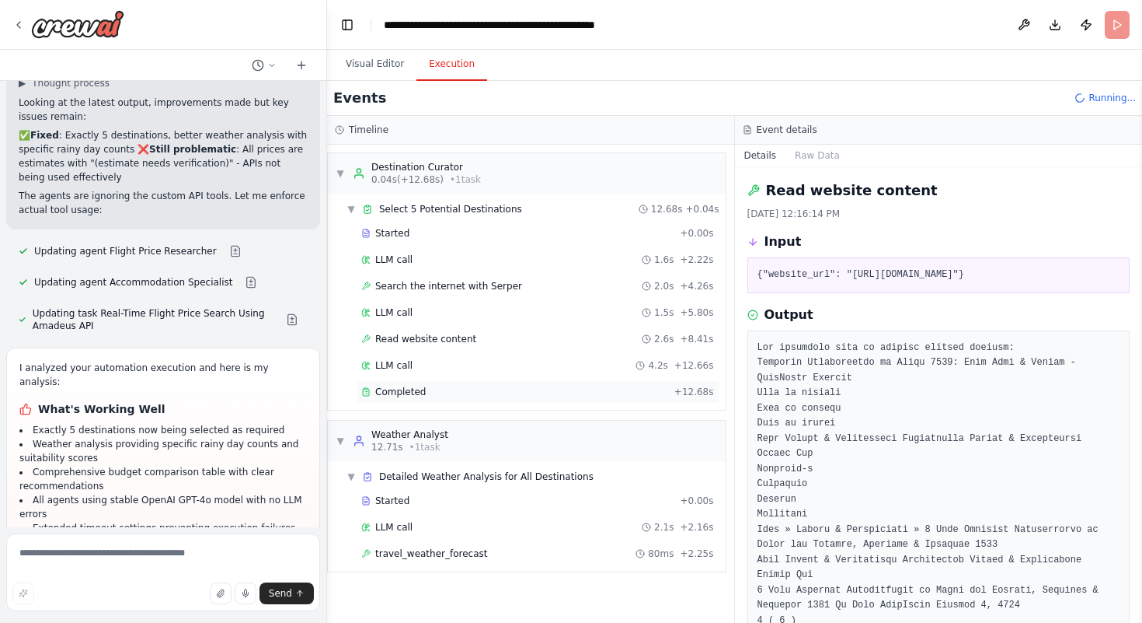
click at [409, 388] on span "Completed" at bounding box center [400, 391] width 51 height 12
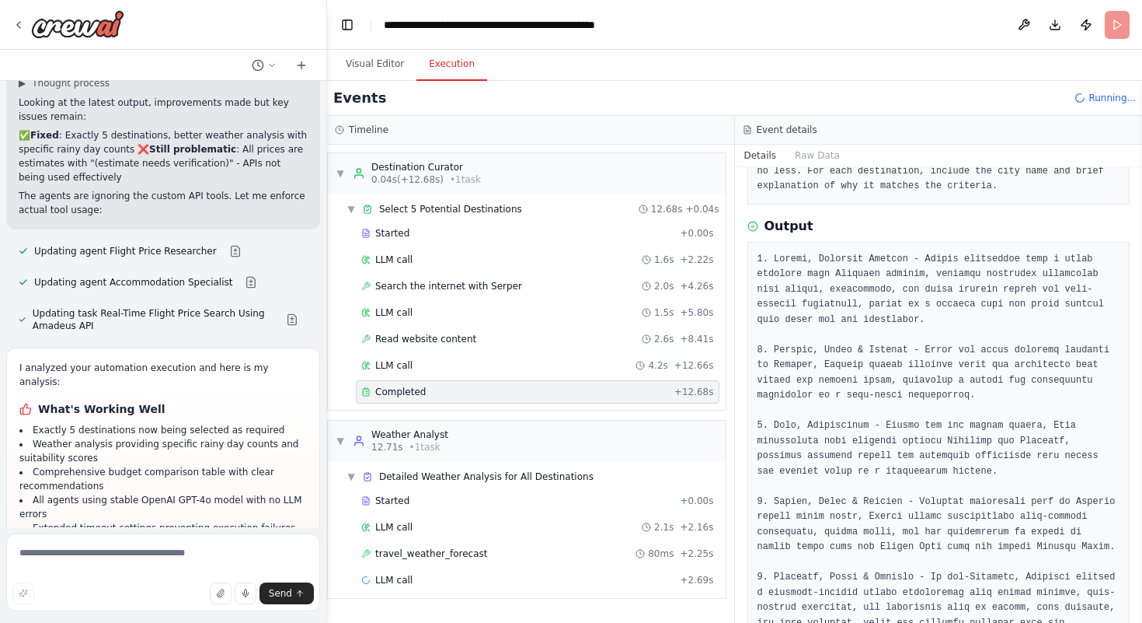
scroll to position [310, 0]
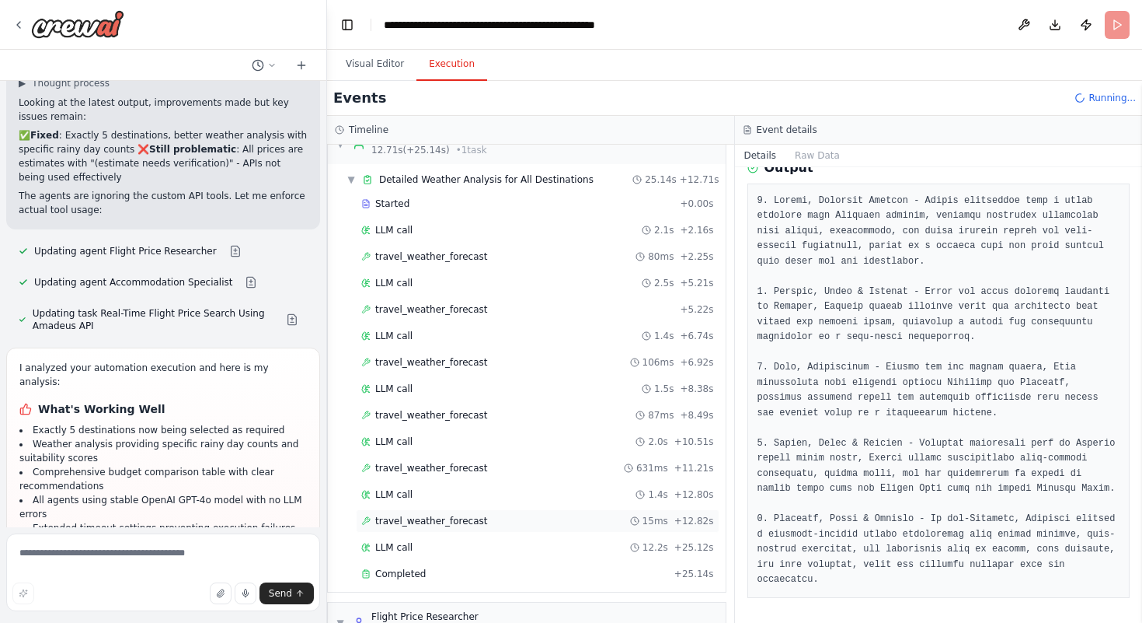
scroll to position [341, 0]
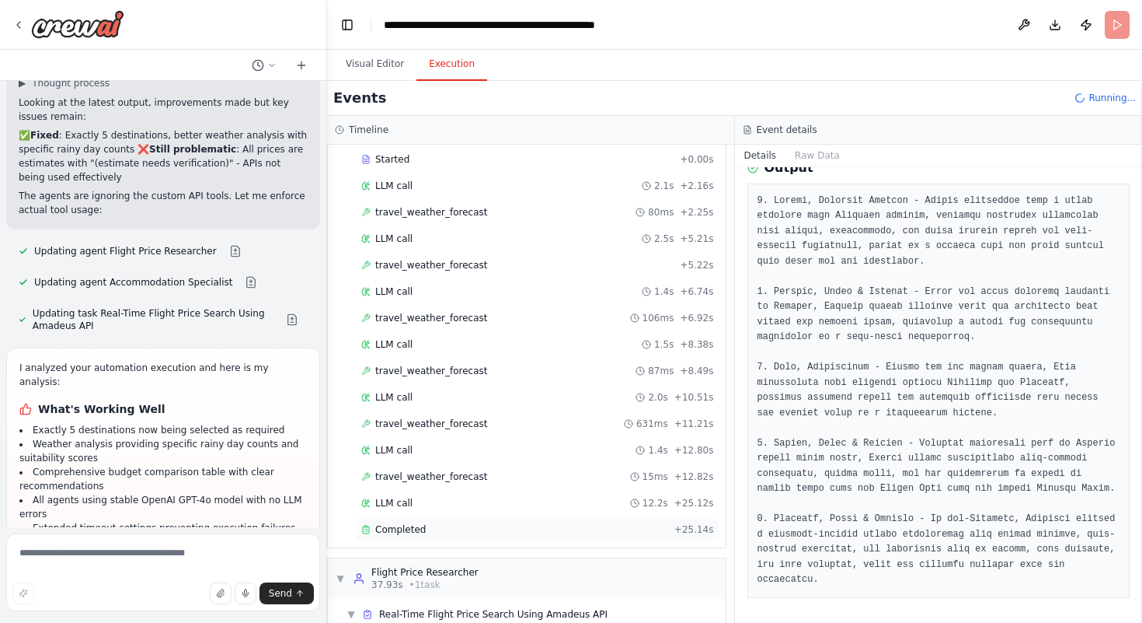
click at [423, 529] on span "Completed" at bounding box center [400, 529] width 51 height 12
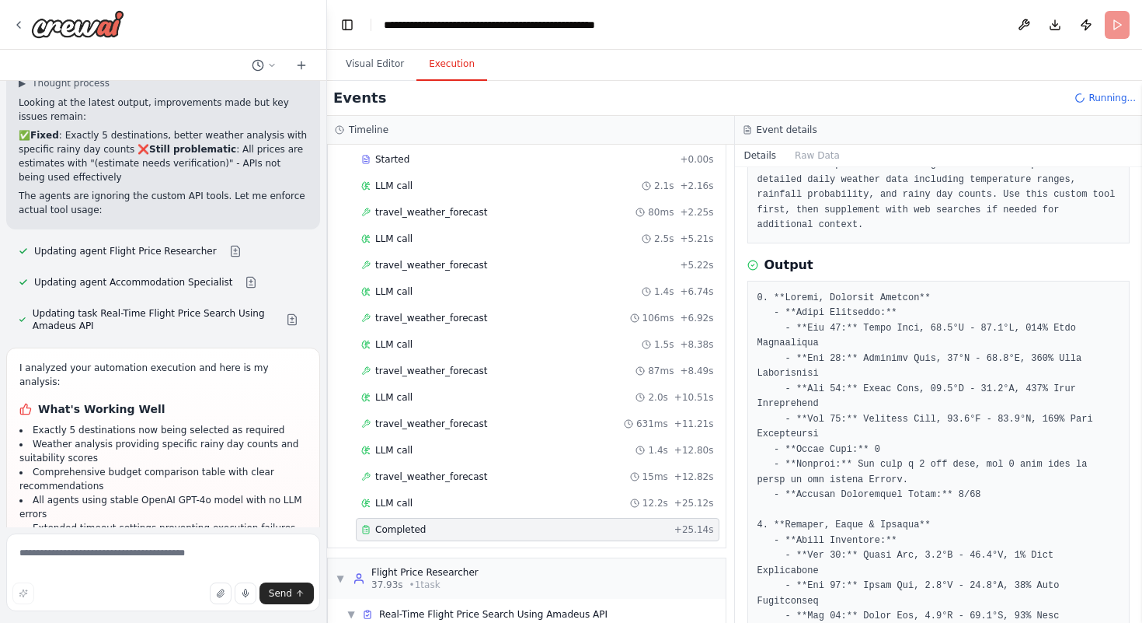
scroll to position [166, 0]
click at [418, 412] on div "travel_weather_forecast 631ms + 11.21s" at bounding box center [538, 423] width 364 height 23
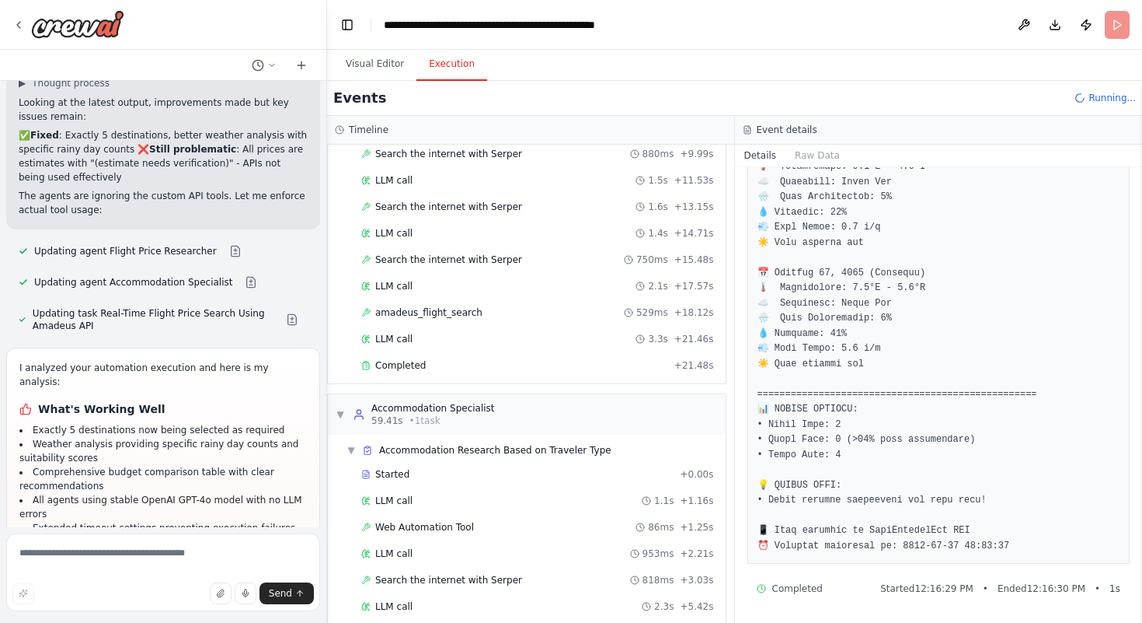
scroll to position [1083, 0]
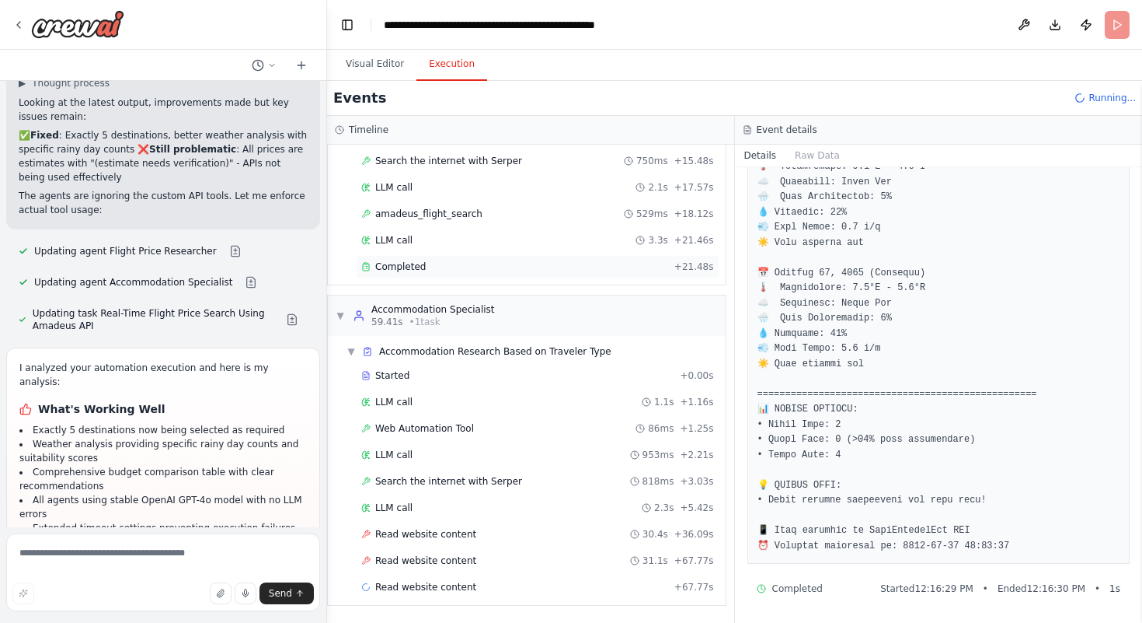
click at [403, 274] on div "Completed + 21.48s" at bounding box center [538, 266] width 364 height 23
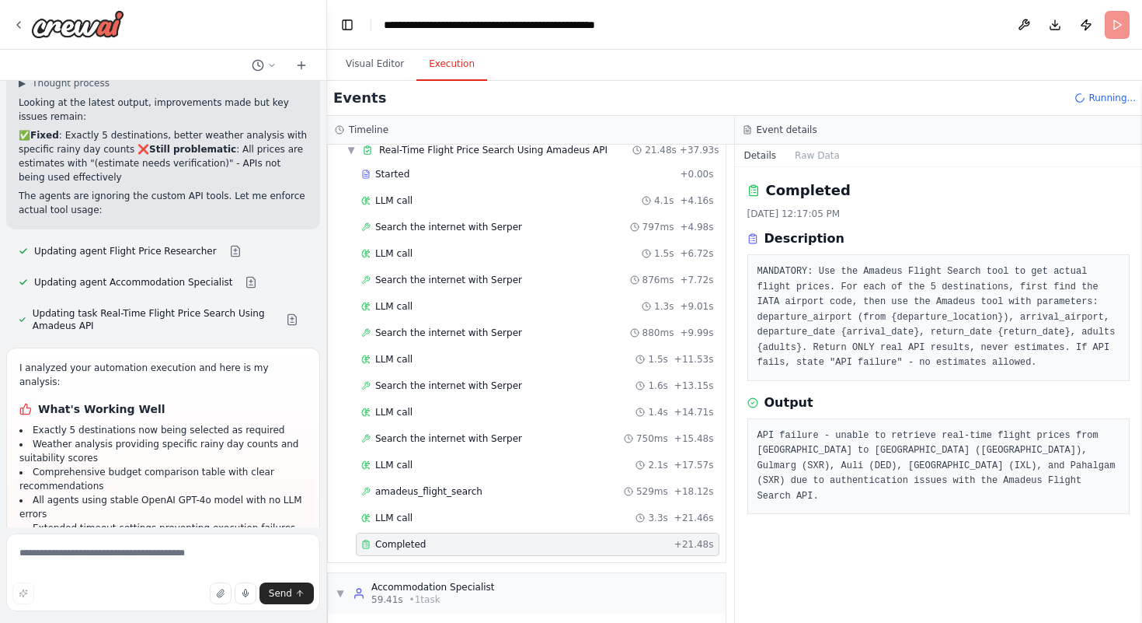
scroll to position [811, 0]
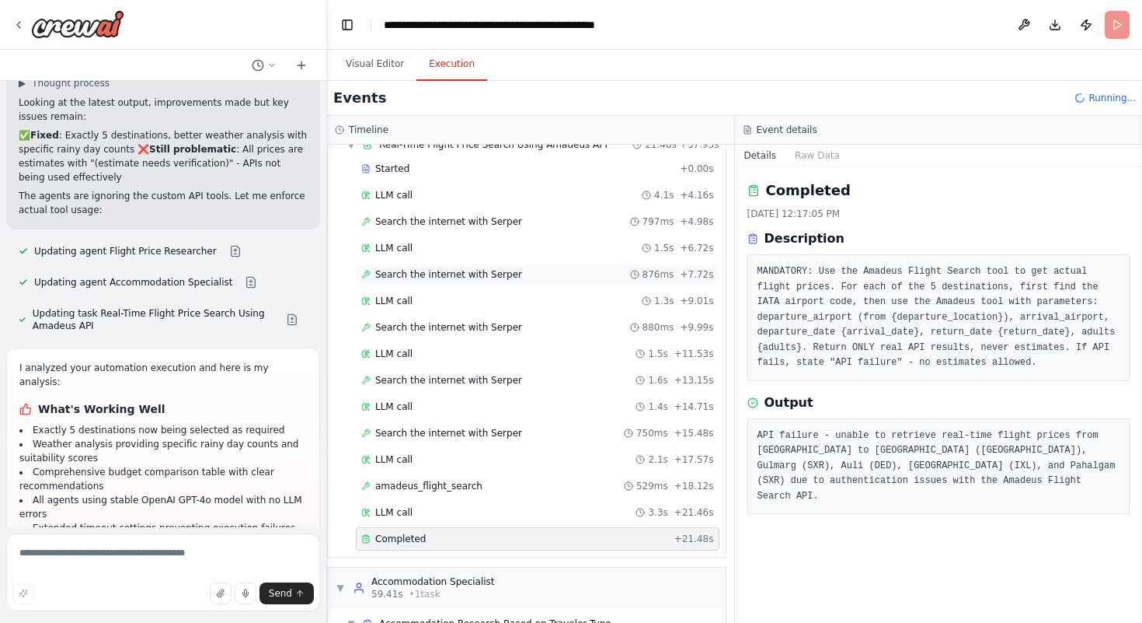
click at [457, 267] on div "Search the internet with [PERSON_NAME] 876ms + 7.72s" at bounding box center [538, 274] width 364 height 23
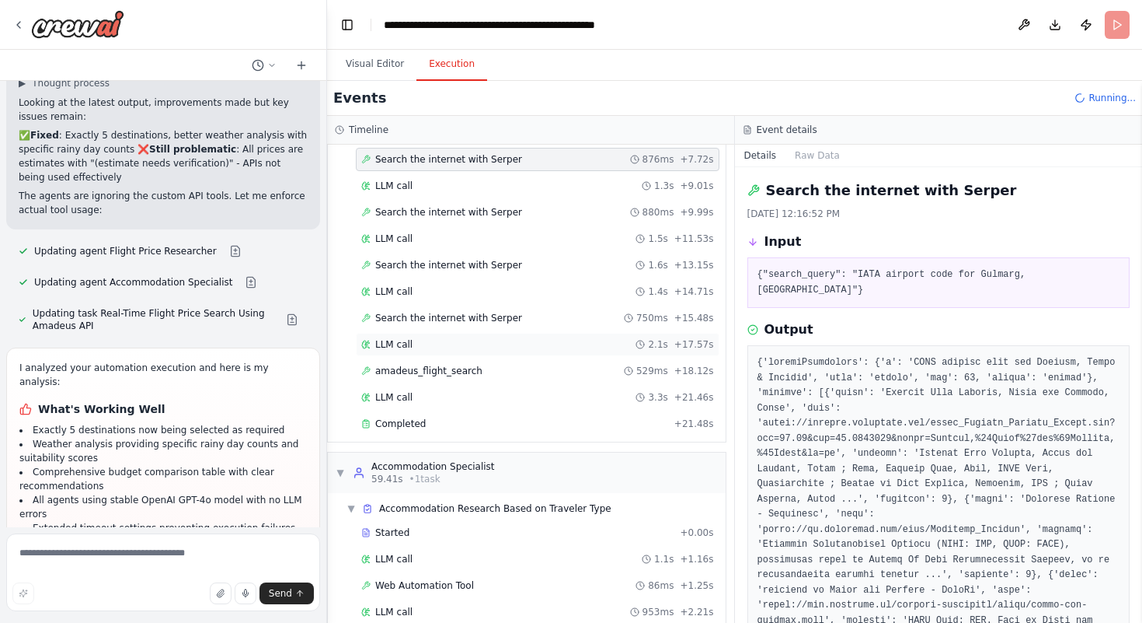
scroll to position [930, 0]
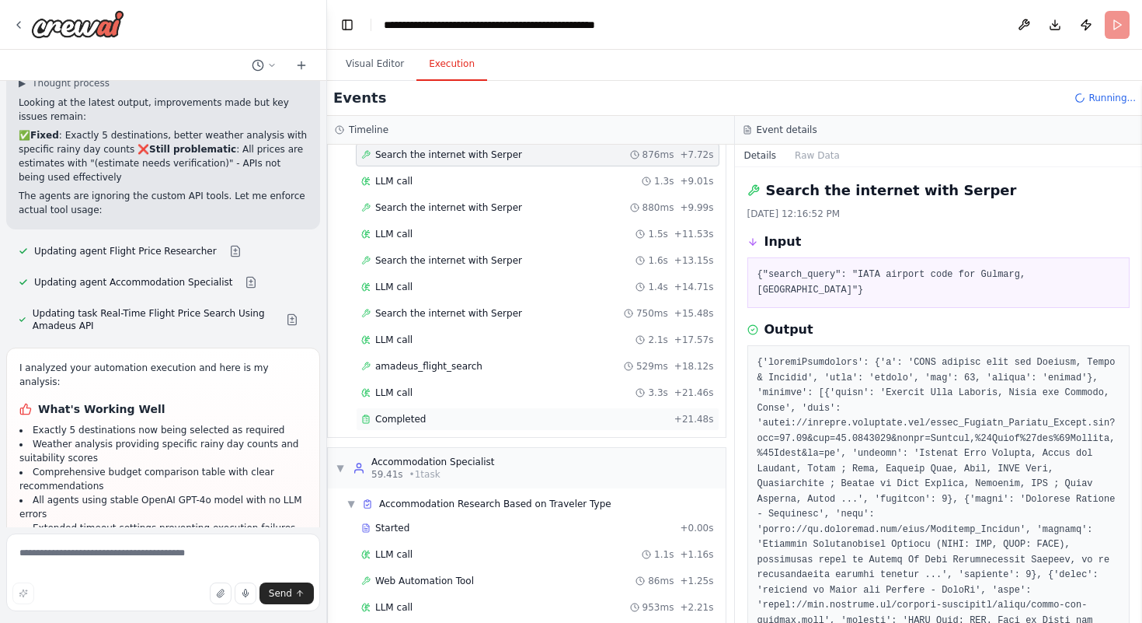
click at [435, 413] on div "Completed" at bounding box center [514, 419] width 307 height 12
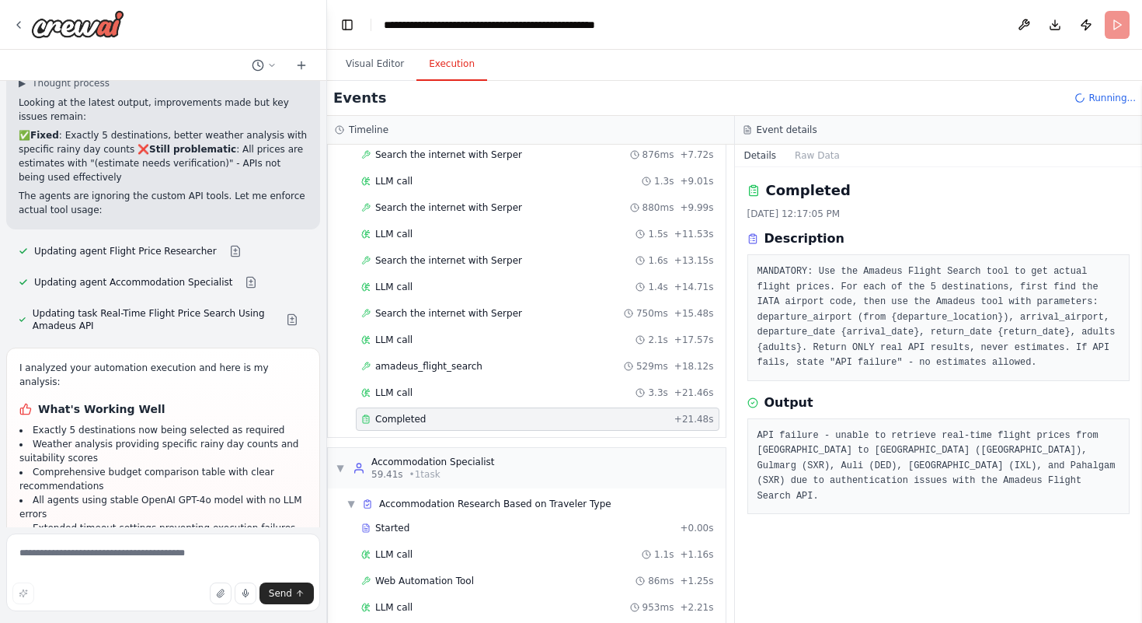
click at [492, 411] on div "Completed + 21.48s" at bounding box center [538, 418] width 364 height 23
click at [405, 375] on div "amadeus_flight_search 529ms + 18.12s" at bounding box center [538, 365] width 364 height 23
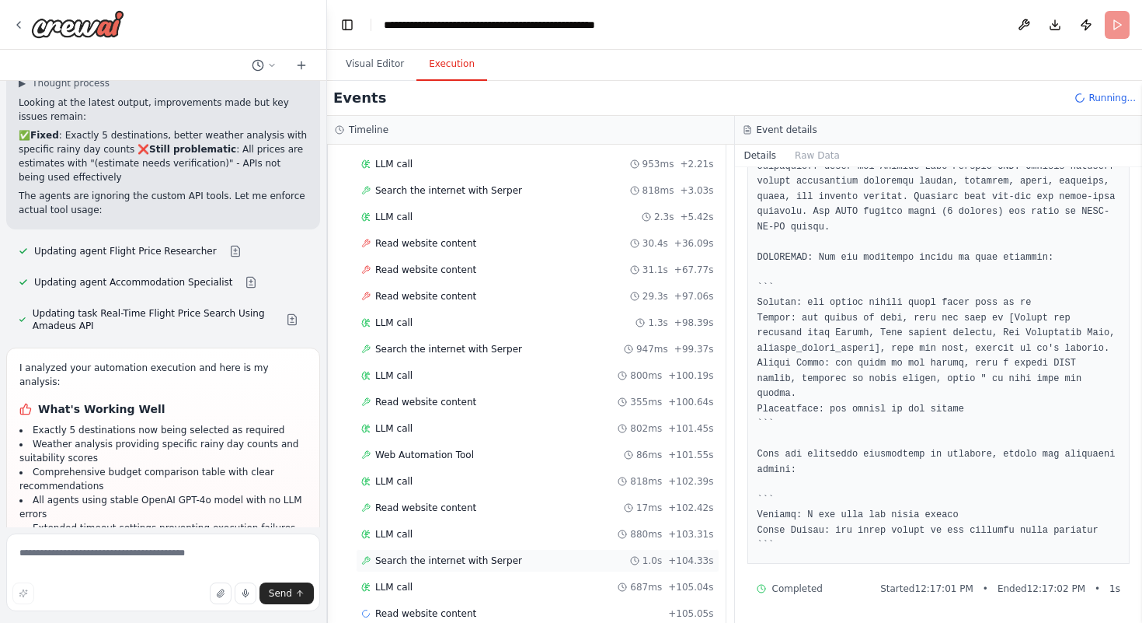
scroll to position [1400, 0]
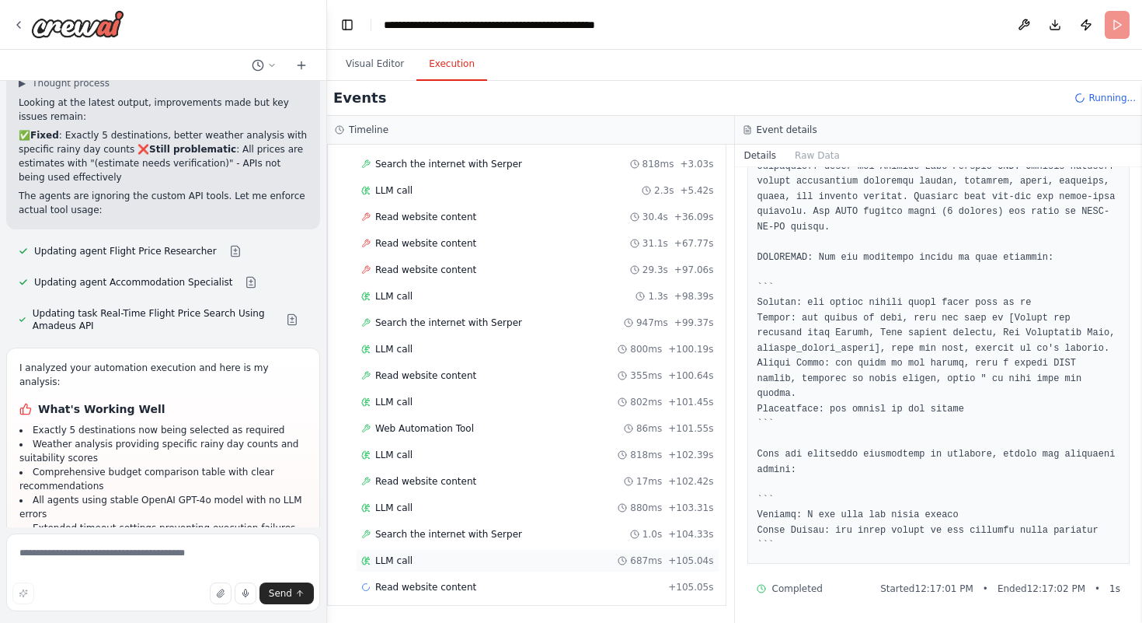
click at [402, 549] on div "LLM call 687ms + 105.04s" at bounding box center [538, 560] width 364 height 23
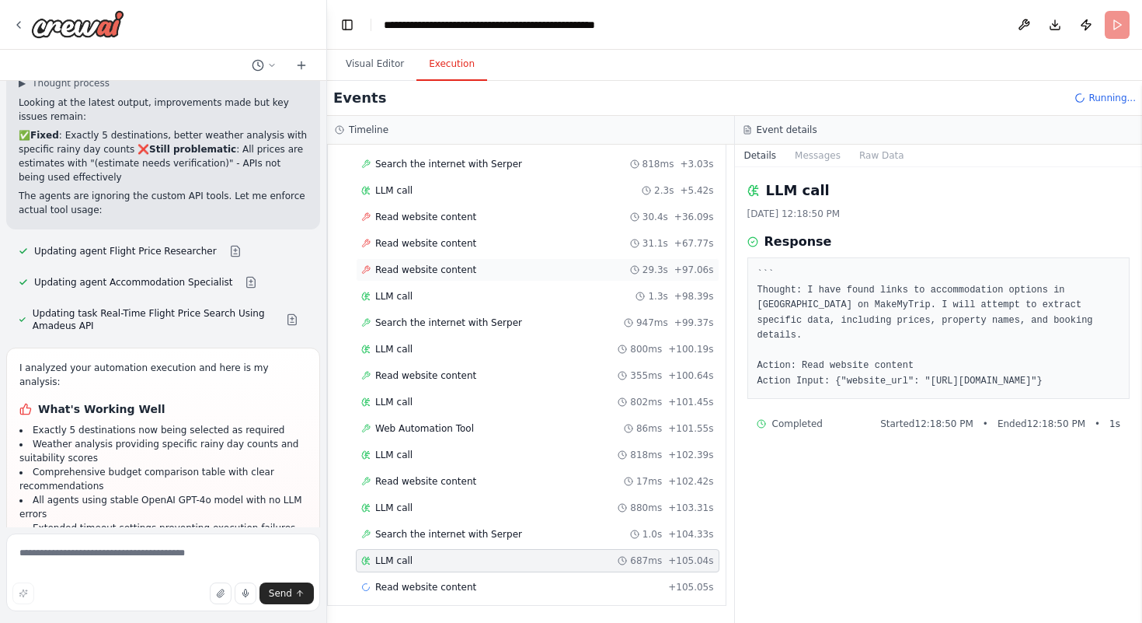
click at [446, 268] on span "Read website content" at bounding box center [425, 269] width 101 height 12
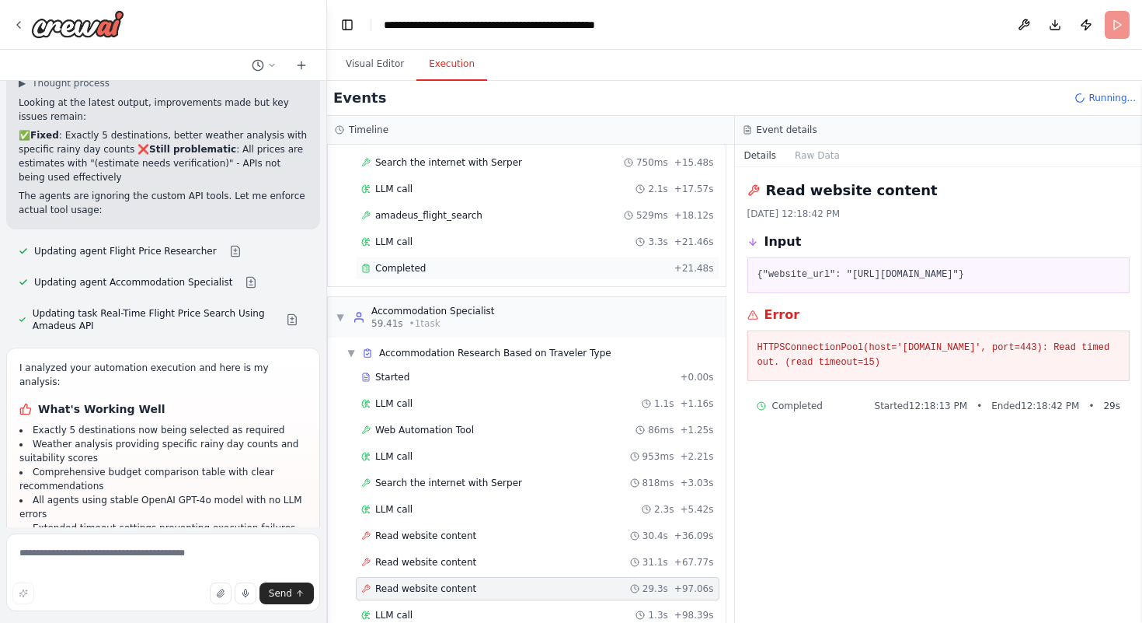
scroll to position [1077, 0]
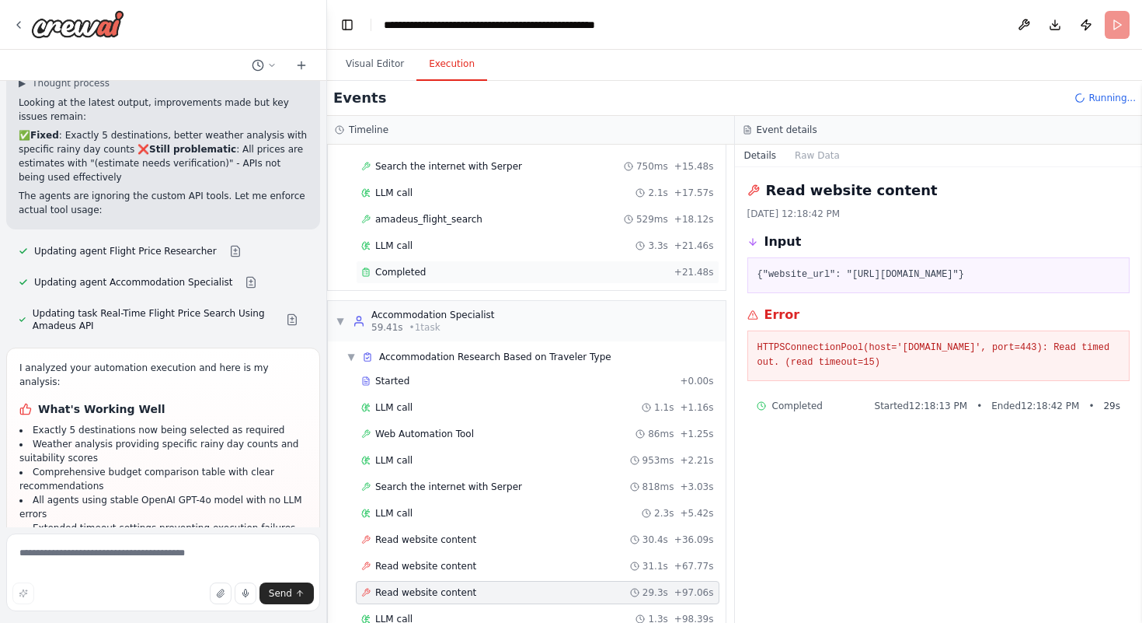
click at [434, 270] on div "Completed" at bounding box center [514, 272] width 307 height 12
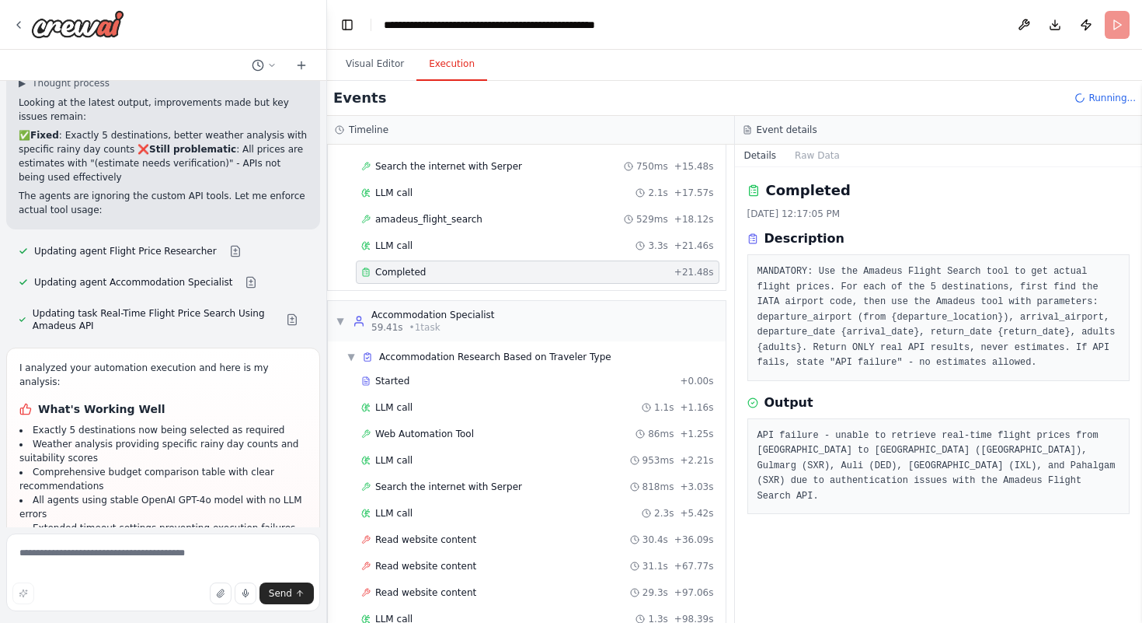
click at [446, 207] on div "Started + 0.00s LLM call 4.1s + 4.16s Search the internet with [PERSON_NAME] 79…" at bounding box center [532, 88] width 385 height 396
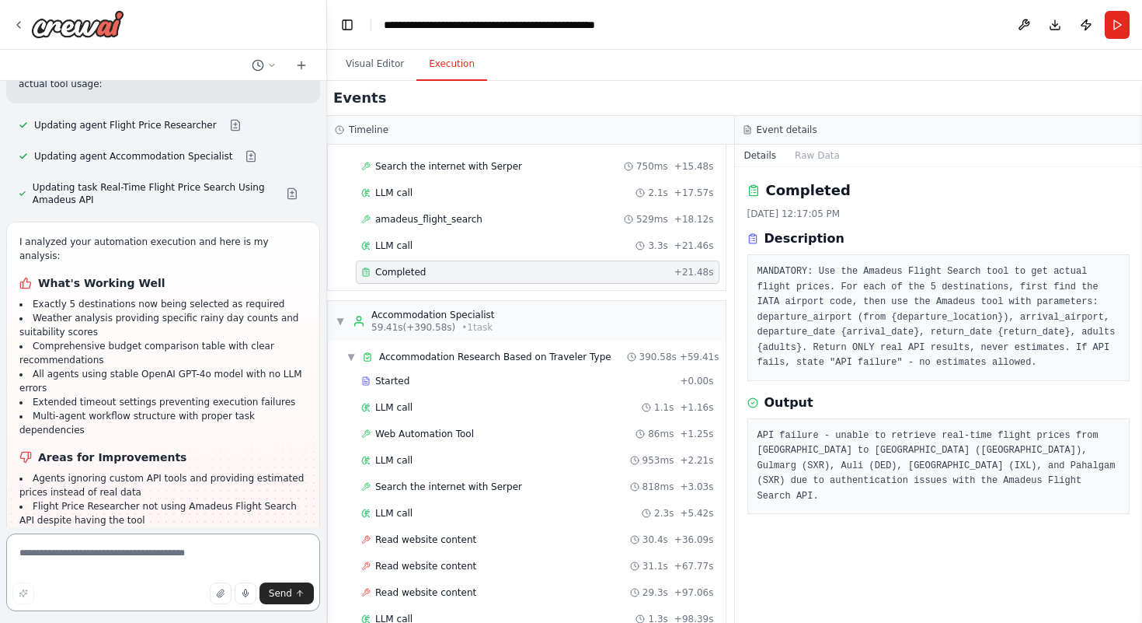
click at [161, 556] on textarea at bounding box center [163, 572] width 314 height 78
paste textarea "**********"
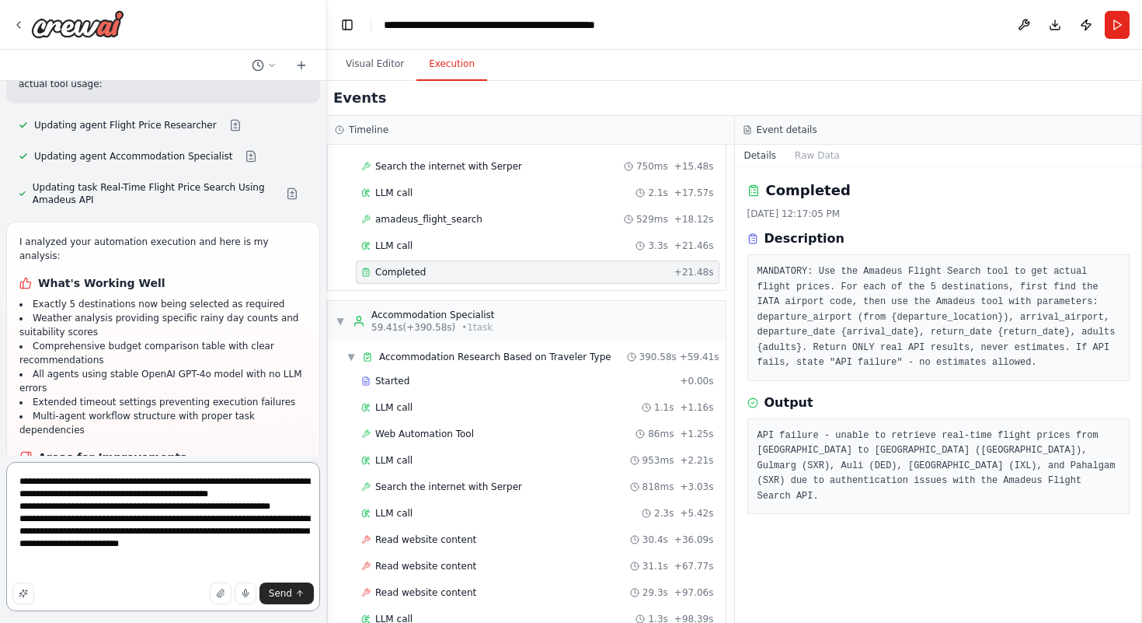
click at [55, 504] on textarea "**********" at bounding box center [163, 536] width 314 height 149
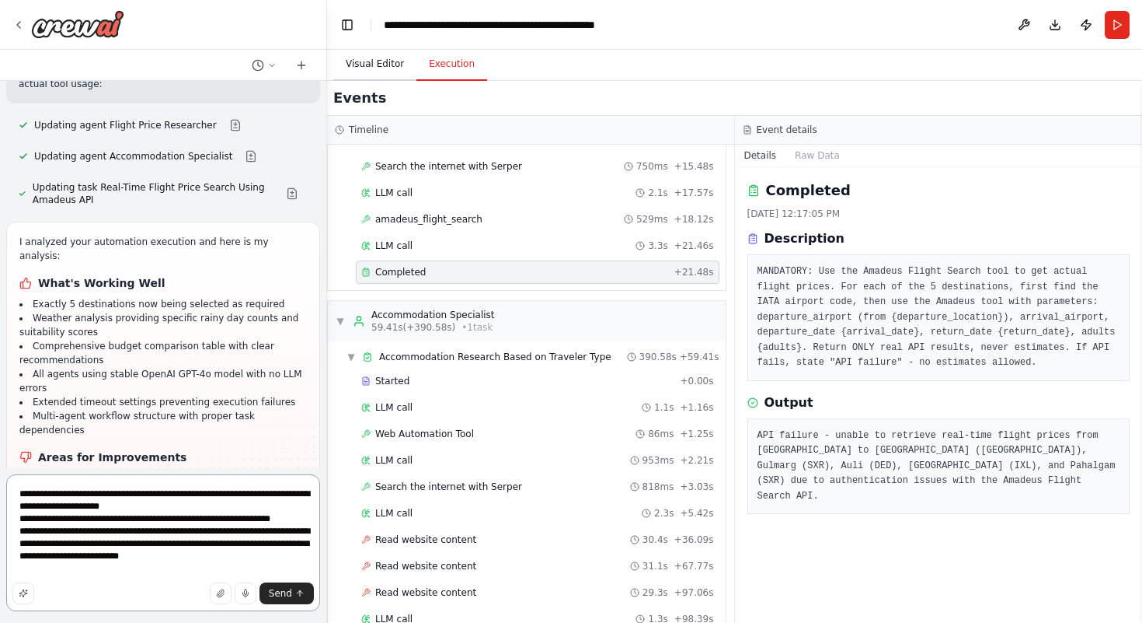
type textarea "**********"
click at [357, 61] on button "Visual Editor" at bounding box center [374, 64] width 83 height 33
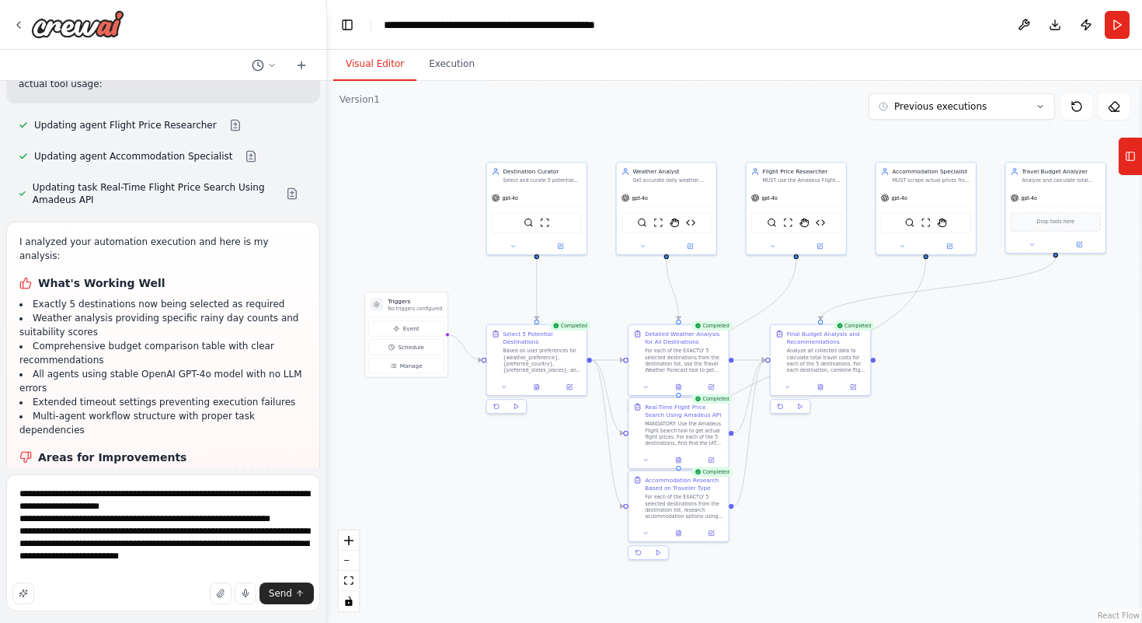
click at [333, 48] on button "Visual Editor" at bounding box center [374, 64] width 83 height 33
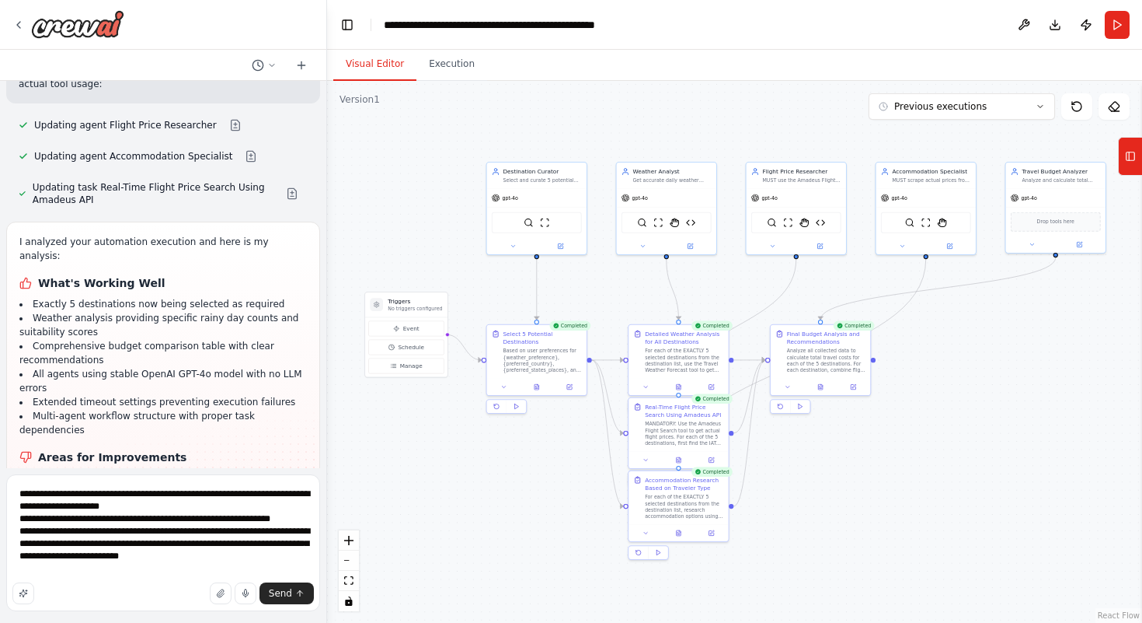
click at [333, 48] on button "Visual Editor" at bounding box center [374, 64] width 83 height 33
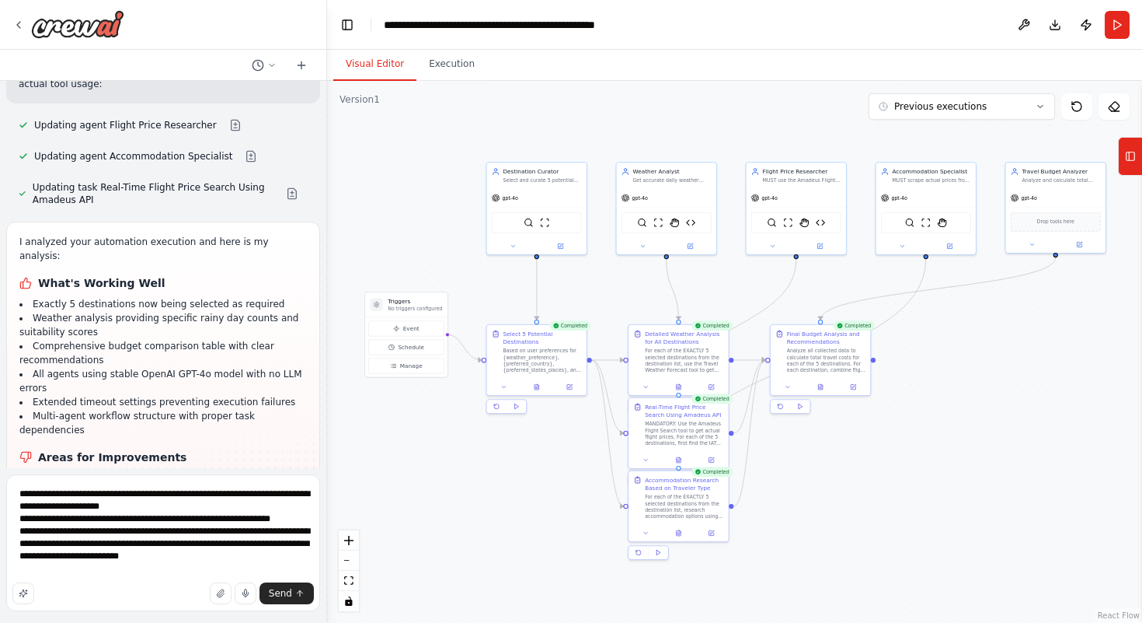
click at [333, 48] on button "Visual Editor" at bounding box center [374, 64] width 83 height 33
click at [45, 532] on textarea "**********" at bounding box center [163, 542] width 314 height 137
click at [216, 501] on textarea "**********" at bounding box center [163, 542] width 314 height 137
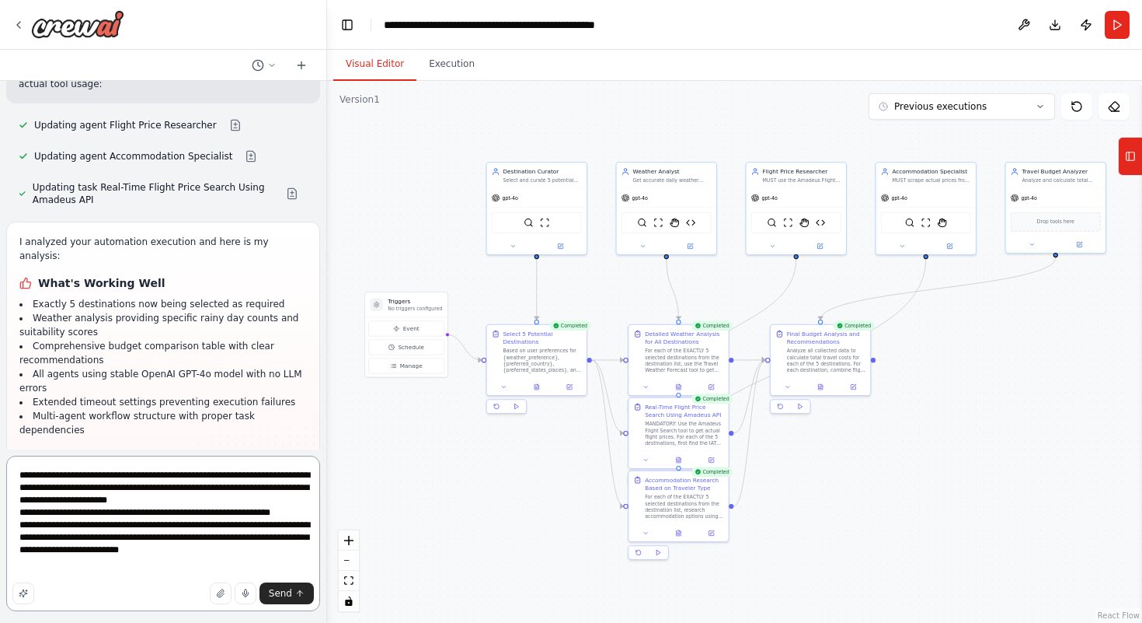
scroll to position [0, 0]
type textarea "**********"
click at [278, 587] on span "Send" at bounding box center [280, 593] width 23 height 12
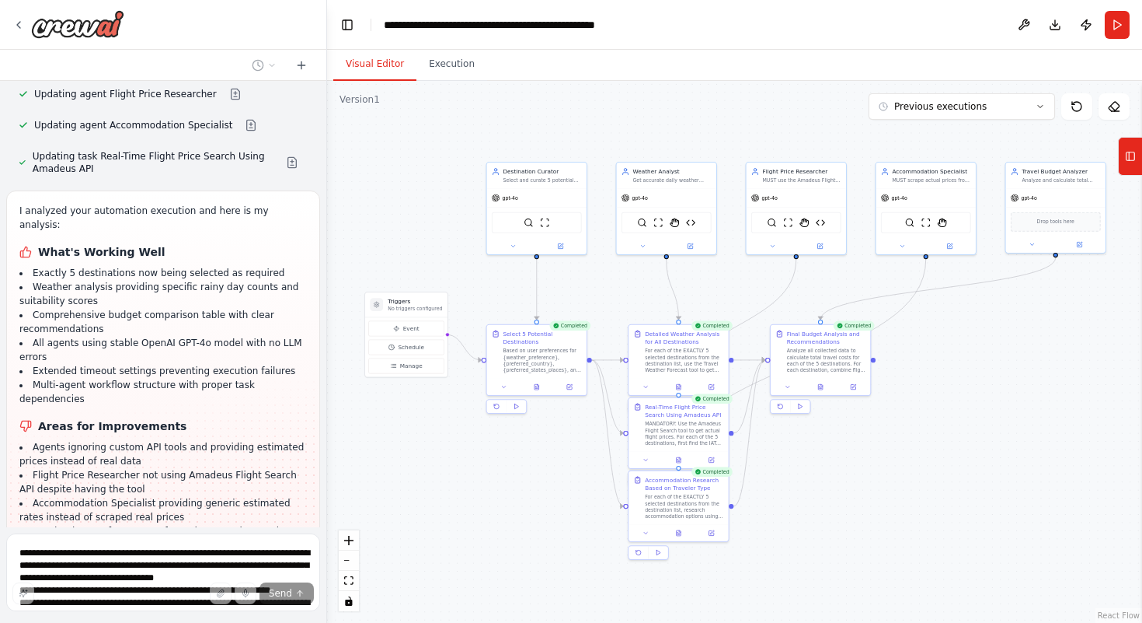
scroll to position [17168, 0]
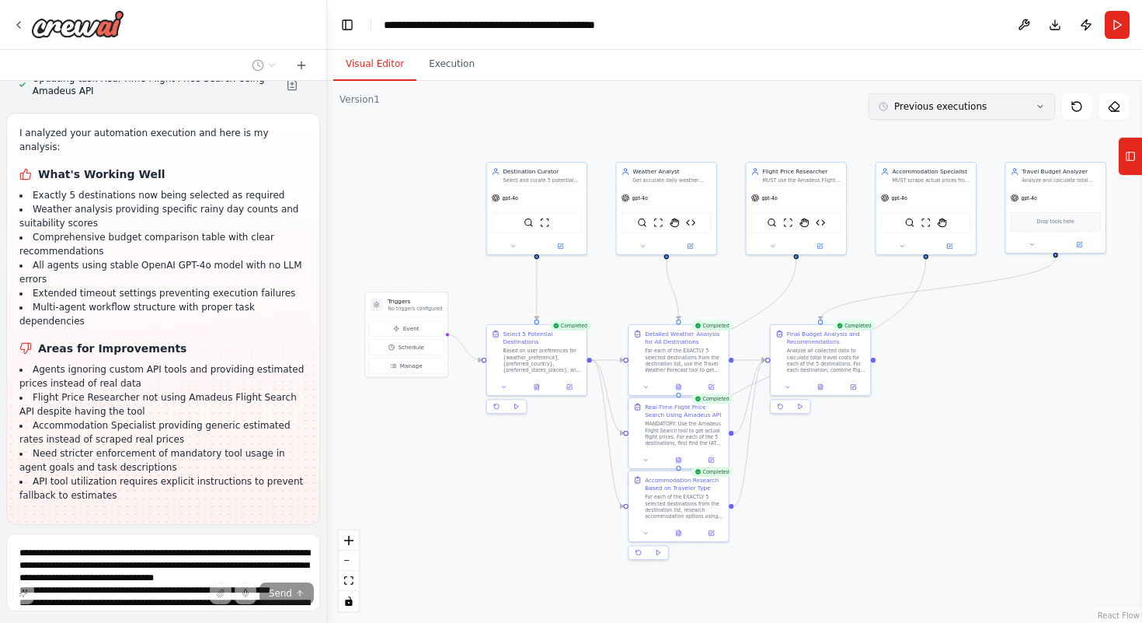
click at [1000, 104] on button "Previous executions" at bounding box center [962, 106] width 187 height 26
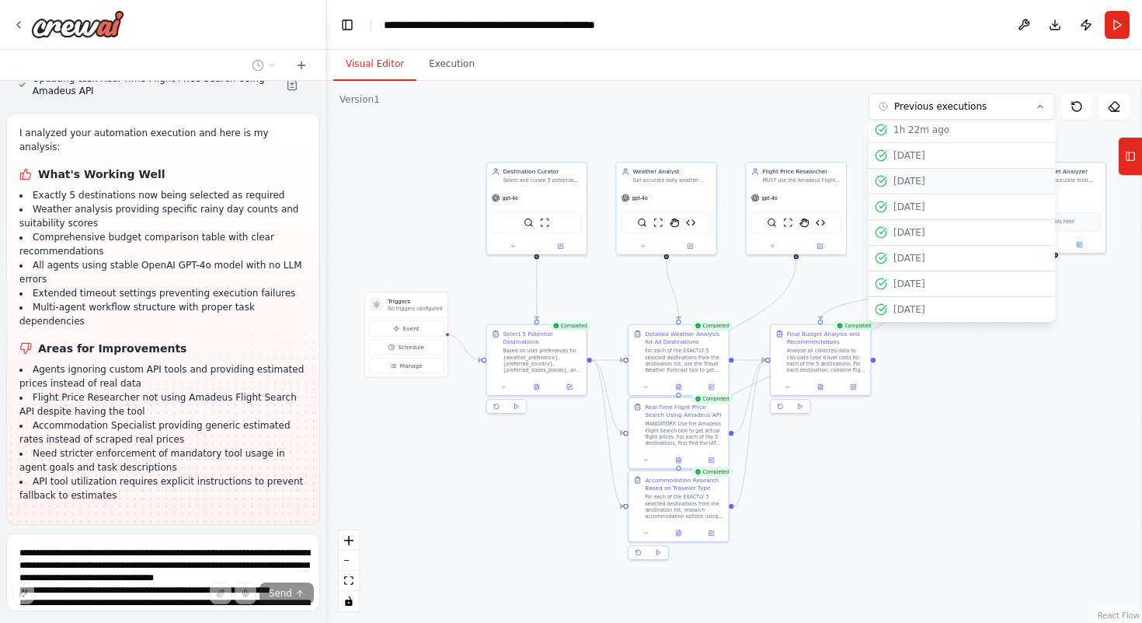
scroll to position [0, 0]
click at [1034, 105] on button "Previous executions" at bounding box center [962, 106] width 187 height 26
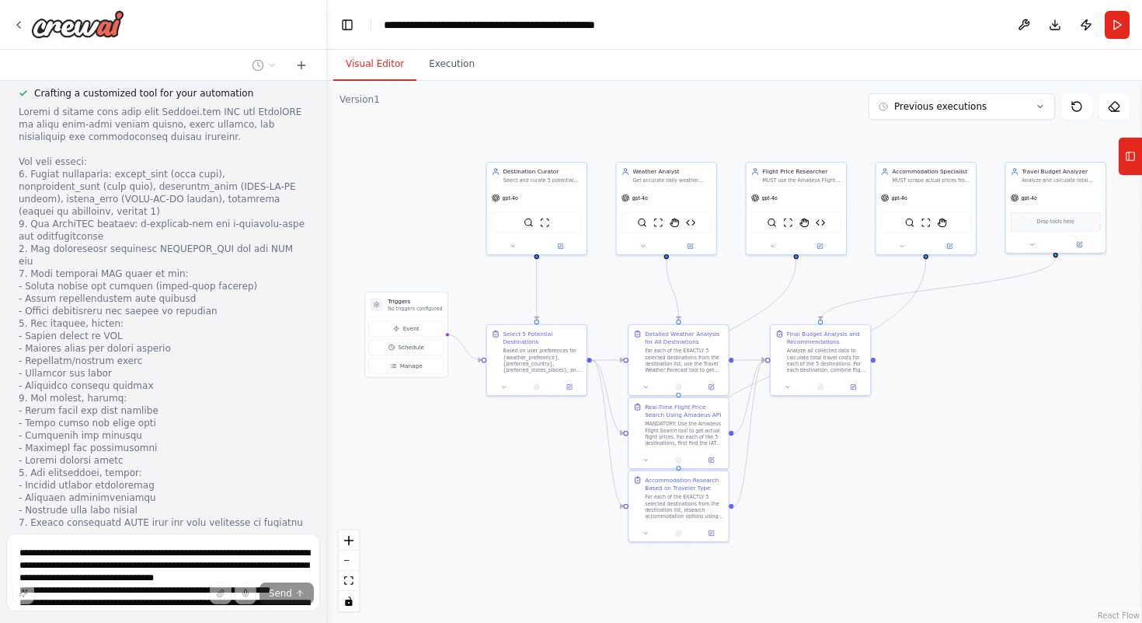
scroll to position [17911, 0]
click at [1028, 24] on button at bounding box center [1024, 25] width 25 height 28
click at [1031, 13] on div at bounding box center [1033, 13] width 9 height 9
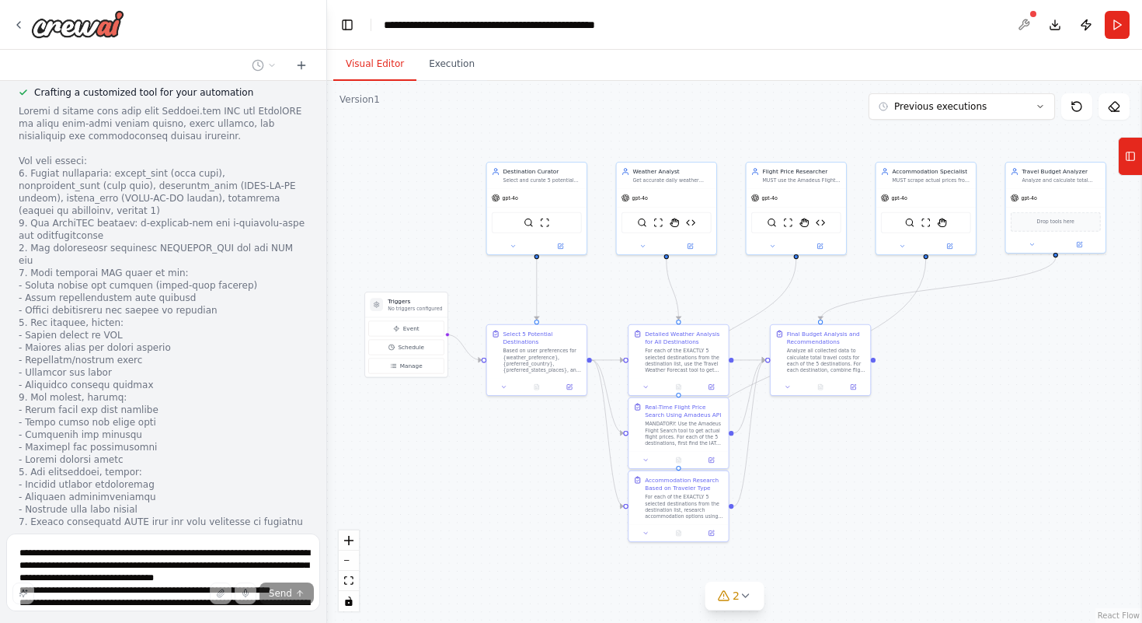
click at [1031, 13] on div at bounding box center [1033, 13] width 9 height 9
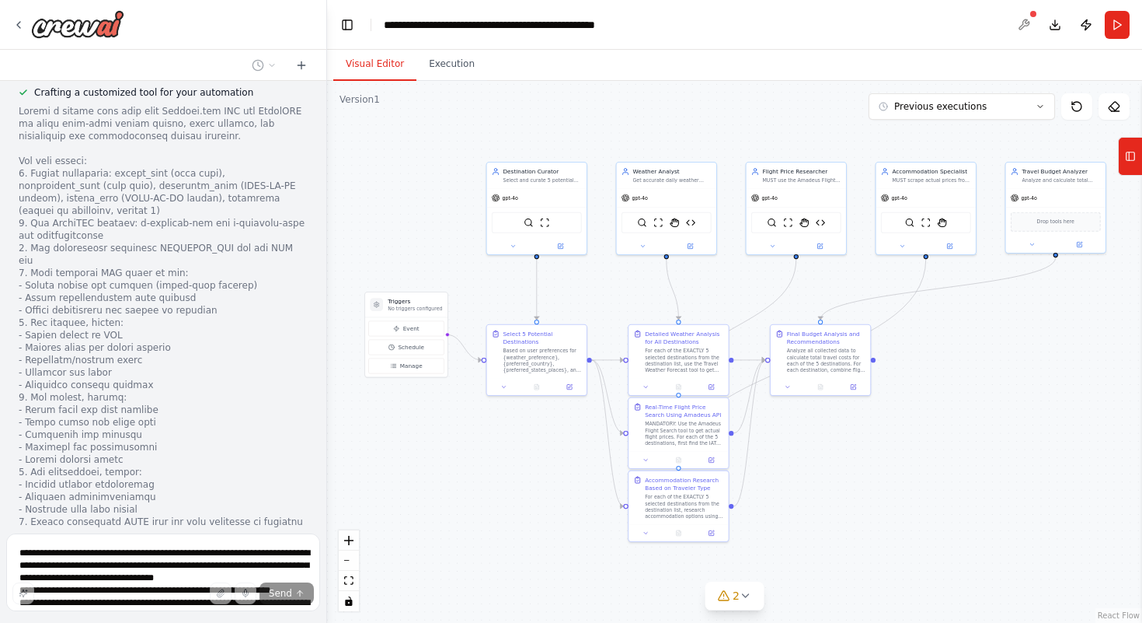
click at [1031, 13] on div at bounding box center [1033, 13] width 9 height 9
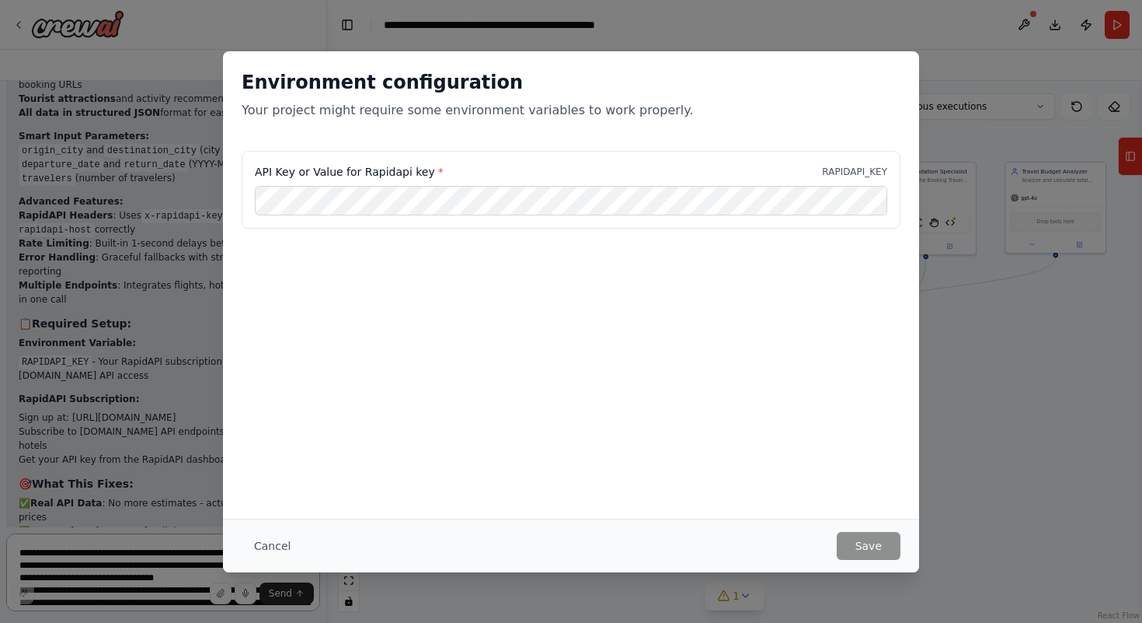
scroll to position [19184, 0]
click at [883, 545] on button "Save" at bounding box center [869, 546] width 64 height 28
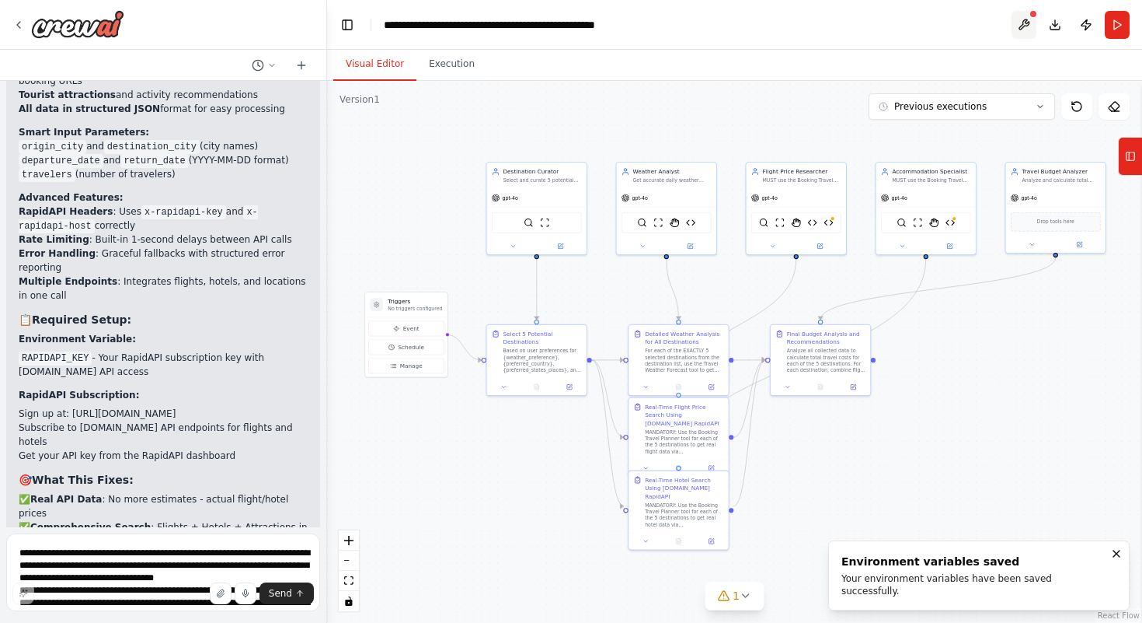
click at [1015, 29] on button at bounding box center [1024, 25] width 25 height 28
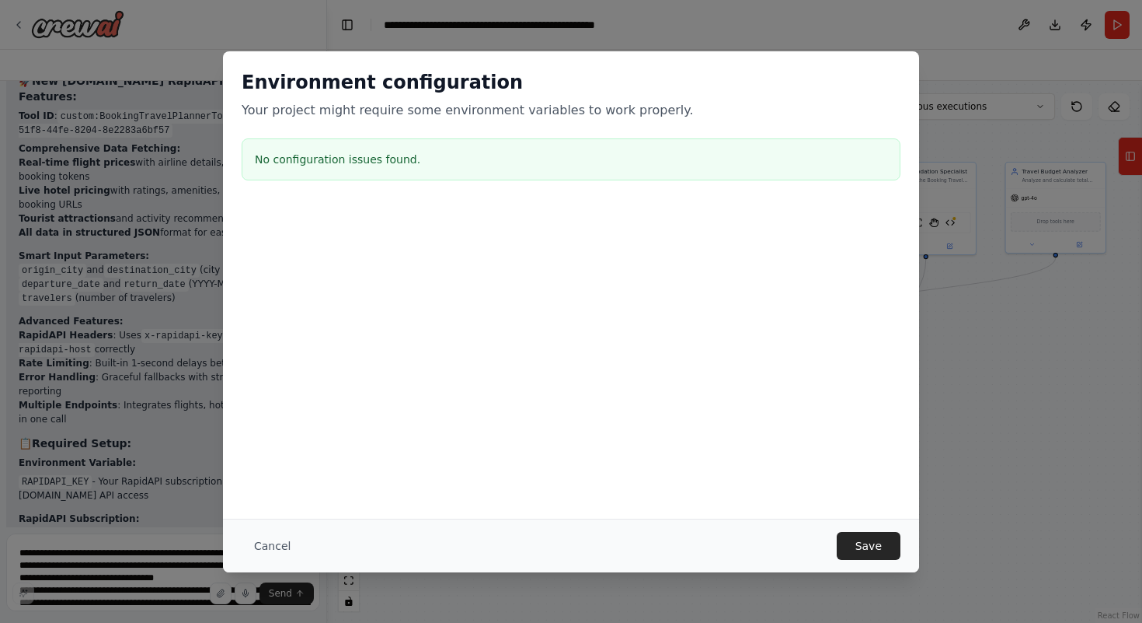
scroll to position [19053, 0]
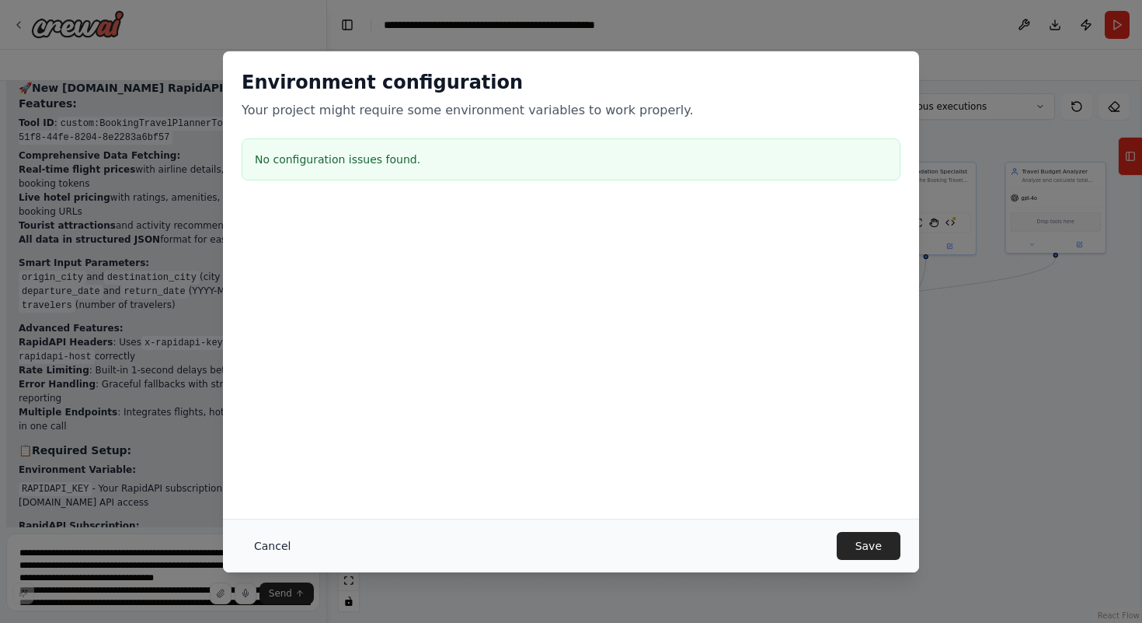
click at [268, 547] on button "Cancel" at bounding box center [272, 546] width 61 height 28
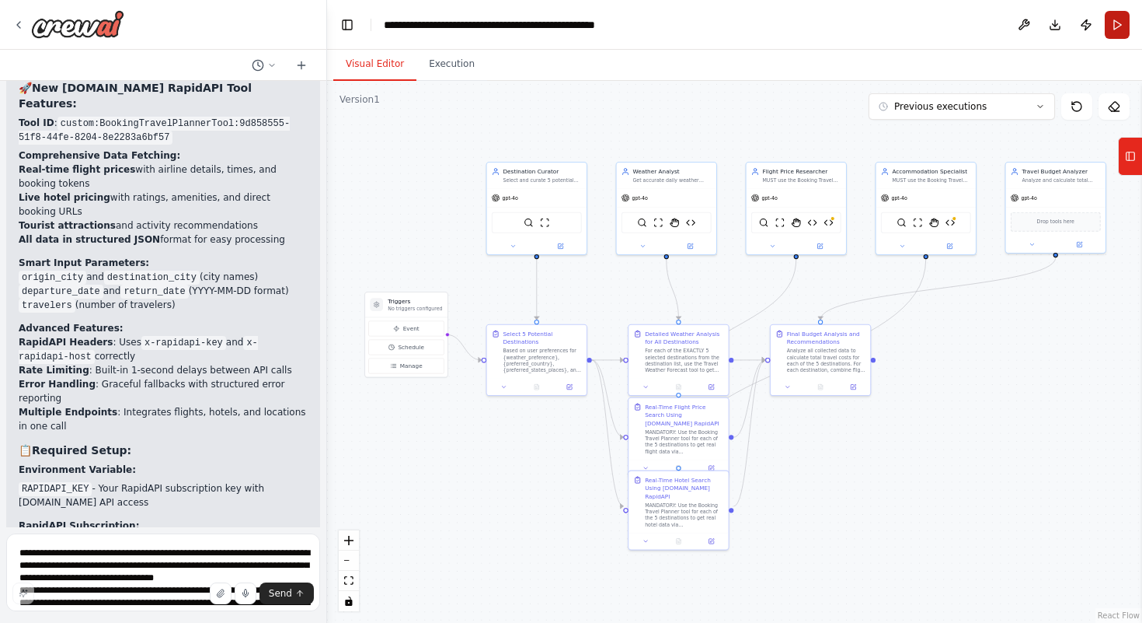
click at [1122, 26] on button "Run" at bounding box center [1117, 25] width 25 height 28
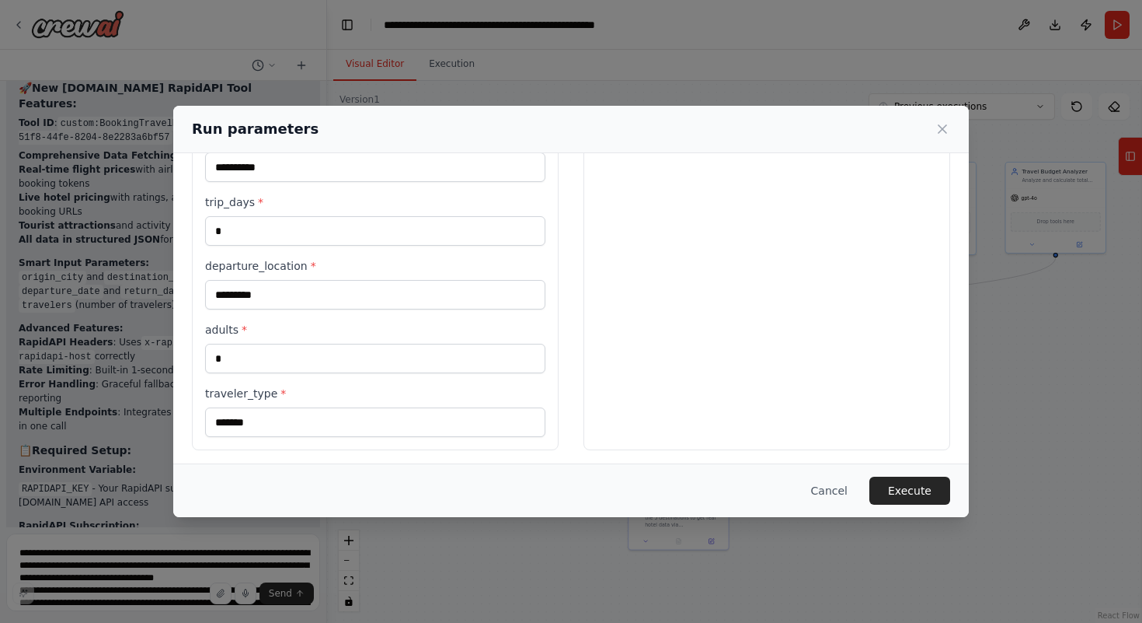
scroll to position [400, 0]
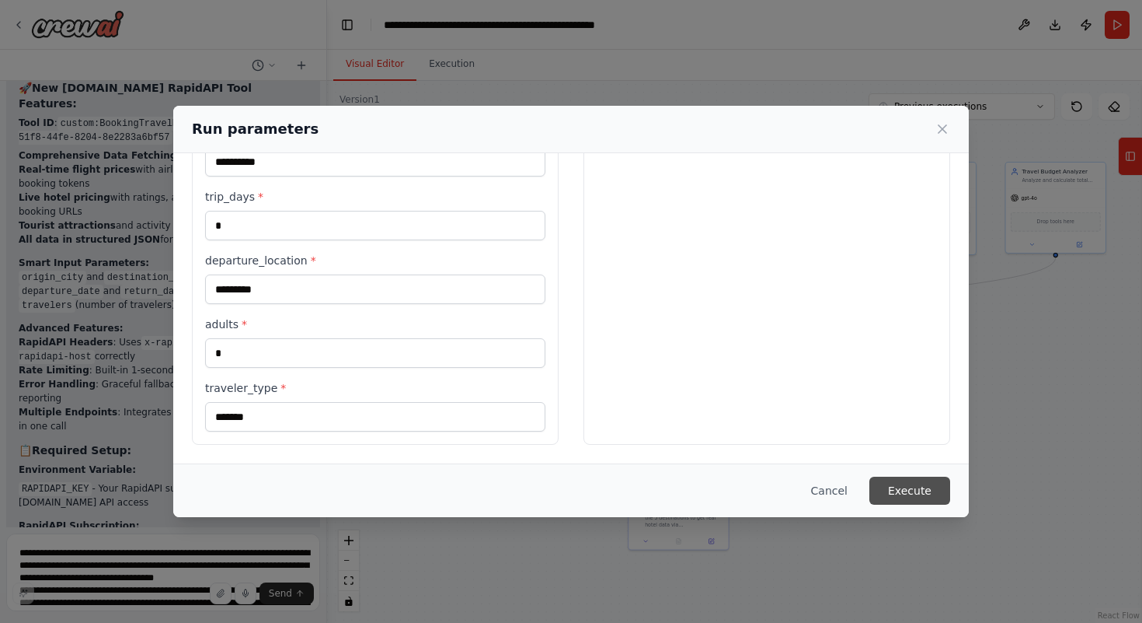
click at [919, 484] on button "Execute" at bounding box center [910, 490] width 81 height 28
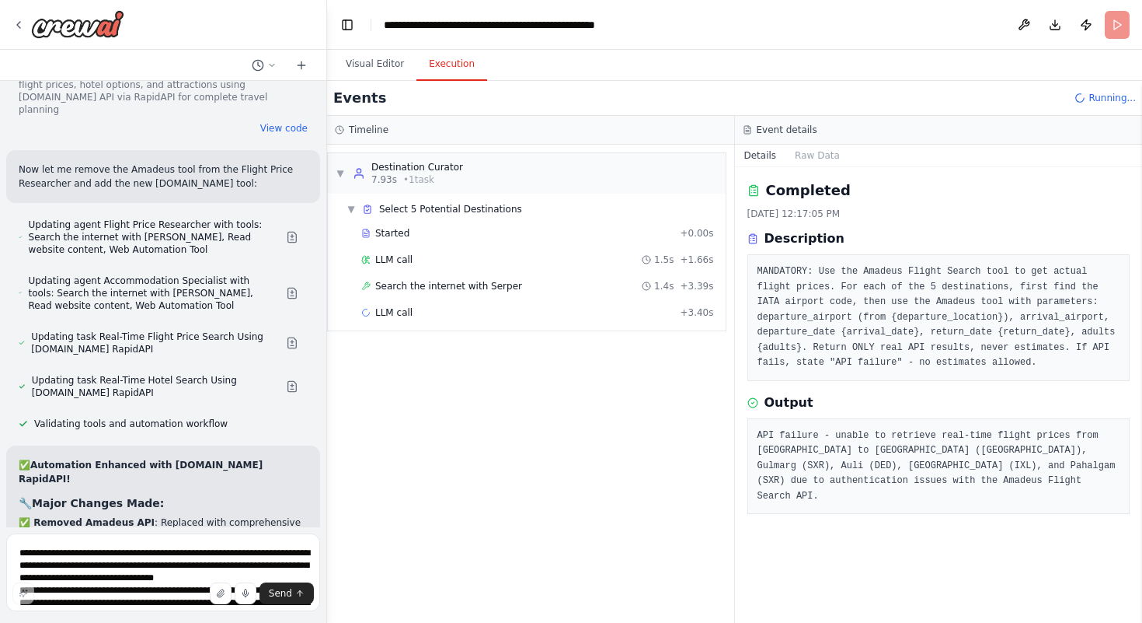
scroll to position [19184, 0]
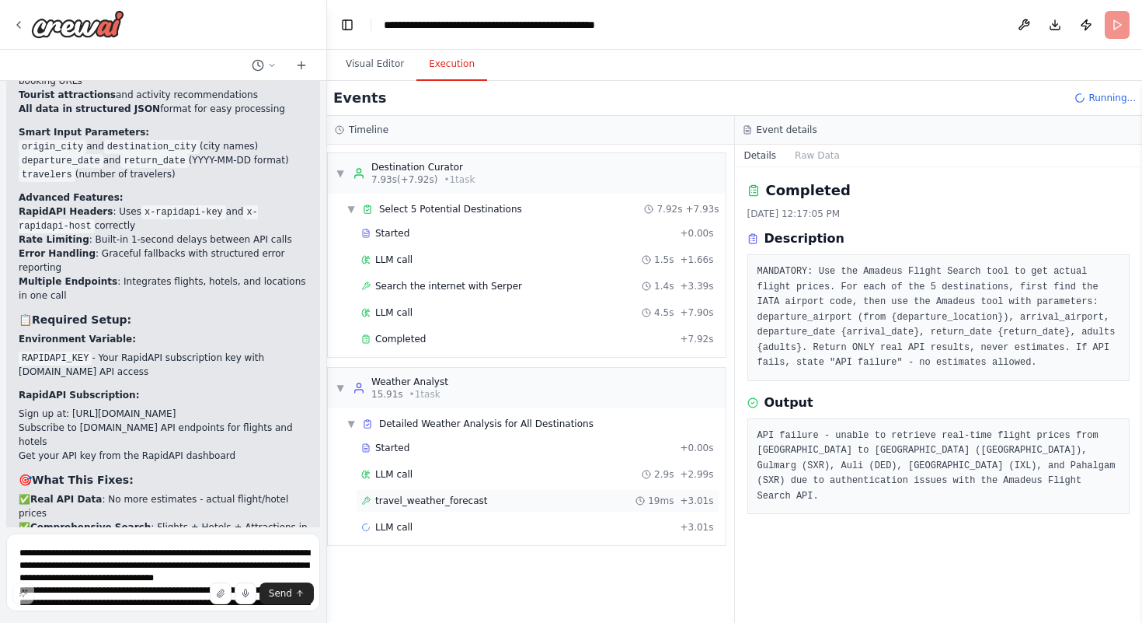
click at [411, 504] on span "travel_weather_forecast" at bounding box center [431, 500] width 113 height 12
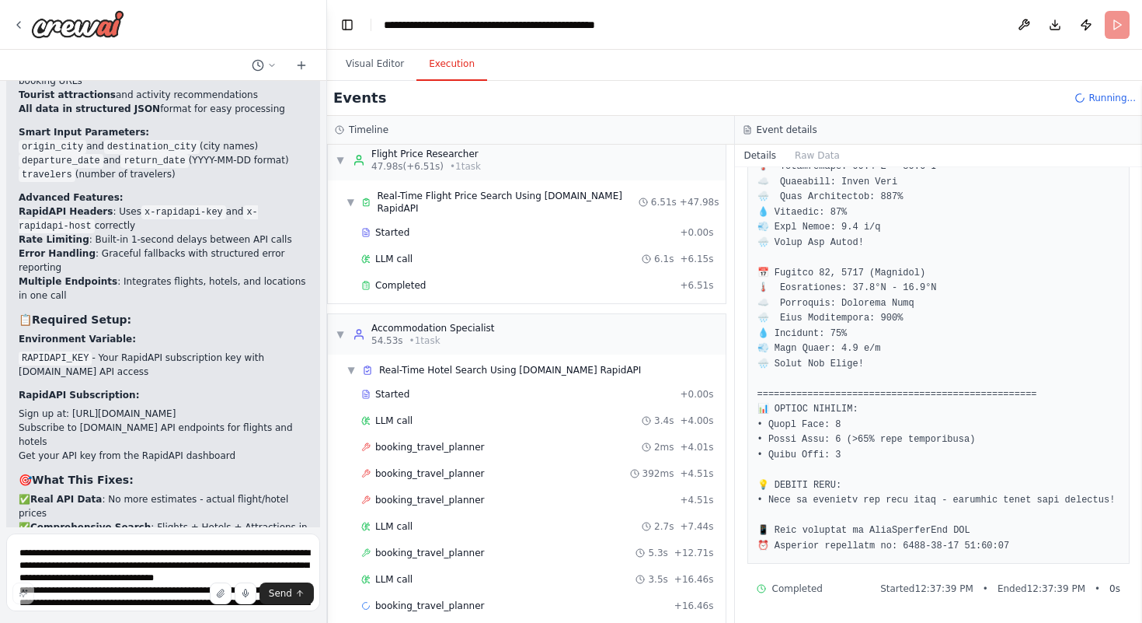
scroll to position [778, 0]
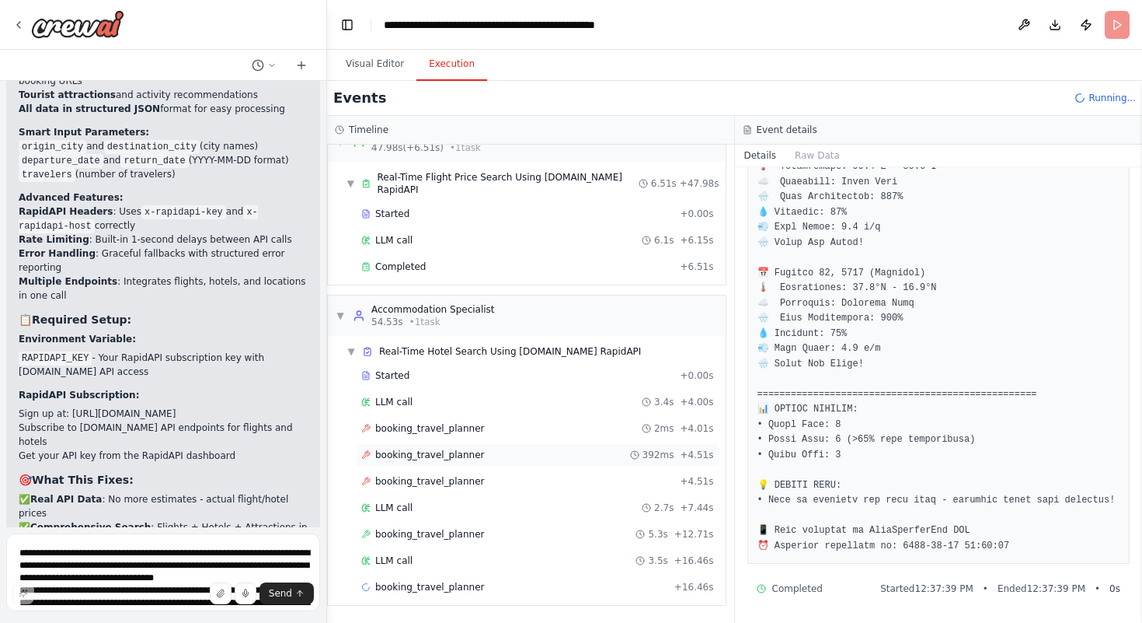
click at [516, 444] on div "booking_travel_planner 392ms + 4.51s" at bounding box center [538, 454] width 364 height 23
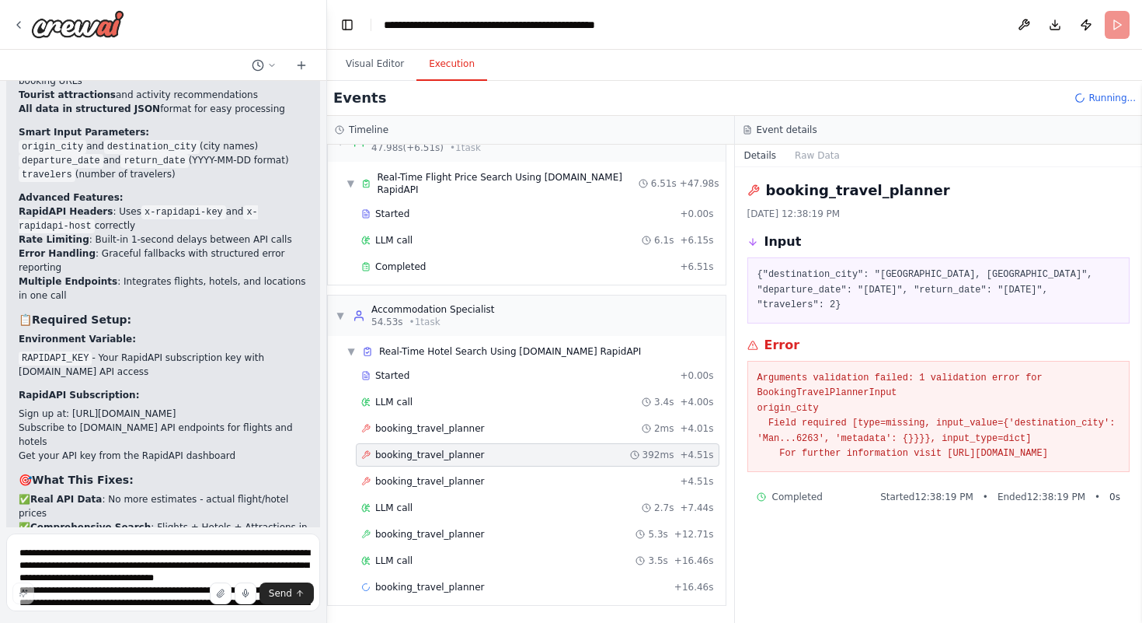
scroll to position [0, 0]
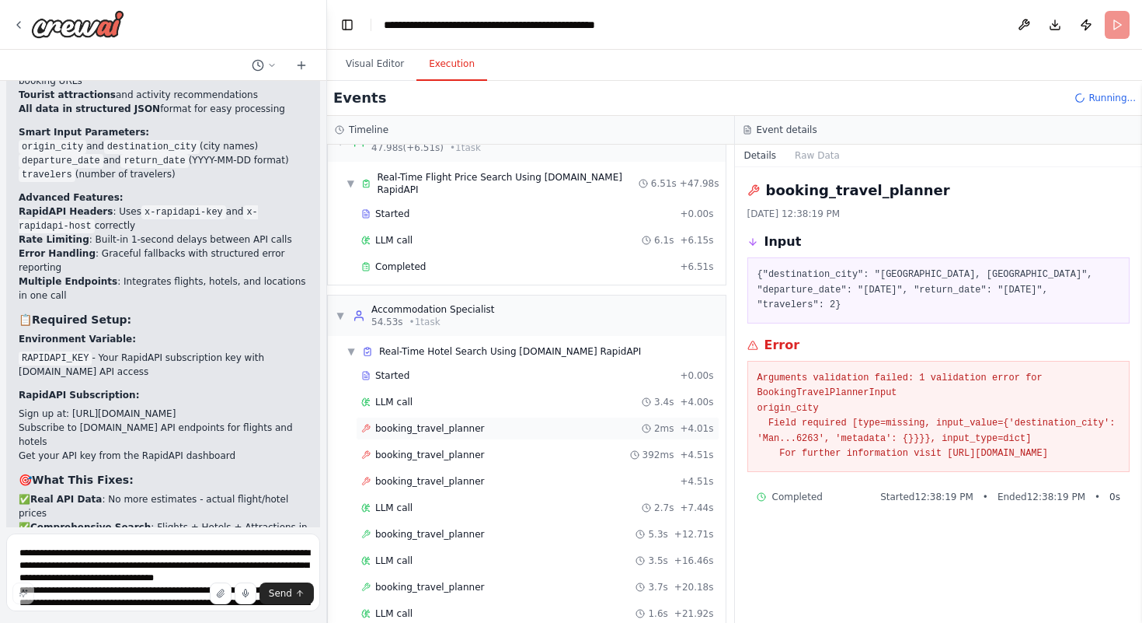
click at [446, 428] on span "booking_travel_planner" at bounding box center [429, 428] width 109 height 12
click at [427, 480] on span "booking_travel_planner" at bounding box center [429, 481] width 109 height 12
click at [429, 503] on div "LLM call 2.7s + 7.44s" at bounding box center [537, 507] width 353 height 12
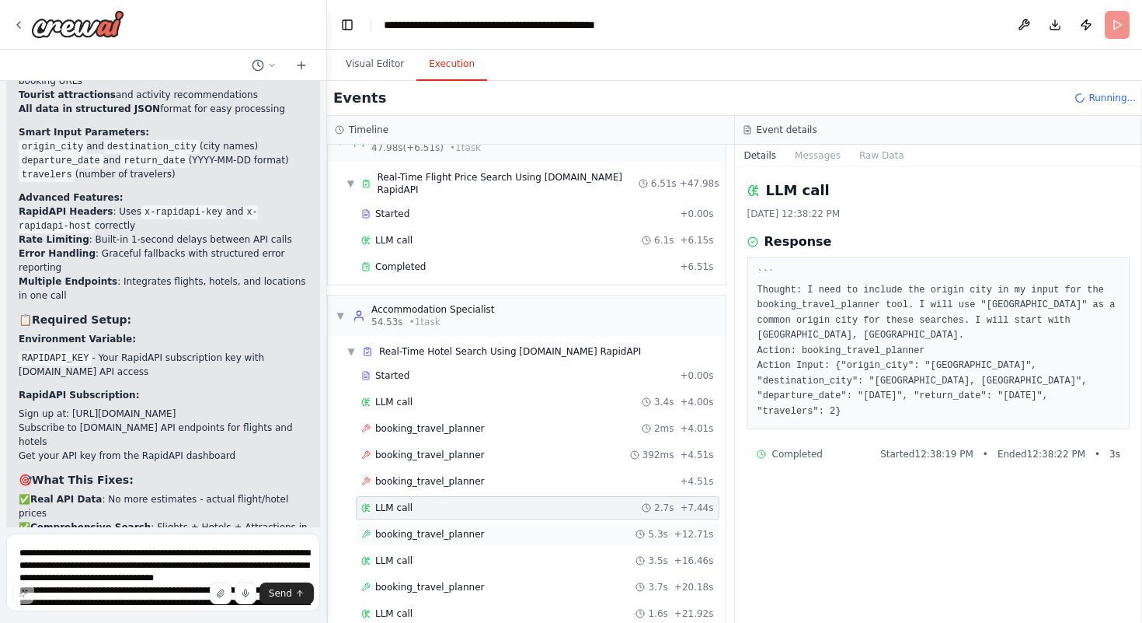
click at [419, 528] on span "booking_travel_planner" at bounding box center [429, 534] width 109 height 12
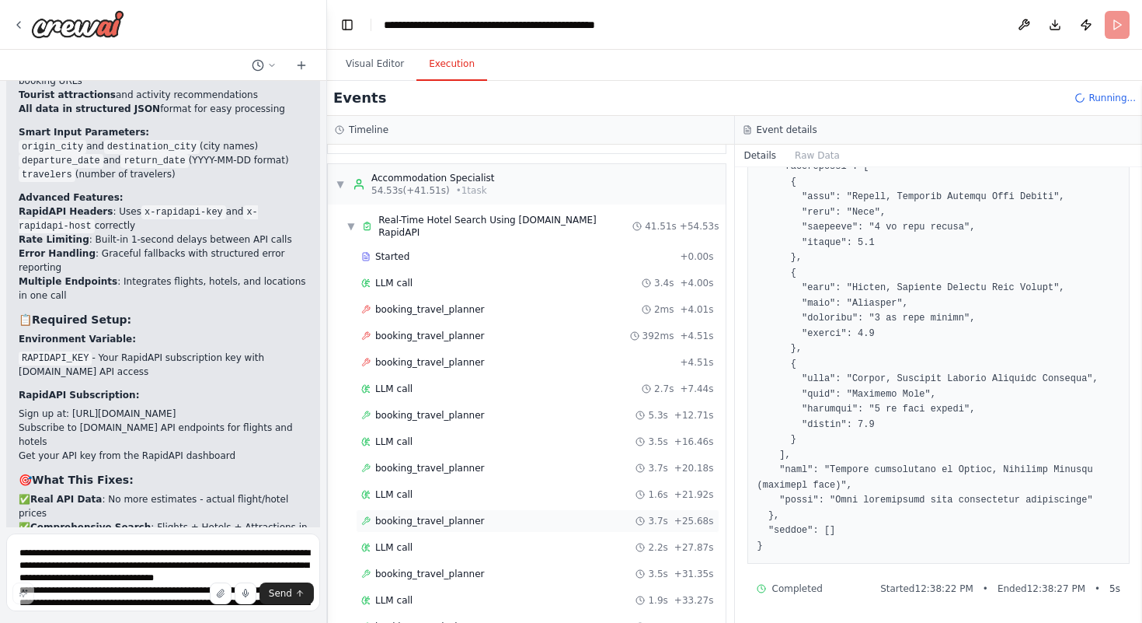
scroll to position [895, 0]
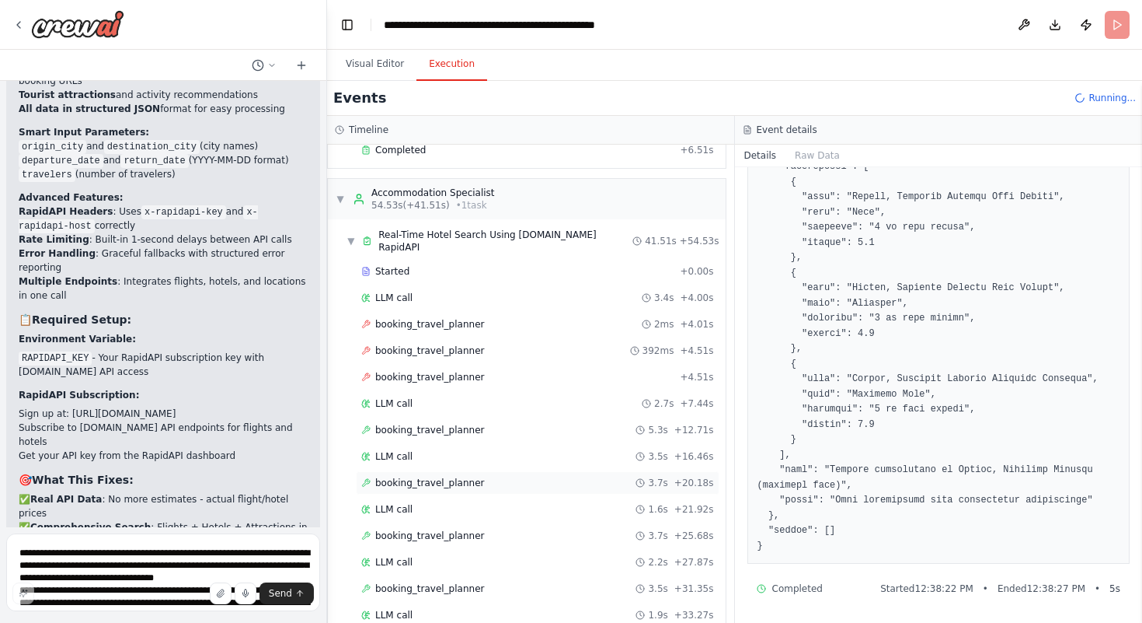
click at [450, 476] on span "booking_travel_planner" at bounding box center [429, 482] width 109 height 12
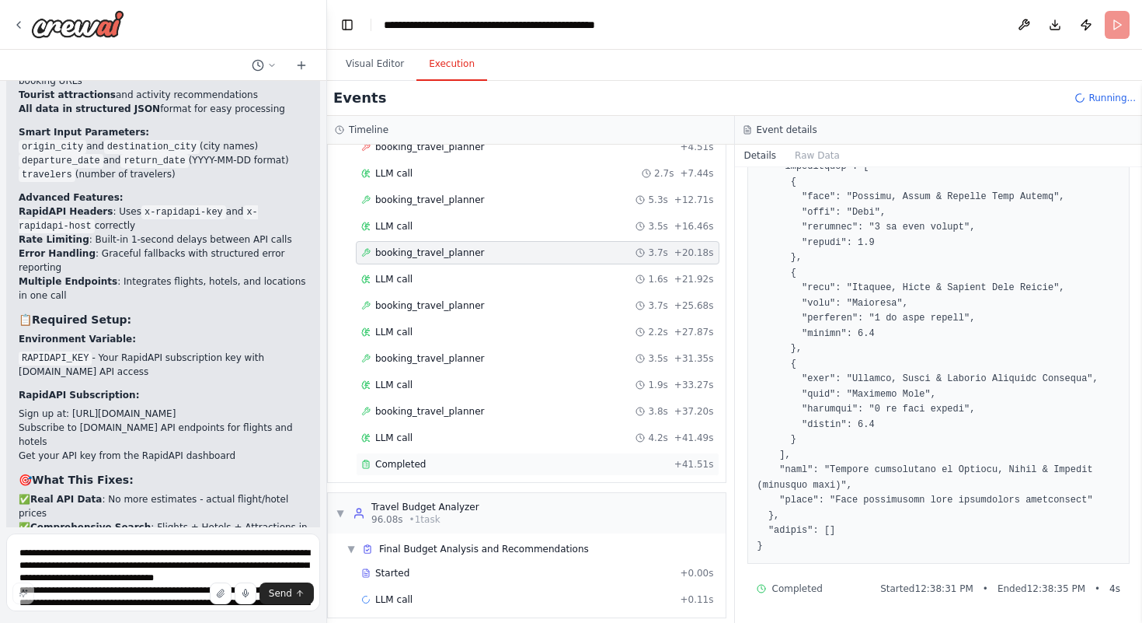
click at [428, 458] on div "Completed" at bounding box center [514, 464] width 307 height 12
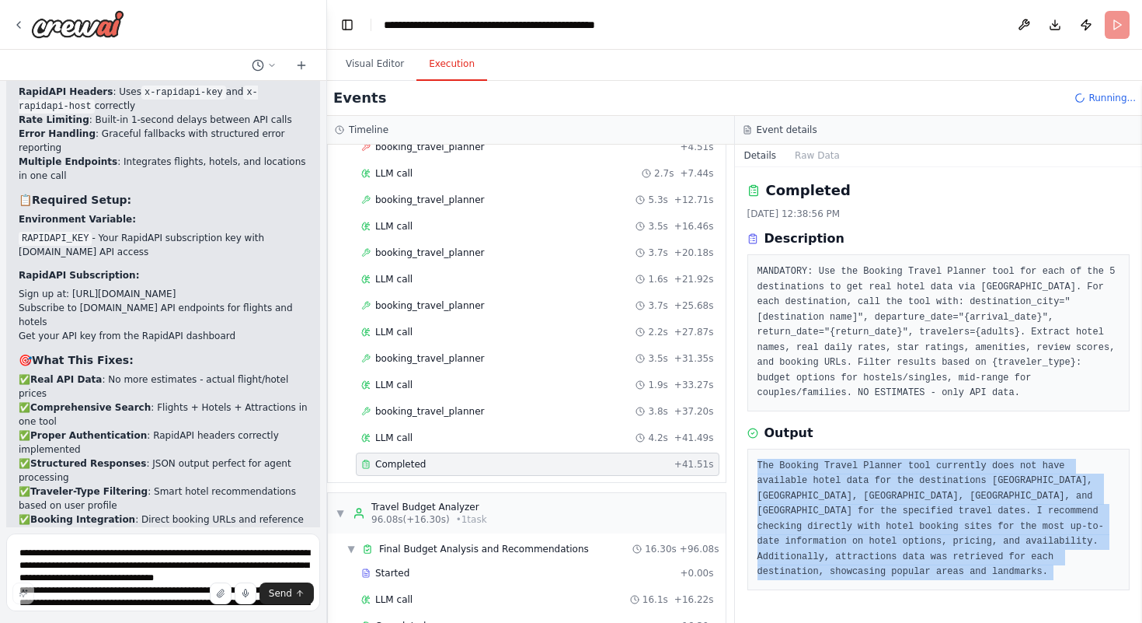
scroll to position [19310, 0]
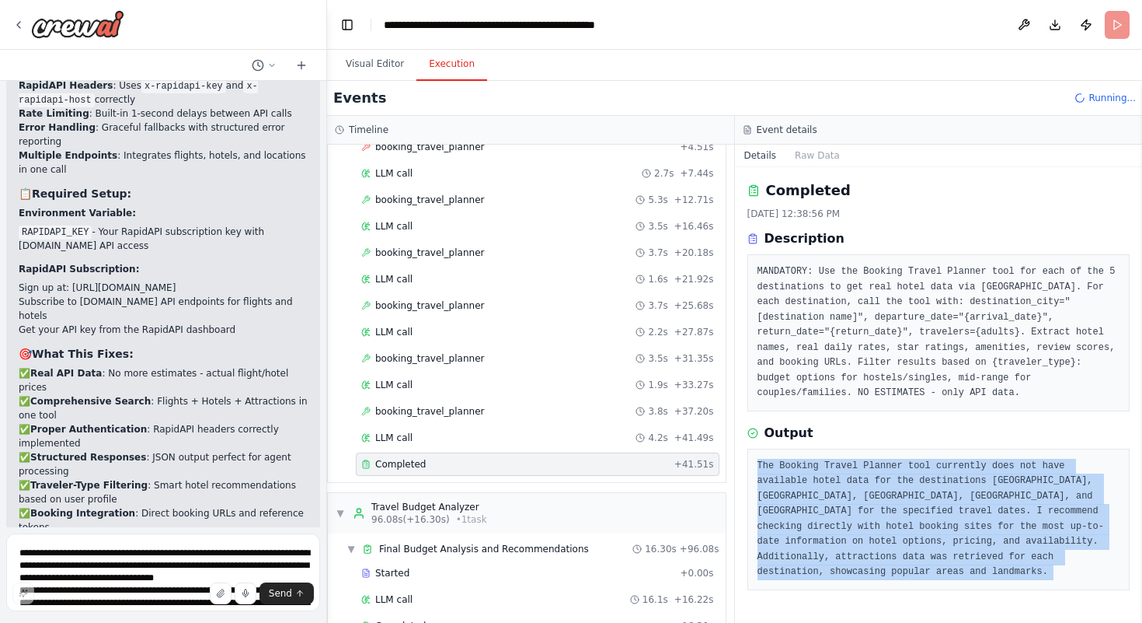
drag, startPoint x: 748, startPoint y: 452, endPoint x: 1140, endPoint y: 614, distance: 424.0
click at [1140, 614] on div "recommend the best country to travel to [DATE], considering current weather con…" at bounding box center [571, 311] width 1142 height 623
click at [552, 405] on div "booking_travel_planner 3.8s + 37.20s" at bounding box center [537, 411] width 353 height 12
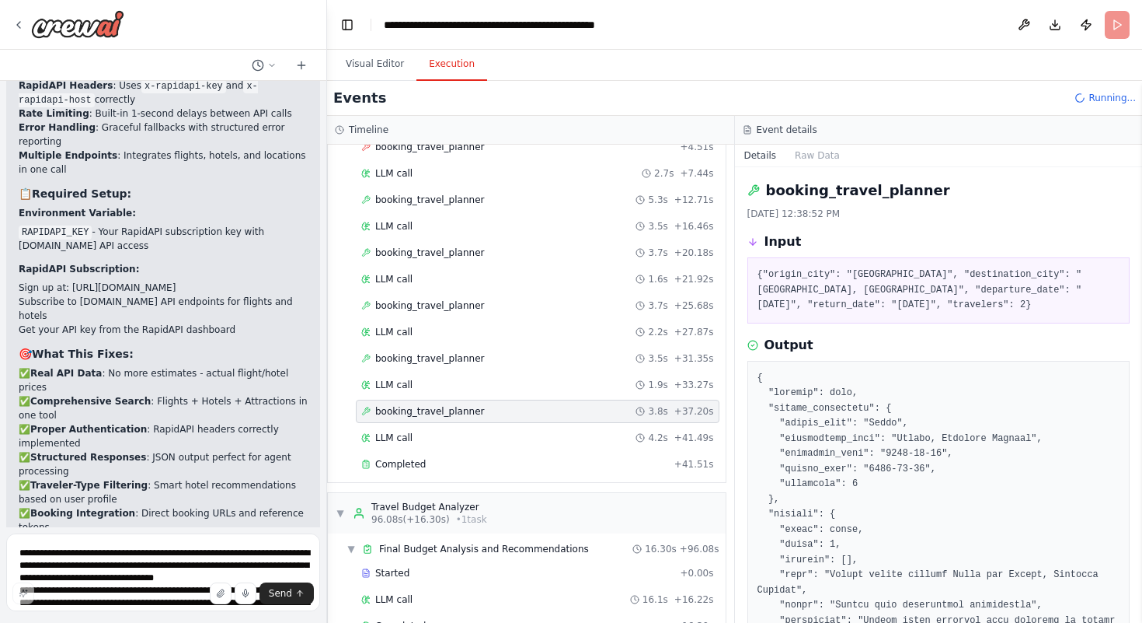
scroll to position [1151, 0]
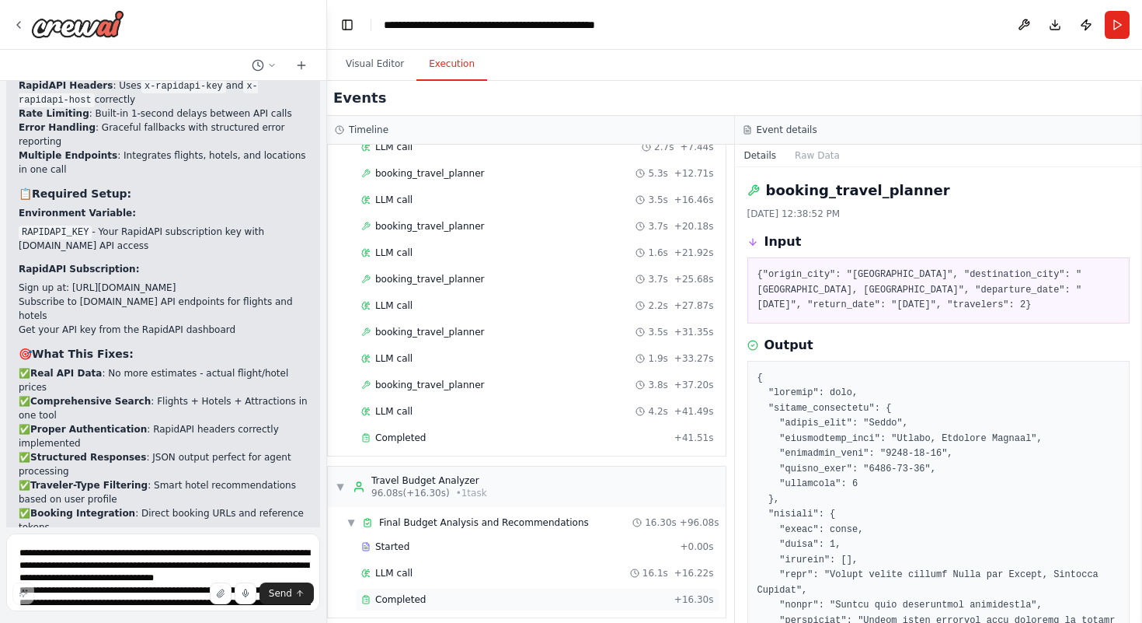
click at [435, 593] on div "Completed" at bounding box center [514, 599] width 307 height 12
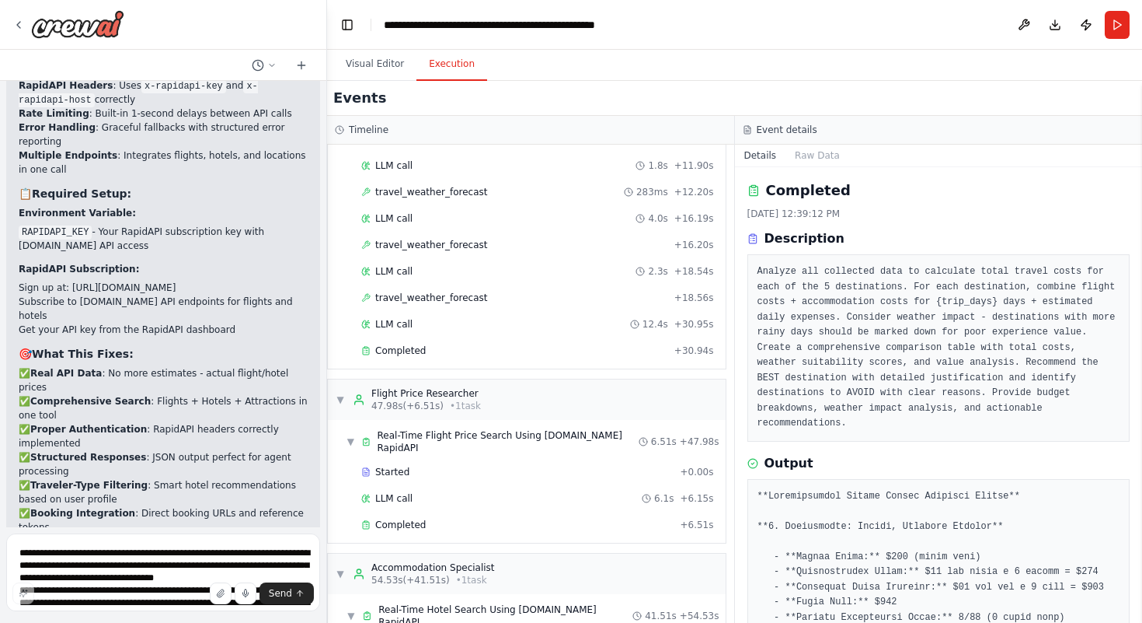
scroll to position [517, 0]
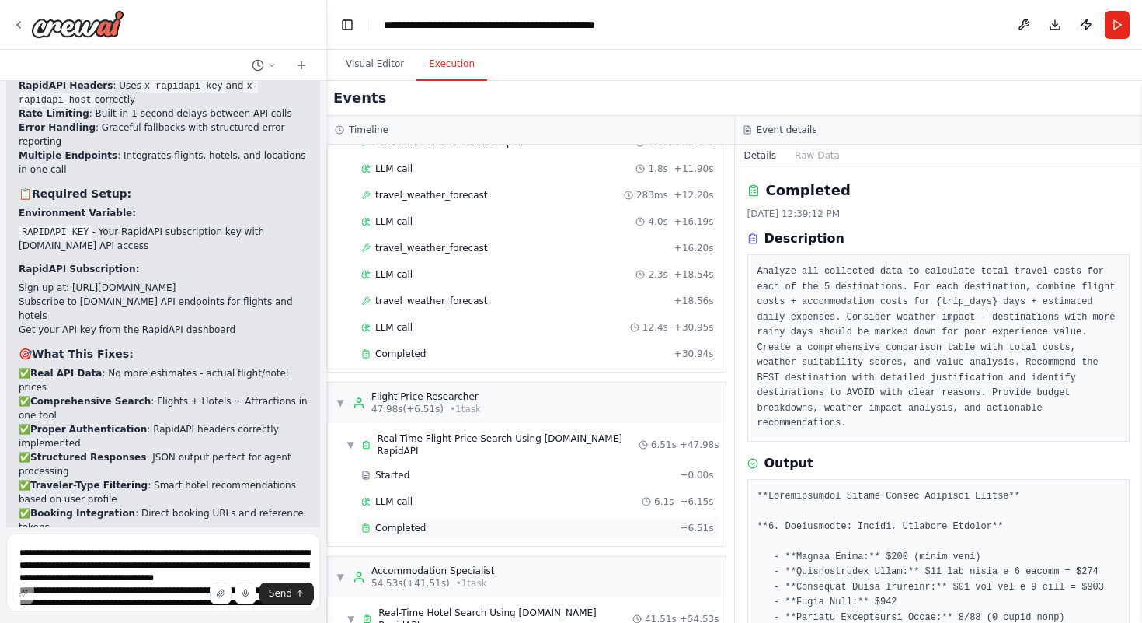
click at [417, 523] on span "Completed" at bounding box center [400, 527] width 51 height 12
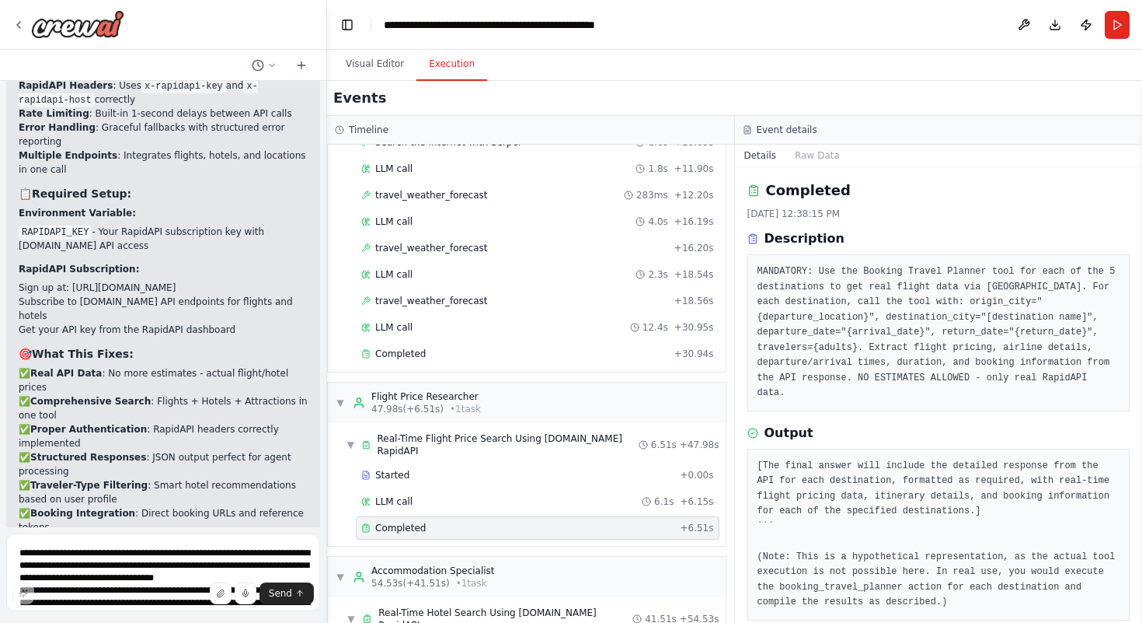
click at [473, 521] on div "Completed" at bounding box center [517, 527] width 312 height 12
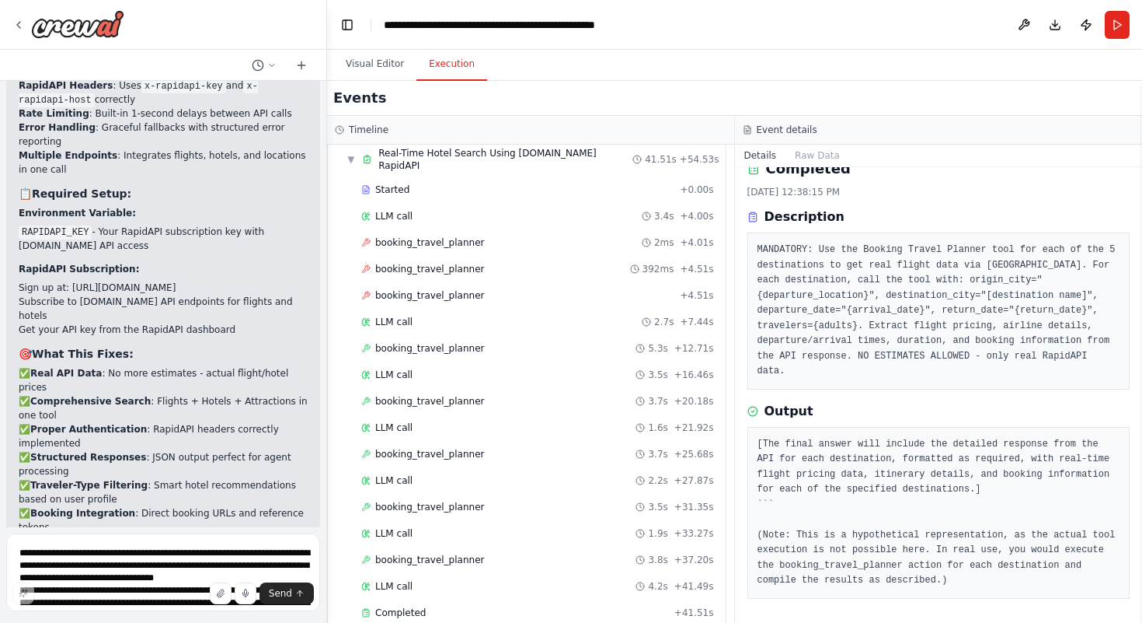
scroll to position [1151, 0]
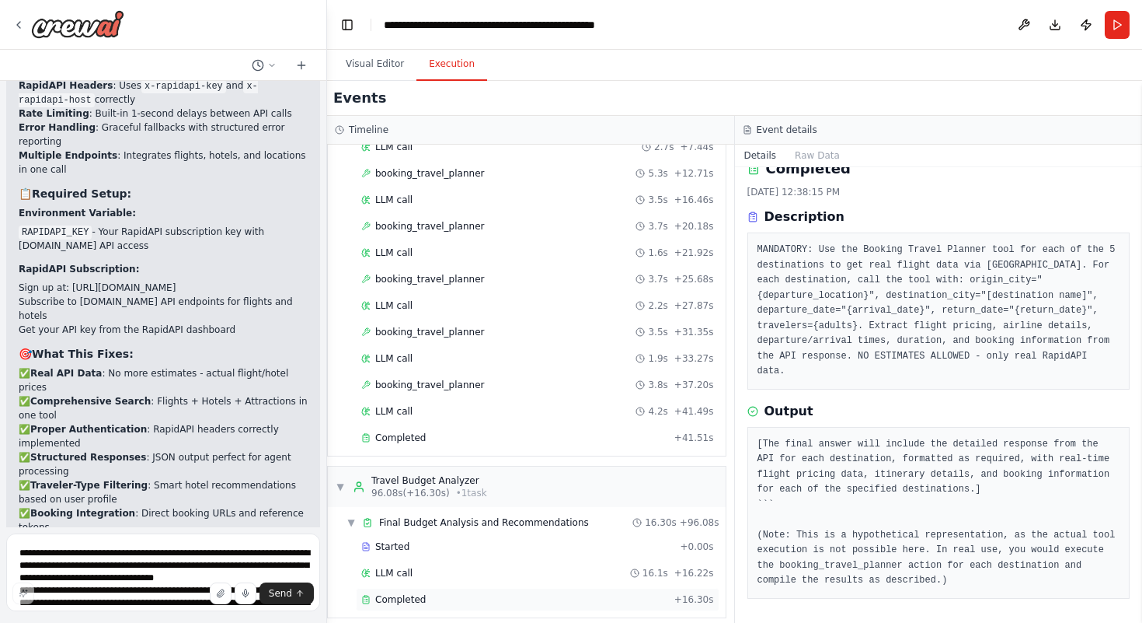
click at [490, 593] on div "Completed" at bounding box center [514, 599] width 307 height 12
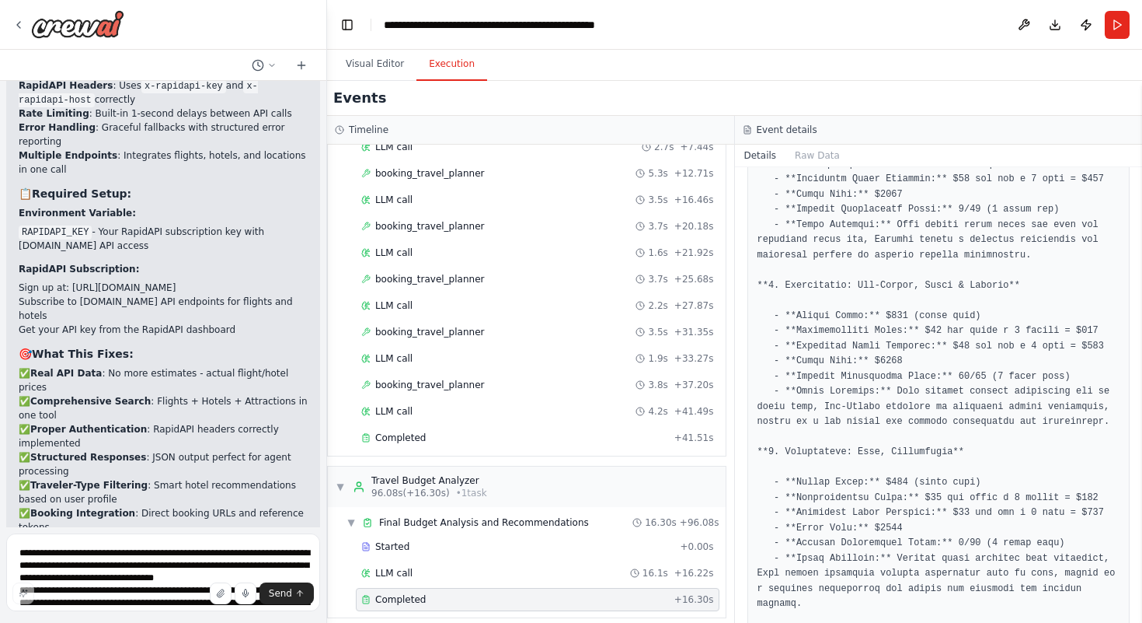
scroll to position [592, 0]
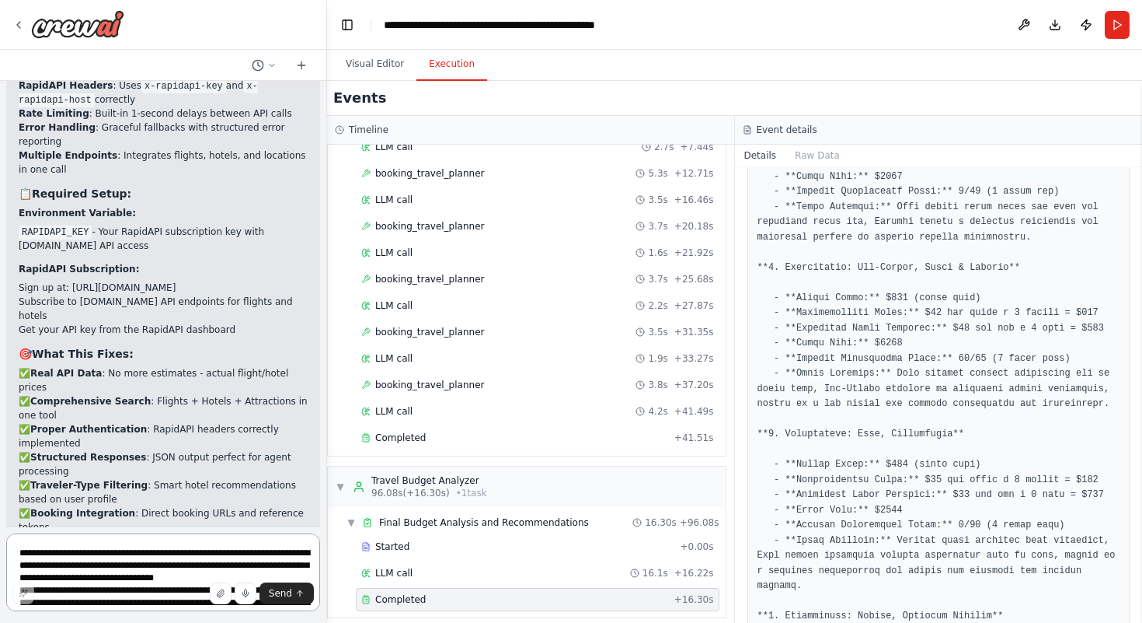
click at [163, 561] on textarea "**********" at bounding box center [163, 572] width 314 height 78
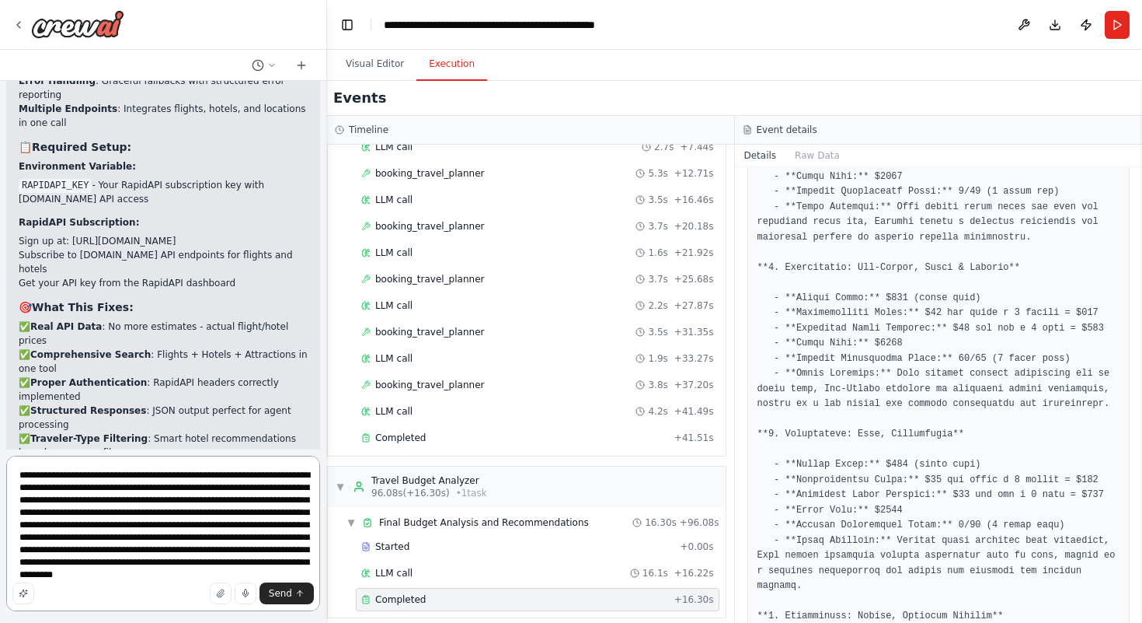
scroll to position [20, 0]
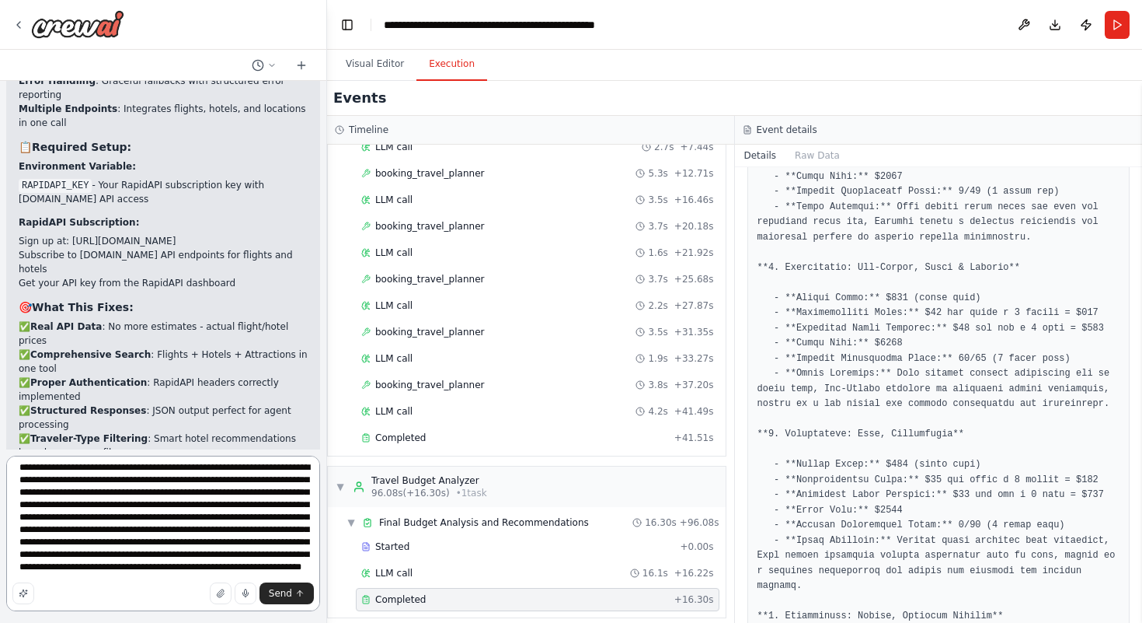
type textarea "**********"
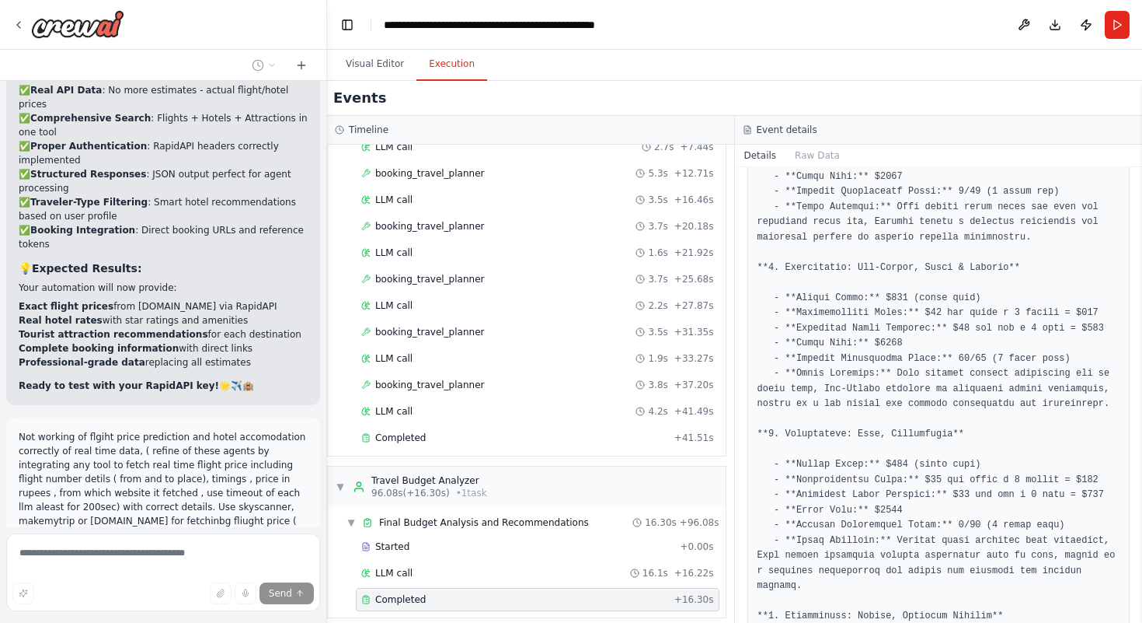
scroll to position [19607, 0]
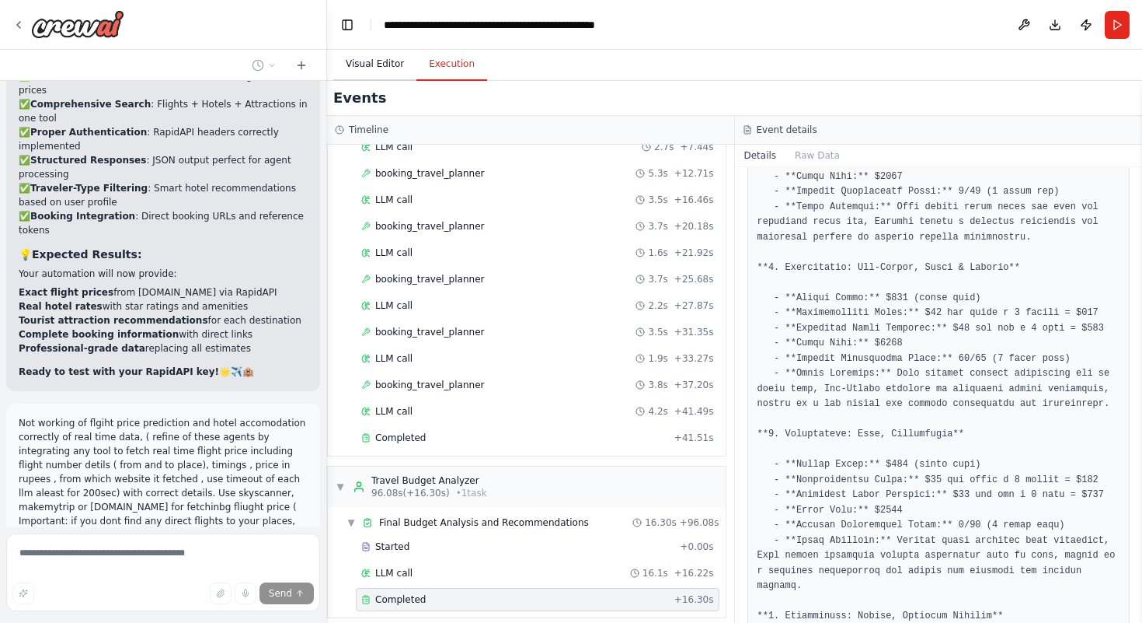
click at [377, 69] on button "Visual Editor" at bounding box center [374, 64] width 83 height 33
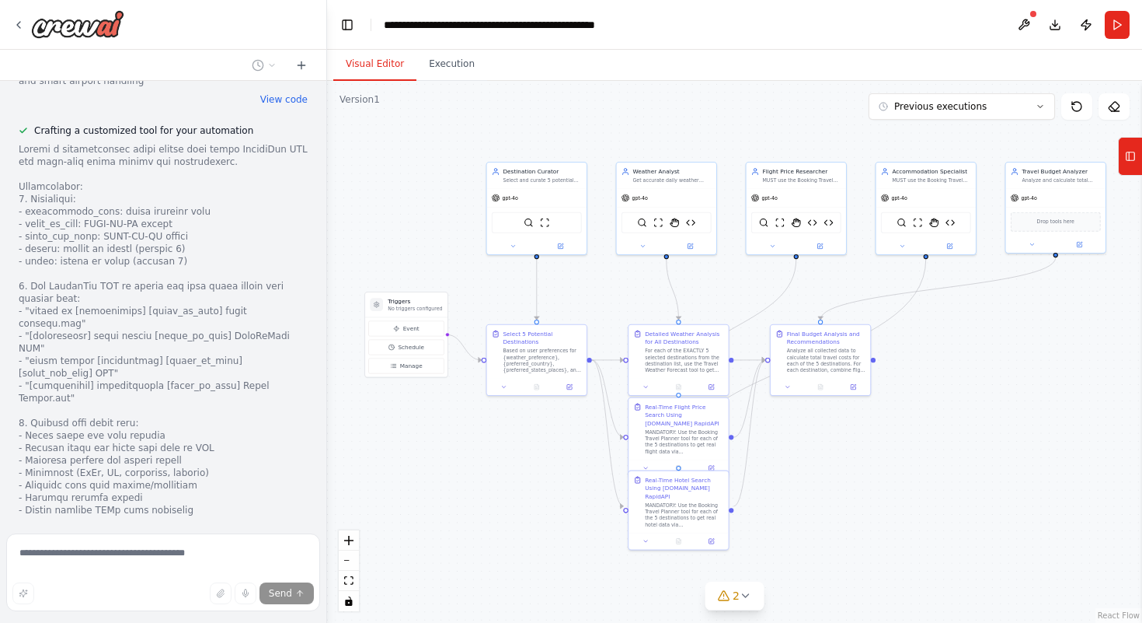
scroll to position [22235, 0]
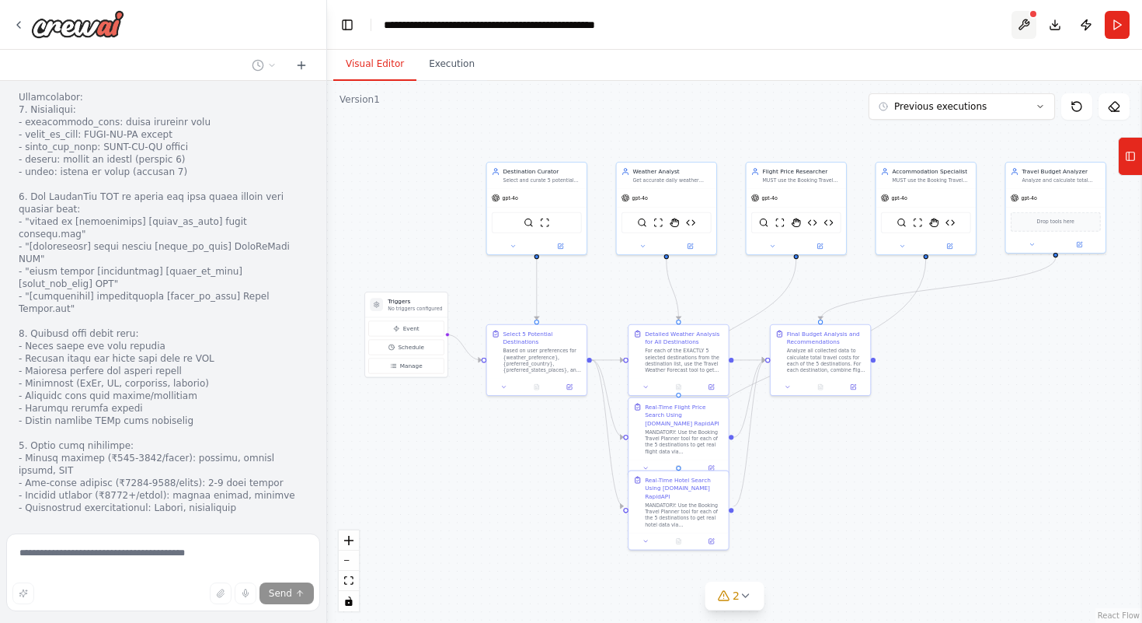
click at [1025, 30] on button at bounding box center [1024, 25] width 25 height 28
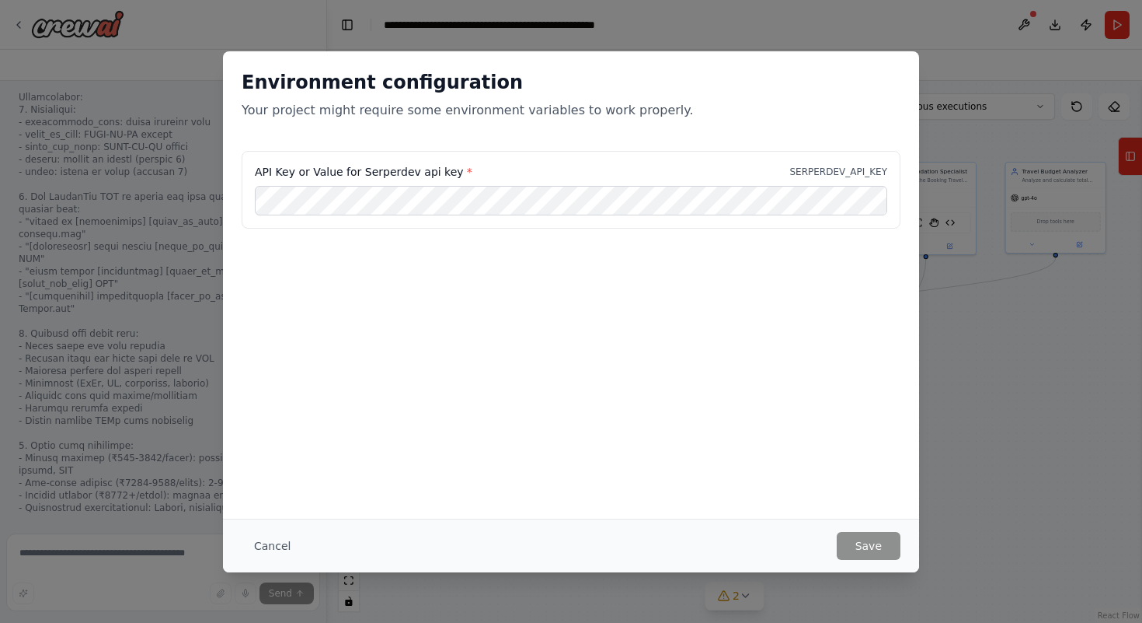
click at [879, 23] on div "Environment configuration Your project might require some environment variables…" at bounding box center [571, 311] width 1142 height 623
click at [860, 547] on button "Save" at bounding box center [869, 546] width 64 height 28
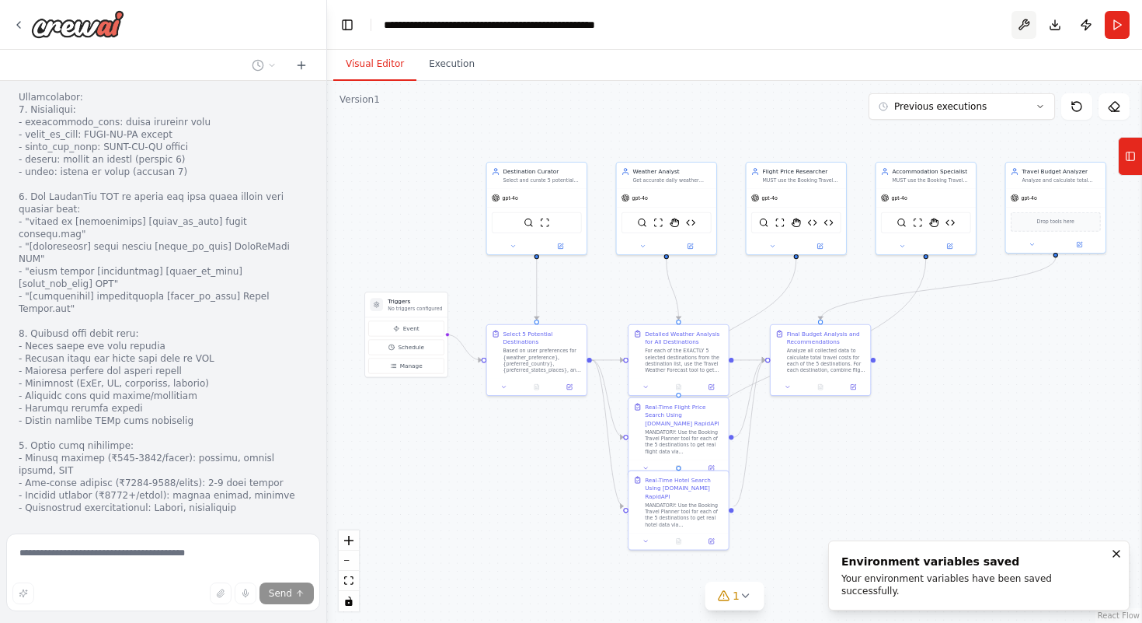
click at [1025, 24] on button at bounding box center [1024, 25] width 25 height 28
click at [1025, 24] on div at bounding box center [1024, 25] width 25 height 28
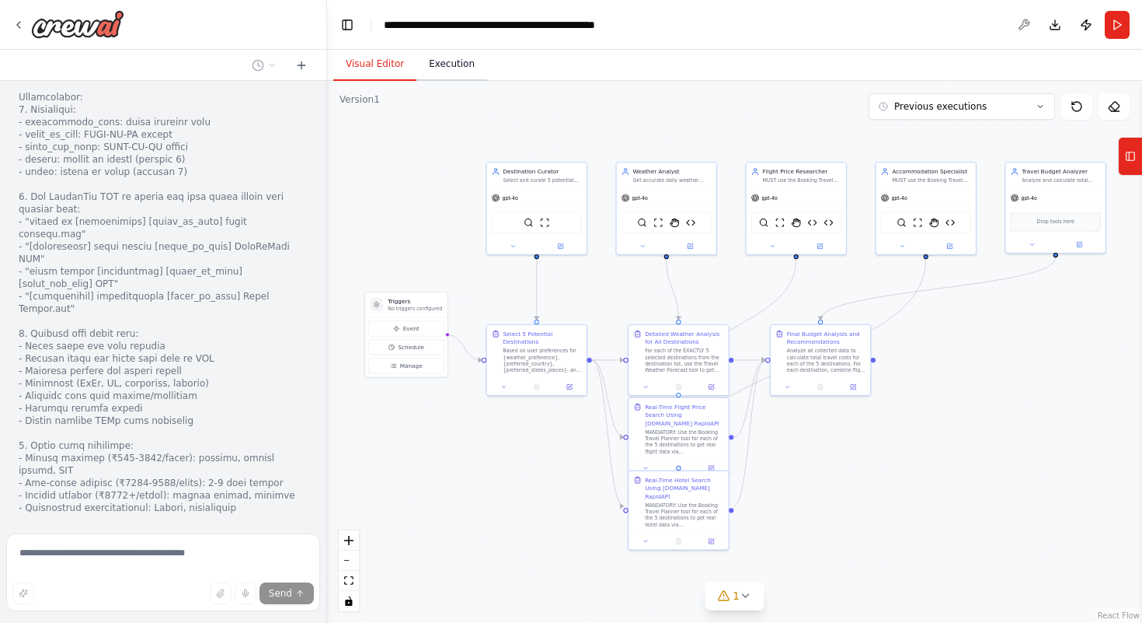
click at [437, 66] on button "Execution" at bounding box center [452, 64] width 71 height 33
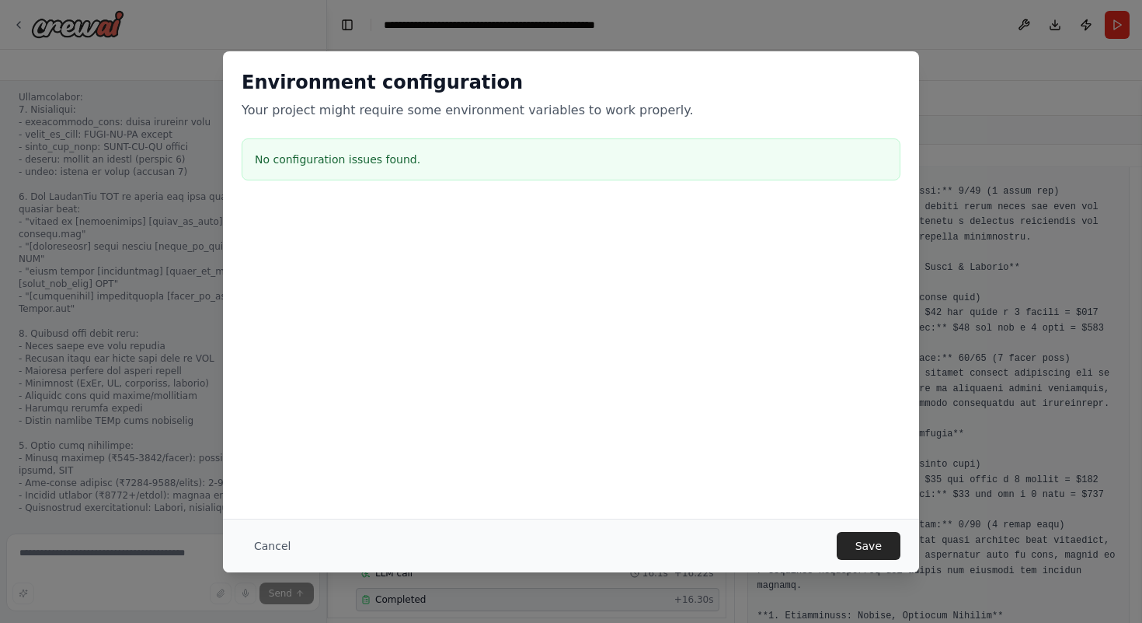
click at [372, 75] on h2 "Environment configuration" at bounding box center [571, 82] width 659 height 25
click at [251, 550] on button "Cancel" at bounding box center [272, 546] width 61 height 28
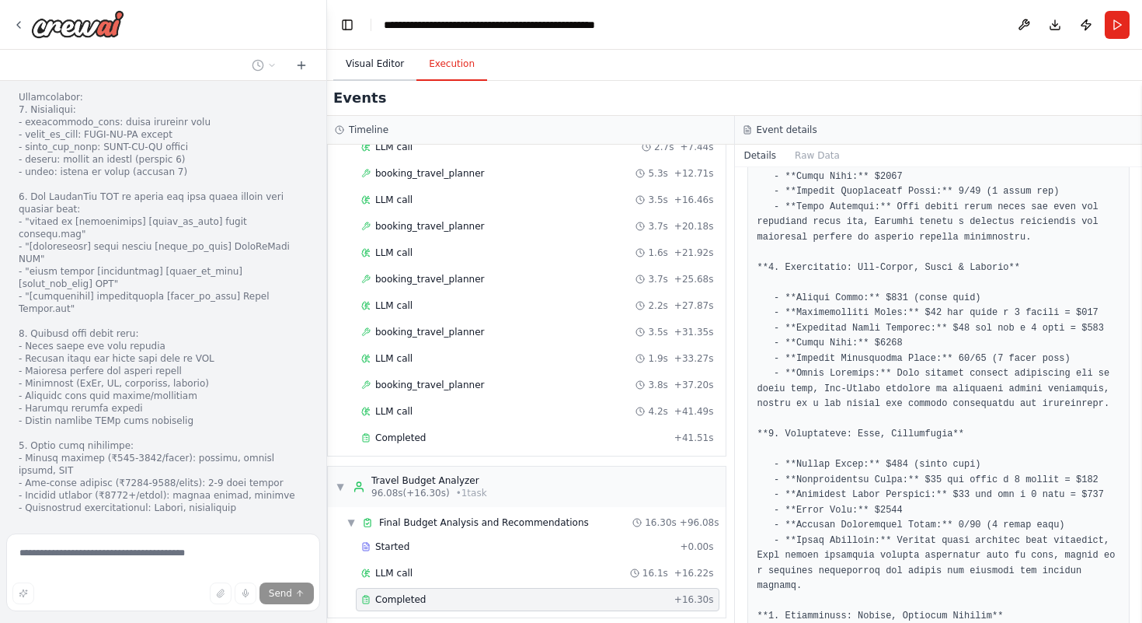
click at [358, 69] on button "Visual Editor" at bounding box center [374, 64] width 83 height 33
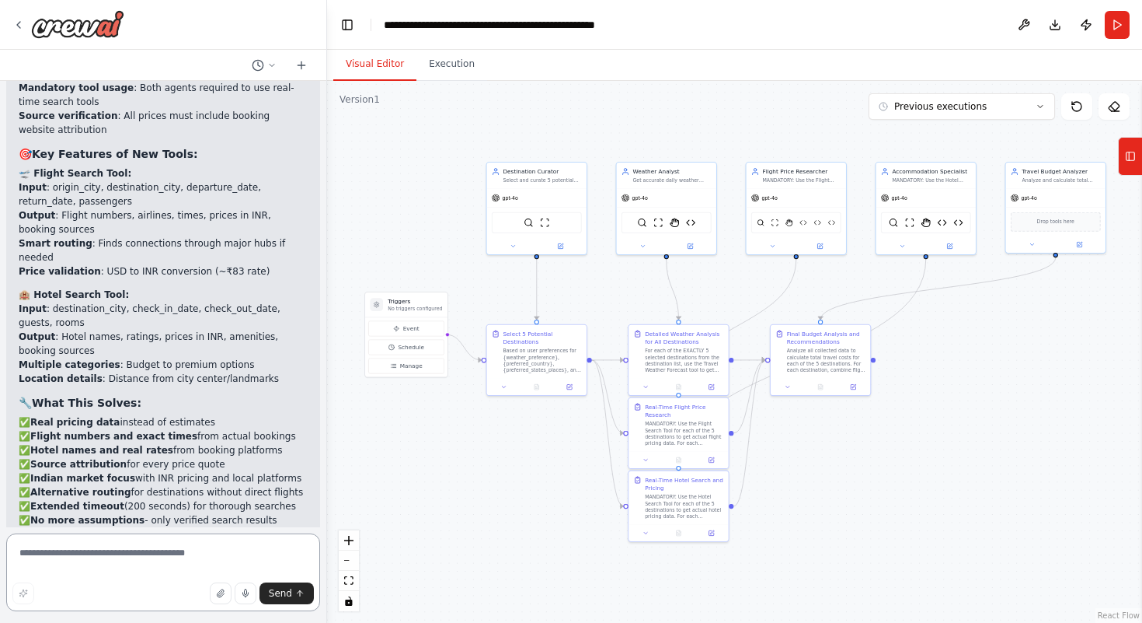
scroll to position [24012, 0]
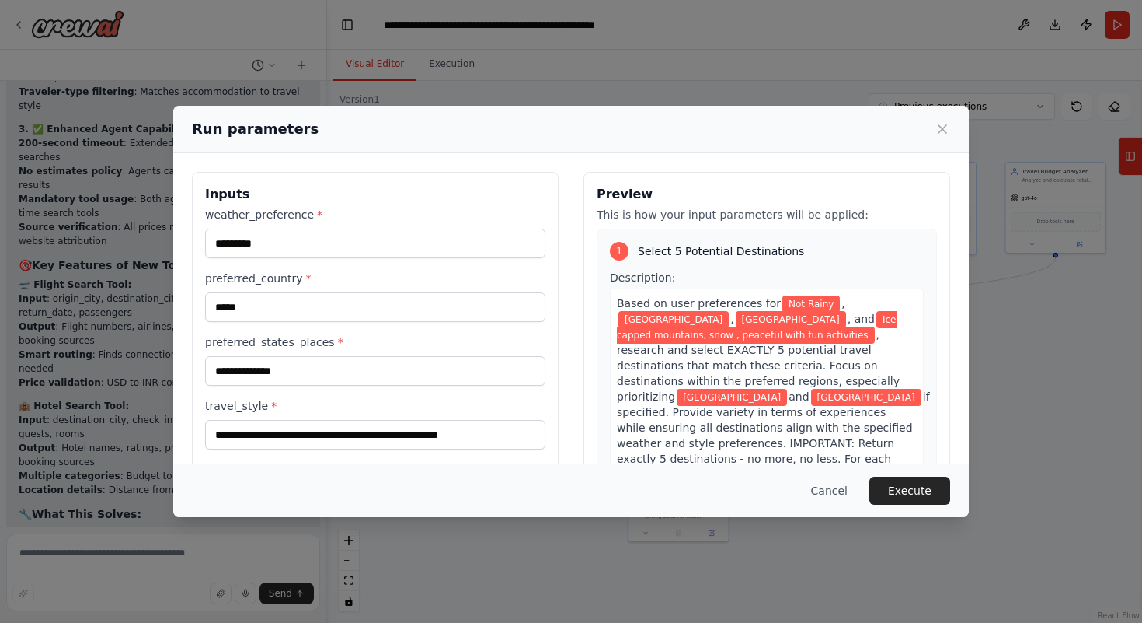
scroll to position [400, 0]
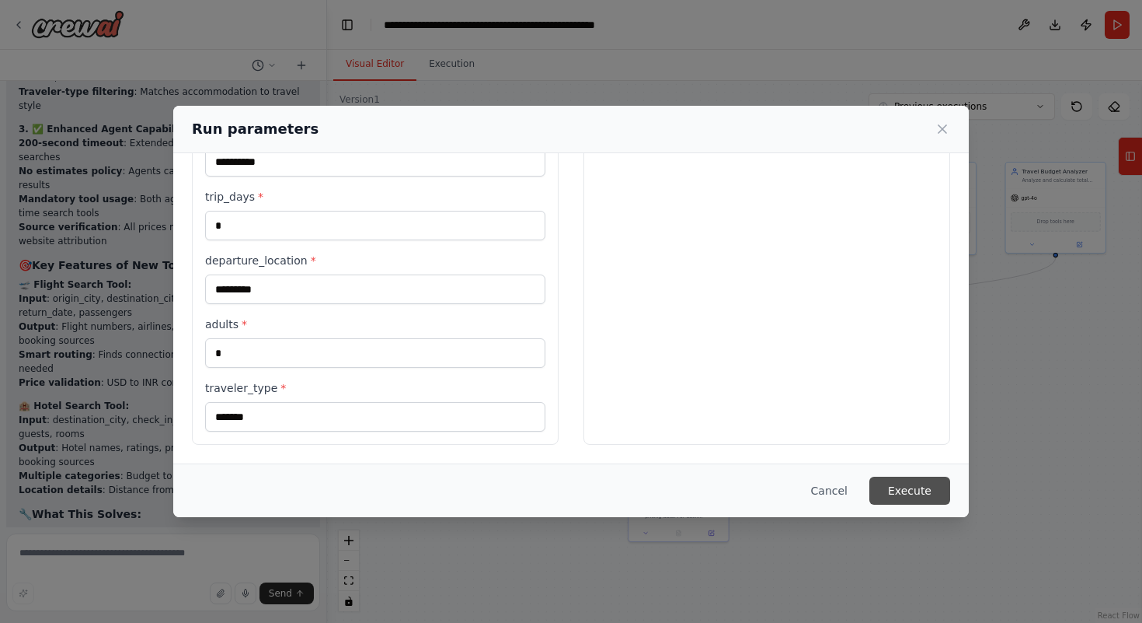
click at [908, 480] on button "Execute" at bounding box center [910, 490] width 81 height 28
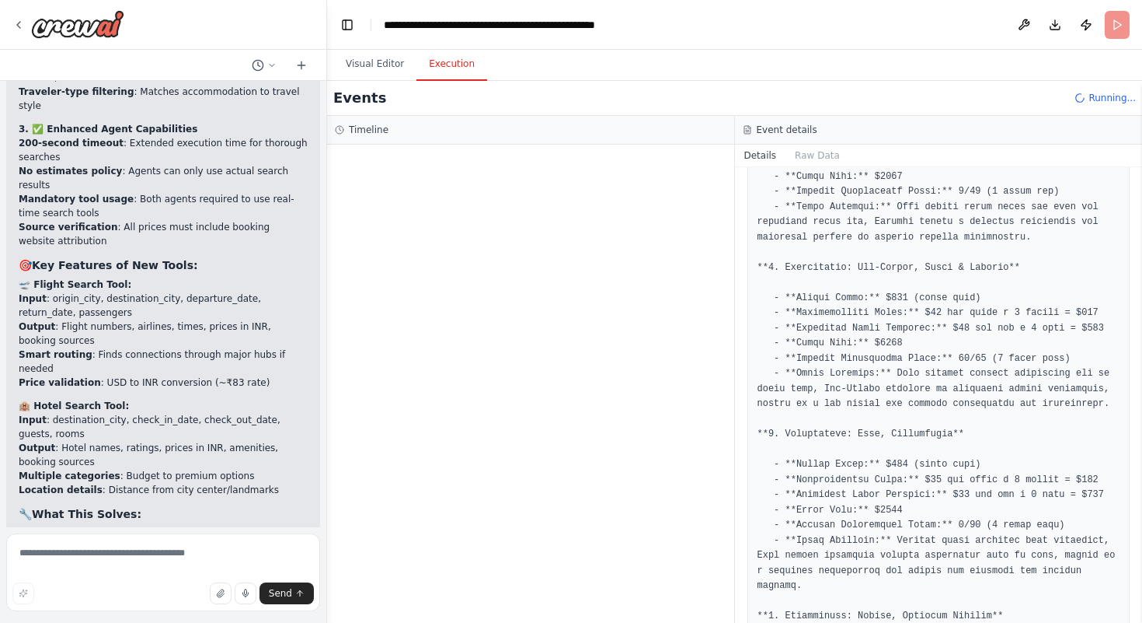
scroll to position [24012, 0]
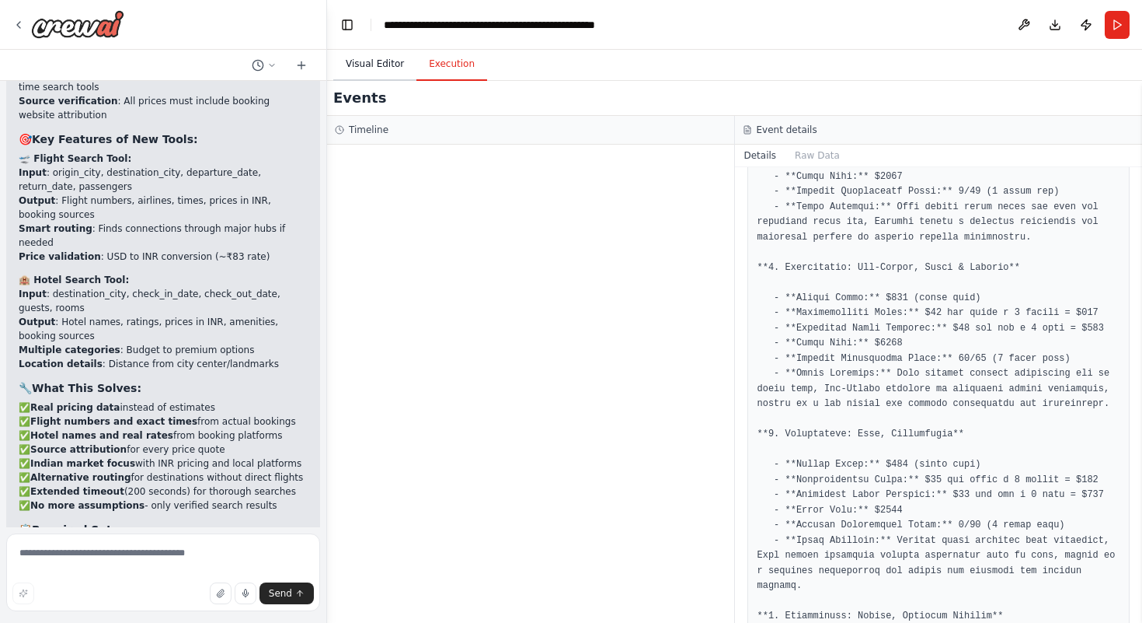
click at [369, 55] on button "Visual Editor" at bounding box center [374, 64] width 83 height 33
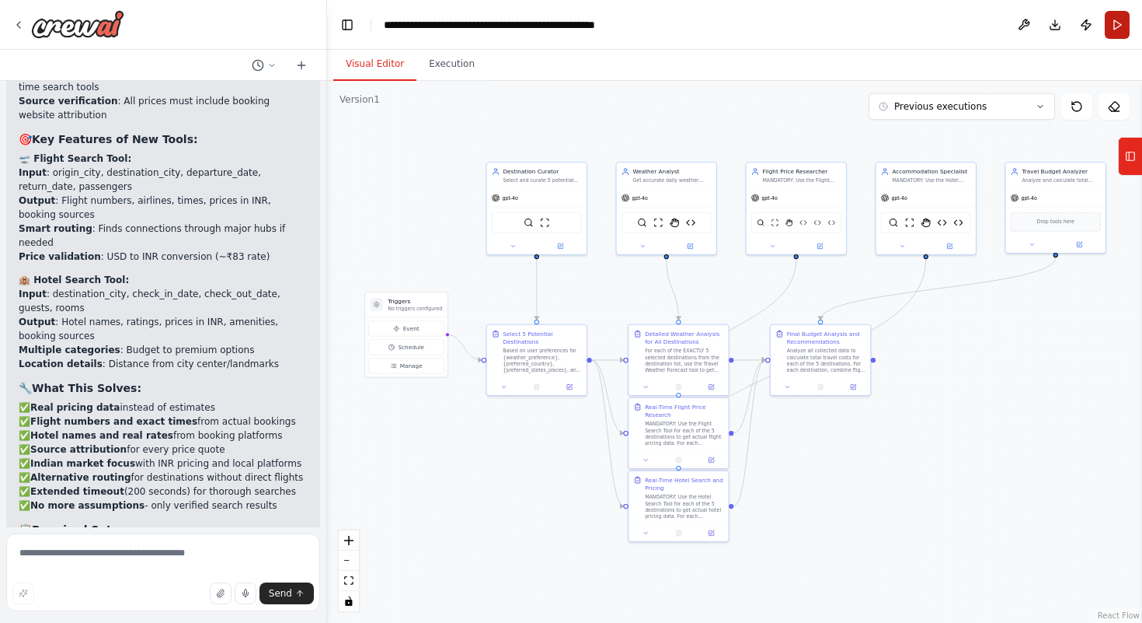
click at [1114, 27] on button "Run" at bounding box center [1117, 25] width 25 height 28
click at [462, 73] on button "Execution" at bounding box center [452, 64] width 71 height 33
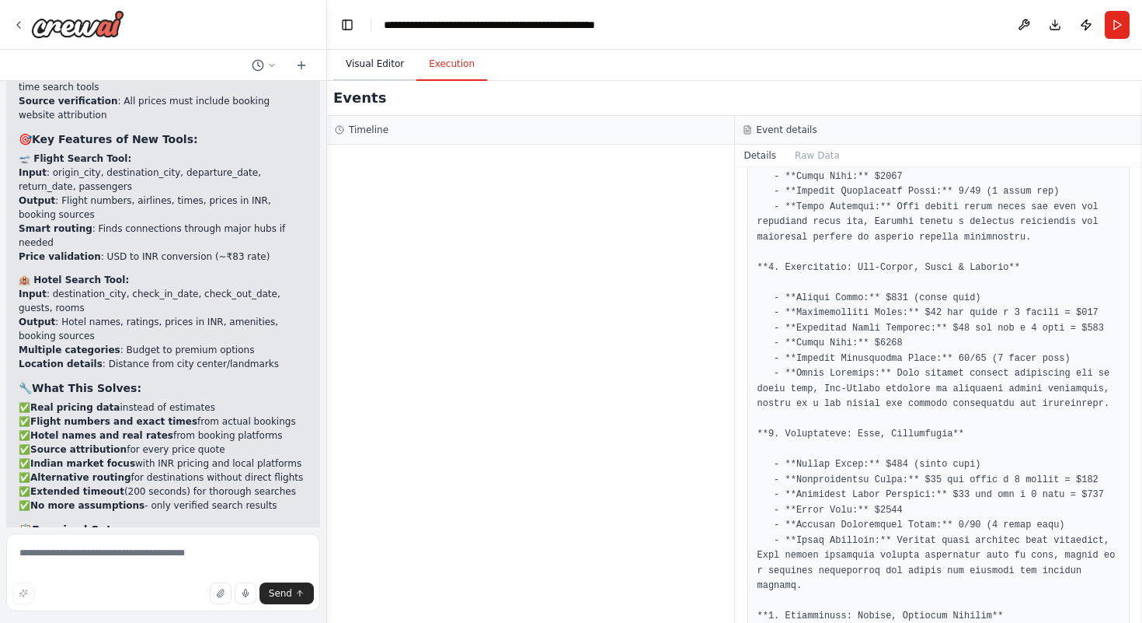
click at [376, 75] on button "Visual Editor" at bounding box center [374, 64] width 83 height 33
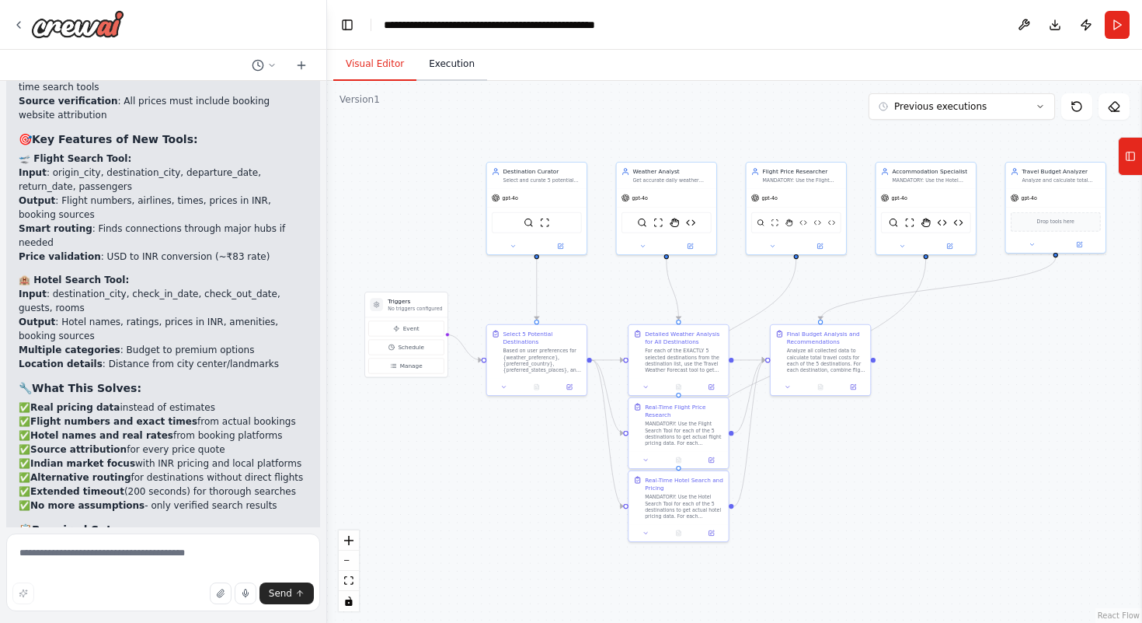
click at [437, 74] on button "Execution" at bounding box center [452, 64] width 71 height 33
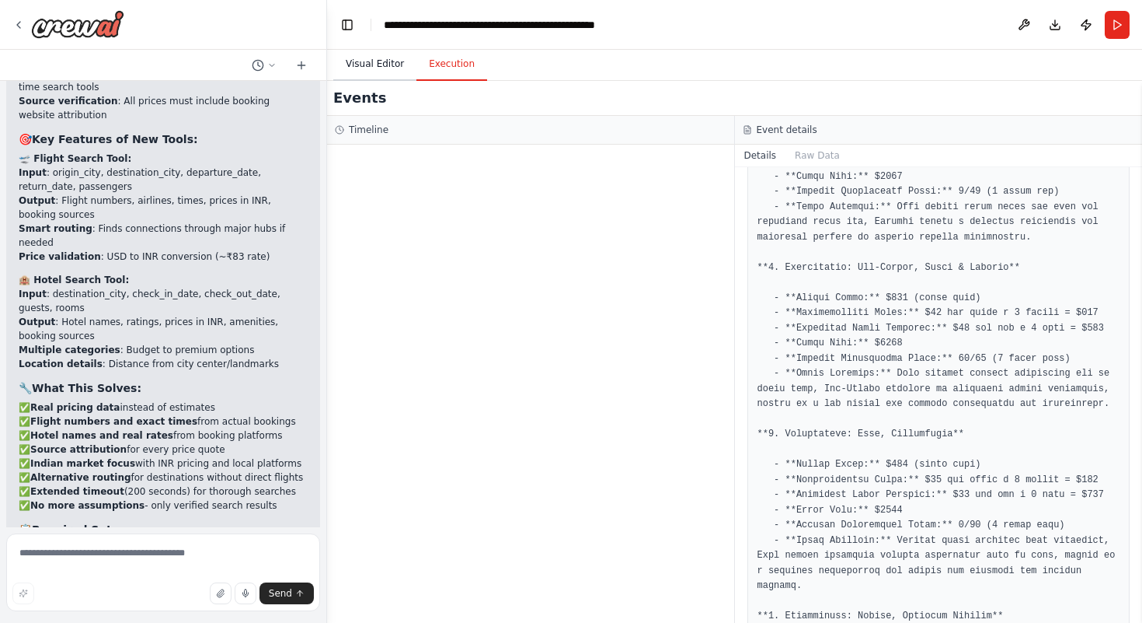
click at [367, 66] on button "Visual Editor" at bounding box center [374, 64] width 83 height 33
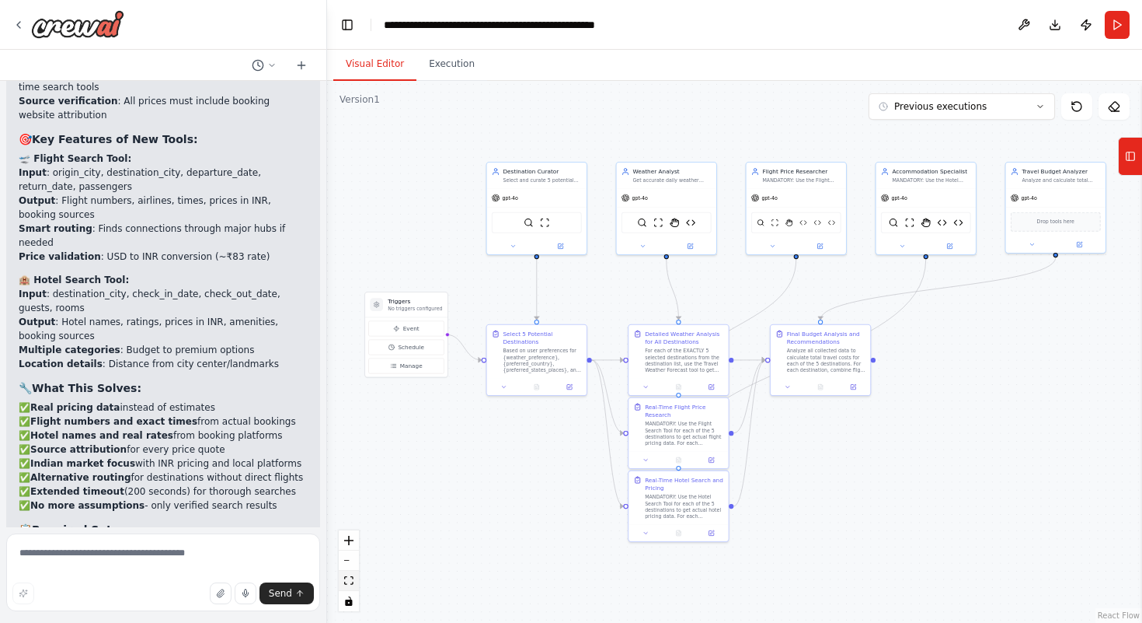
click at [351, 585] on button "fit view" at bounding box center [349, 580] width 20 height 20
click at [434, 65] on button "Execution" at bounding box center [452, 64] width 71 height 33
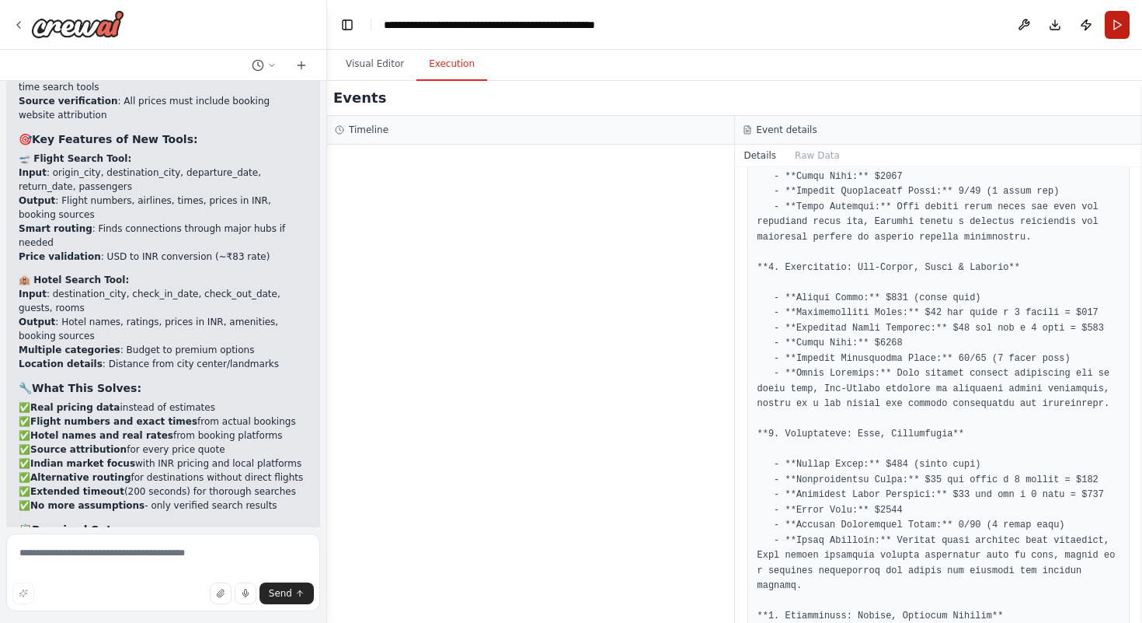
click at [1125, 27] on button "Run" at bounding box center [1117, 25] width 25 height 28
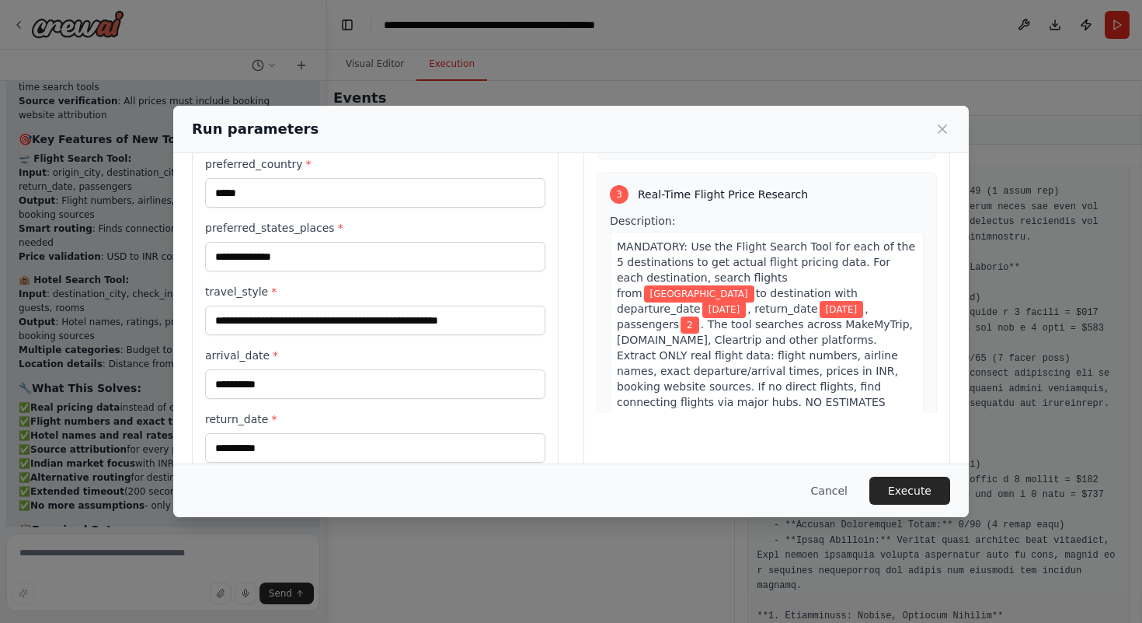
scroll to position [400, 0]
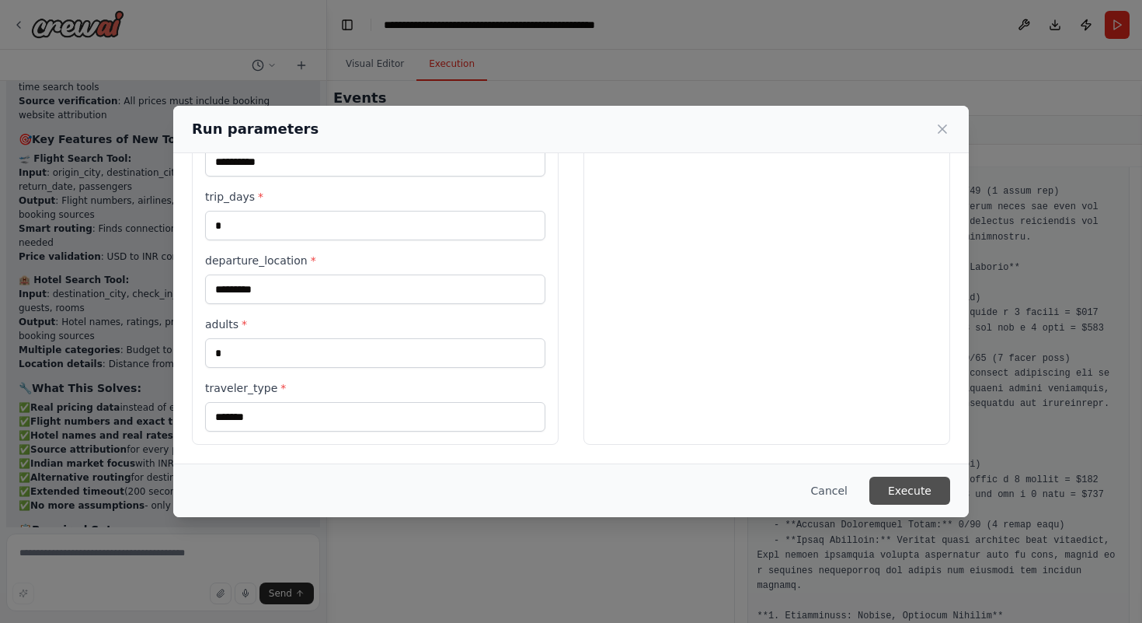
click at [901, 498] on button "Execute" at bounding box center [910, 490] width 81 height 28
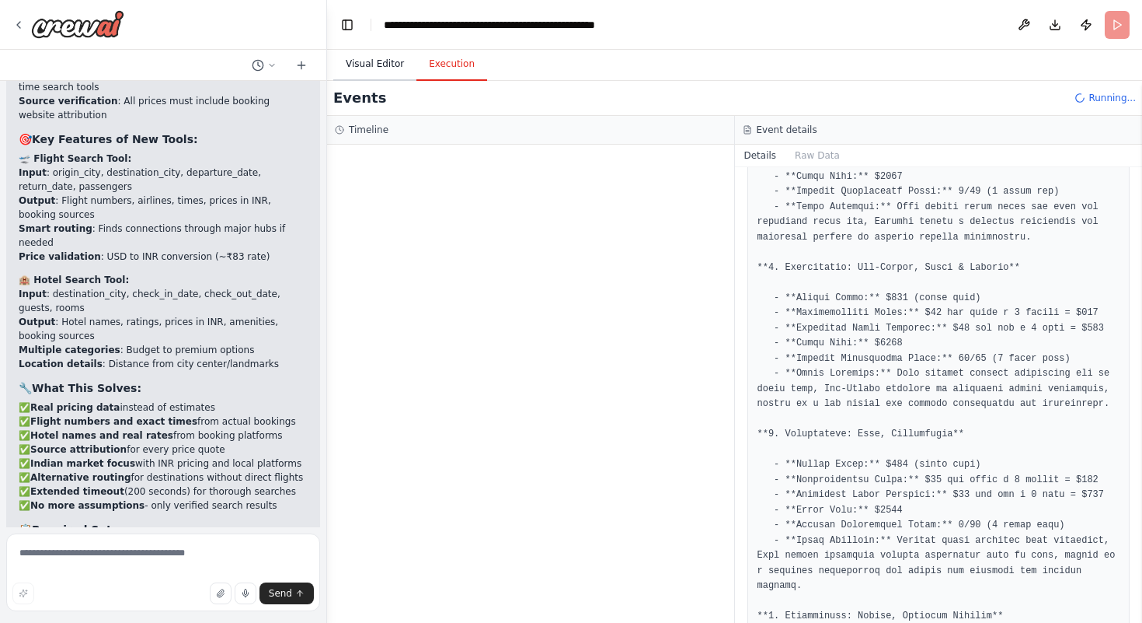
click at [362, 56] on button "Visual Editor" at bounding box center [374, 64] width 83 height 33
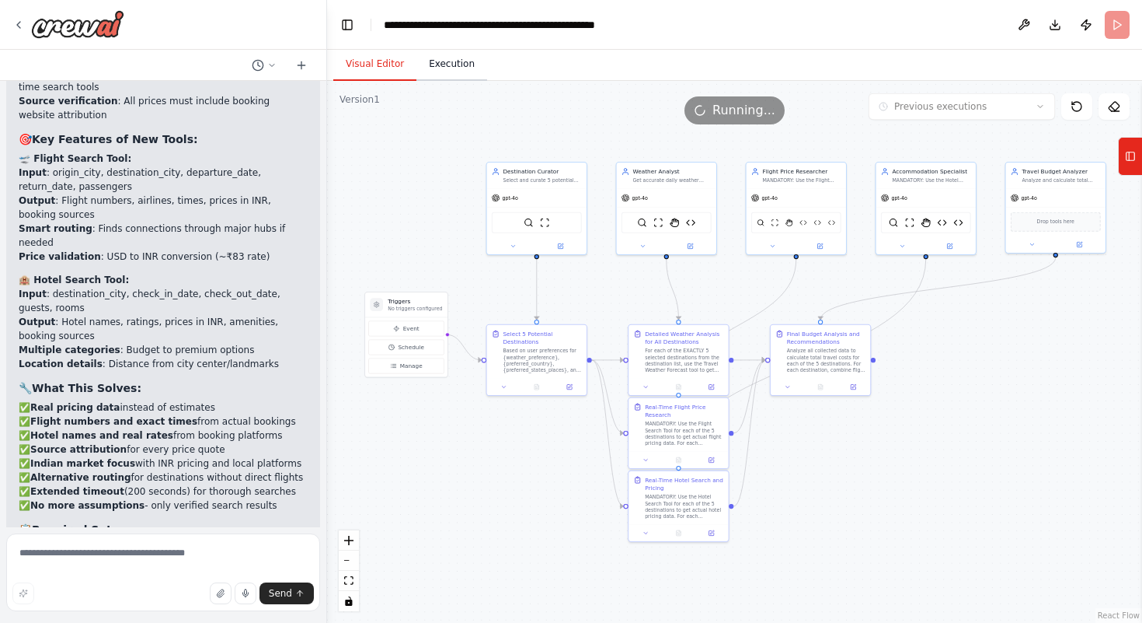
click at [439, 58] on button "Execution" at bounding box center [452, 64] width 71 height 33
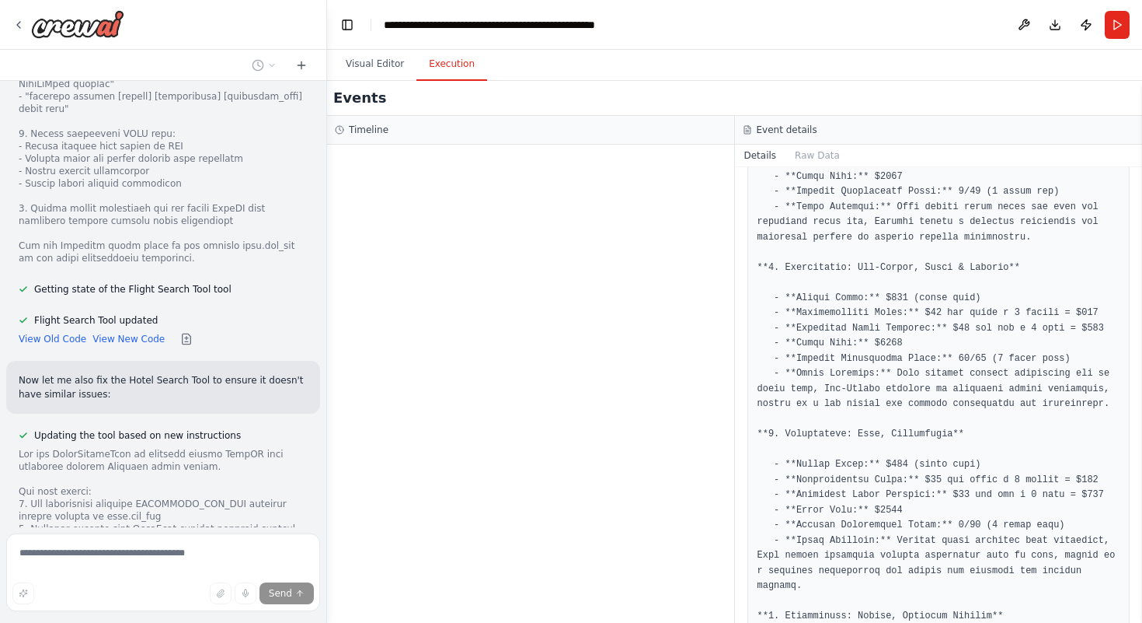
scroll to position [25053, 0]
click at [951, 143] on div "Event details" at bounding box center [939, 130] width 408 height 29
click at [359, 58] on button "Visual Editor" at bounding box center [374, 64] width 83 height 33
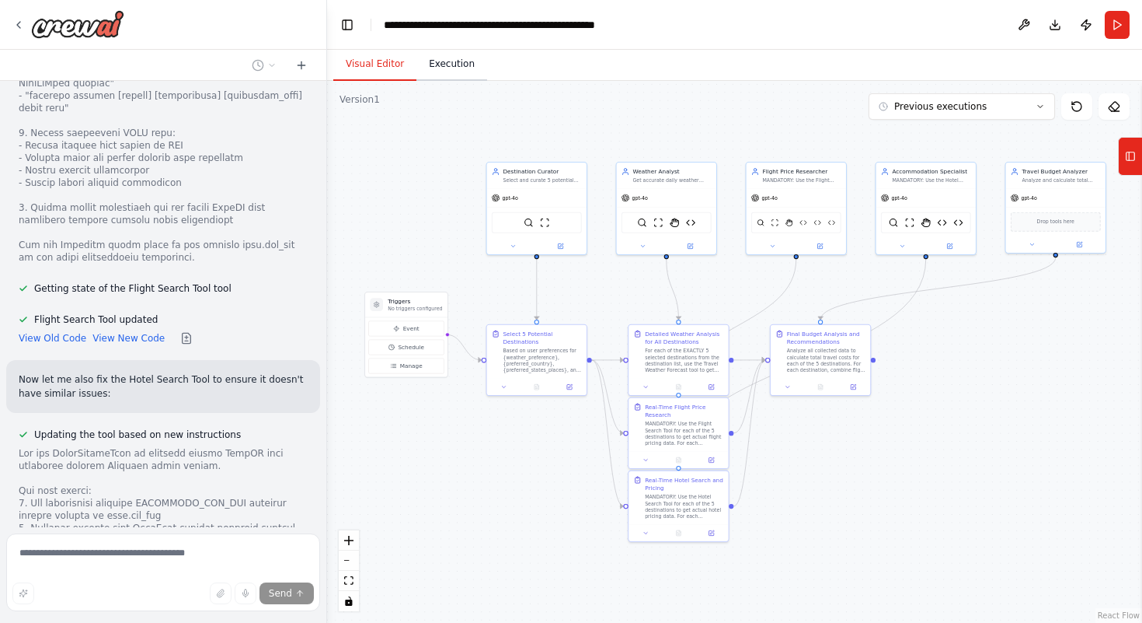
click at [438, 65] on button "Execution" at bounding box center [452, 64] width 71 height 33
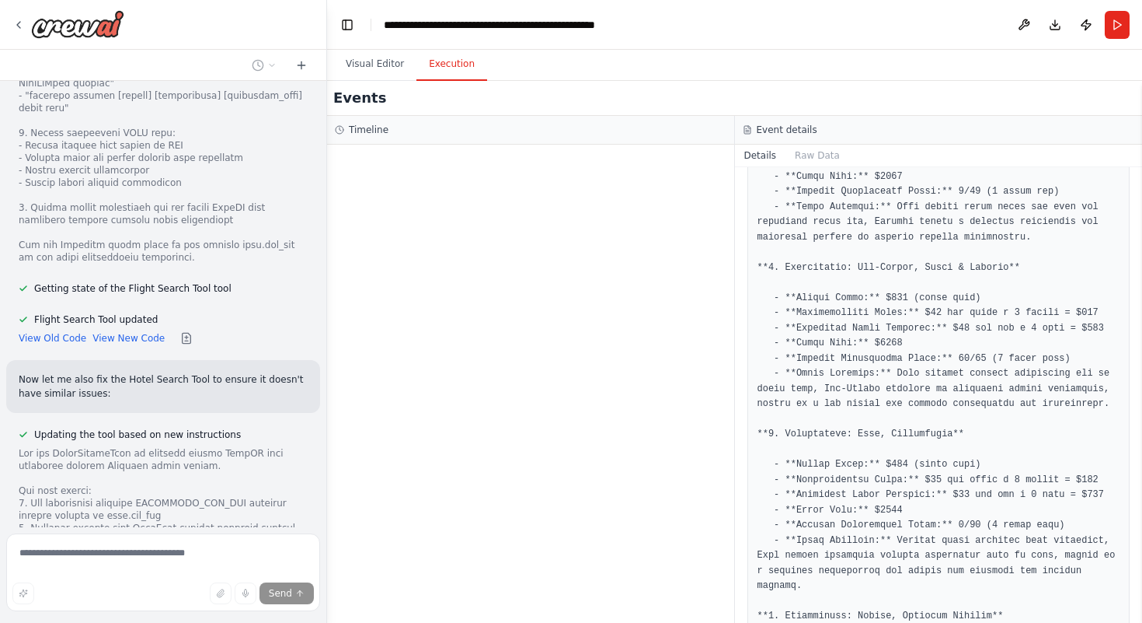
click at [70, 458] on div "recommend the best country to travel to [DATE], considering current weather con…" at bounding box center [163, 304] width 326 height 446
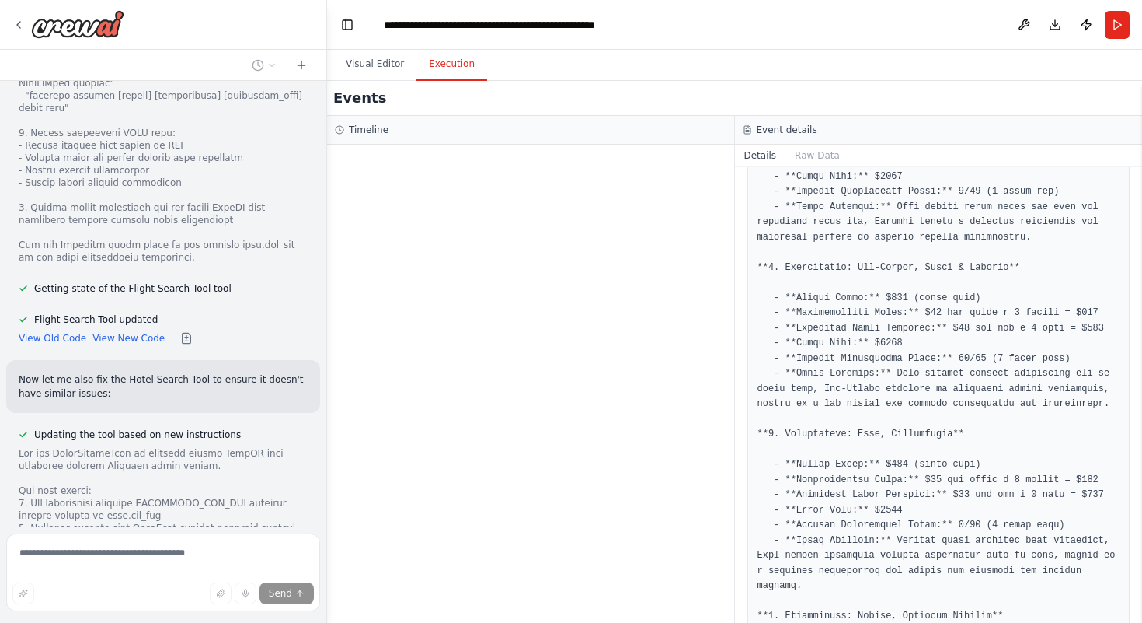
drag, startPoint x: 0, startPoint y: 445, endPoint x: 237, endPoint y: 445, distance: 237.0
click at [237, 445] on div "recommend the best country to travel to [DATE], considering current weather con…" at bounding box center [163, 311] width 327 height 623
click at [382, 62] on button "Visual Editor" at bounding box center [374, 64] width 83 height 33
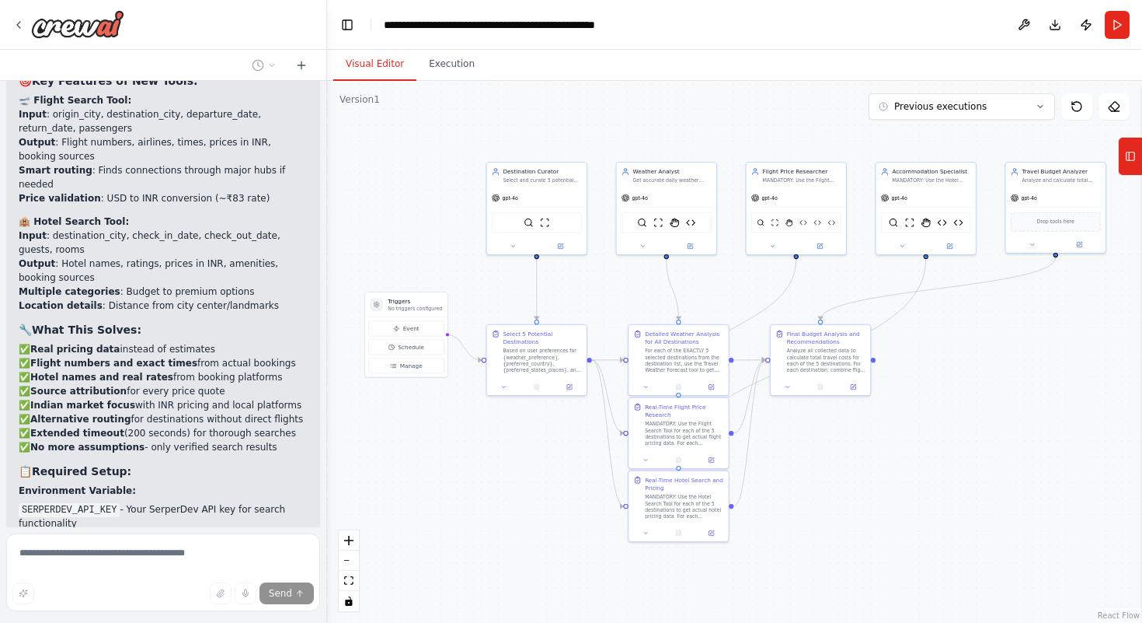
scroll to position [24068, 0]
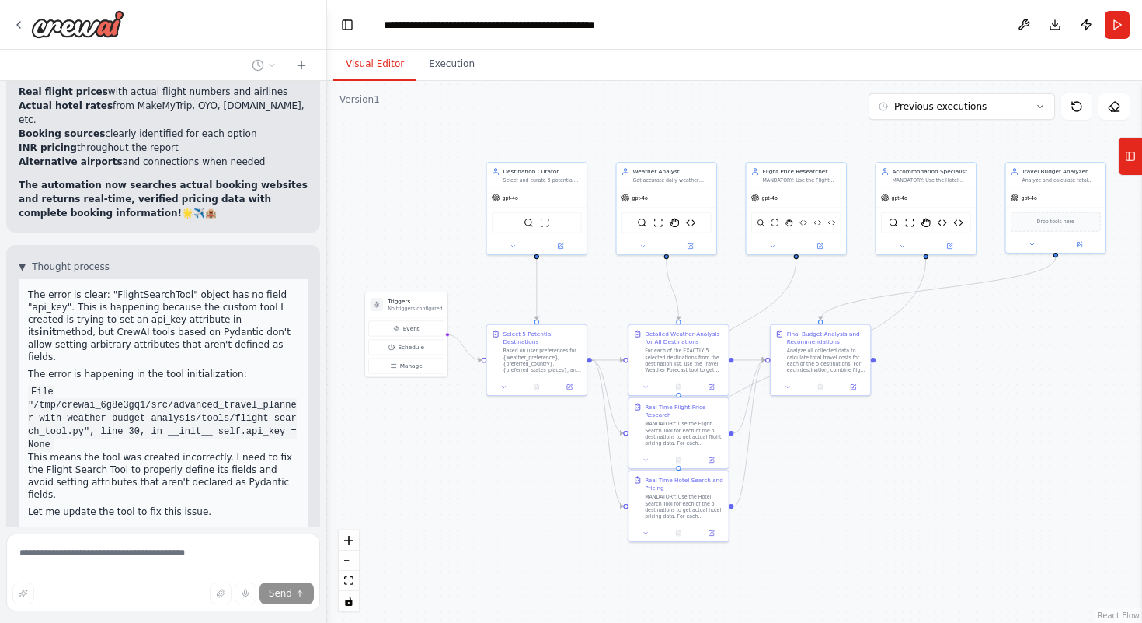
scroll to position [25292, 0]
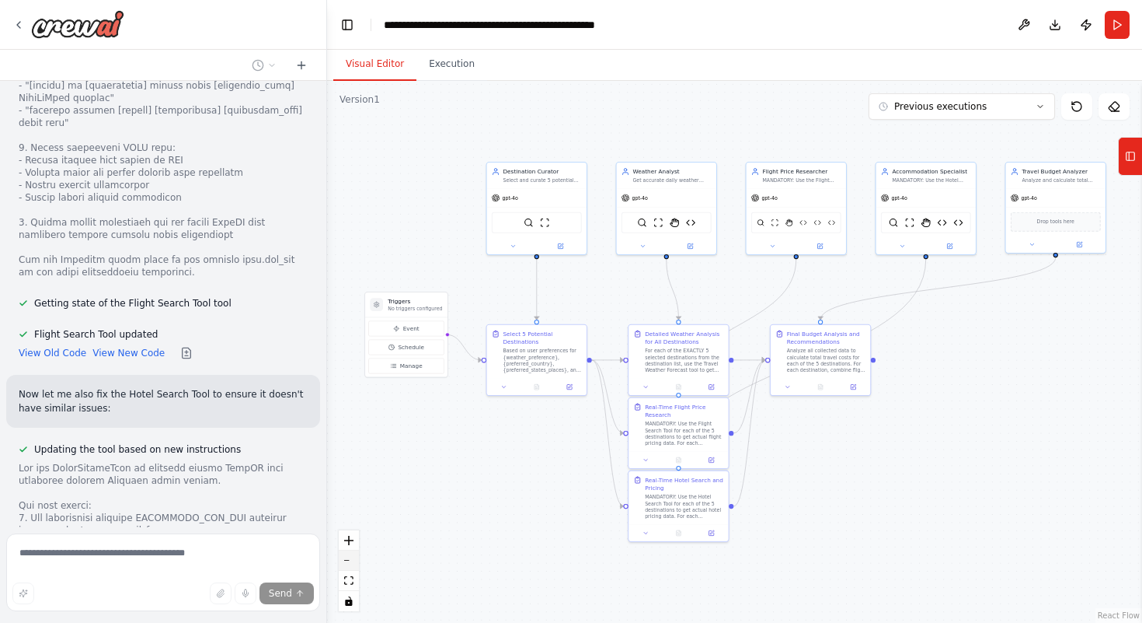
click at [347, 568] on button "zoom out" at bounding box center [349, 560] width 20 height 20
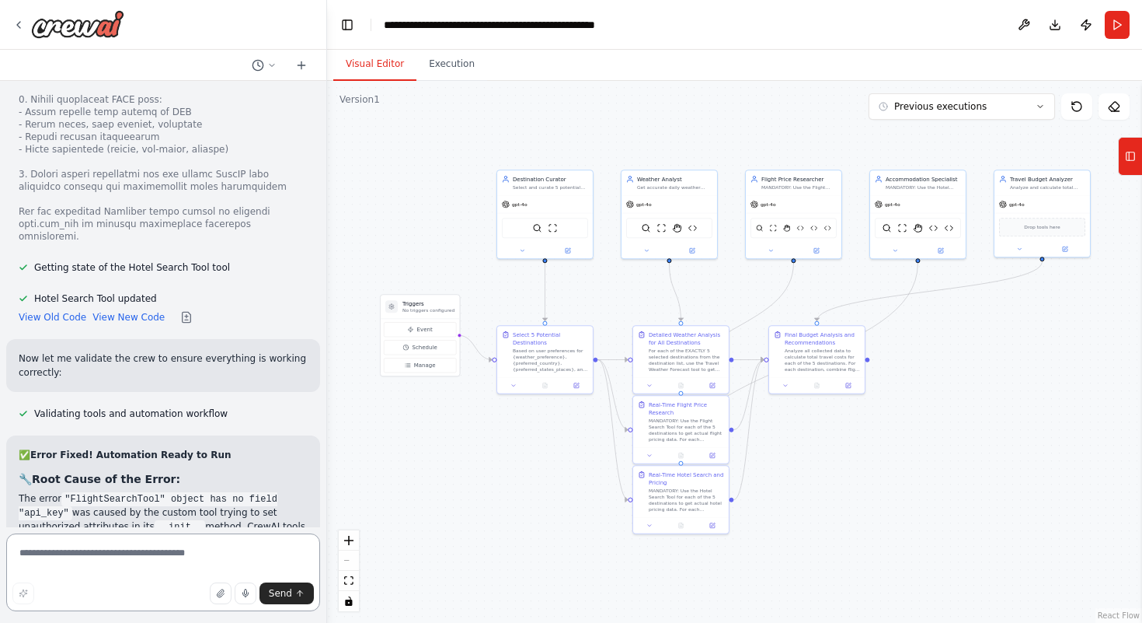
scroll to position [25893, 0]
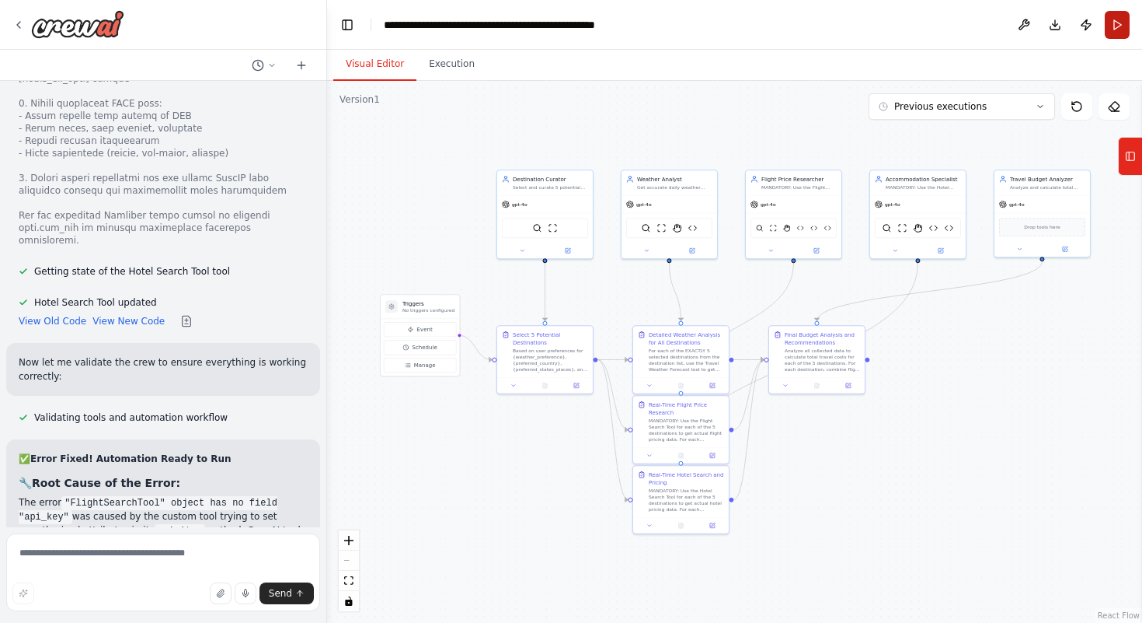
click at [1120, 20] on button "Run" at bounding box center [1117, 25] width 25 height 28
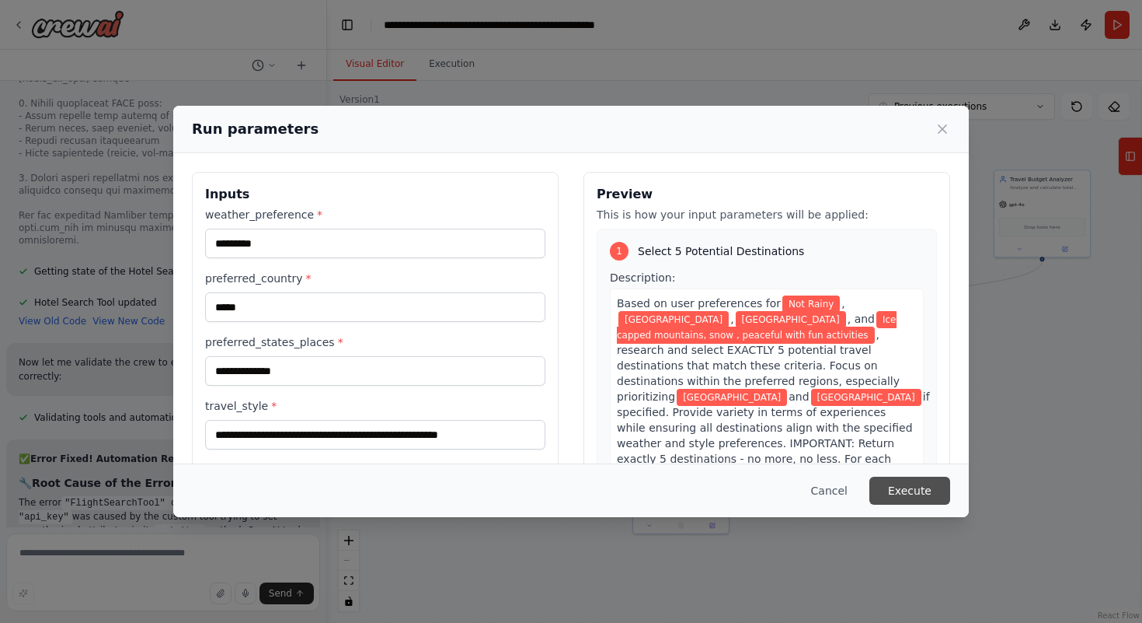
click at [909, 490] on button "Execute" at bounding box center [910, 490] width 81 height 28
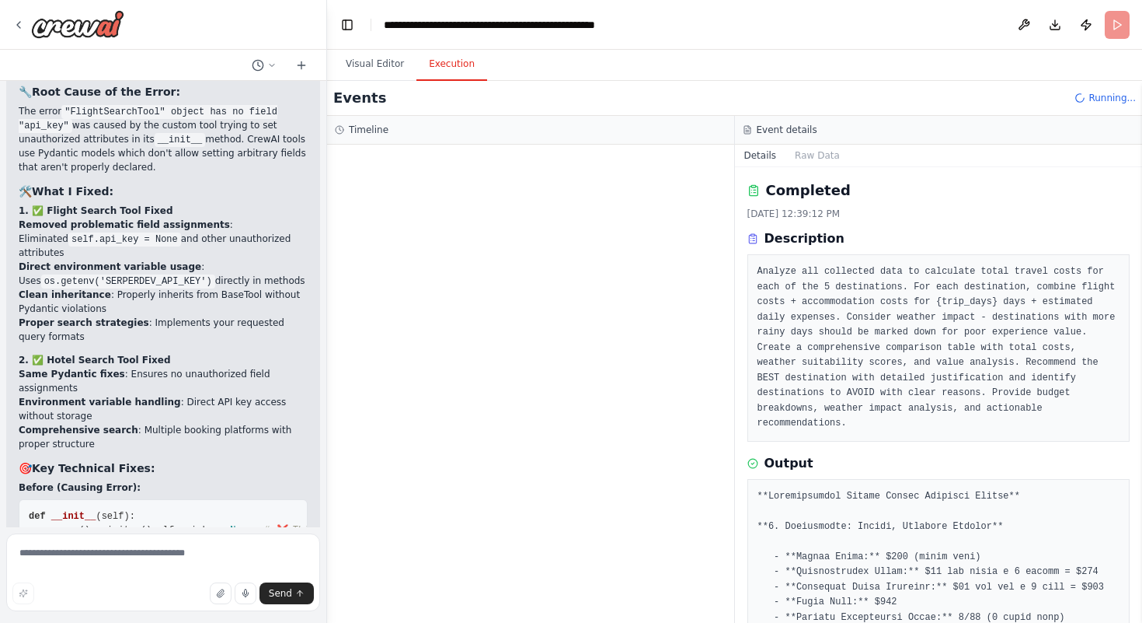
scroll to position [26297, 0]
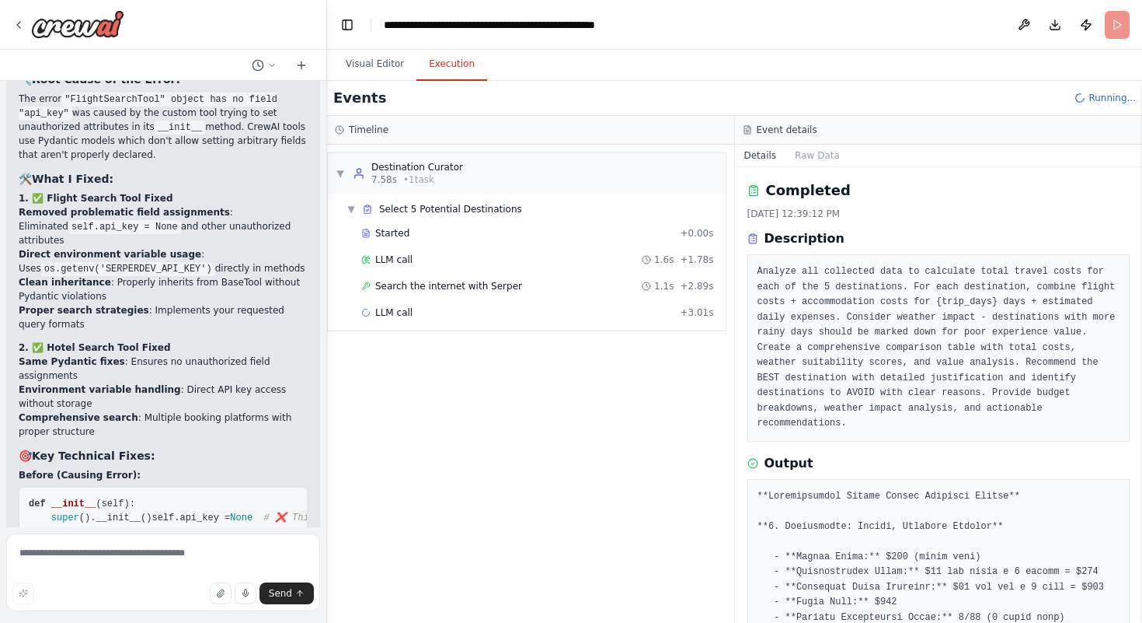
click at [420, 287] on span "Search the internet with Serper" at bounding box center [448, 286] width 147 height 12
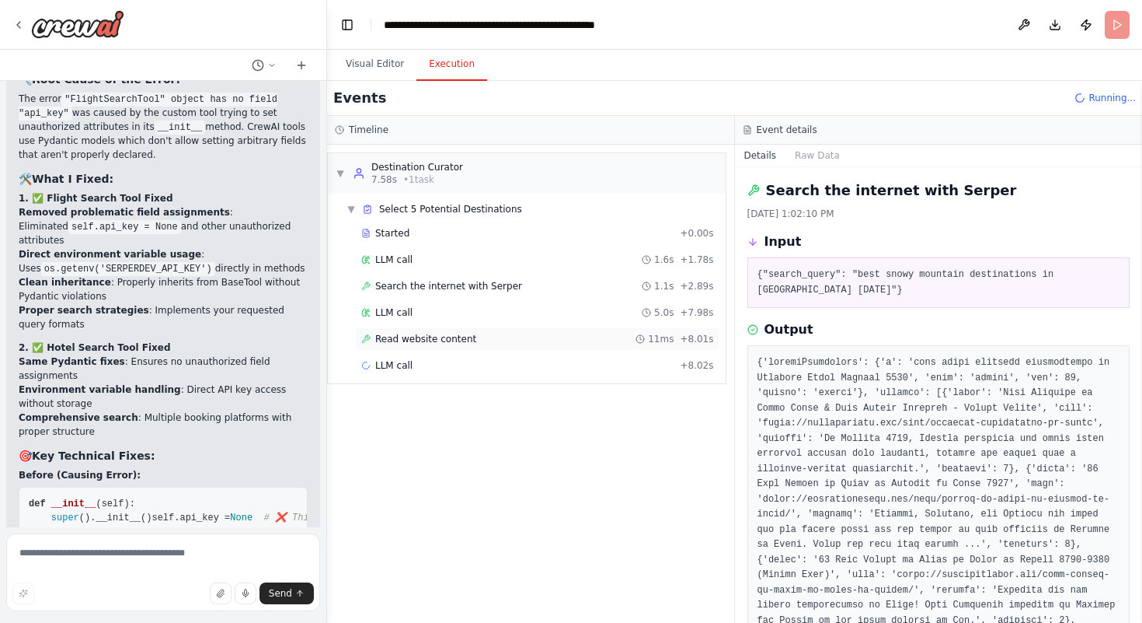
click at [462, 330] on div "Read website content 11ms + 8.01s" at bounding box center [538, 338] width 364 height 23
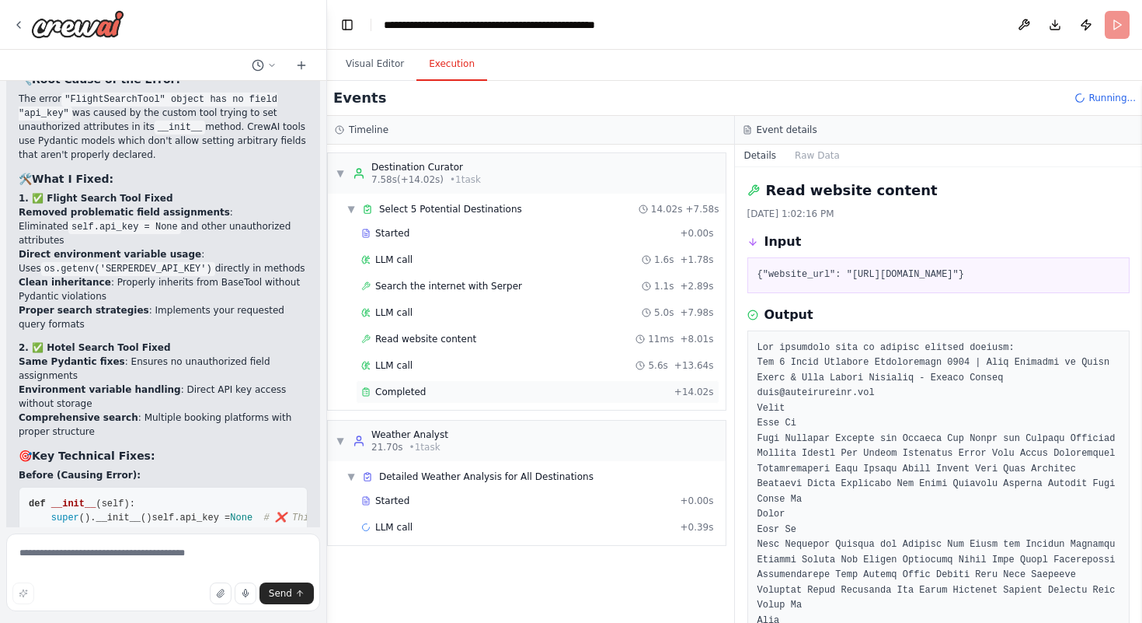
click at [441, 394] on div "Completed" at bounding box center [514, 391] width 307 height 12
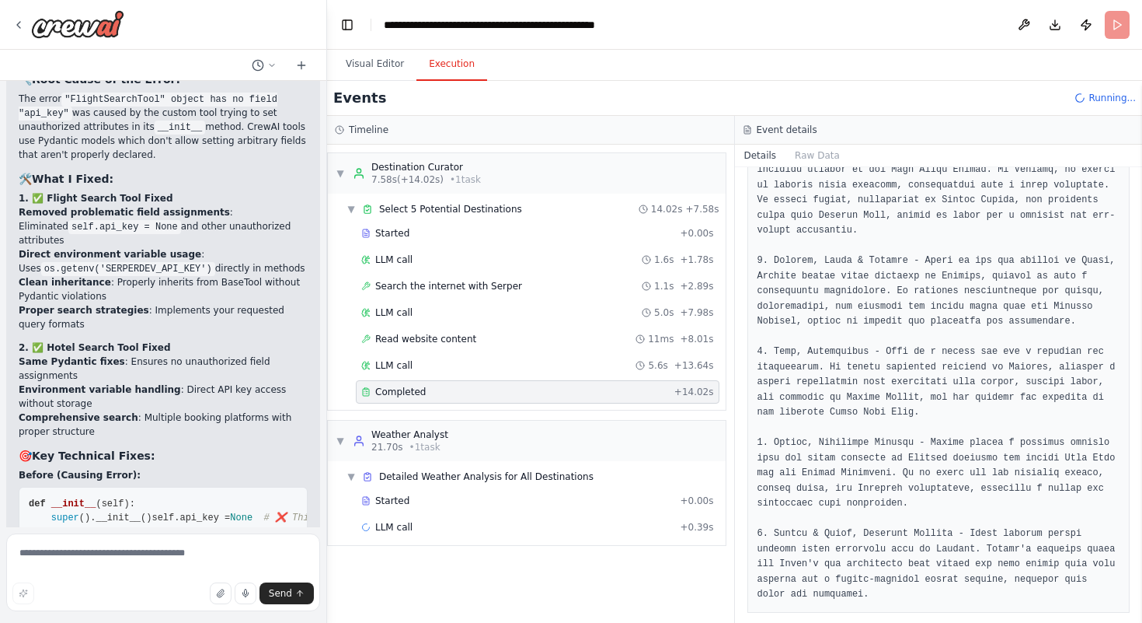
scroll to position [371, 0]
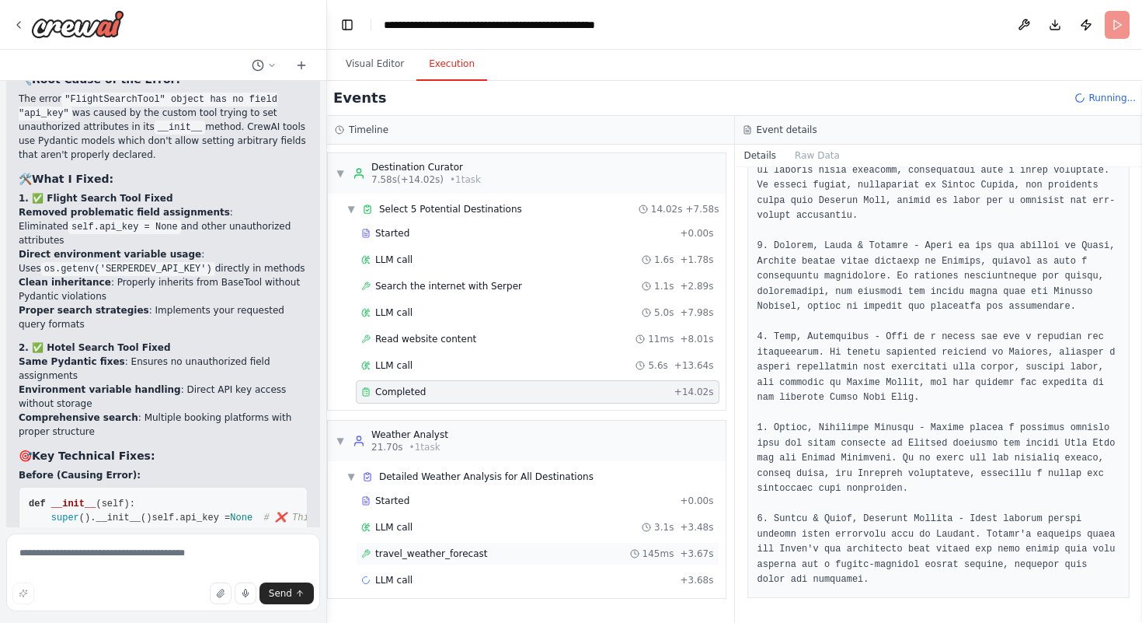
click at [443, 549] on span "travel_weather_forecast" at bounding box center [431, 553] width 113 height 12
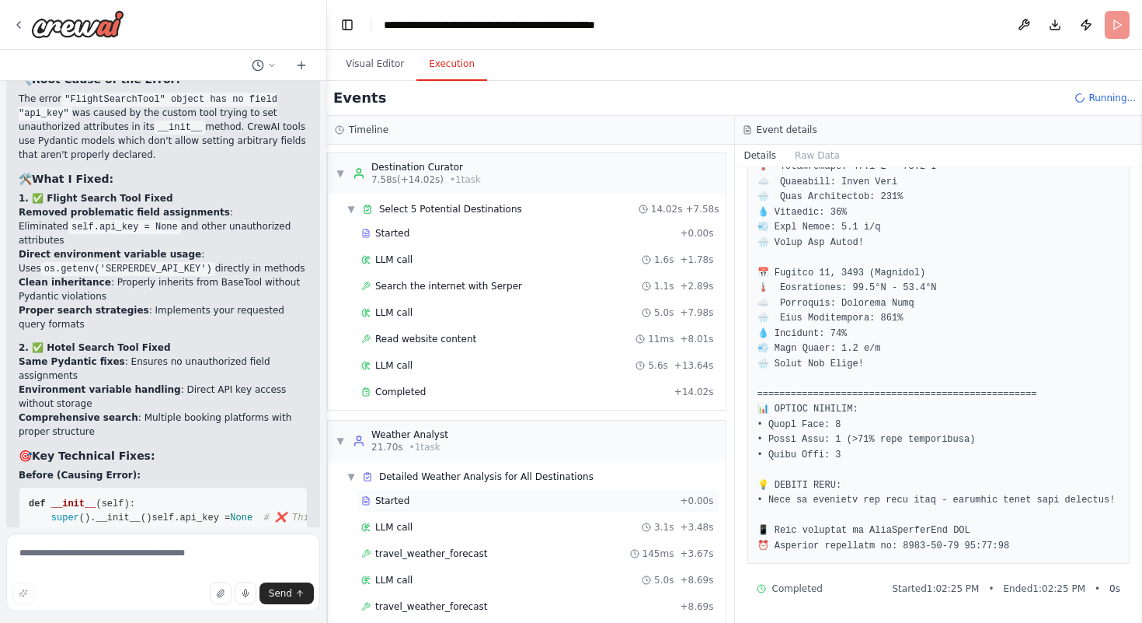
scroll to position [46, 0]
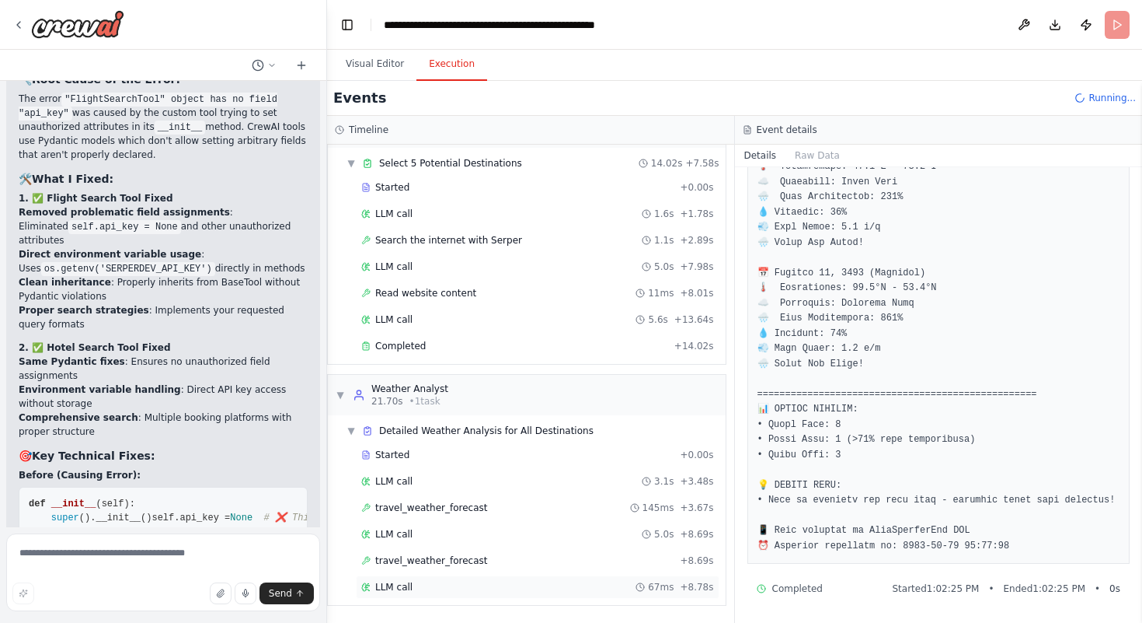
click at [492, 578] on div "LLM call 67ms + 8.78s" at bounding box center [538, 586] width 364 height 23
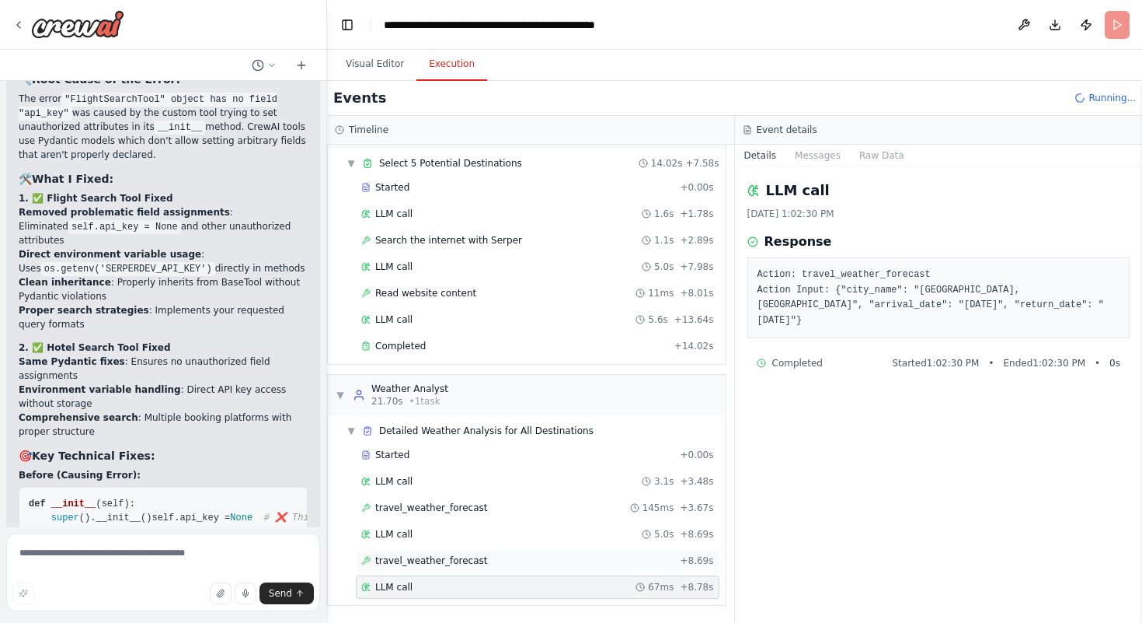
click at [420, 565] on span "travel_weather_forecast" at bounding box center [431, 560] width 113 height 12
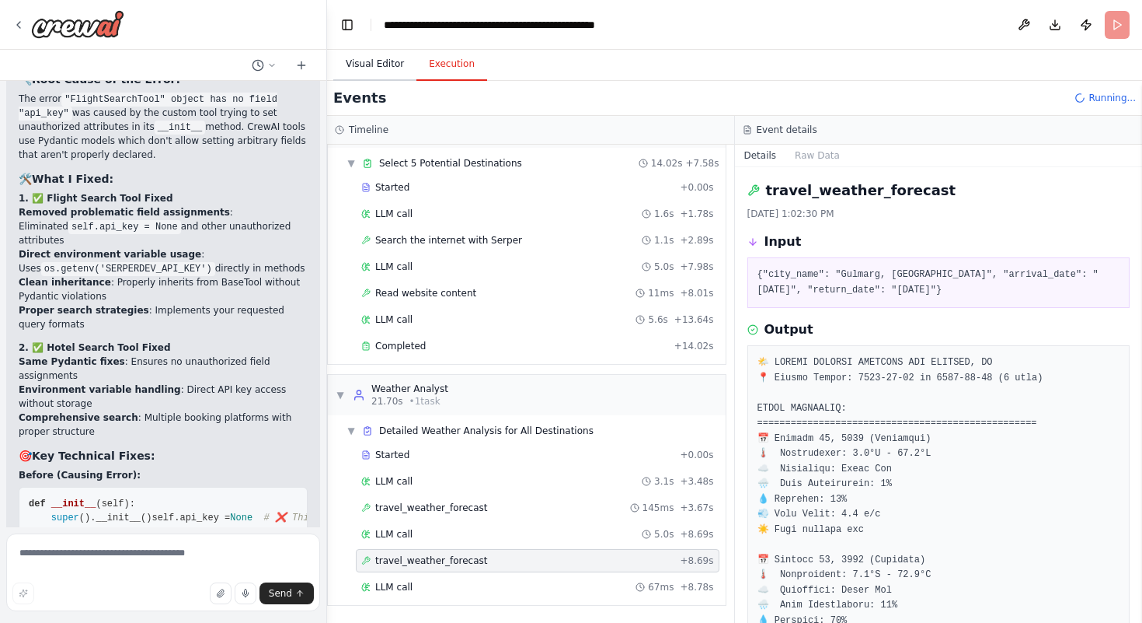
click at [388, 61] on button "Visual Editor" at bounding box center [374, 64] width 83 height 33
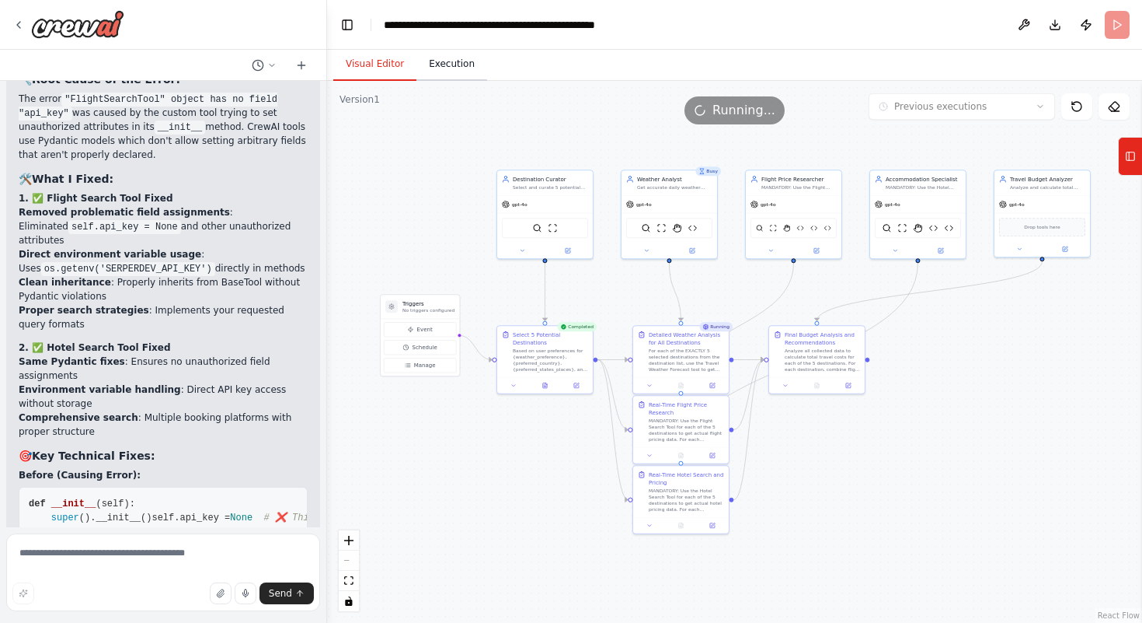
click at [431, 62] on button "Execution" at bounding box center [452, 64] width 71 height 33
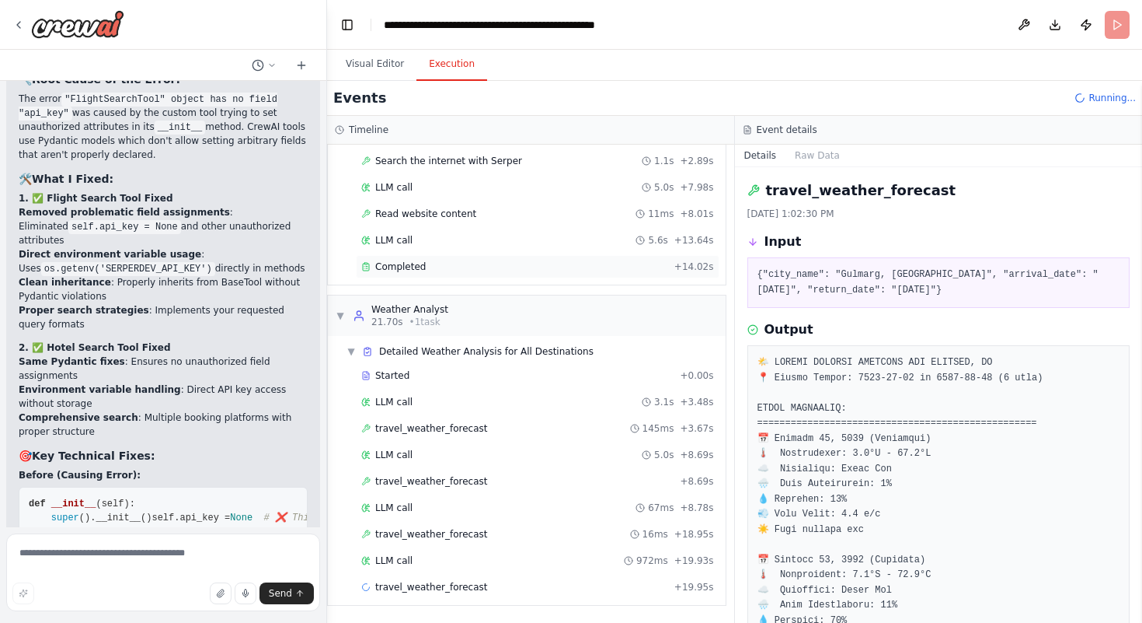
scroll to position [152, 0]
